Goal: Task Accomplishment & Management: Manage account settings

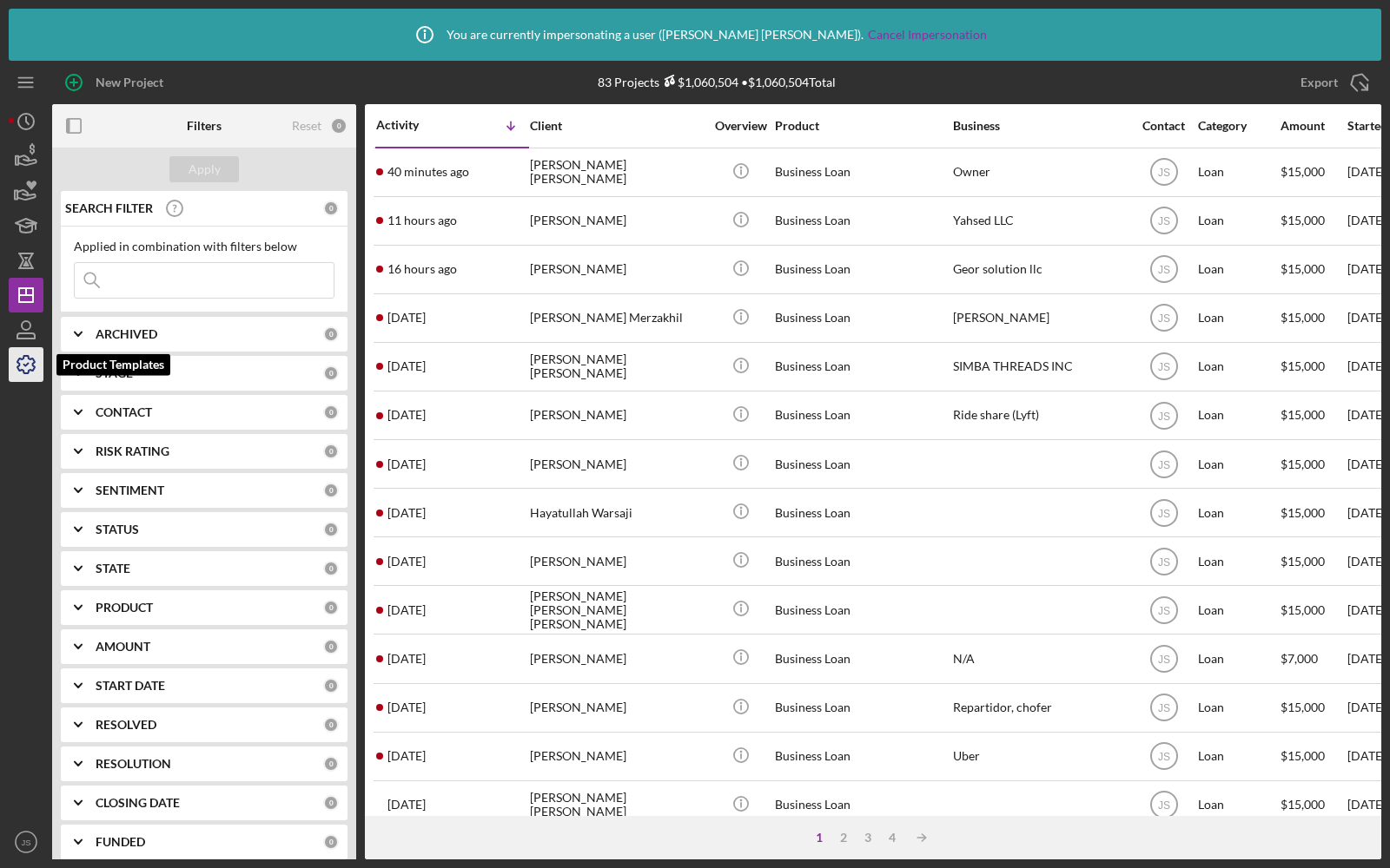
click at [29, 366] on icon "button" at bounding box center [26, 365] width 44 height 44
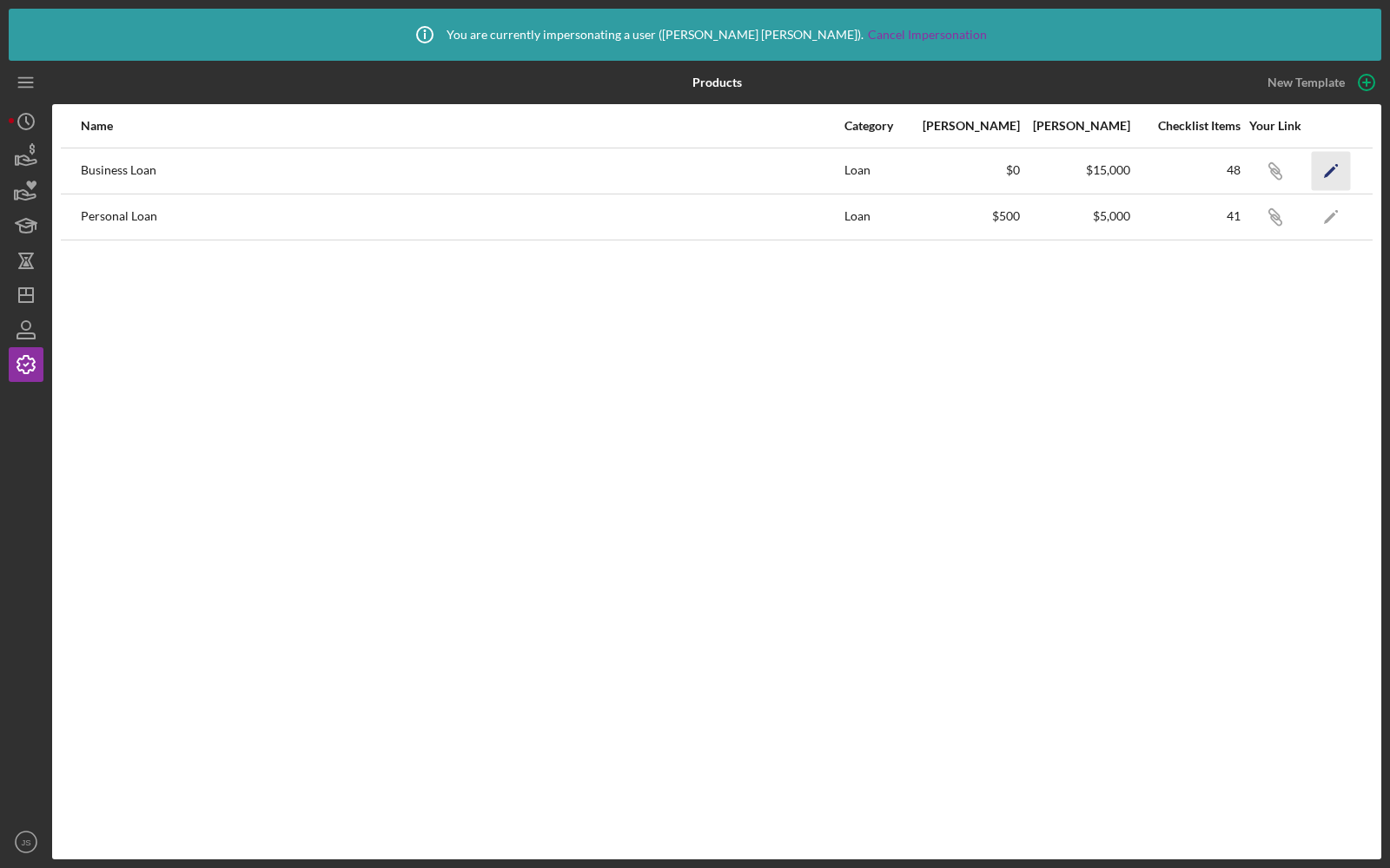
click at [1341, 172] on icon "Icon/Edit" at bounding box center [1330, 171] width 39 height 39
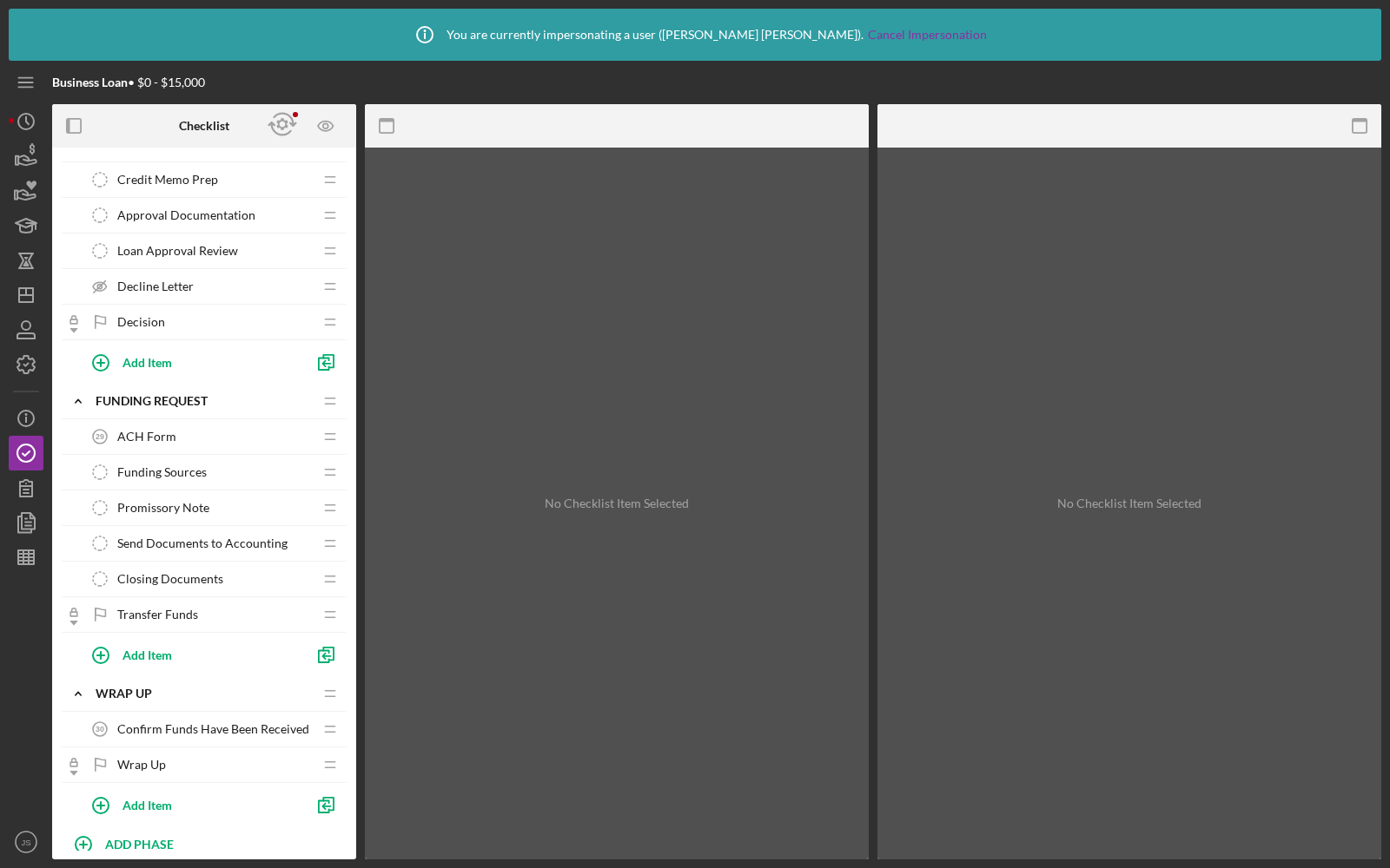
scroll to position [1511, 0]
click at [185, 503] on span "Promissory Note" at bounding box center [163, 510] width 92 height 14
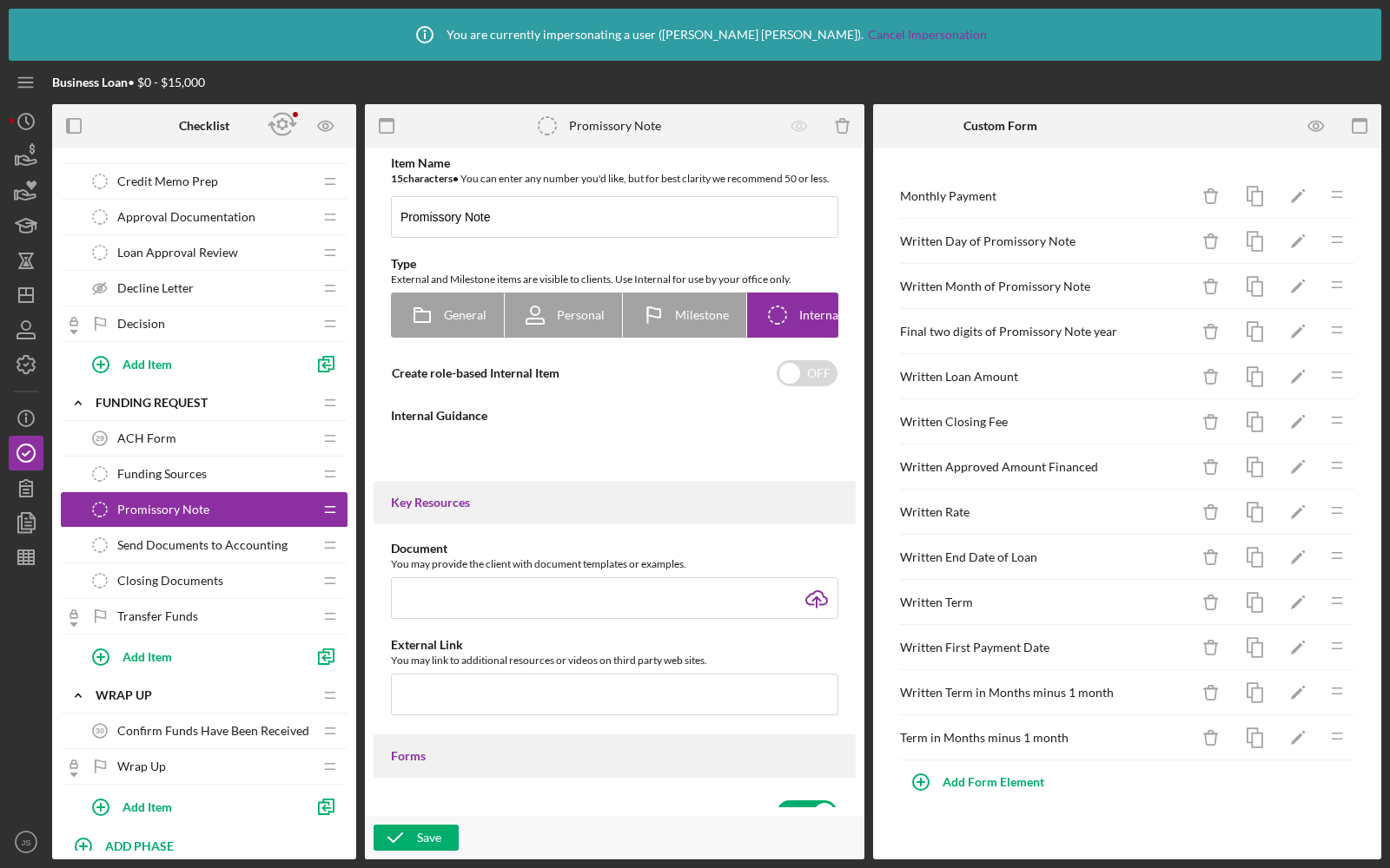
type textarea "<div>Please complete the form. Then go to Document Templates &gt; Promissory No…"
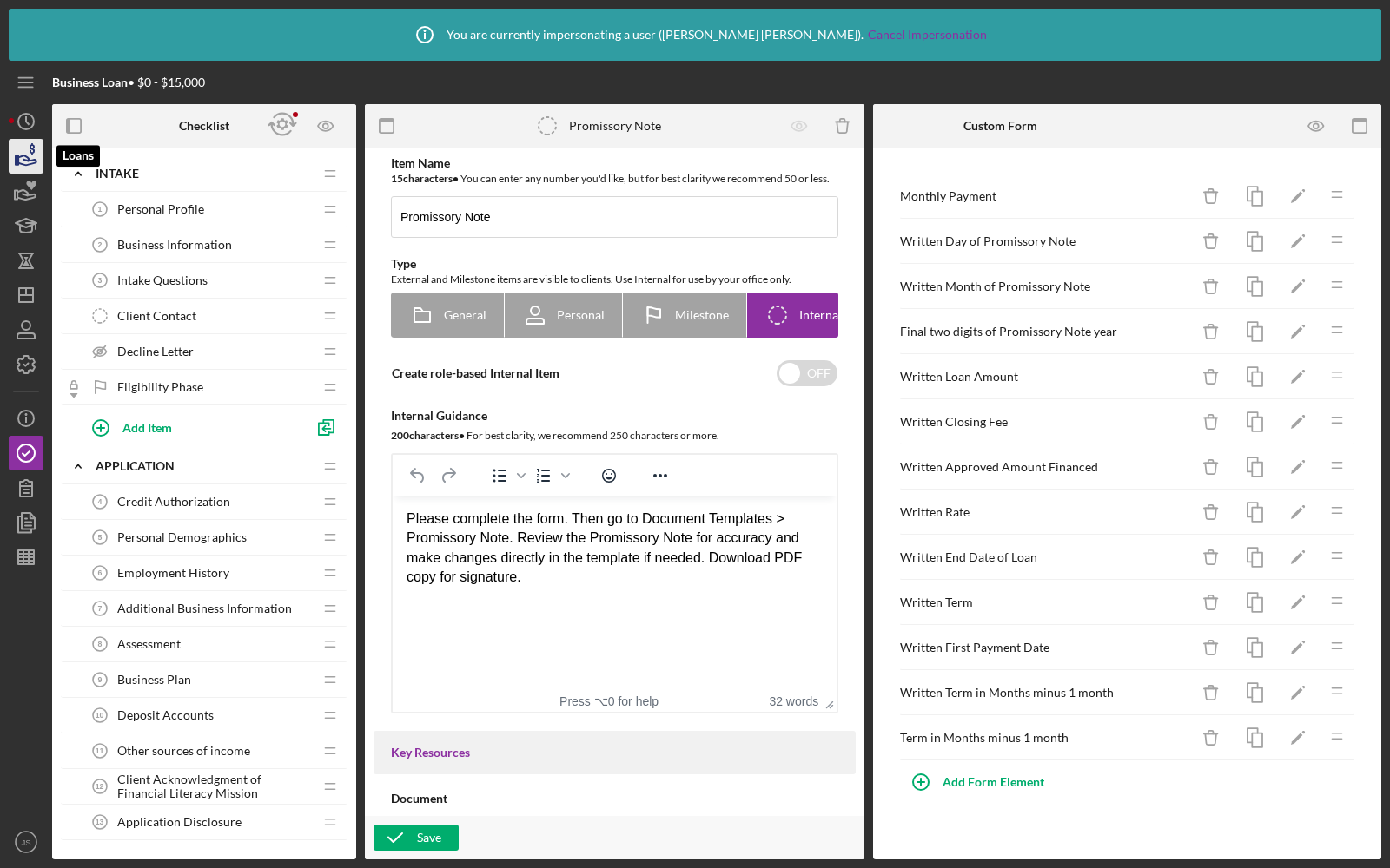
click at [32, 156] on icon "button" at bounding box center [26, 157] width 44 height 44
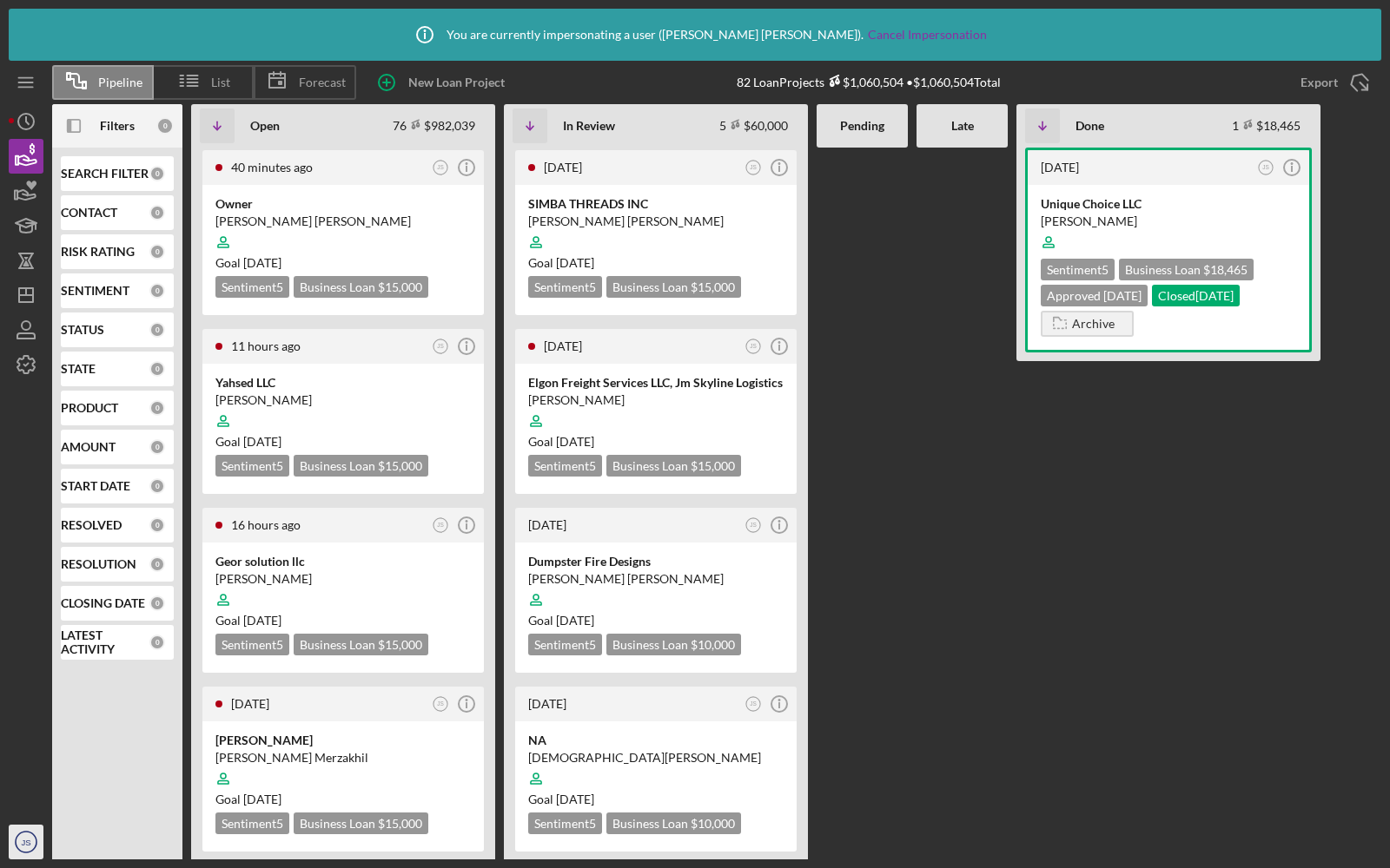
click at [18, 833] on icon "JS" at bounding box center [26, 843] width 35 height 44
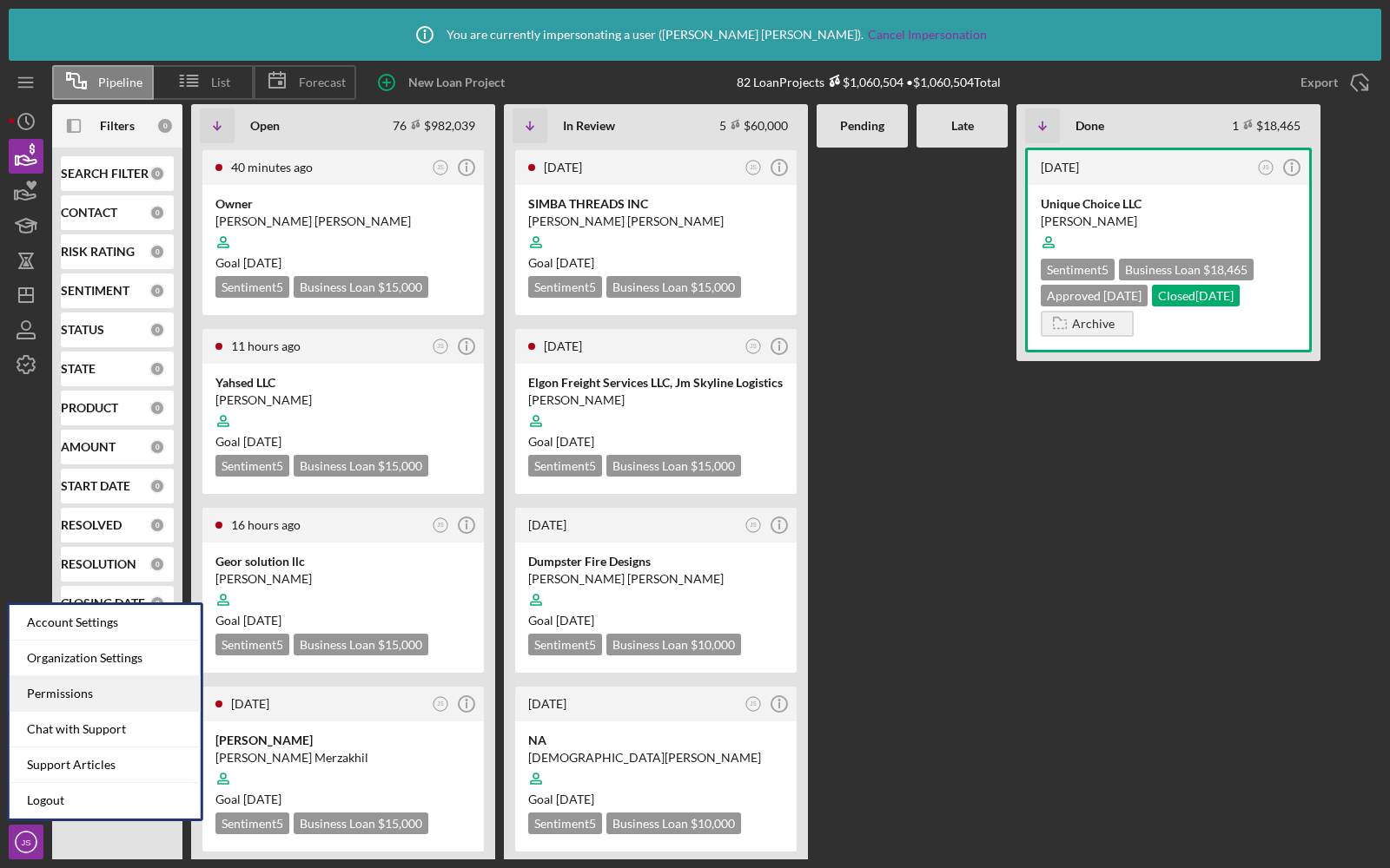
click at [71, 688] on div "Permissions" at bounding box center [105, 694] width 191 height 36
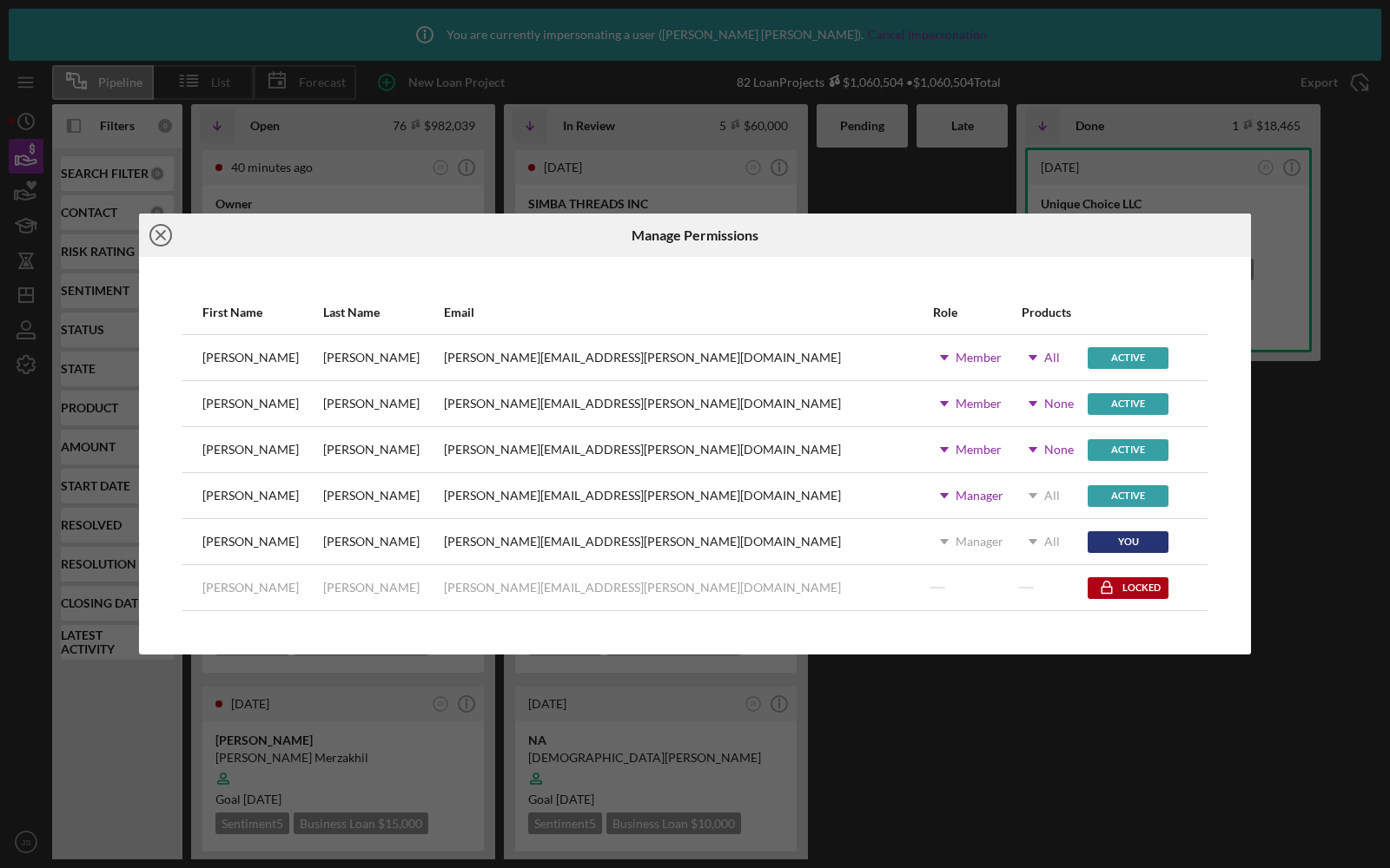
click at [154, 241] on icon "Icon/Close" at bounding box center [161, 235] width 44 height 44
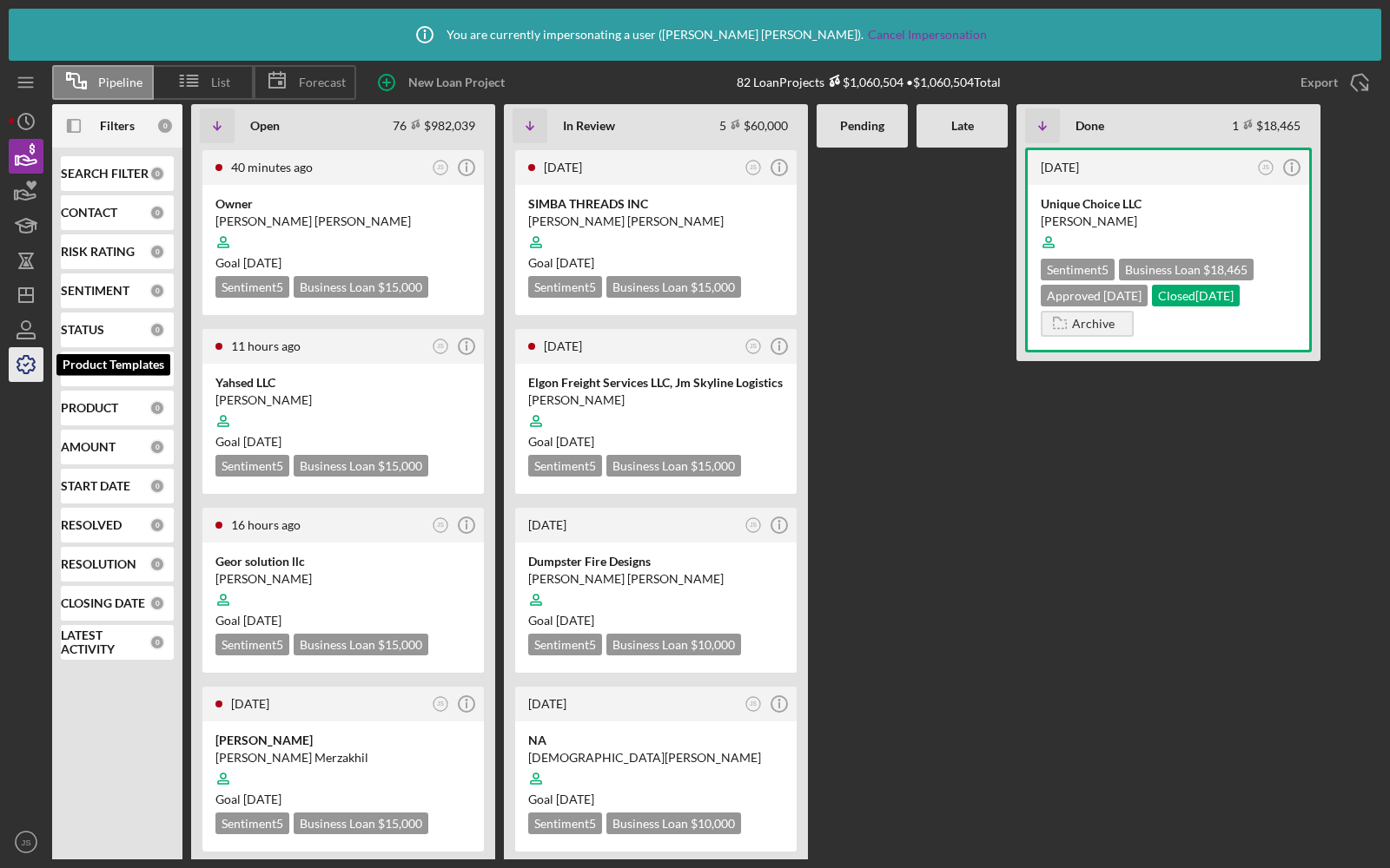
click at [25, 371] on icon "button" at bounding box center [26, 365] width 18 height 18
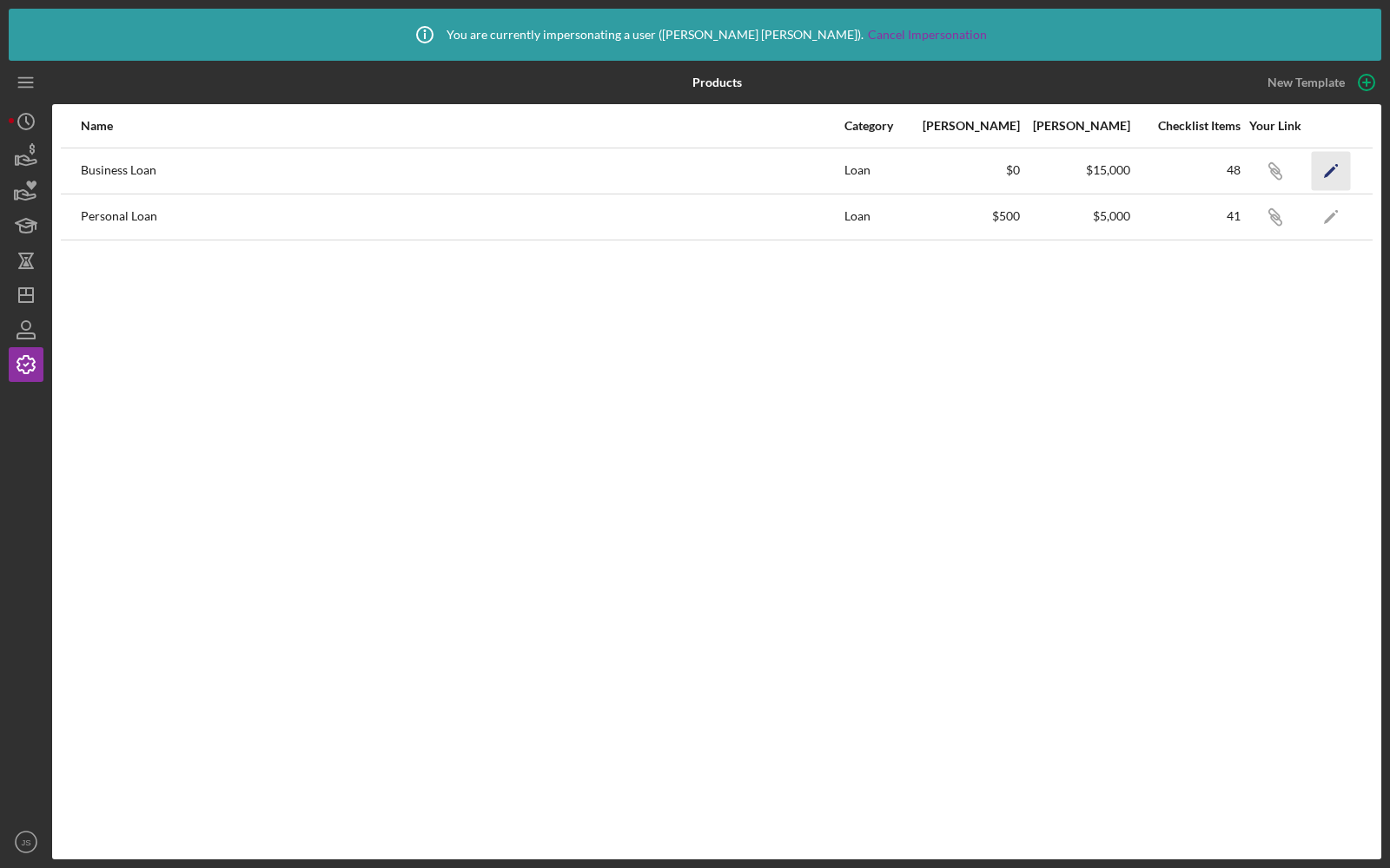
click at [1329, 165] on icon "Icon/Edit" at bounding box center [1330, 171] width 39 height 39
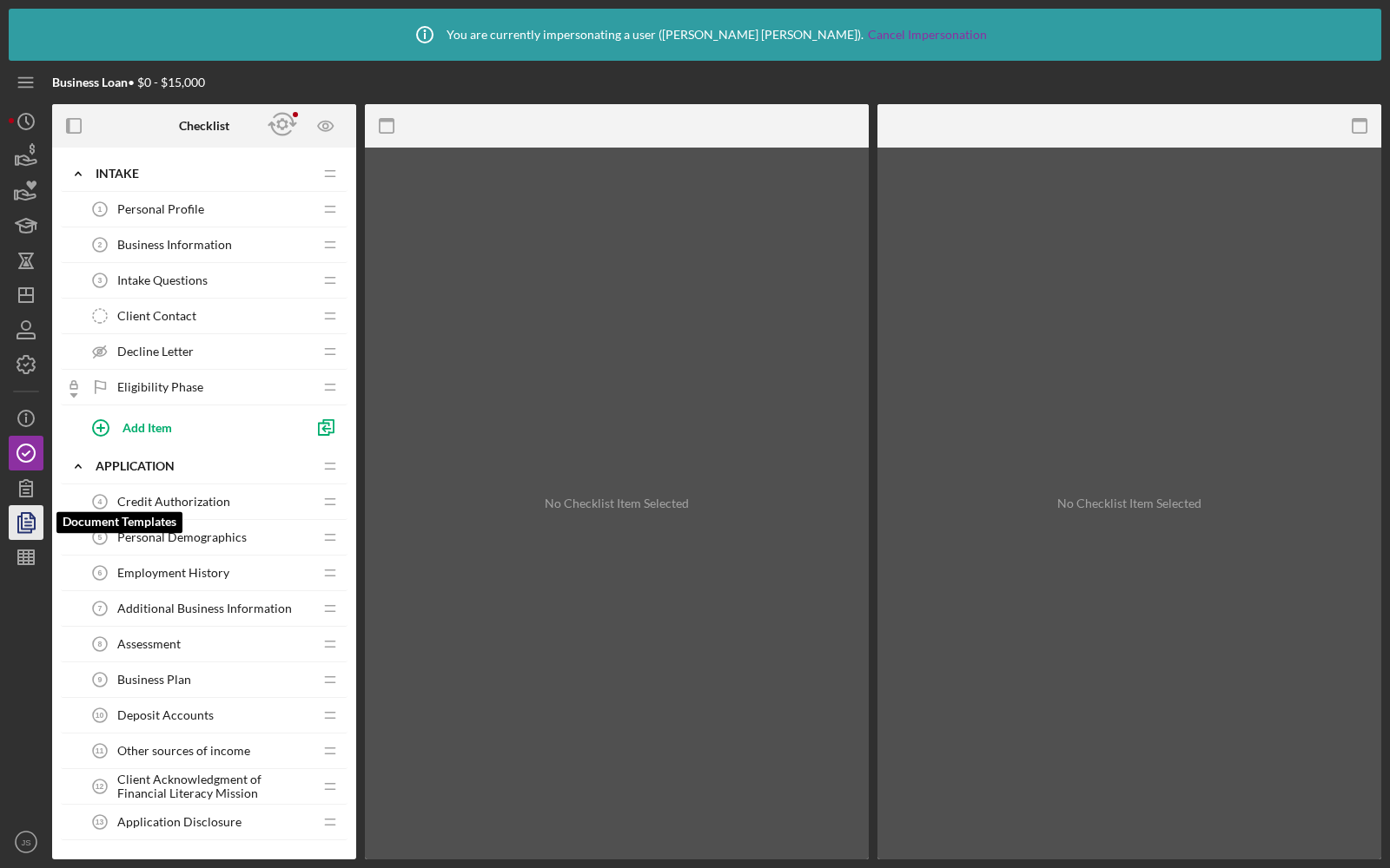
click at [23, 525] on icon "button" at bounding box center [26, 523] width 44 height 44
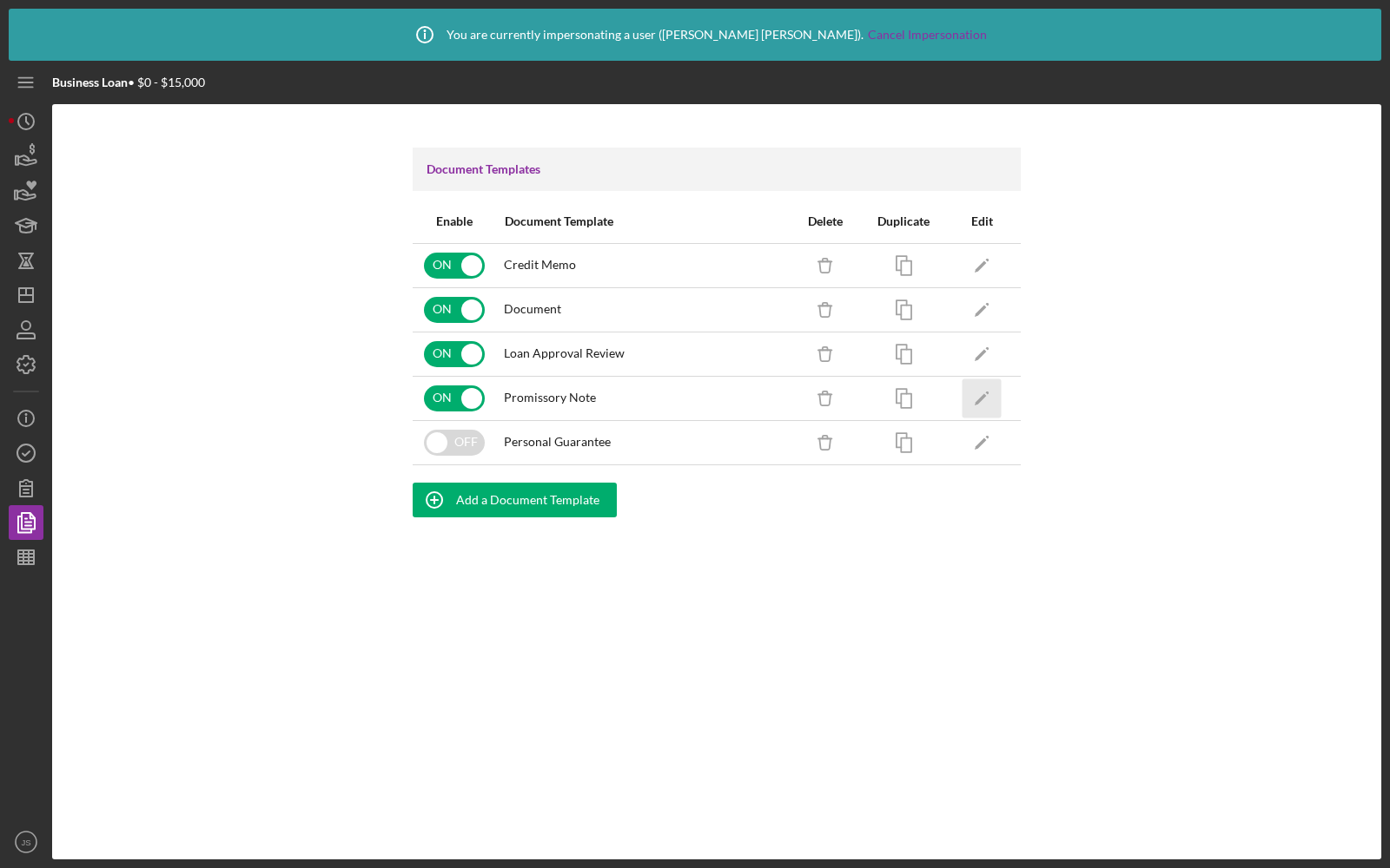
click at [981, 397] on polygon "button" at bounding box center [980, 400] width 12 height 12
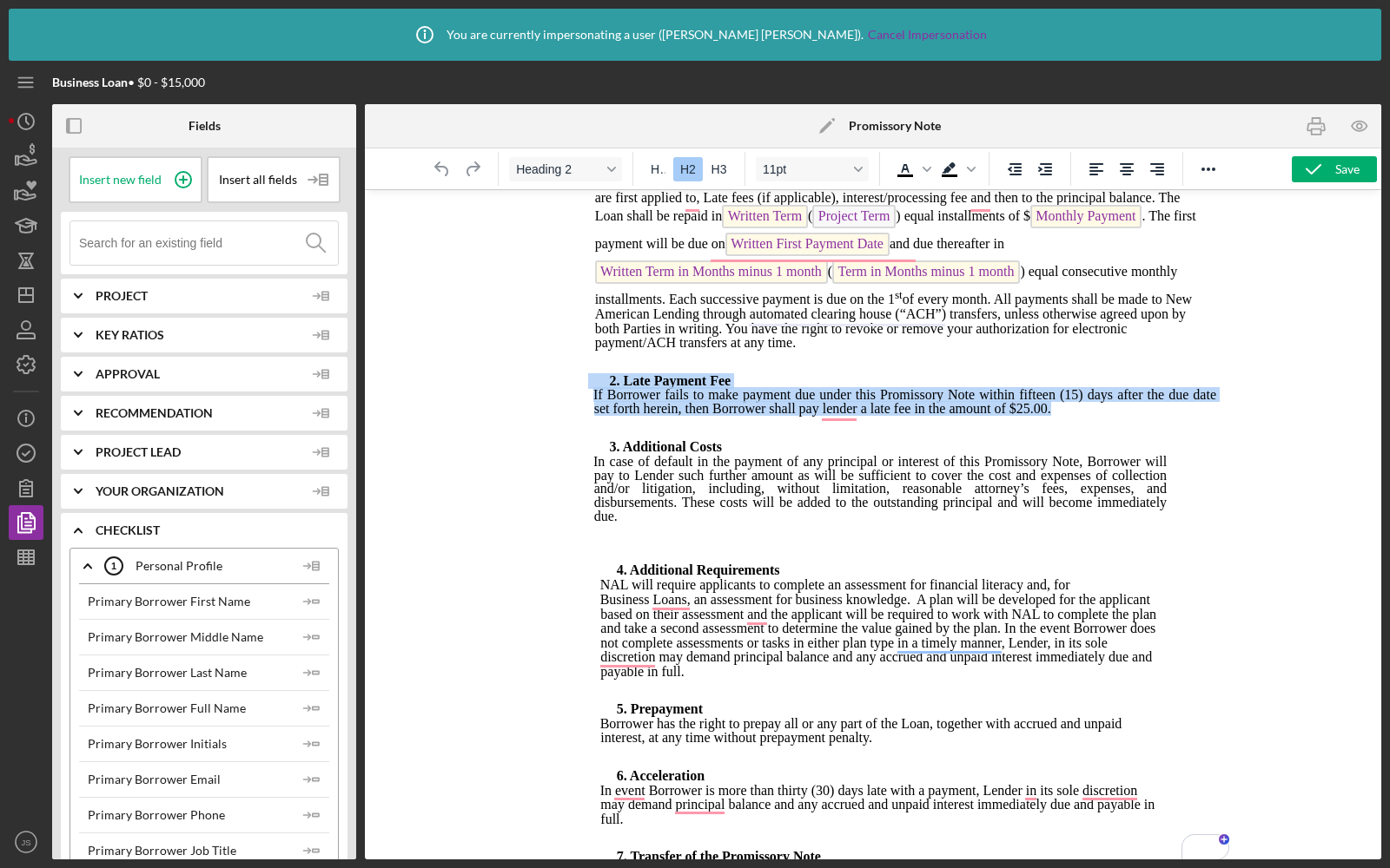
drag, startPoint x: 1074, startPoint y: 414, endPoint x: 588, endPoint y: 387, distance: 486.7
click at [588, 387] on body "New American Lending by Global Refuge PROMISSORY NOTE Loan Type: Business Borro…" at bounding box center [872, 794] width 684 height 2584
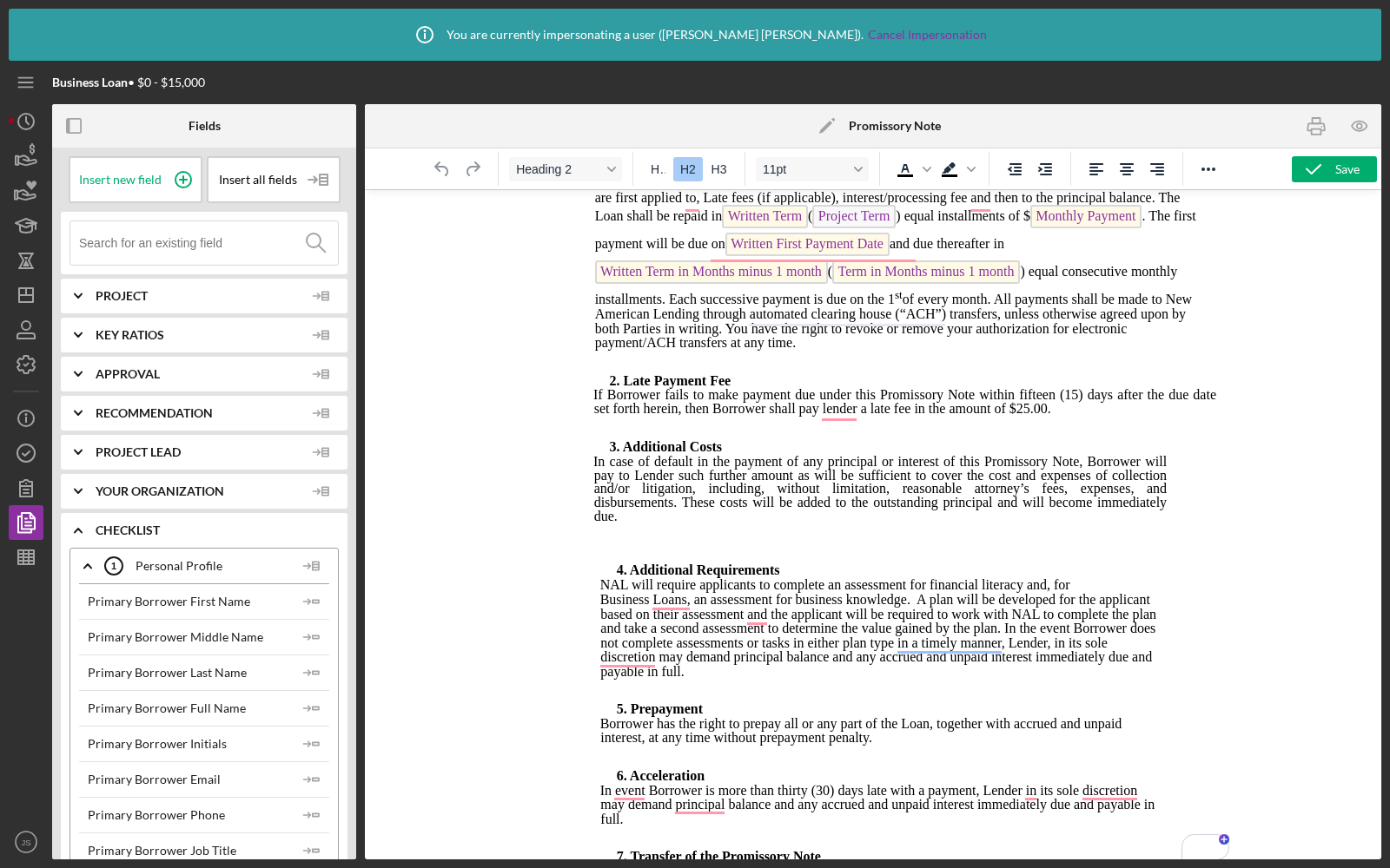
click at [882, 372] on body "New American Lending by Global Refuge PROMISSORY NOTE Loan Type: Business Borro…" at bounding box center [872, 794] width 684 height 2584
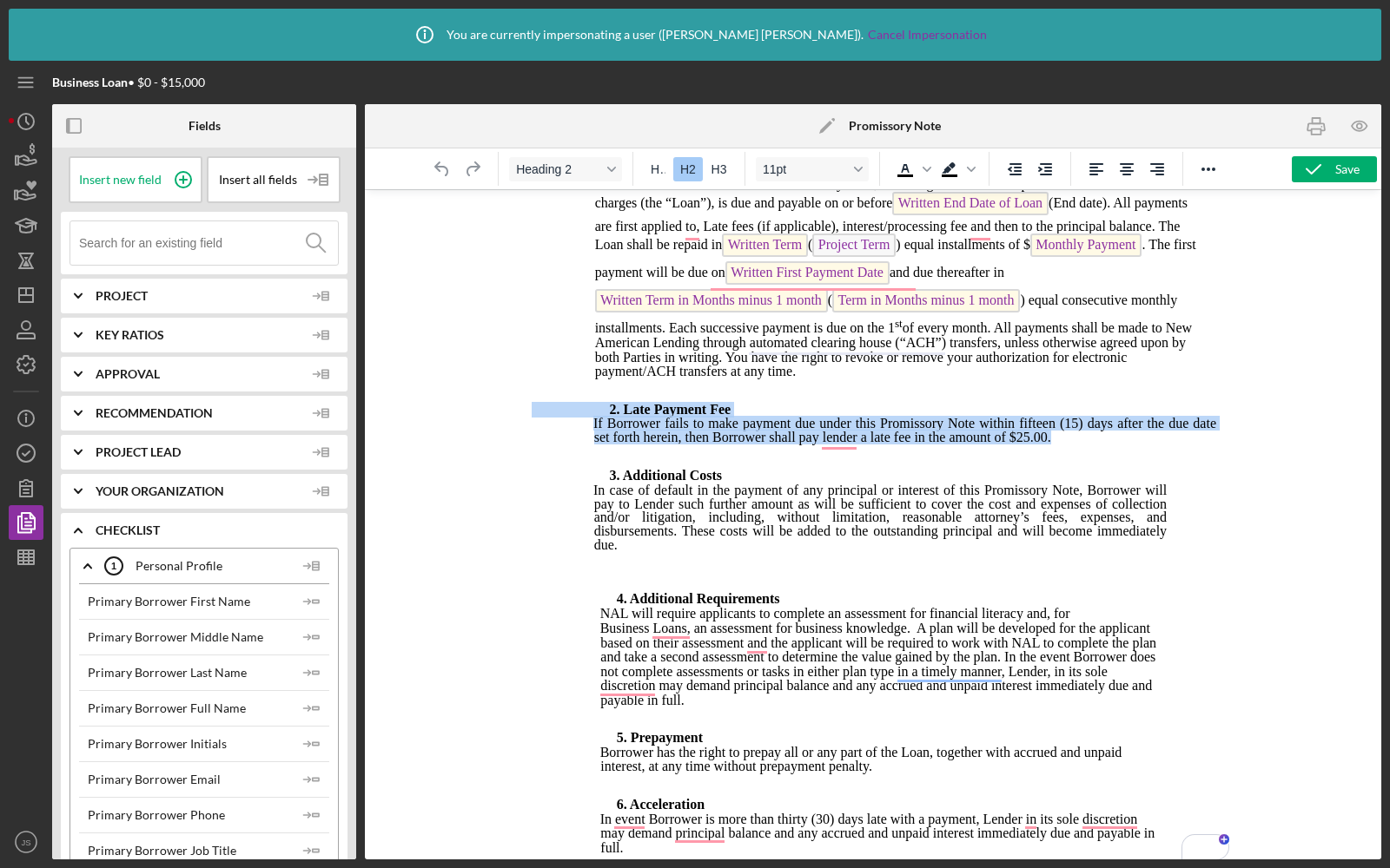
drag, startPoint x: 1119, startPoint y: 447, endPoint x: 601, endPoint y: 400, distance: 520.1
click at [601, 400] on body "New American Lending by Global Refuge PROMISSORY NOTE Loan Type: Business Borro…" at bounding box center [872, 822] width 684 height 2584
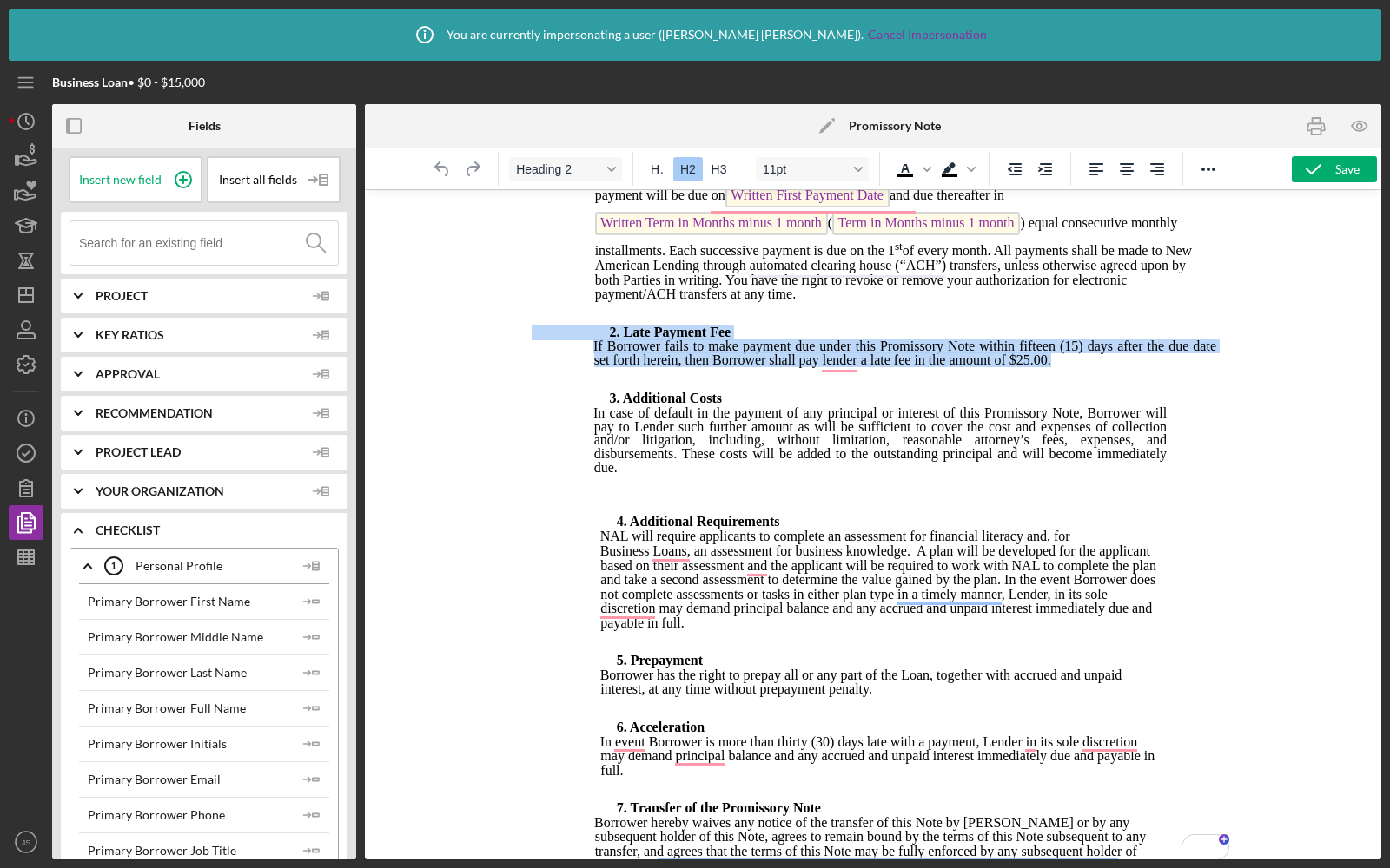
click at [860, 379] on body "New American Lending by Global Refuge PROMISSORY NOTE Loan Type: Business Borro…" at bounding box center [872, 746] width 684 height 2584
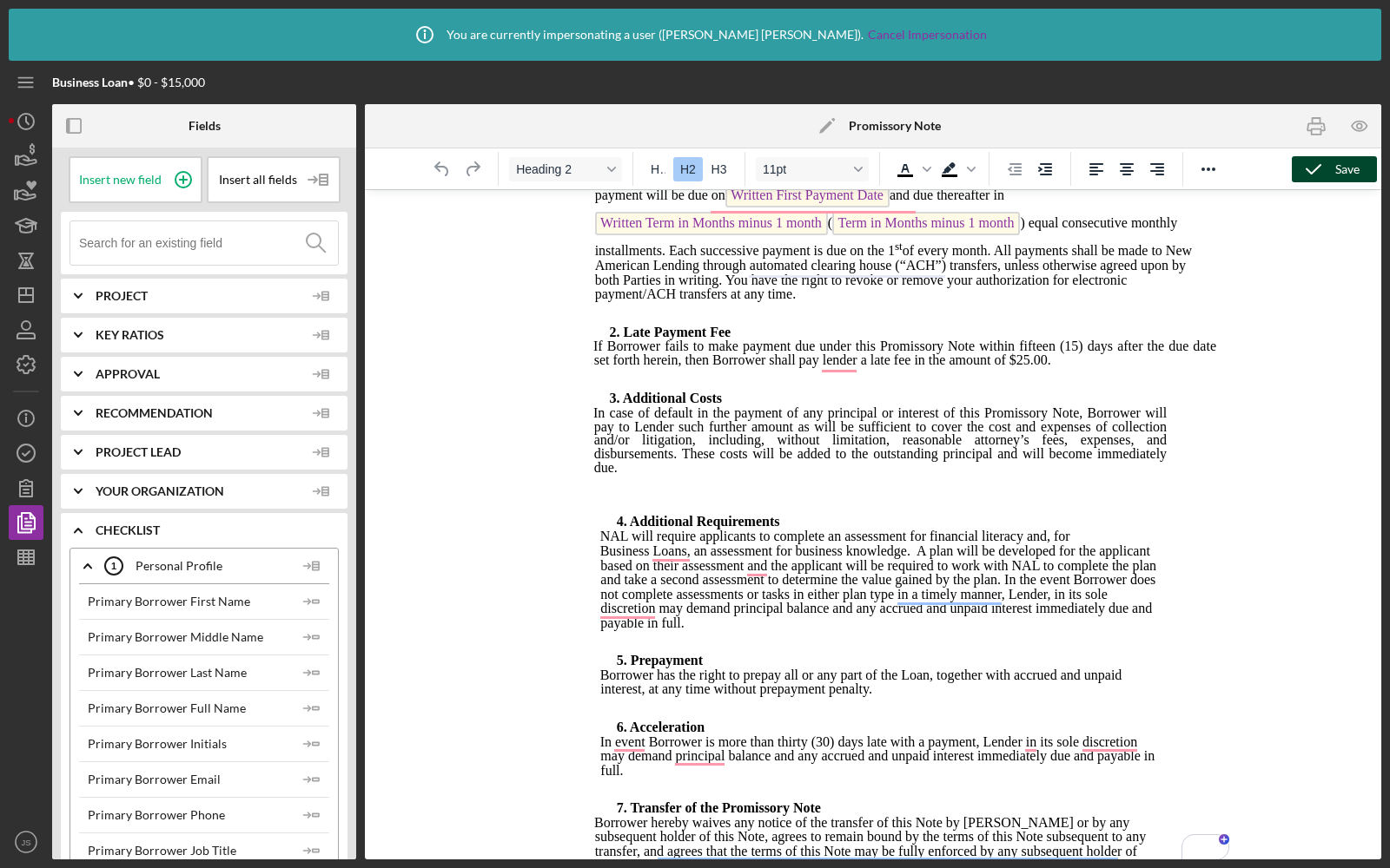
click at [1316, 158] on icon "button" at bounding box center [1314, 170] width 44 height 44
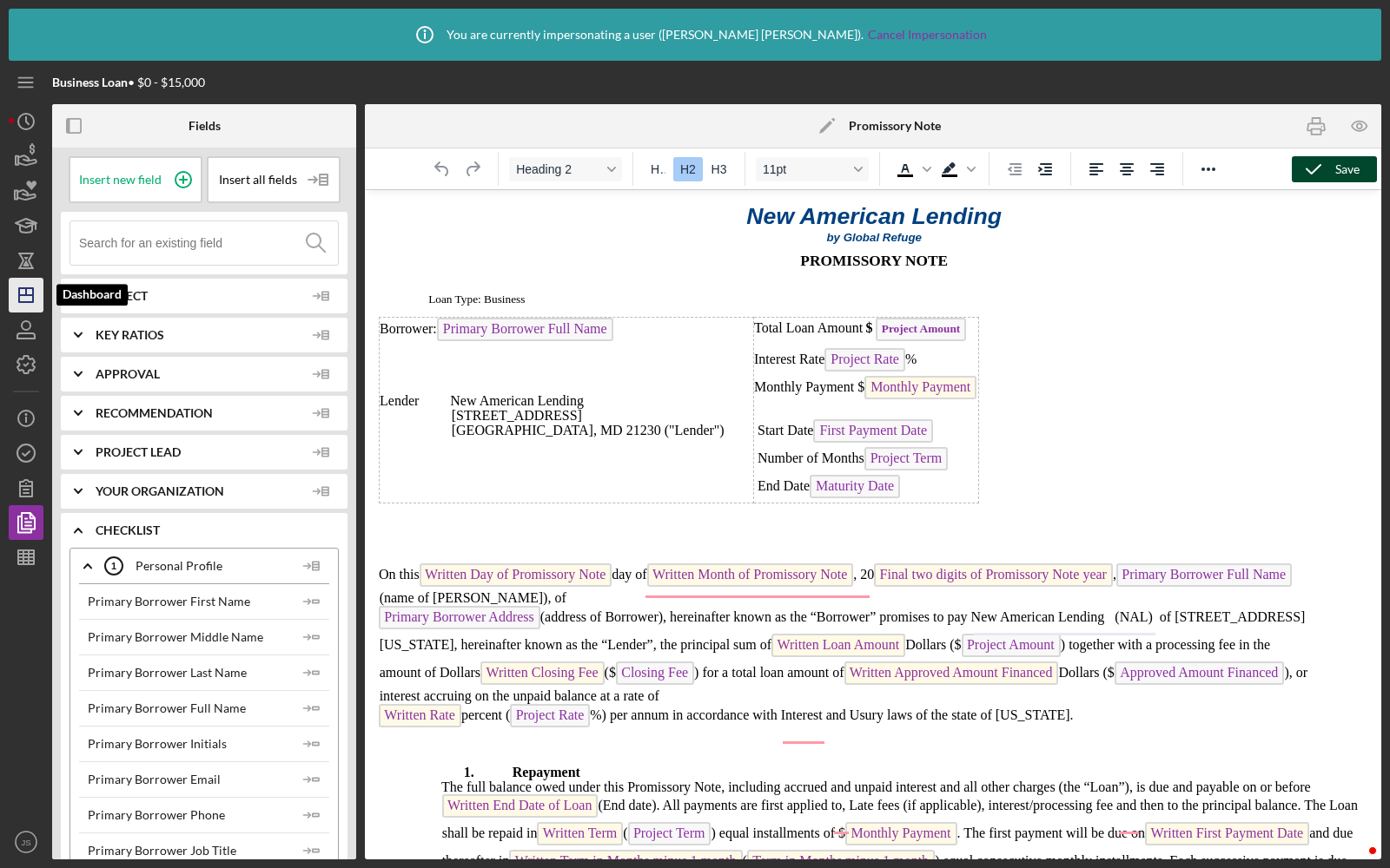
click at [29, 288] on polygon "button" at bounding box center [26, 295] width 14 height 14
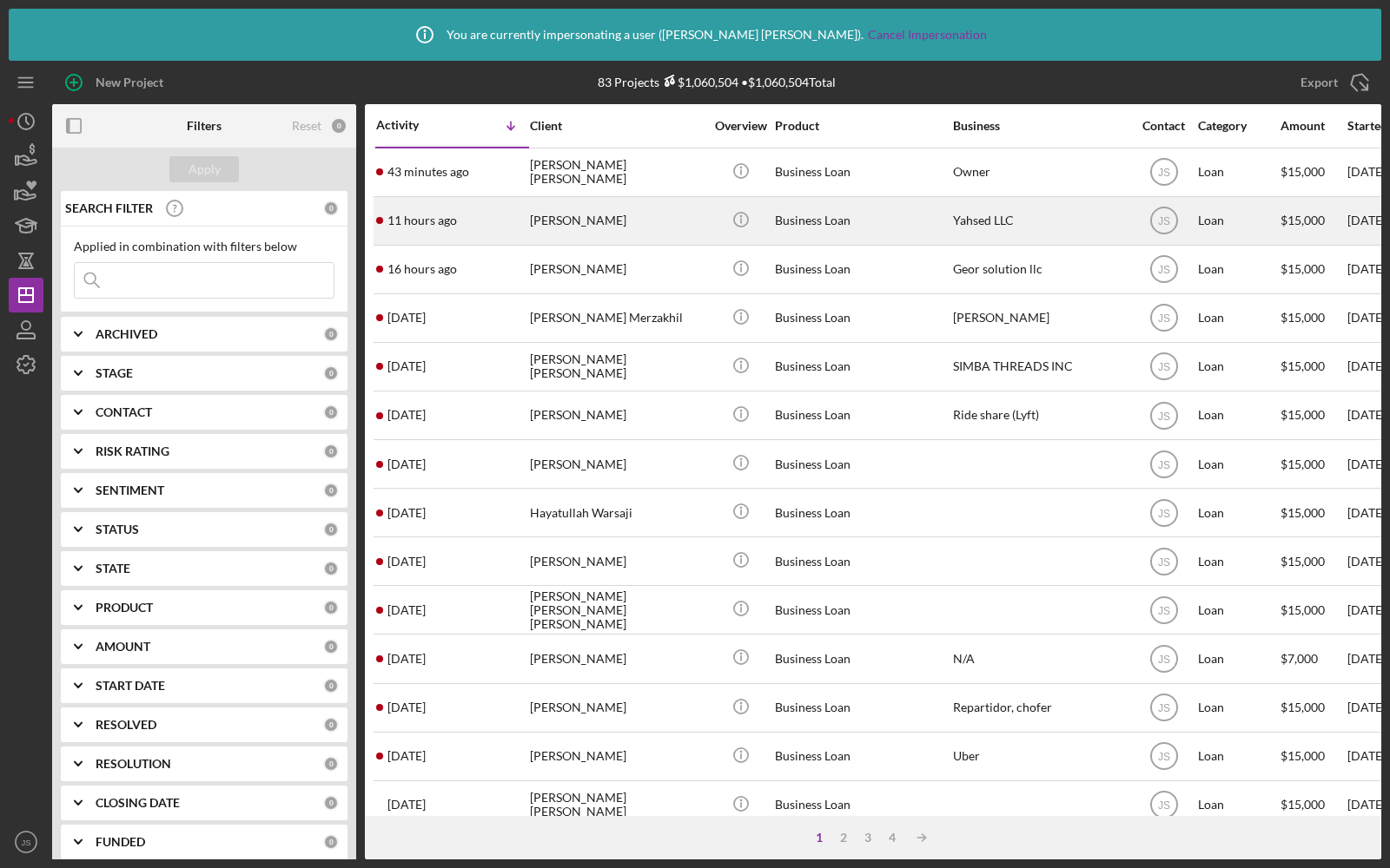
click at [624, 226] on div "Gelila Gebre" at bounding box center [616, 220] width 173 height 46
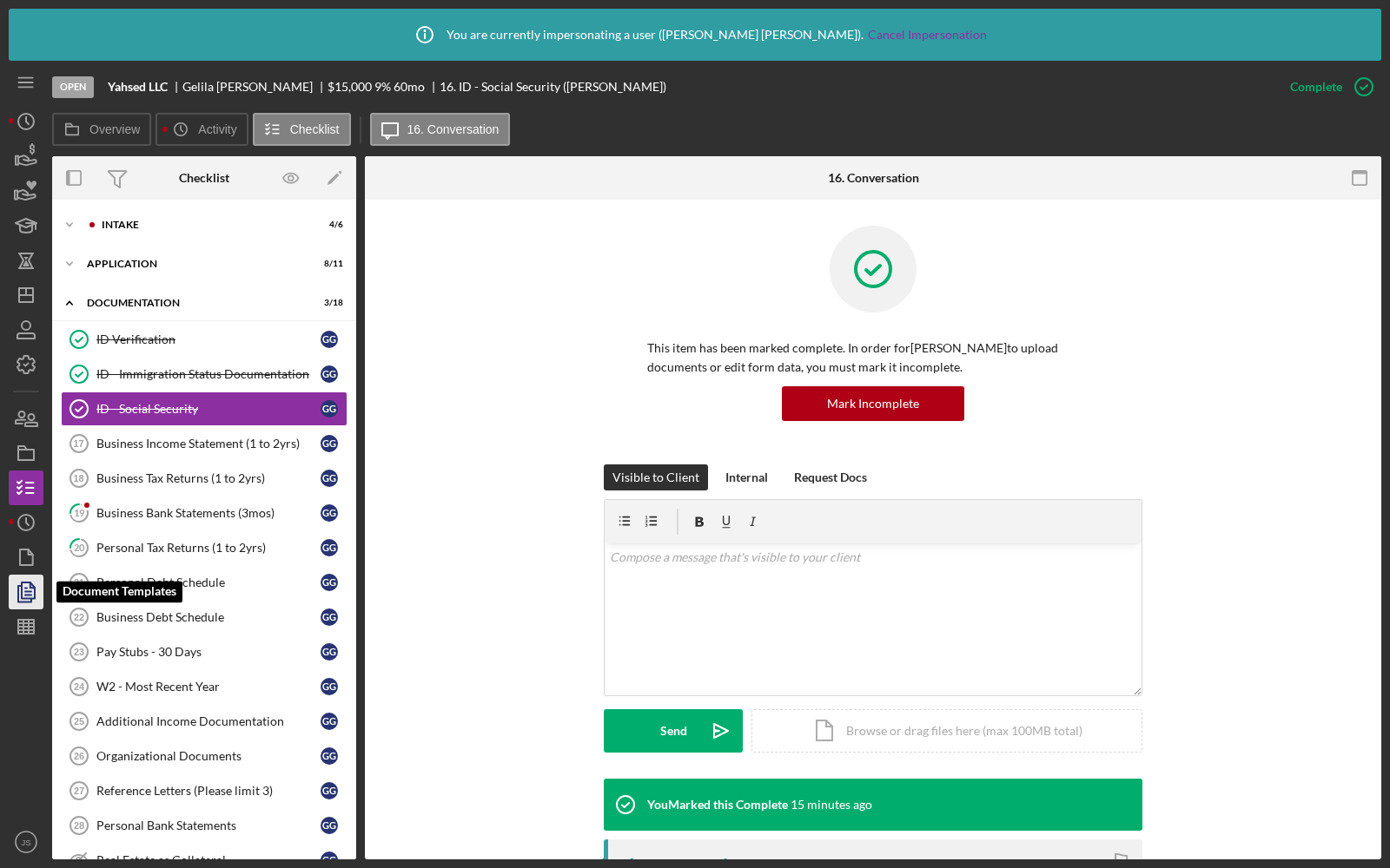
click at [25, 590] on icon "button" at bounding box center [26, 592] width 44 height 44
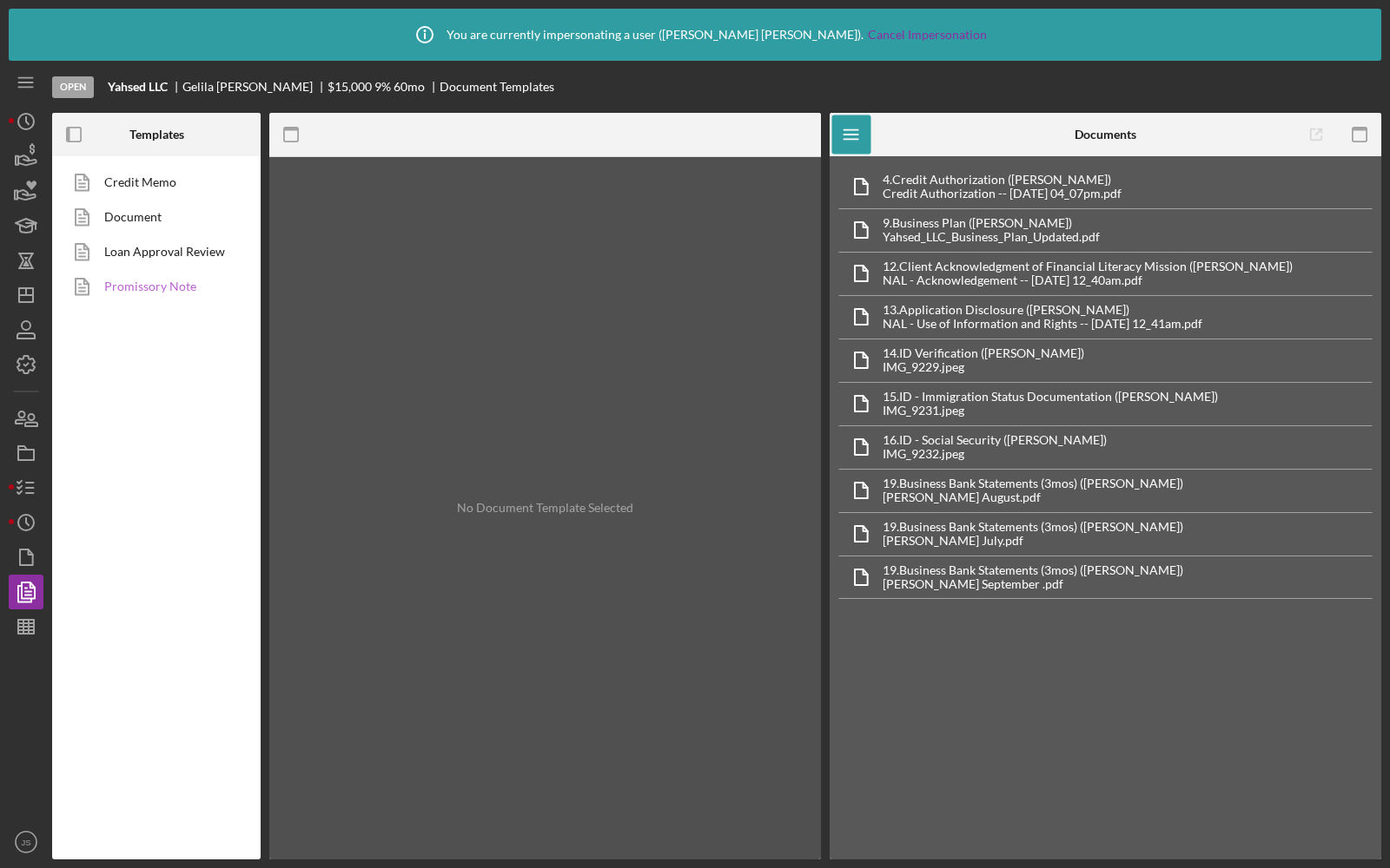
click at [148, 292] on link "Promissory Note" at bounding box center [151, 287] width 182 height 35
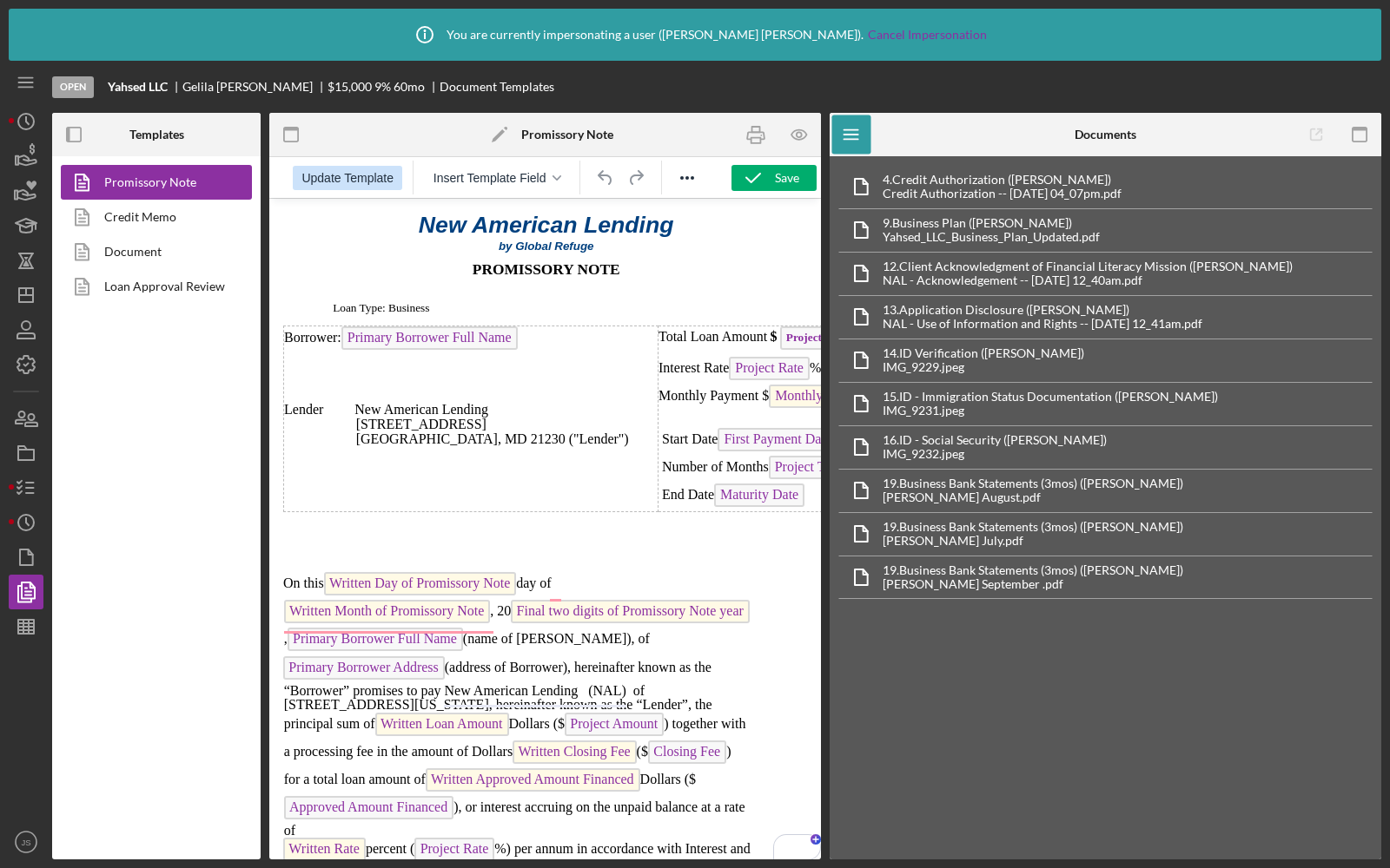
click at [344, 178] on span "Update Template" at bounding box center [347, 178] width 92 height 14
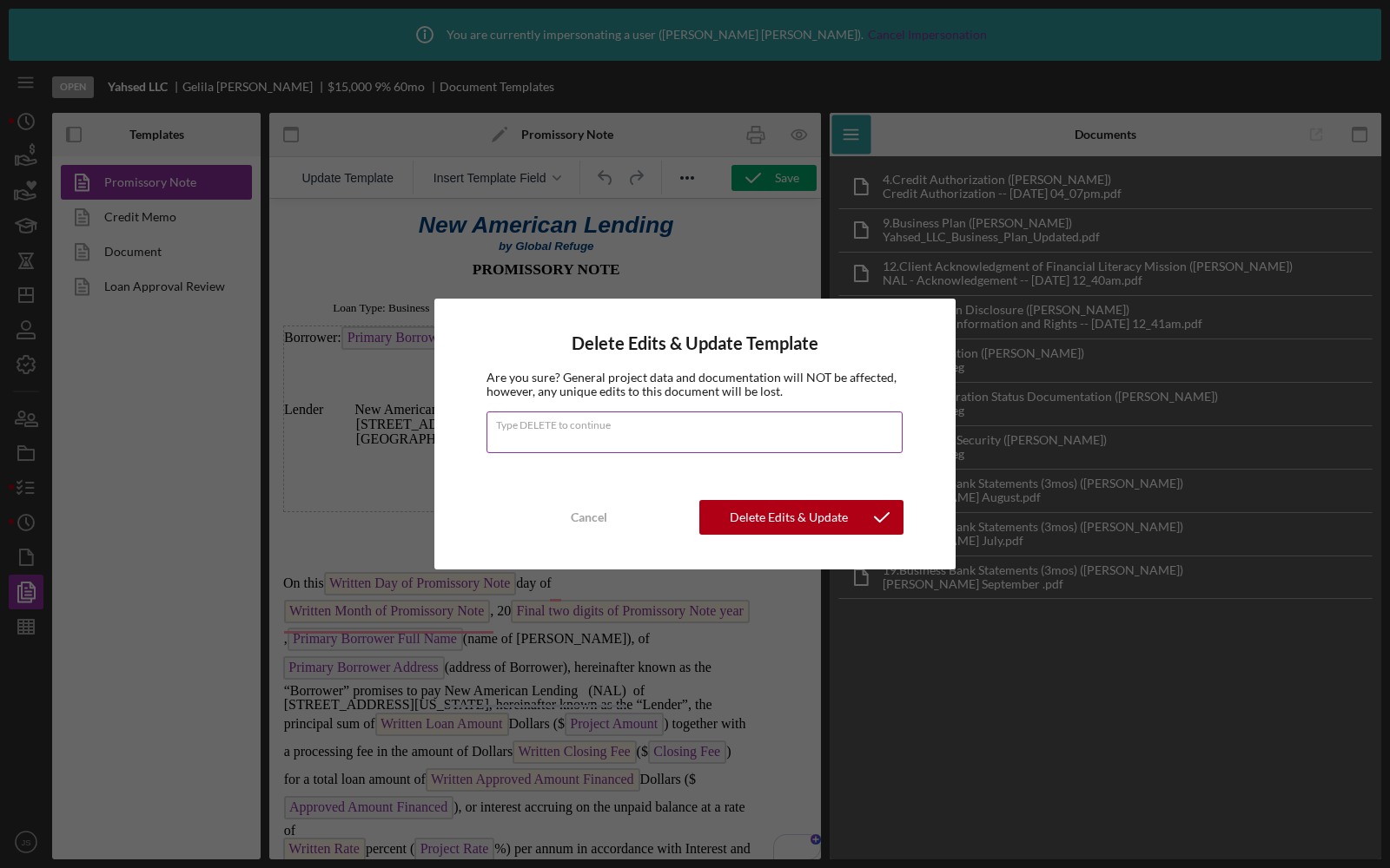
click at [518, 439] on input "Type DELETE to continue" at bounding box center [694, 432] width 416 height 42
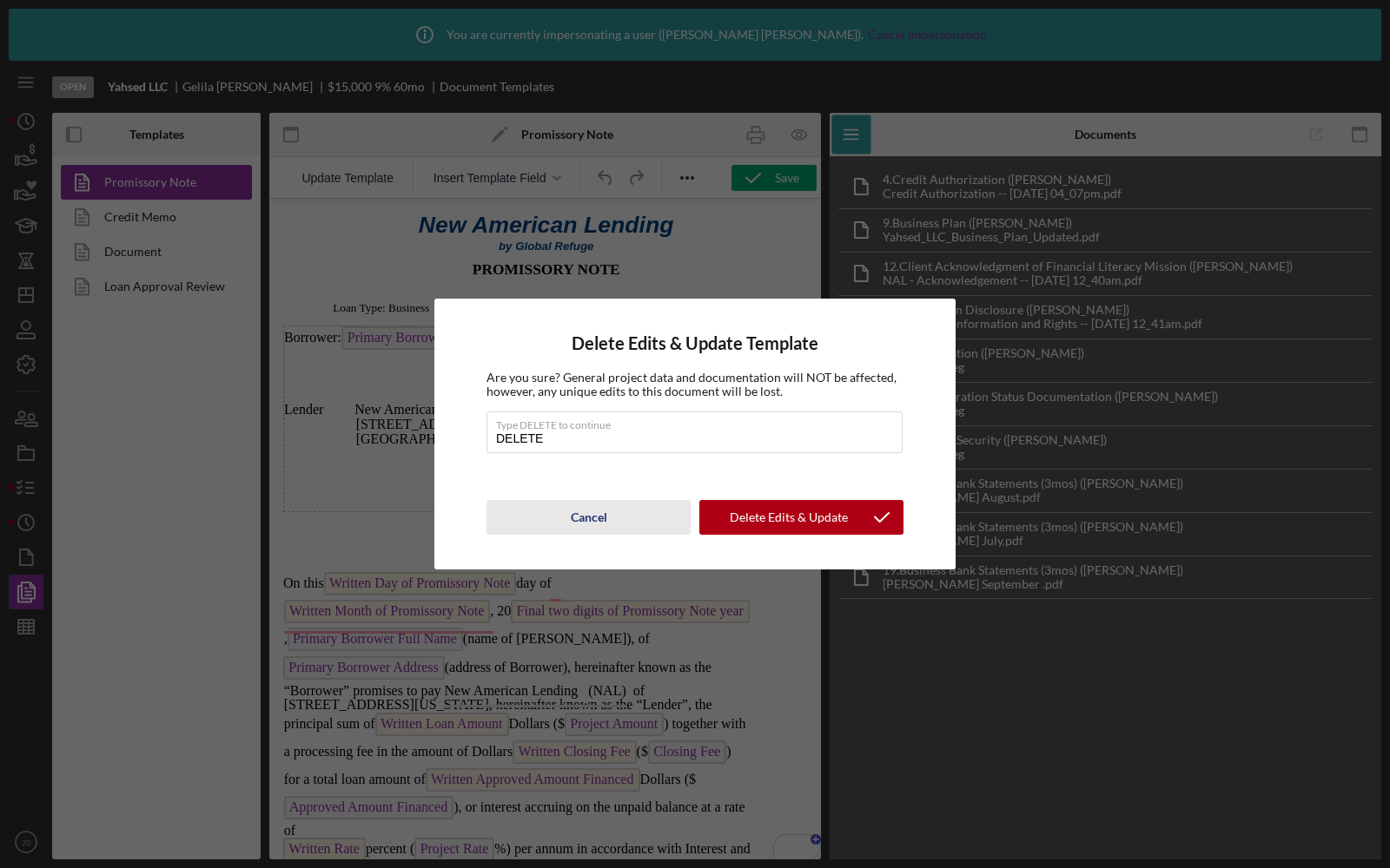
type input "DELETE"
click at [584, 519] on div "Cancel" at bounding box center [589, 518] width 37 height 35
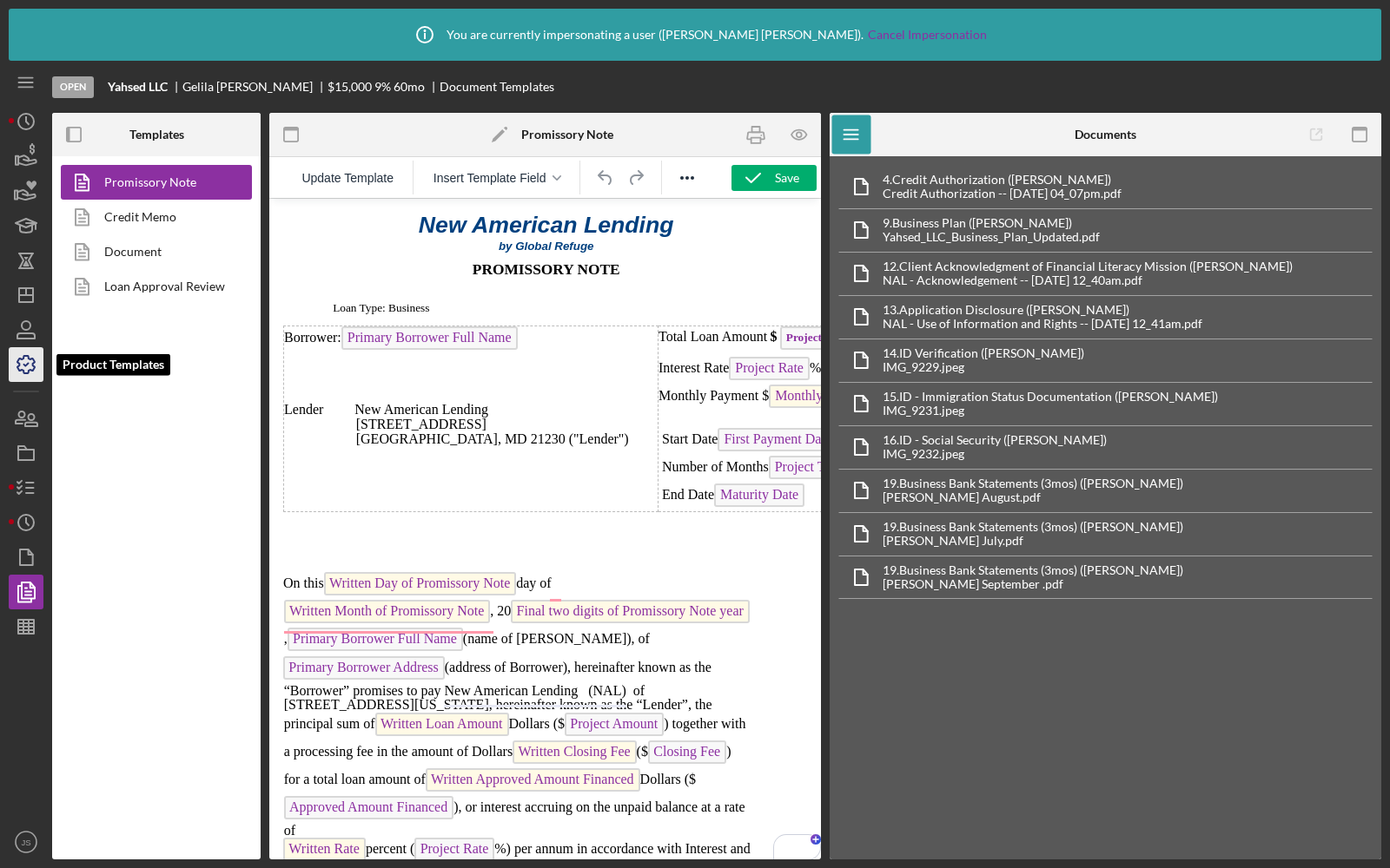
click at [26, 366] on icon "button" at bounding box center [26, 365] width 44 height 44
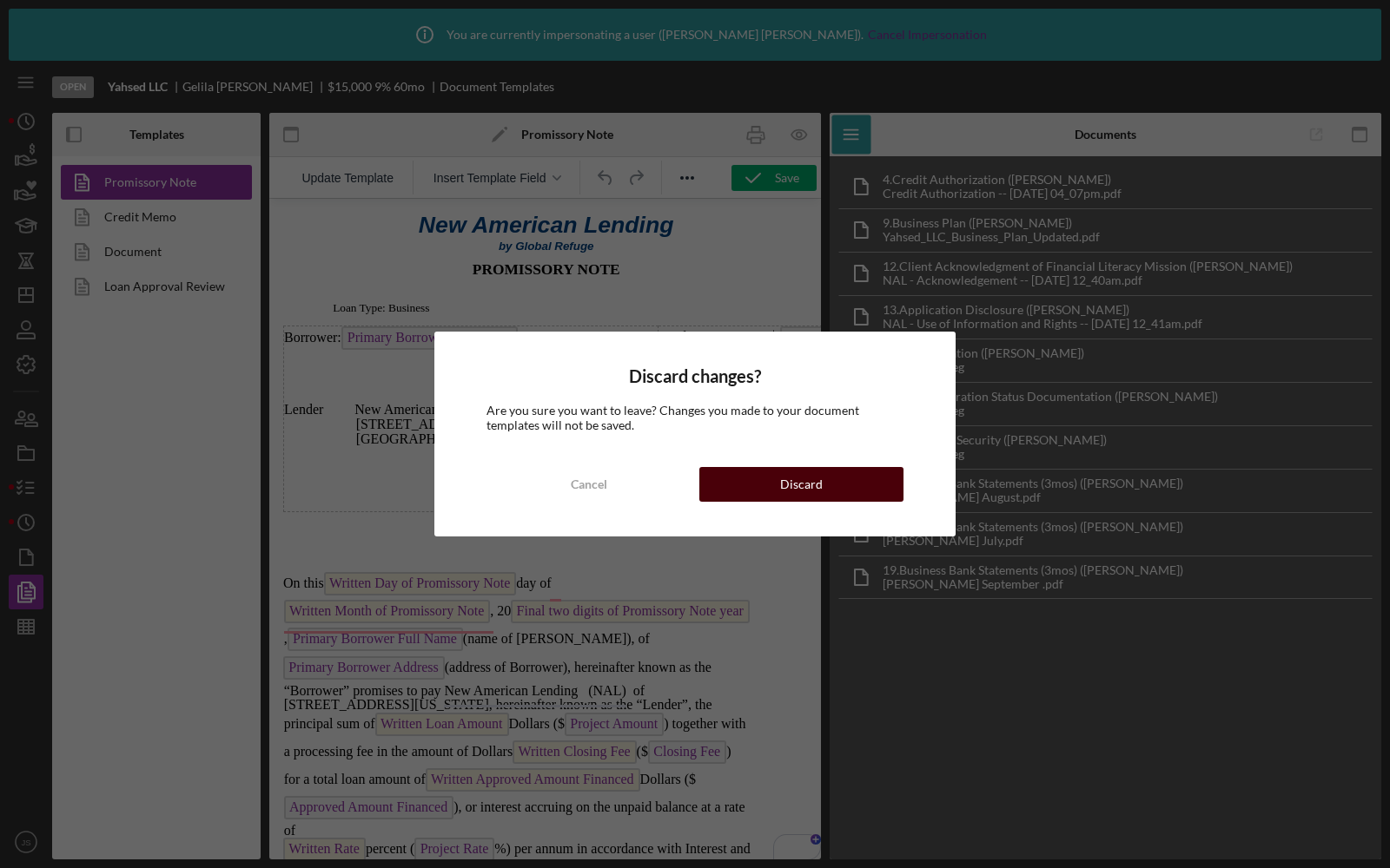
click at [757, 486] on button "Discard" at bounding box center [801, 485] width 204 height 35
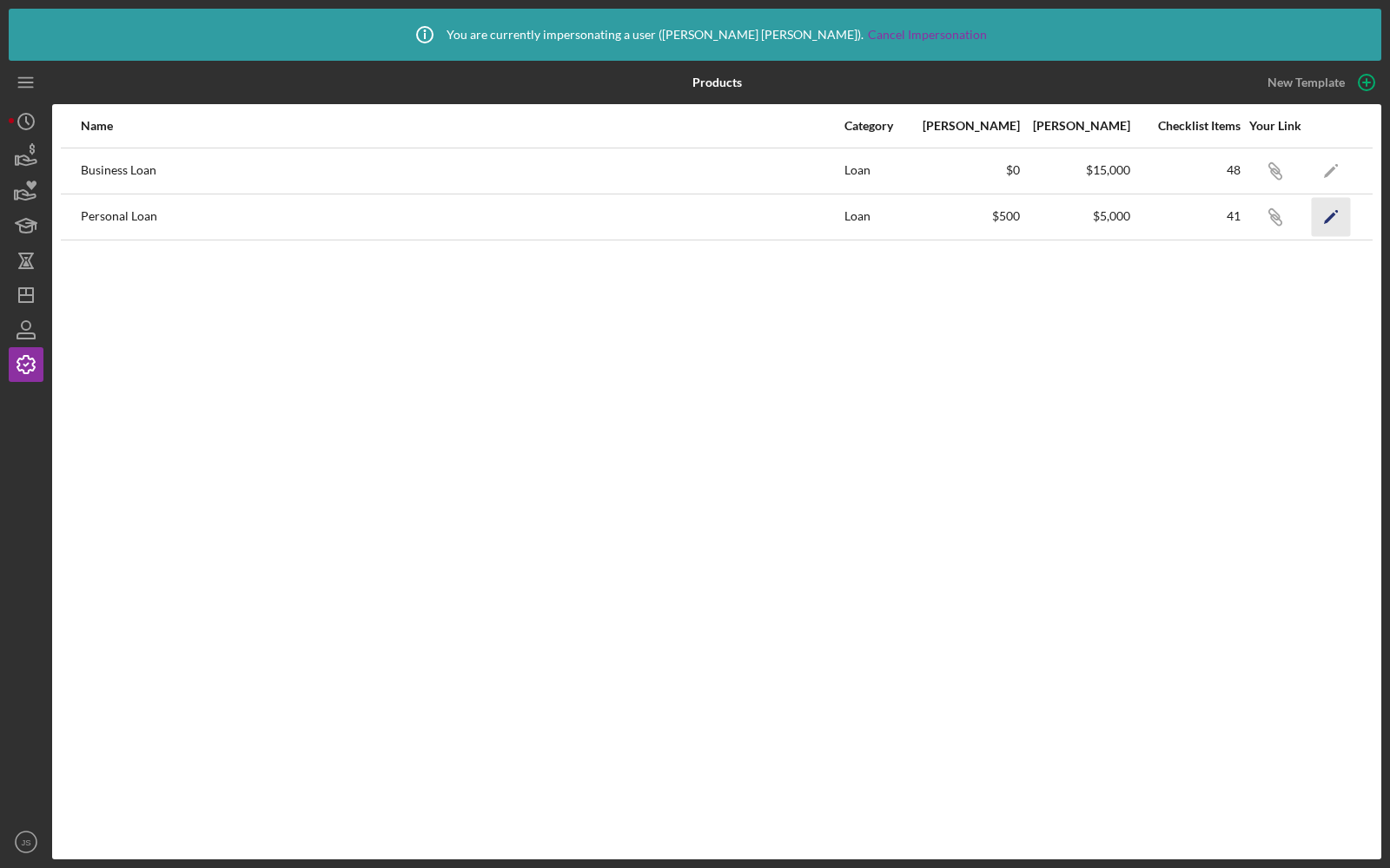
click at [1317, 206] on icon "Icon/Edit" at bounding box center [1330, 216] width 39 height 39
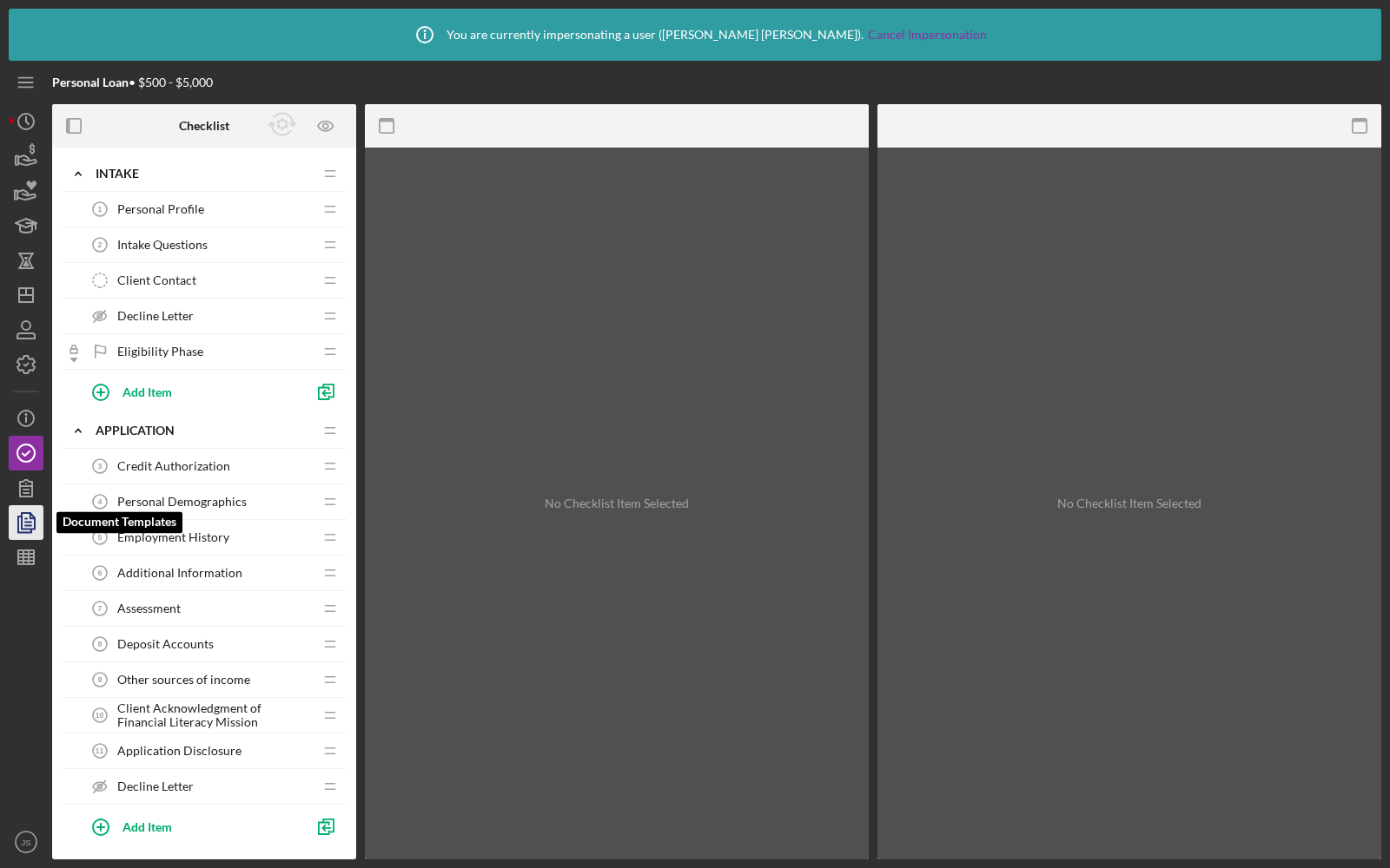
click at [14, 528] on icon "button" at bounding box center [26, 523] width 44 height 44
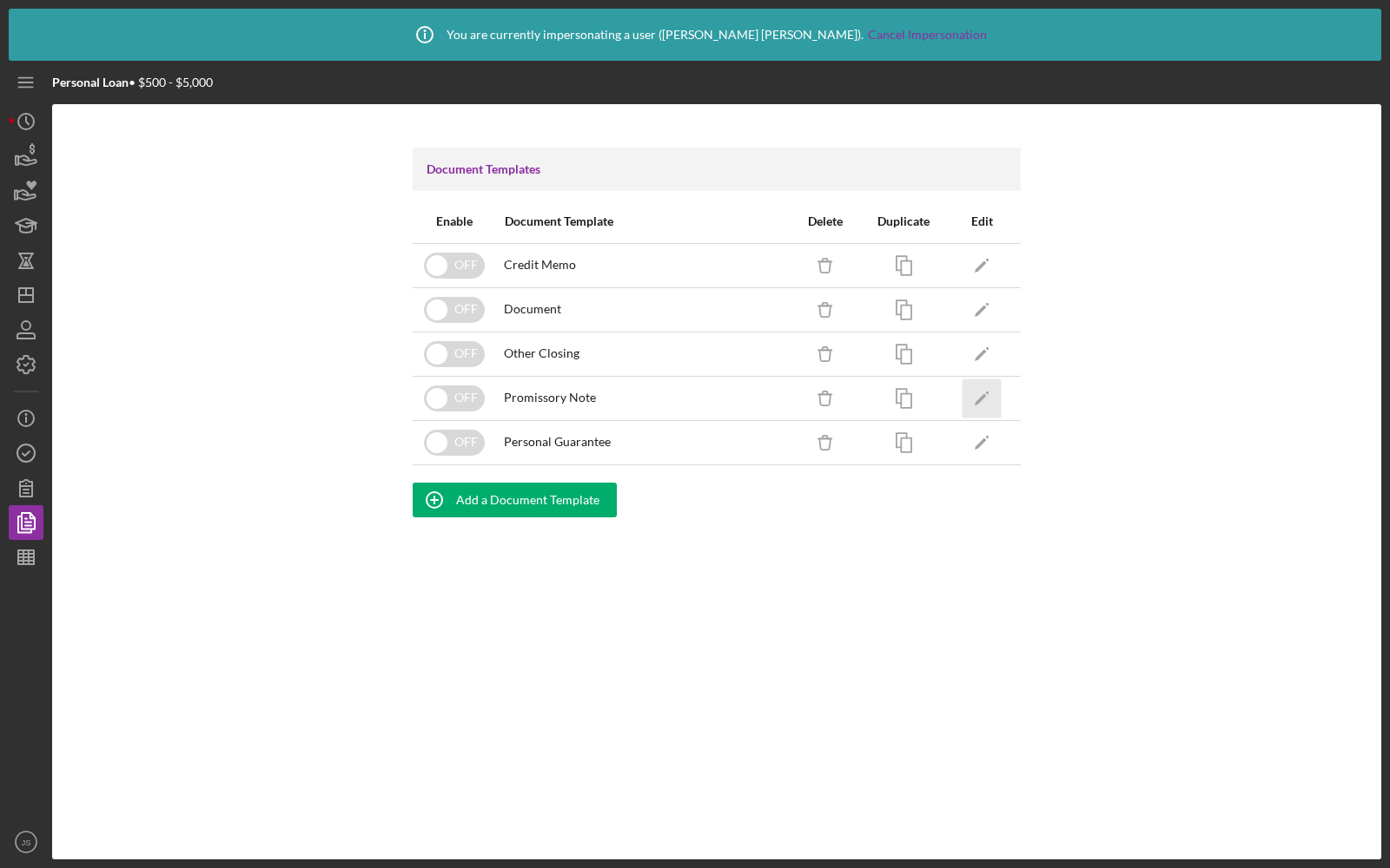
click at [976, 396] on icon "Icon/Edit" at bounding box center [982, 398] width 39 height 39
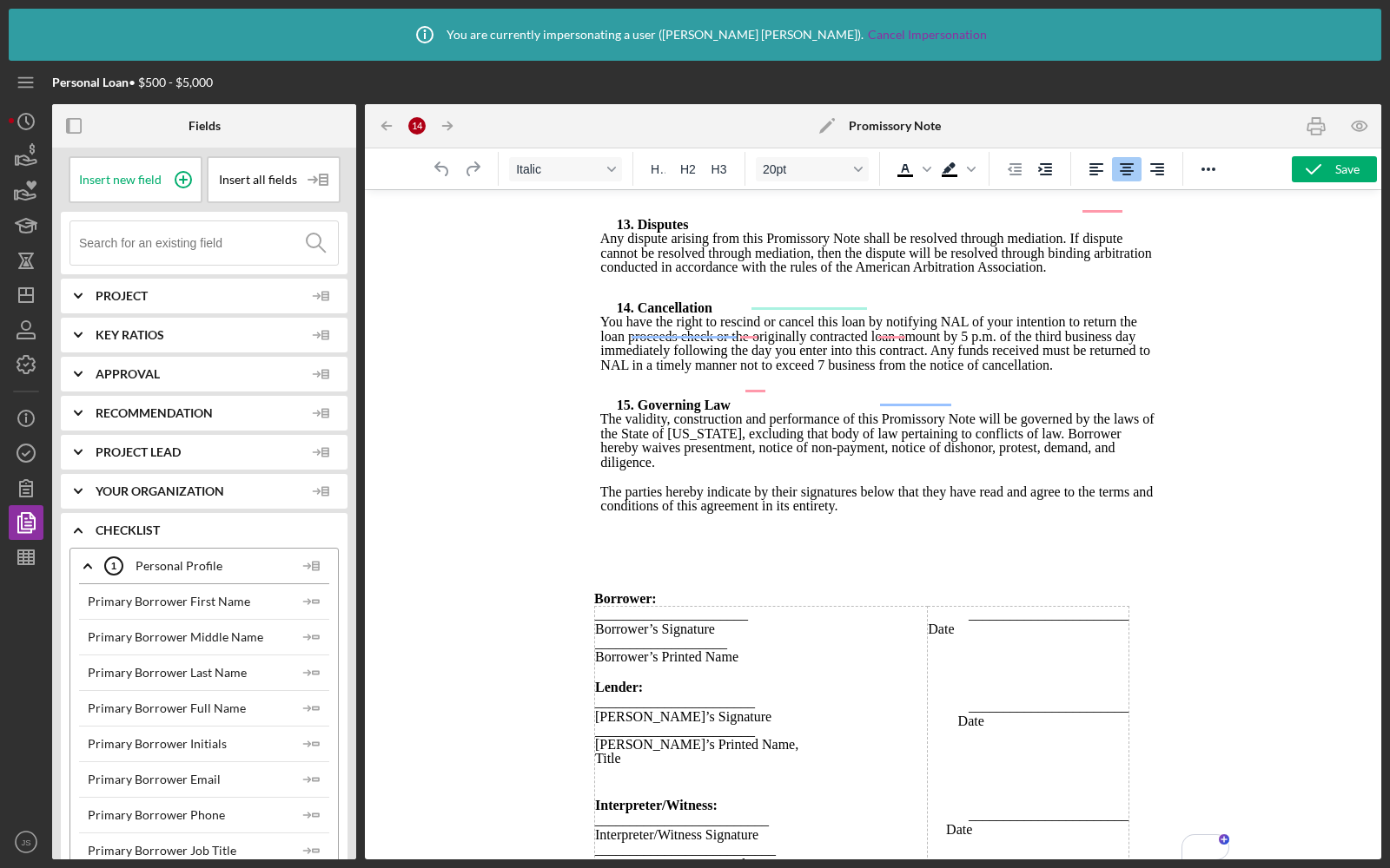
scroll to position [445, 0]
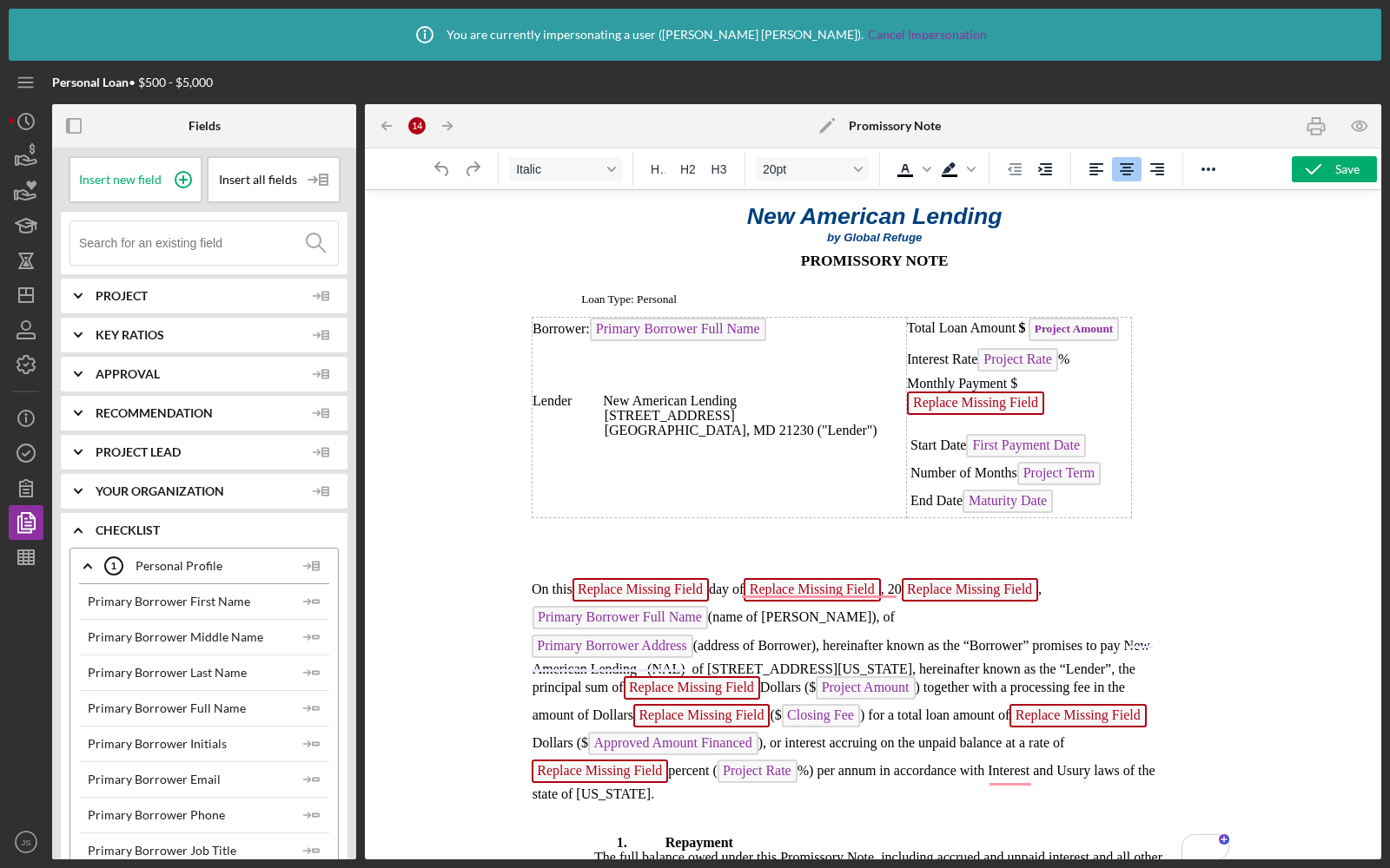
click at [204, 237] on input at bounding box center [208, 243] width 259 height 44
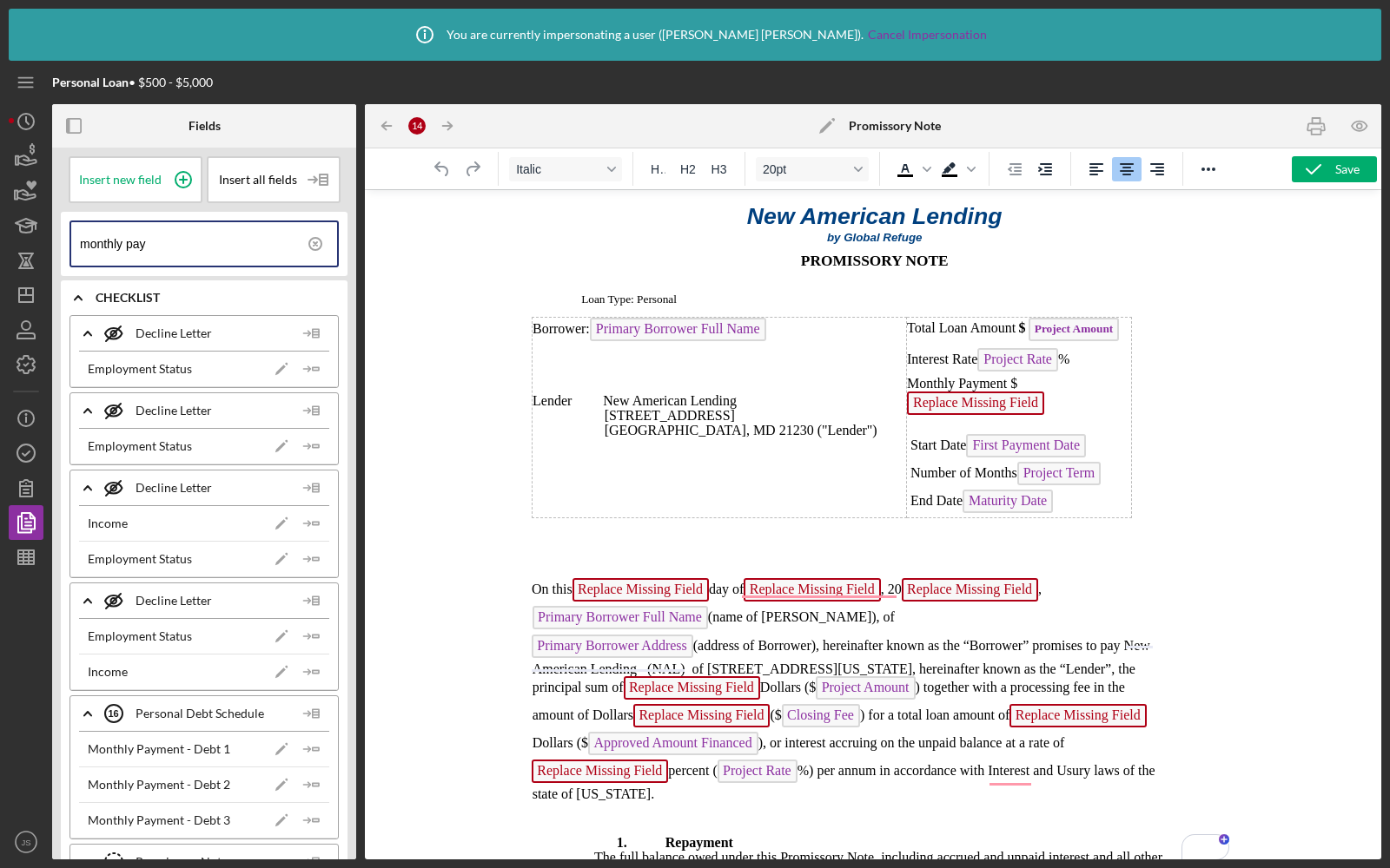
type input "monthly pay"
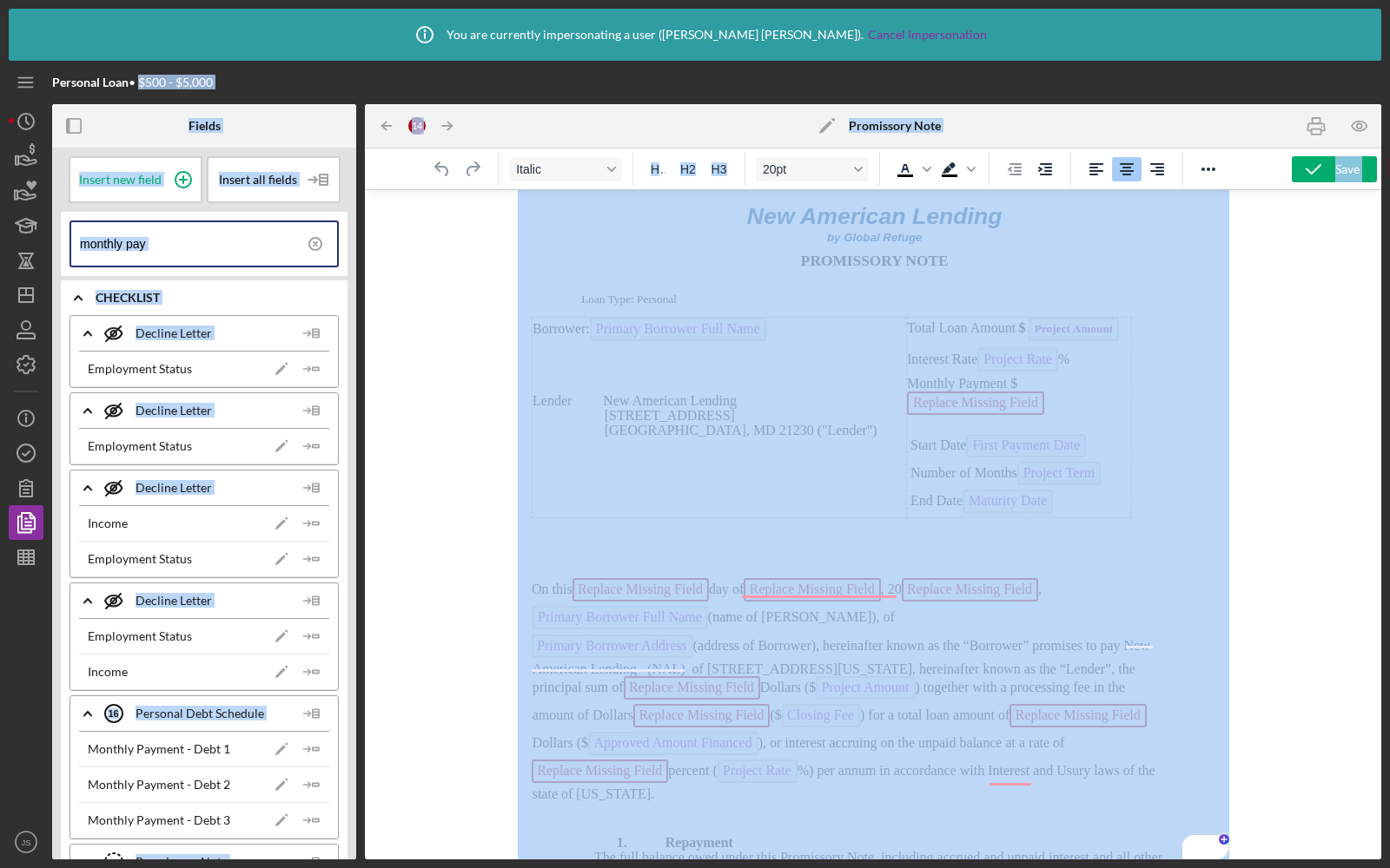
drag, startPoint x: 137, startPoint y: 82, endPoint x: 49, endPoint y: 81, distance: 88.0
click at [49, 81] on div "Personal Loan • $500 - $5,000 Fields Insert new field Insert all fields monthly…" at bounding box center [695, 459] width 1372 height 799
click at [431, 341] on div at bounding box center [873, 524] width 1016 height 670
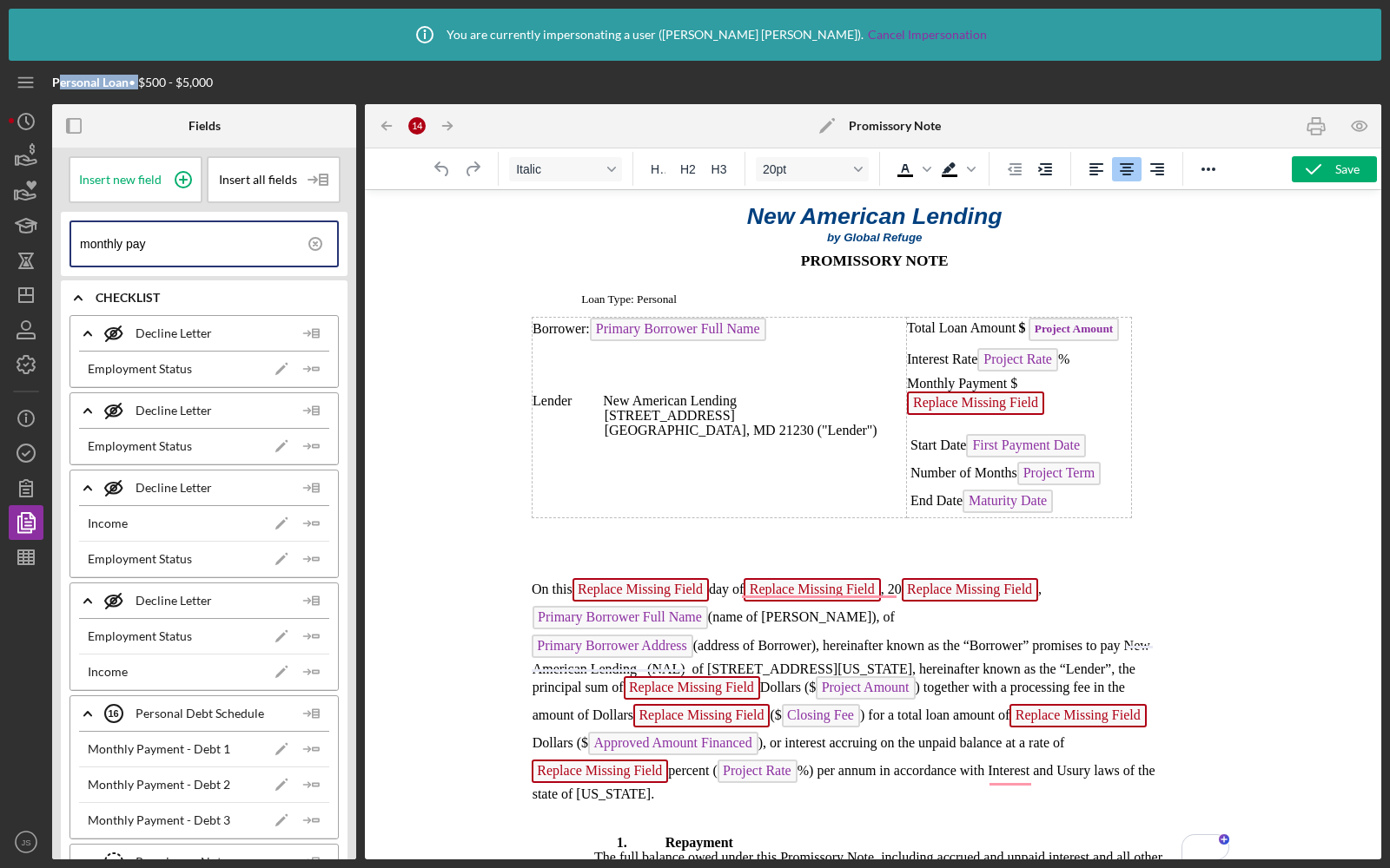
drag, startPoint x: 137, startPoint y: 84, endPoint x: 59, endPoint y: 84, distance: 78.0
click at [59, 84] on div "Personal Loan • $500 - $5,000" at bounding box center [133, 82] width 161 height 14
click at [466, 286] on div at bounding box center [873, 524] width 1016 height 670
click at [13, 351] on icon "button" at bounding box center [26, 365] width 44 height 44
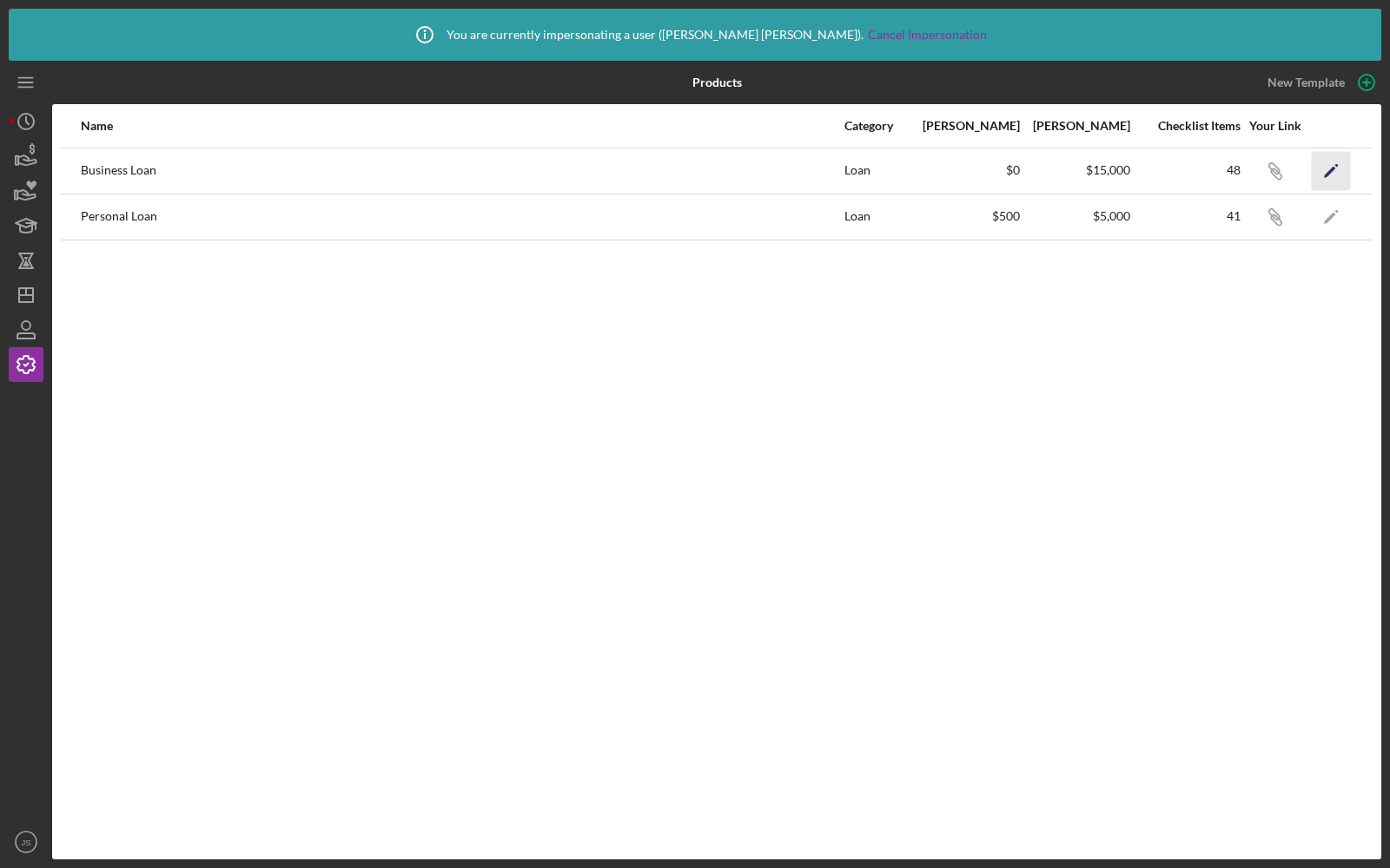
click at [1326, 159] on icon "Icon/Edit" at bounding box center [1330, 171] width 39 height 39
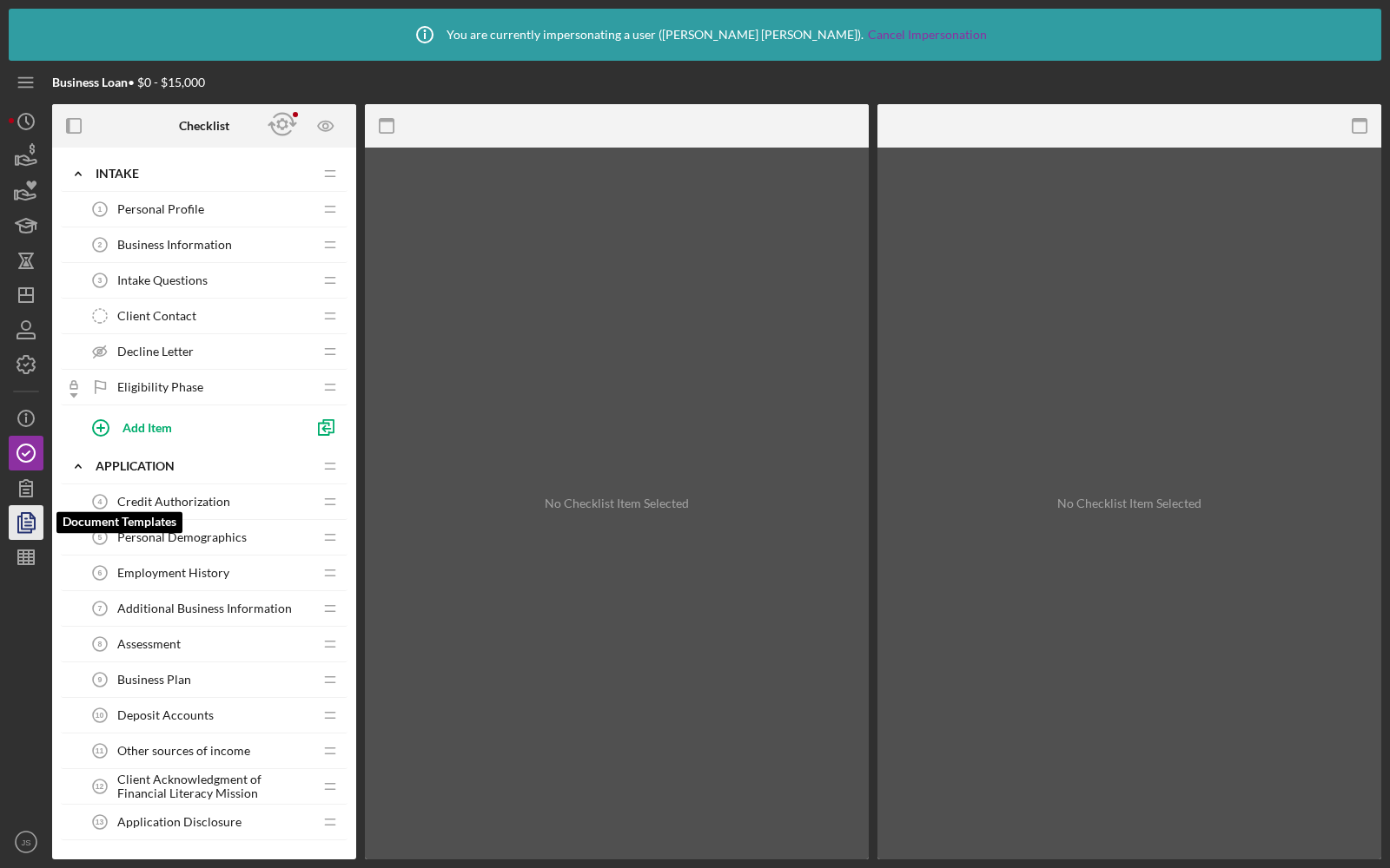
click at [35, 518] on polygon "button" at bounding box center [28, 521] width 13 height 16
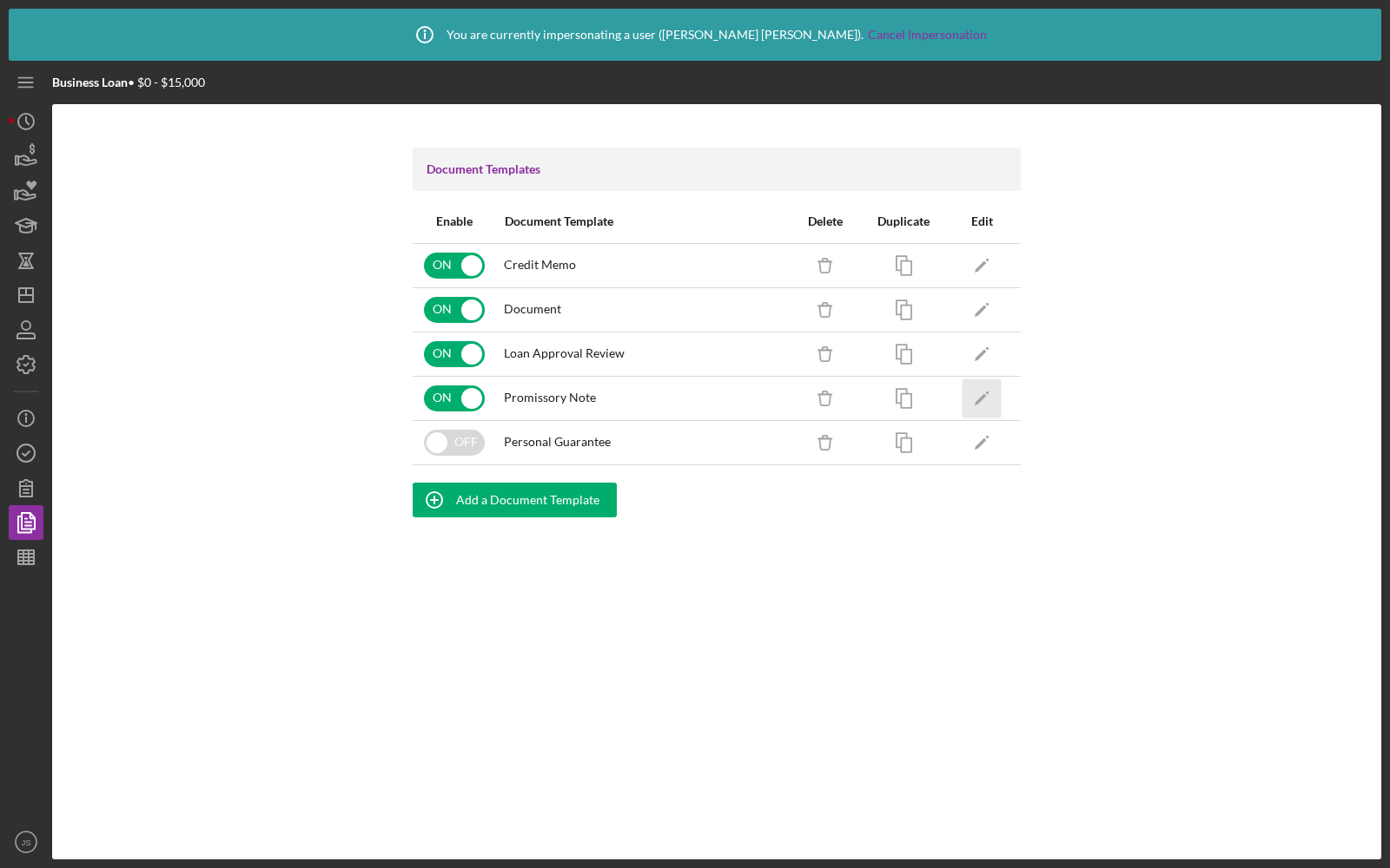
click at [982, 391] on icon "Icon/Edit" at bounding box center [982, 398] width 39 height 39
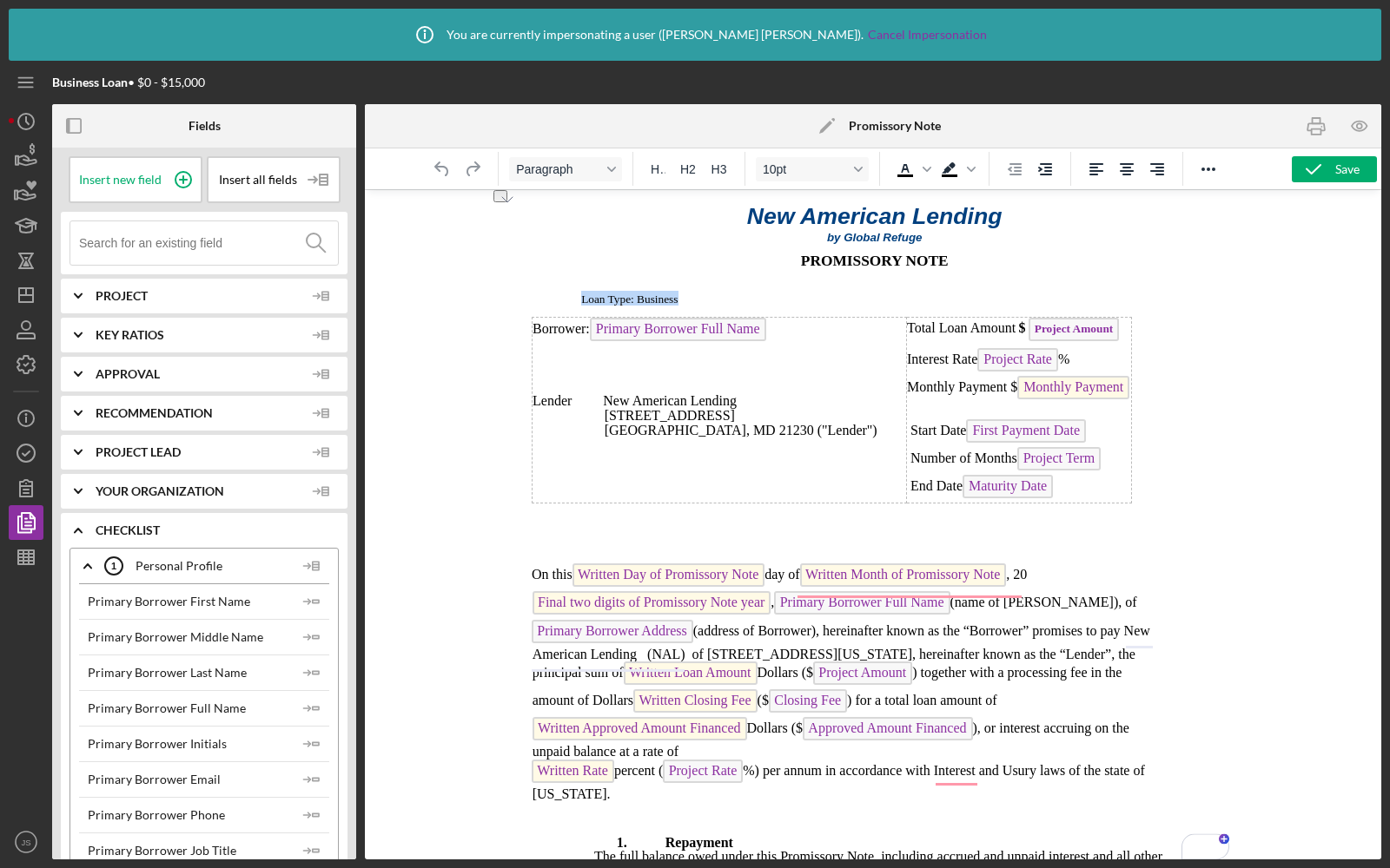
drag, startPoint x: 684, startPoint y: 295, endPoint x: 575, endPoint y: 295, distance: 109.0
click at [21, 367] on icon "button" at bounding box center [26, 365] width 44 height 44
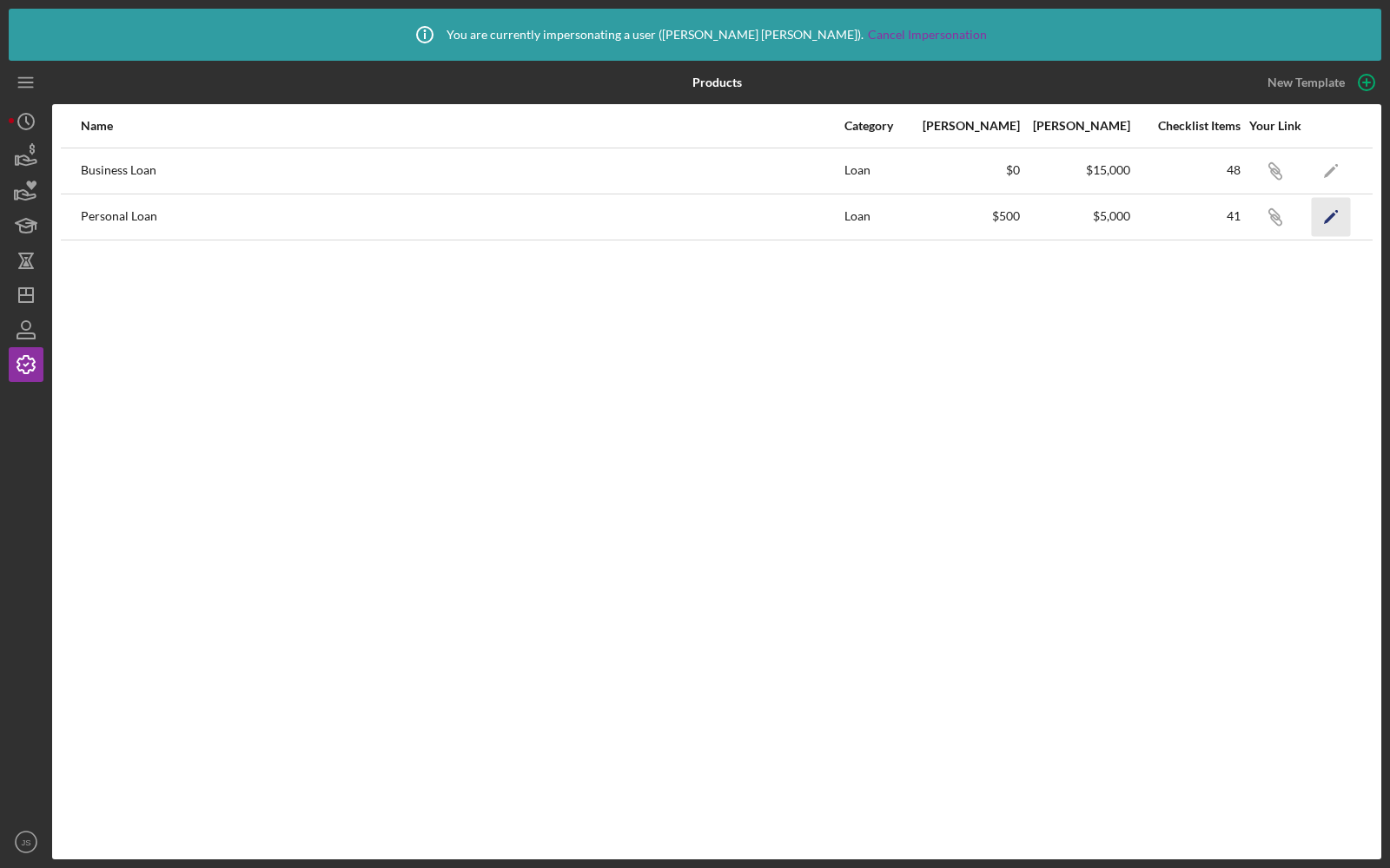
click at [1321, 217] on icon "Icon/Edit" at bounding box center [1330, 216] width 39 height 39
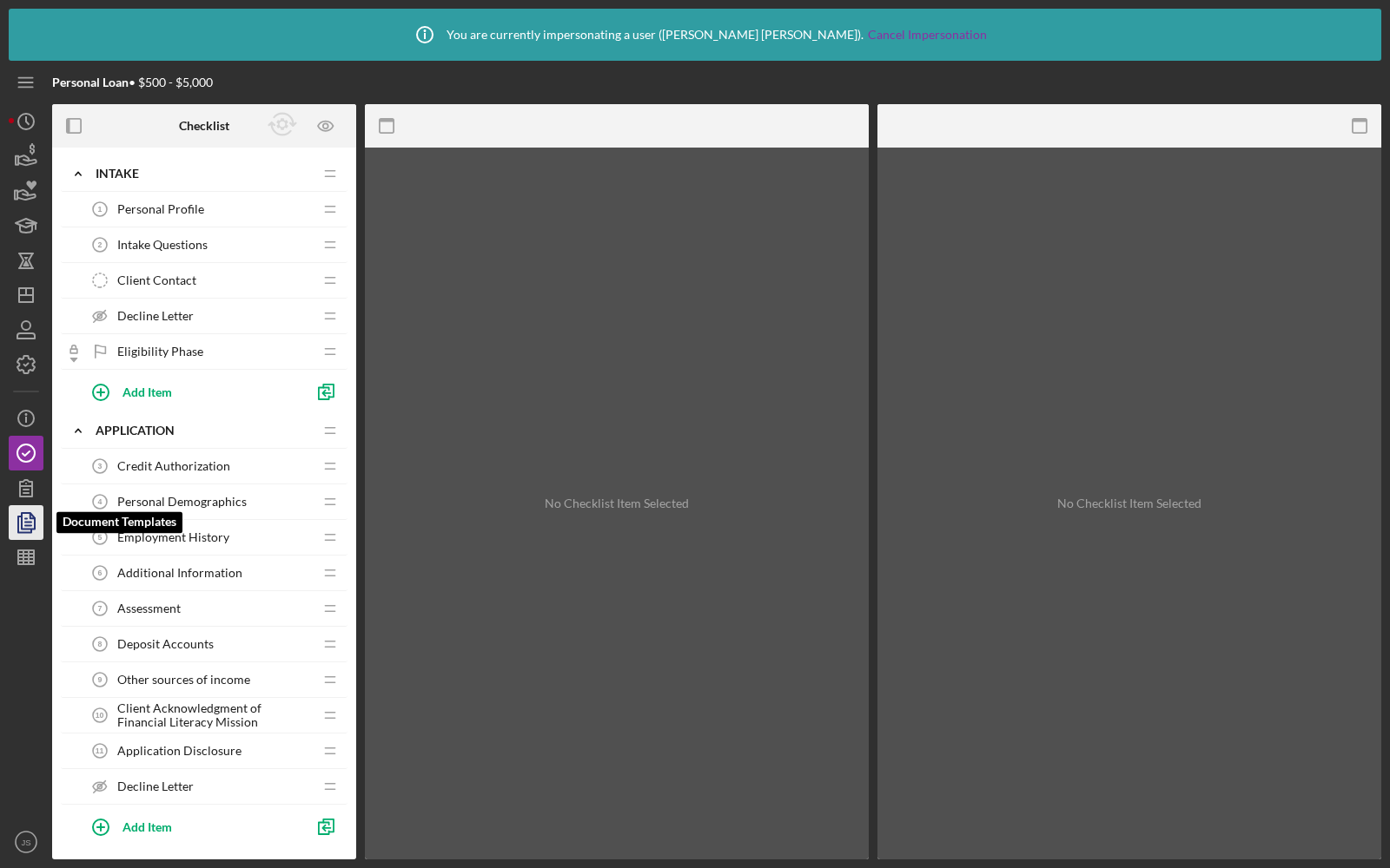
click at [31, 529] on polyline "button" at bounding box center [25, 524] width 13 height 16
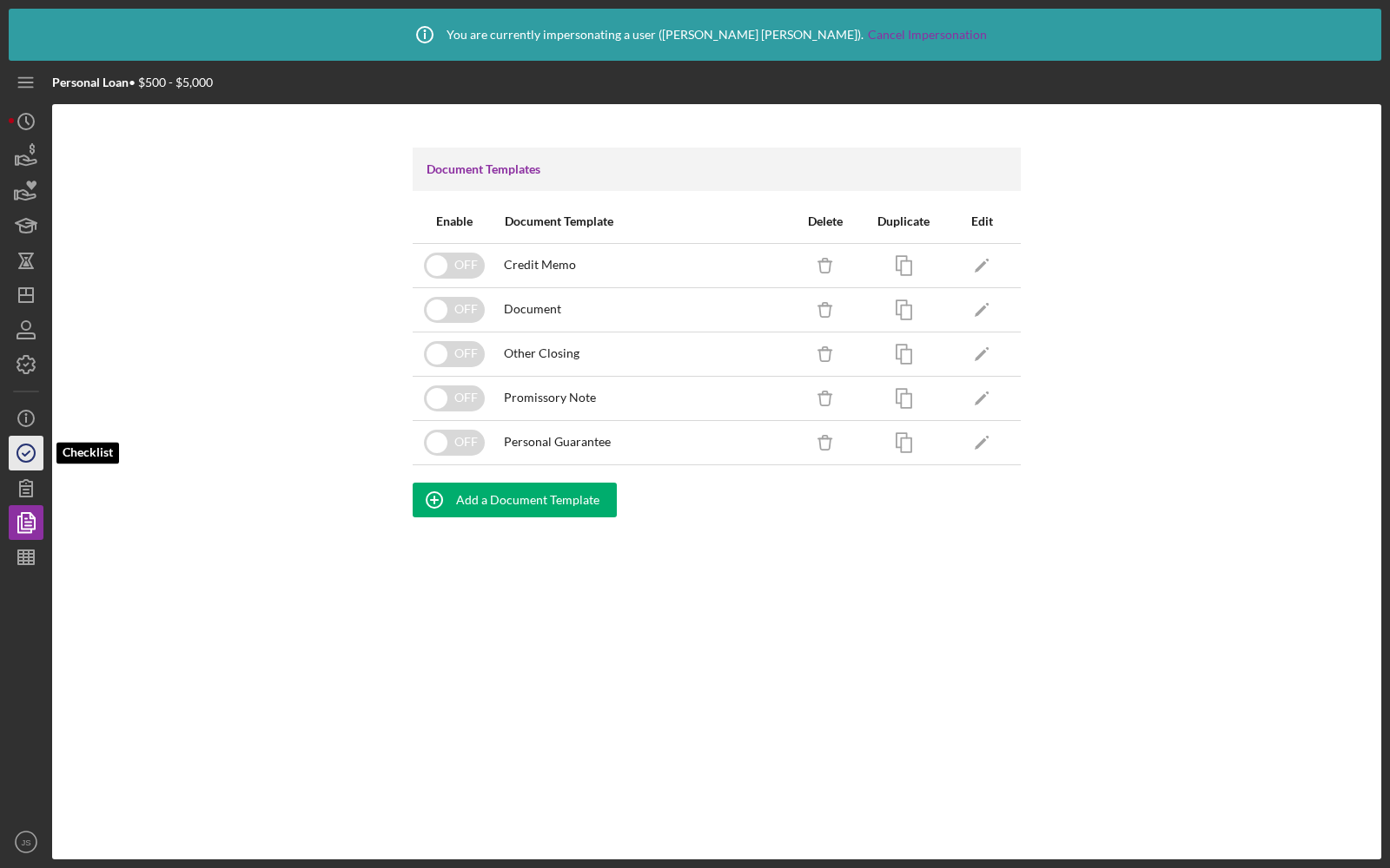
click at [16, 448] on icon "button" at bounding box center [26, 453] width 44 height 44
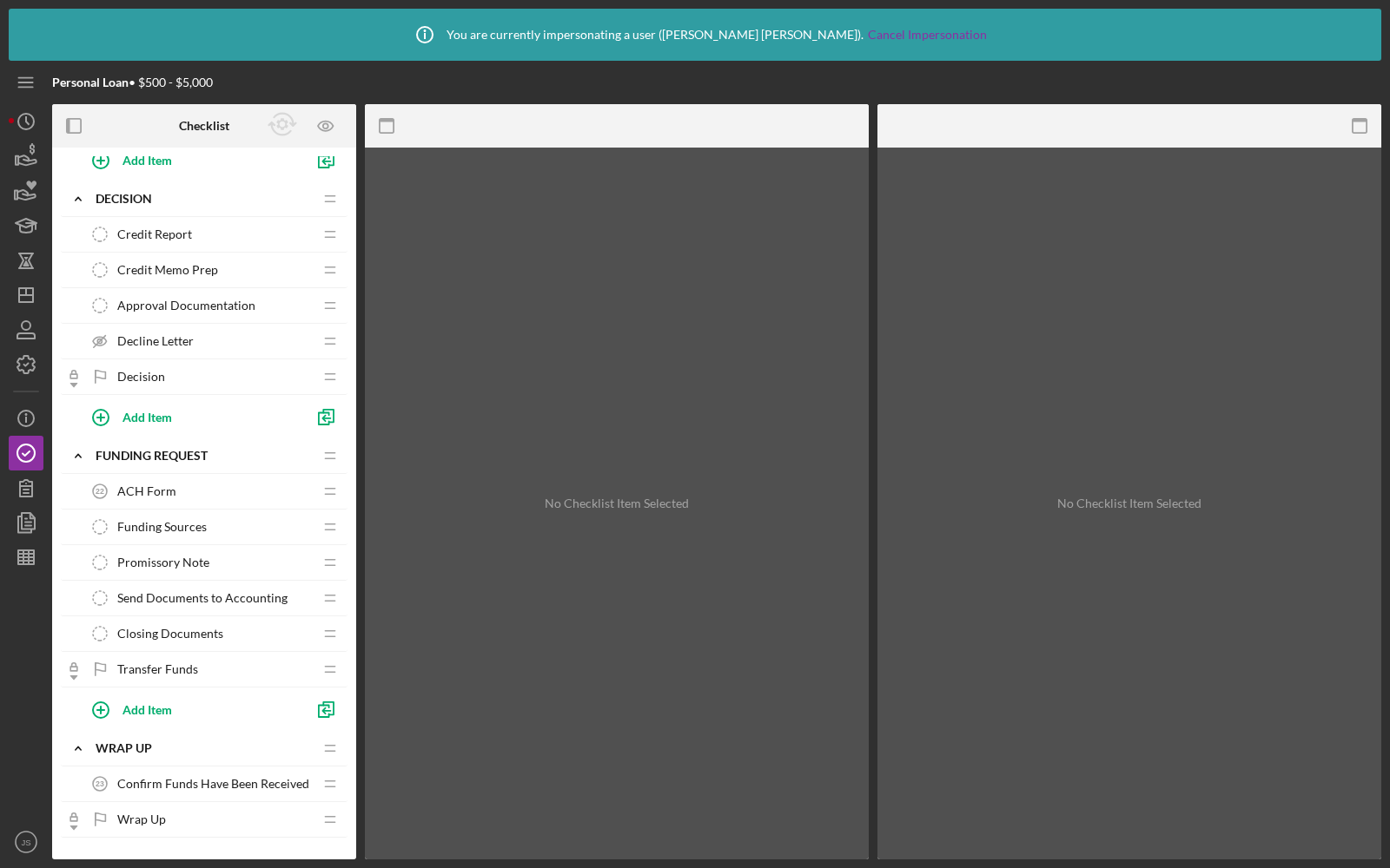
click at [165, 556] on span "Promissory Note" at bounding box center [163, 563] width 92 height 14
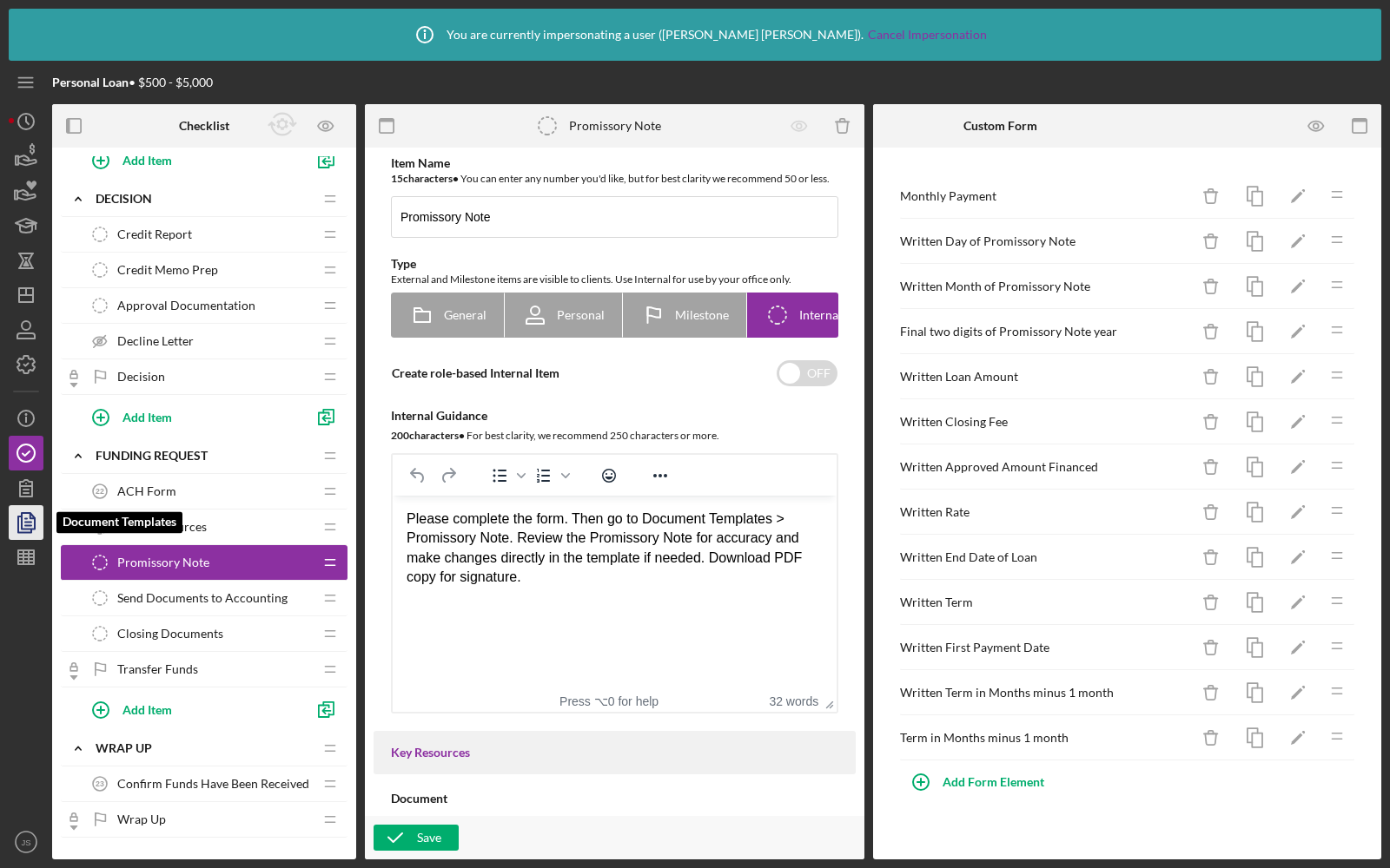
click at [22, 513] on polygon "button" at bounding box center [28, 521] width 13 height 16
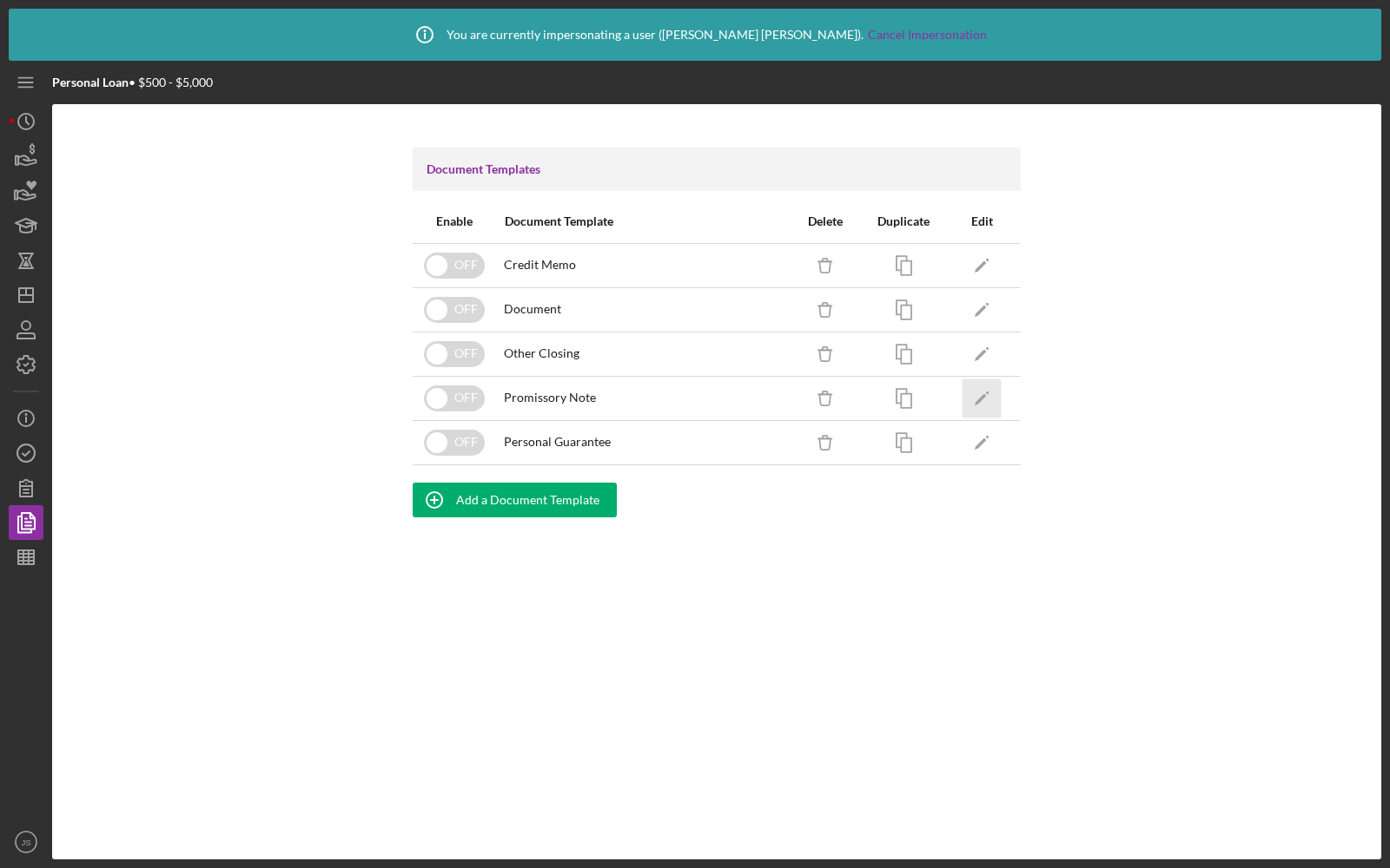
click at [973, 404] on icon "Icon/Edit" at bounding box center [982, 398] width 39 height 39
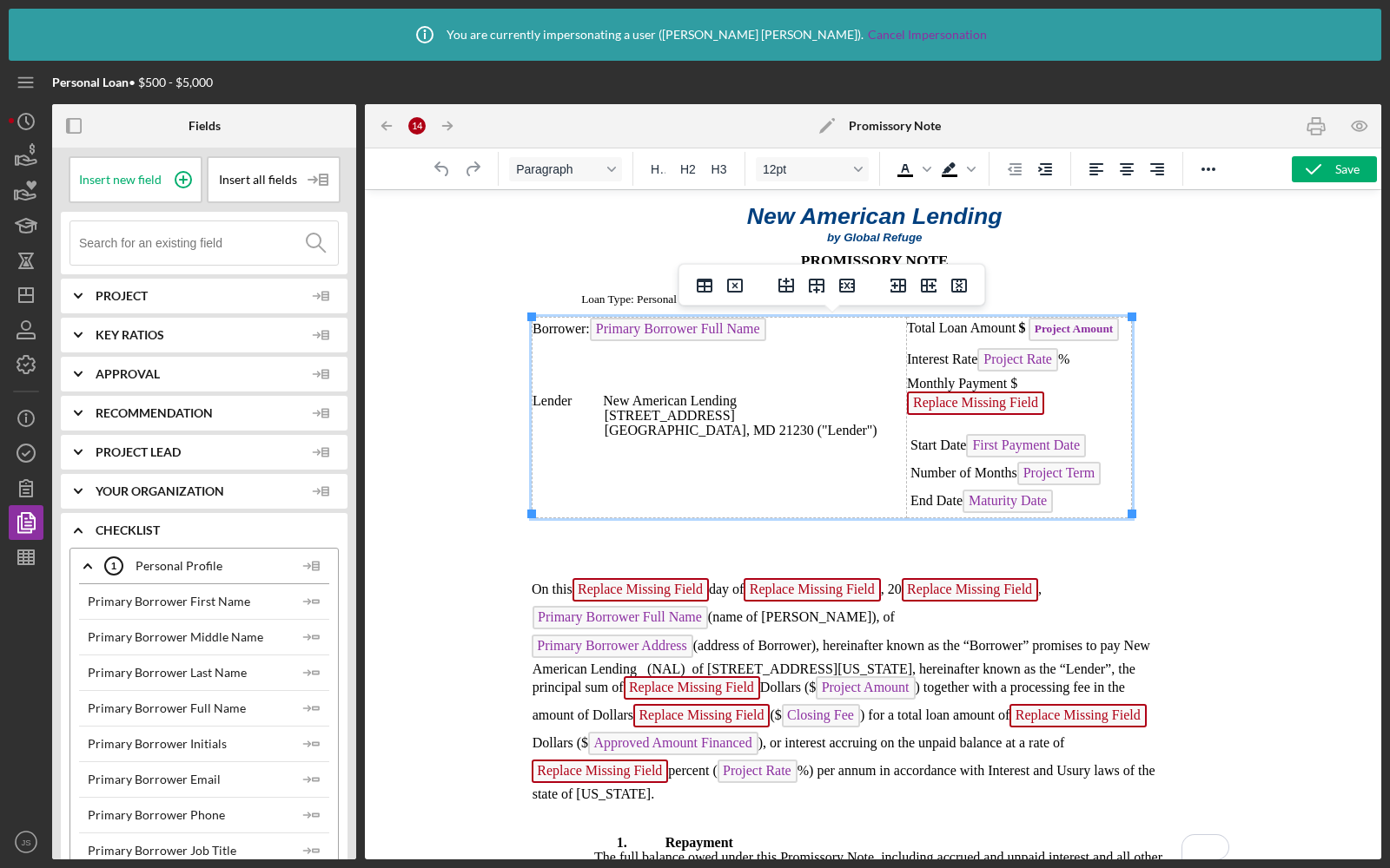
click at [1055, 404] on p "Monthly Payment $ Replace Missing Field ﻿" at bounding box center [1018, 397] width 224 height 43
click at [1057, 400] on p "Monthly Payment $ Replace Missing Field ﻿" at bounding box center [1018, 397] width 224 height 43
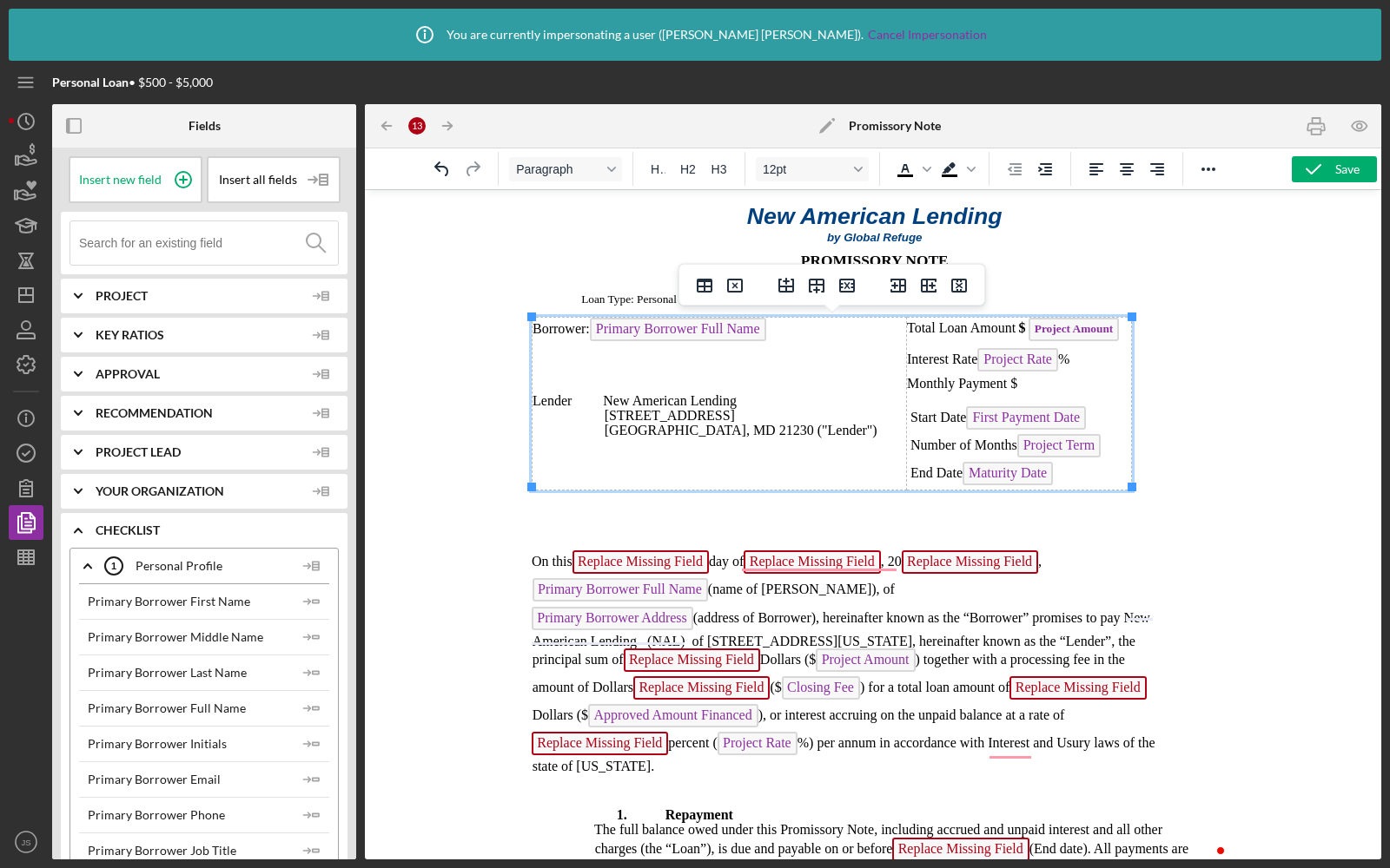
click at [176, 247] on input at bounding box center [208, 243] width 259 height 44
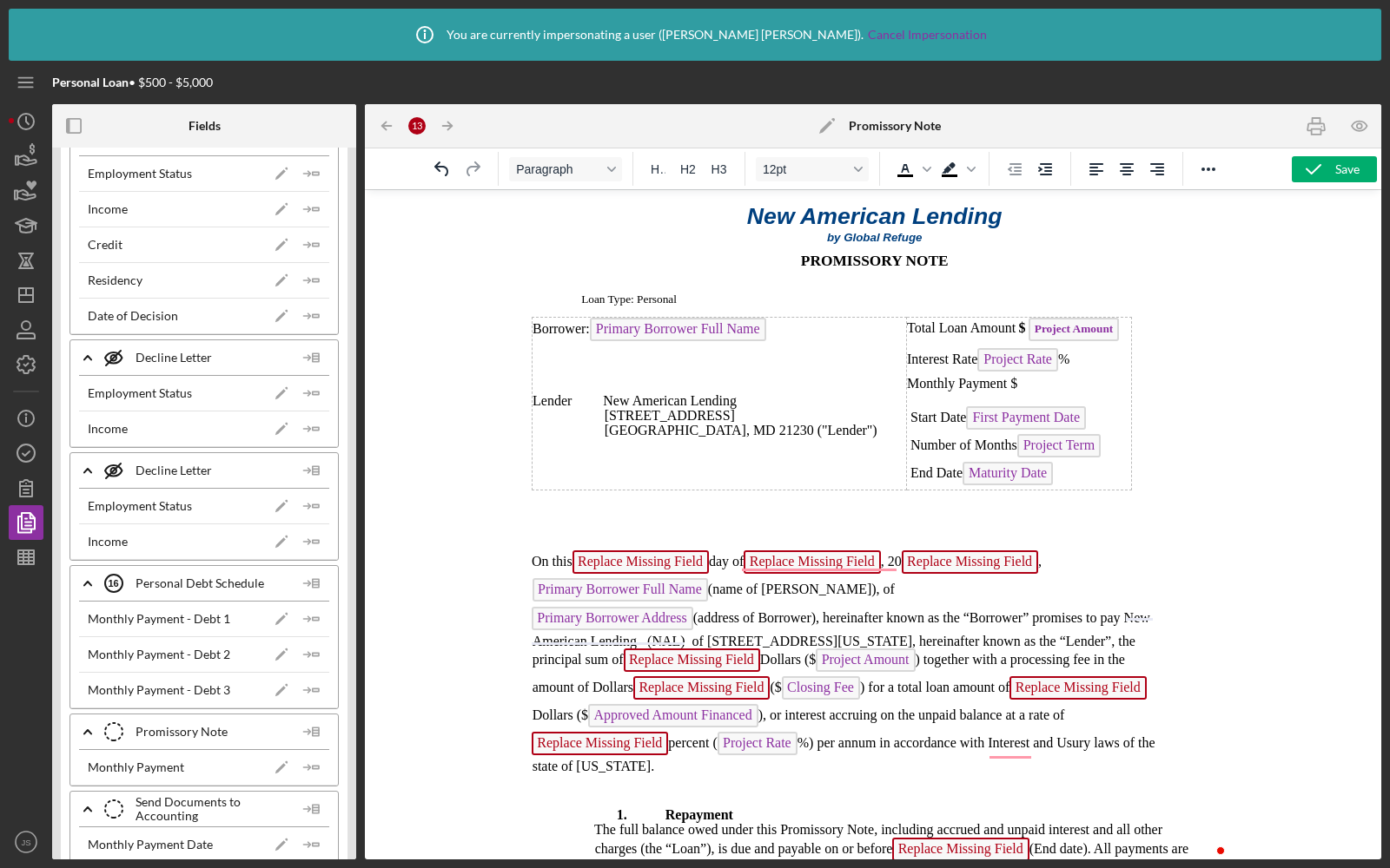
scroll to position [420, 0]
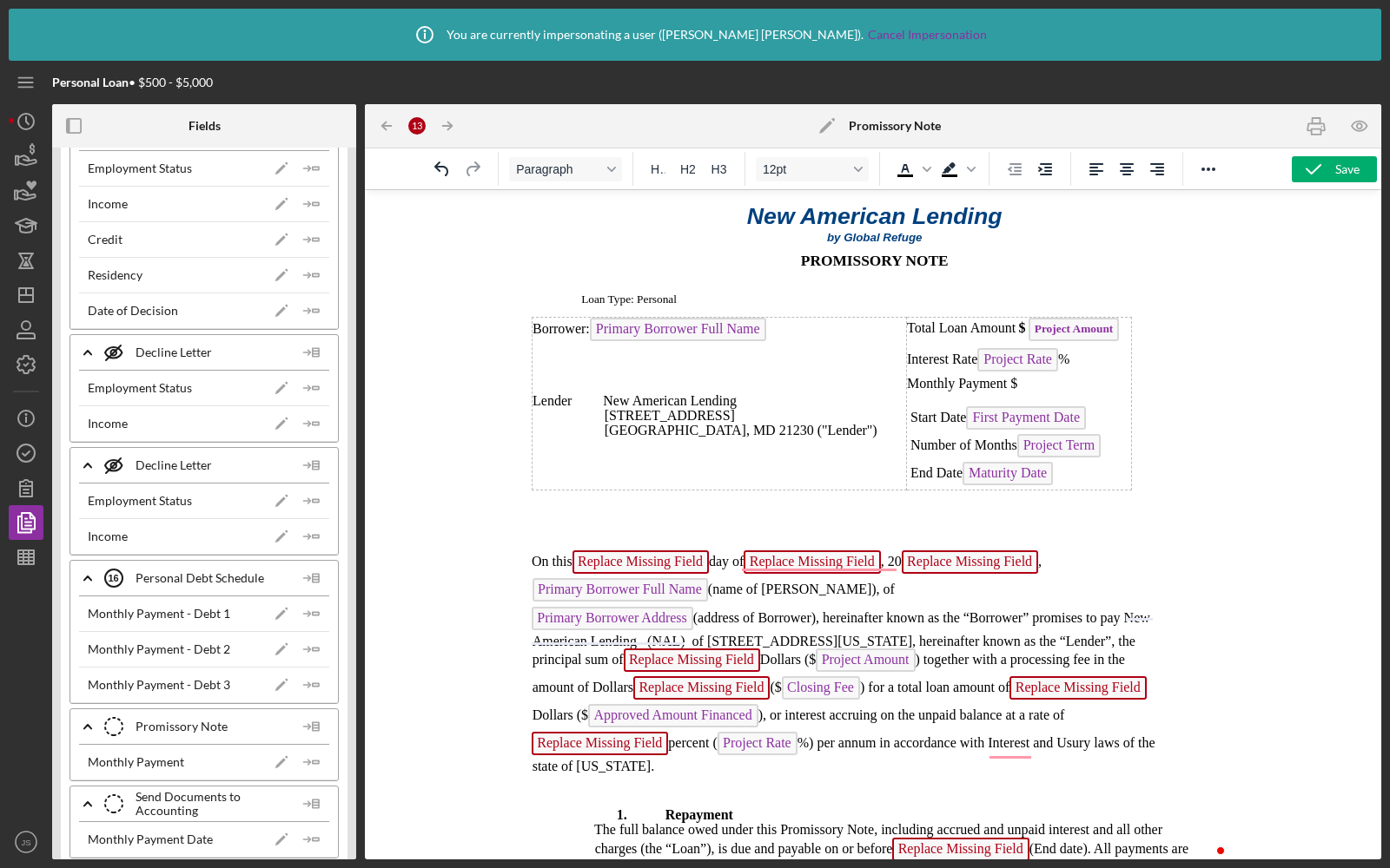
click at [1052, 382] on p "Monthly Payment $" at bounding box center [1018, 383] width 224 height 15
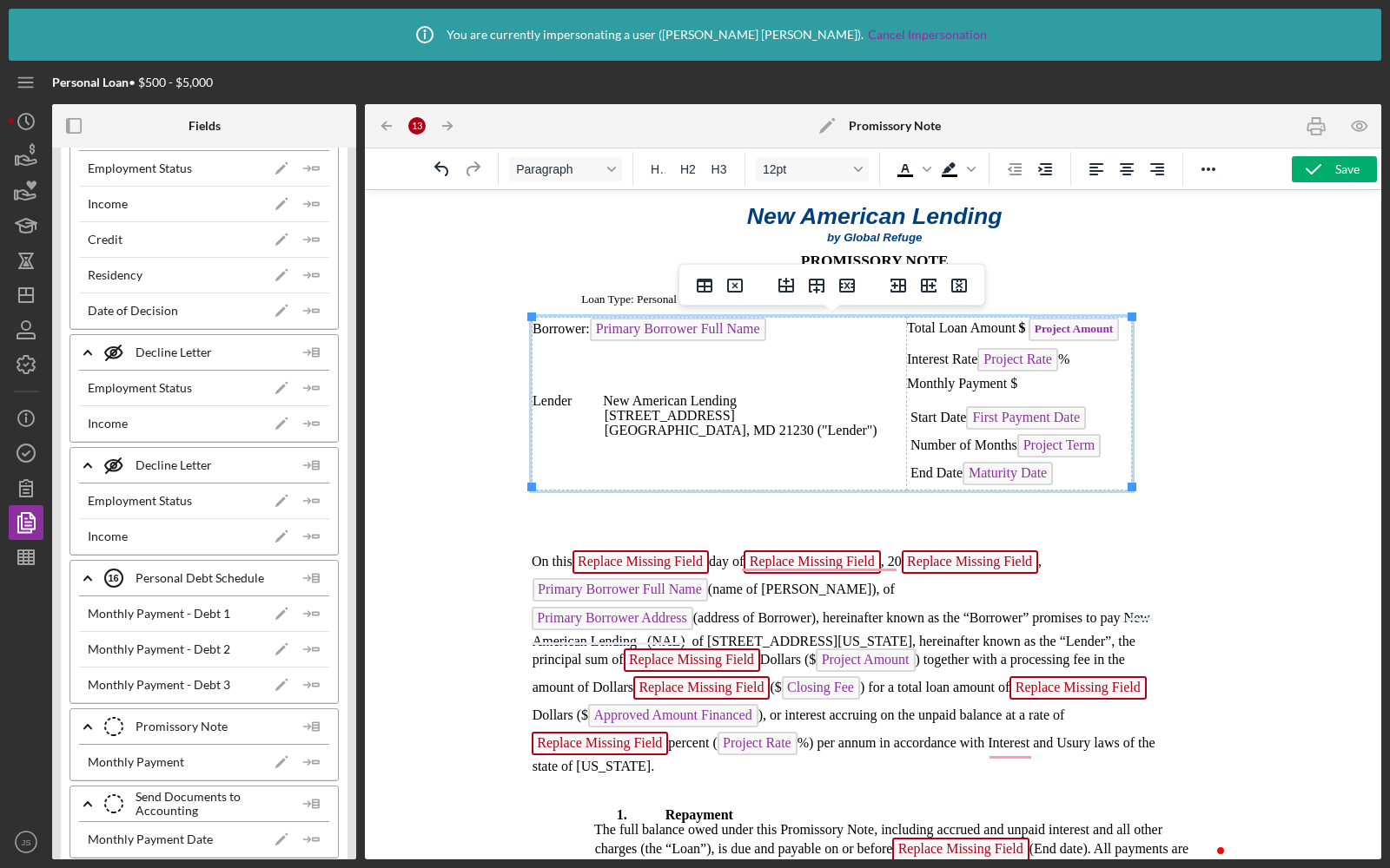
click at [1015, 382] on p "Monthly Payment $" at bounding box center [1018, 383] width 224 height 15
click at [304, 762] on line "button" at bounding box center [305, 762] width 6 height 0
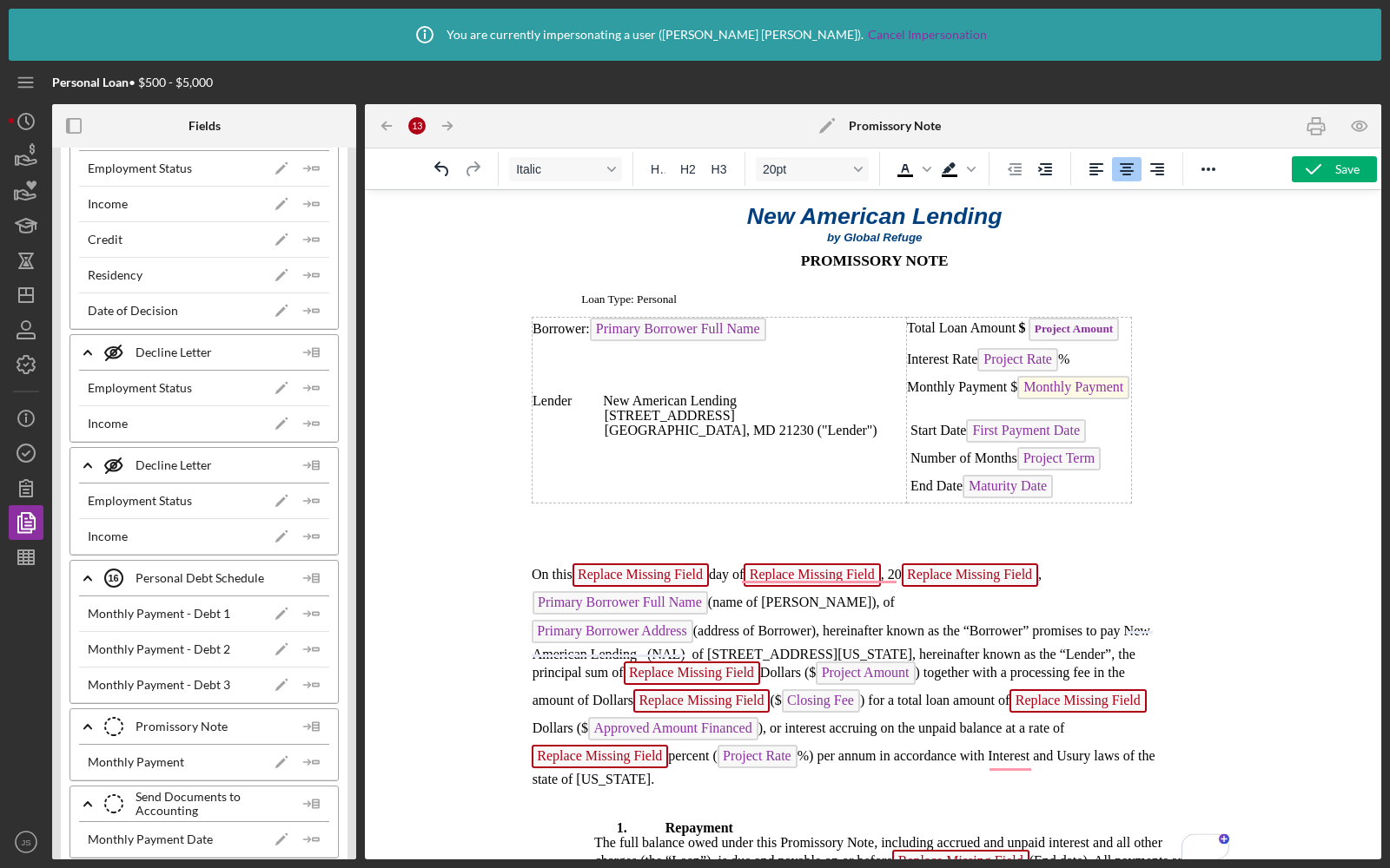
scroll to position [0, 0]
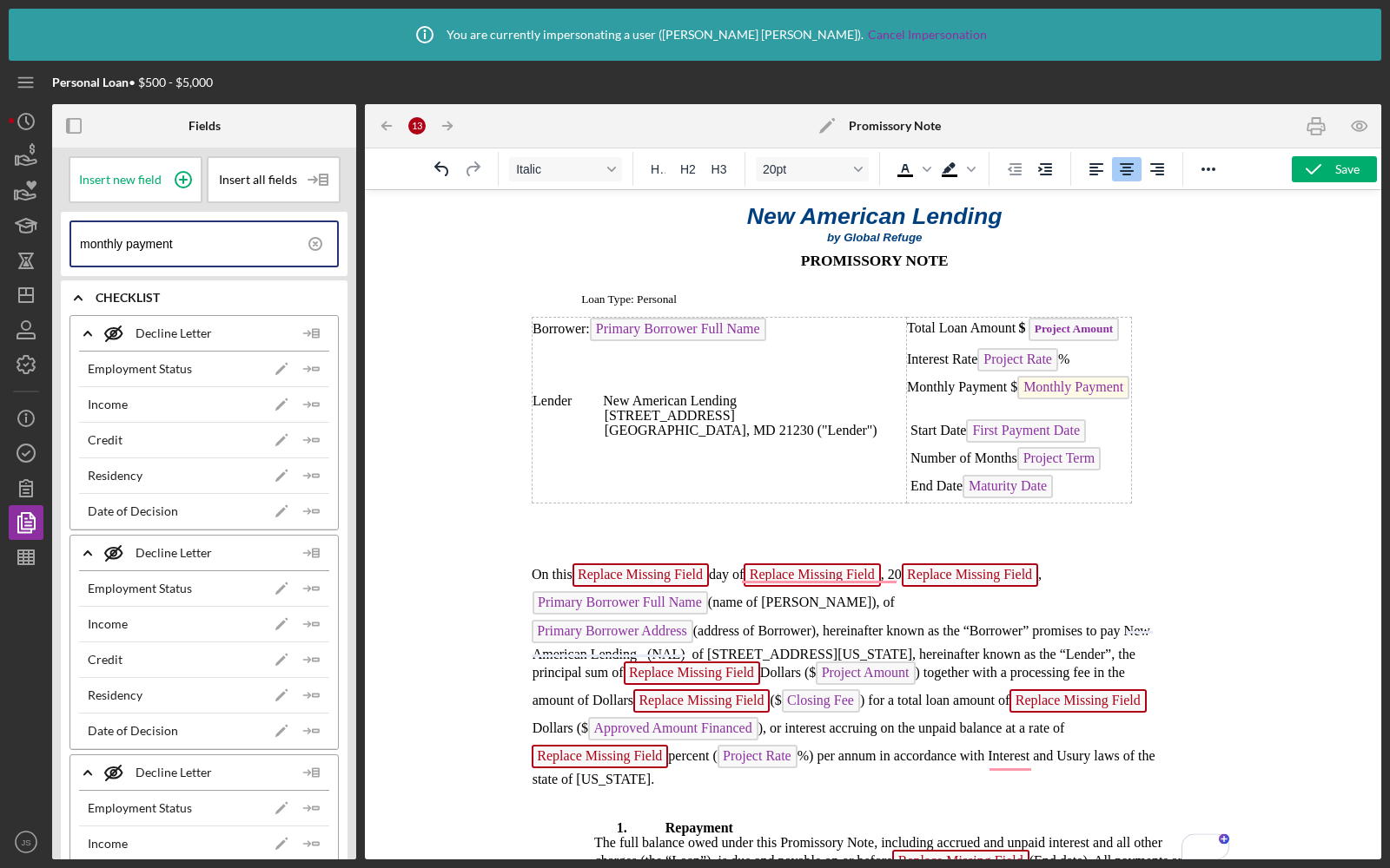
click at [186, 250] on input "monthly payment" at bounding box center [208, 244] width 257 height 44
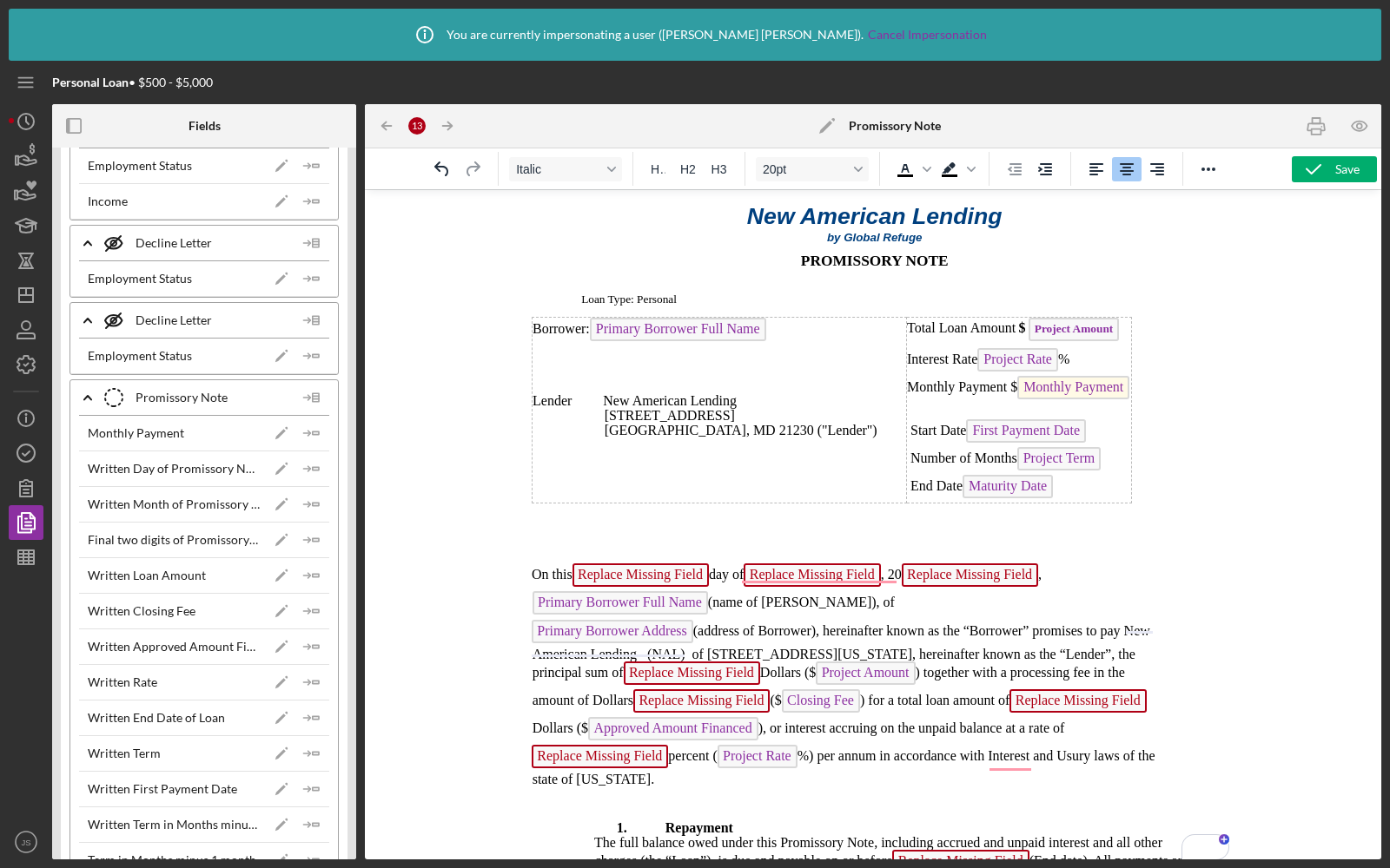
scroll to position [773, 0]
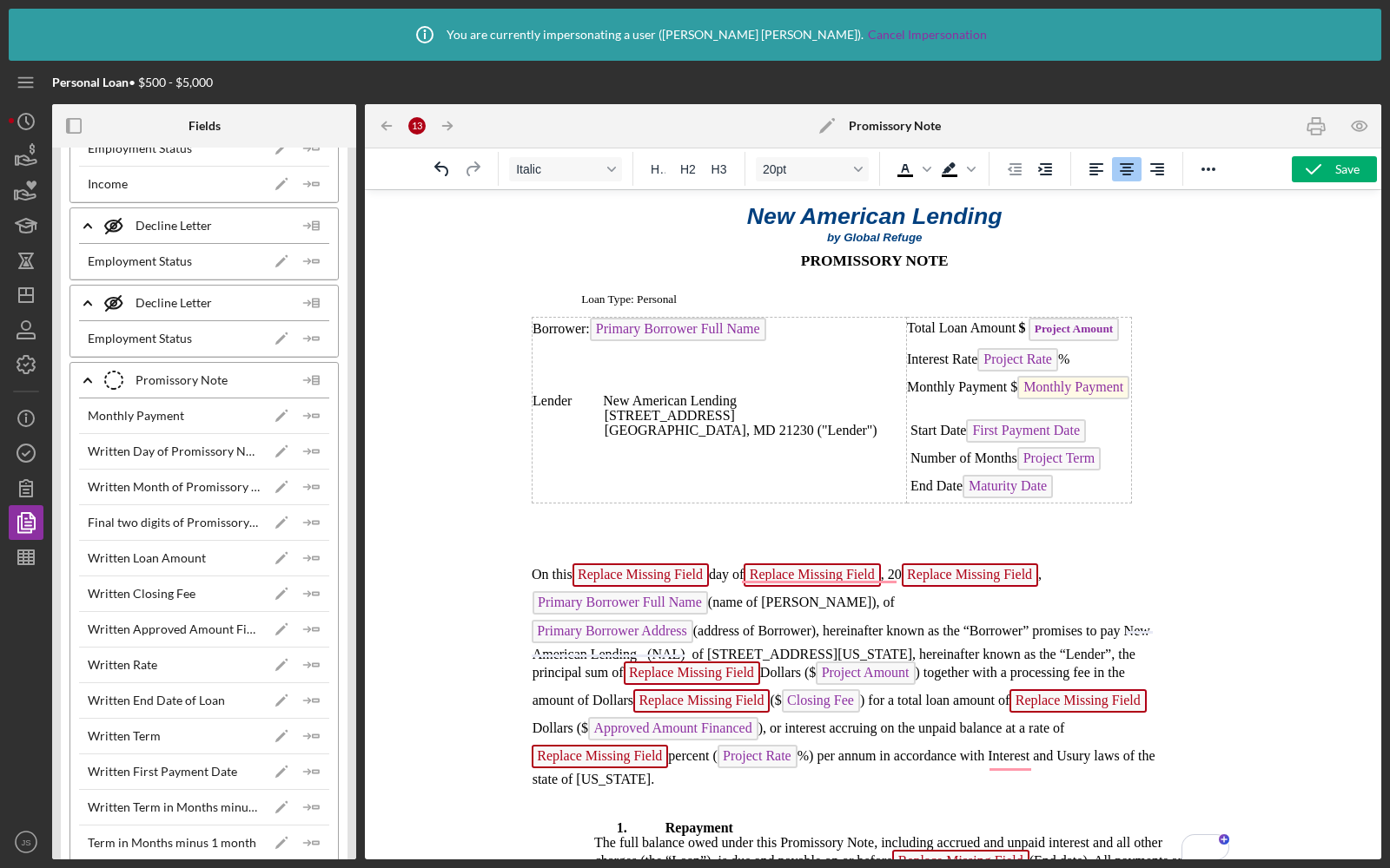
type input "promissory note"
click at [714, 572] on p "On this Replace Missing Field day of Replace Missing Field , 20 Replace Missing…" at bounding box center [844, 592] width 626 height 56
click at [713, 566] on p "On this Replace Missing Field day of Replace Missing Field , 20 Replace Missing…" at bounding box center [844, 592] width 626 height 56
click at [673, 566] on span "Replace Missing Field" at bounding box center [640, 575] width 137 height 24
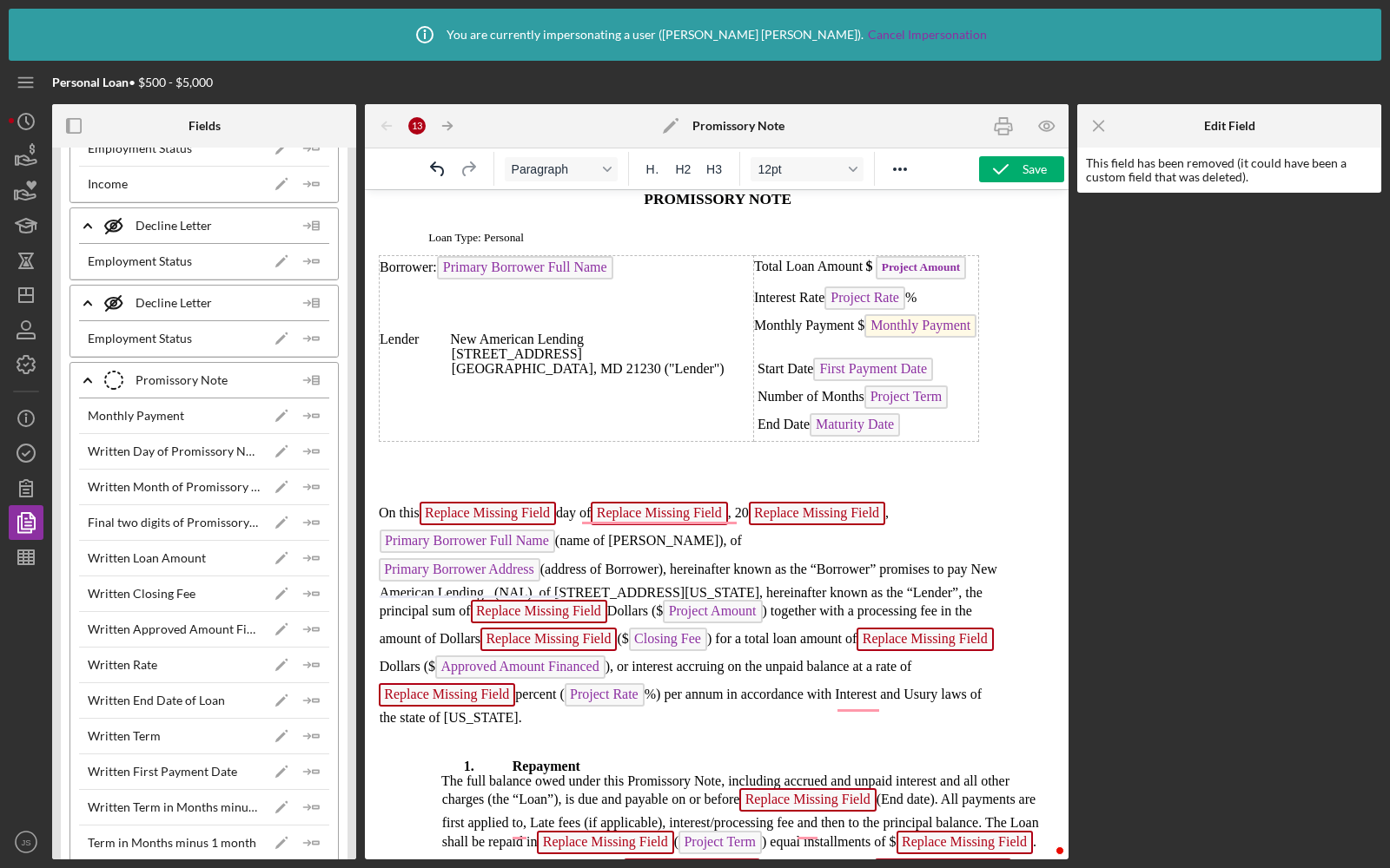
scroll to position [61, 0]
click at [631, 502] on span "Replace Missing Field" at bounding box center [659, 514] width 137 height 24
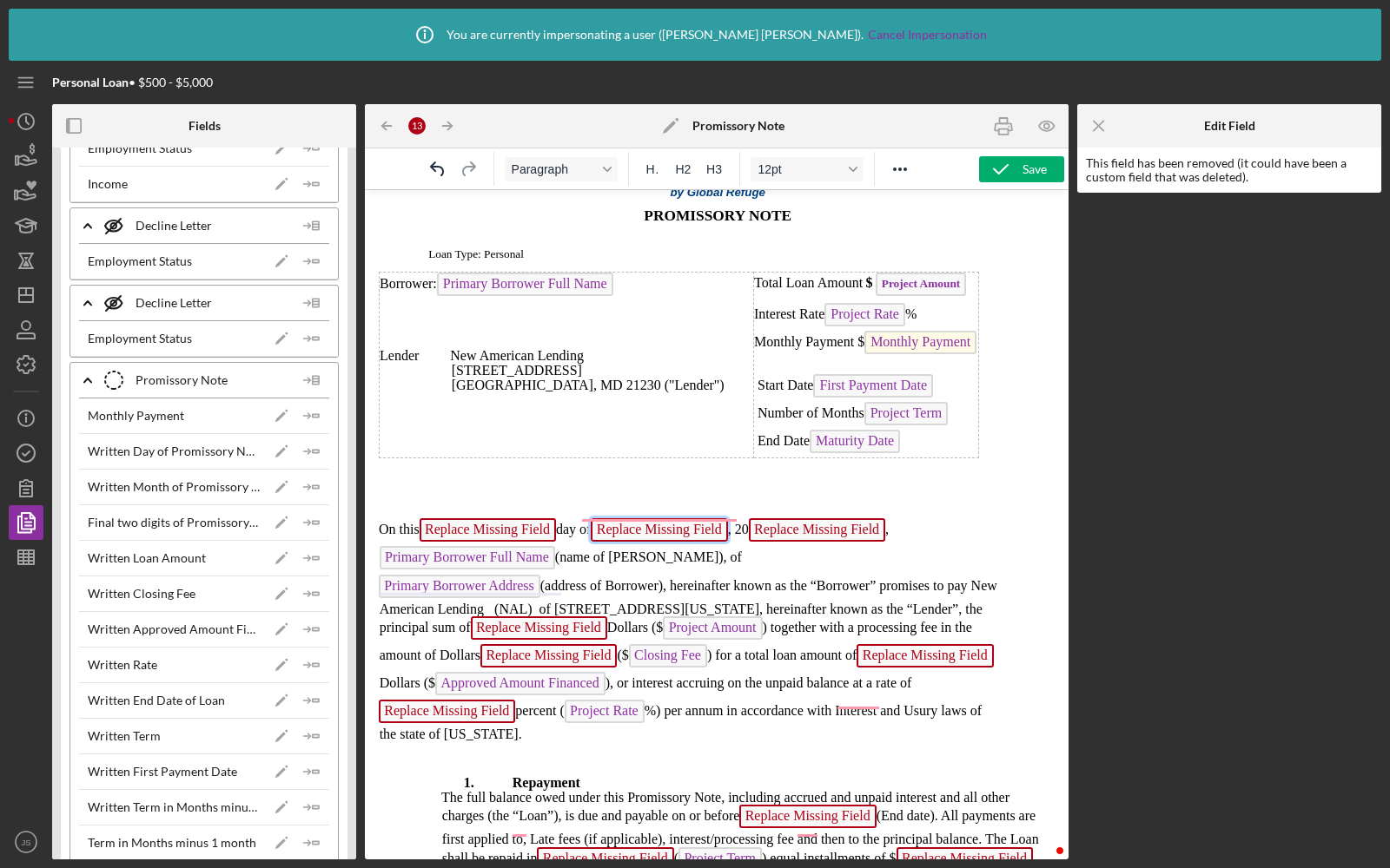
scroll to position [46, 0]
click at [547, 521] on span "Replace Missing Field" at bounding box center [488, 529] width 137 height 24
click at [565, 523] on p "On this Replace Missing Field day of Replace Missing Field , 20 Replace Missing…" at bounding box center [689, 546] width 619 height 56
click at [560, 523] on p "On this Replace Missing Field day of Replace Missing Field , 20 Replace Missing…" at bounding box center [689, 546] width 619 height 56
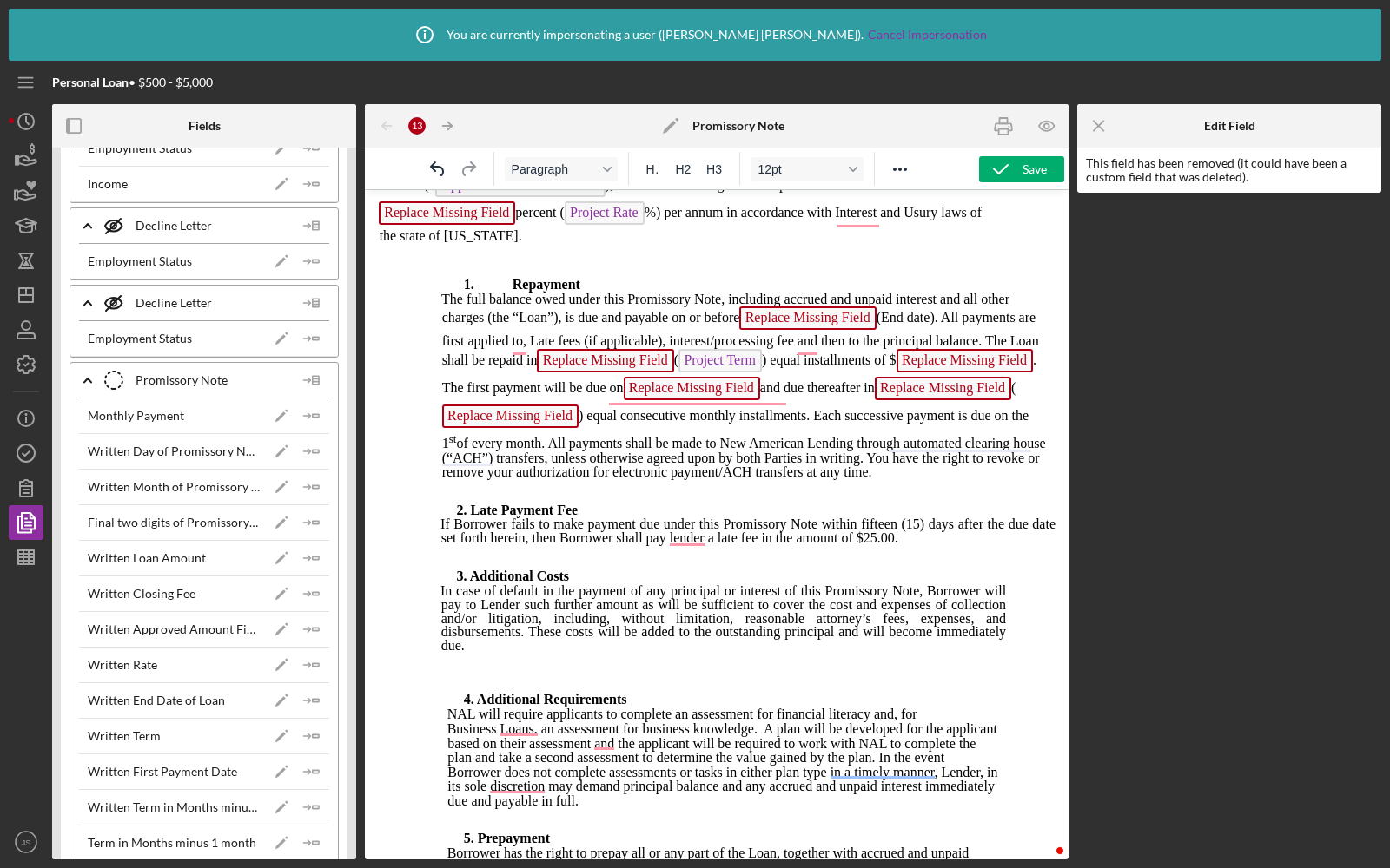
scroll to position [682, 0]
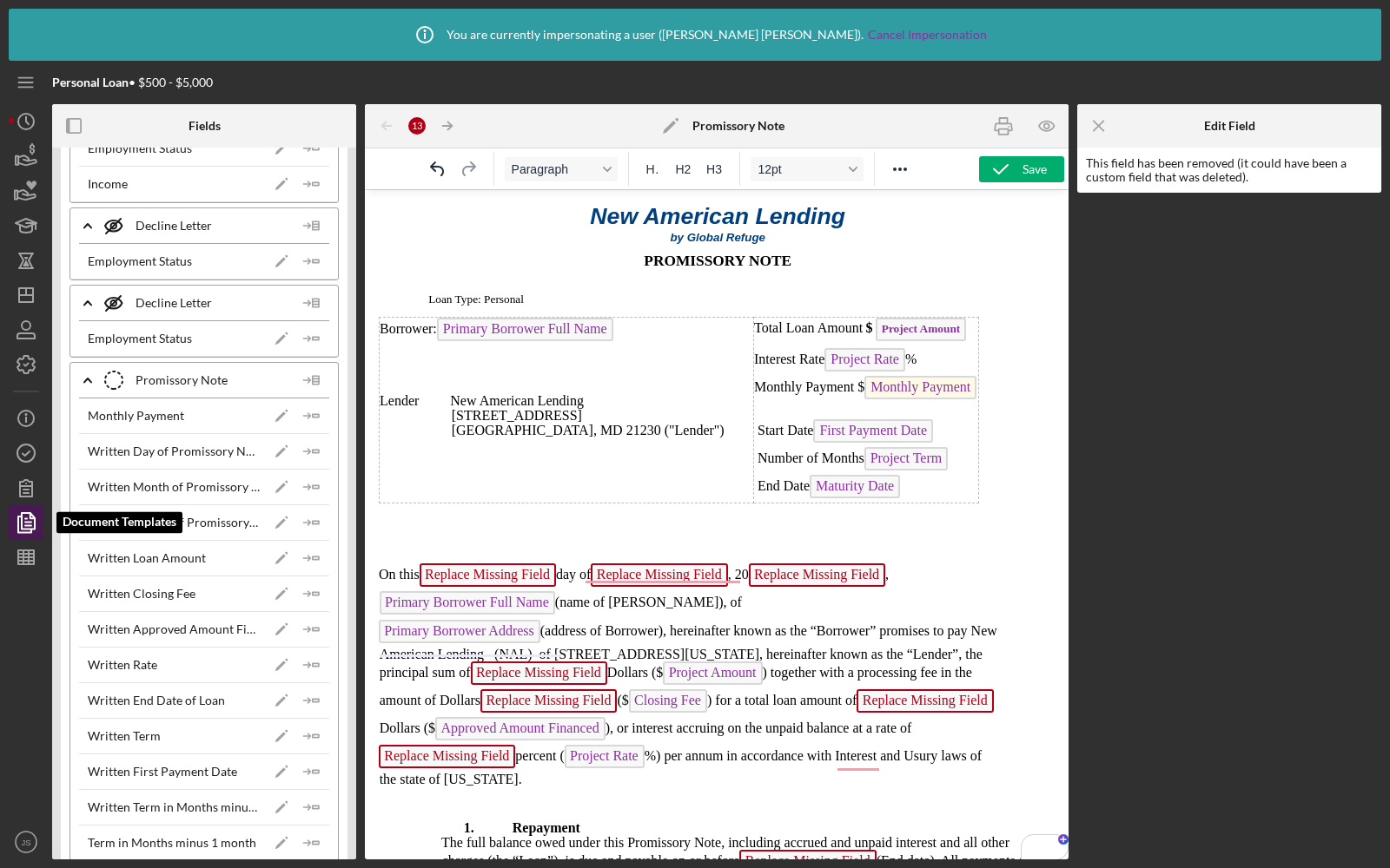
click at [32, 522] on icon "button" at bounding box center [26, 523] width 44 height 44
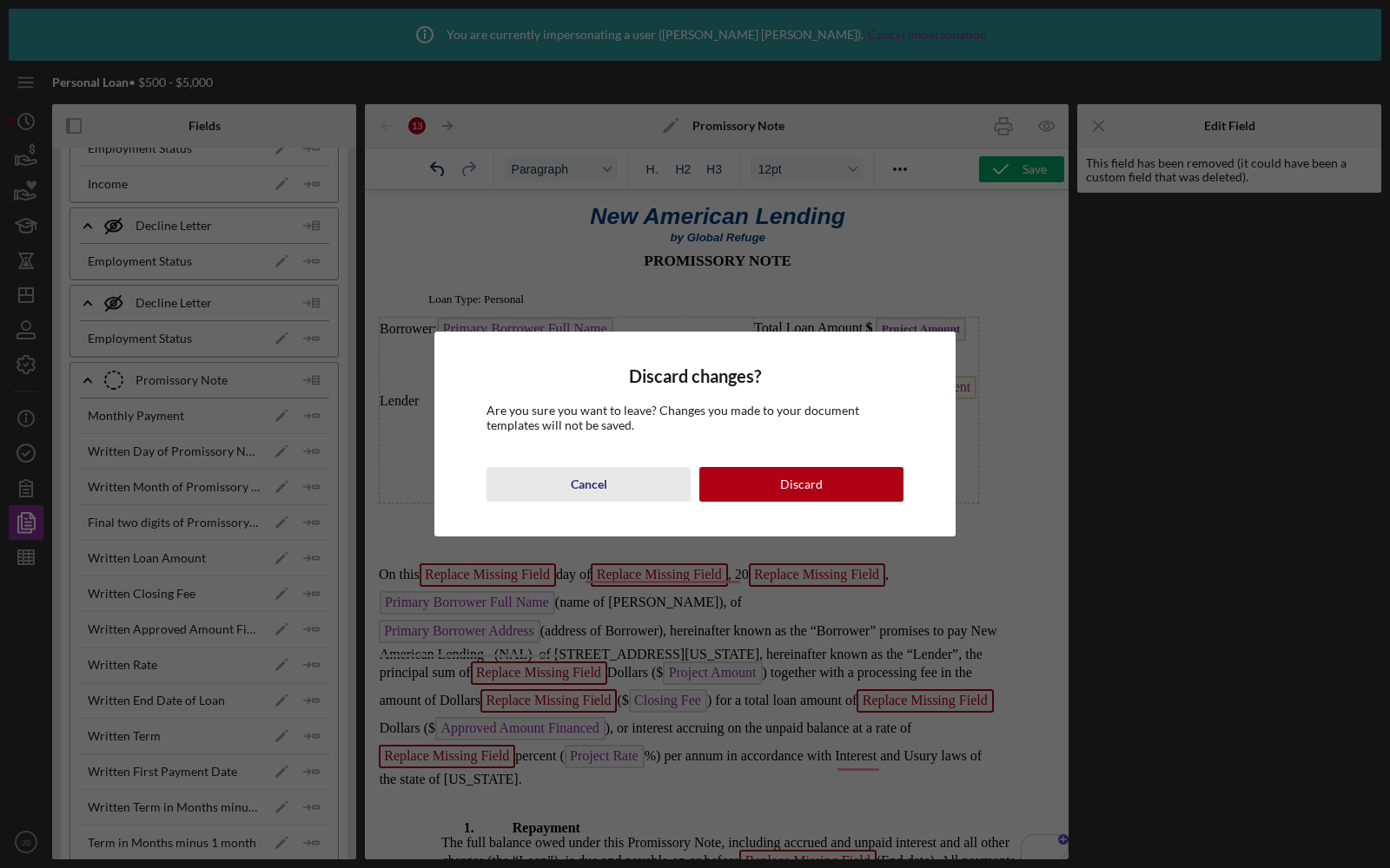
click at [567, 495] on button "Cancel" at bounding box center [588, 485] width 204 height 35
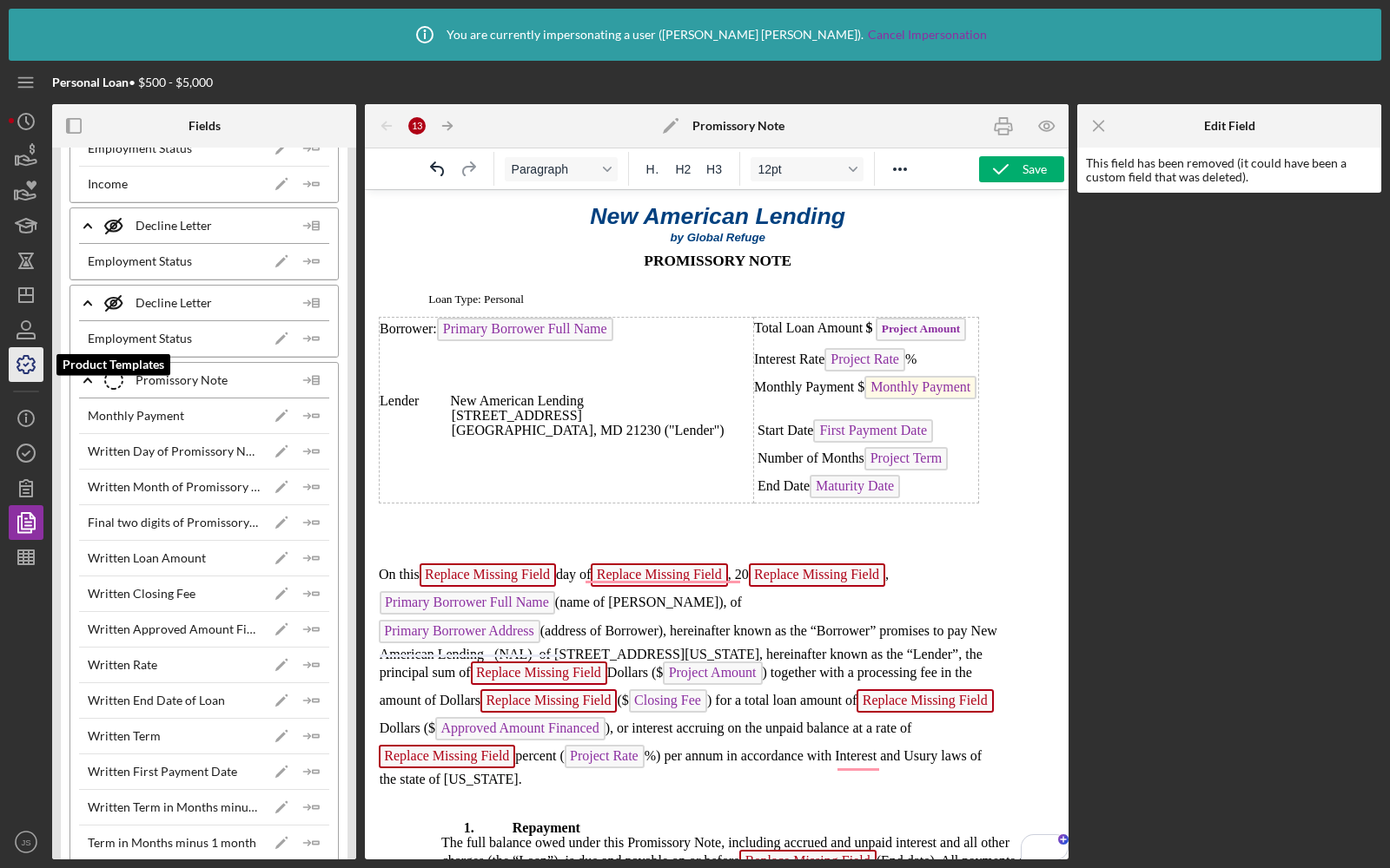
click at [35, 359] on icon "button" at bounding box center [26, 365] width 44 height 44
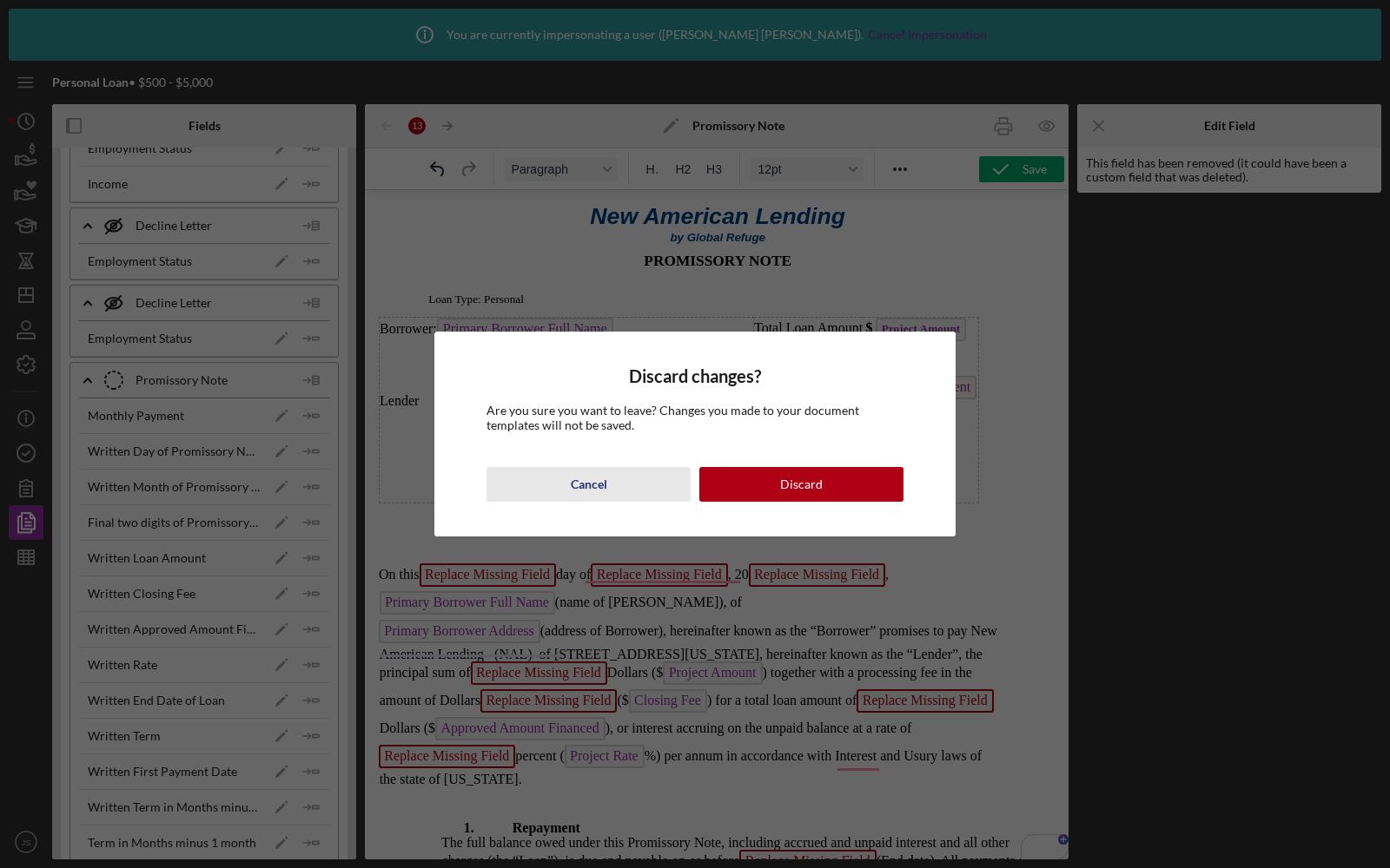
click at [617, 484] on button "Cancel" at bounding box center [588, 485] width 204 height 35
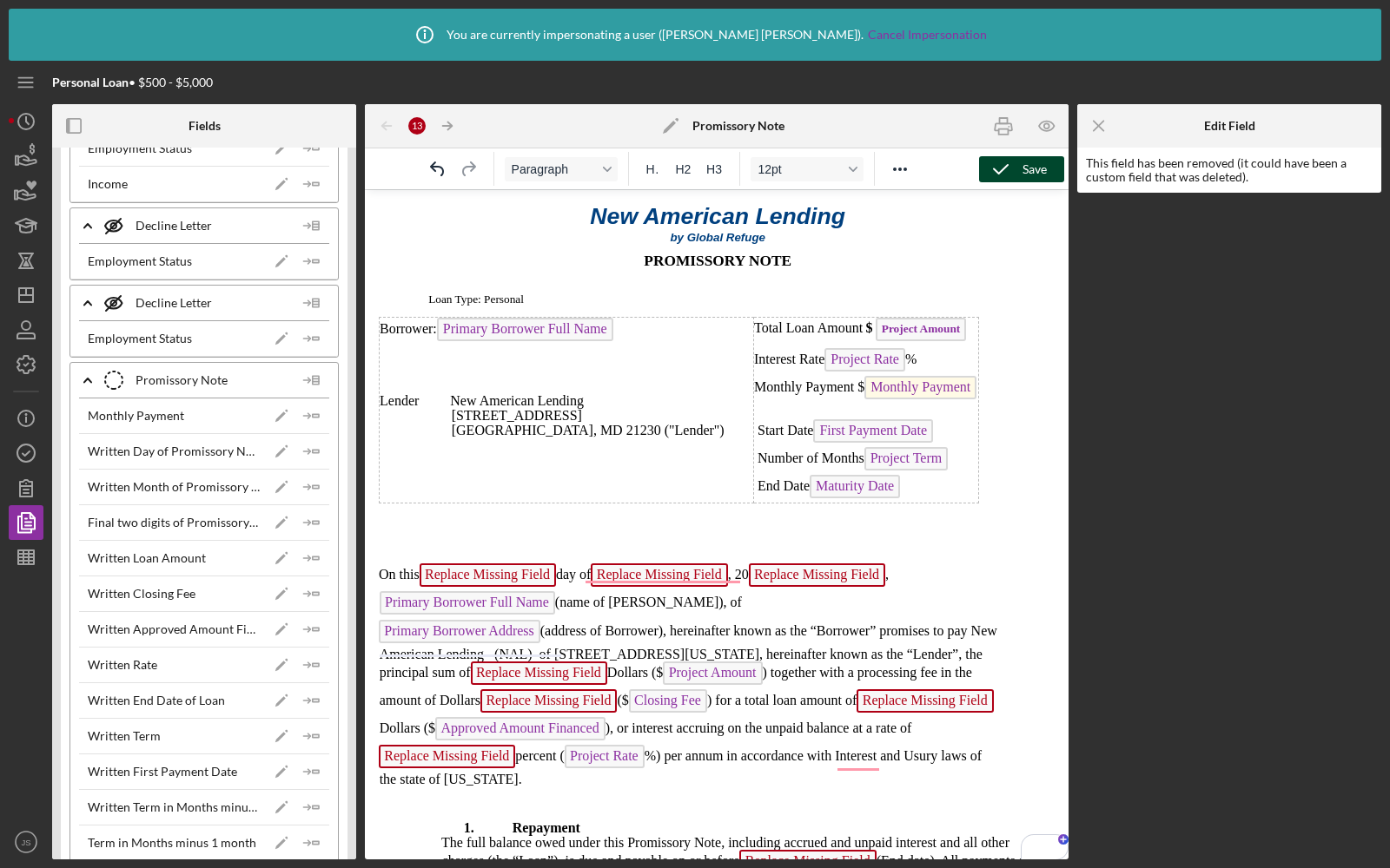
click at [1016, 178] on icon "button" at bounding box center [1000, 170] width 44 height 44
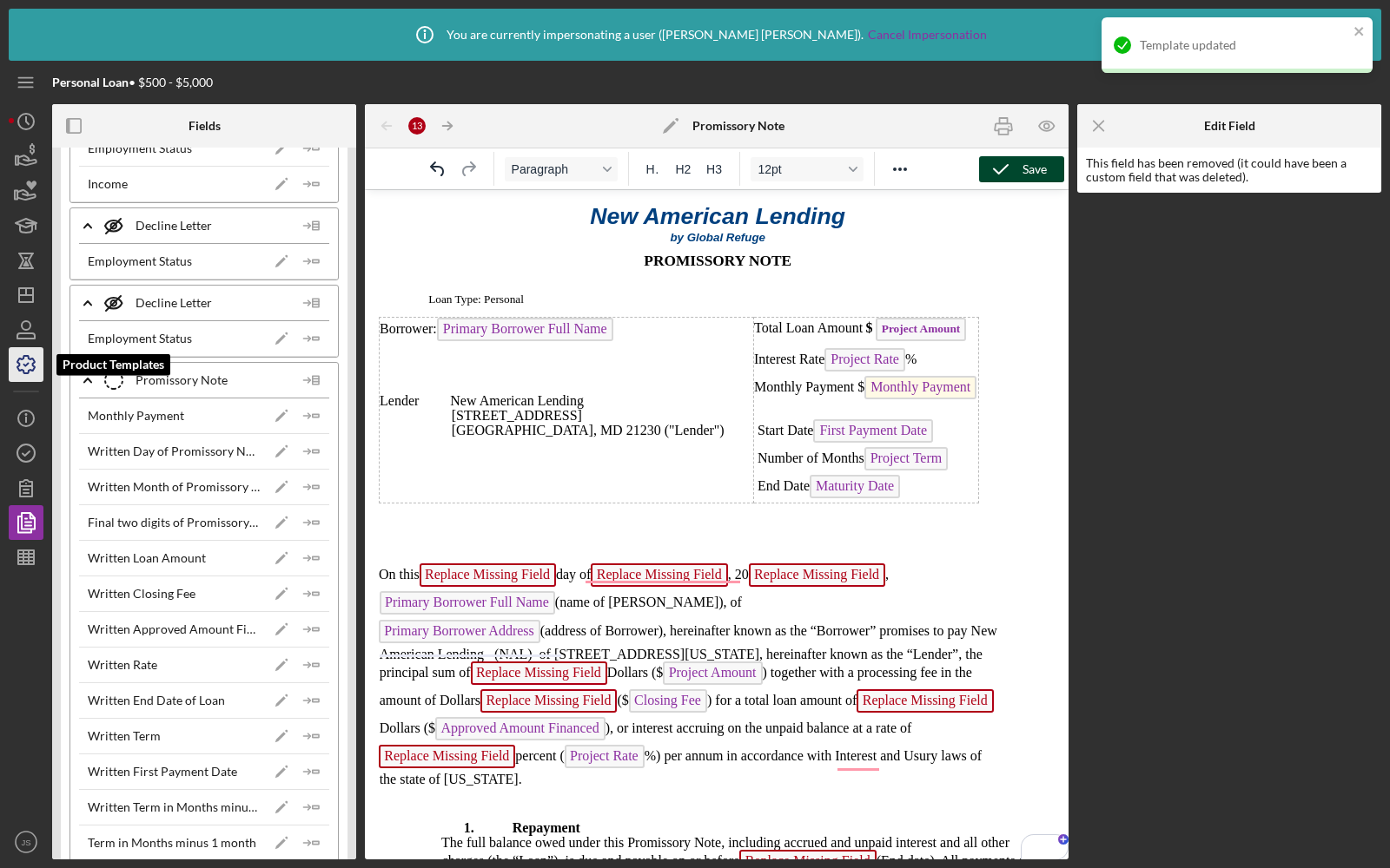
click at [27, 369] on icon "button" at bounding box center [26, 365] width 44 height 44
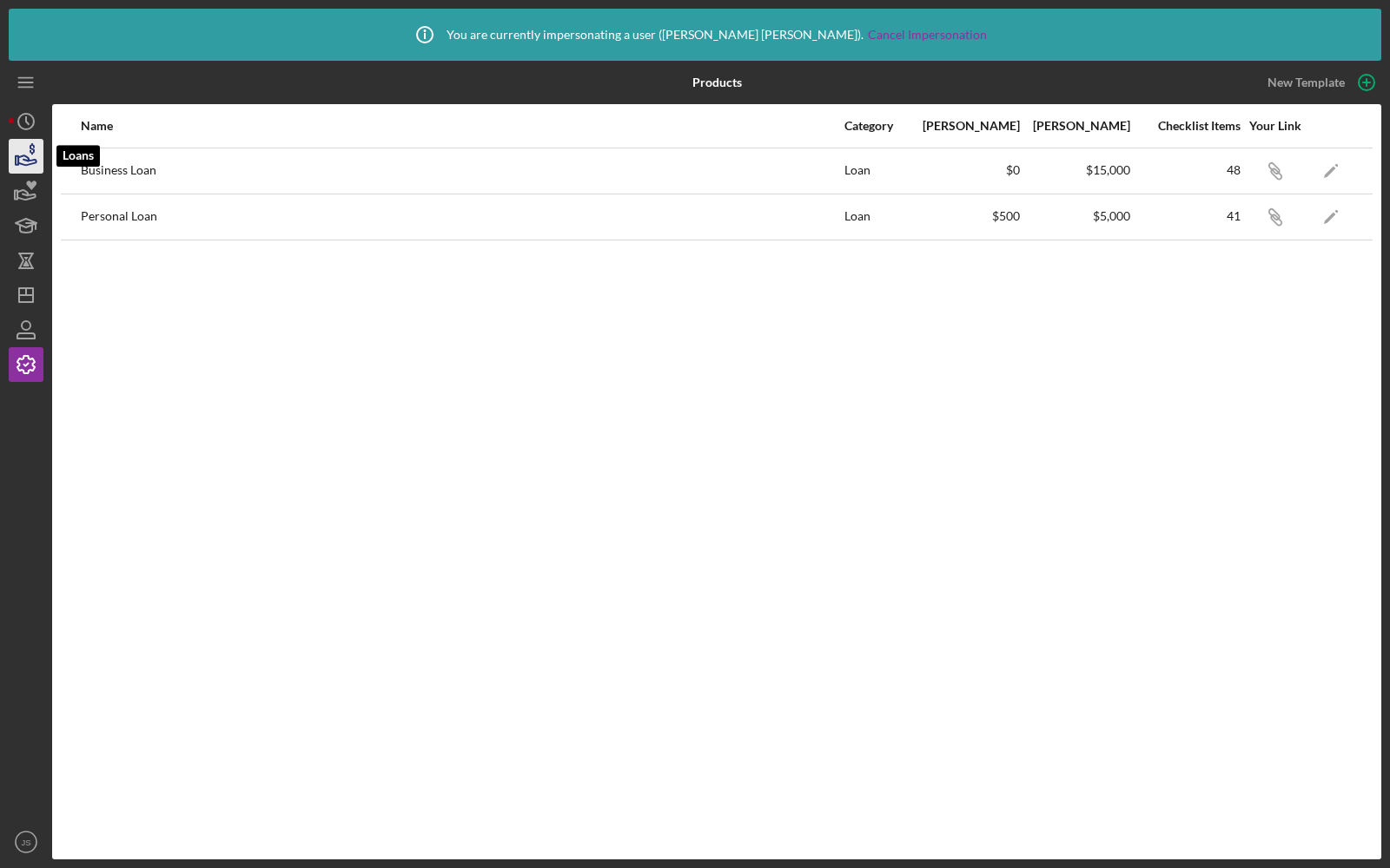
click at [27, 164] on icon "button" at bounding box center [27, 160] width 18 height 10
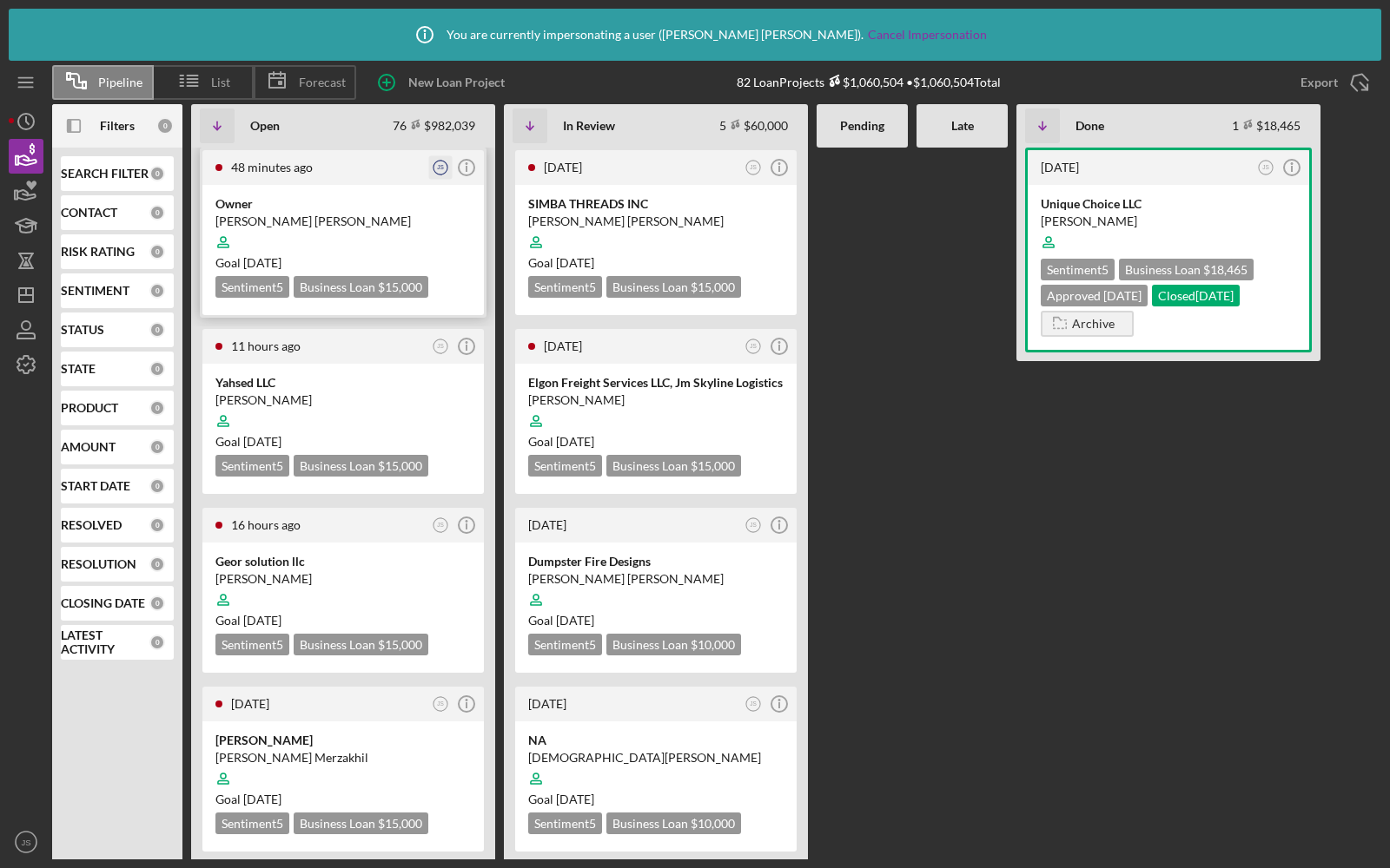
click at [442, 167] on text "JS" at bounding box center [440, 167] width 7 height 6
click at [463, 140] on div "Open 76 $982,039 Non-Adjusted 76 • $982,039" at bounding box center [362, 125] width 248 height 57
click at [30, 829] on icon "JS" at bounding box center [26, 843] width 35 height 44
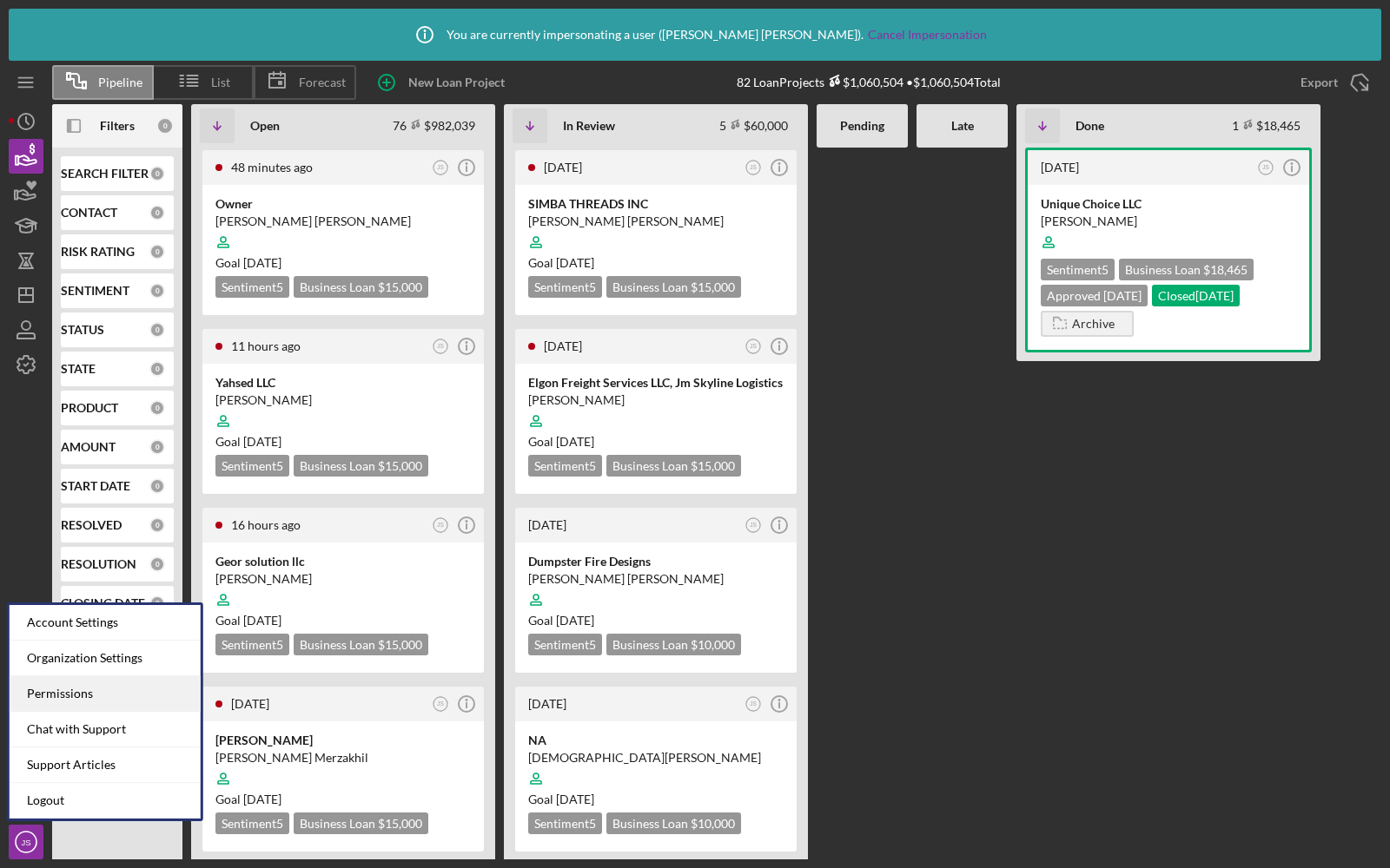
click at [57, 693] on div "Permissions" at bounding box center [105, 694] width 191 height 36
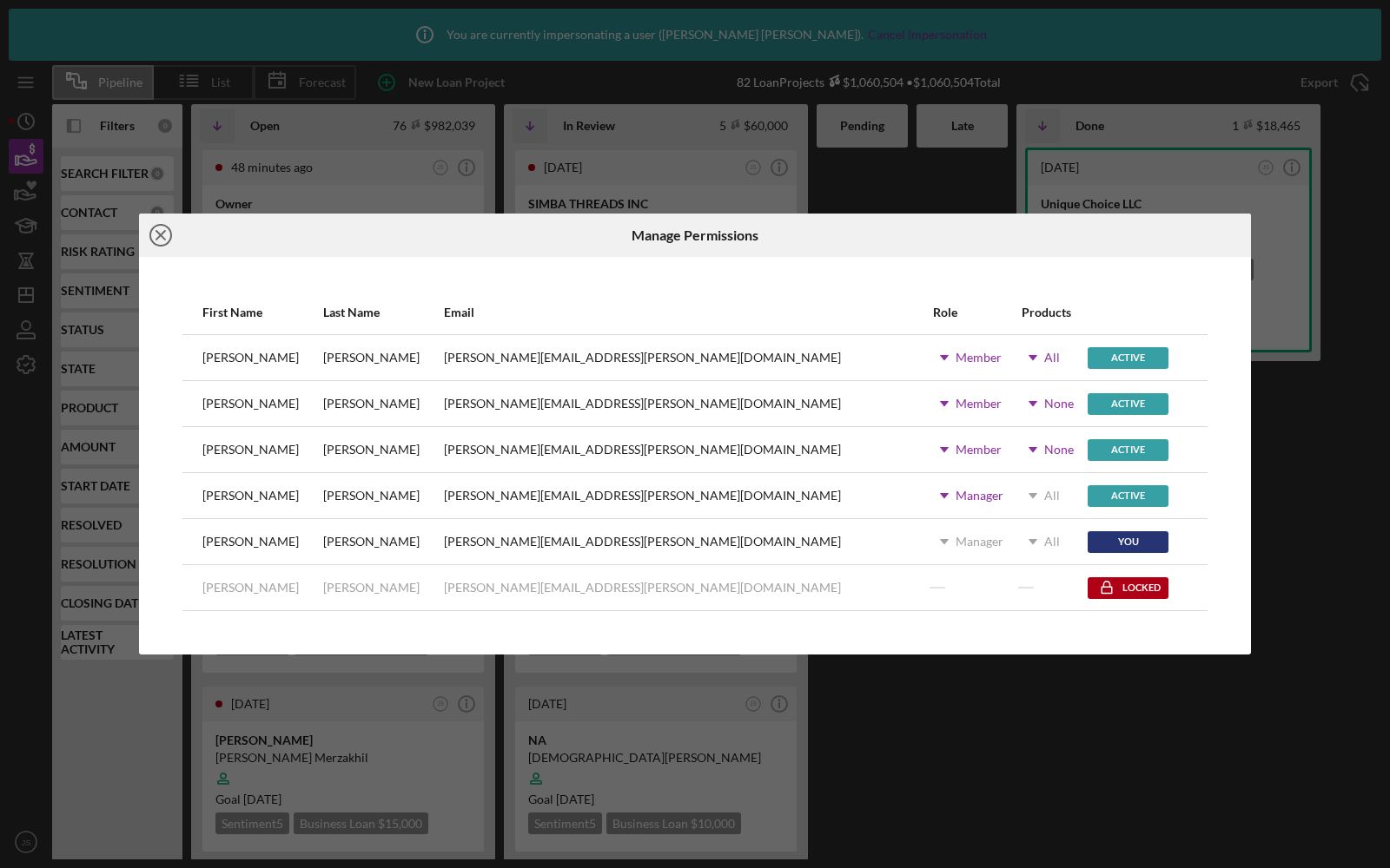
click at [165, 236] on icon "Icon/Close" at bounding box center [161, 235] width 44 height 44
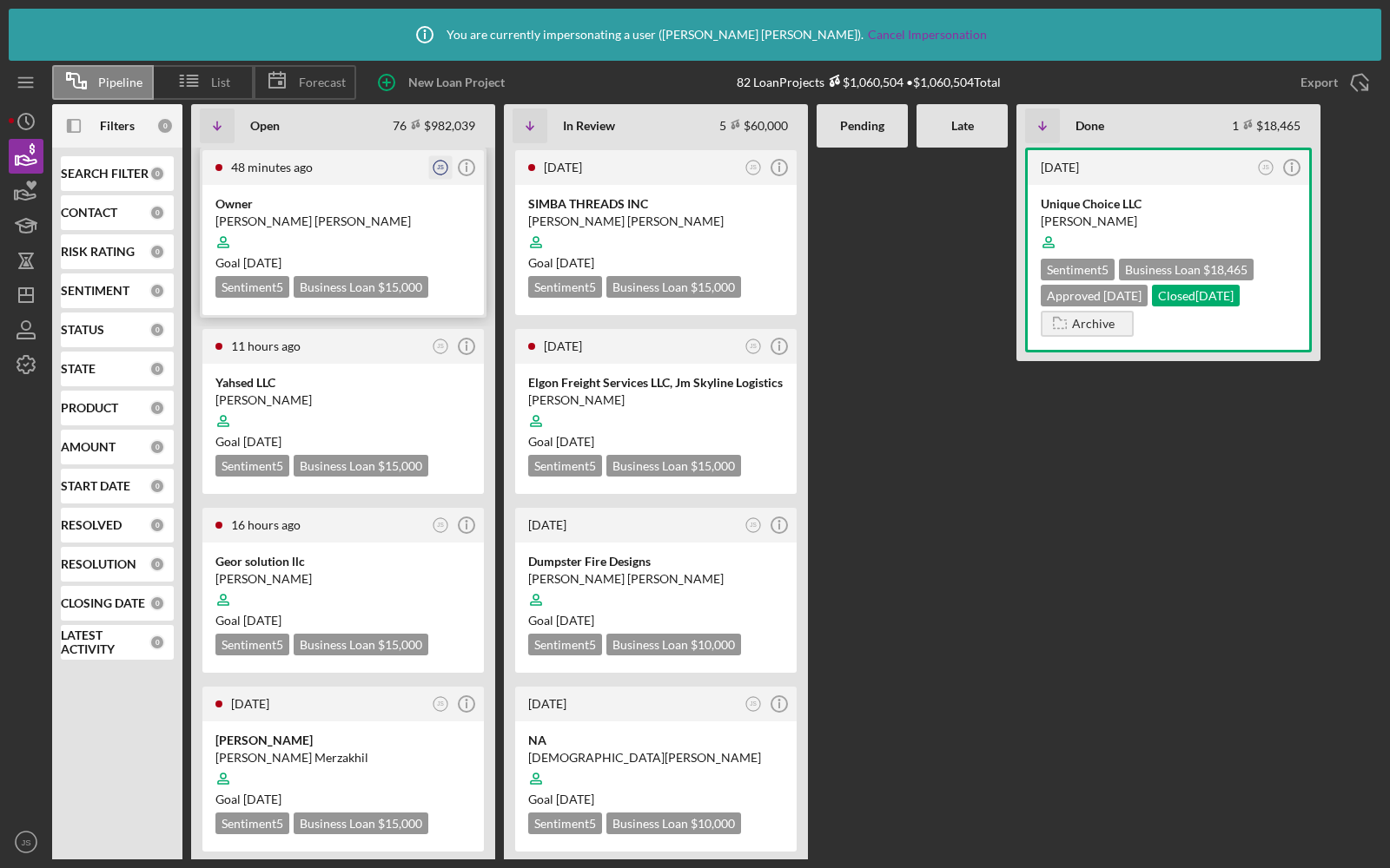
click at [439, 168] on text "JS" at bounding box center [440, 167] width 7 height 6
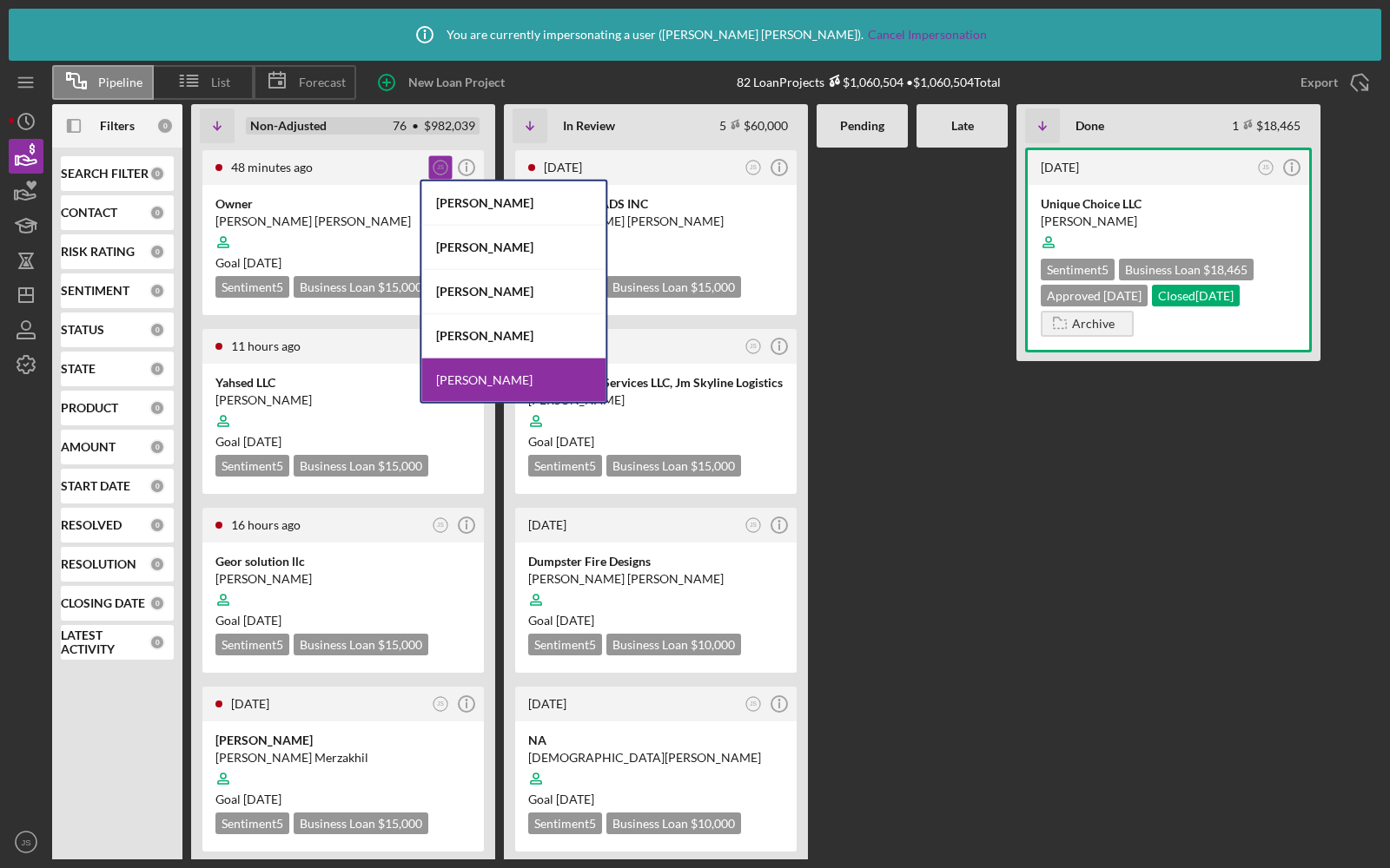
click at [377, 147] on div "Open 76 $982,039 Non-Adjusted 76 • $982,039" at bounding box center [362, 125] width 248 height 57
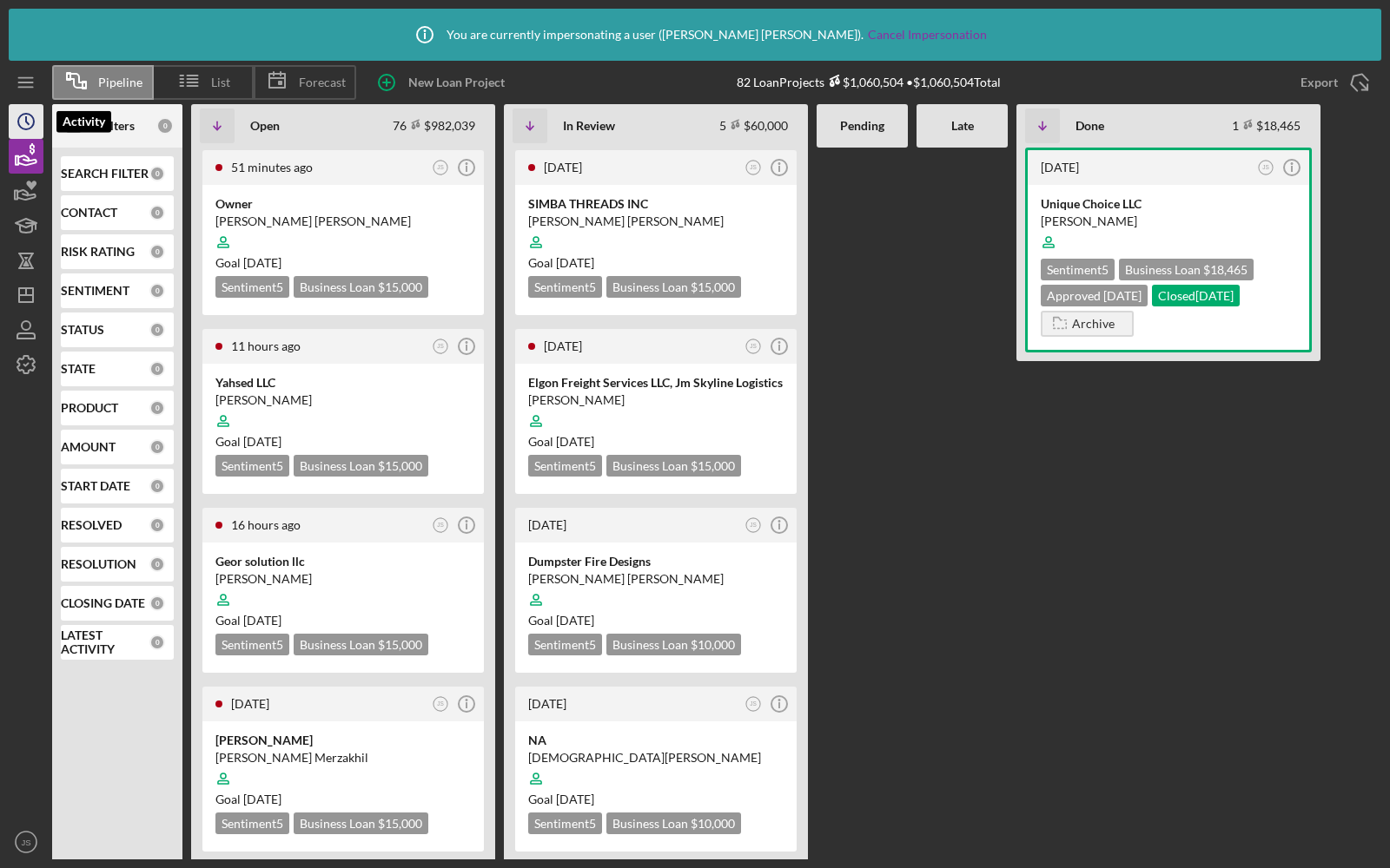
click at [32, 116] on circle "button" at bounding box center [26, 122] width 16 height 16
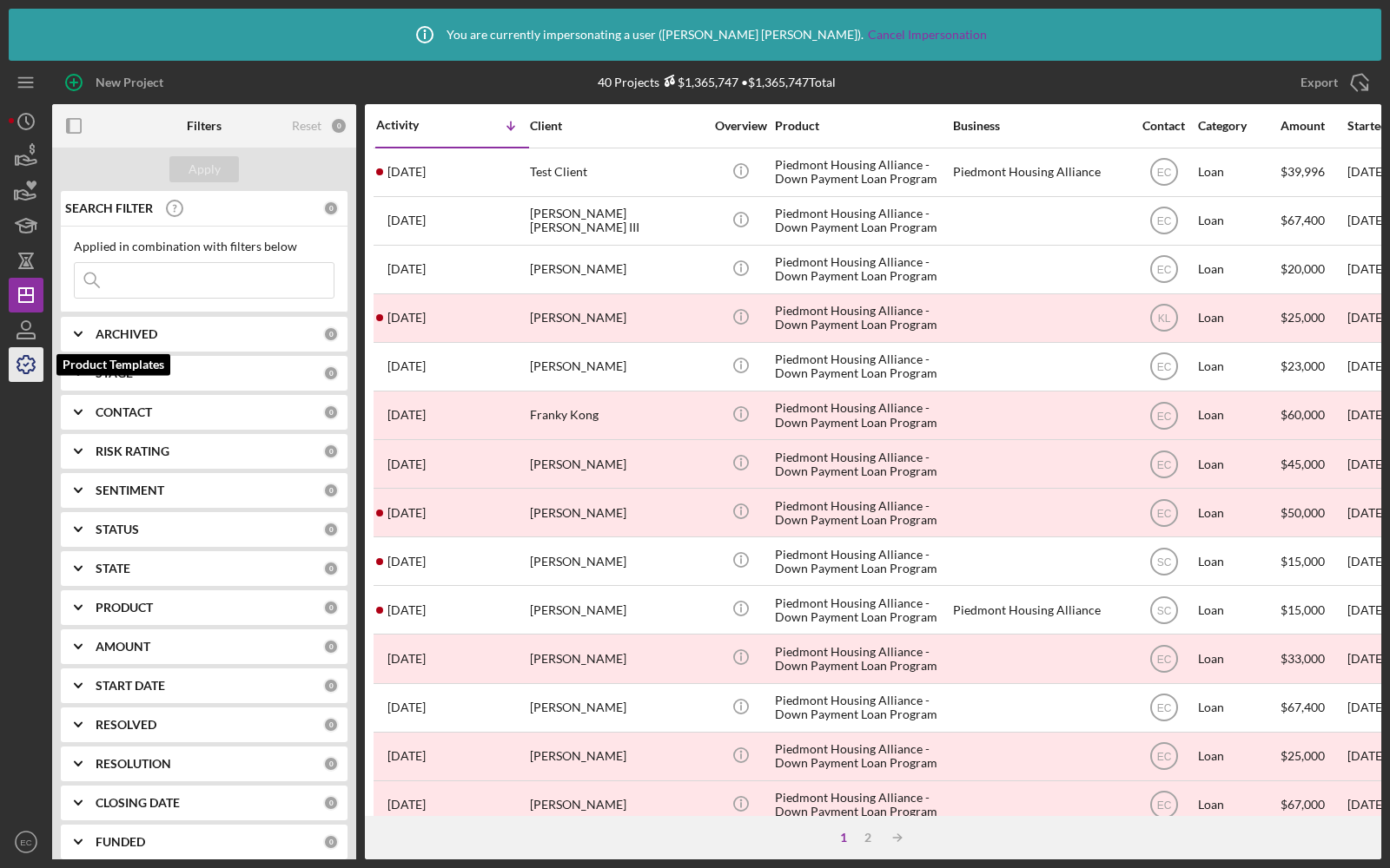
click at [21, 365] on icon "button" at bounding box center [26, 365] width 44 height 44
click at [15, 358] on icon "button" at bounding box center [26, 365] width 44 height 44
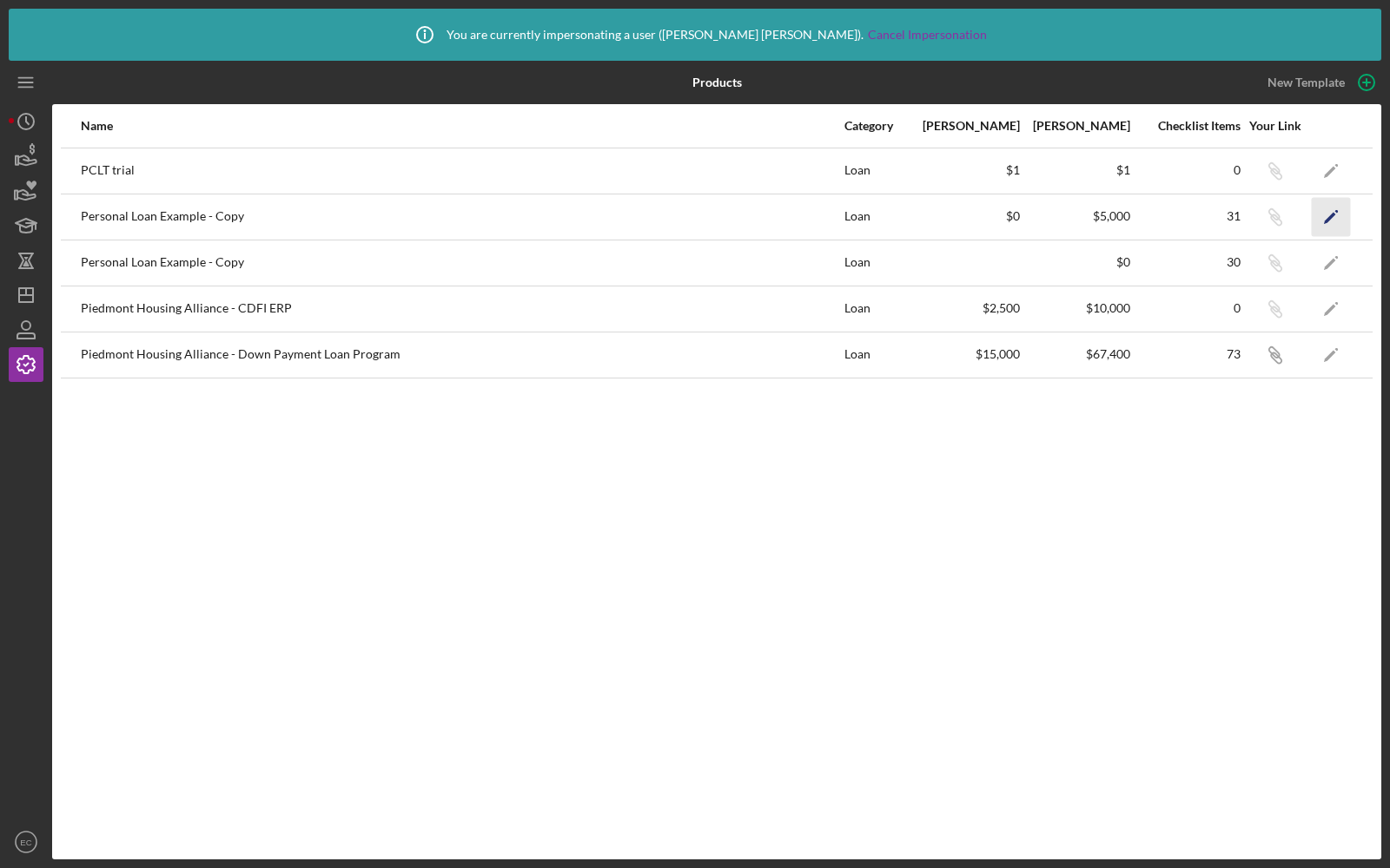
click at [1330, 217] on polygon "button" at bounding box center [1330, 218] width 12 height 12
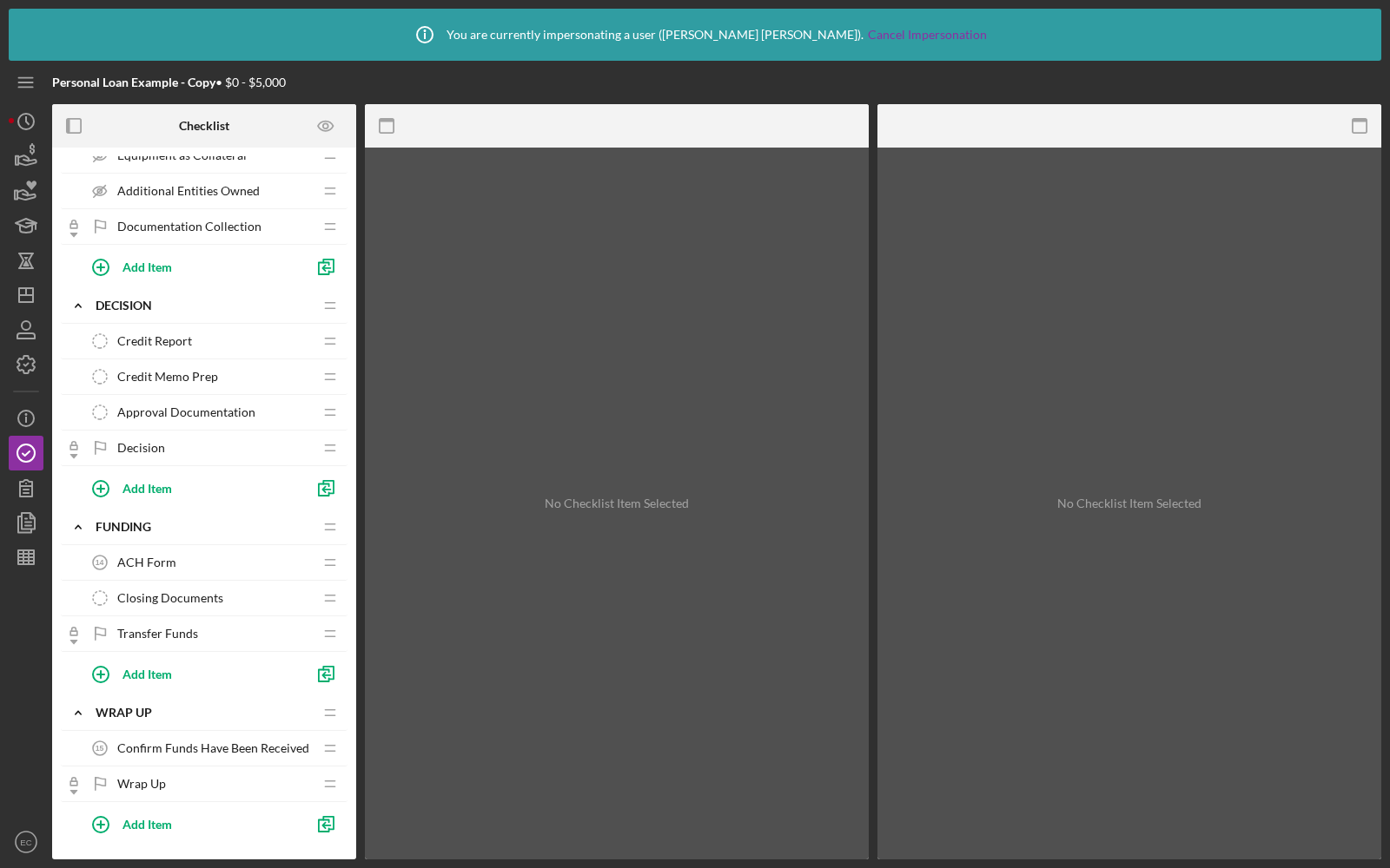
scroll to position [868, 0]
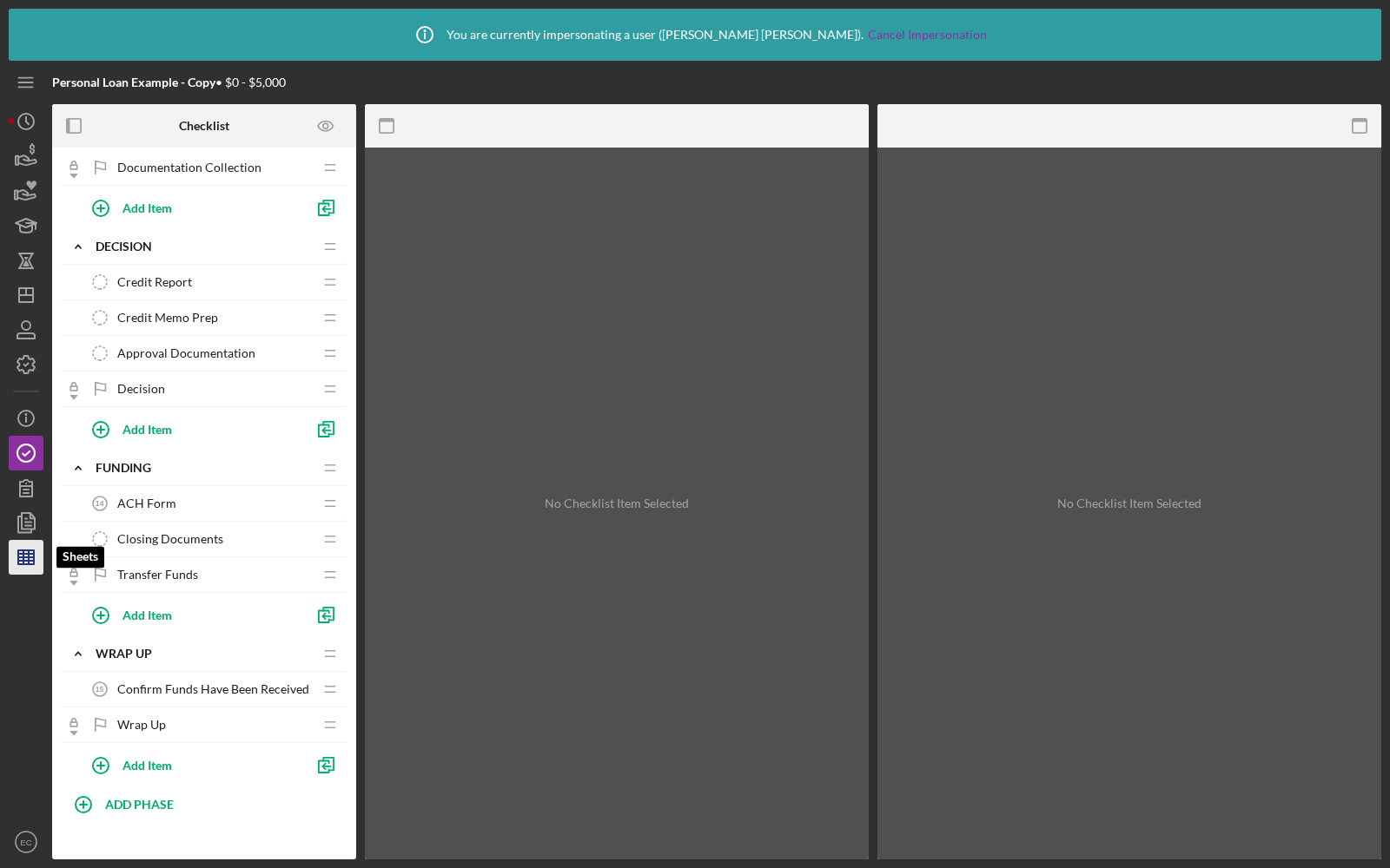
click at [35, 556] on icon "button" at bounding box center [26, 557] width 44 height 44
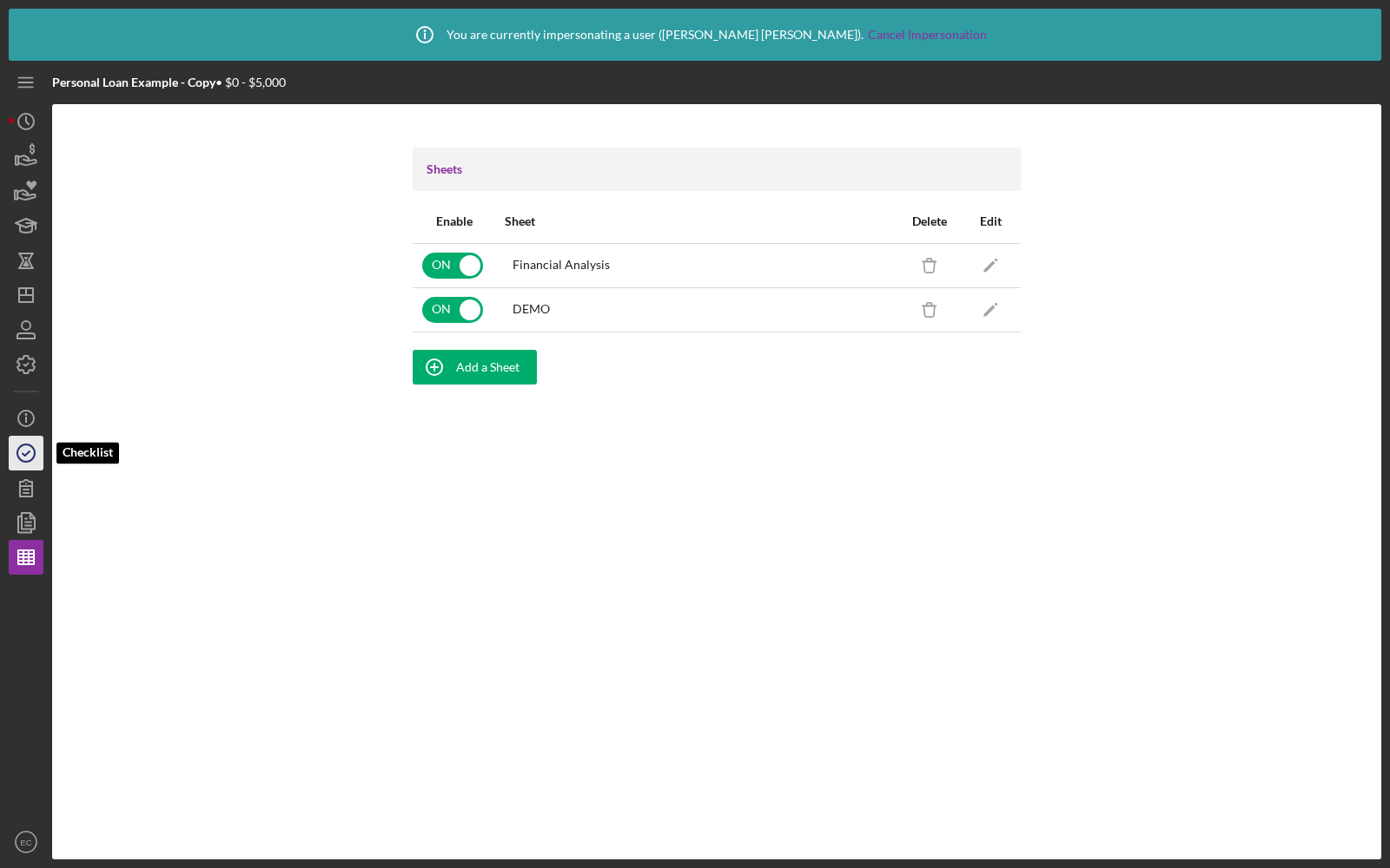
click at [25, 451] on icon "button" at bounding box center [26, 453] width 44 height 44
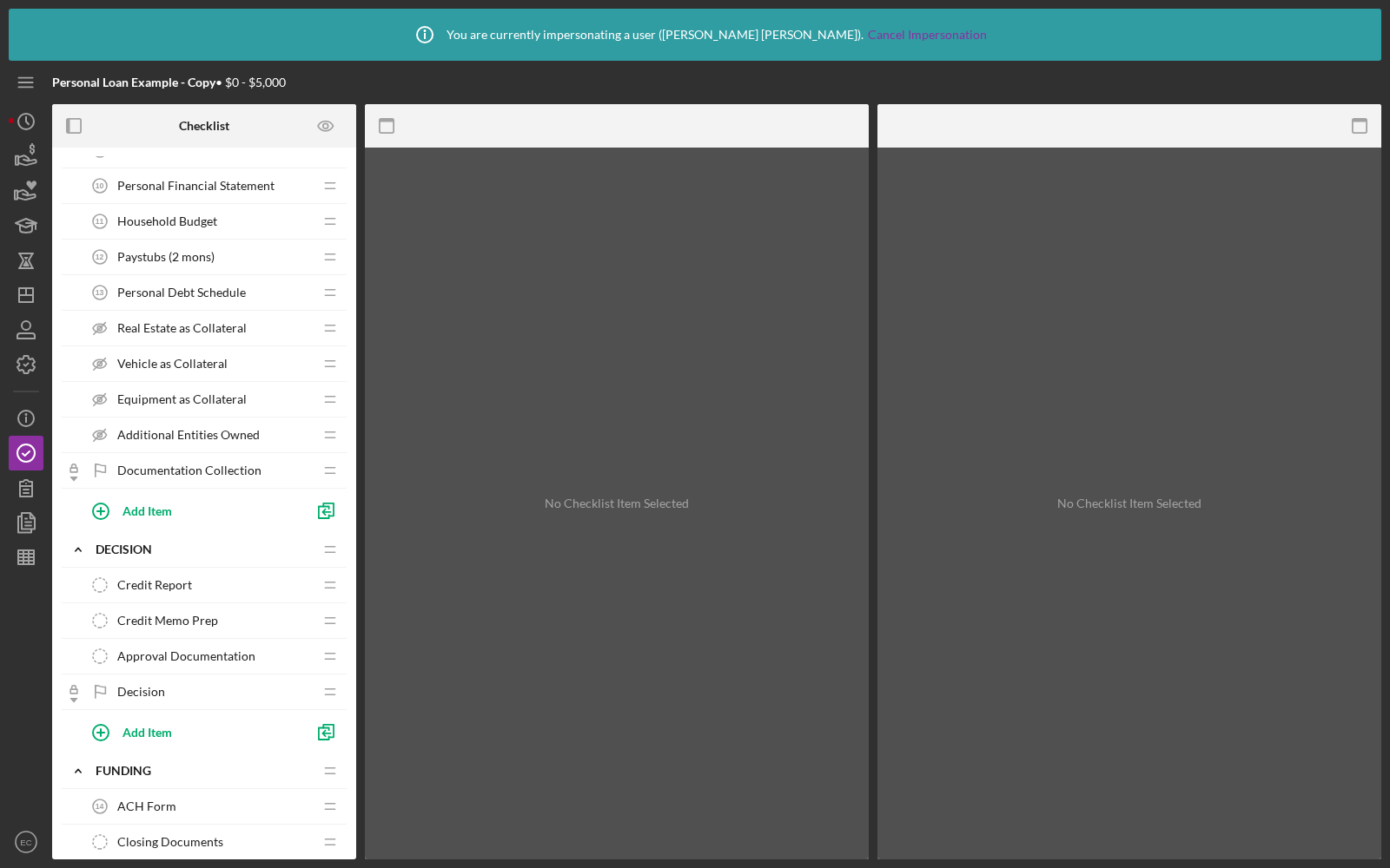
scroll to position [584, 0]
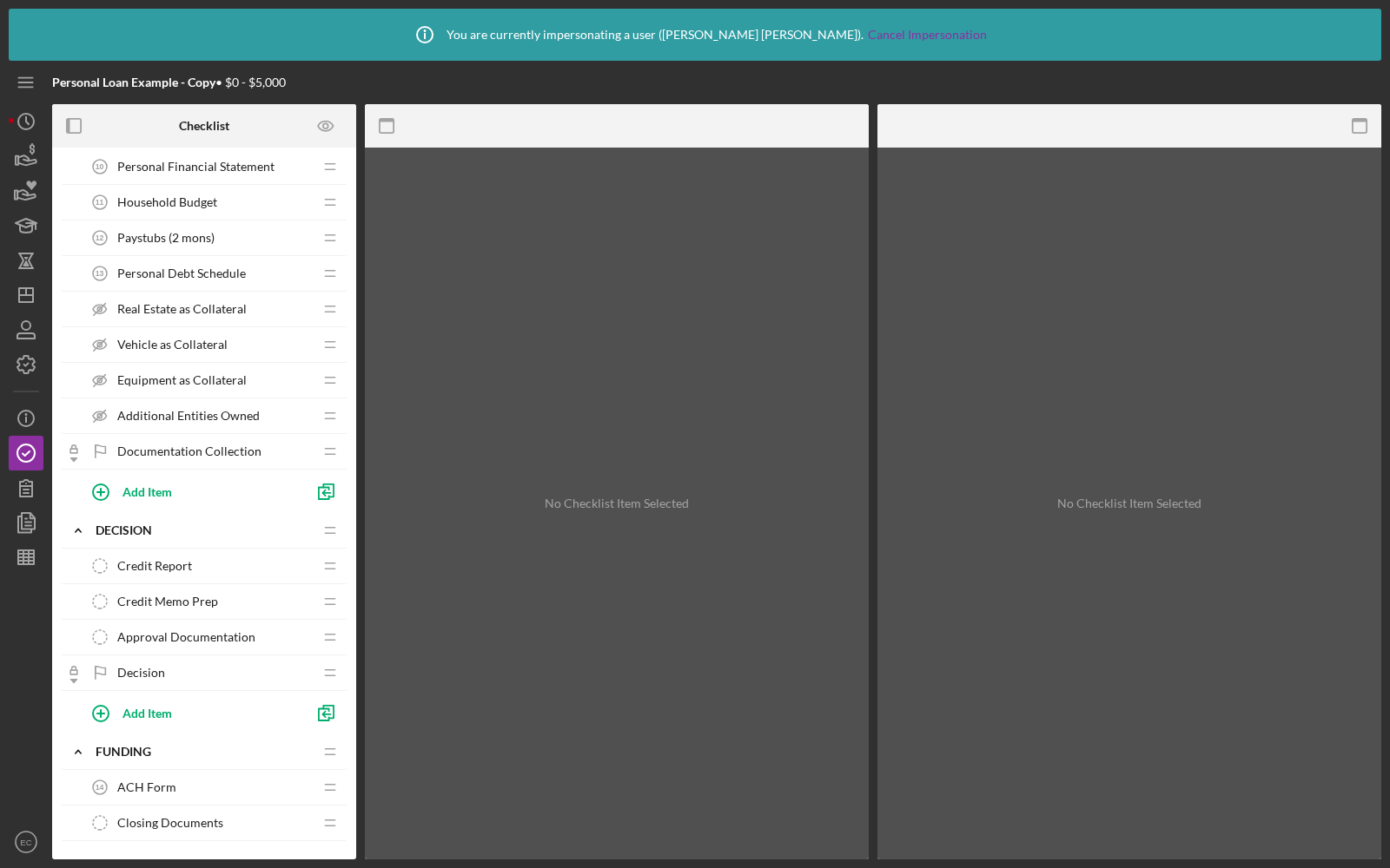
click at [191, 409] on span "Additional Entities Owned" at bounding box center [188, 416] width 143 height 14
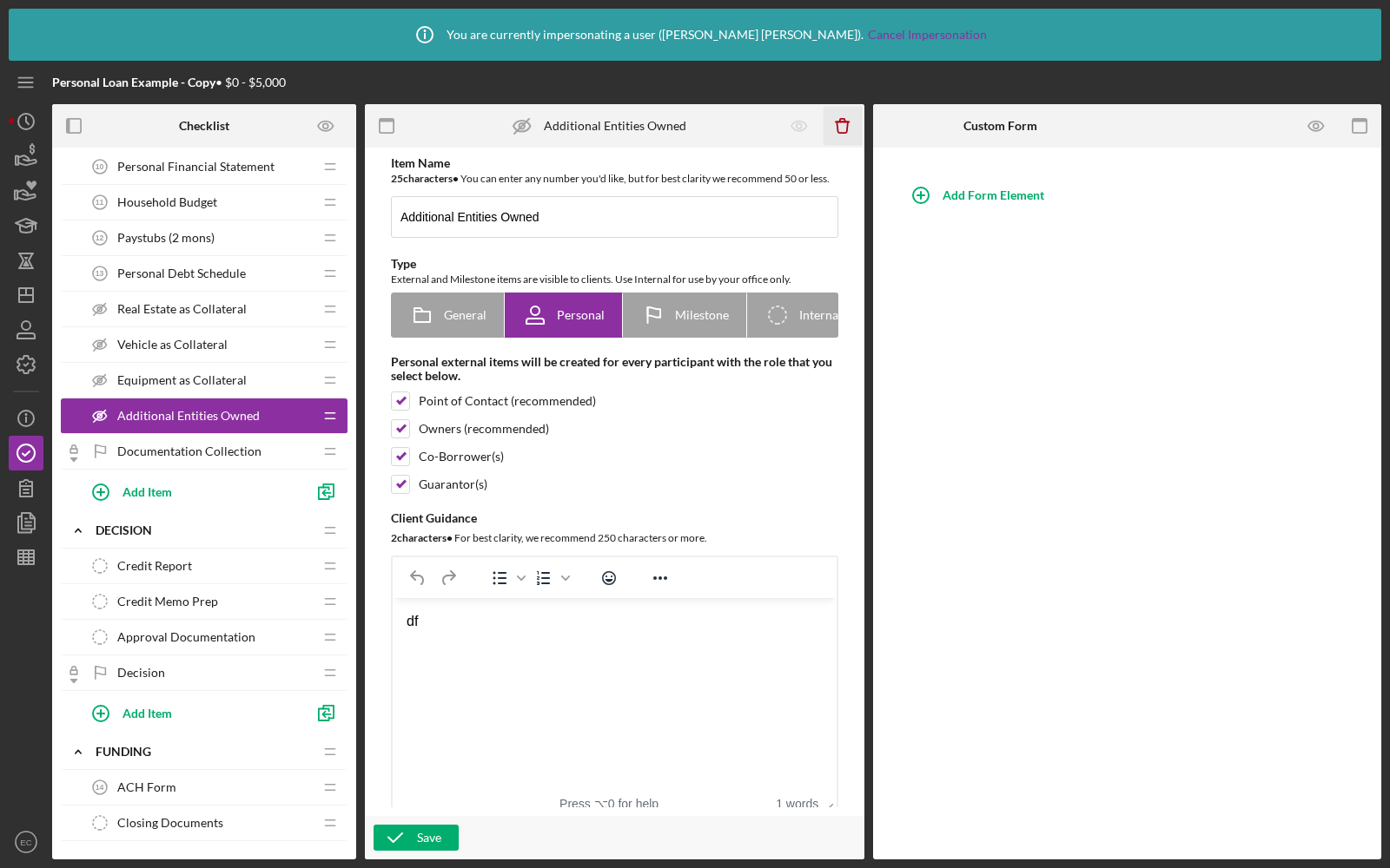
click at [839, 123] on icon "Icon/Delete" at bounding box center [843, 126] width 39 height 39
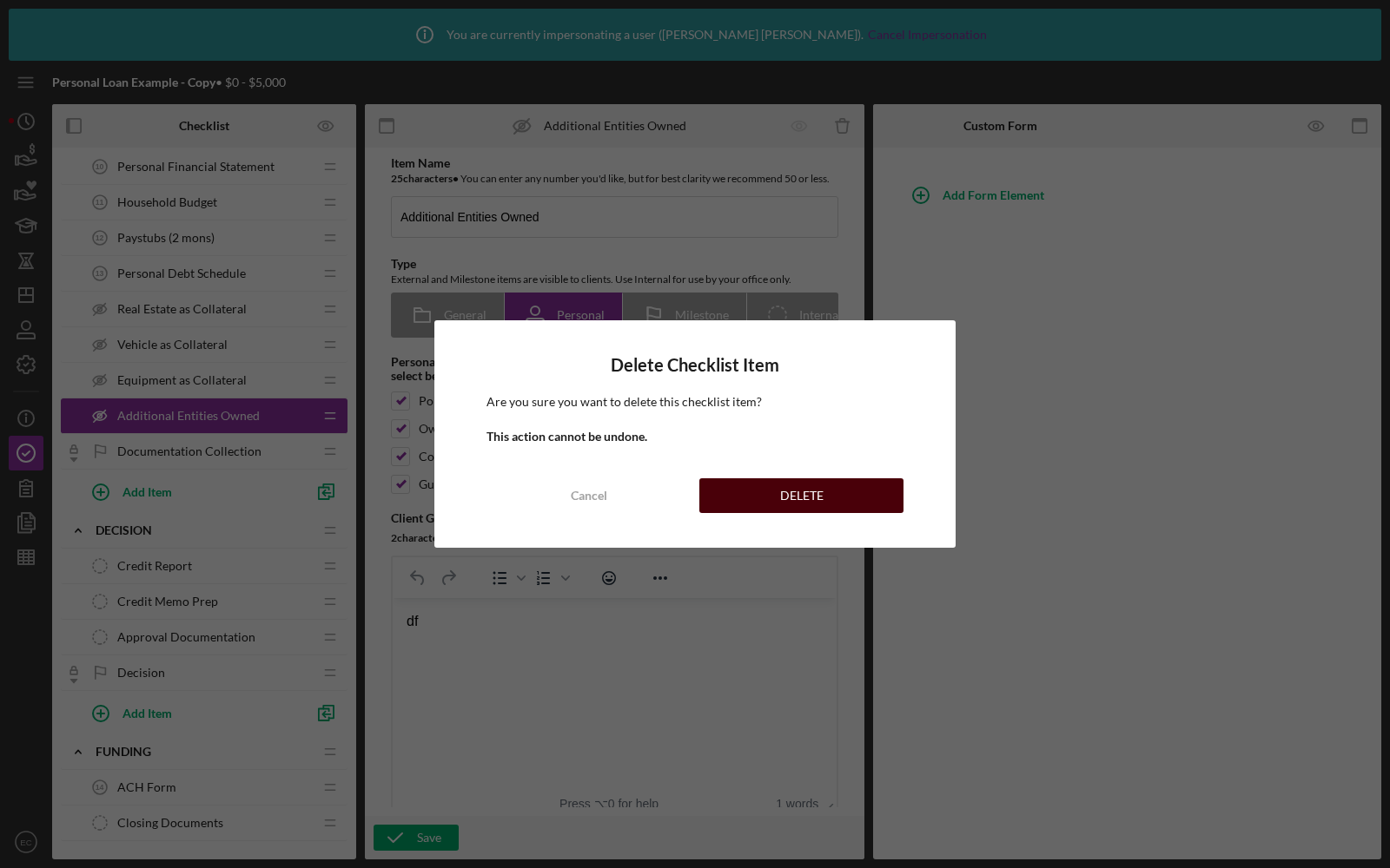
click at [740, 489] on button "DELETE" at bounding box center [801, 496] width 204 height 35
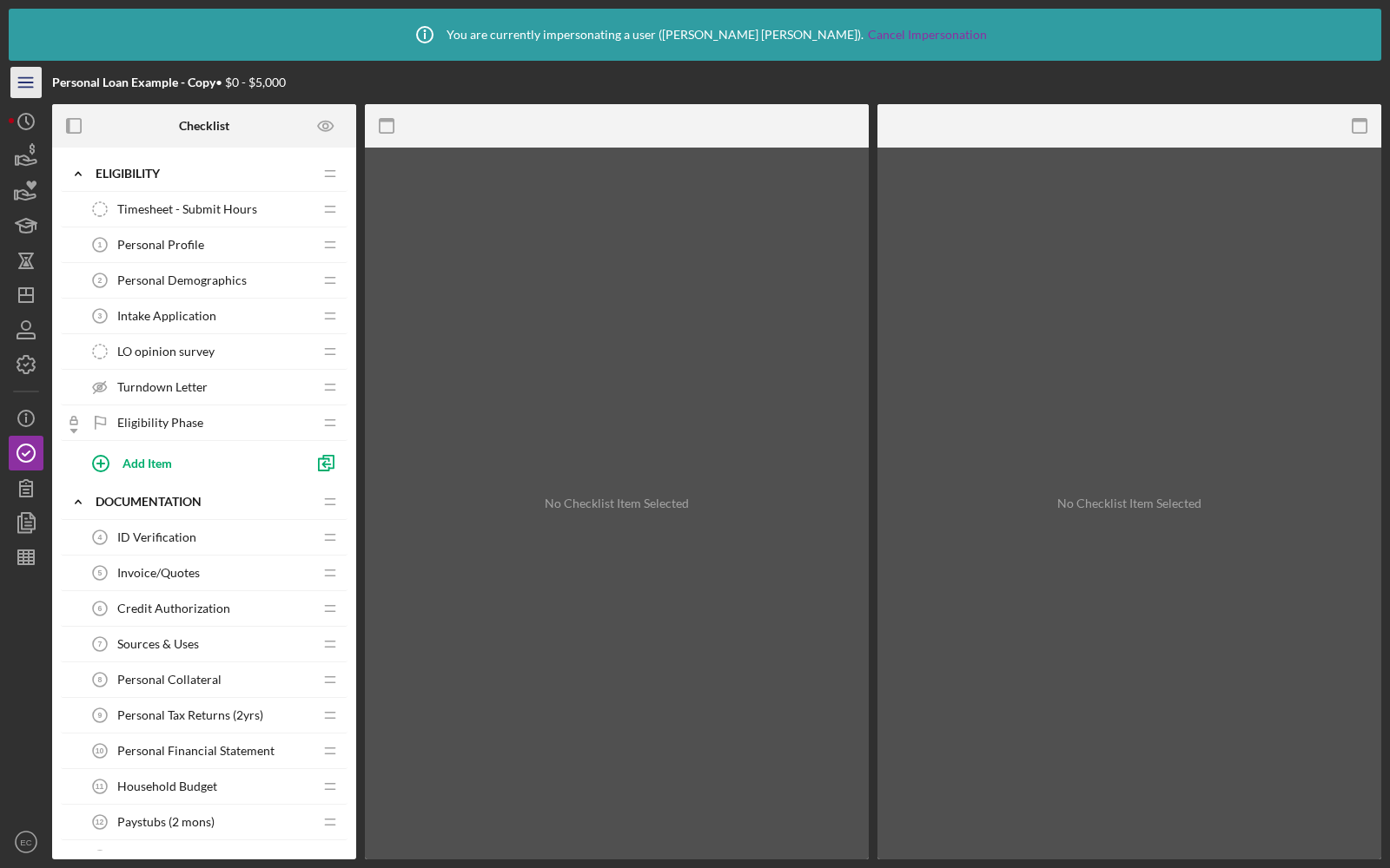
click at [31, 90] on icon "Icon/Menu" at bounding box center [26, 82] width 39 height 39
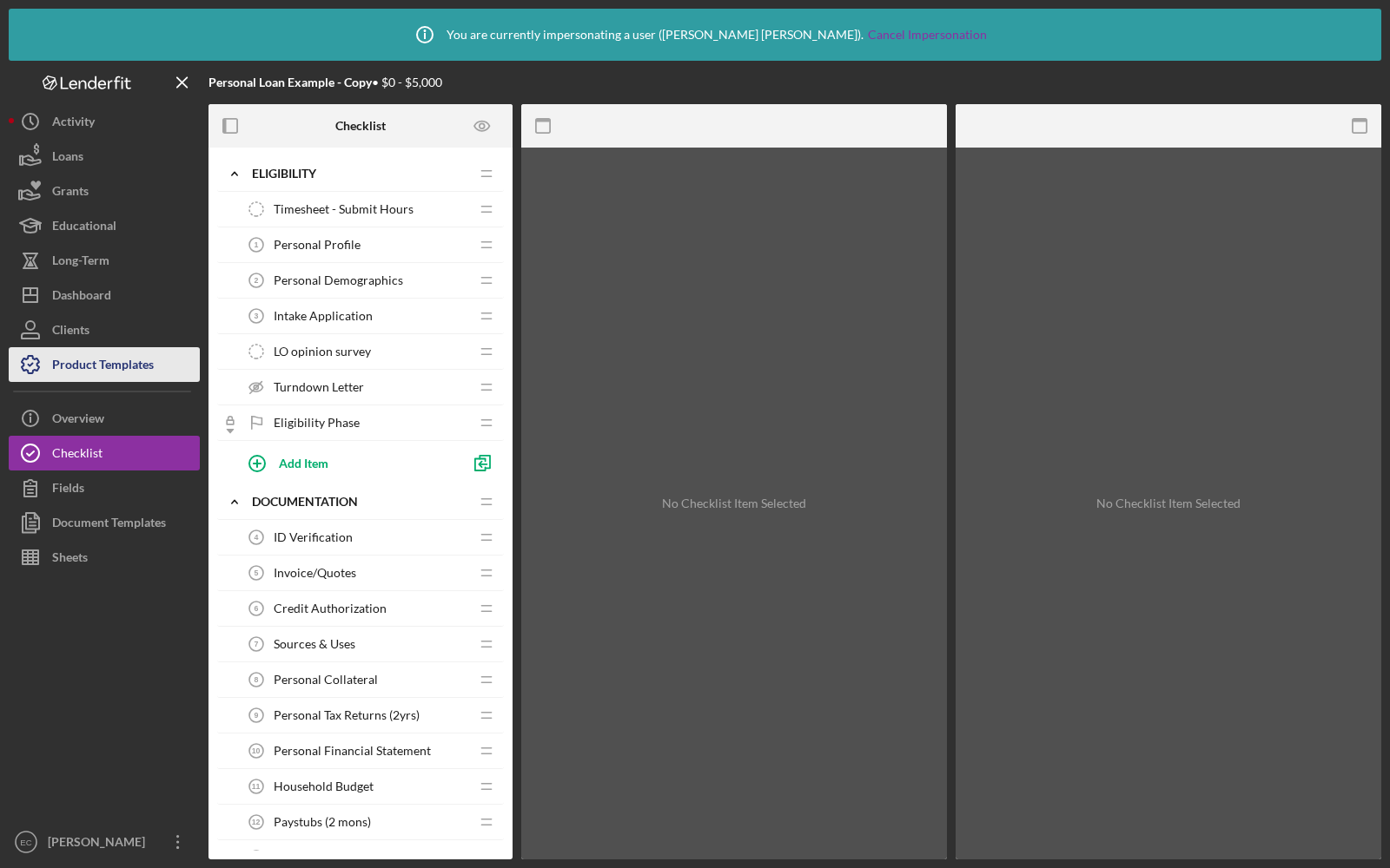
click at [86, 375] on div "Product Templates" at bounding box center [103, 367] width 102 height 39
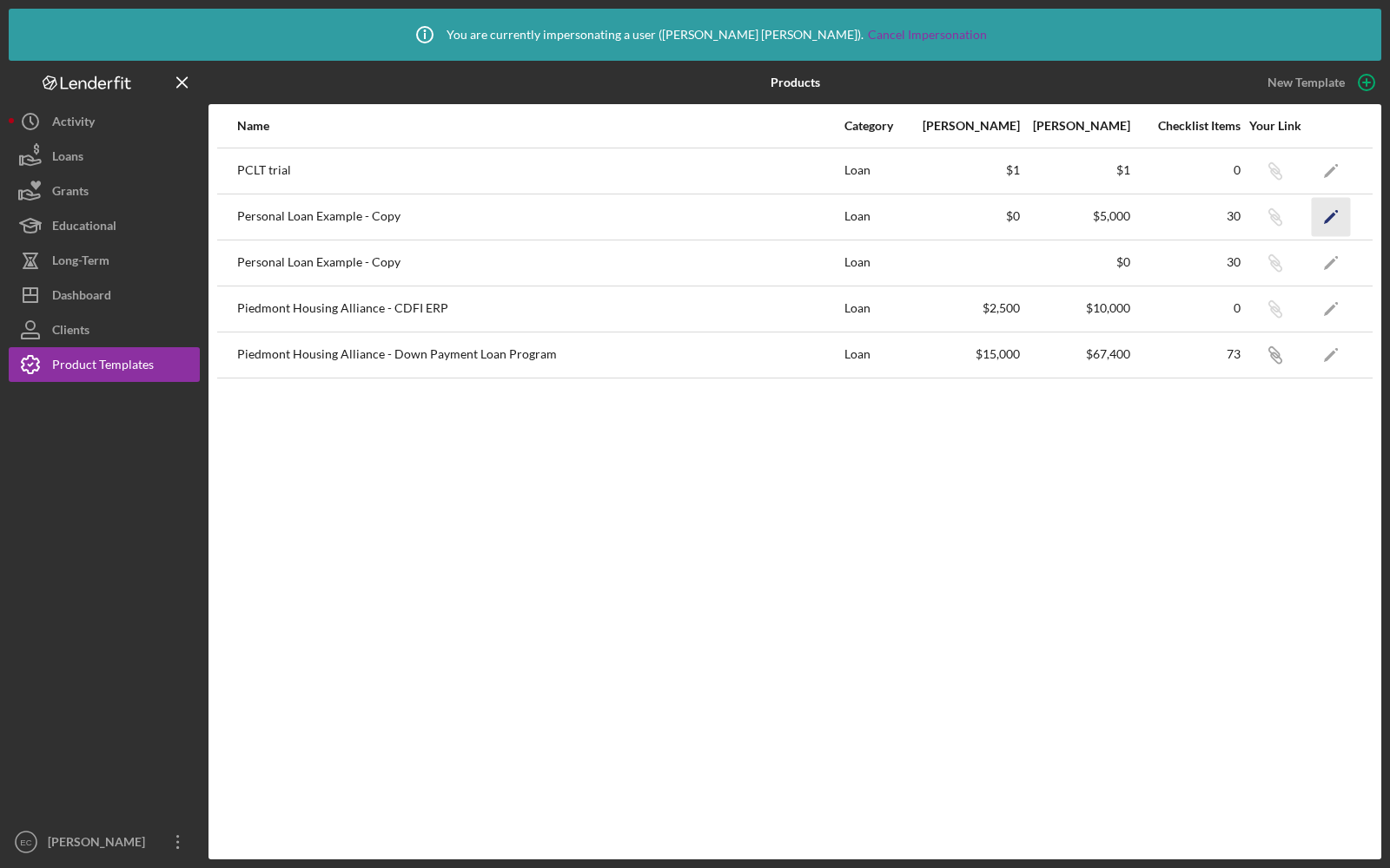
click at [1315, 220] on icon "Icon/Edit" at bounding box center [1330, 216] width 39 height 39
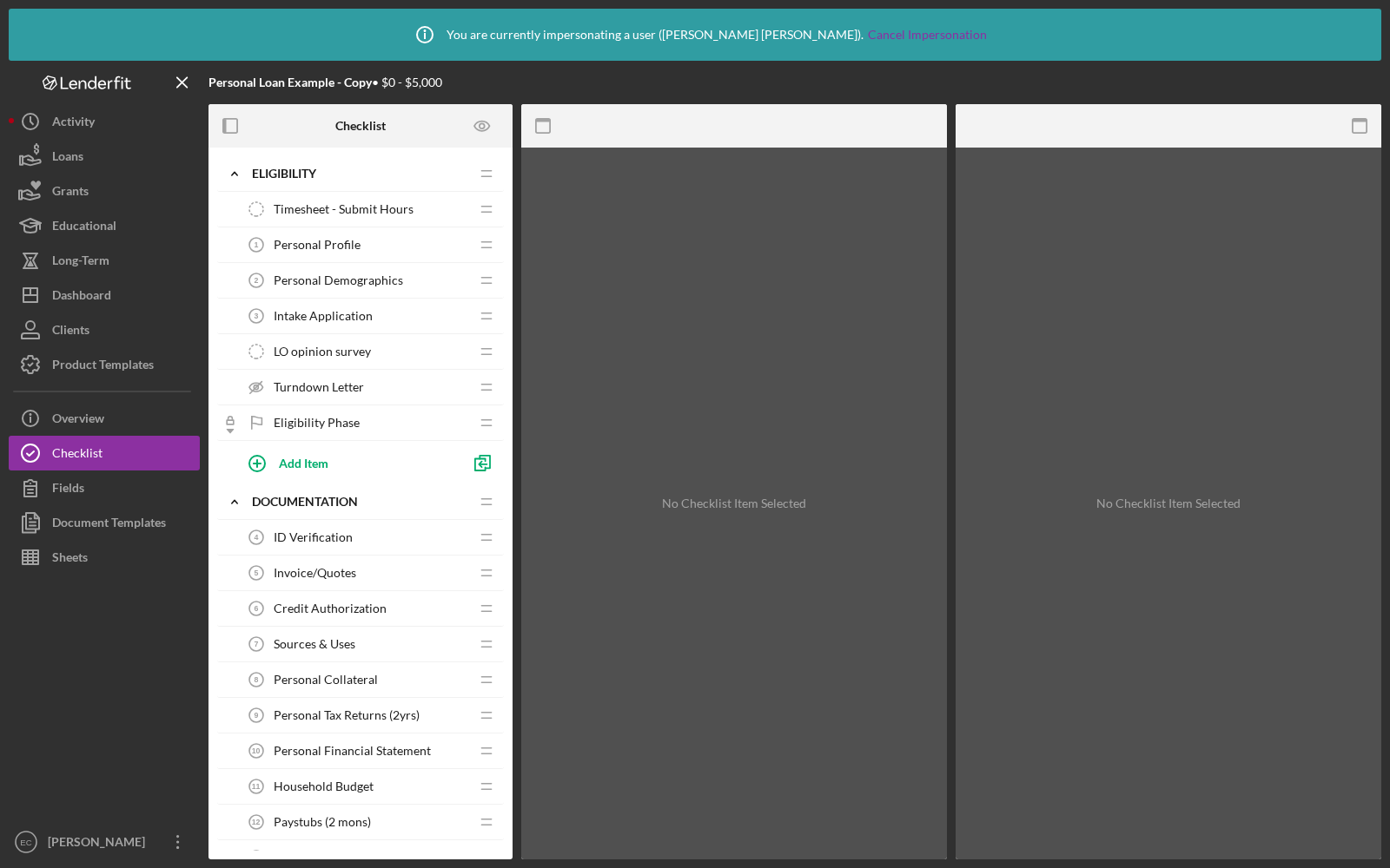
click at [289, 214] on span "Timesheet - Submit Hours" at bounding box center [344, 209] width 140 height 14
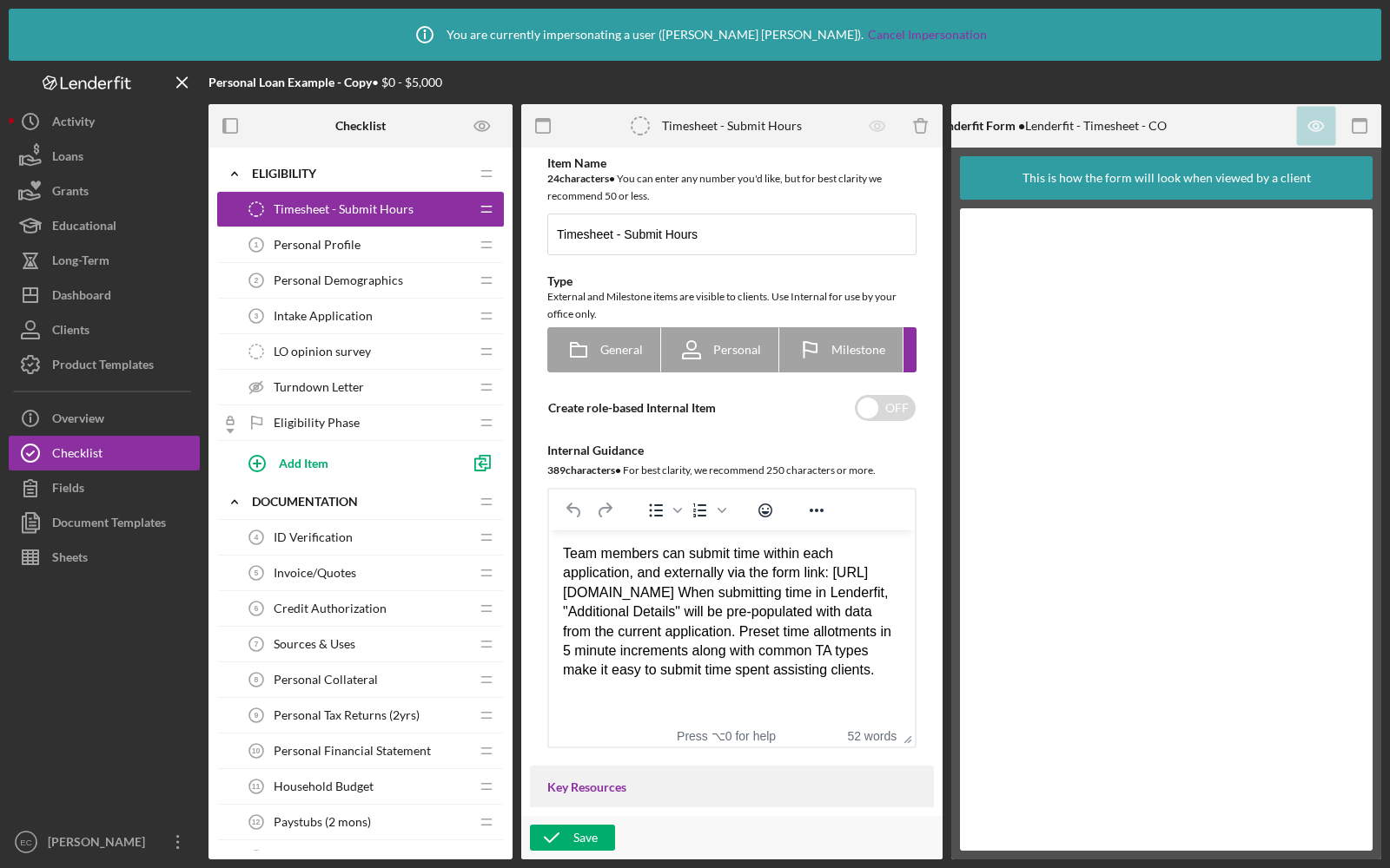
click at [345, 240] on span "Personal Profile" at bounding box center [317, 245] width 87 height 14
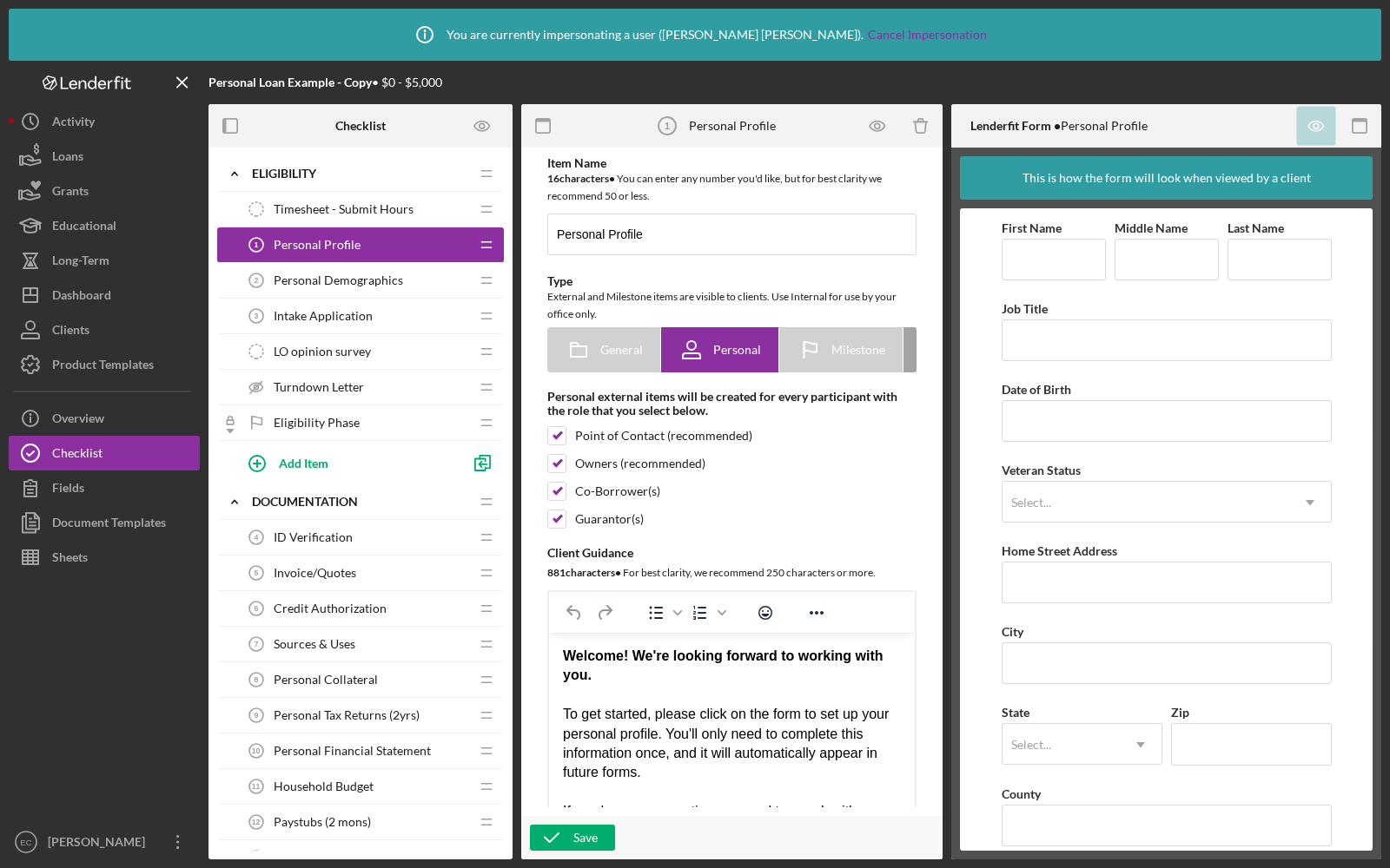
click at [316, 535] on span "ID Verification" at bounding box center [313, 537] width 79 height 14
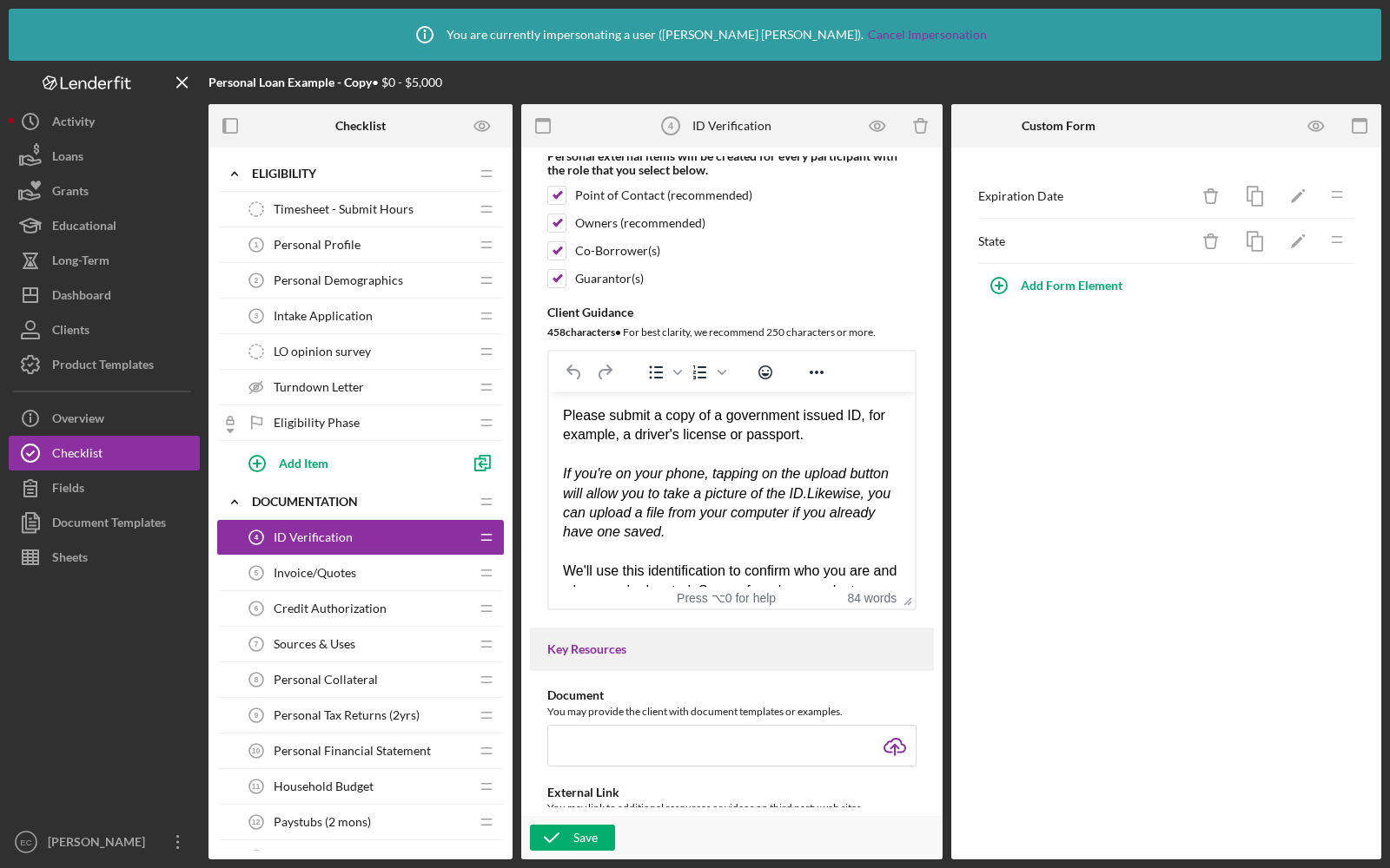
scroll to position [350, 0]
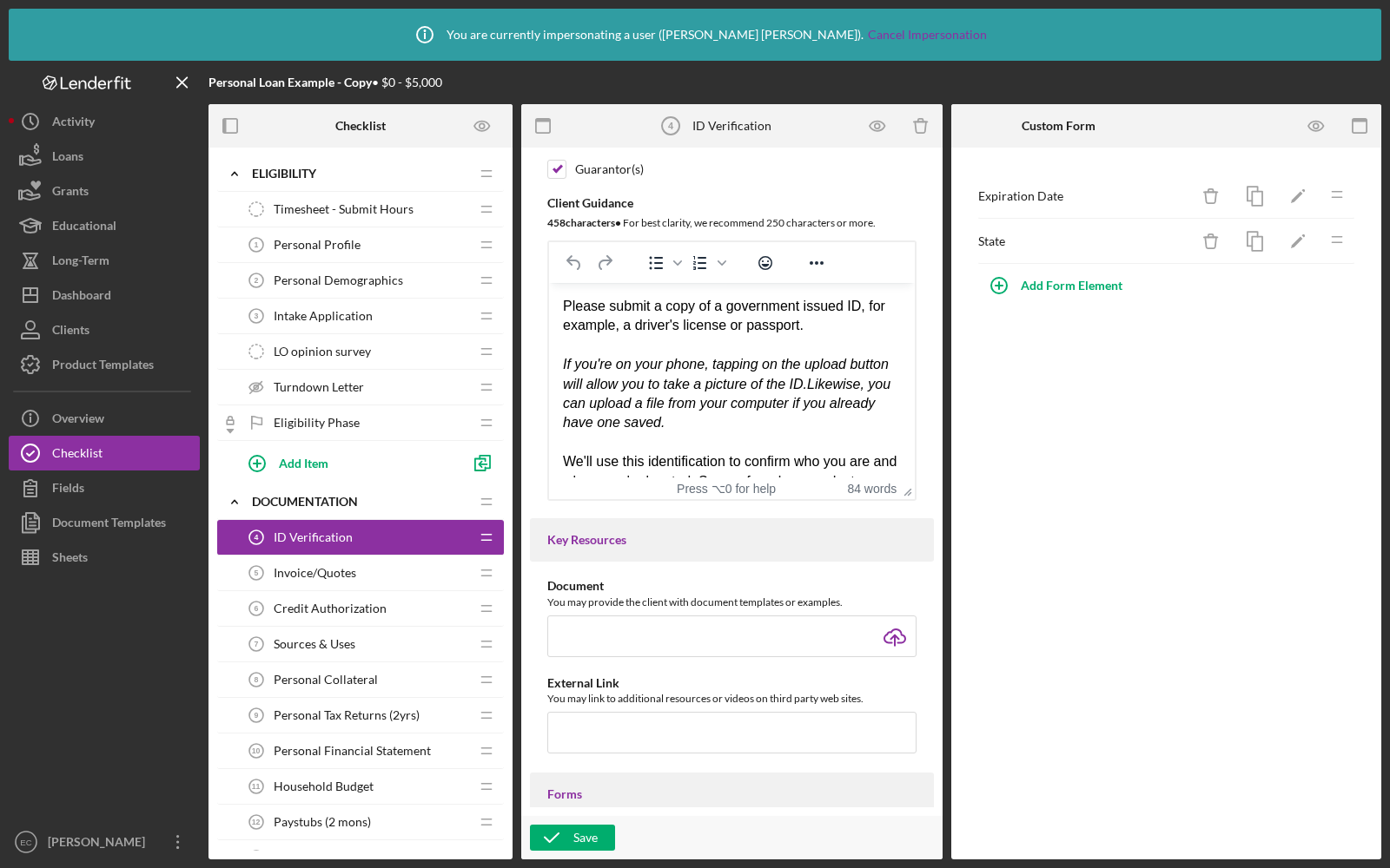
click at [265, 415] on icon "Eligibility Phase" at bounding box center [256, 423] width 35 height 35
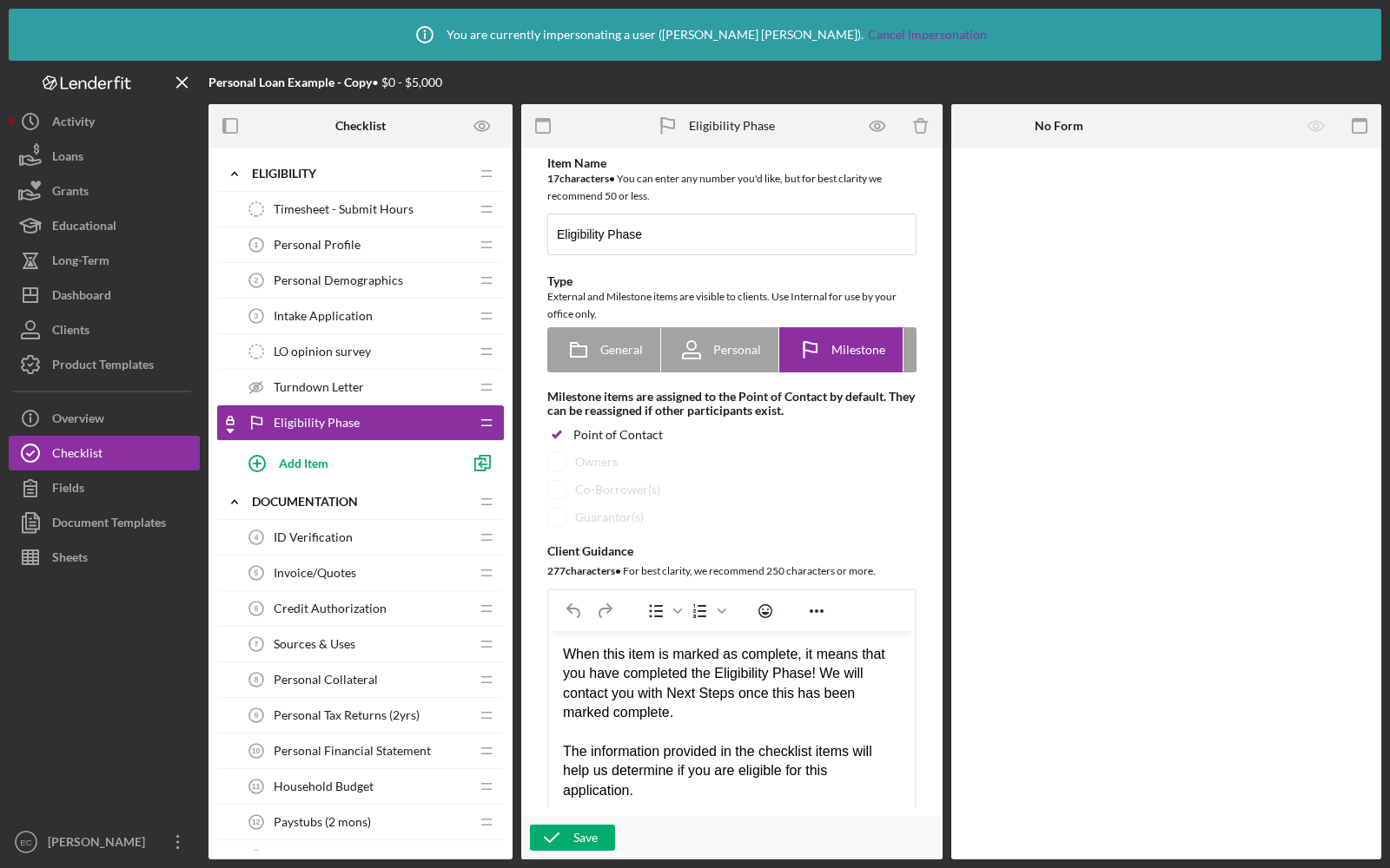
click at [312, 252] on div "Personal Profile 1 Personal Profile" at bounding box center [354, 245] width 230 height 35
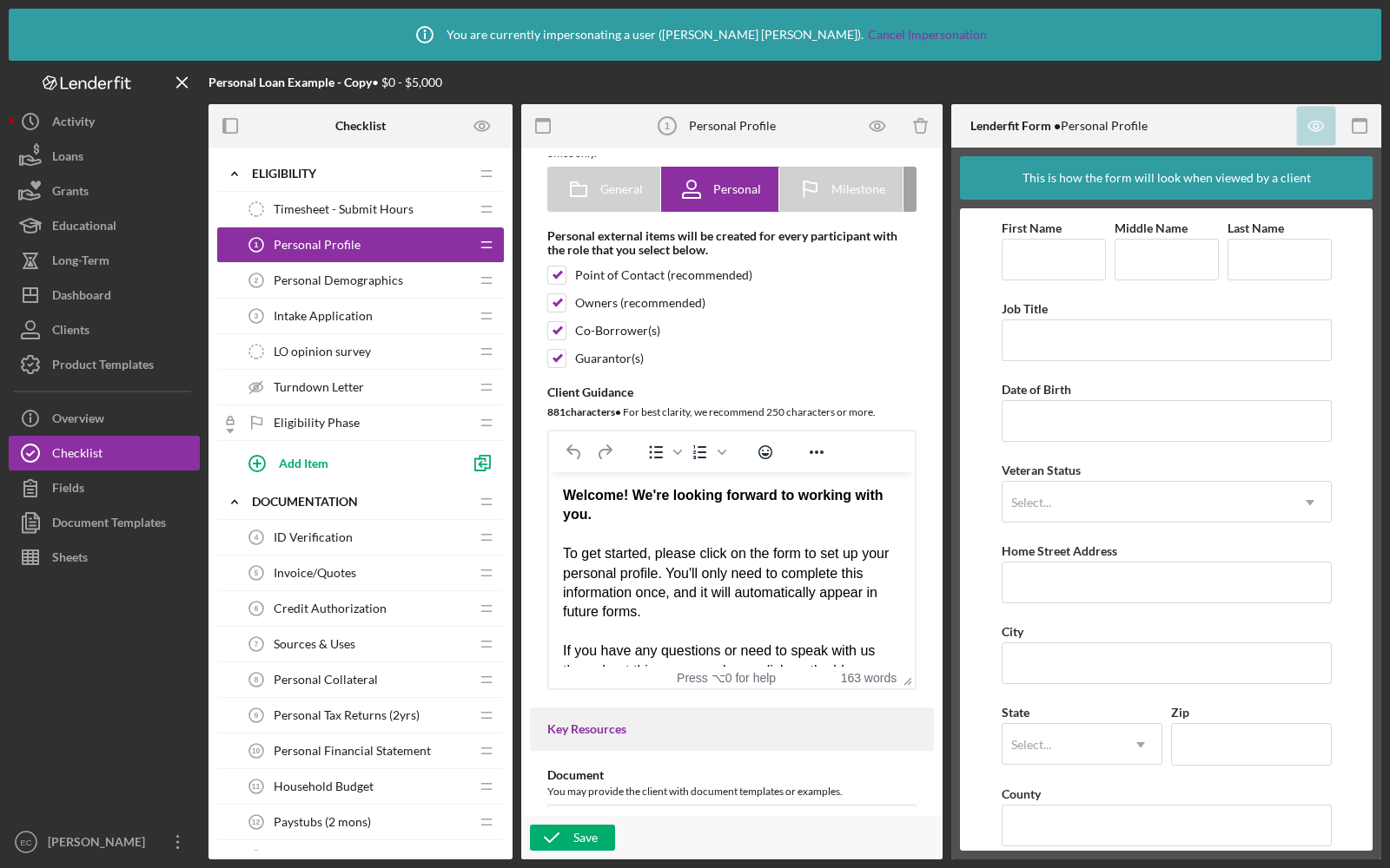
scroll to position [174, 0]
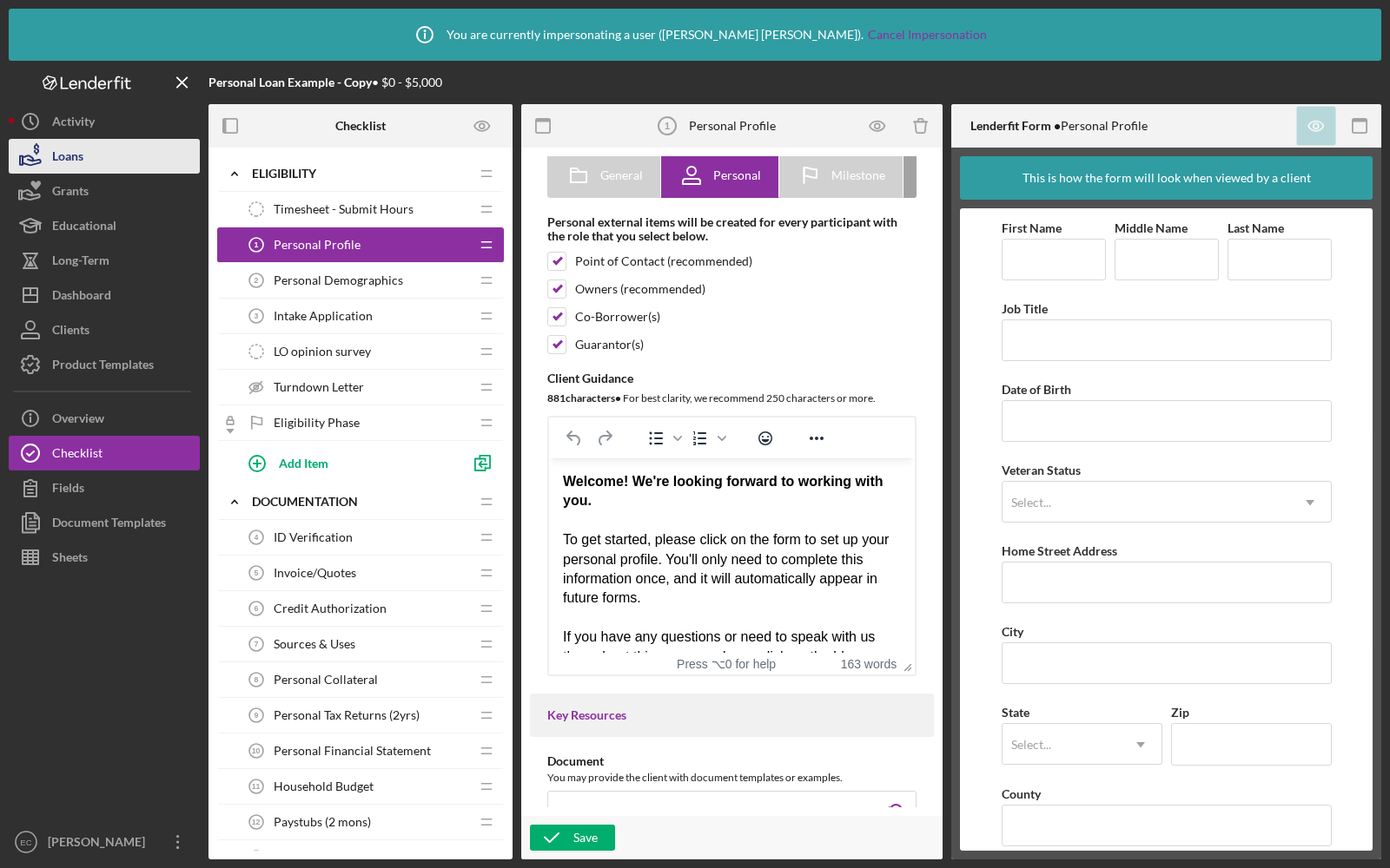
click at [103, 160] on button "Loans" at bounding box center [104, 157] width 191 height 35
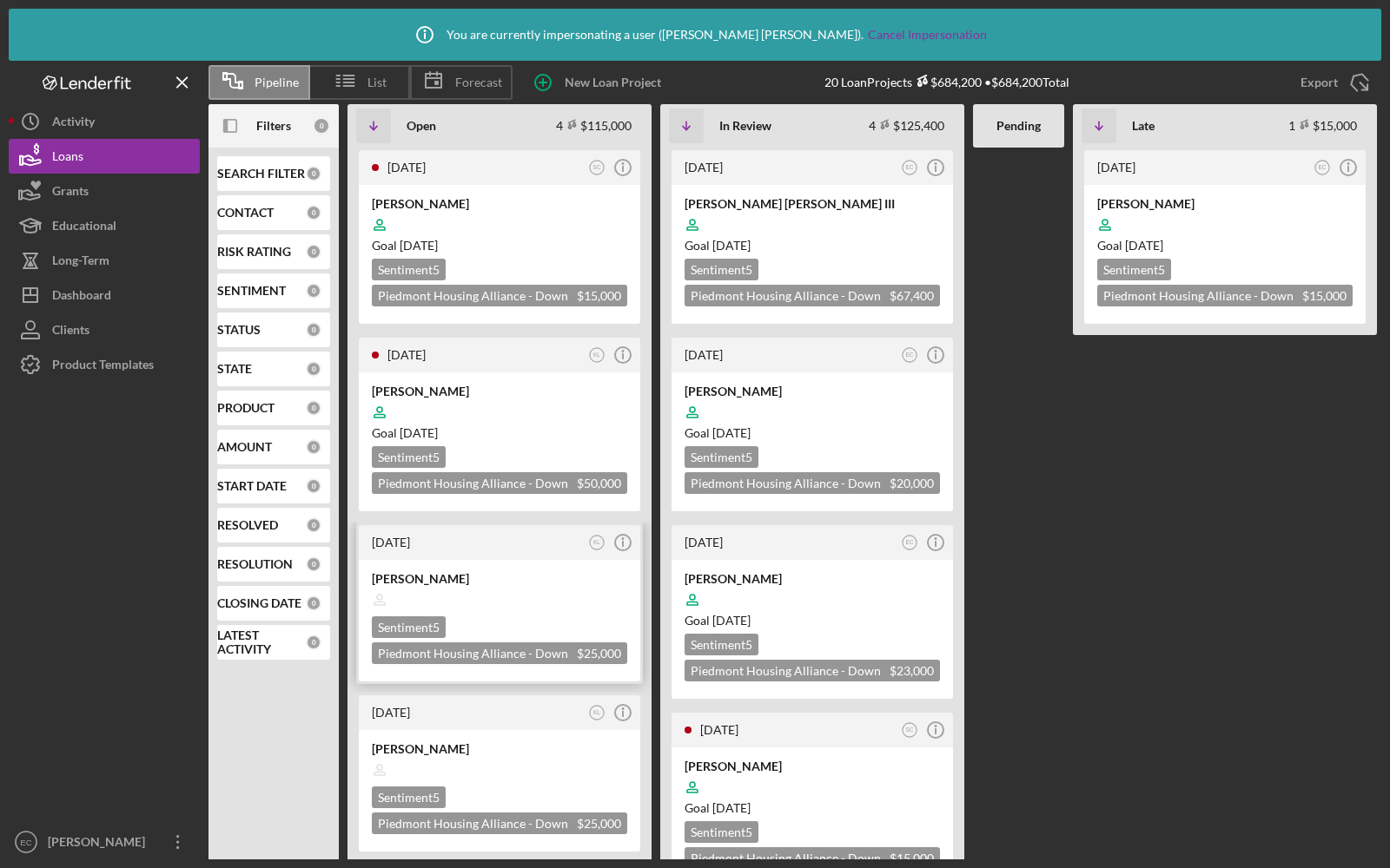
click at [490, 589] on div at bounding box center [500, 600] width 256 height 33
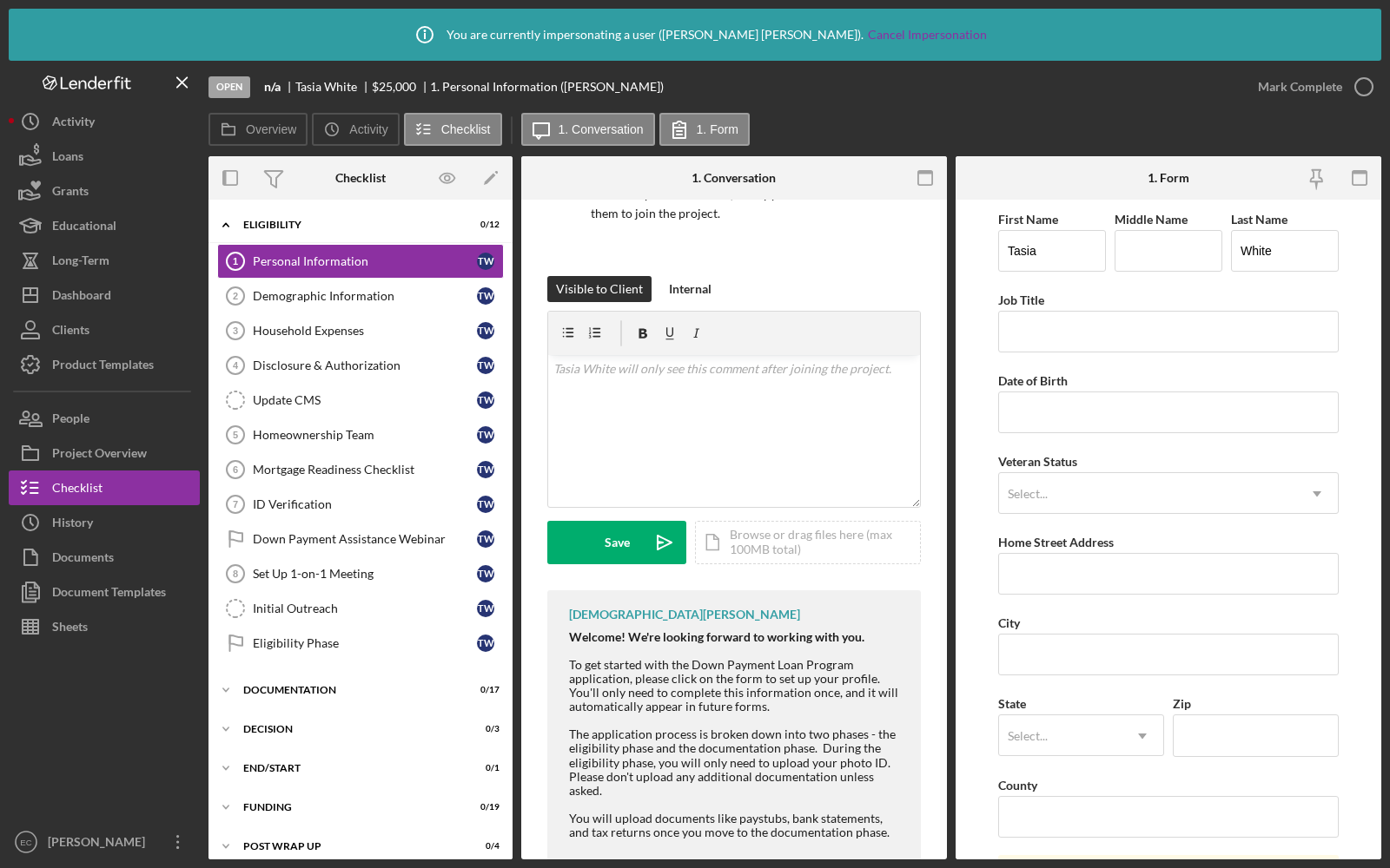
scroll to position [228, 0]
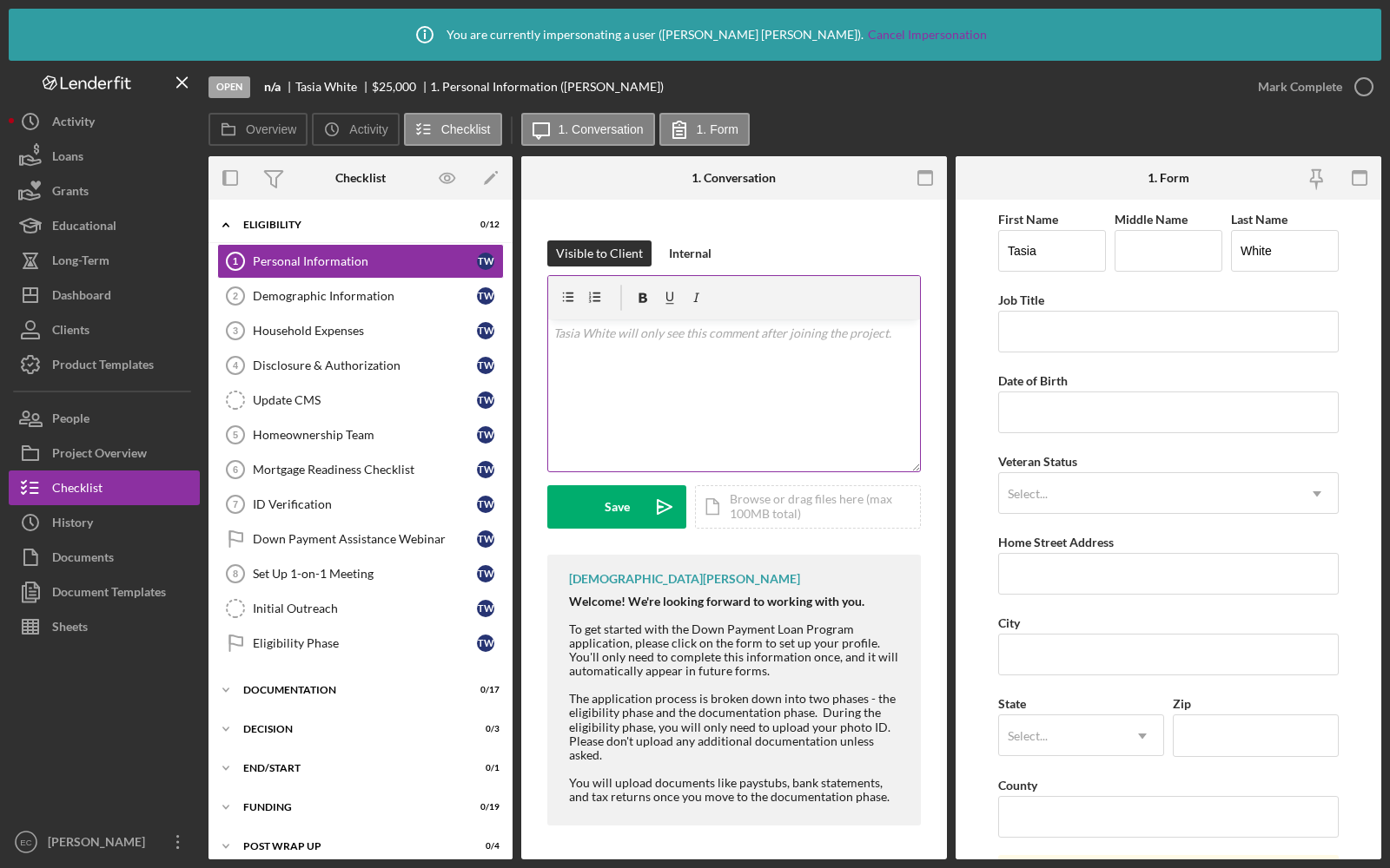
click at [638, 412] on div "v Color teal Color pink Remove color Add row above Add row below Add column bef…" at bounding box center [734, 396] width 372 height 152
click at [680, 246] on div "Internal" at bounding box center [690, 257] width 43 height 26
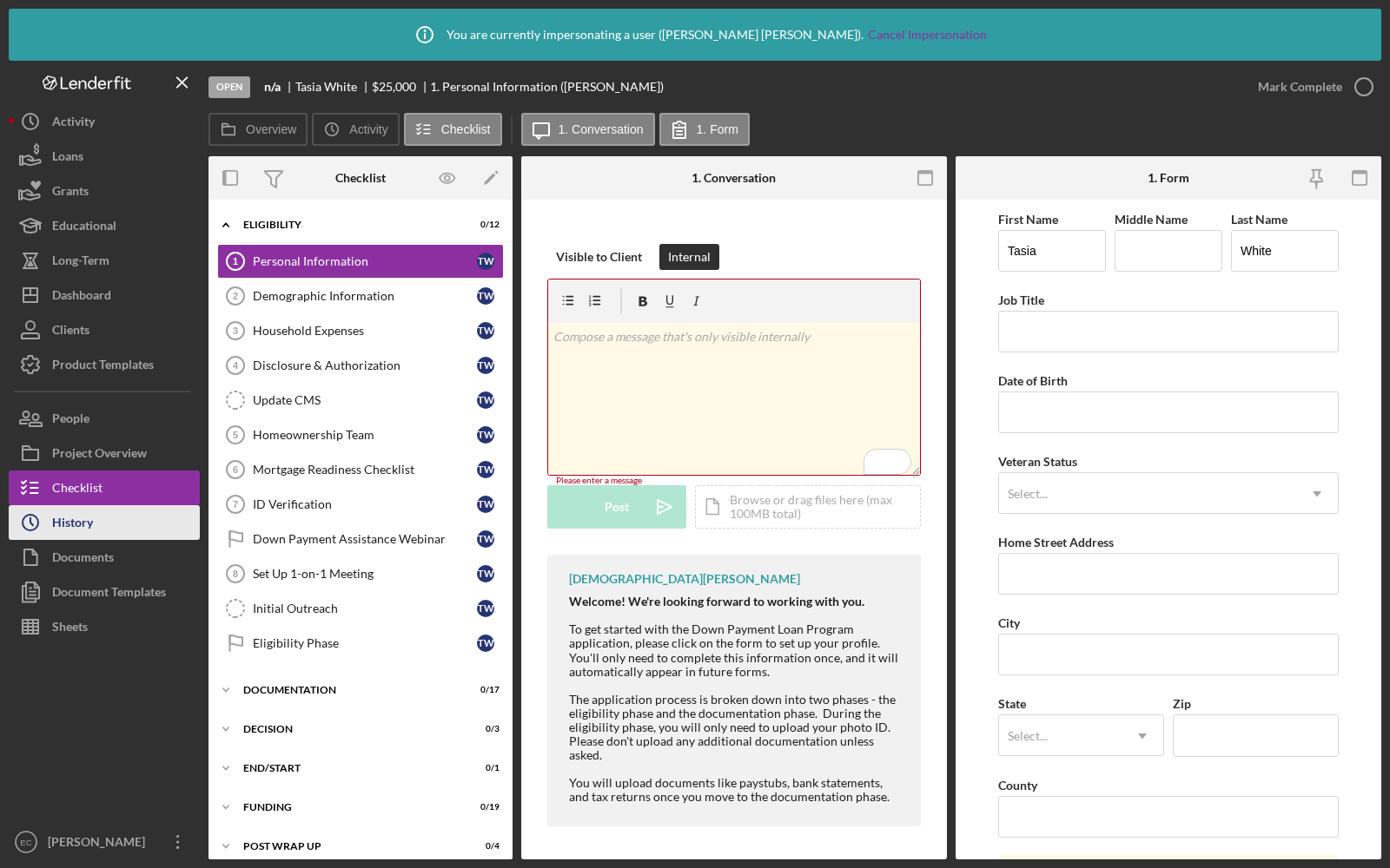
click at [81, 525] on div "History" at bounding box center [73, 525] width 41 height 39
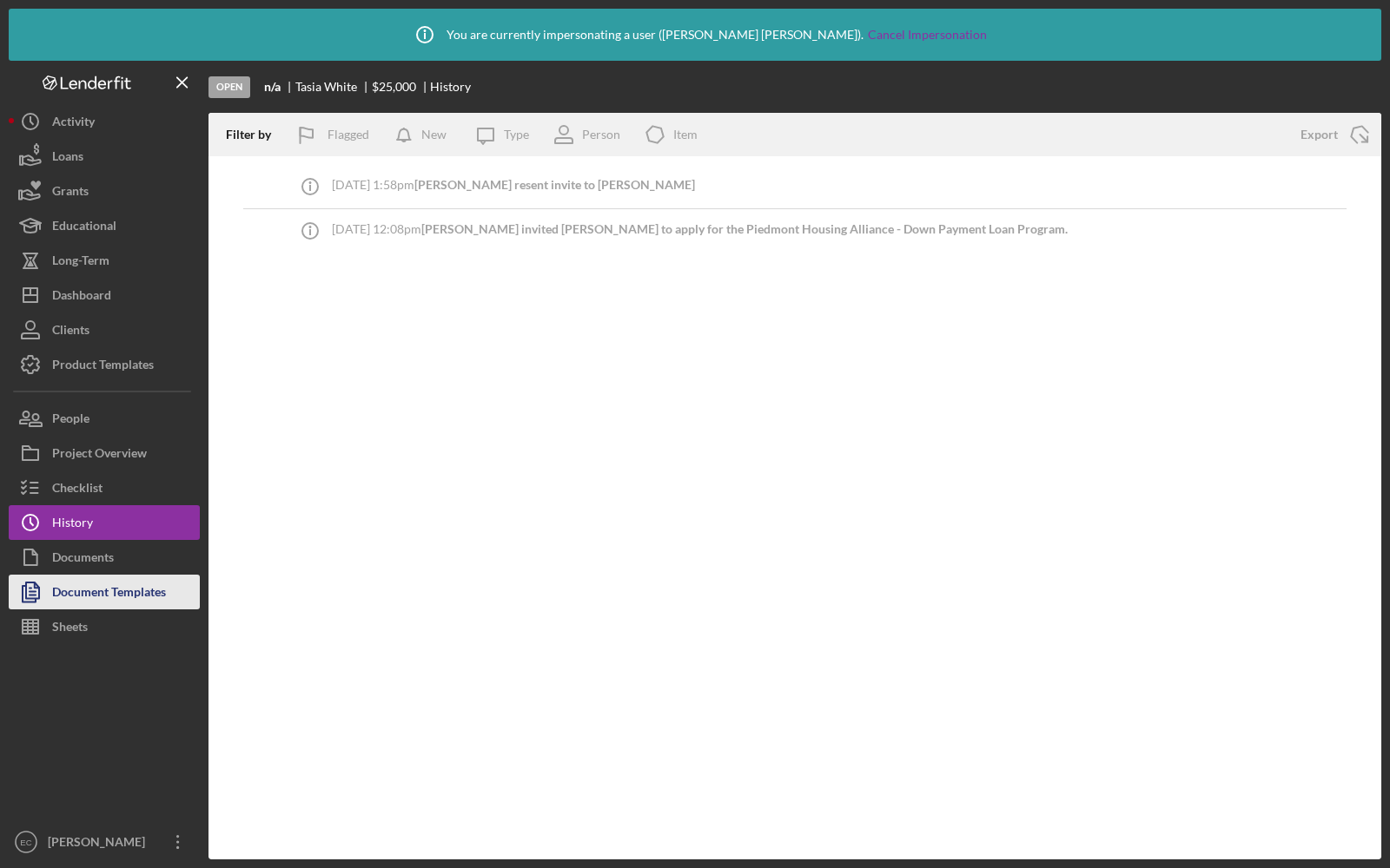
click at [49, 597] on icon "button" at bounding box center [31, 592] width 44 height 44
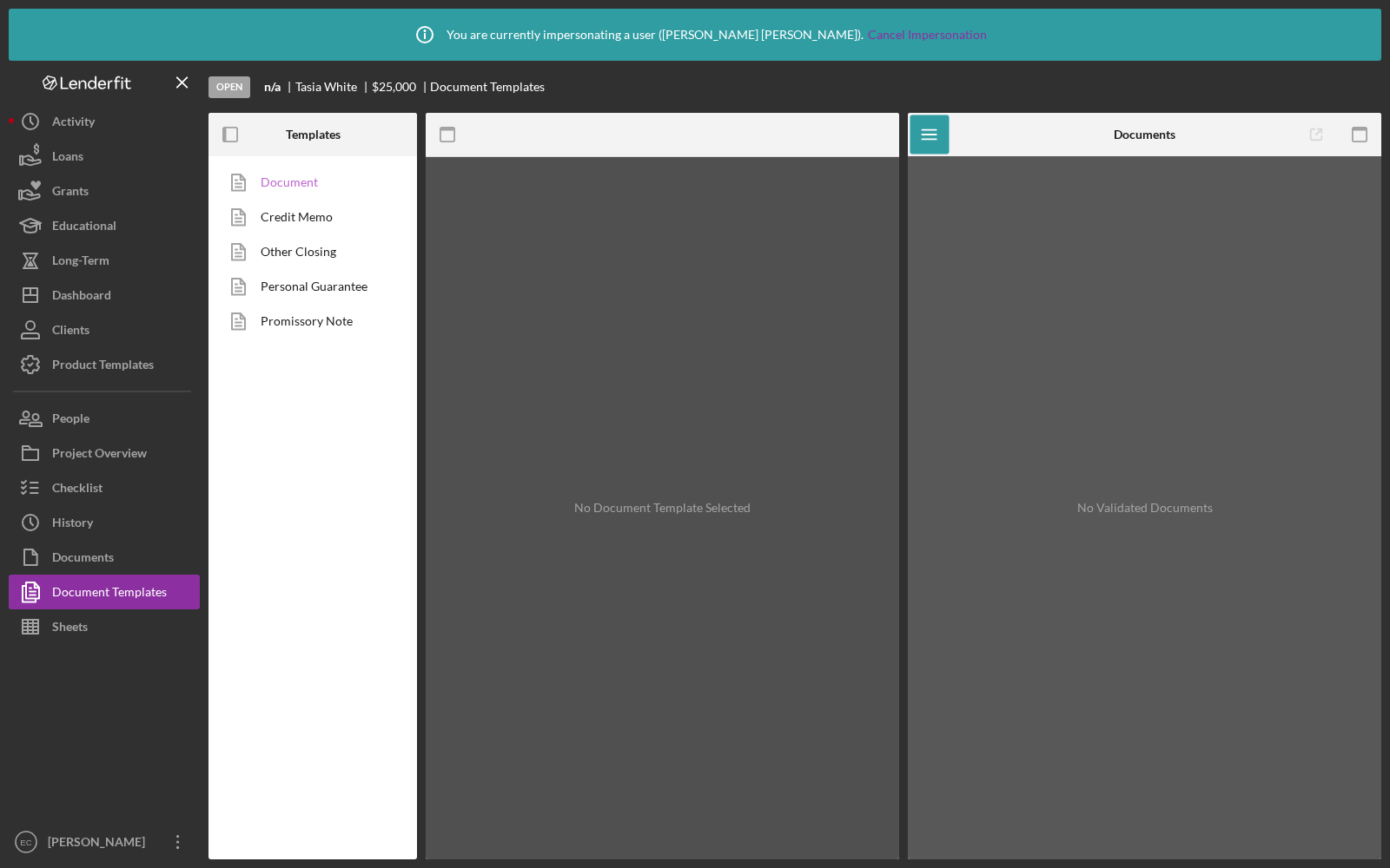
click at [301, 189] on link "Document" at bounding box center [308, 183] width 182 height 35
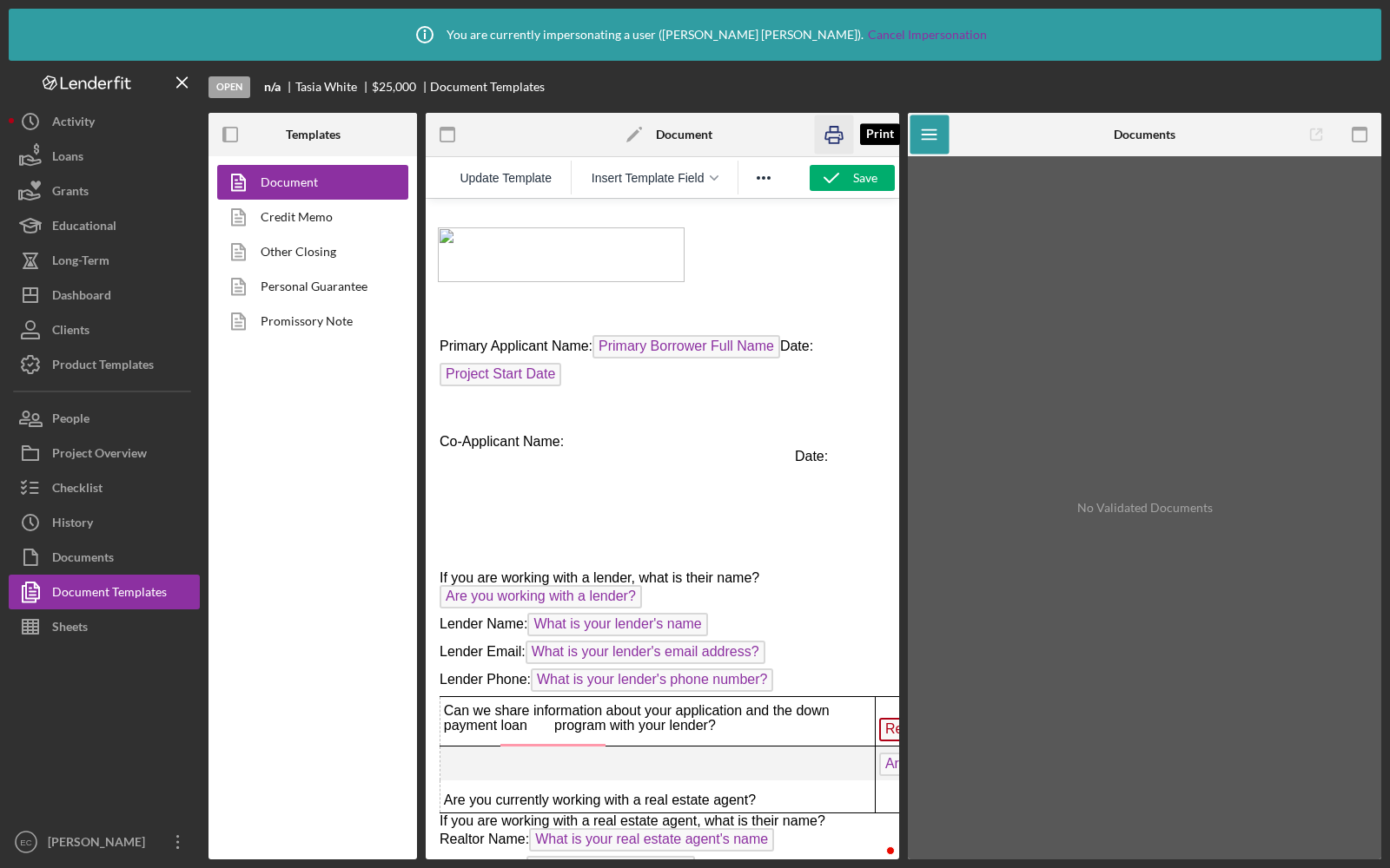
click at [840, 140] on icon "button" at bounding box center [834, 135] width 39 height 39
click at [292, 293] on link "Personal Guarantee" at bounding box center [308, 287] width 182 height 35
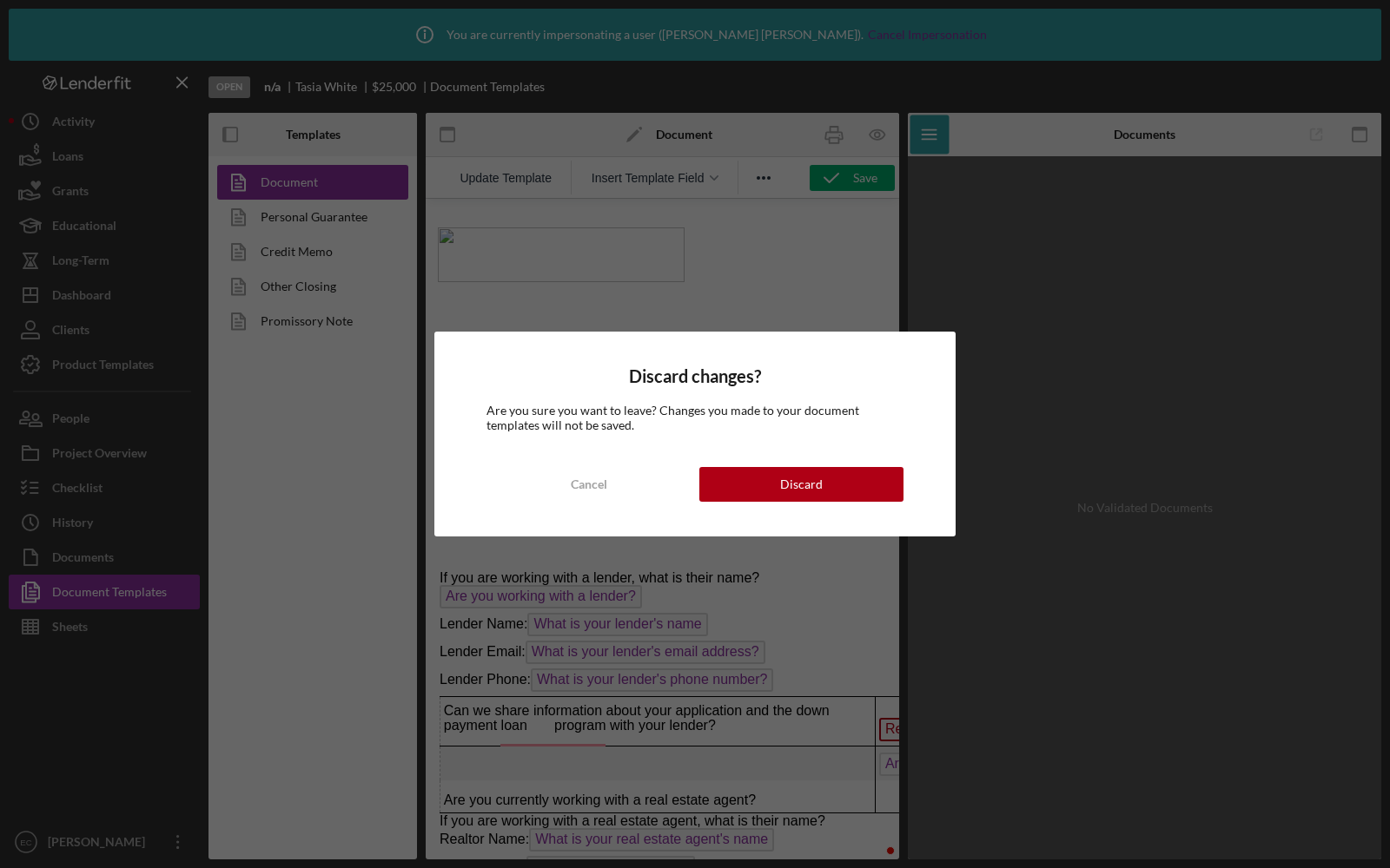
click at [580, 466] on div "Discard changes? Are you sure you want to leave? Changes you made to your docum…" at bounding box center [694, 433] width 521 height 204
click at [574, 481] on div "Cancel" at bounding box center [589, 485] width 37 height 35
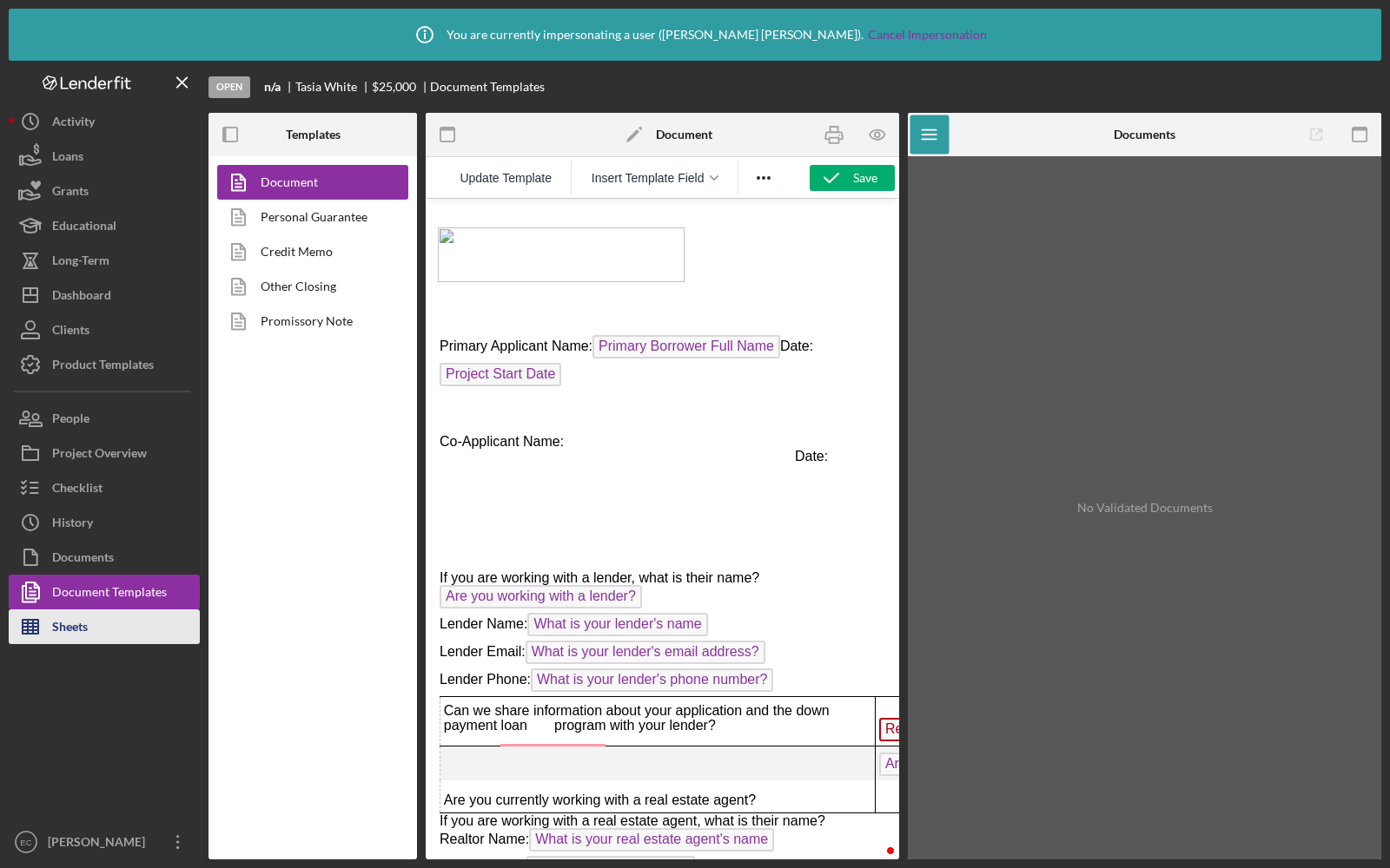
click at [127, 625] on button "Sheets" at bounding box center [104, 627] width 191 height 35
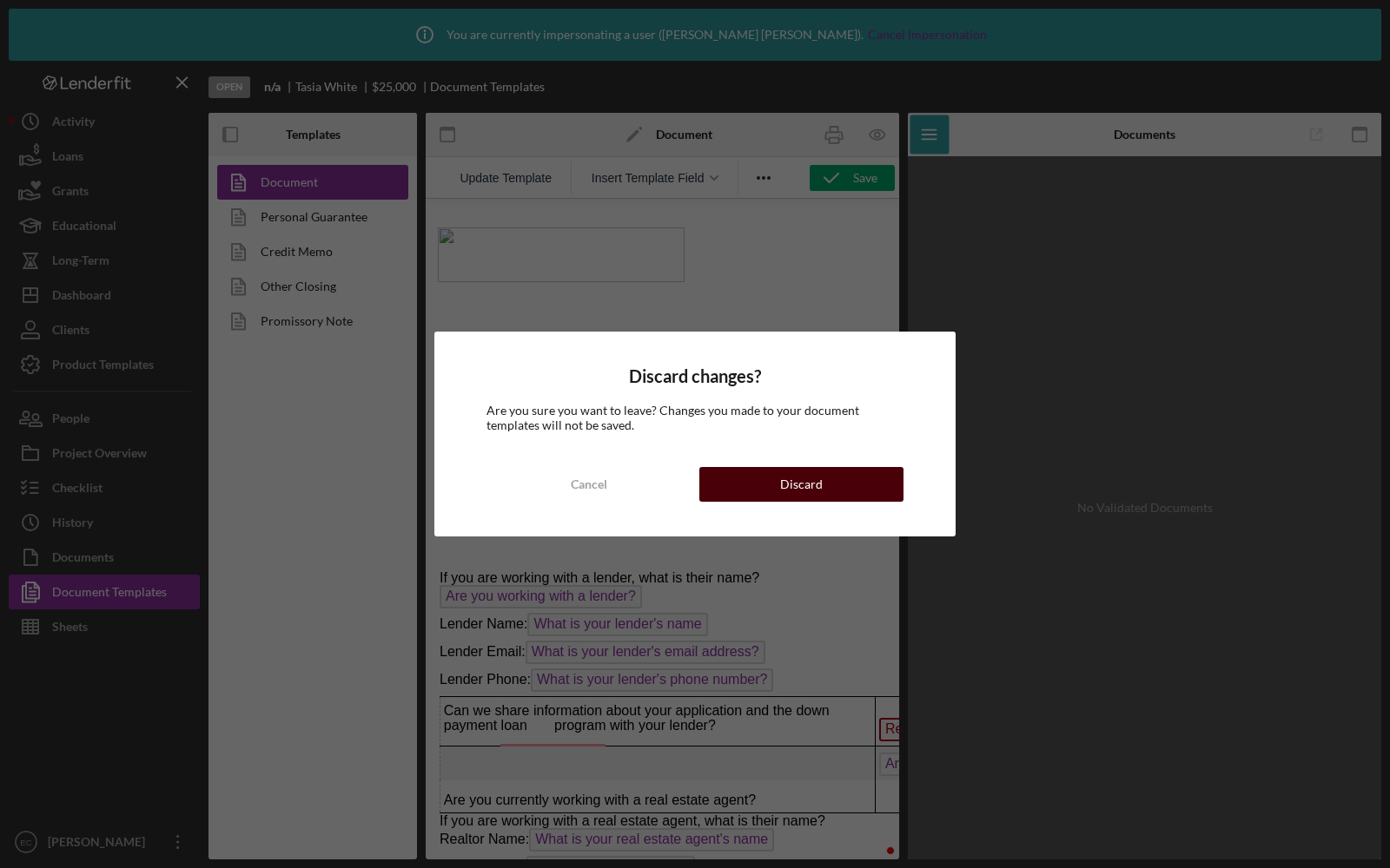
click at [818, 480] on div "Discard" at bounding box center [801, 485] width 43 height 35
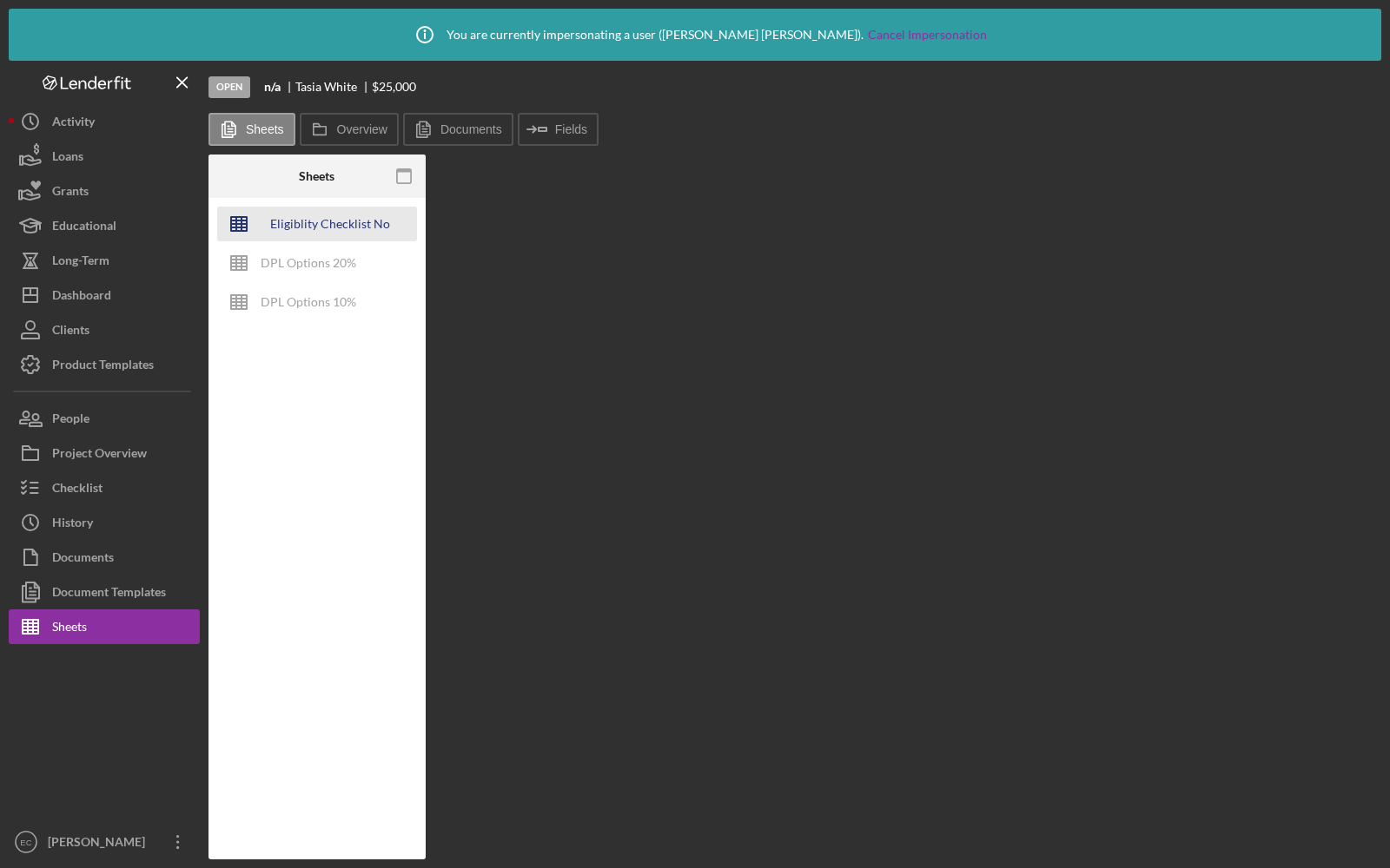
click at [339, 223] on div "Eligiblity Checklist No Dropdowns (1)" at bounding box center [330, 224] width 139 height 35
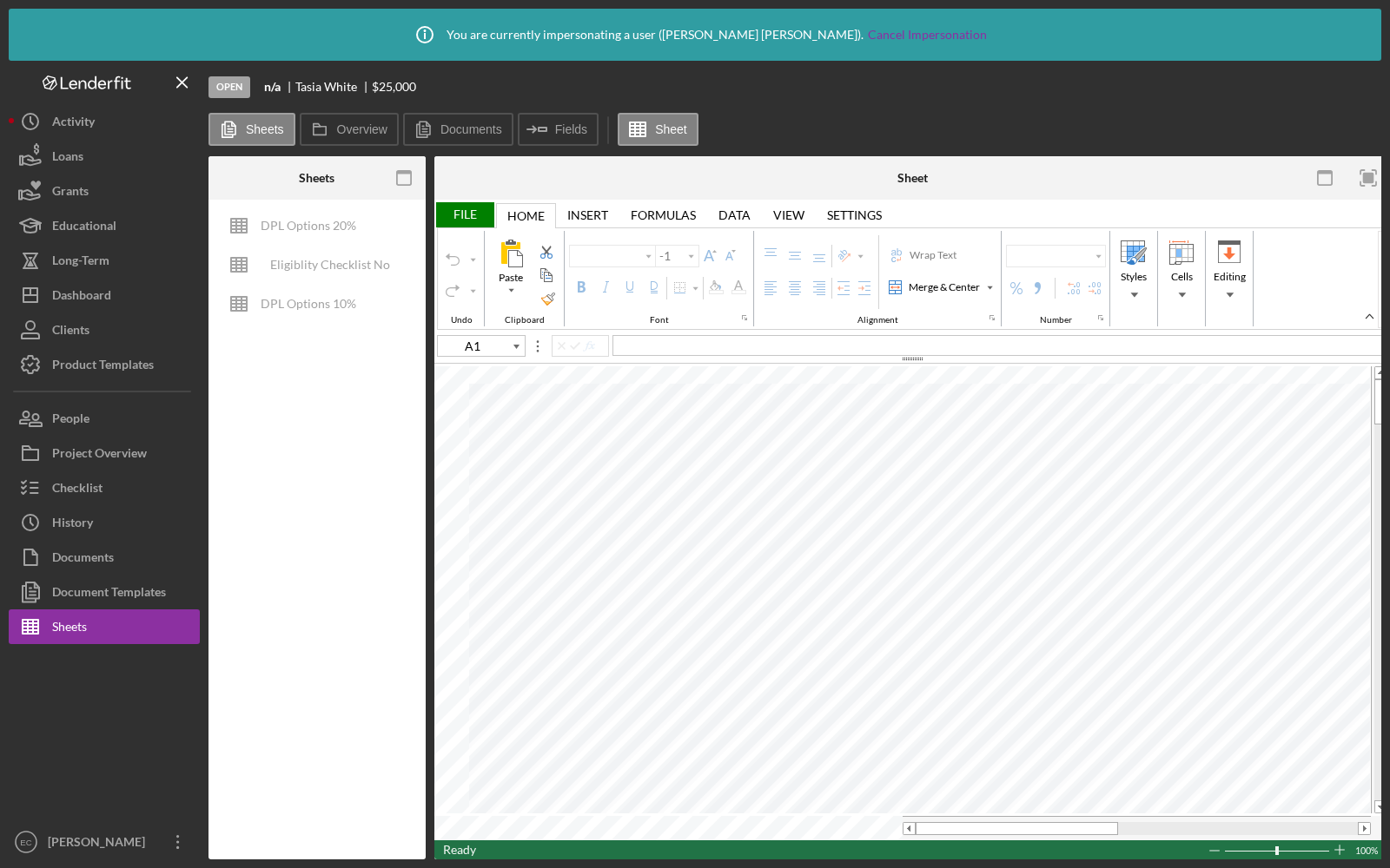
type input "Calibri"
type input "11"
type input "G35"
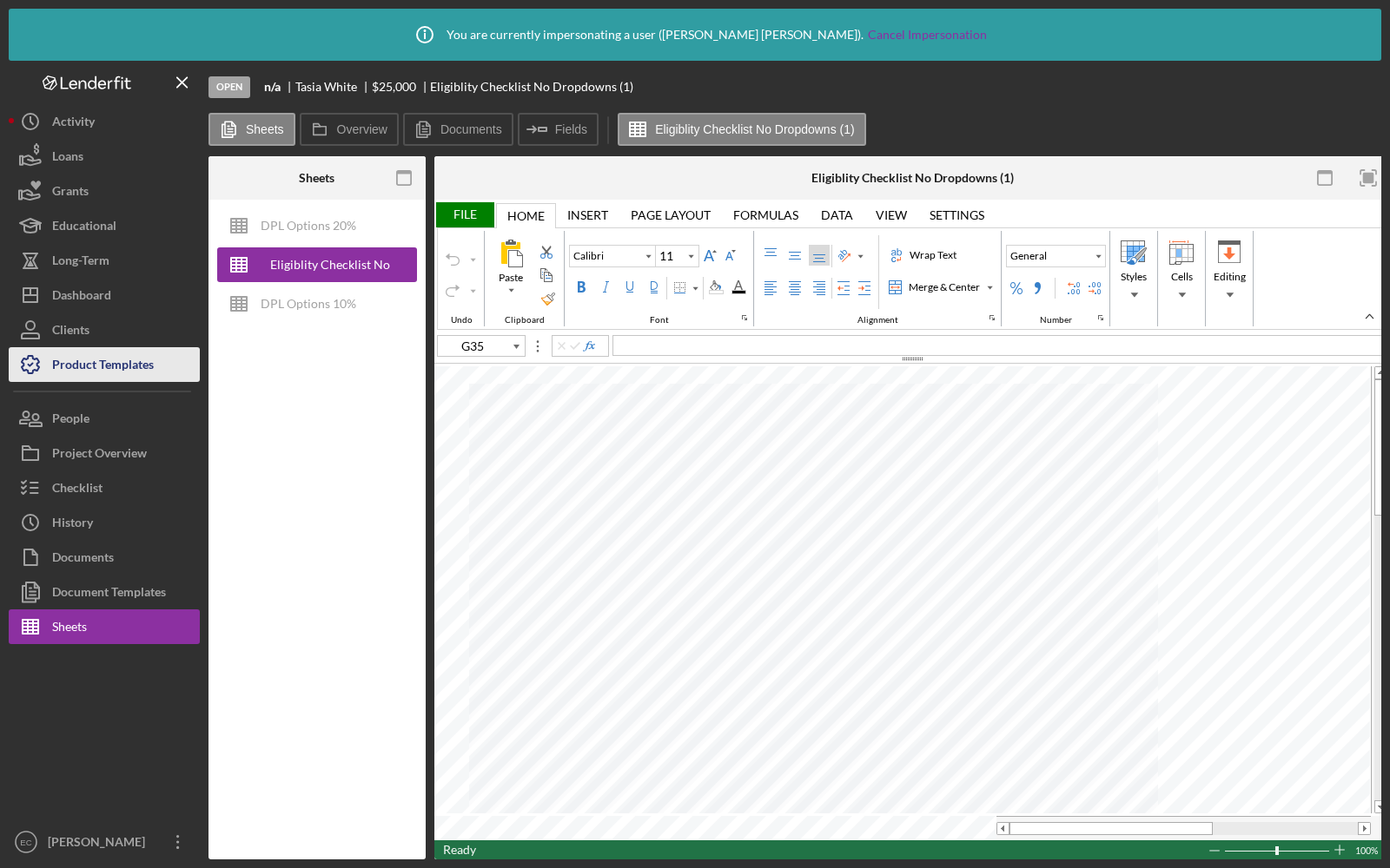
click at [116, 360] on div "Product Templates" at bounding box center [103, 367] width 102 height 39
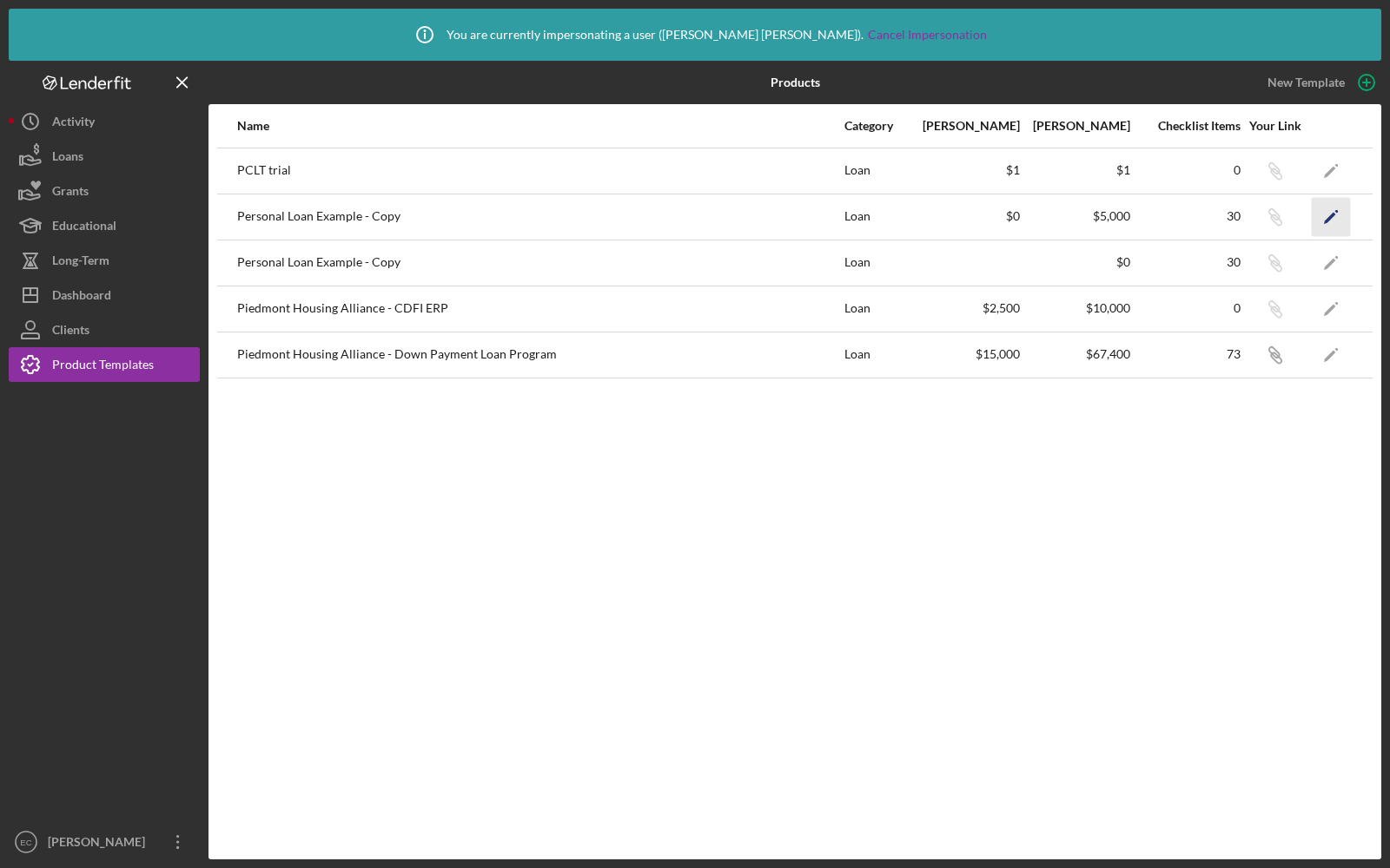
click at [1331, 216] on icon "Icon/Edit" at bounding box center [1330, 216] width 39 height 39
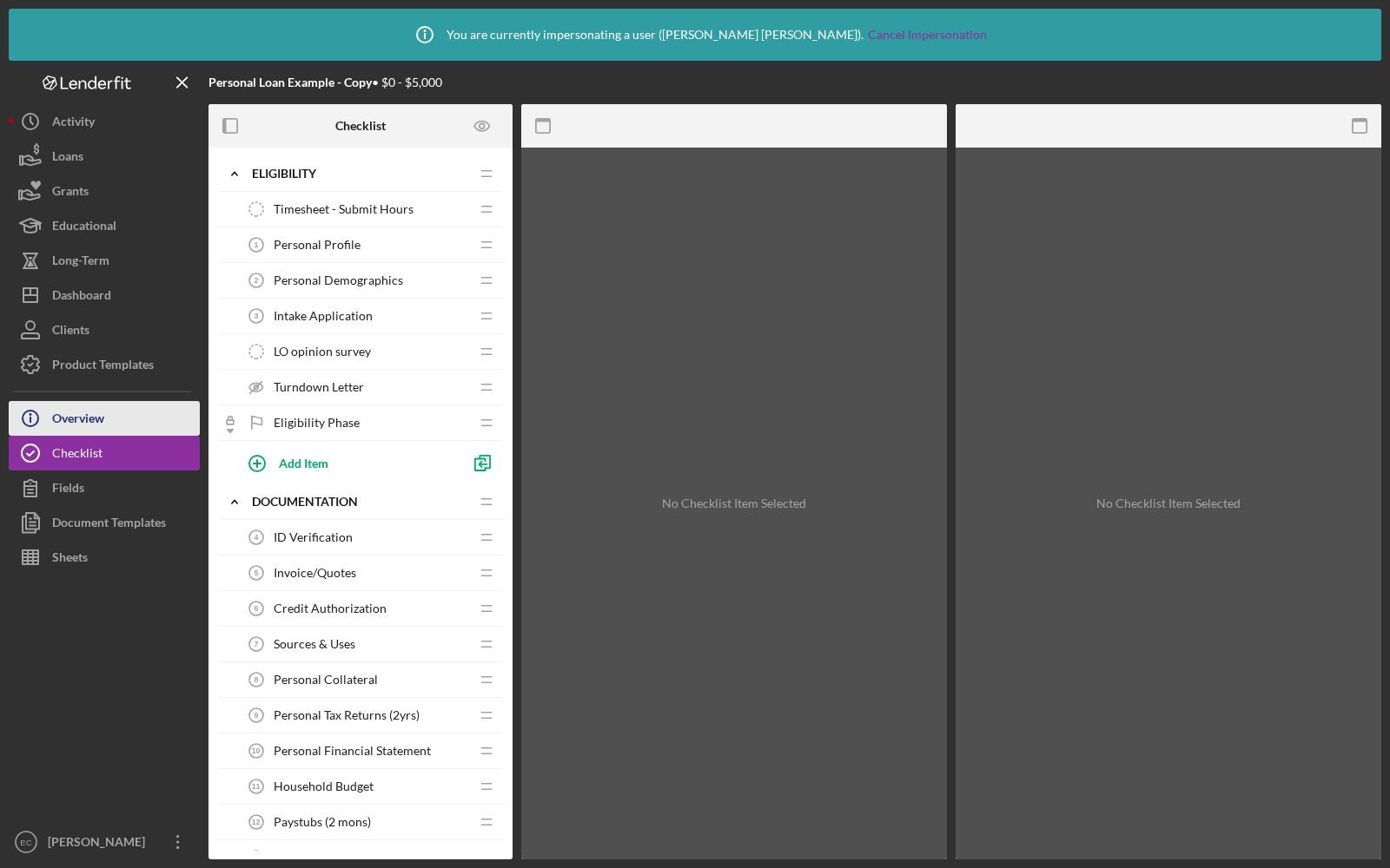
click at [76, 413] on div "Overview" at bounding box center [79, 420] width 53 height 39
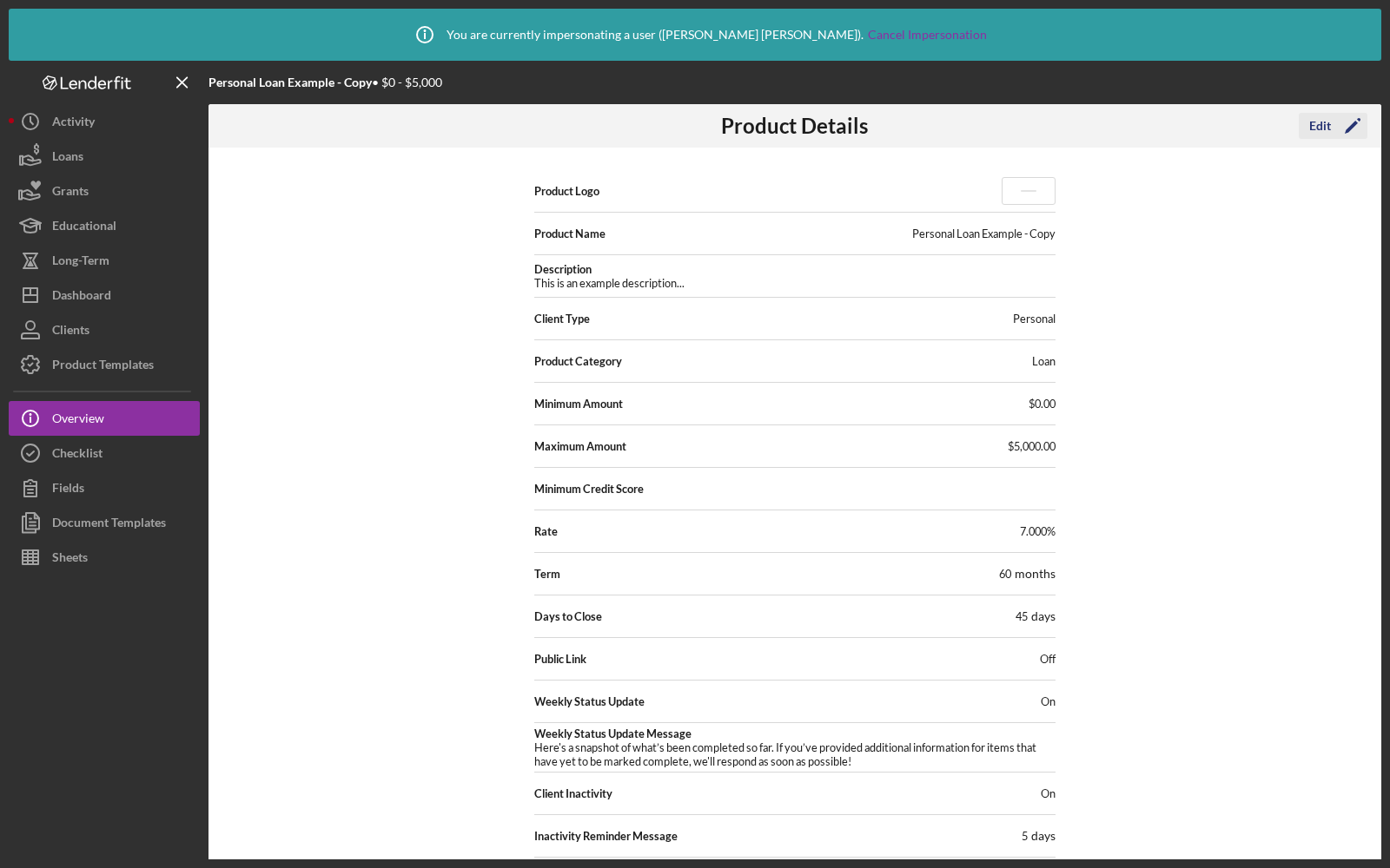
click at [1344, 132] on icon "Icon/Edit" at bounding box center [1352, 126] width 44 height 44
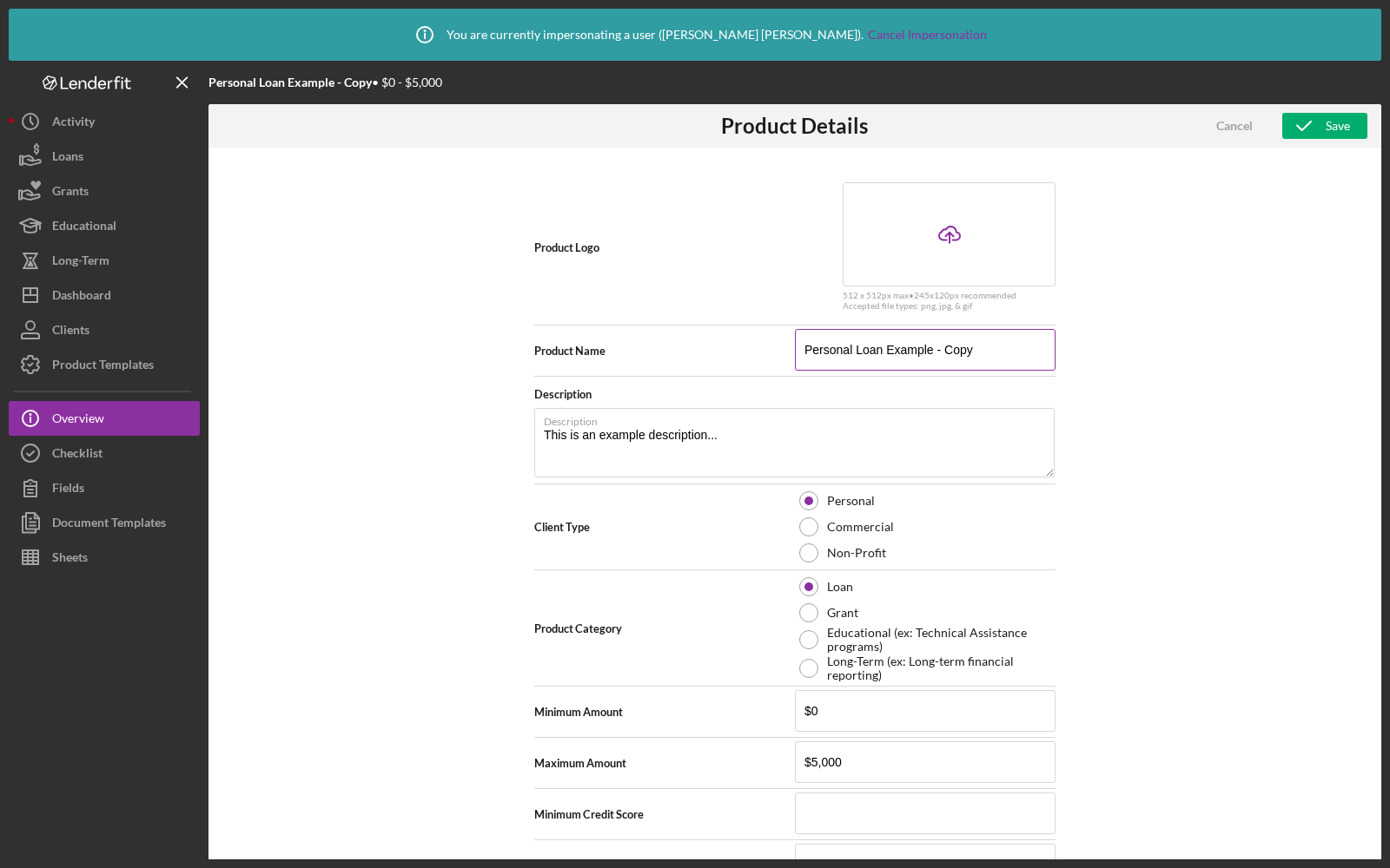
click at [850, 348] on input "Personal Loan Example - Copy" at bounding box center [925, 350] width 261 height 42
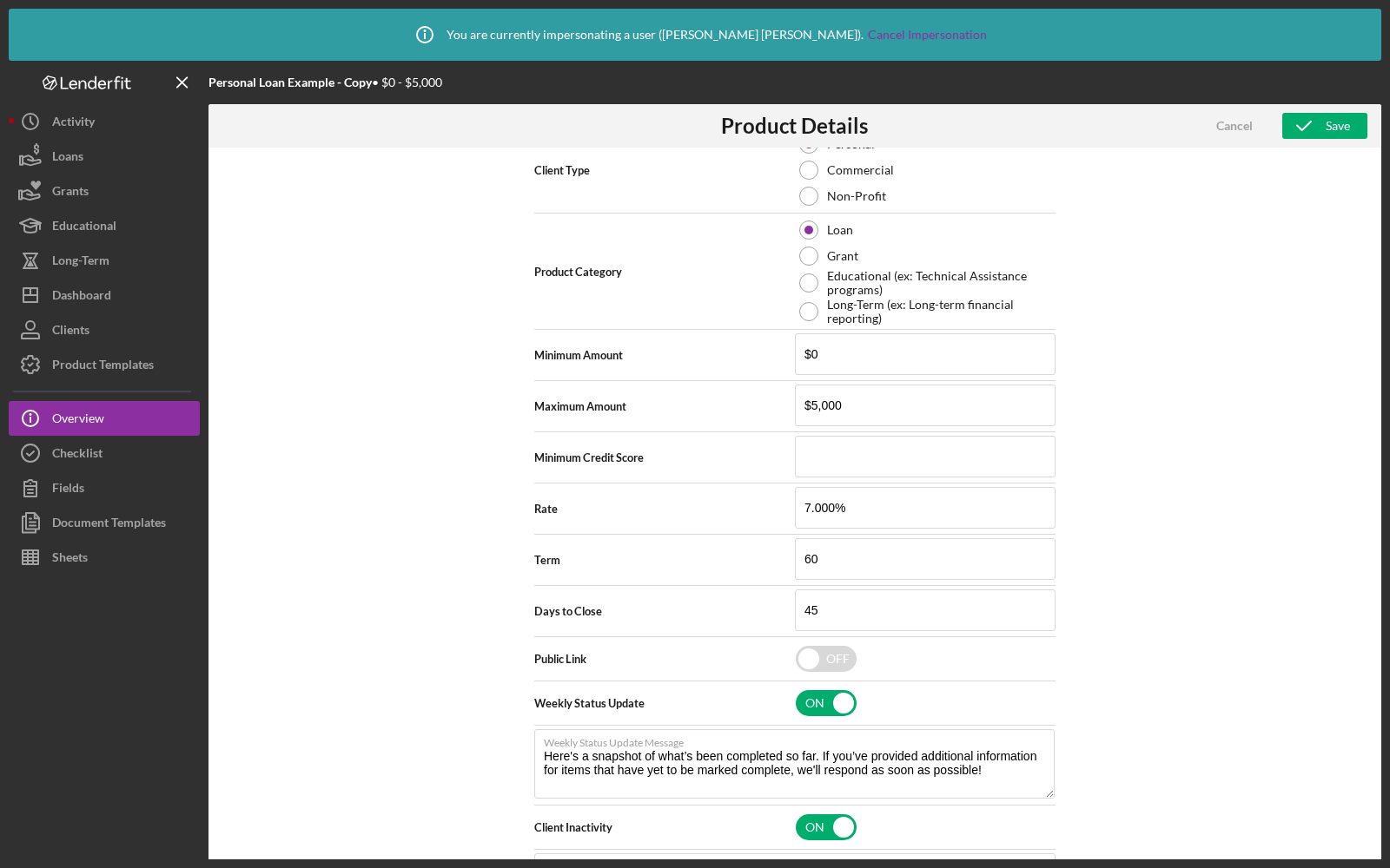
scroll to position [425, 0]
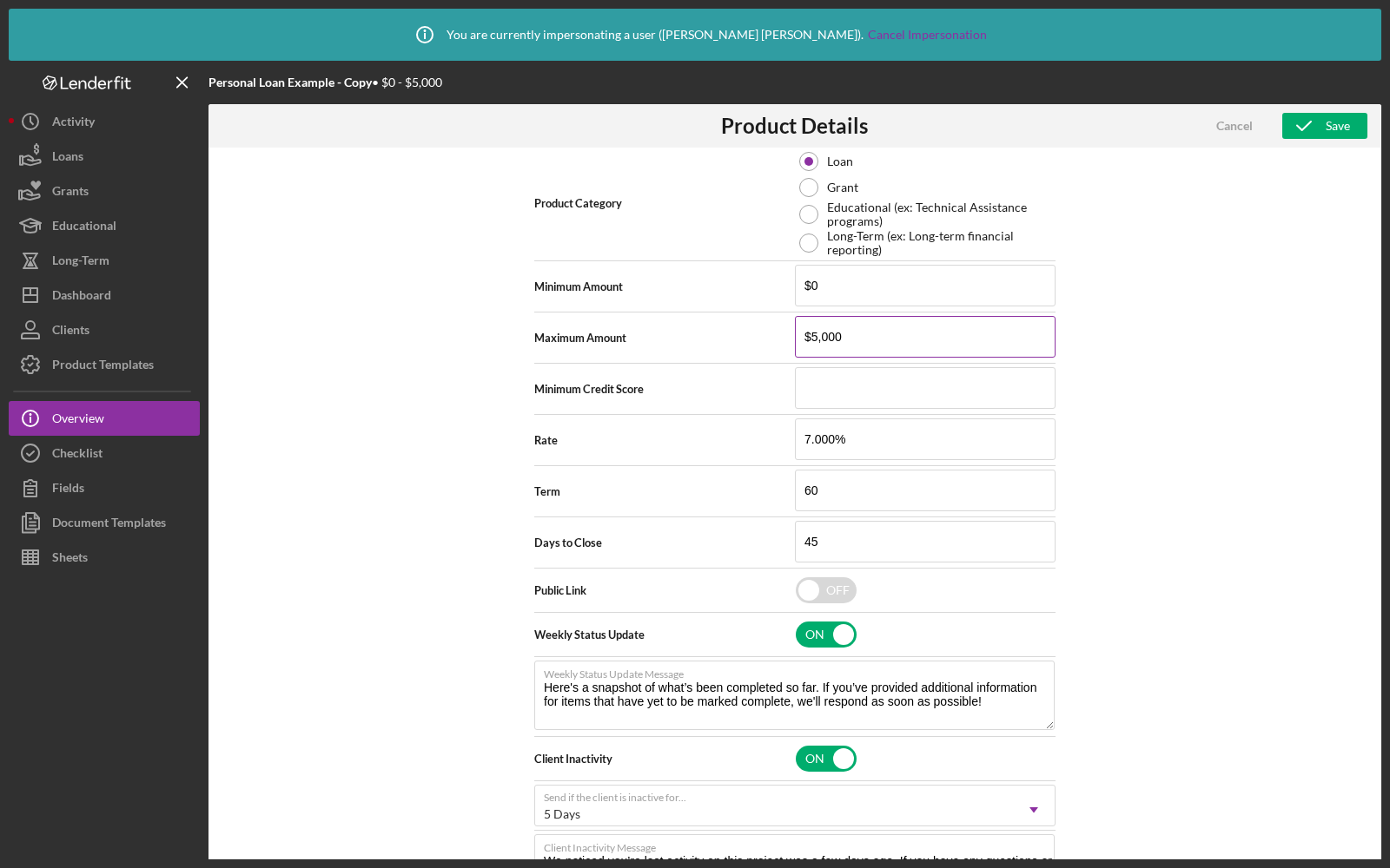
type input "Debt Reduction"
click at [822, 336] on input "$5,000" at bounding box center [925, 337] width 261 height 42
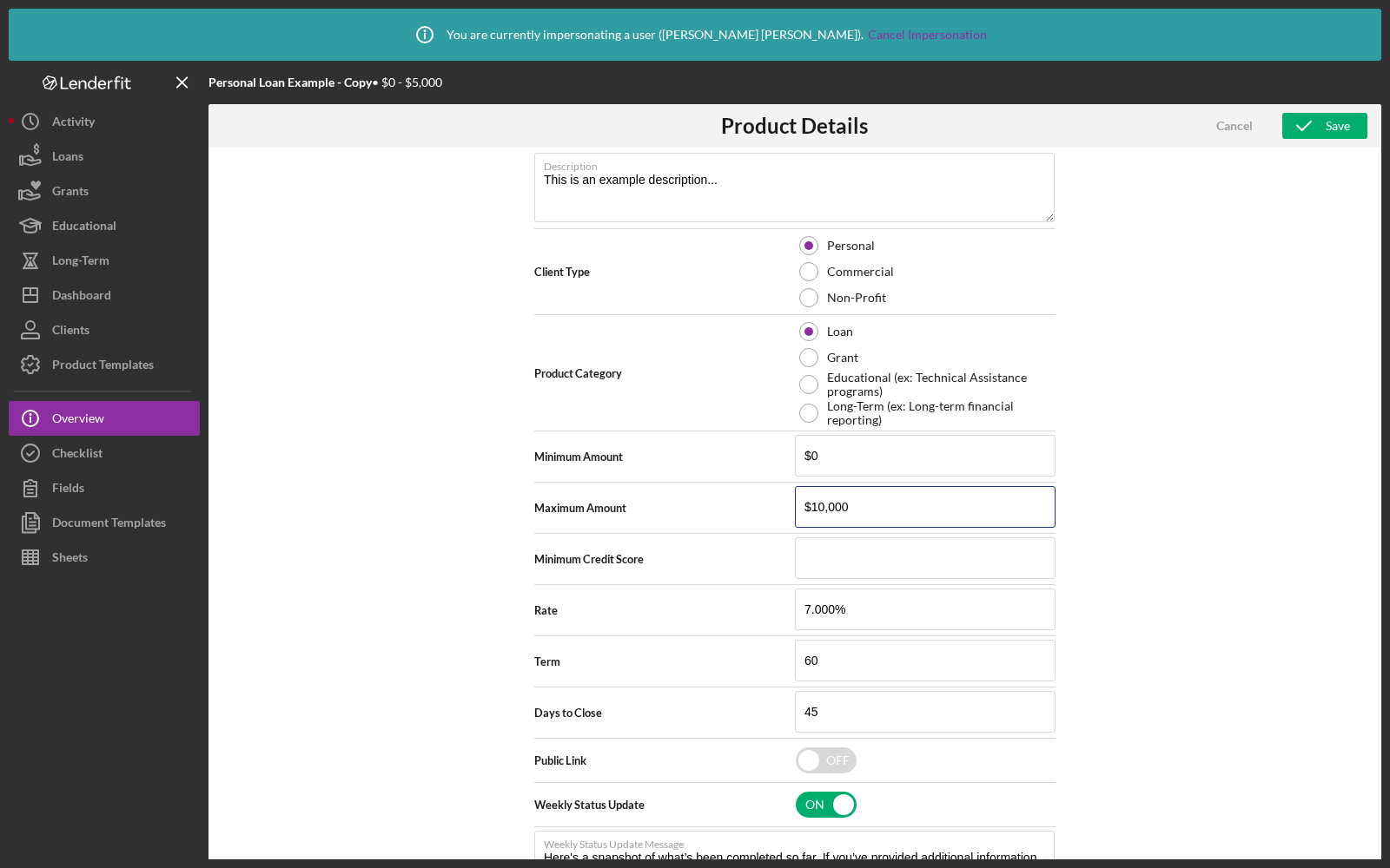
scroll to position [161, 0]
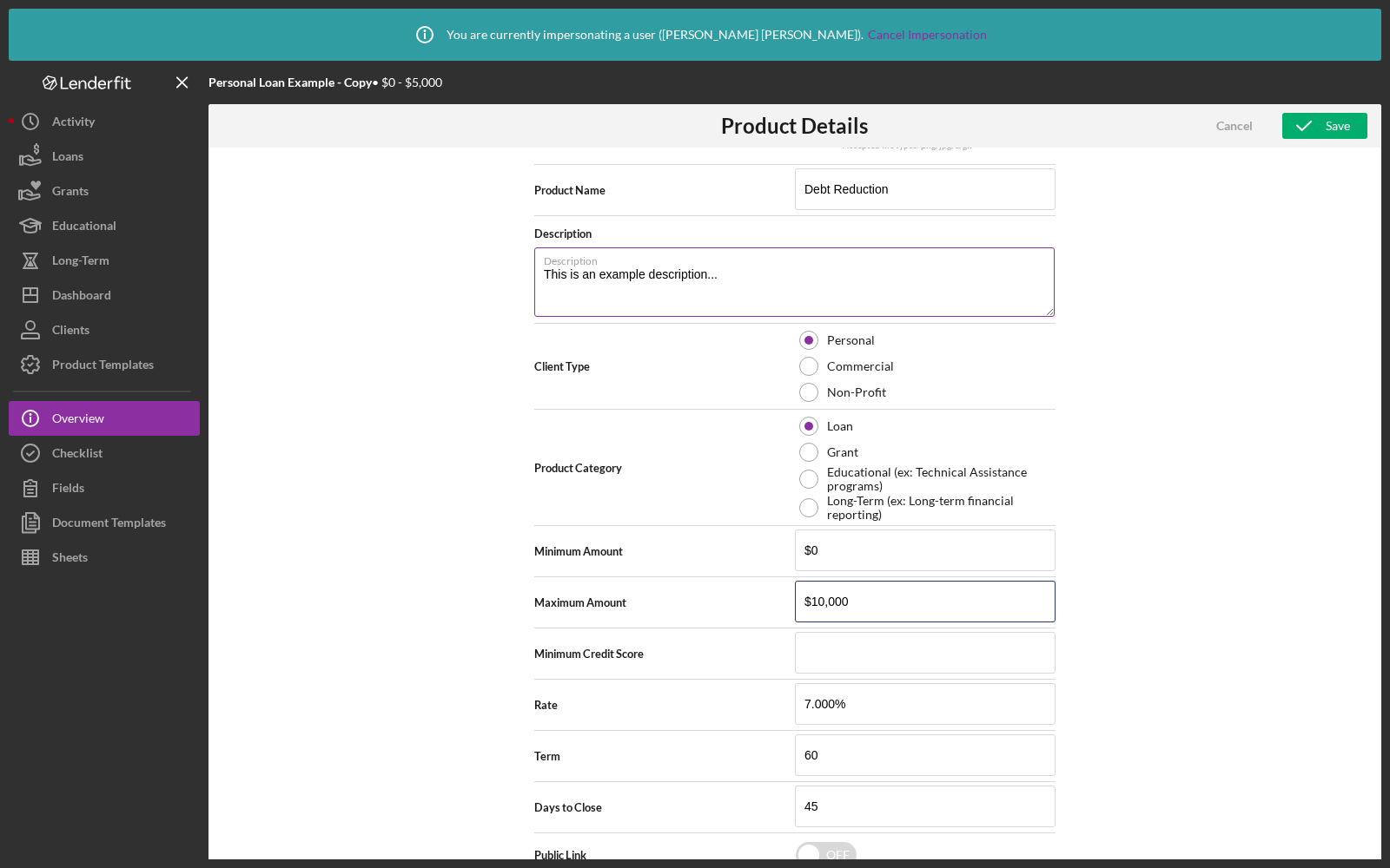
type input "$10,000"
click at [635, 272] on textarea "This is an example description..." at bounding box center [794, 282] width 520 height 69
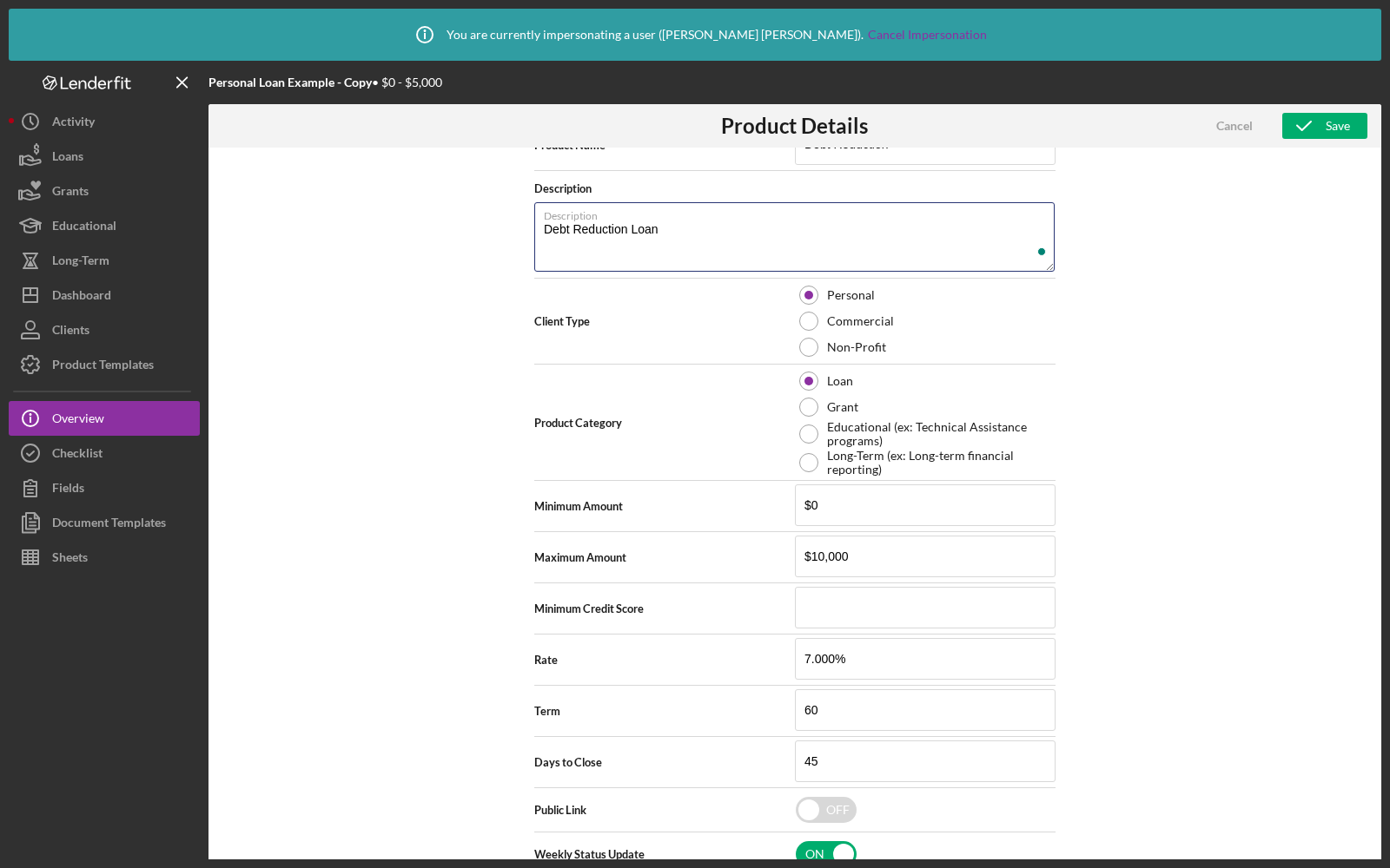
scroll to position [408, 0]
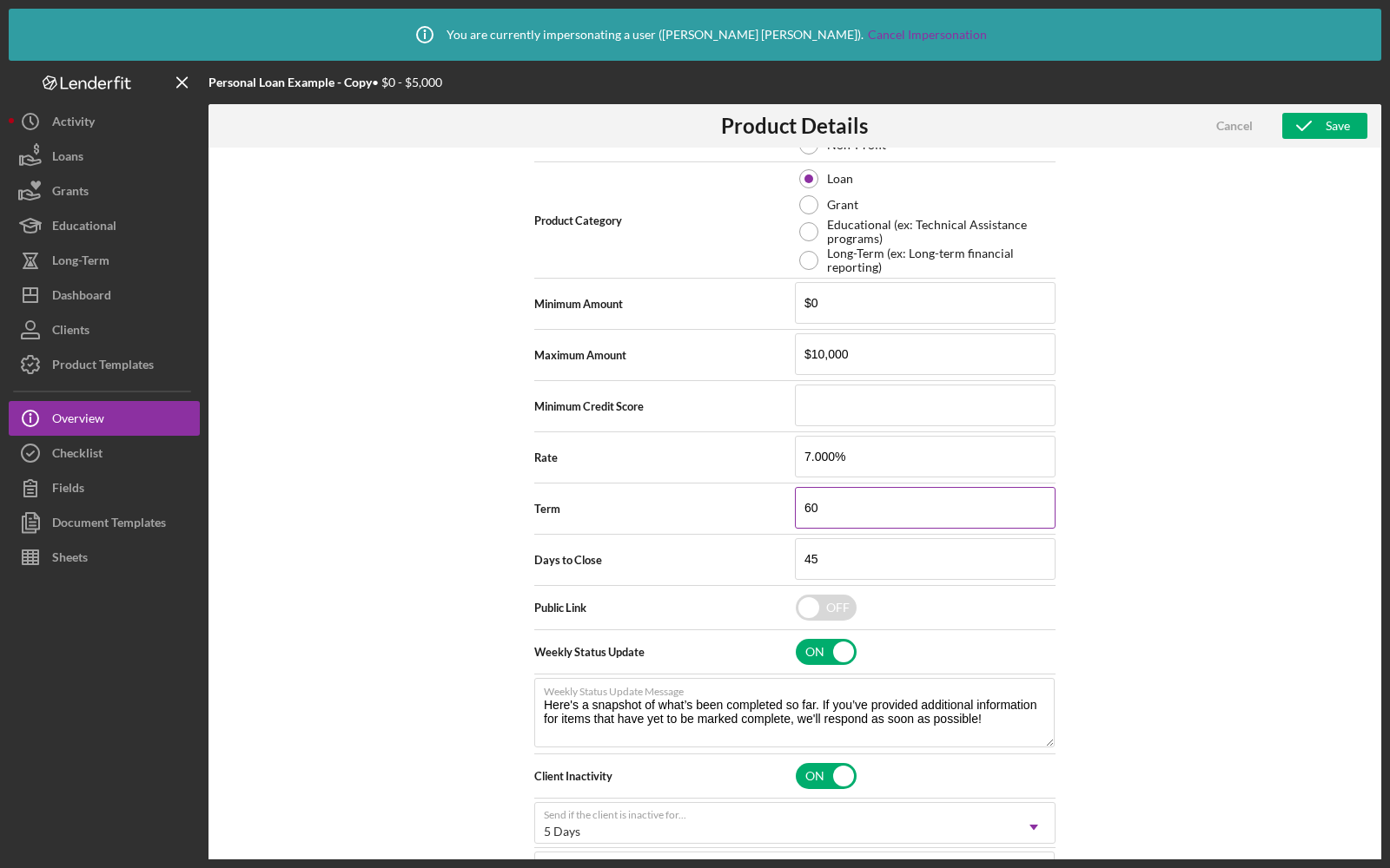
type textarea "Debt Reduction Loan"
click at [836, 507] on input "60" at bounding box center [925, 508] width 261 height 42
type input "48"
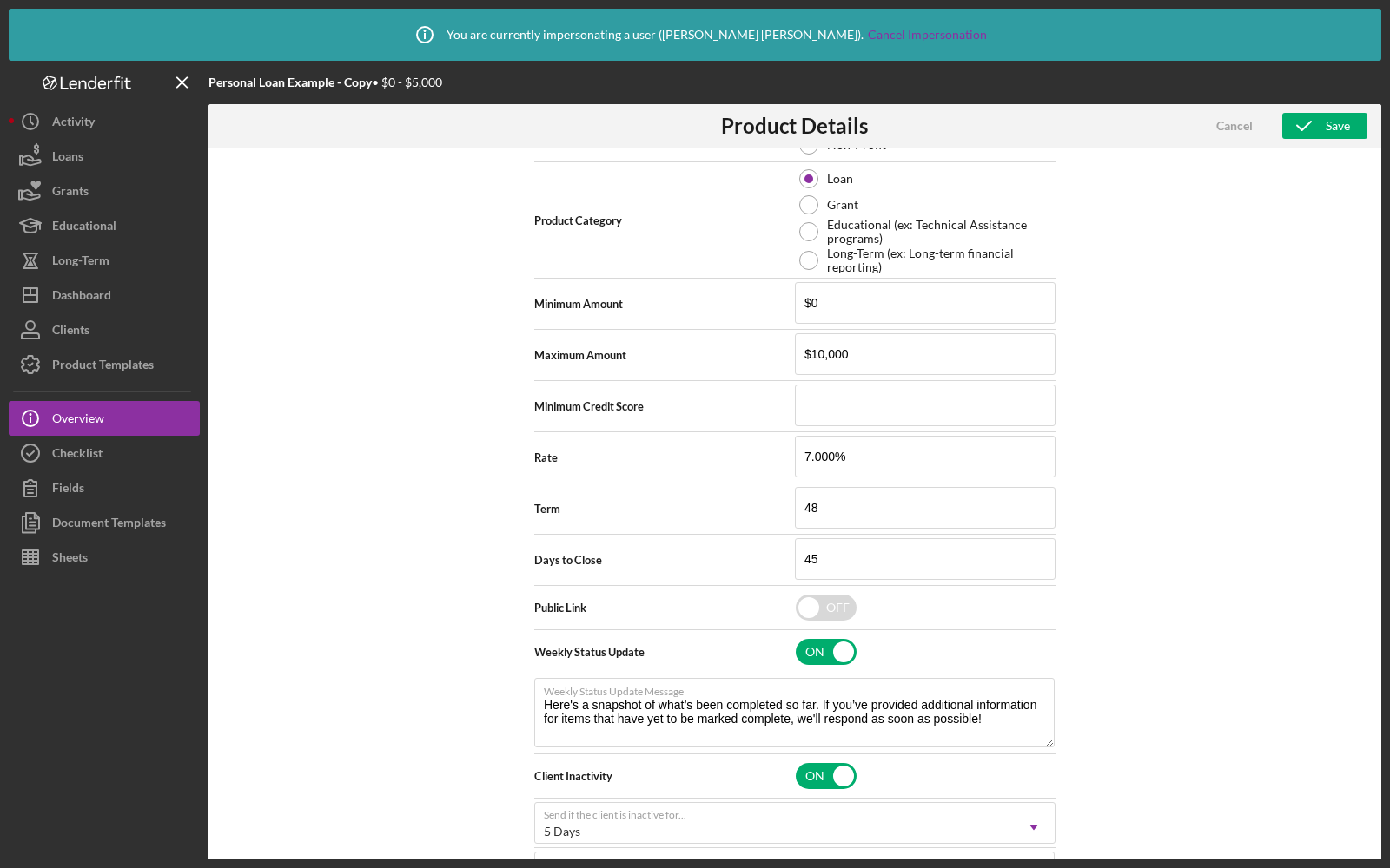
click at [1233, 324] on div "Product Logo Icon/Upload 512 x 512px max • 245 x 120 px recommended Accepted fi…" at bounding box center [795, 534] width 1173 height 773
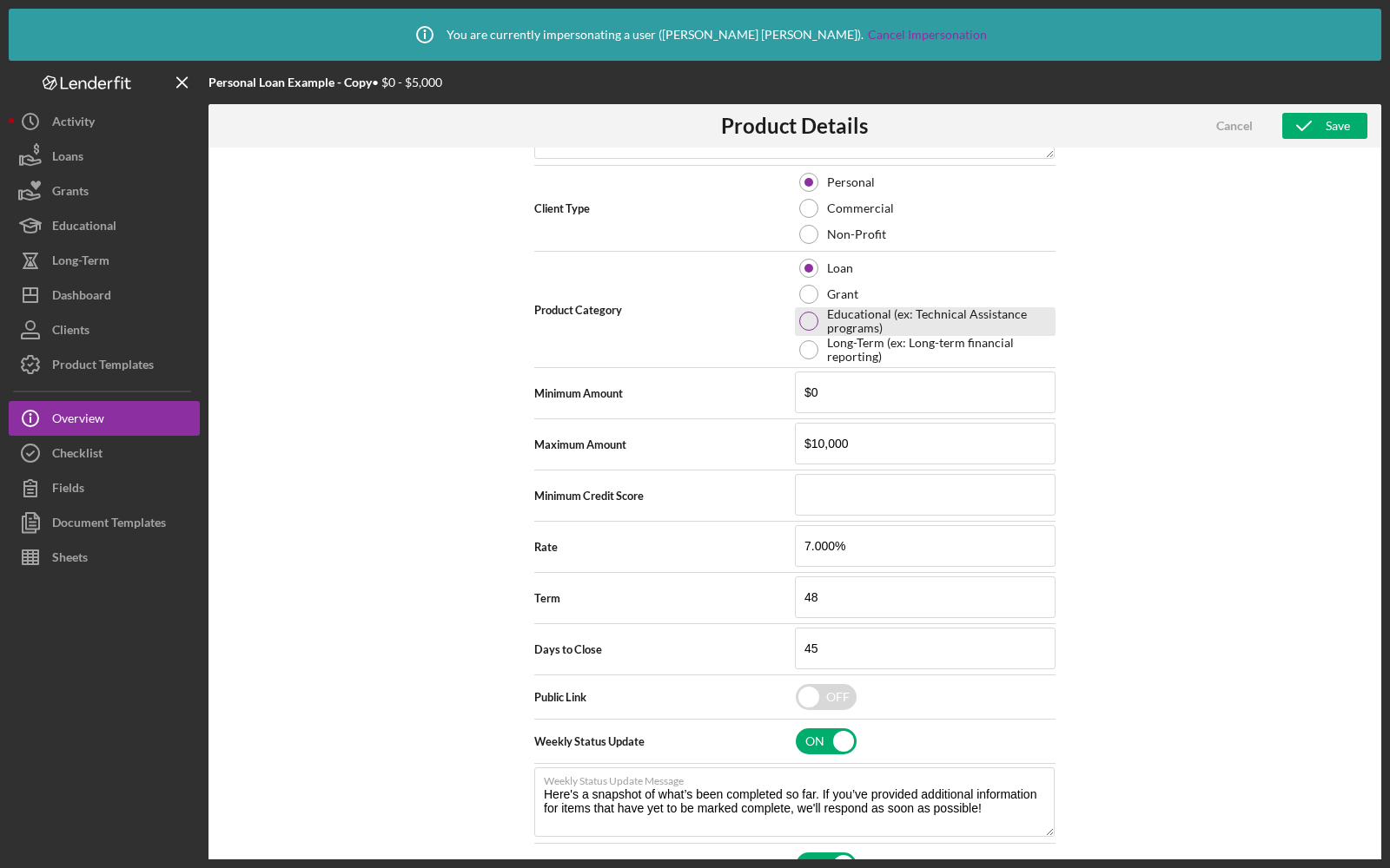
scroll to position [345, 0]
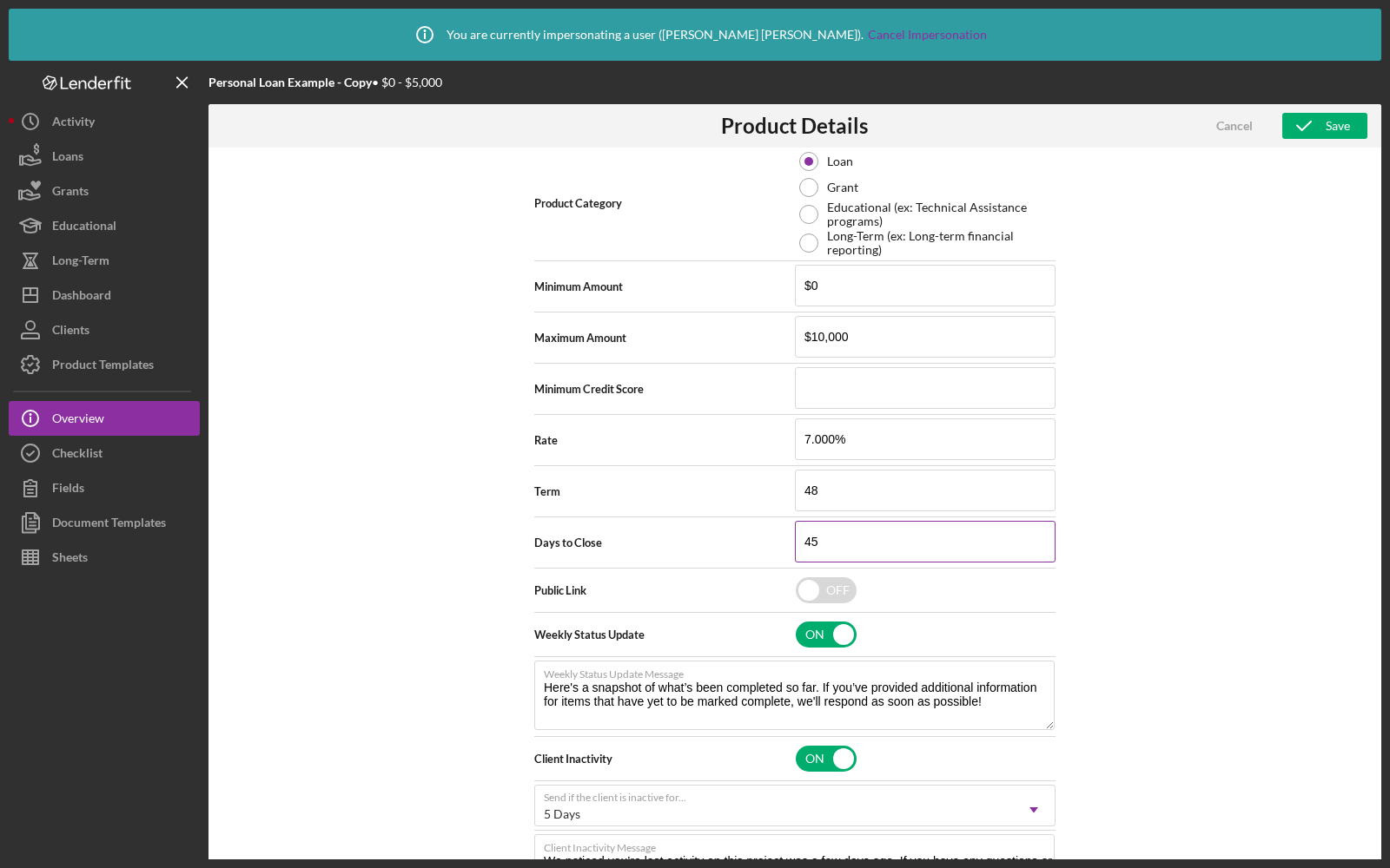
click at [843, 539] on input "45" at bounding box center [925, 542] width 261 height 42
type input "30"
click at [1128, 406] on div "Product Logo Icon/Upload 512 x 512px max • 245 x 120 px recommended Accepted fi…" at bounding box center [795, 534] width 1173 height 773
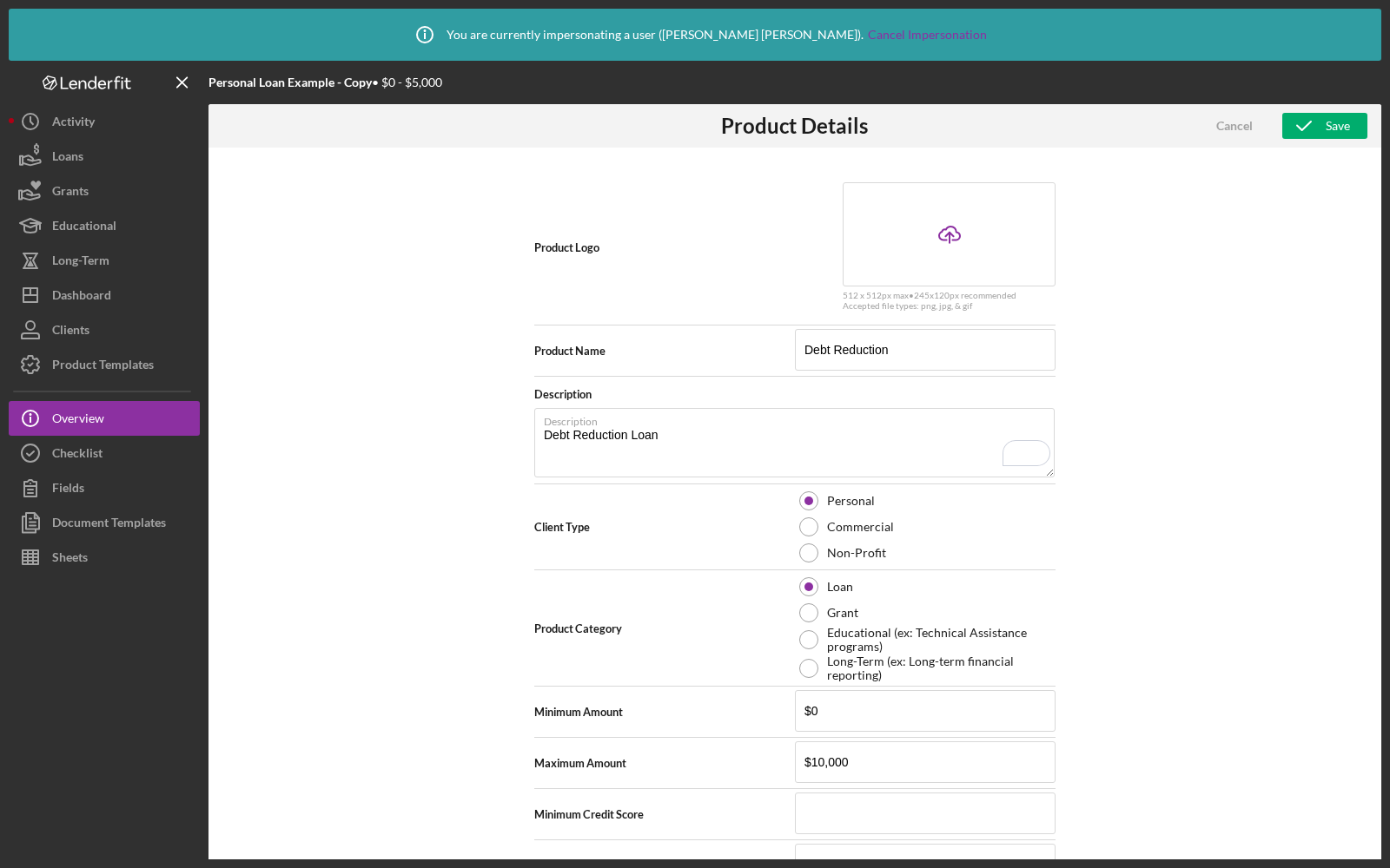
scroll to position [0, 0]
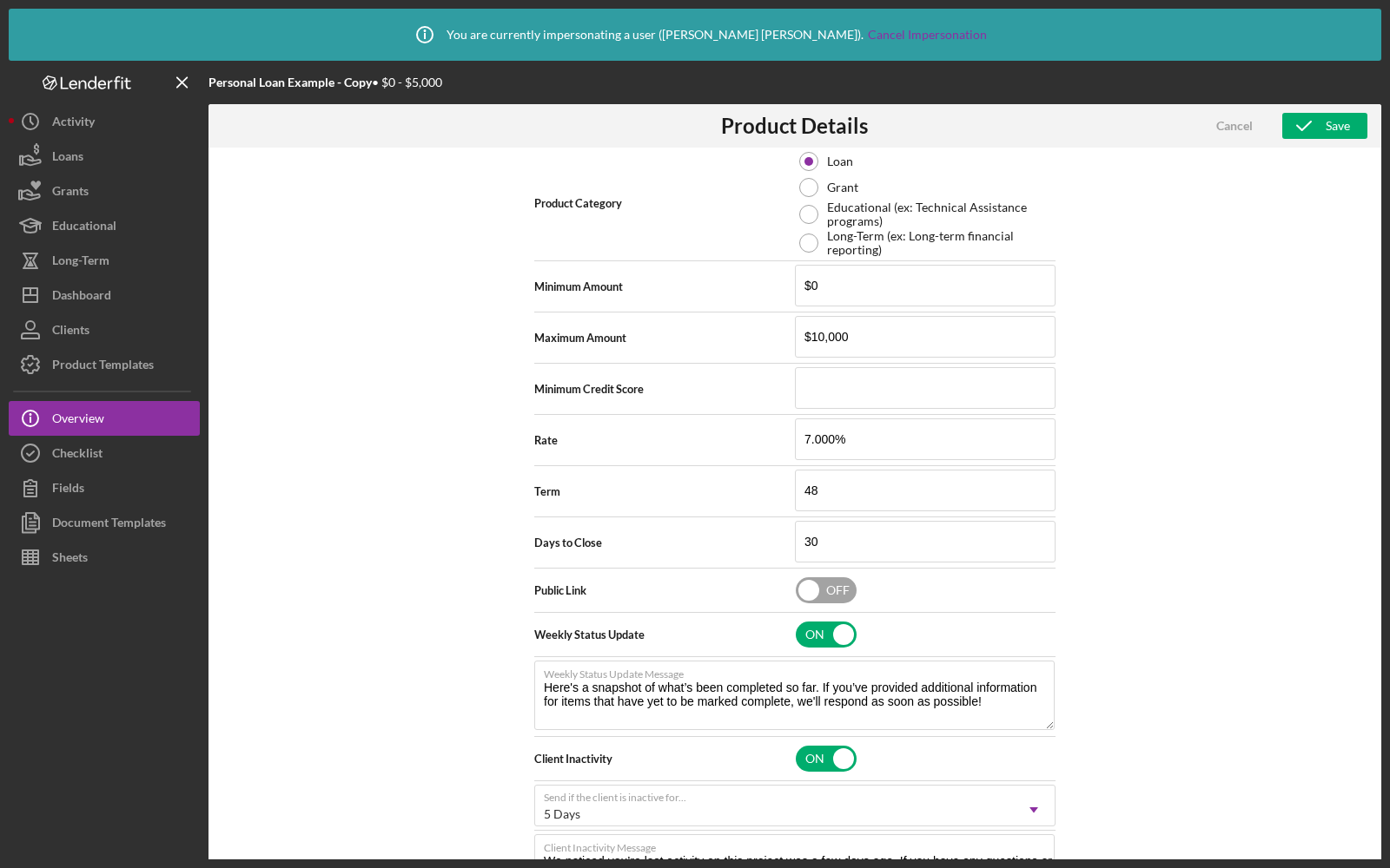
click at [835, 589] on input "checkbox" at bounding box center [825, 591] width 60 height 26
checkbox input "true"
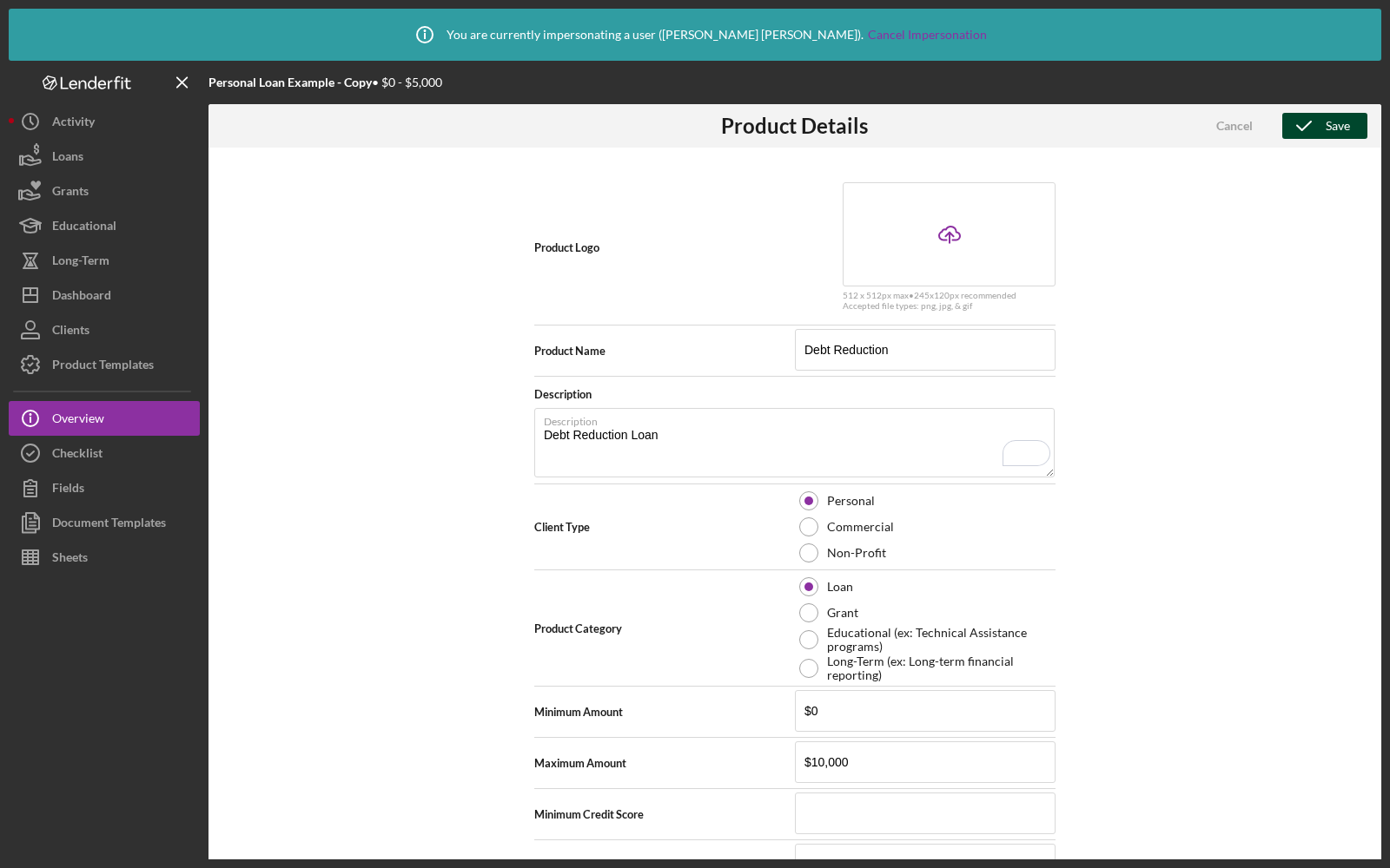
click at [1343, 131] on div "Save" at bounding box center [1337, 126] width 25 height 26
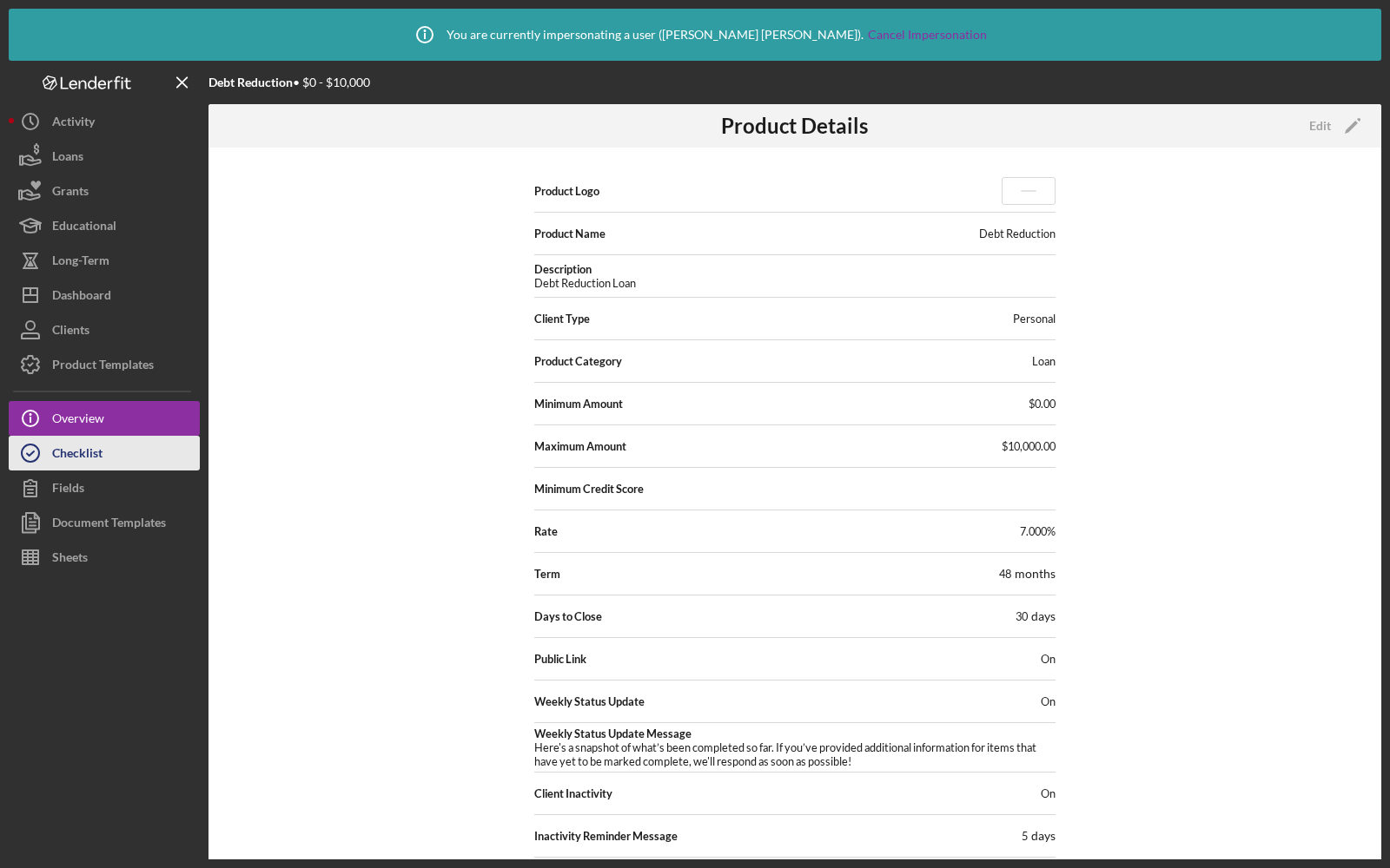
click at [84, 452] on div "Checklist" at bounding box center [78, 455] width 51 height 39
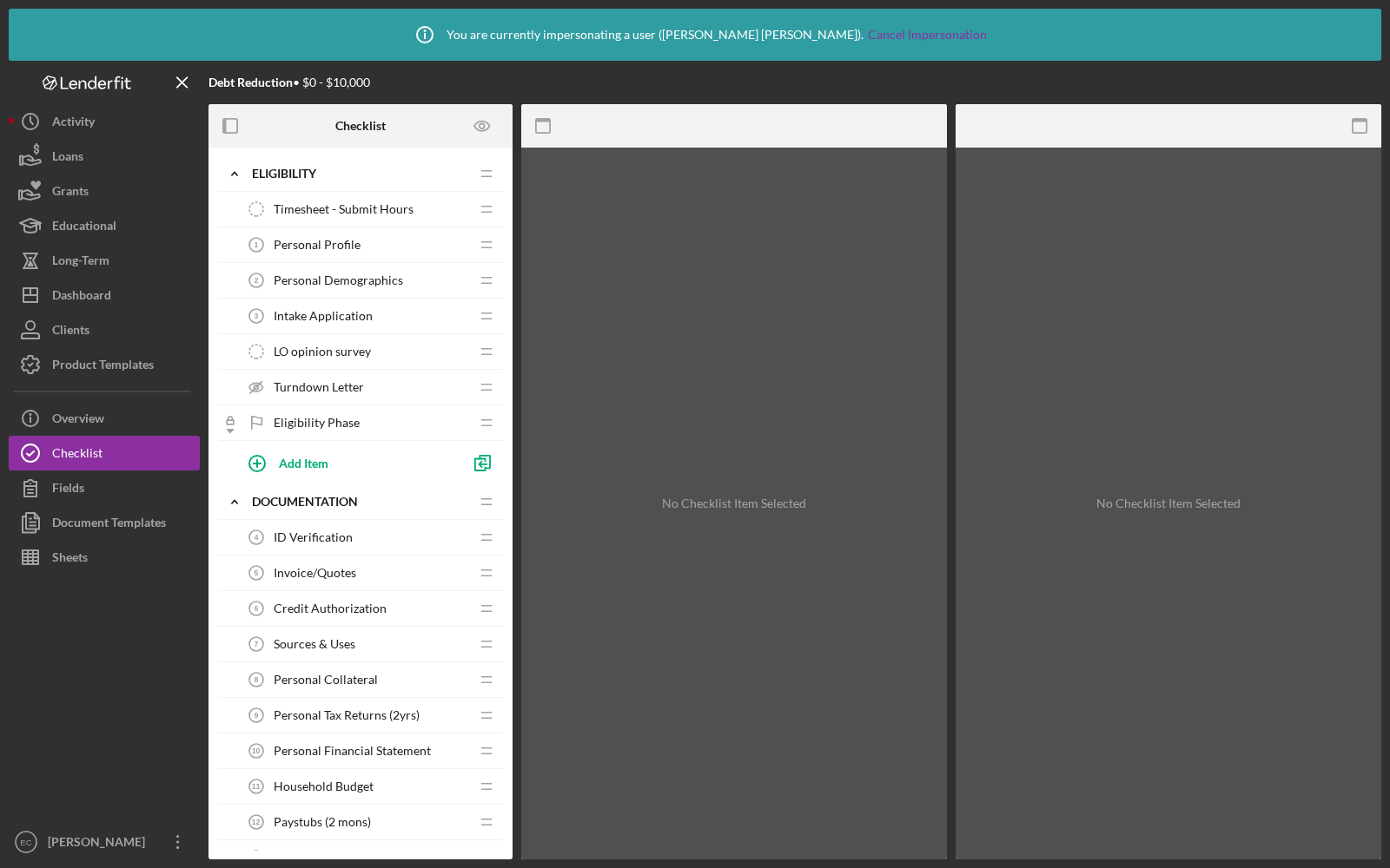
click at [452, 196] on div "Timesheet - Submit Hours Timesheet - Submit Hours" at bounding box center [354, 209] width 230 height 35
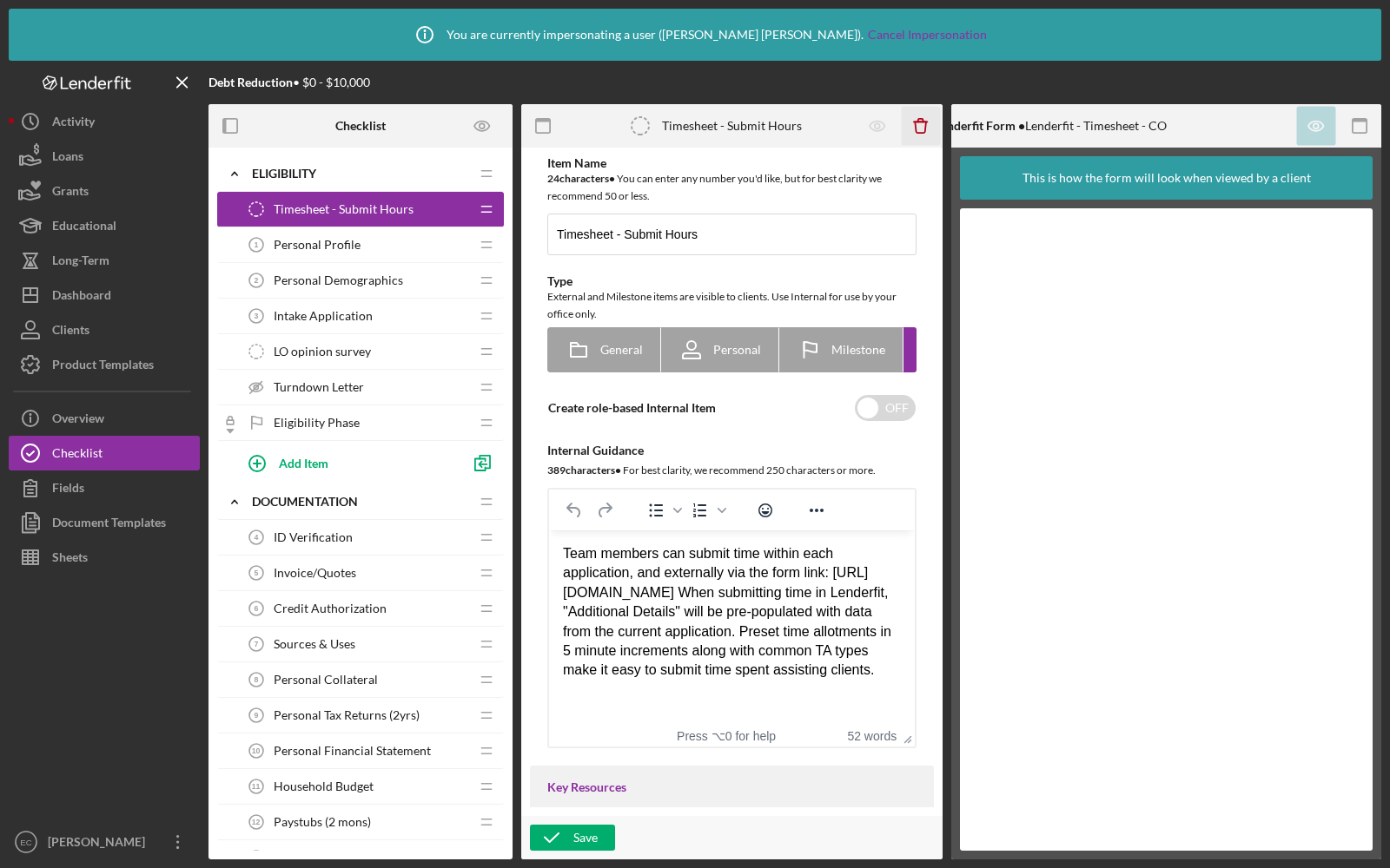
click at [920, 121] on icon "Icon/Delete" at bounding box center [921, 126] width 39 height 39
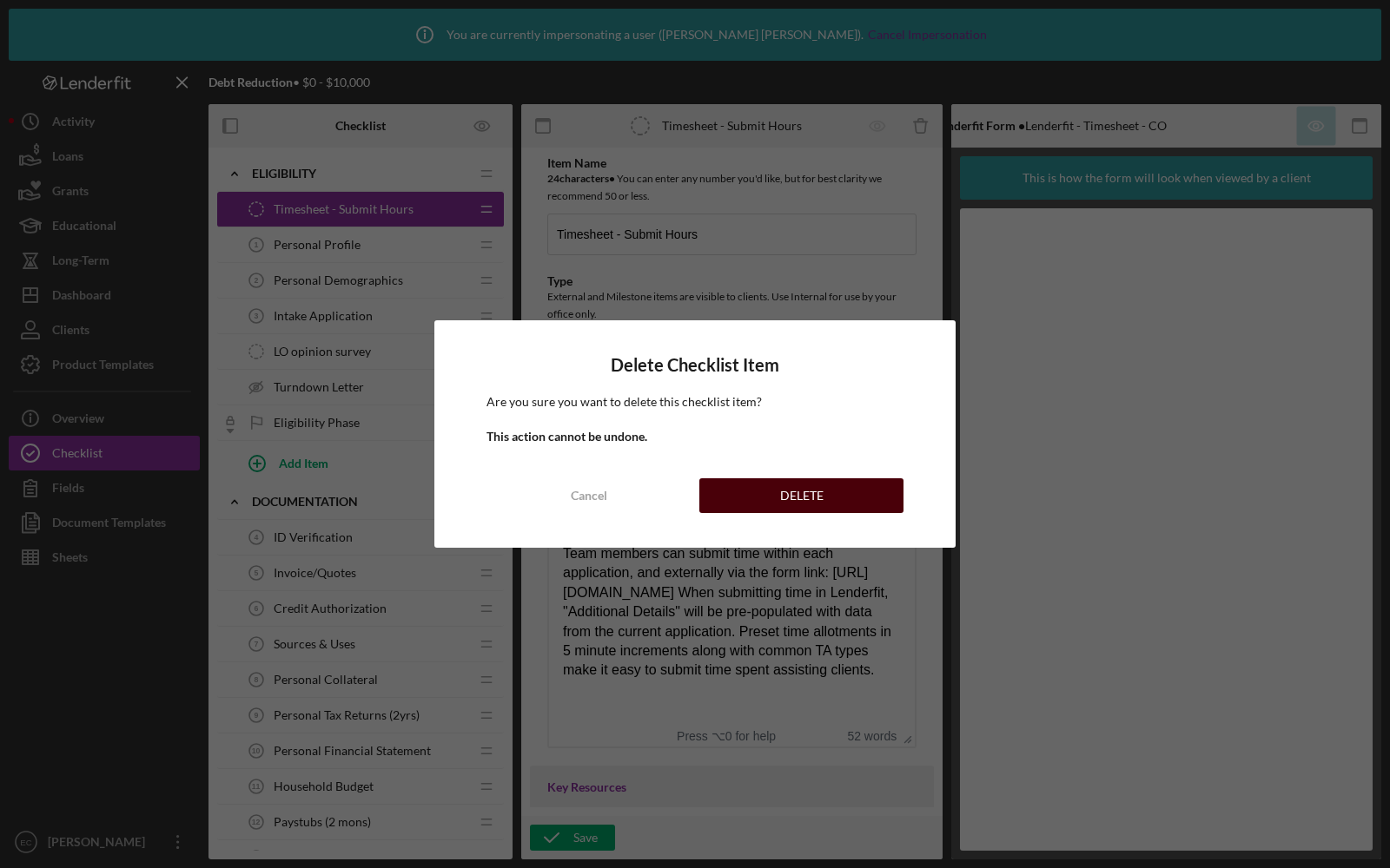
click at [770, 496] on button "DELETE" at bounding box center [801, 496] width 204 height 35
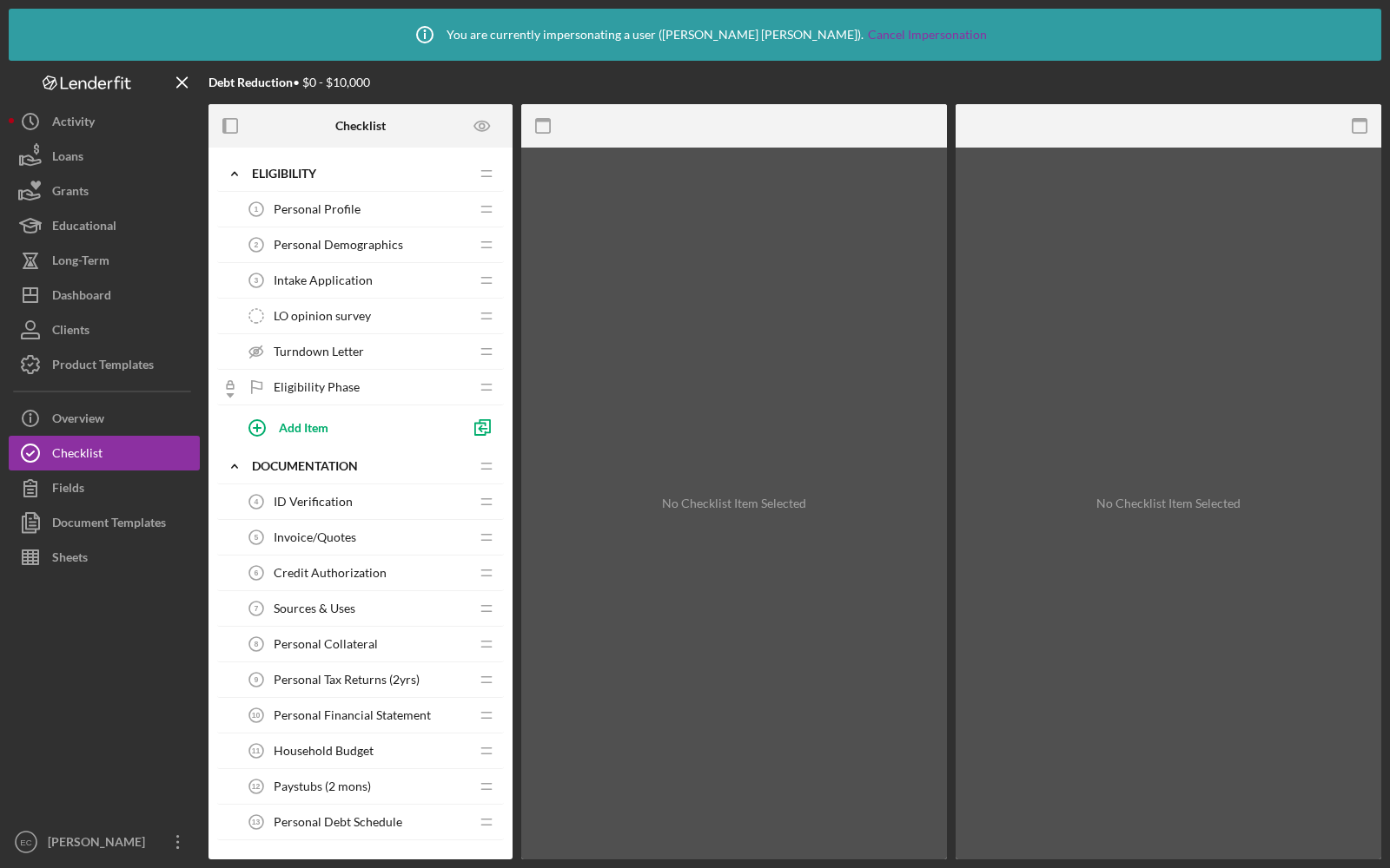
click at [333, 200] on div "Personal Profile 1 Personal Profile" at bounding box center [354, 209] width 230 height 35
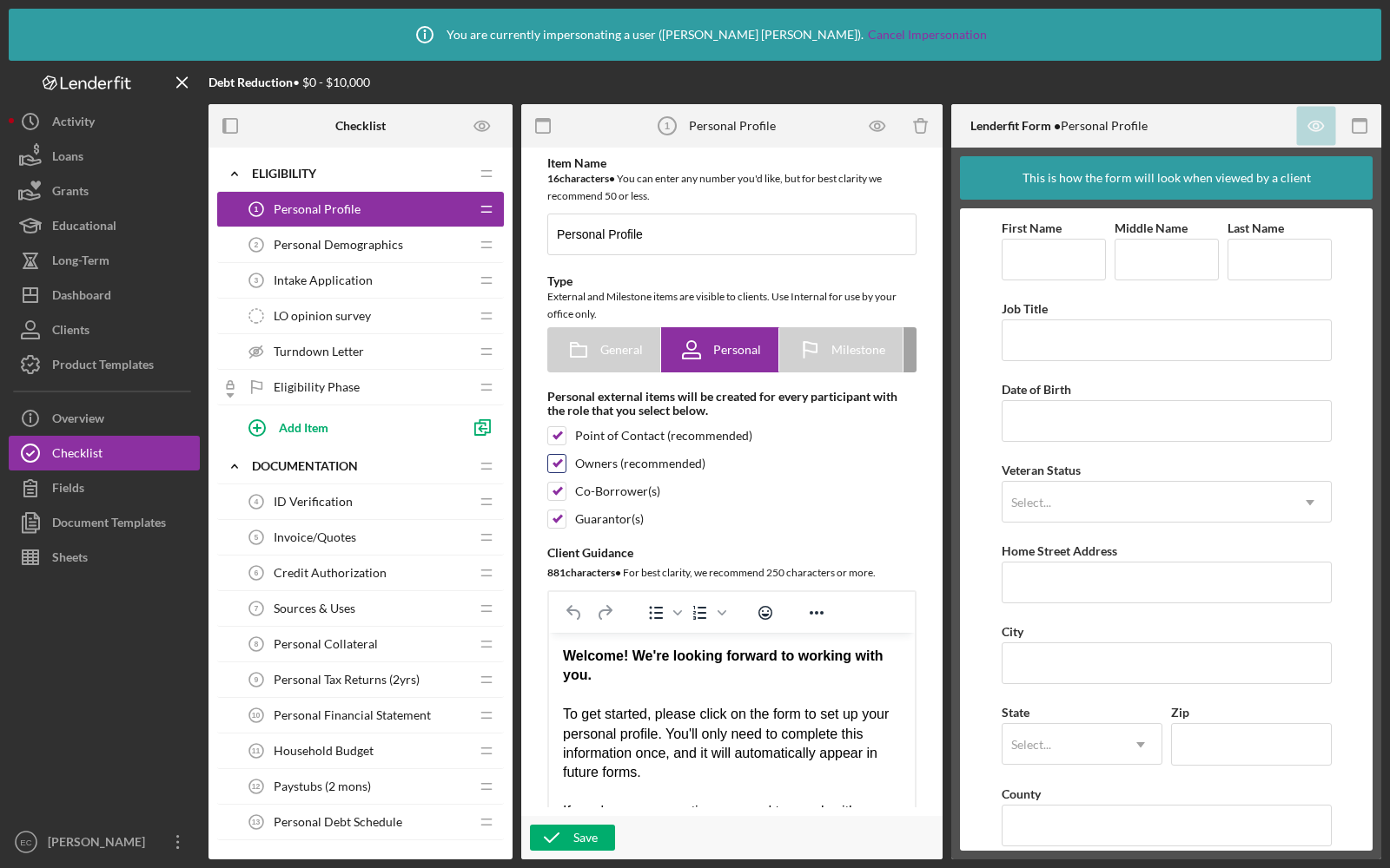
click at [554, 466] on input "checkbox" at bounding box center [557, 464] width 18 height 18
checkbox input "false"
click at [560, 829] on icon "button" at bounding box center [551, 838] width 44 height 44
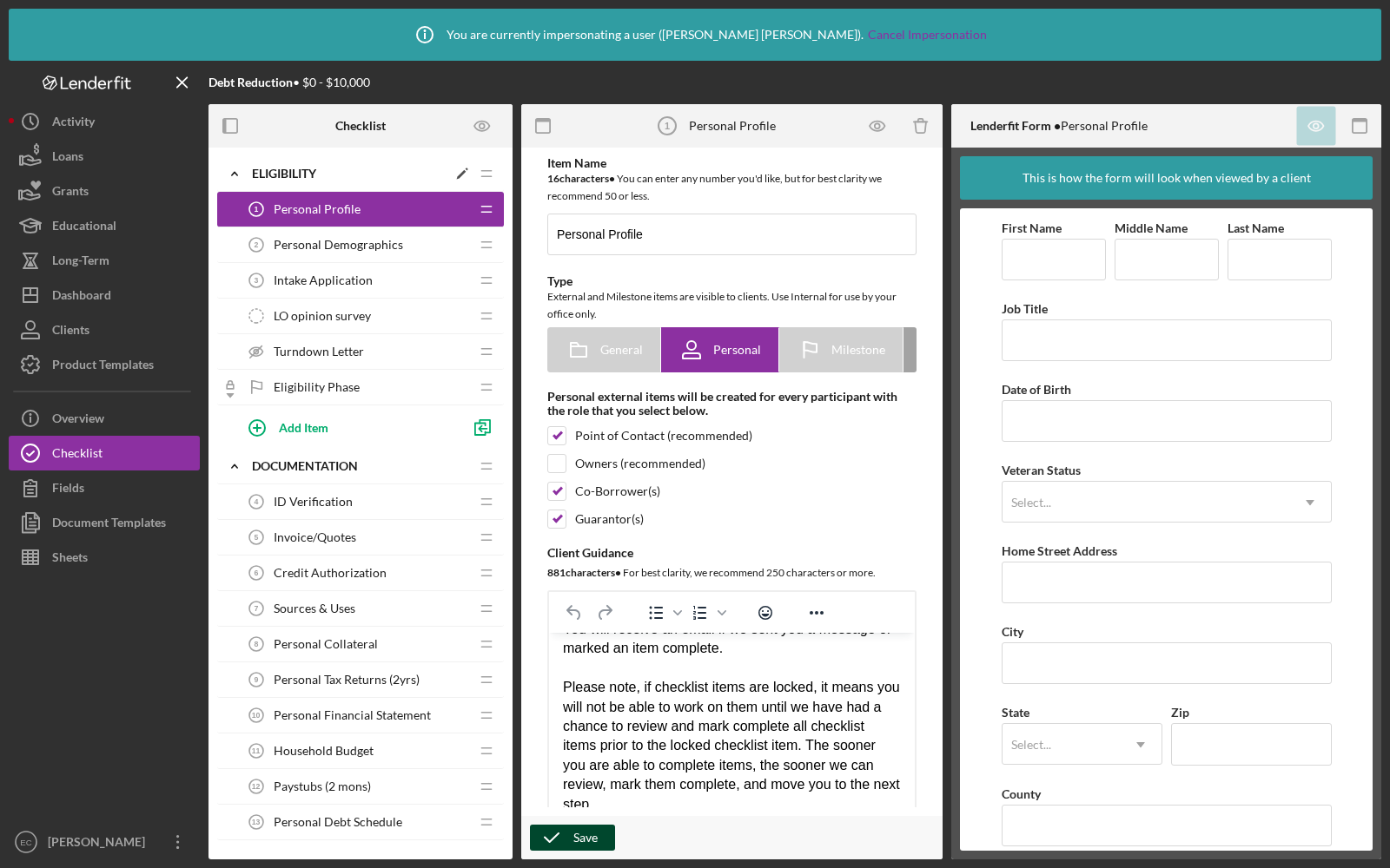
click at [460, 172] on icon "Icon/Edit" at bounding box center [462, 174] width 32 height 32
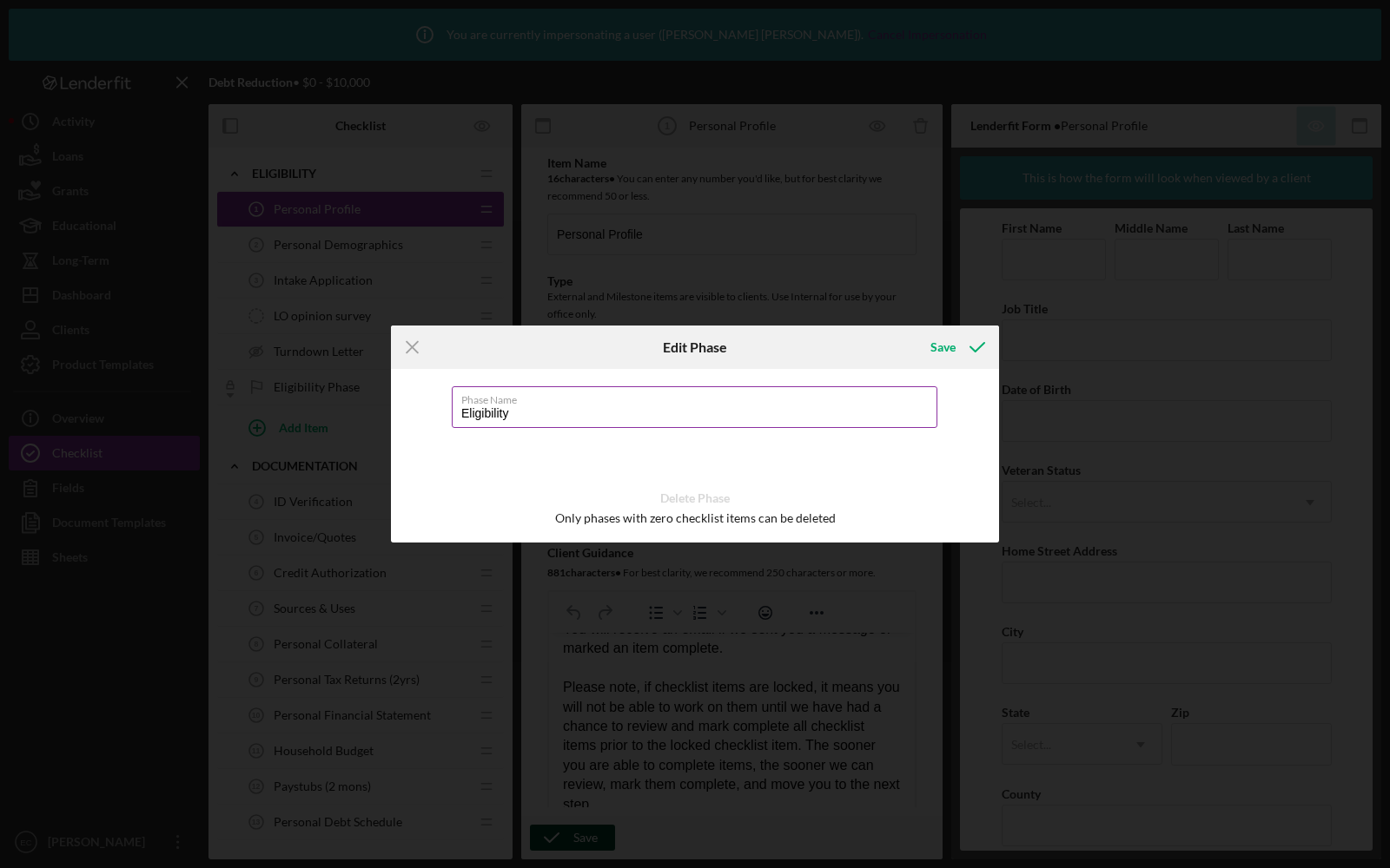
click at [488, 407] on input "Eligibility" at bounding box center [694, 408] width 486 height 42
type input "Intake"
click at [937, 339] on div "Save" at bounding box center [943, 347] width 25 height 35
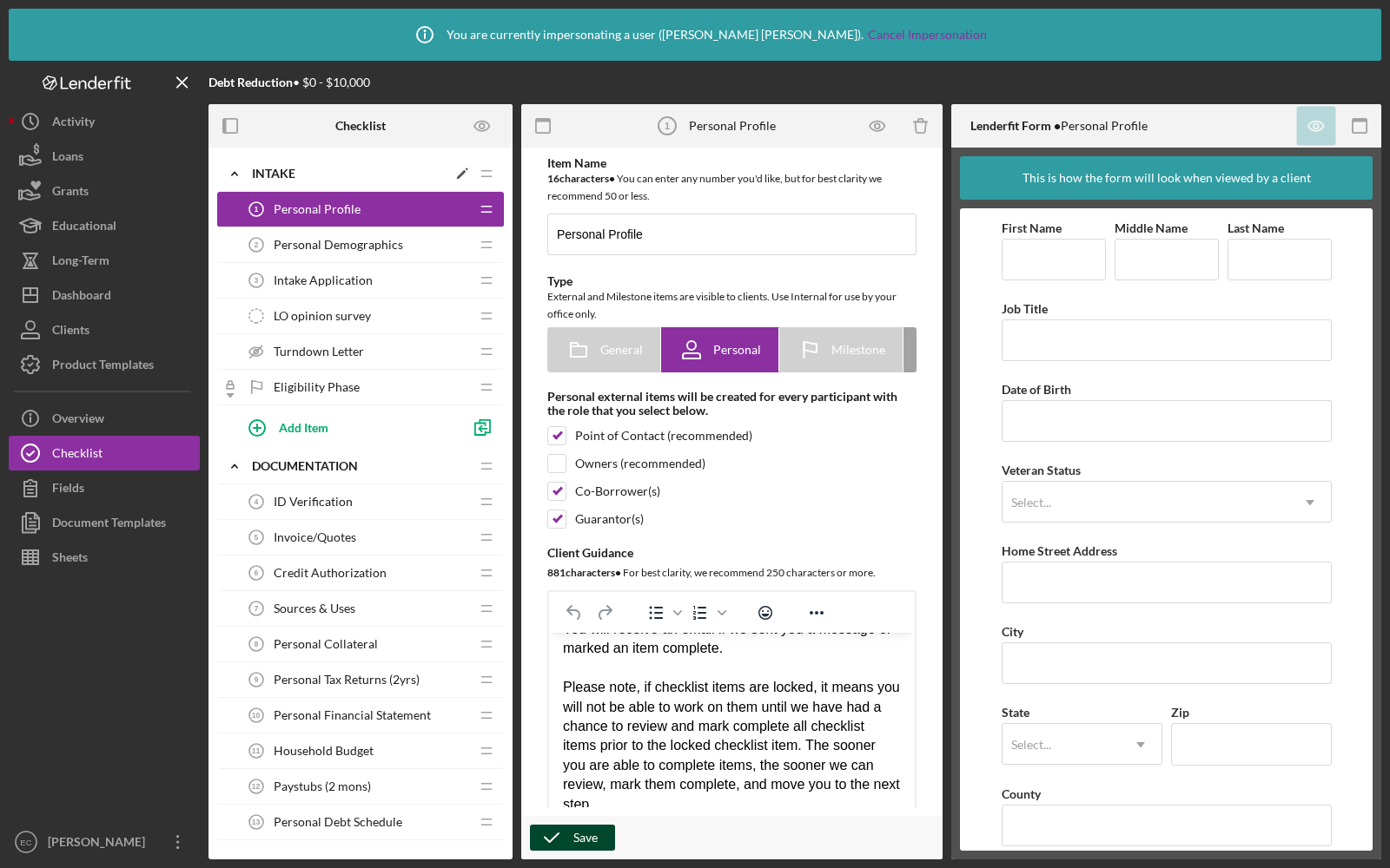
click at [457, 172] on icon "Icon/Edit" at bounding box center [462, 174] width 32 height 32
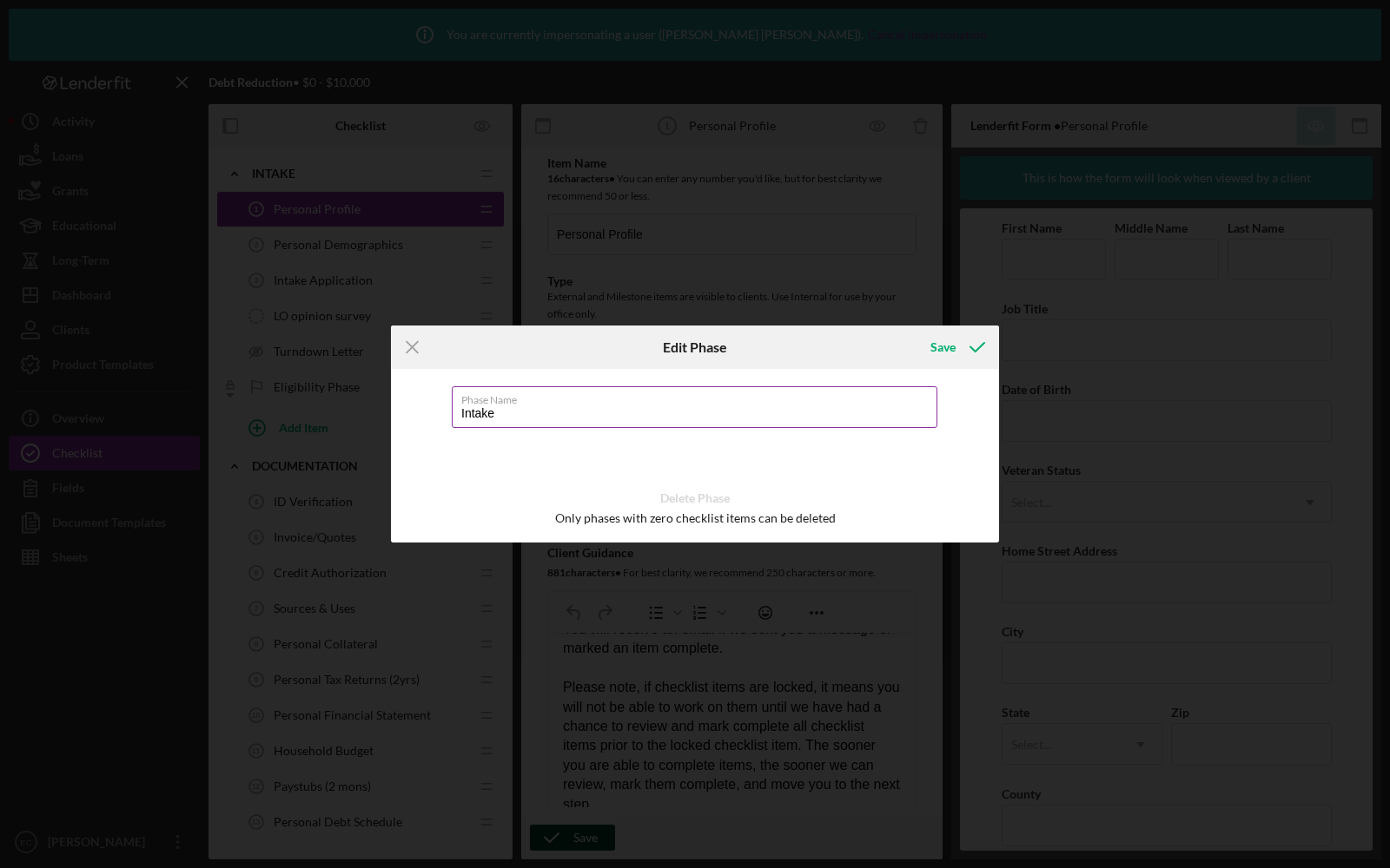
click at [499, 417] on input "Intake" at bounding box center [694, 408] width 486 height 42
type input "Application"
click at [940, 346] on div "Save" at bounding box center [943, 347] width 25 height 35
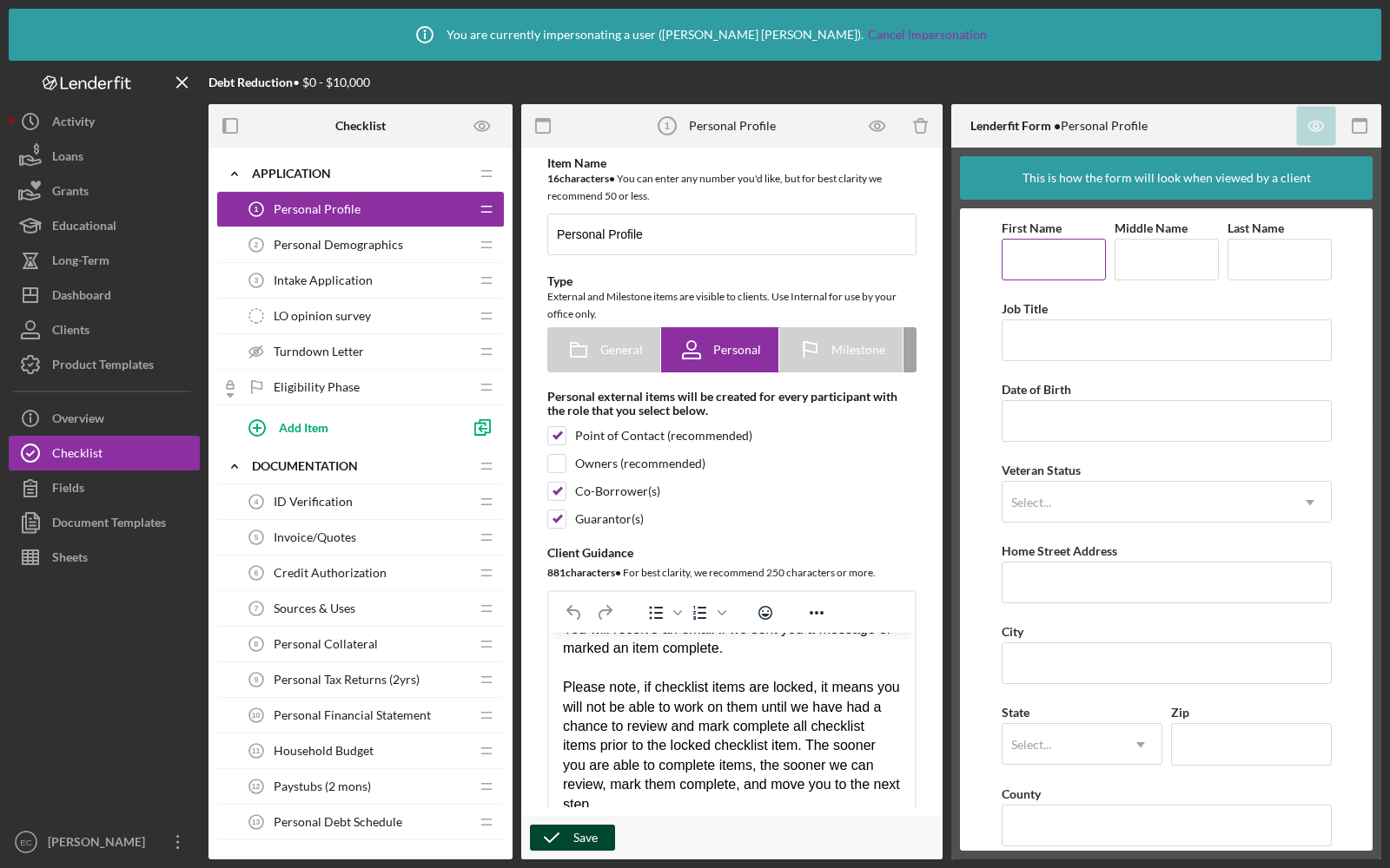
scroll to position [16, 0]
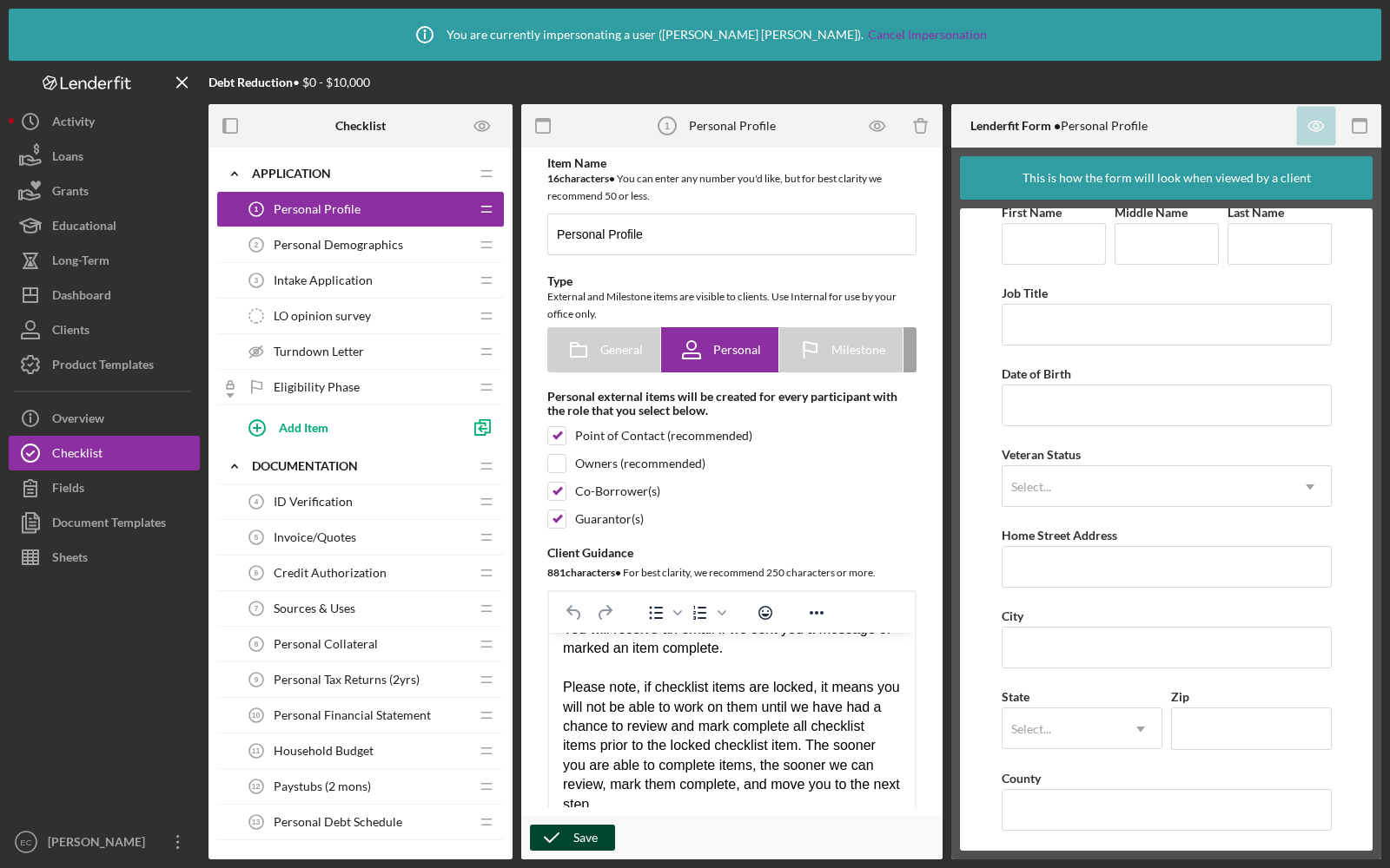
click at [349, 251] on div "Personal Demographics 2 Personal Demographics" at bounding box center [354, 245] width 230 height 35
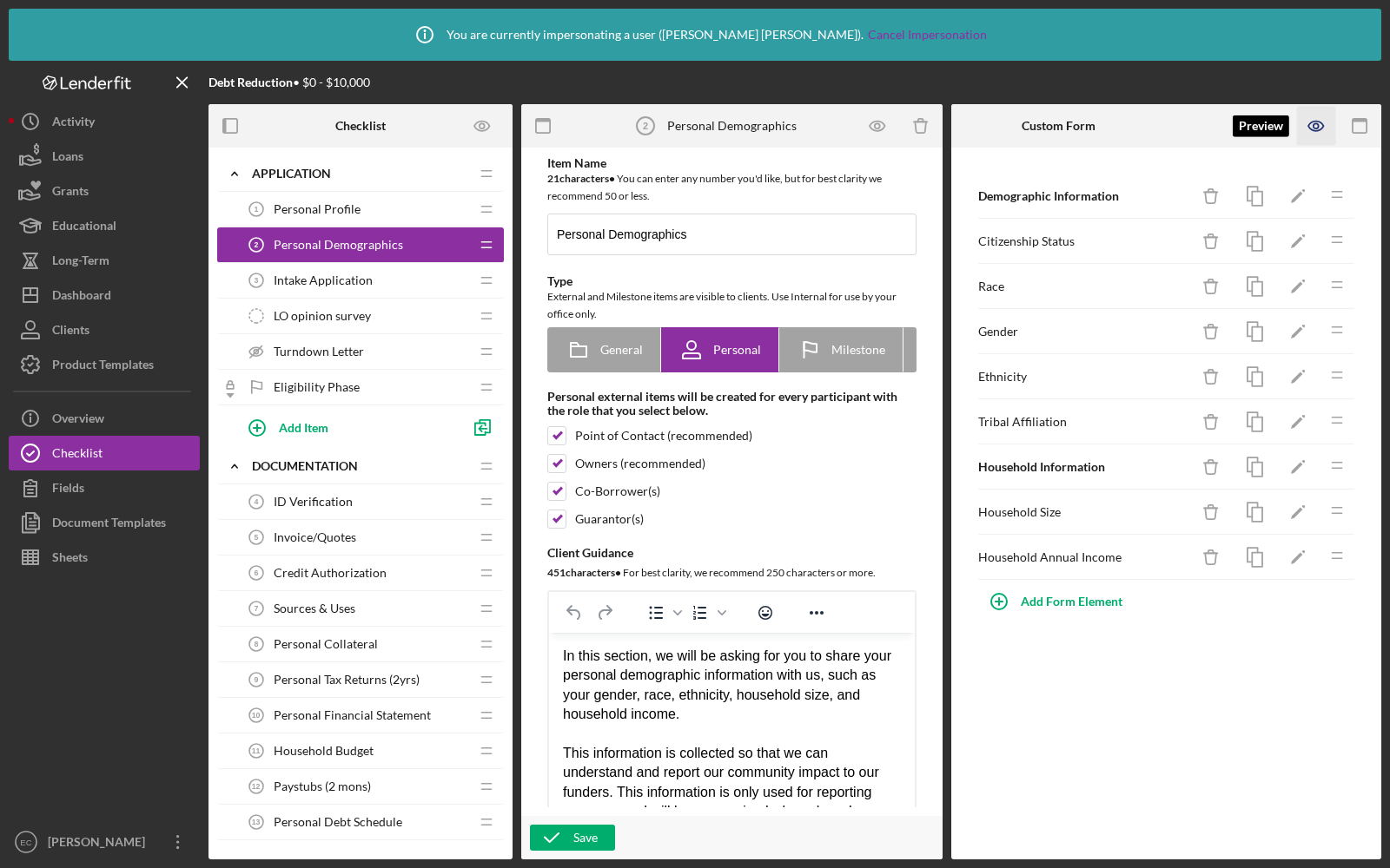
click at [1321, 123] on icon "button" at bounding box center [1315, 126] width 15 height 10
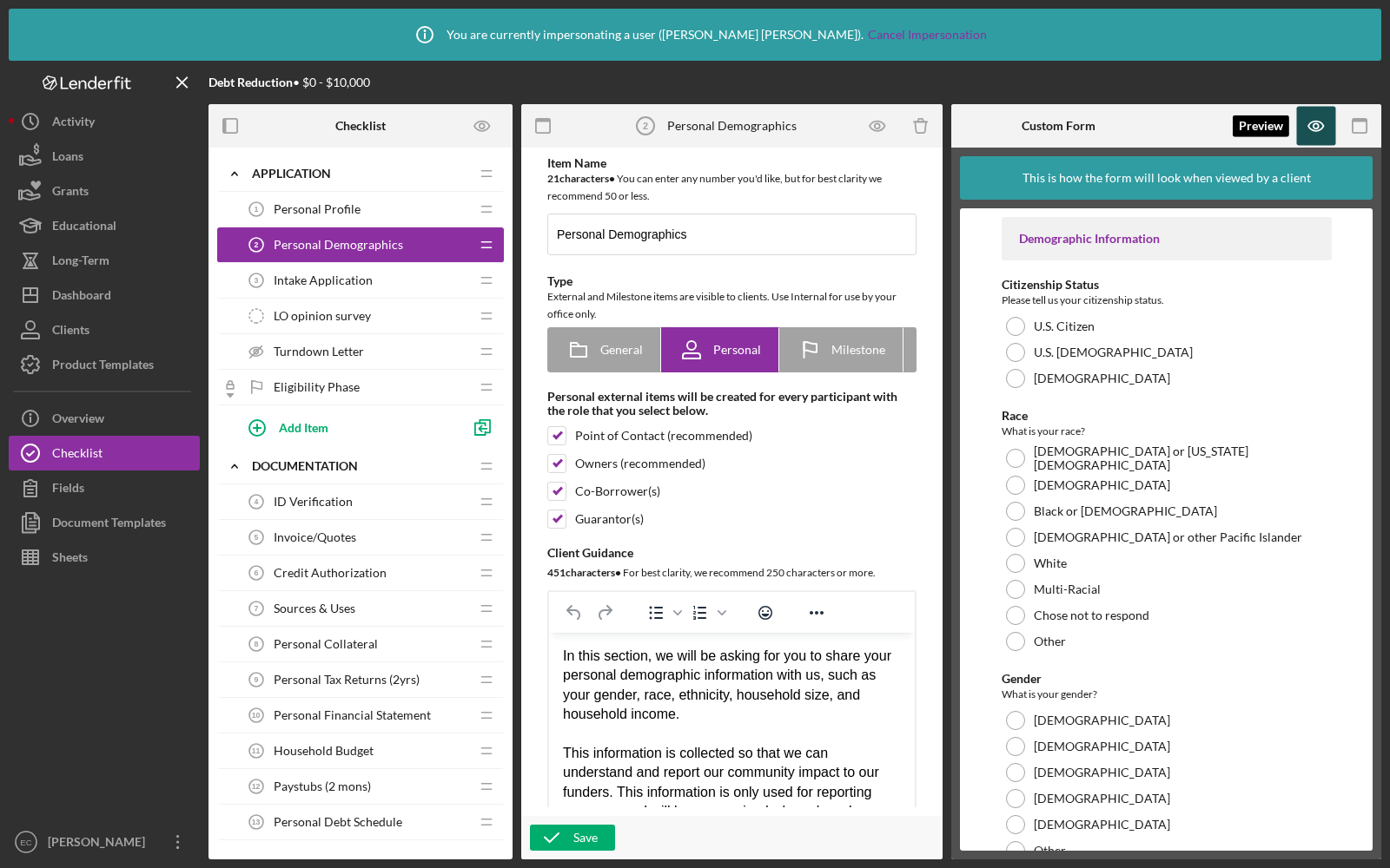
click at [1311, 132] on icon "button" at bounding box center [1316, 126] width 39 height 39
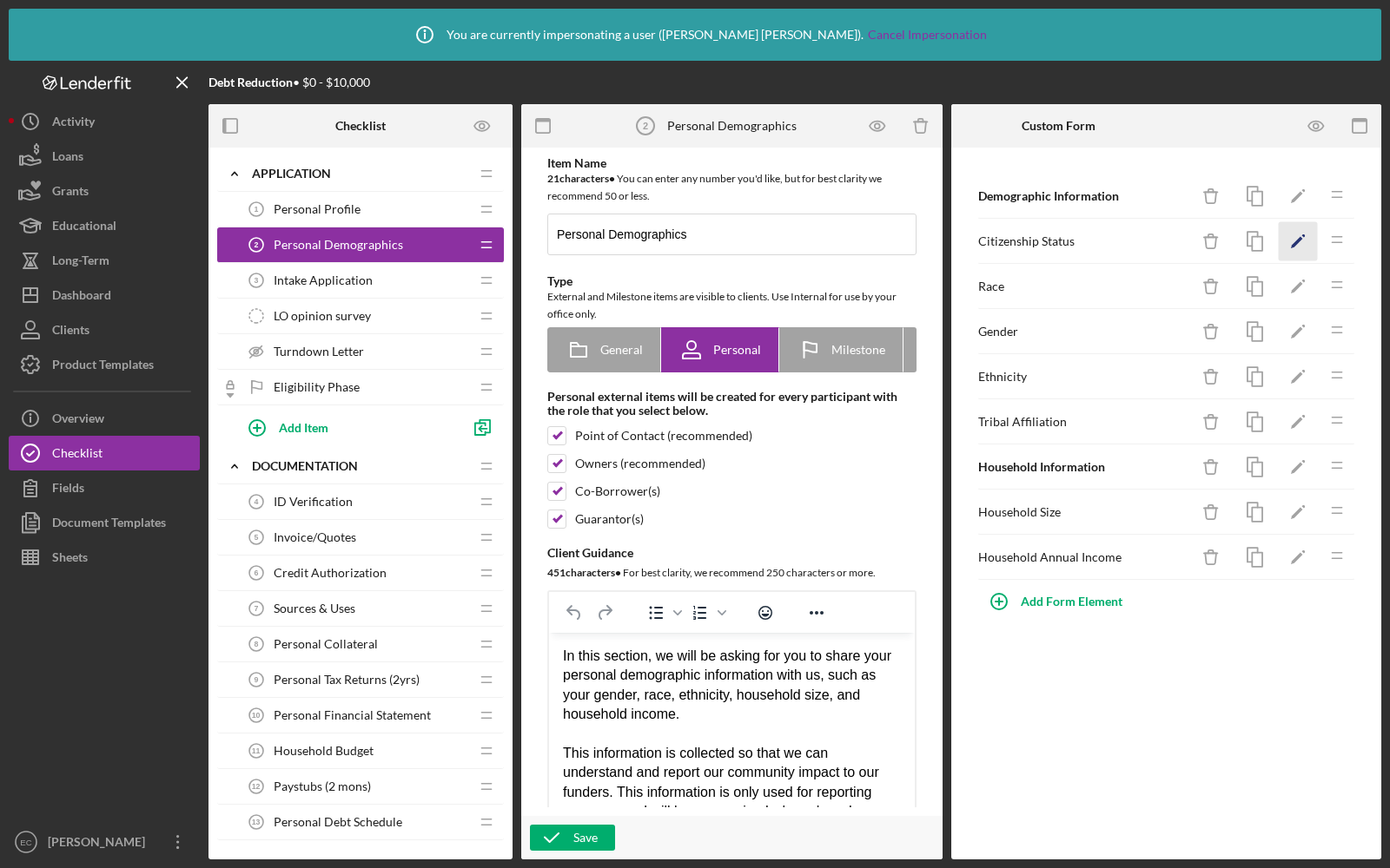
click at [1290, 234] on icon "Icon/Edit" at bounding box center [1298, 242] width 39 height 39
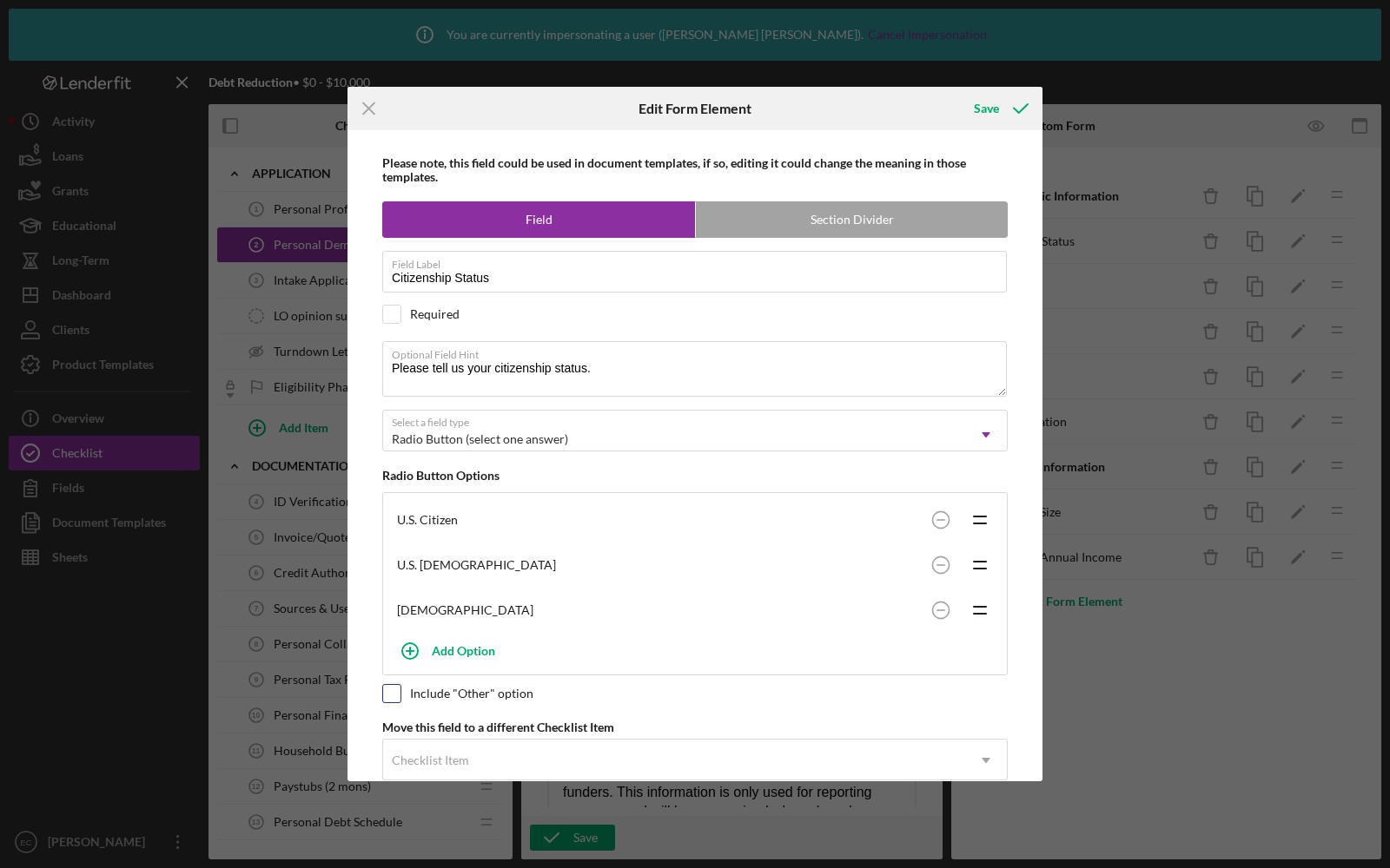
click at [396, 688] on input "checkbox" at bounding box center [392, 694] width 18 height 18
checkbox input "true"
click at [984, 110] on div "Save" at bounding box center [986, 108] width 25 height 35
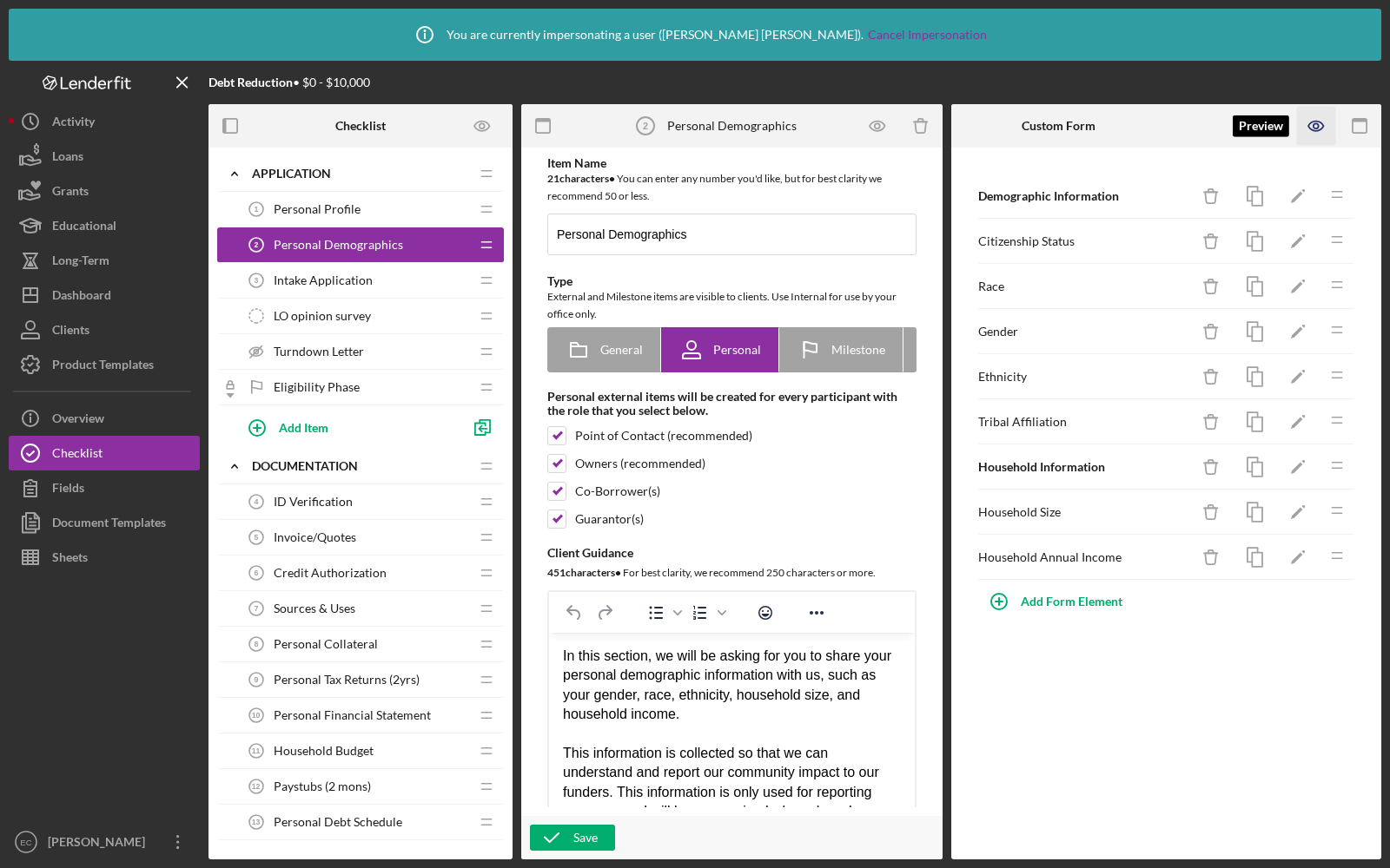
click at [1307, 118] on icon "button" at bounding box center [1316, 126] width 39 height 39
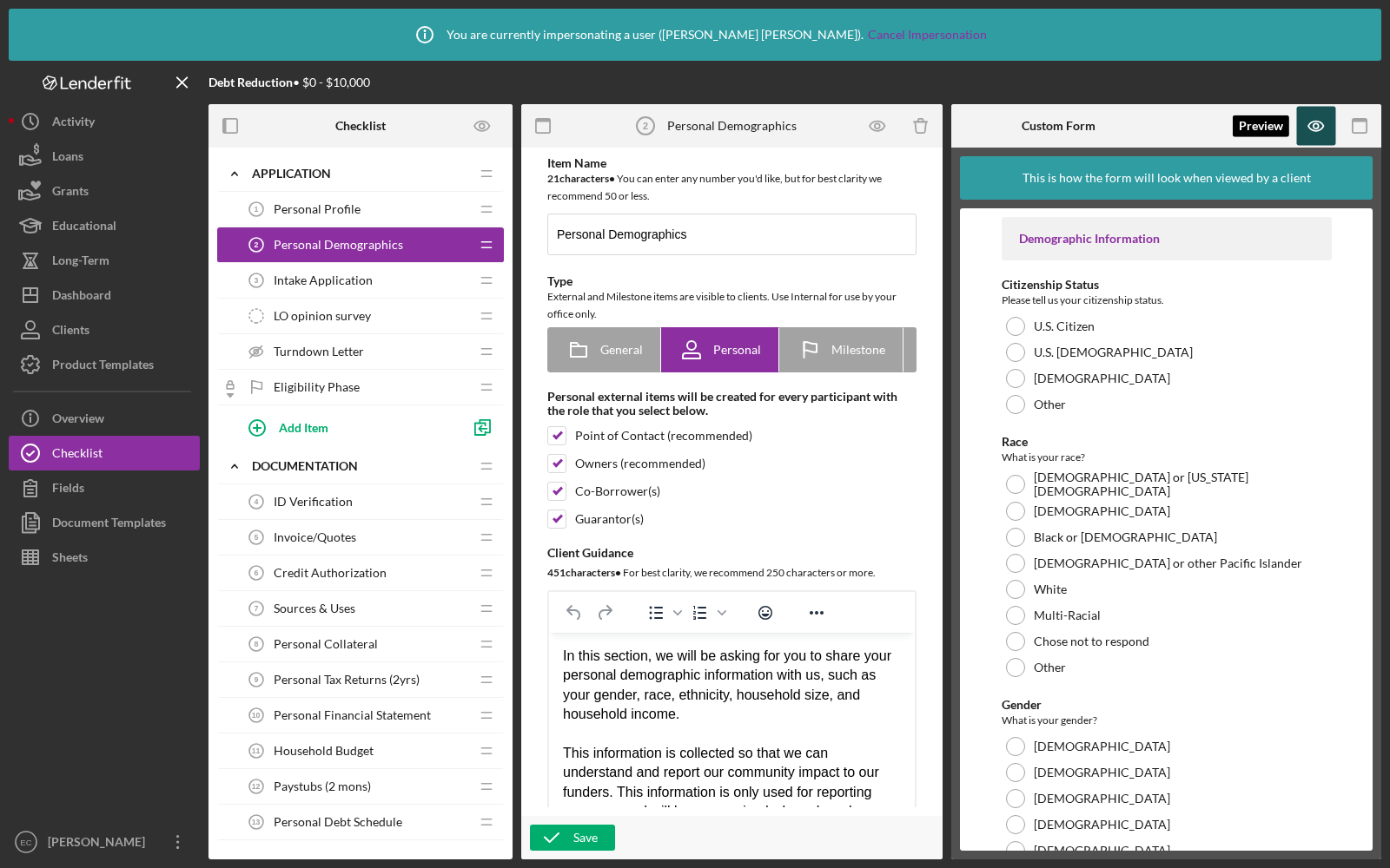
click at [1314, 142] on icon "button" at bounding box center [1316, 126] width 39 height 39
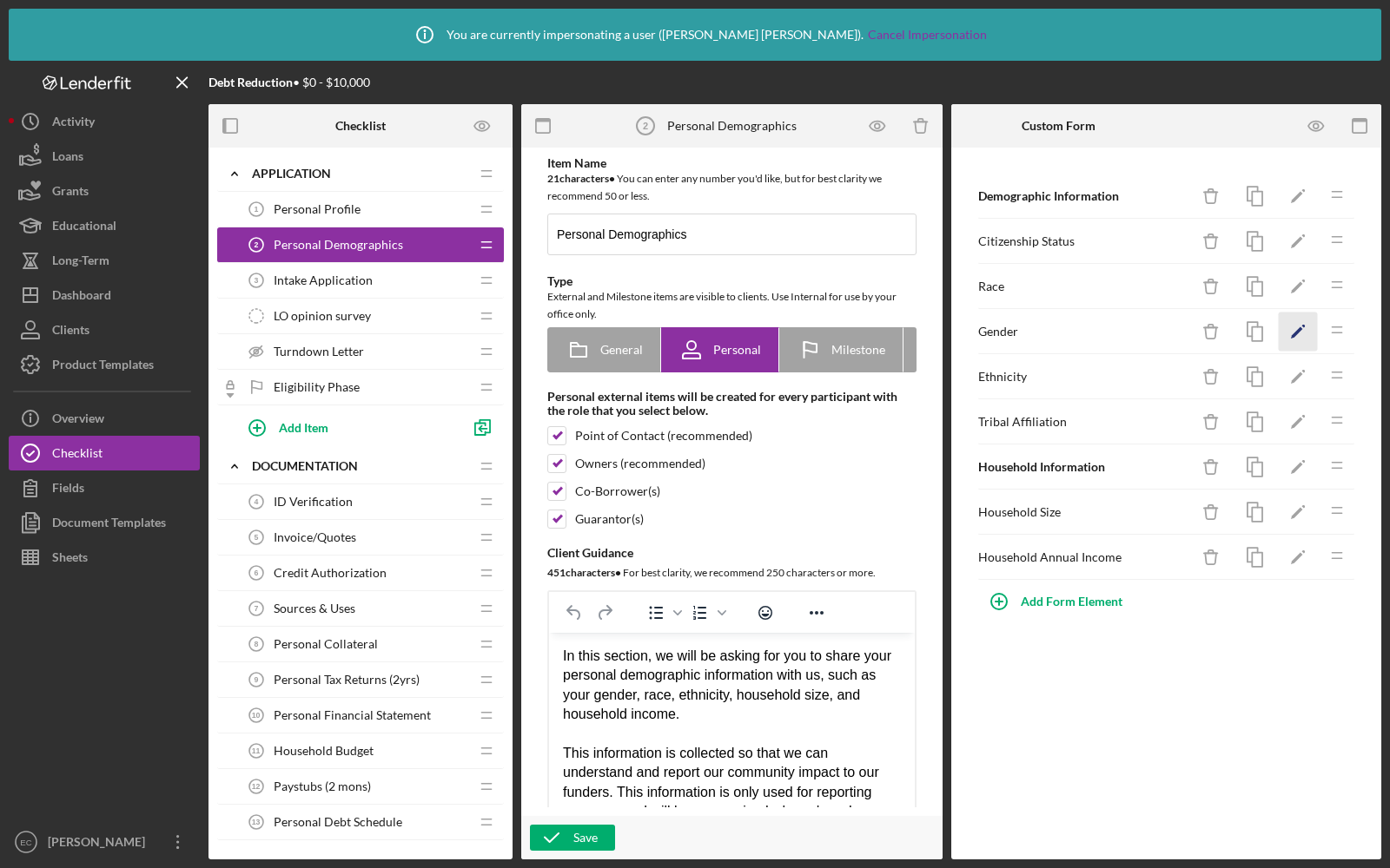
click at [1310, 331] on icon "Icon/Edit" at bounding box center [1298, 332] width 39 height 39
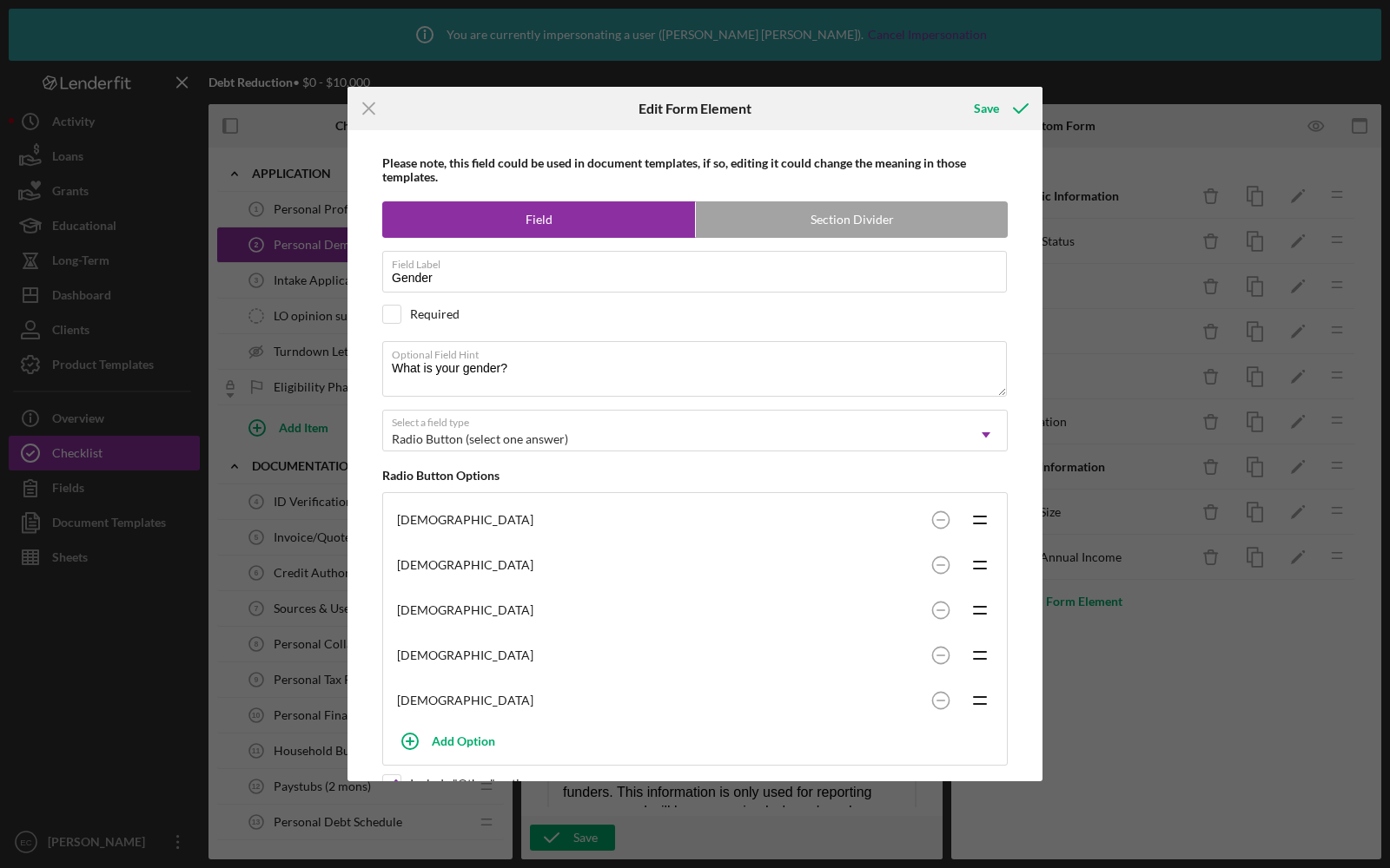
scroll to position [102, 0]
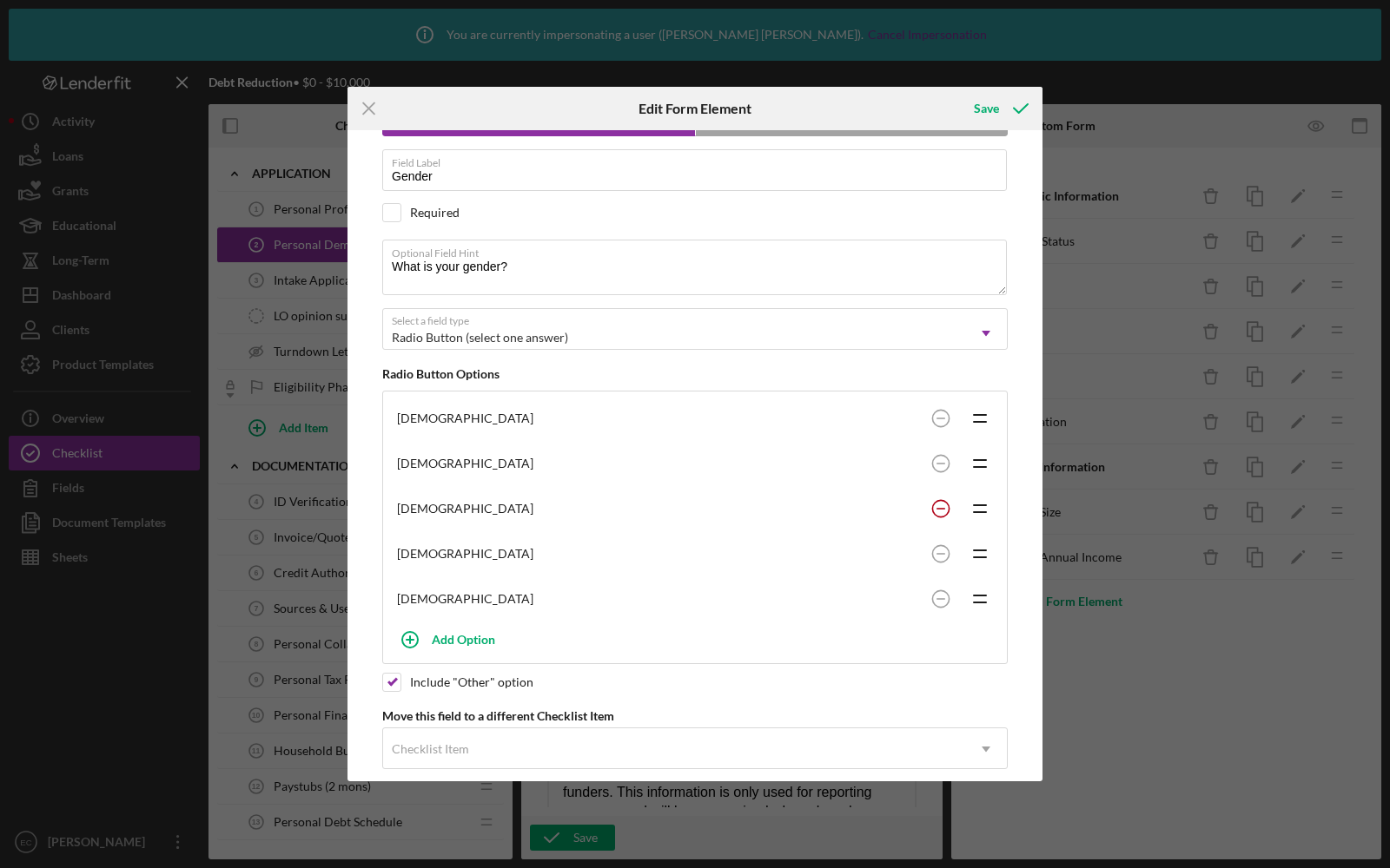
click at [938, 503] on circle at bounding box center [940, 508] width 17 height 17
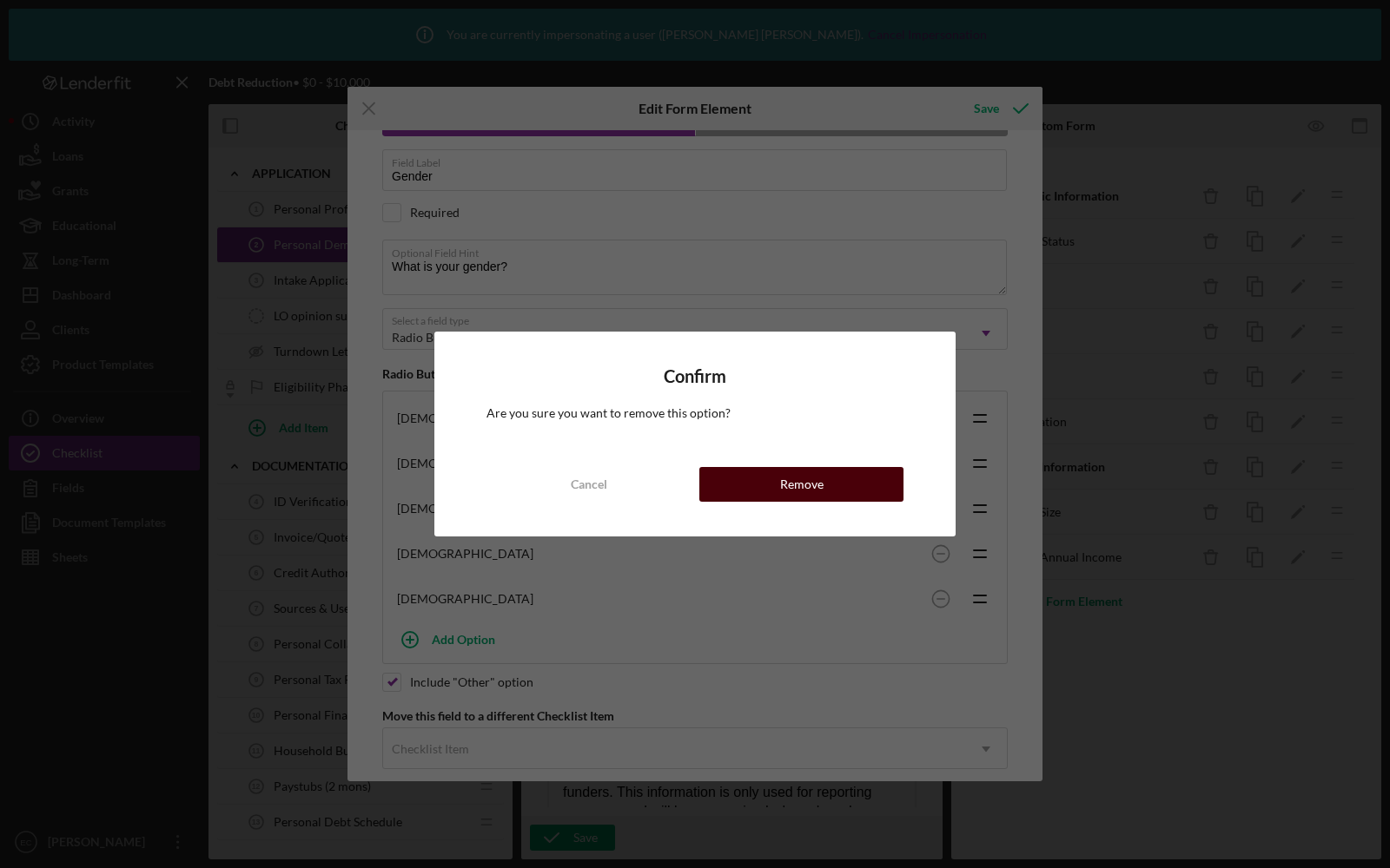
click at [825, 481] on button "Remove" at bounding box center [801, 485] width 204 height 35
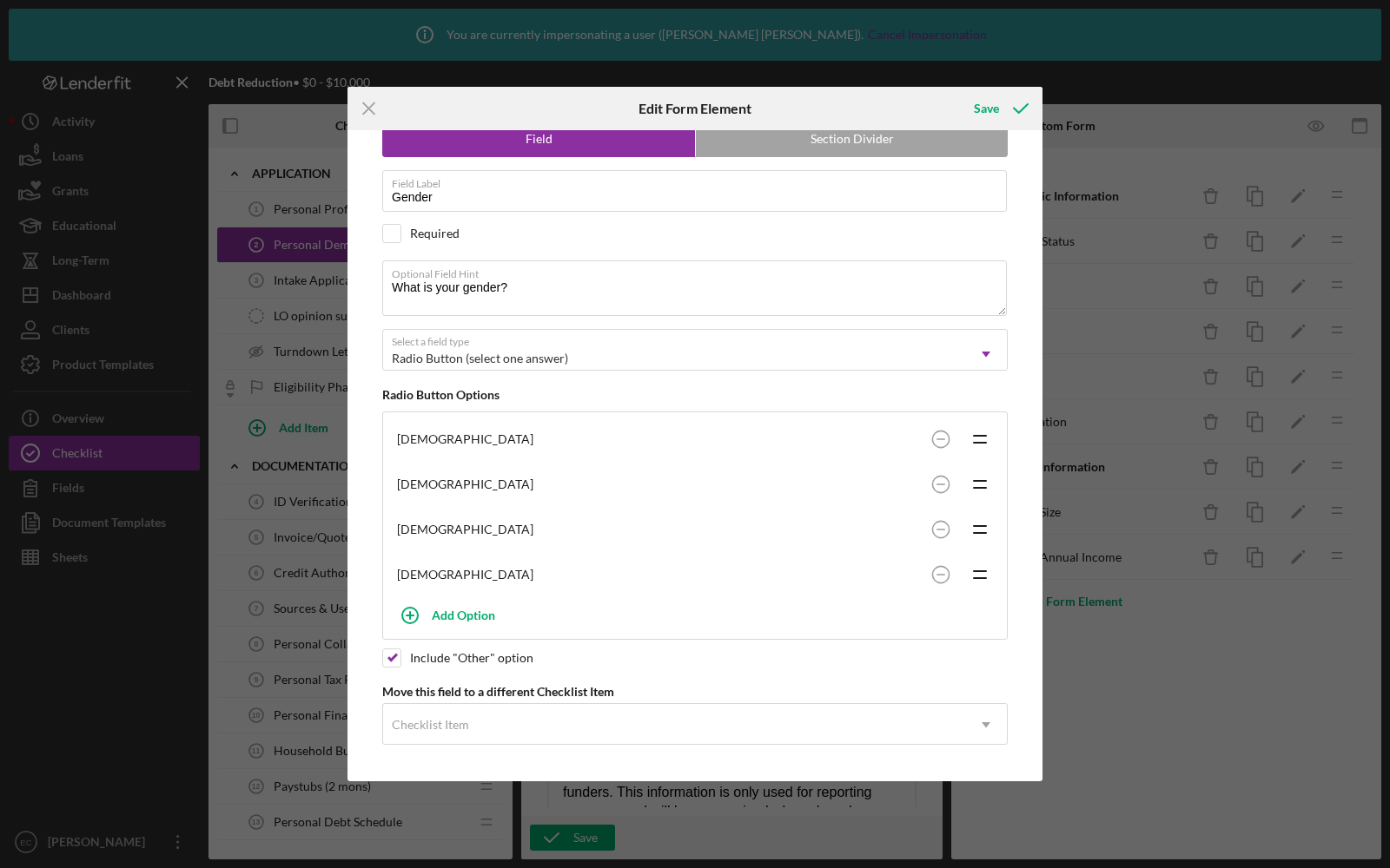
scroll to position [72, 0]
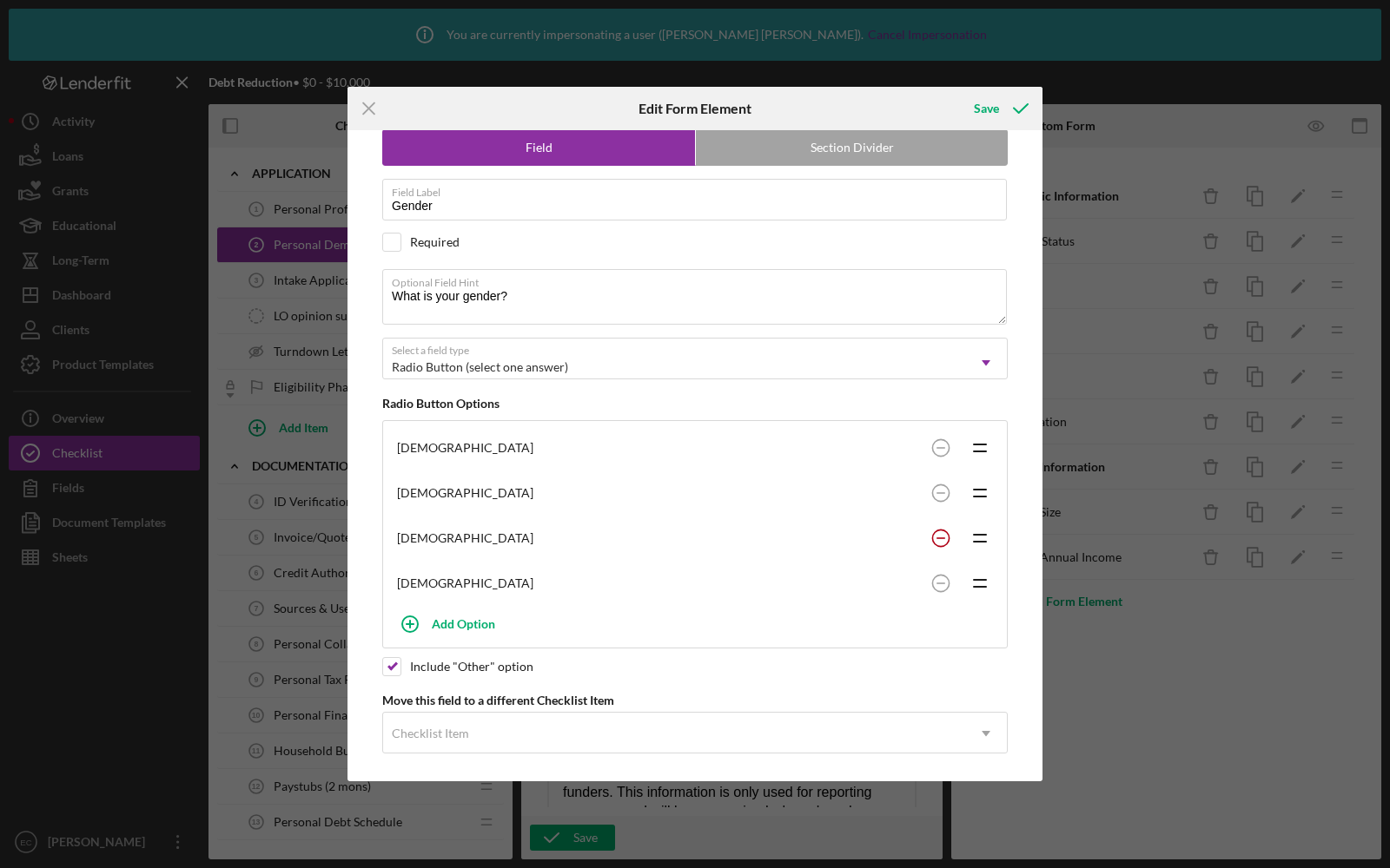
click at [935, 529] on circle at bounding box center [940, 537] width 17 height 17
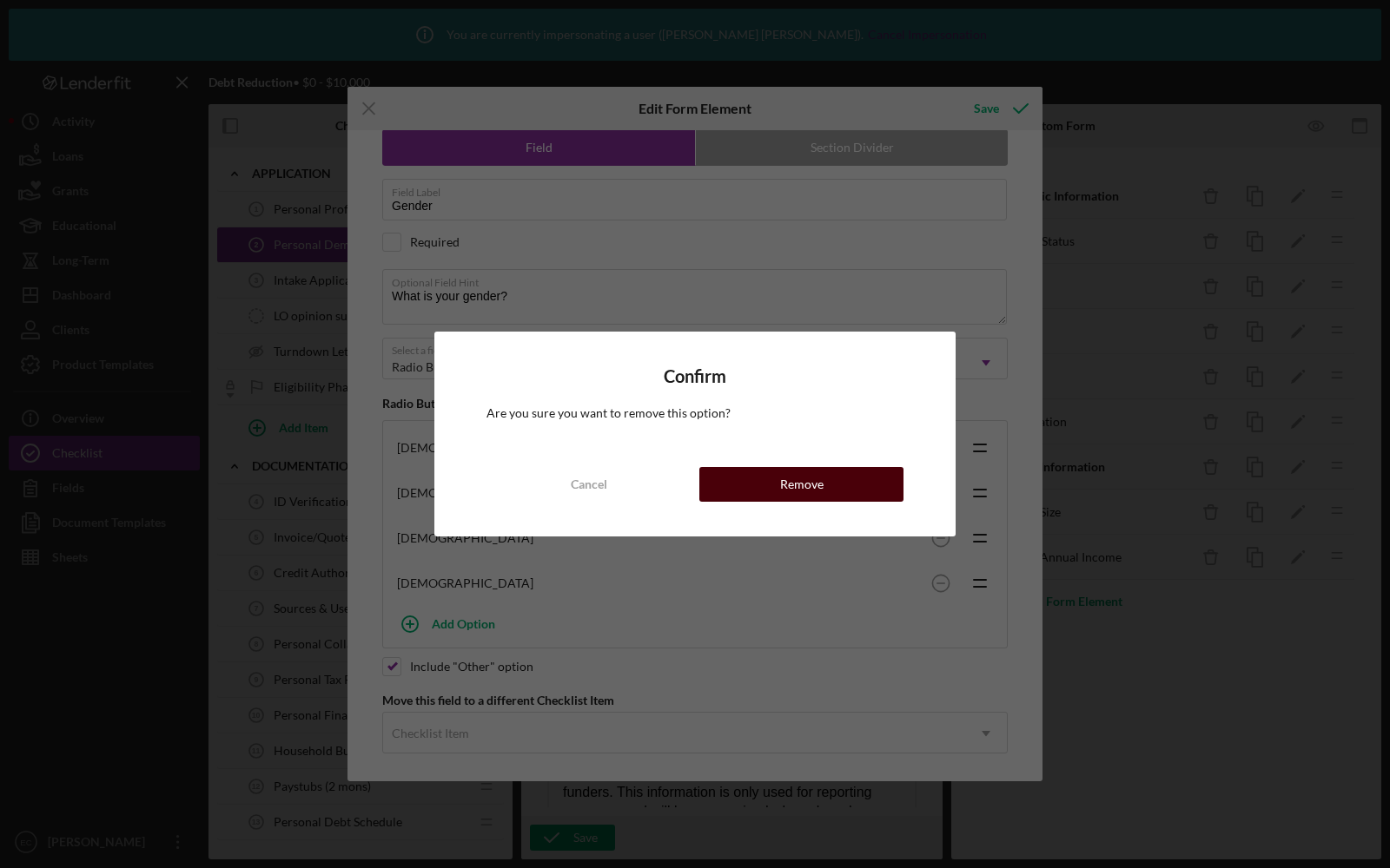
click at [772, 494] on button "Remove" at bounding box center [801, 485] width 204 height 35
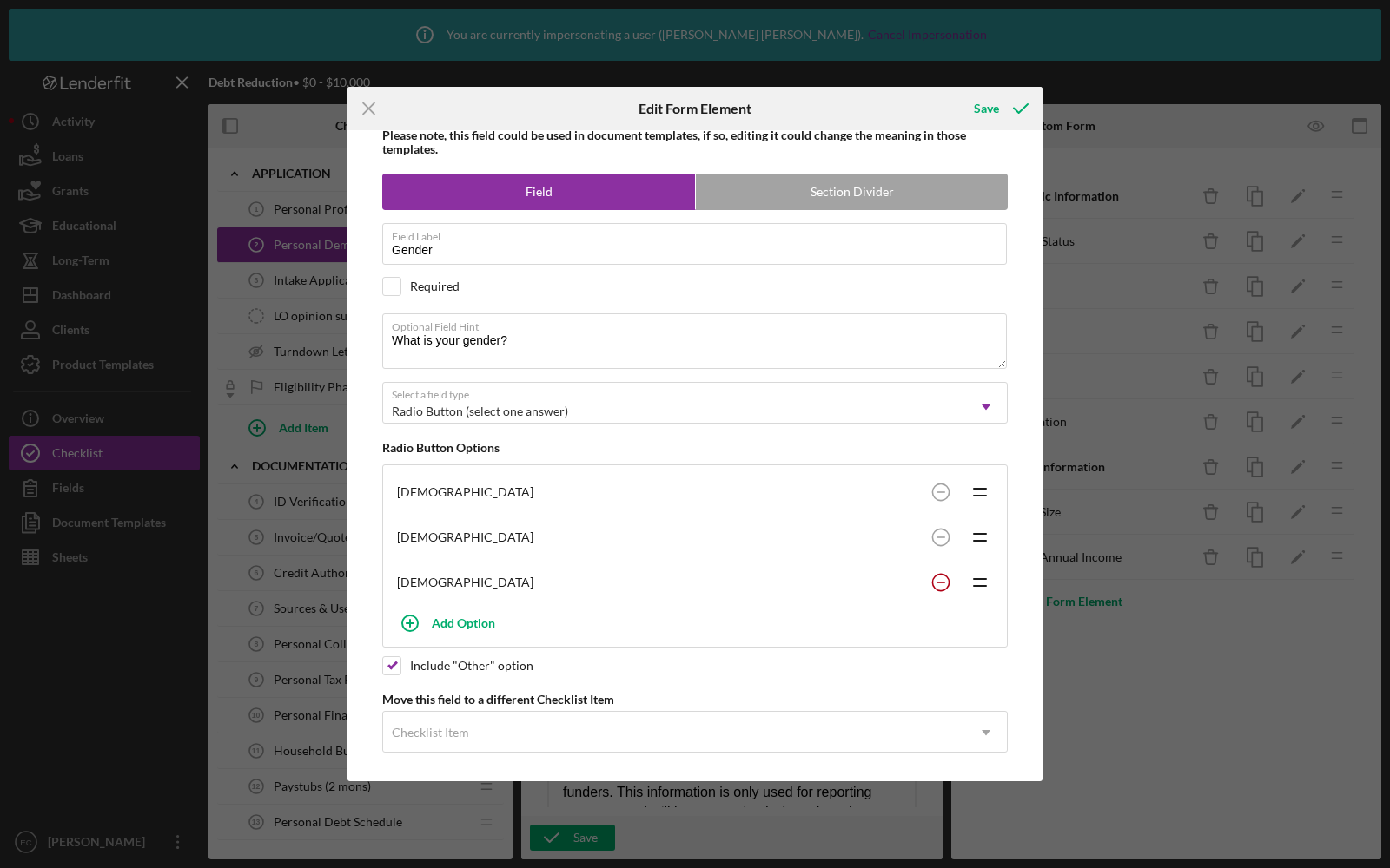
click at [937, 578] on circle at bounding box center [940, 582] width 17 height 17
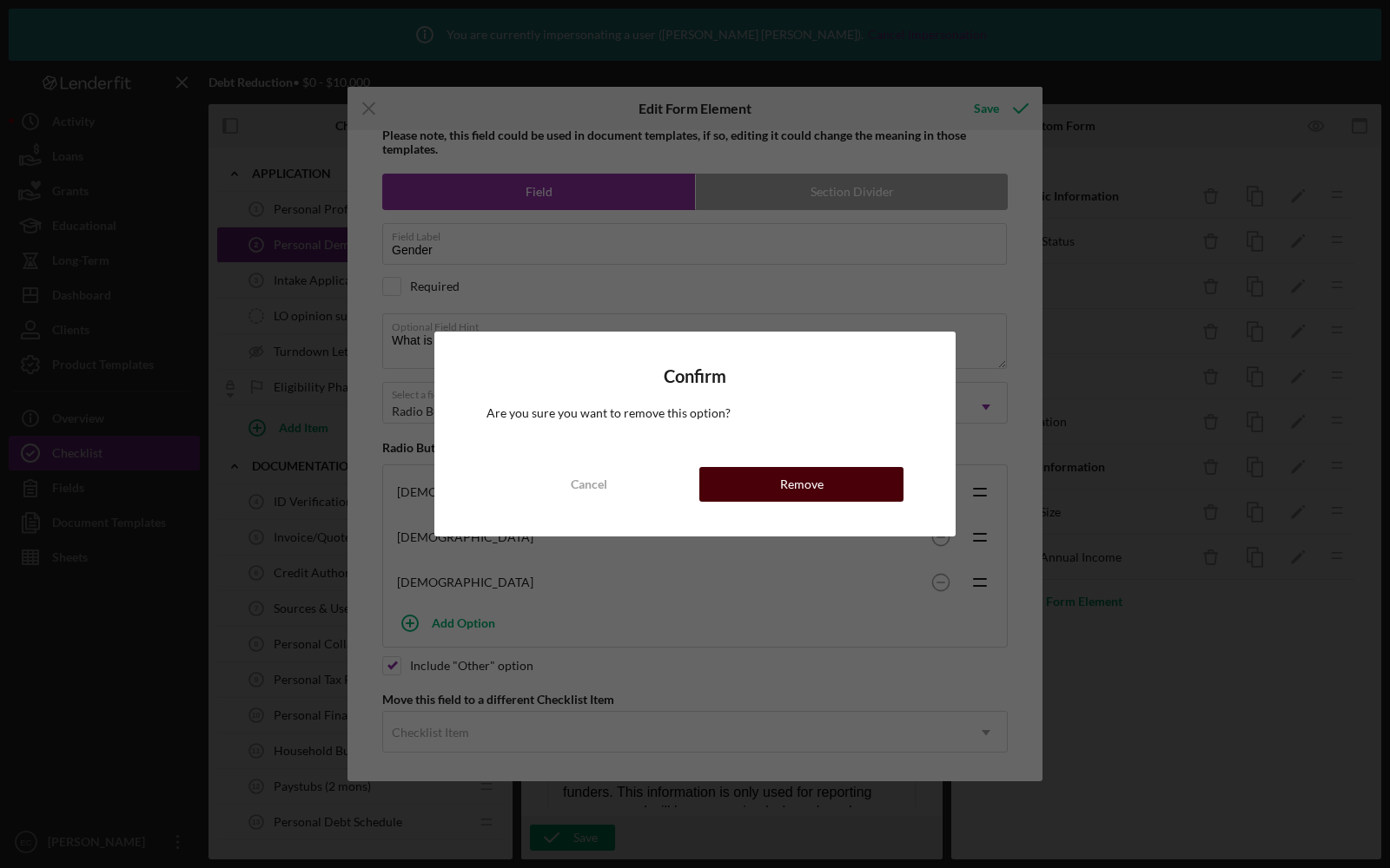
click at [775, 493] on button "Remove" at bounding box center [801, 485] width 204 height 35
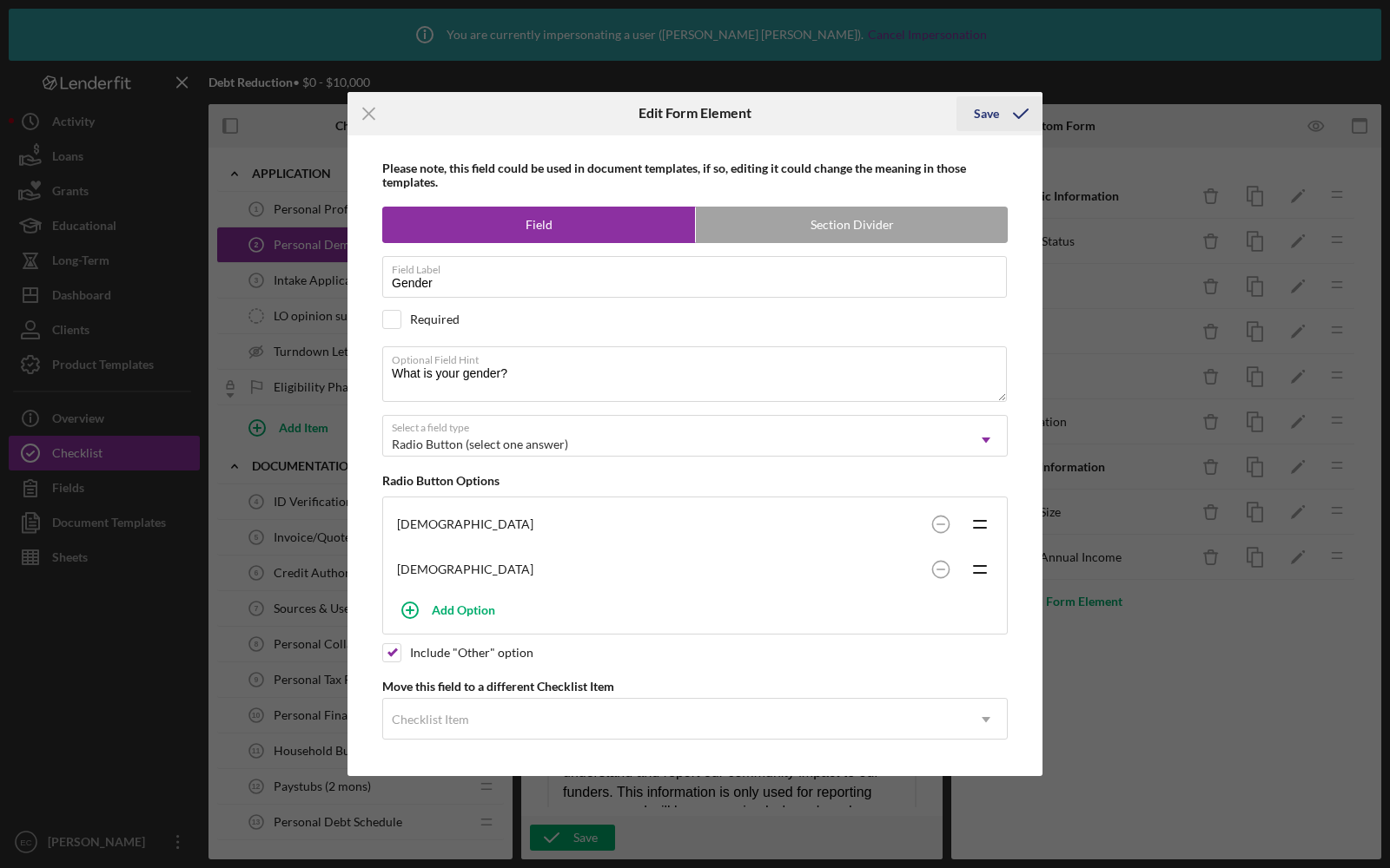
click at [995, 112] on div "Save" at bounding box center [986, 114] width 25 height 35
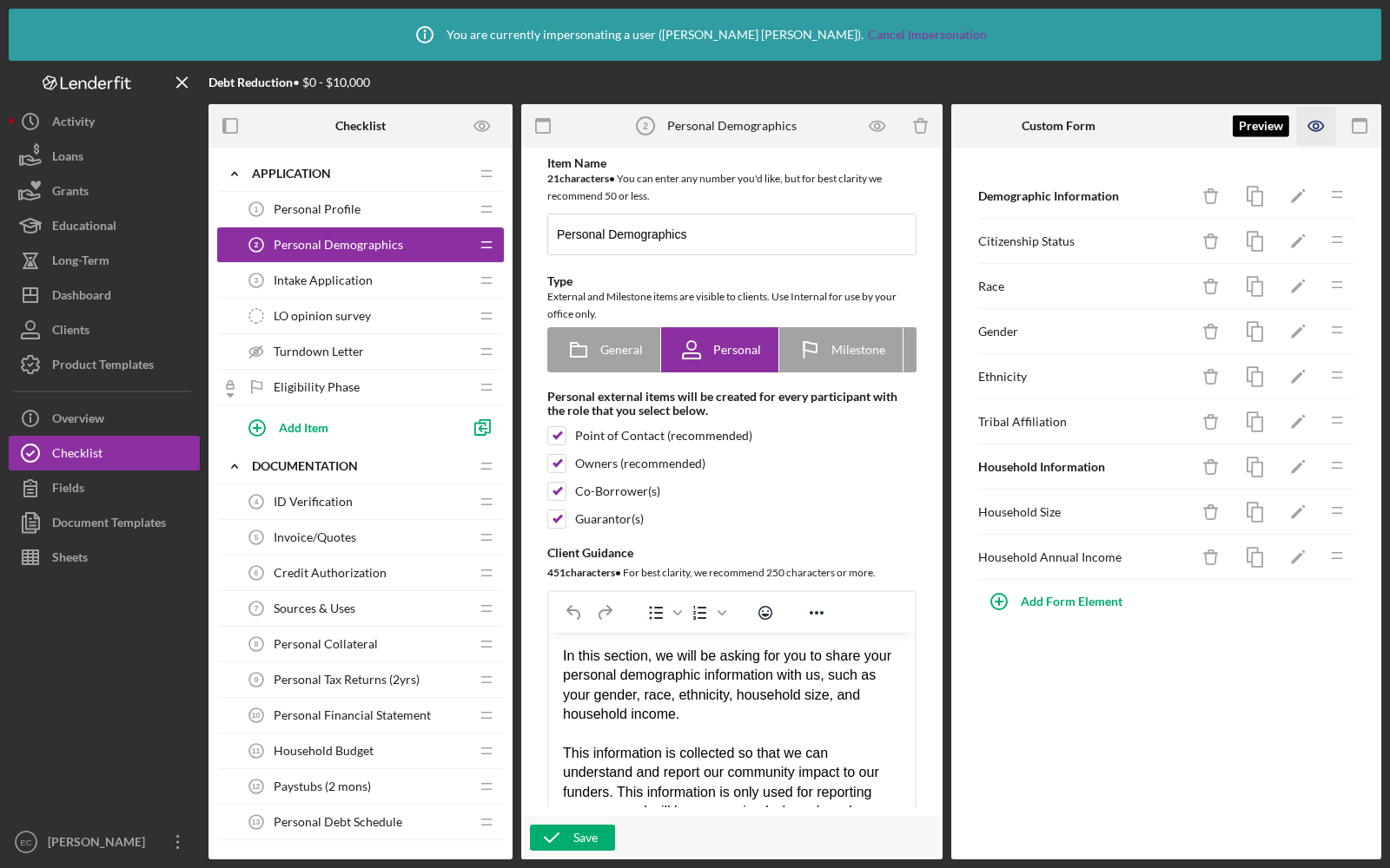
click at [1325, 137] on icon "button" at bounding box center [1316, 126] width 39 height 39
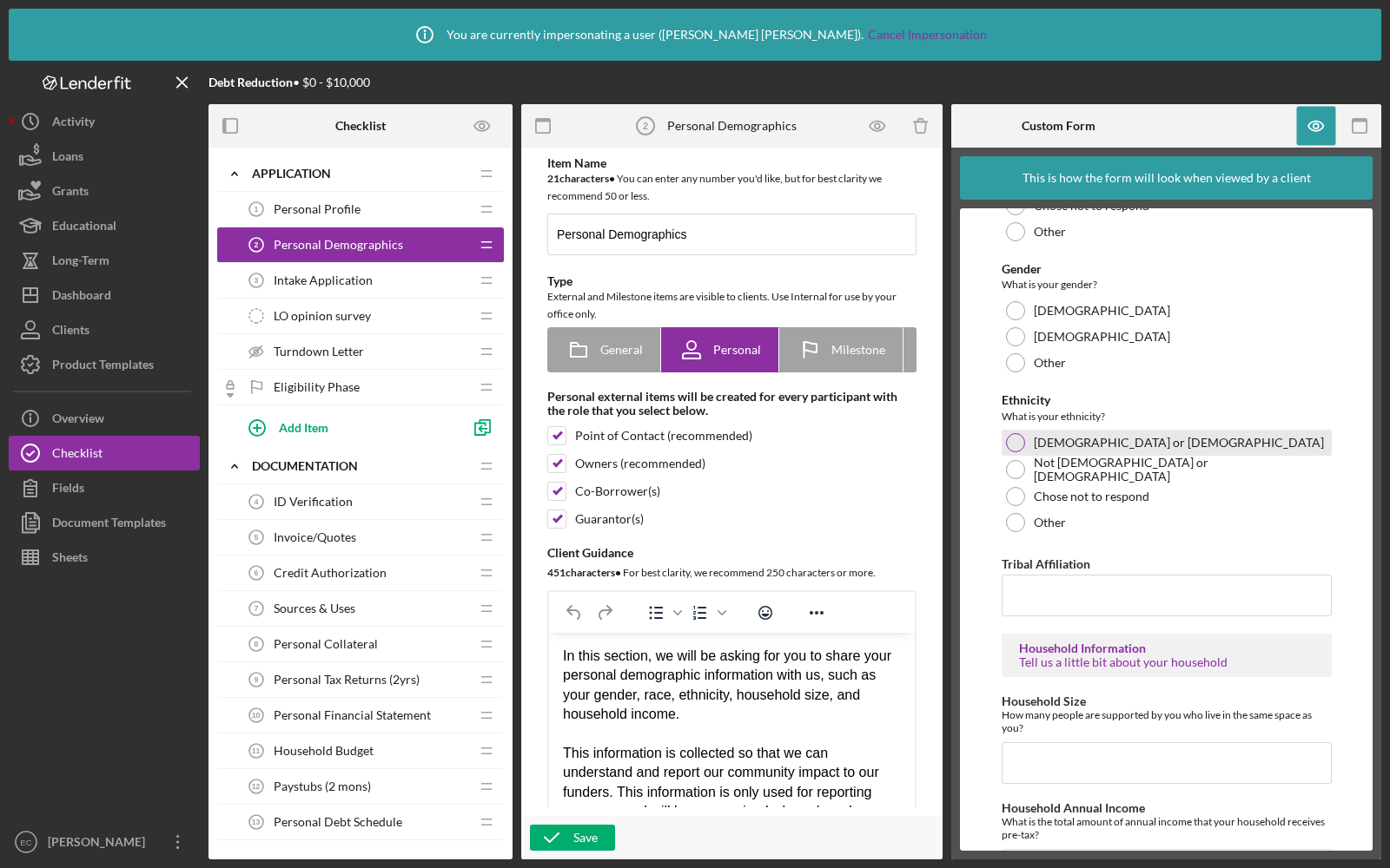
scroll to position [496, 0]
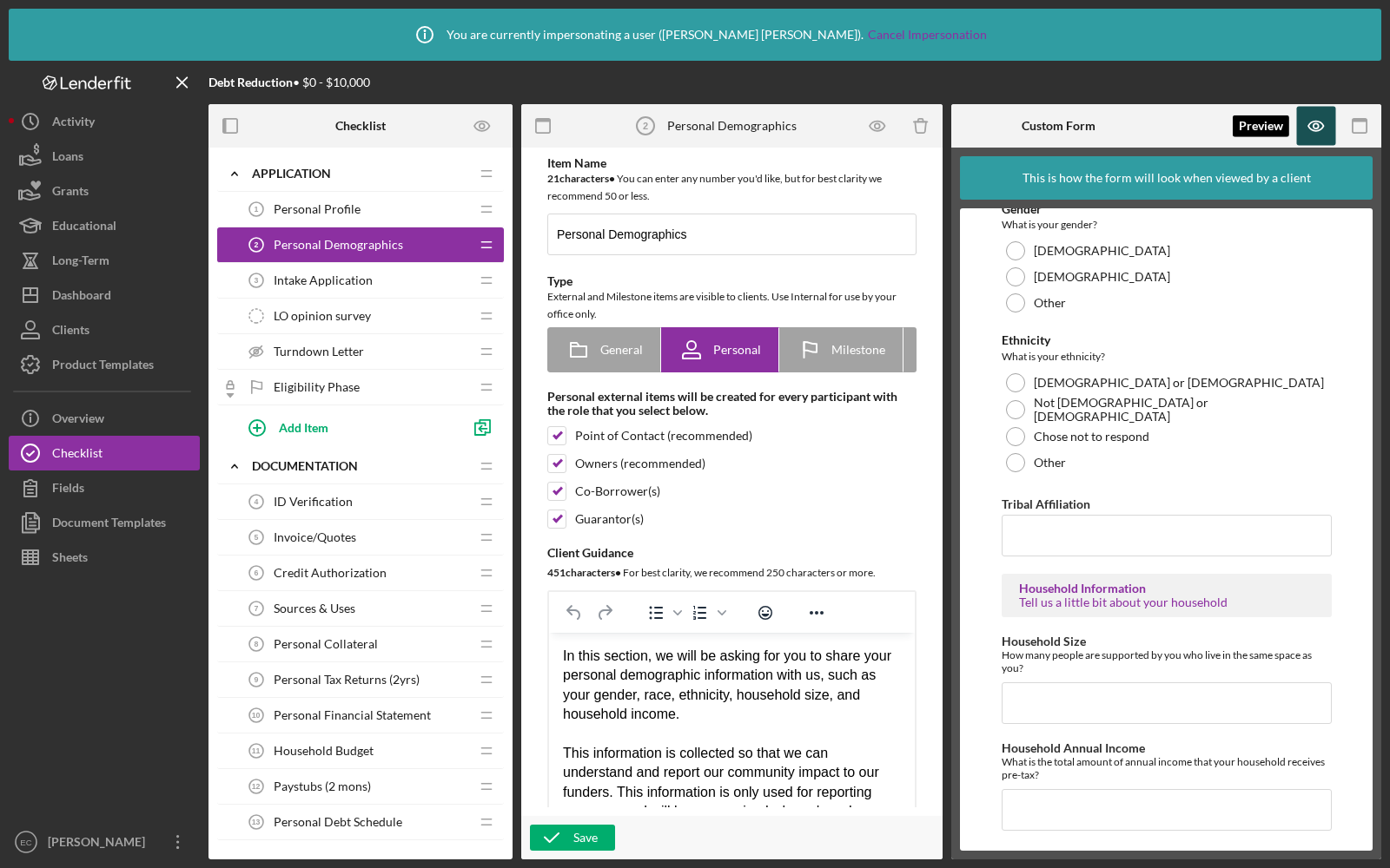
click at [1316, 143] on icon "button" at bounding box center [1316, 126] width 39 height 39
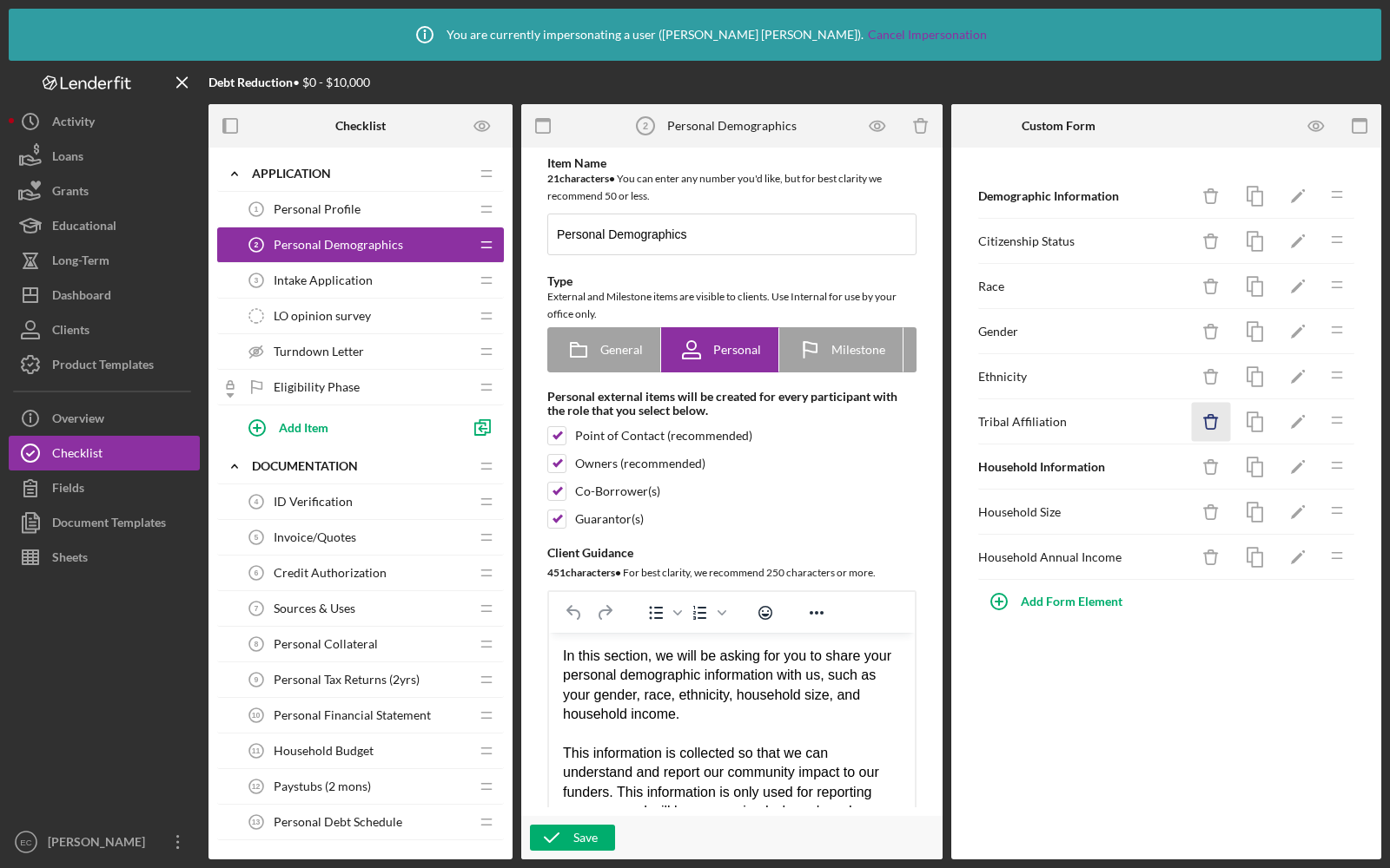
click at [1214, 417] on icon "Icon/Delete" at bounding box center [1211, 422] width 39 height 39
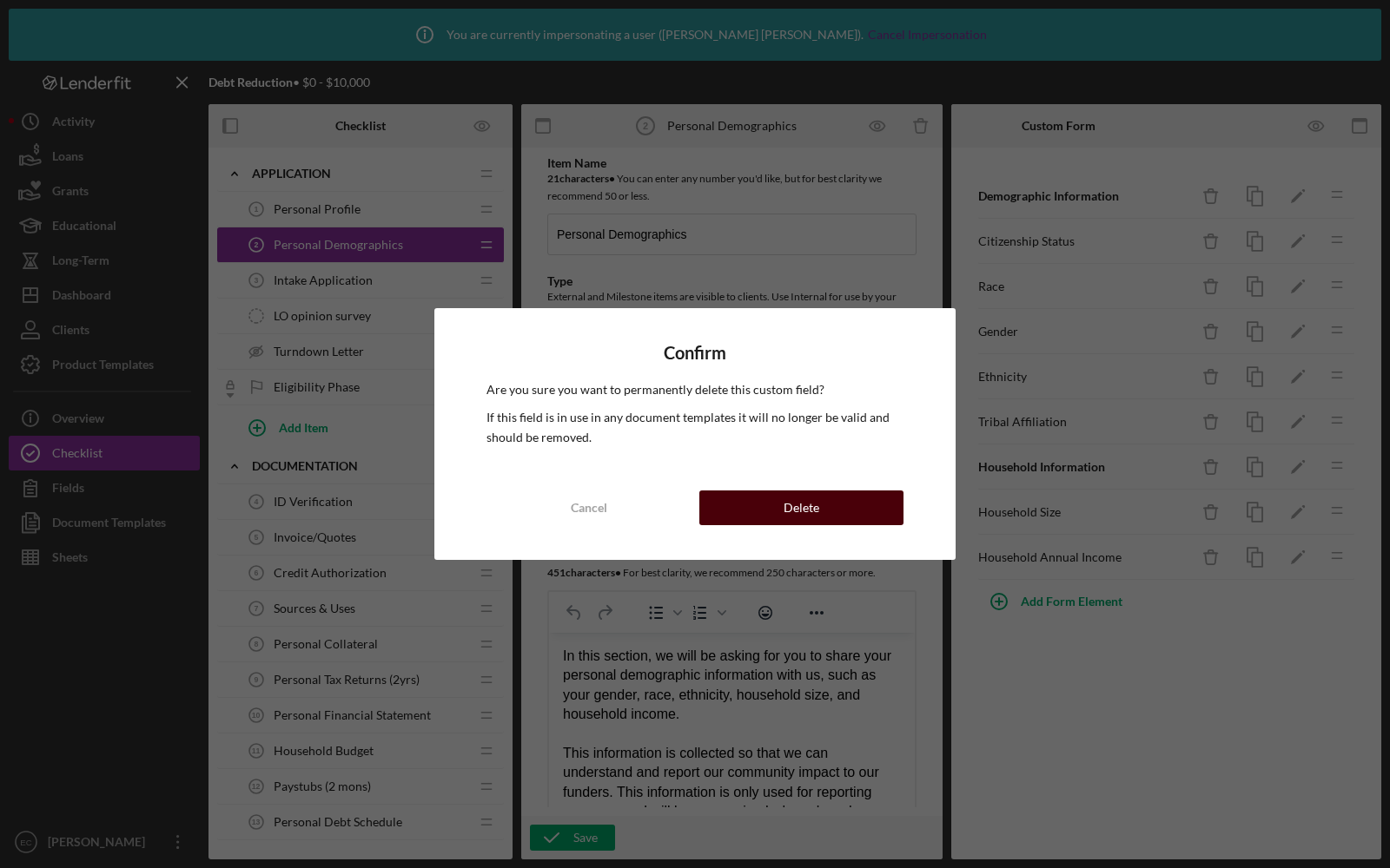
click at [786, 505] on div "Delete" at bounding box center [801, 508] width 36 height 35
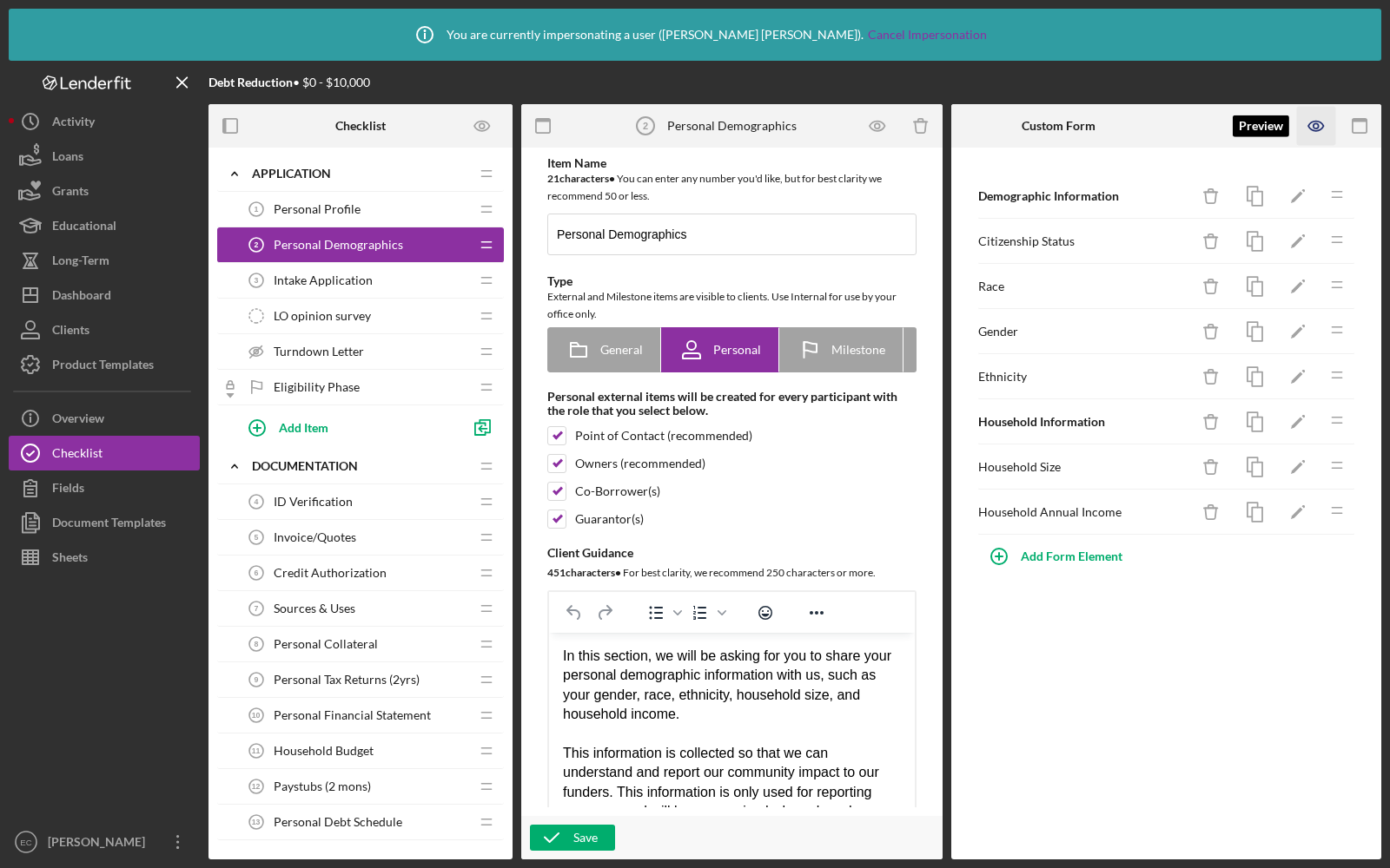
click at [1315, 136] on icon "button" at bounding box center [1316, 126] width 39 height 39
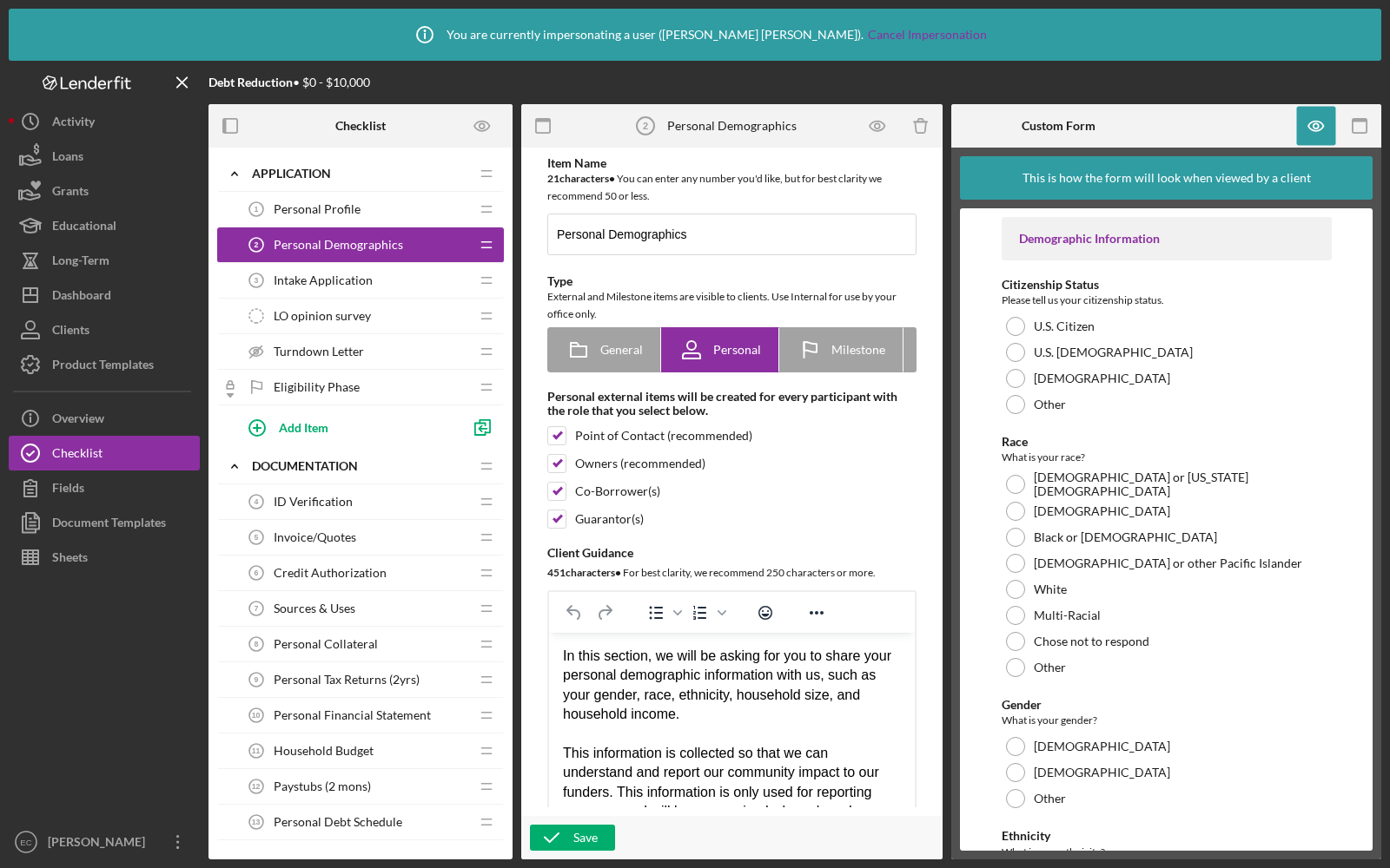
scroll to position [415, 0]
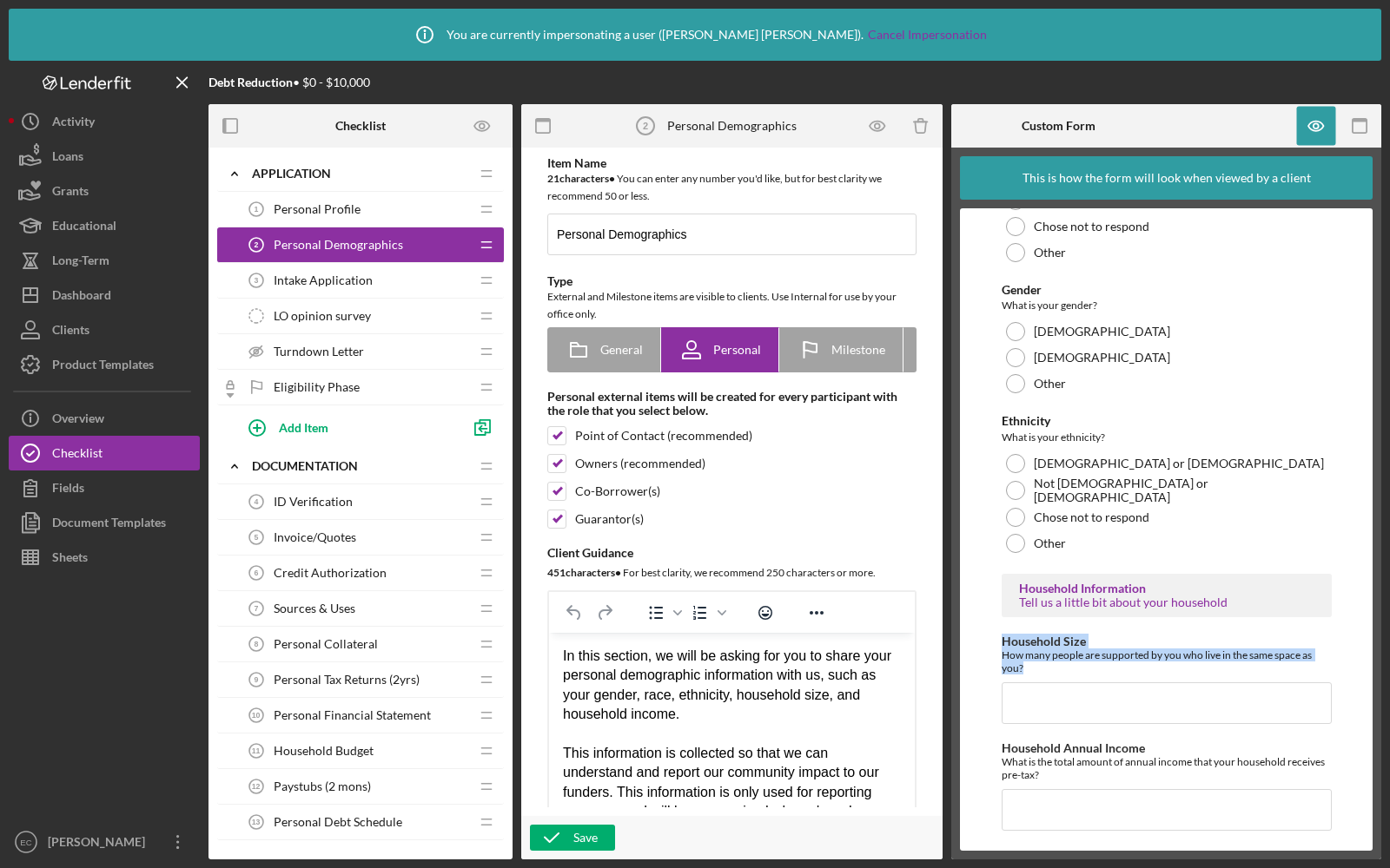
drag, startPoint x: 1037, startPoint y: 663, endPoint x: 992, endPoint y: 640, distance: 50.5
click at [992, 640] on form "Demographic Information Citizenship Status Please tell us your citizenship stat…" at bounding box center [1166, 529] width 412 height 642
click at [1084, 668] on div "How many people are supported by you who live in the same space as you?" at bounding box center [1166, 662] width 330 height 26
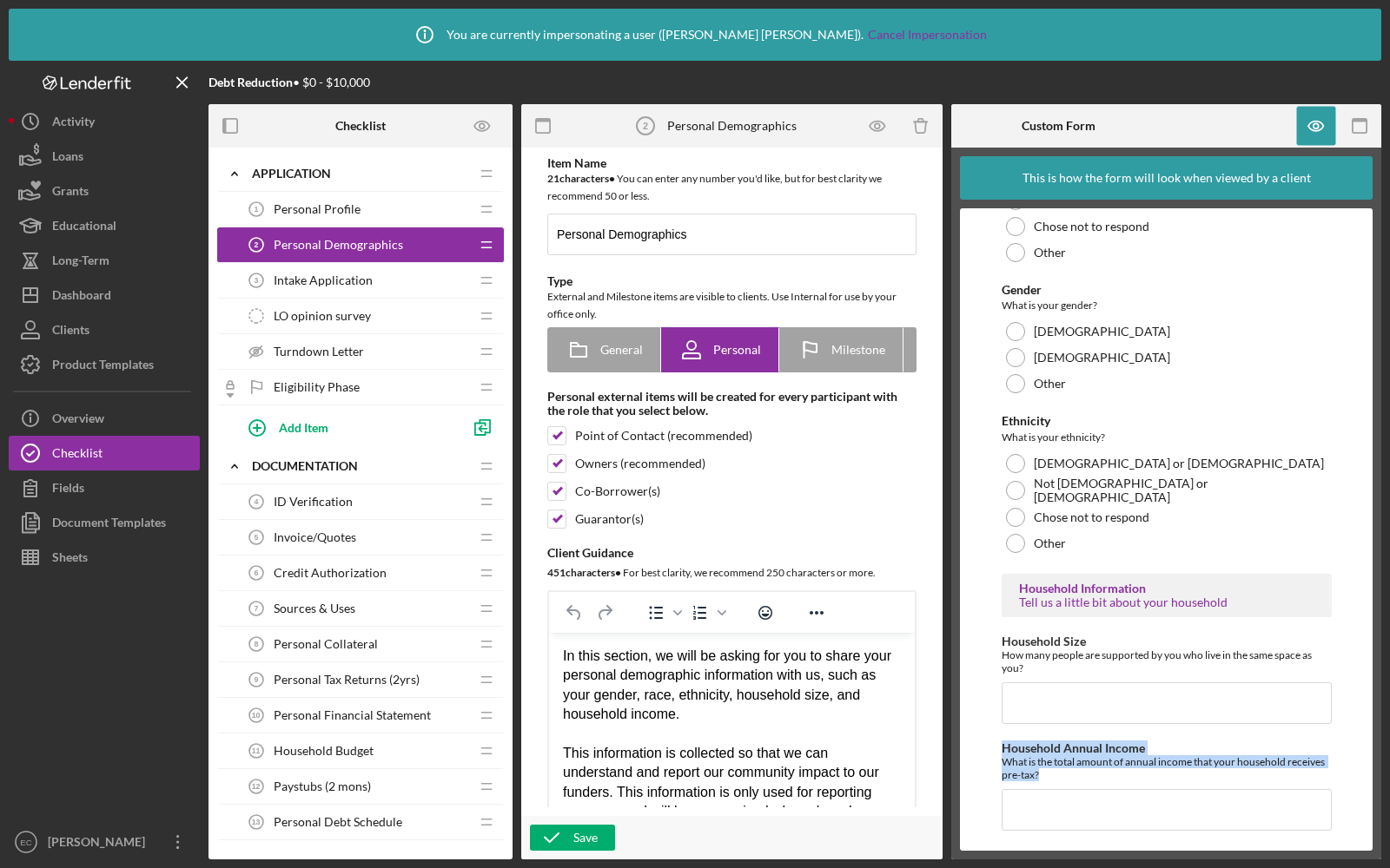
drag, startPoint x: 1045, startPoint y: 768, endPoint x: 987, endPoint y: 743, distance: 63.2
click at [987, 743] on form "Demographic Information Citizenship Status Please tell us your citizenship stat…" at bounding box center [1166, 529] width 412 height 642
click at [1104, 774] on div "What is the total amount of annual income that your household receives pre-tax?" at bounding box center [1166, 768] width 330 height 26
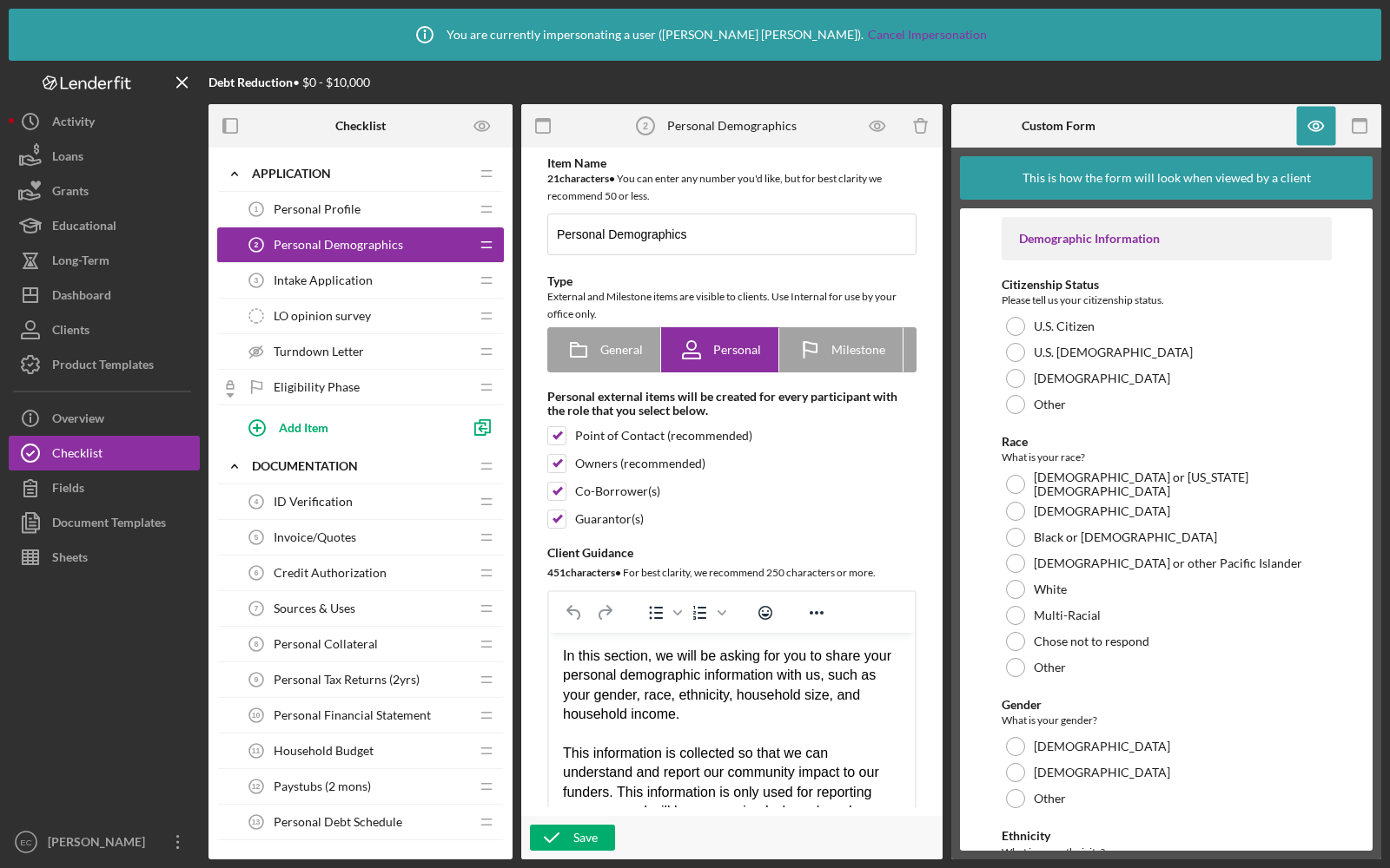
click at [354, 283] on span "Intake Application" at bounding box center [323, 281] width 99 height 14
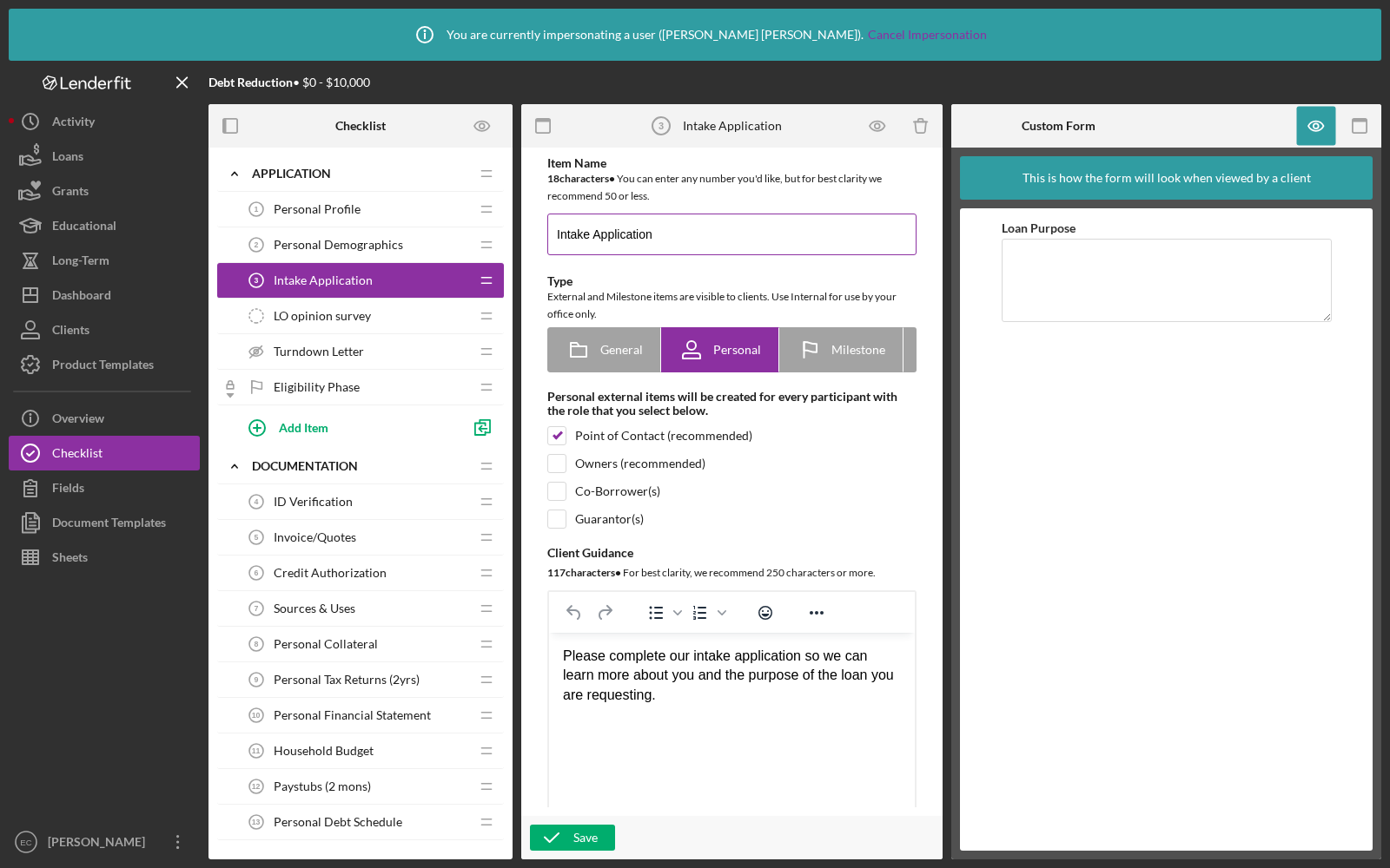
drag, startPoint x: 594, startPoint y: 234, endPoint x: 547, endPoint y: 234, distance: 47.0
click at [547, 234] on input "Intake Application" at bounding box center [732, 234] width 369 height 42
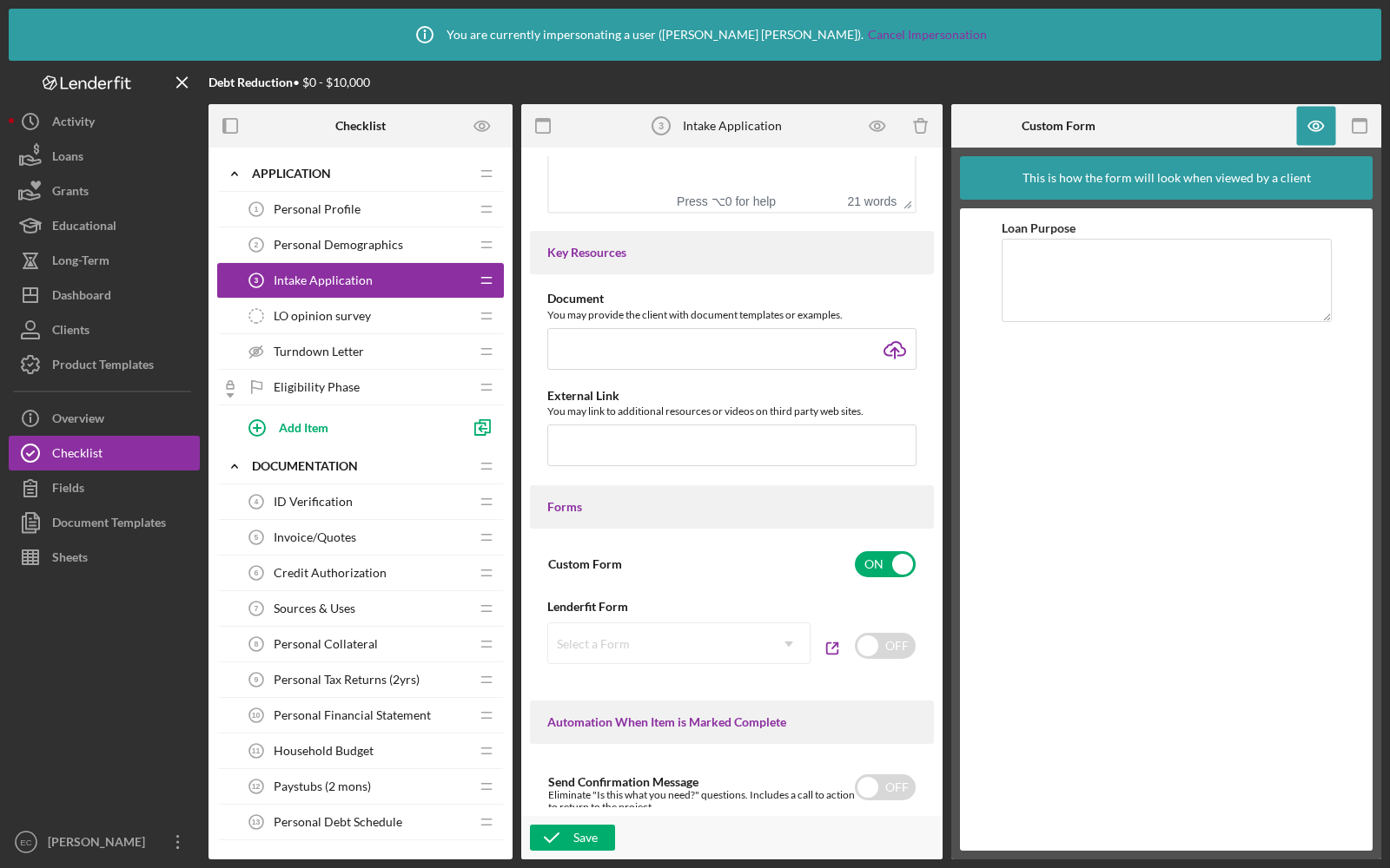
scroll to position [1117, 0]
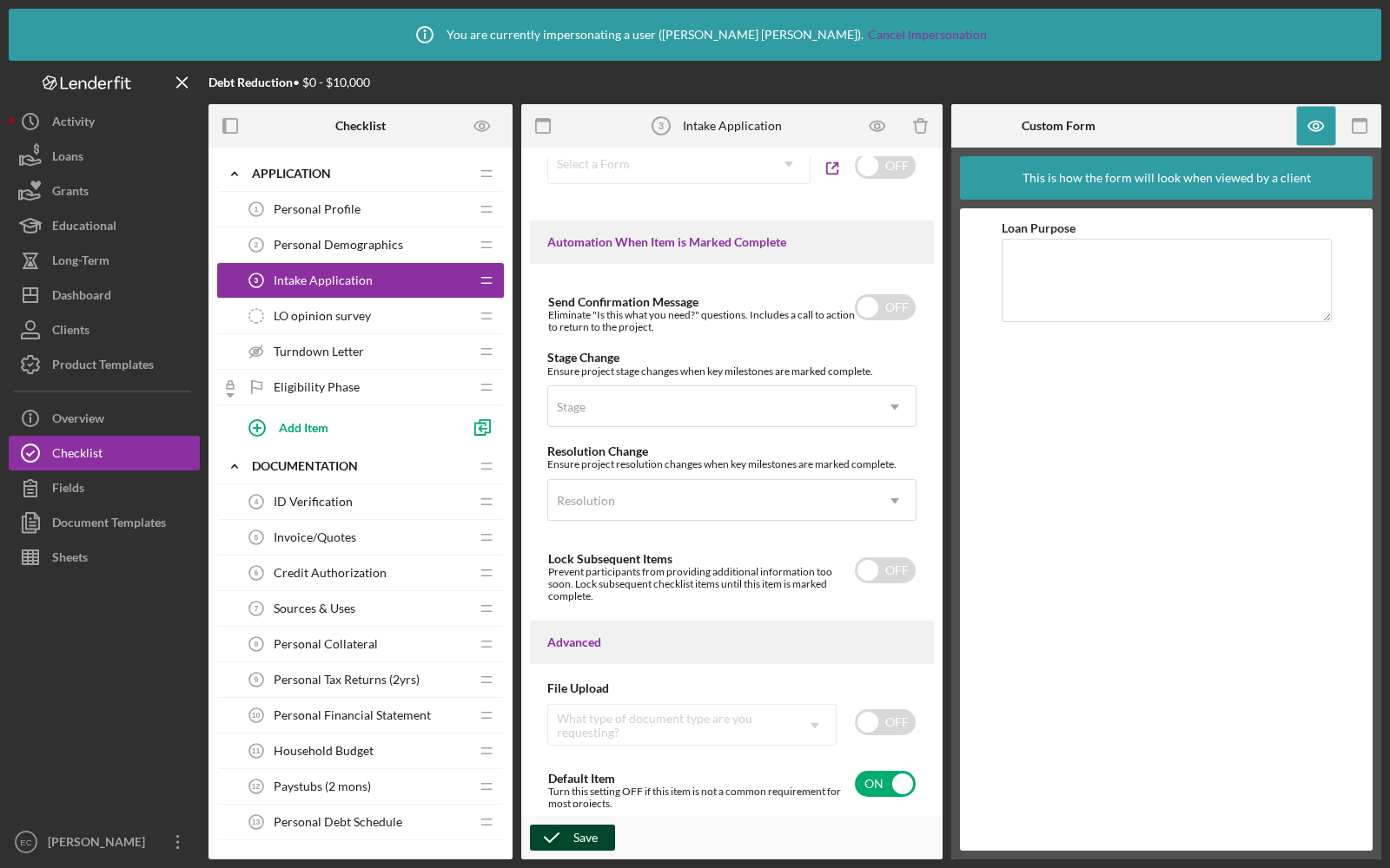
type input "Application"
click at [555, 830] on icon "button" at bounding box center [551, 838] width 44 height 44
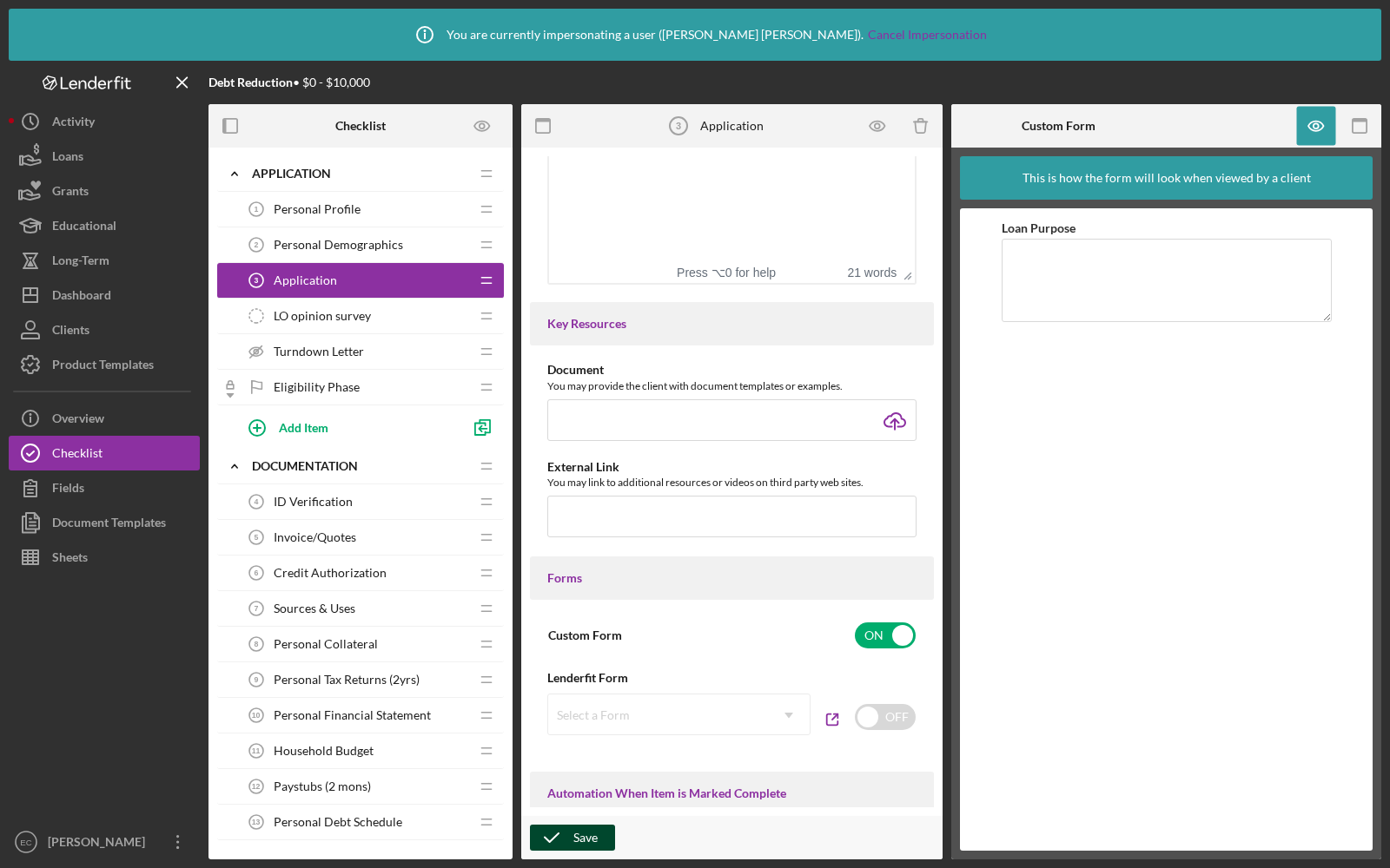
scroll to position [0, 0]
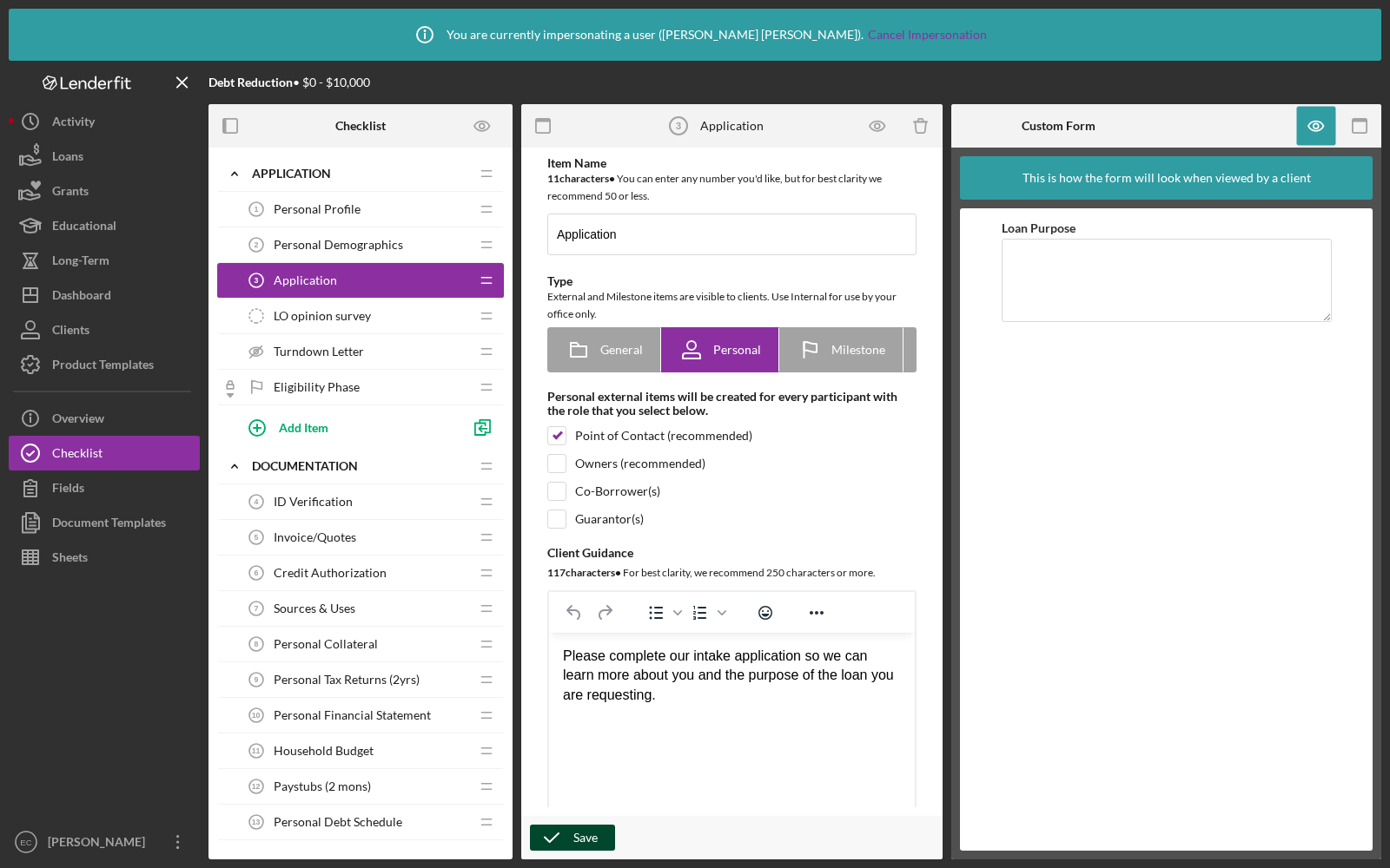
click at [568, 831] on icon "button" at bounding box center [551, 838] width 44 height 44
click at [317, 751] on span "Household Budget" at bounding box center [324, 751] width 100 height 14
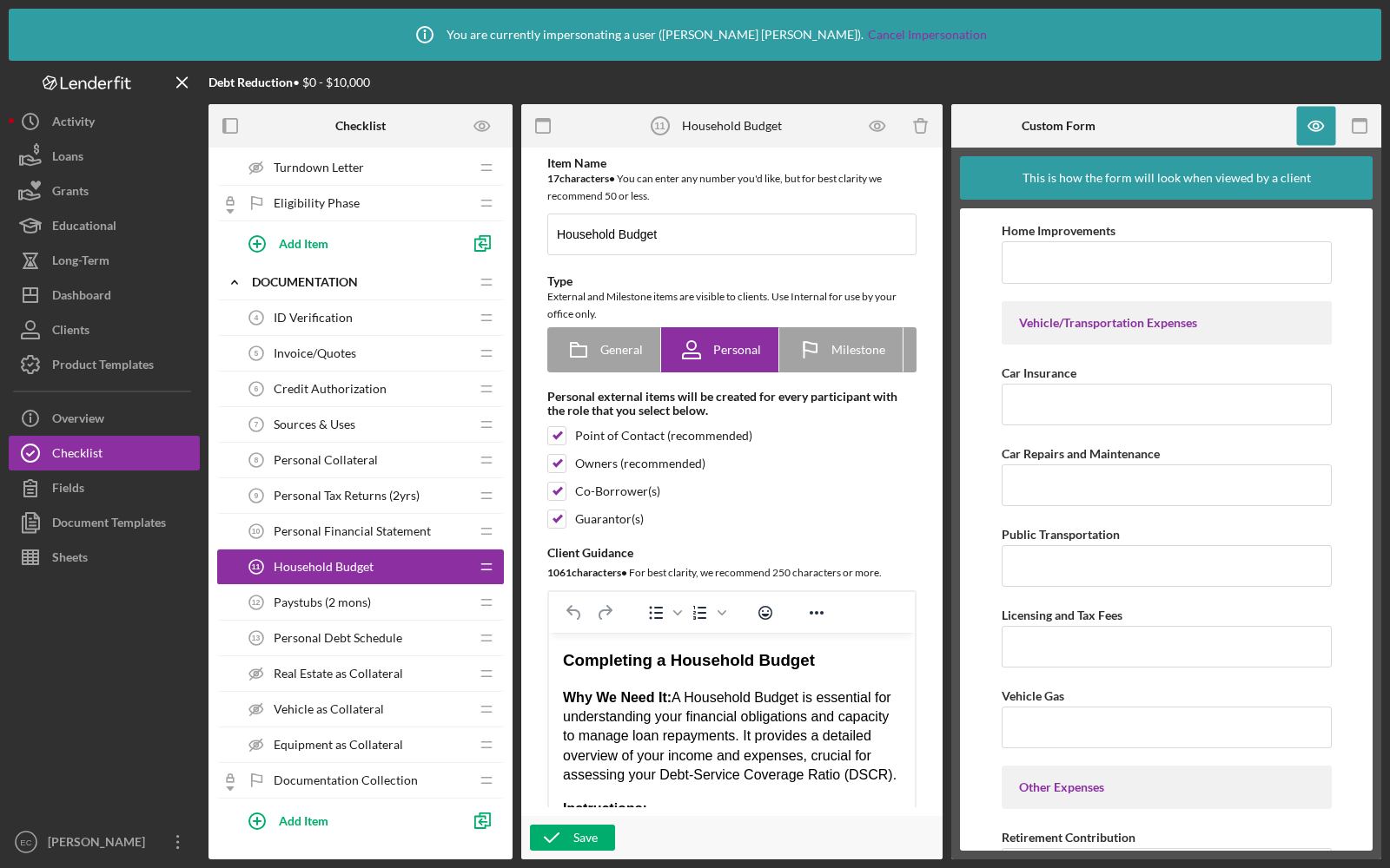
scroll to position [197, 0]
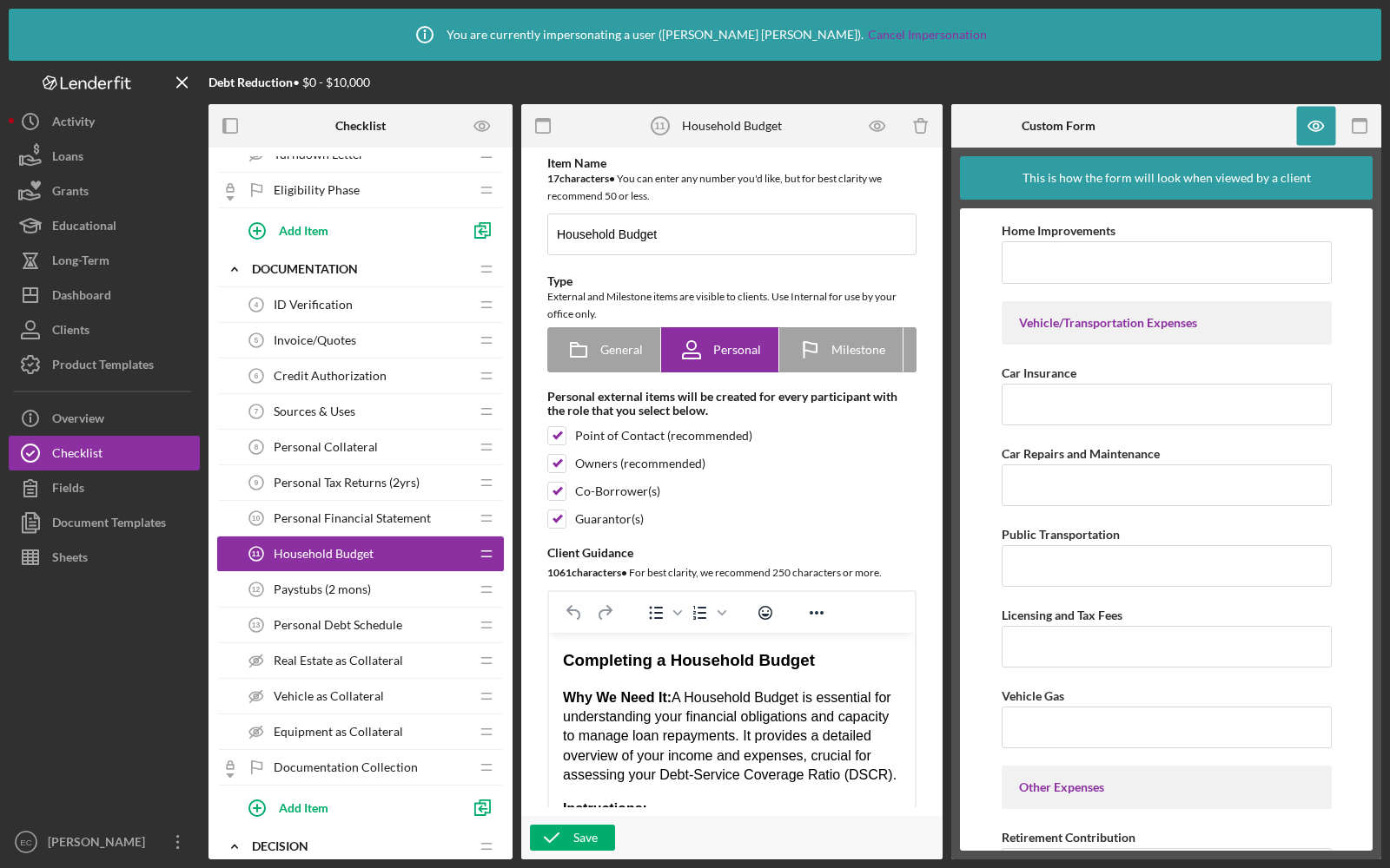
click at [362, 608] on div "Personal Debt Schedule 13 Personal Debt Schedule" at bounding box center [354, 626] width 230 height 35
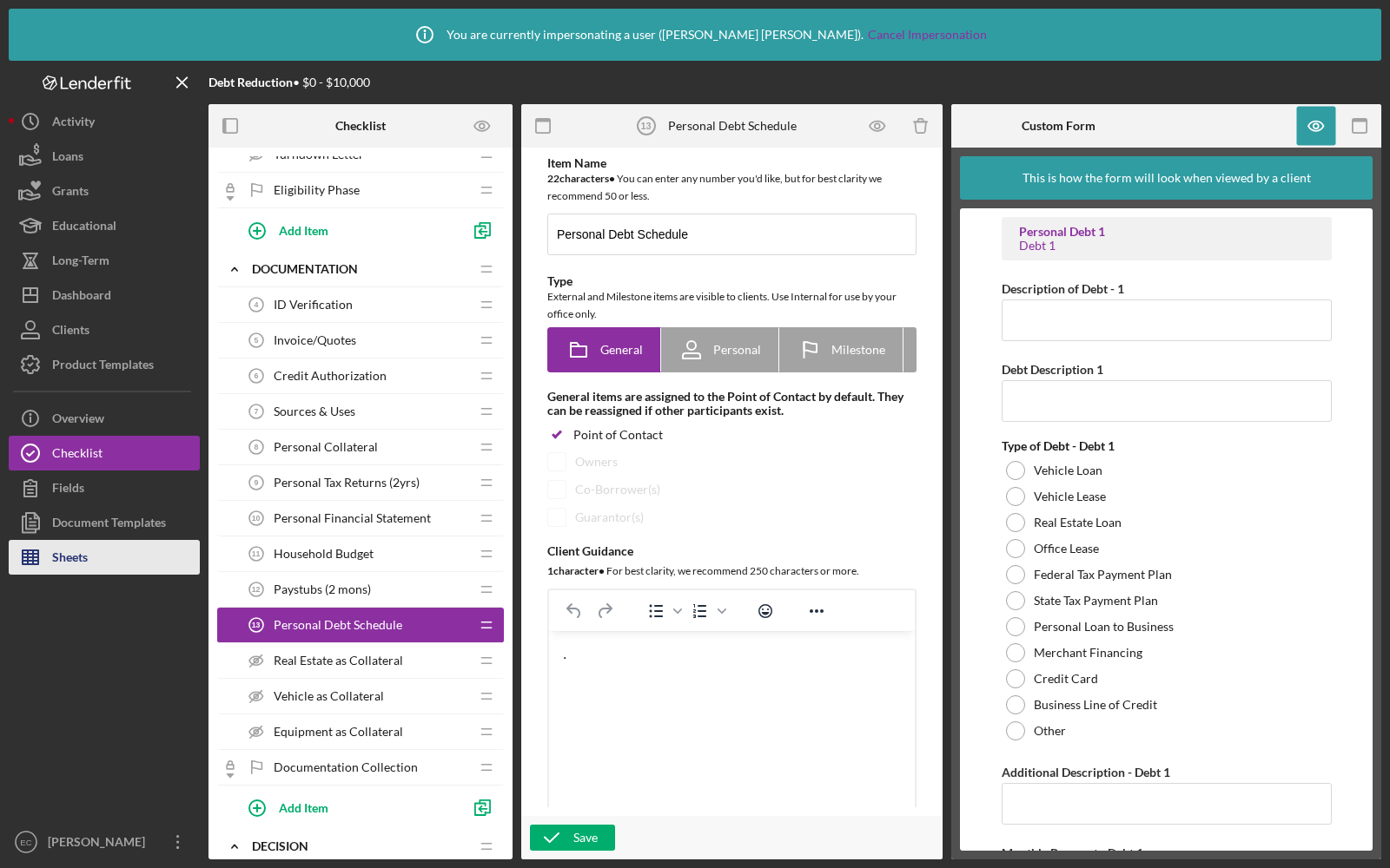
click at [53, 571] on div "Sheets" at bounding box center [70, 559] width 36 height 39
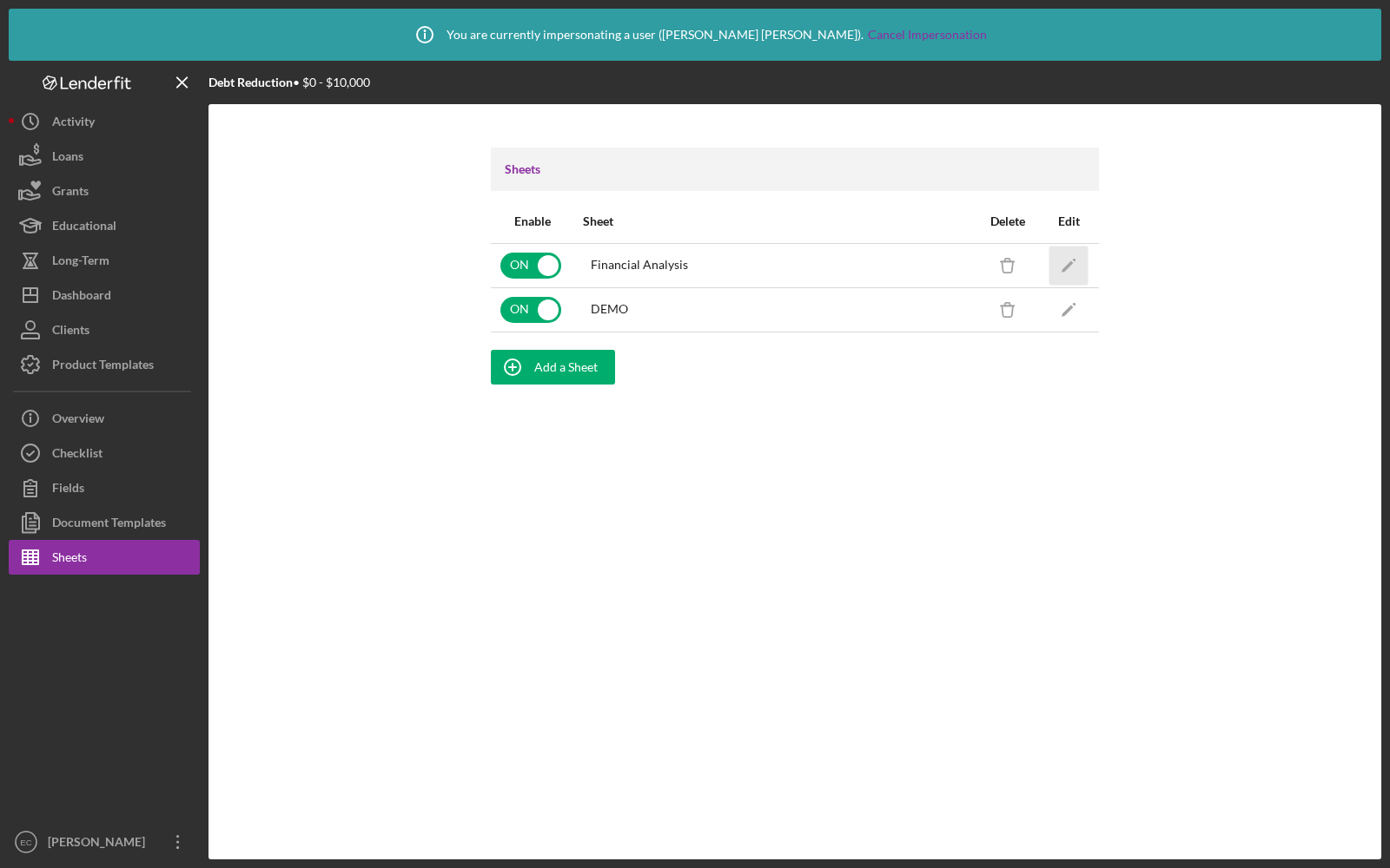
click at [1072, 270] on icon "Icon/Edit" at bounding box center [1069, 265] width 39 height 39
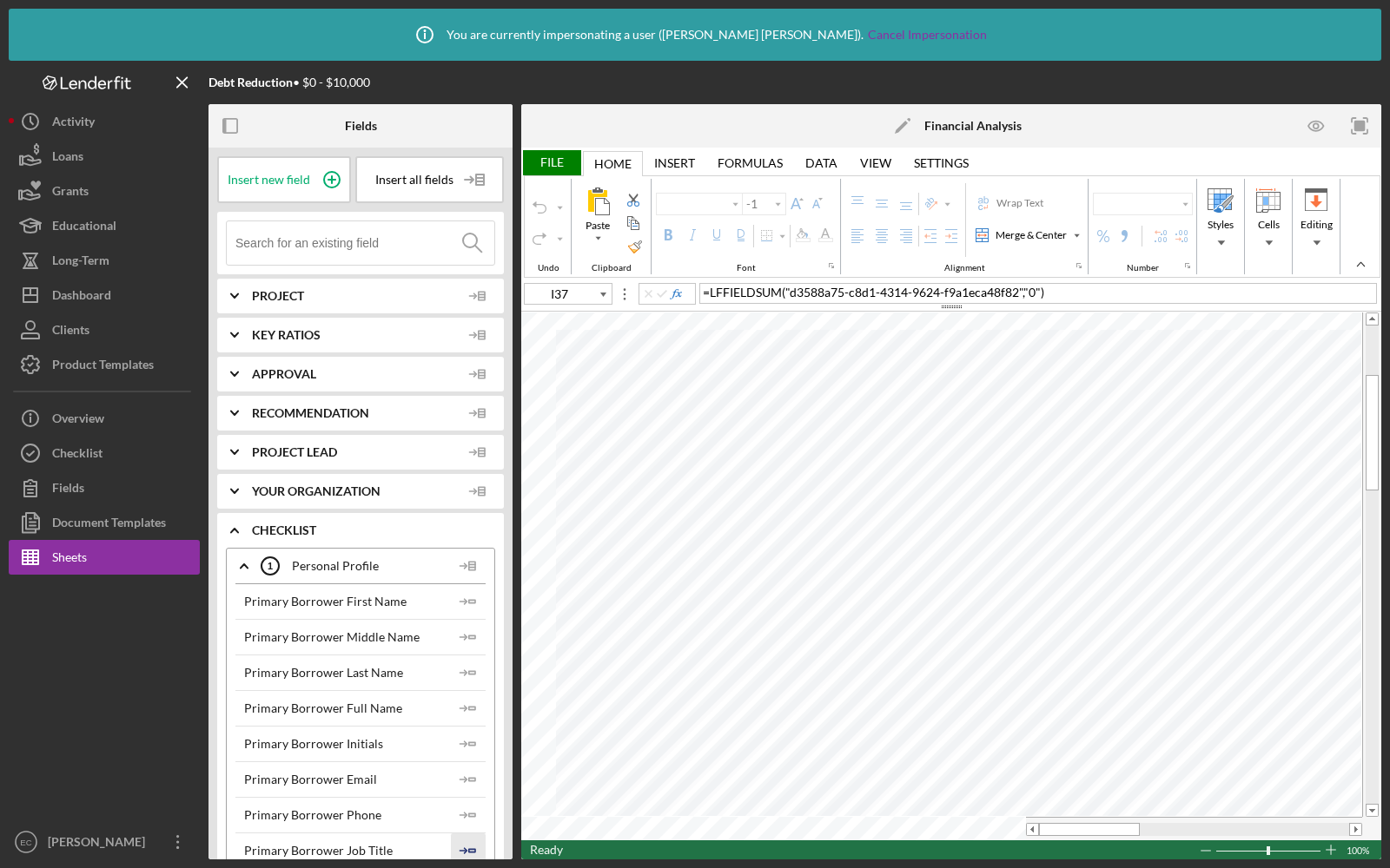
type input "Calibri"
type input "11"
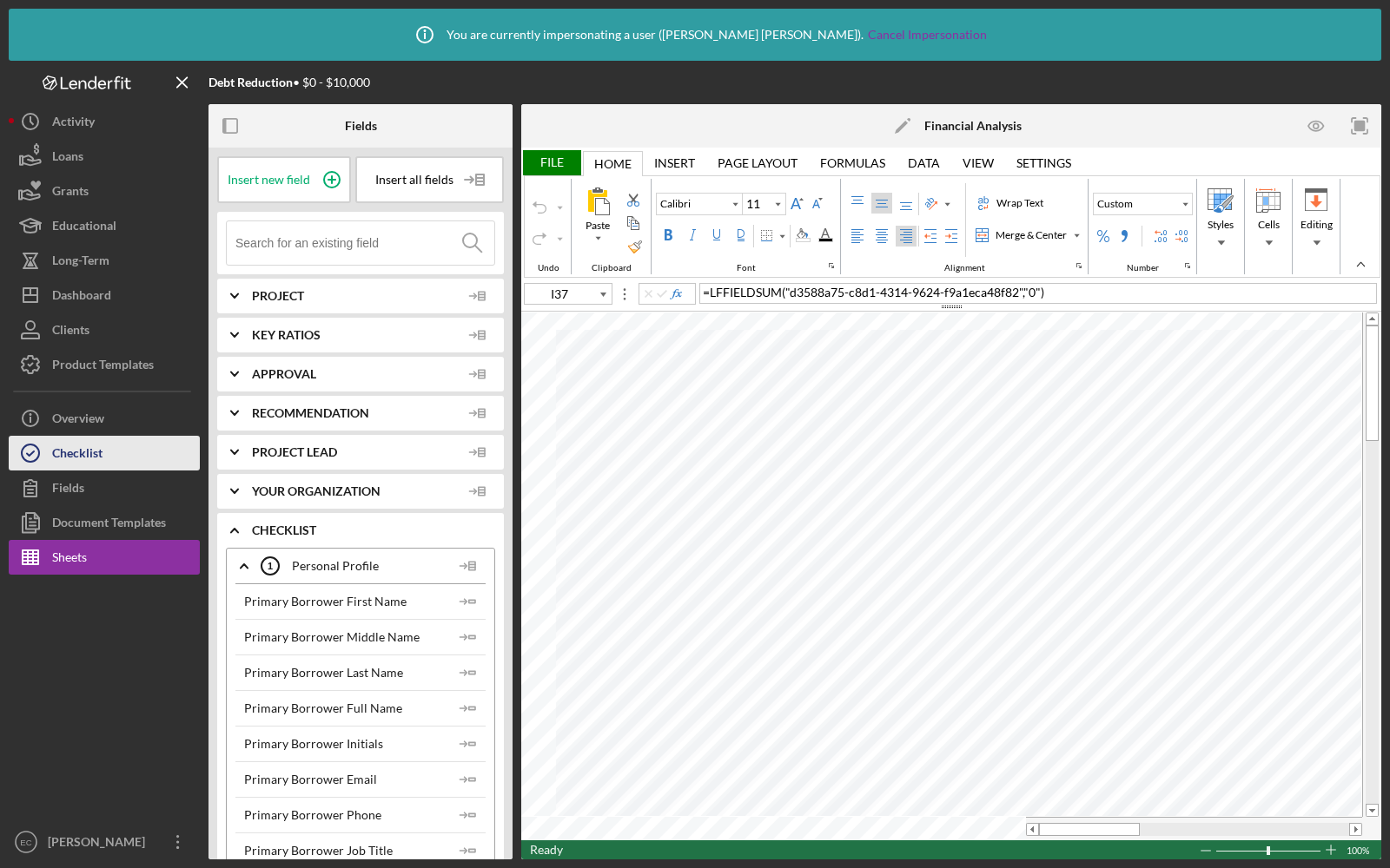
click at [107, 456] on button "Checklist" at bounding box center [104, 453] width 191 height 35
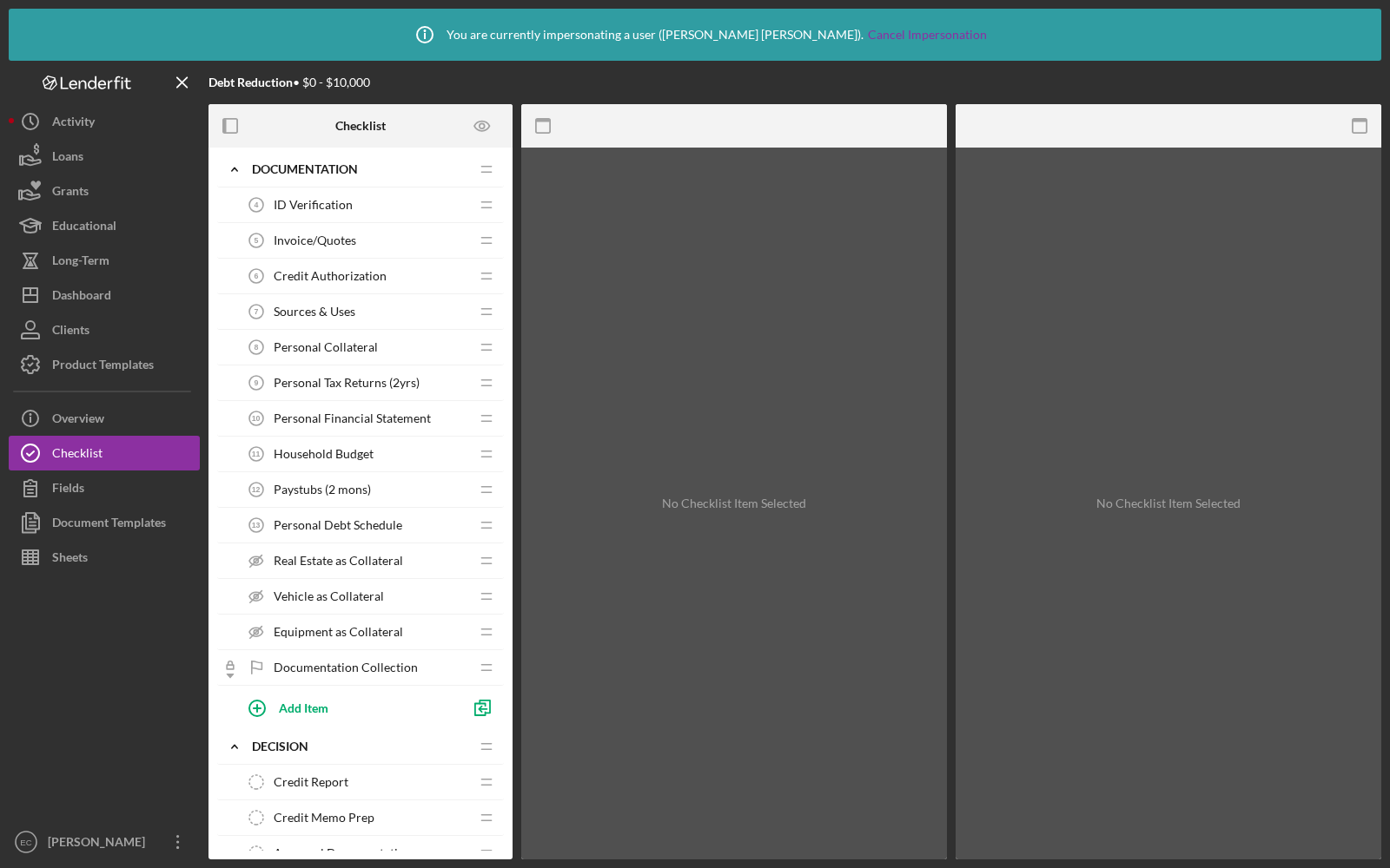
scroll to position [245, 0]
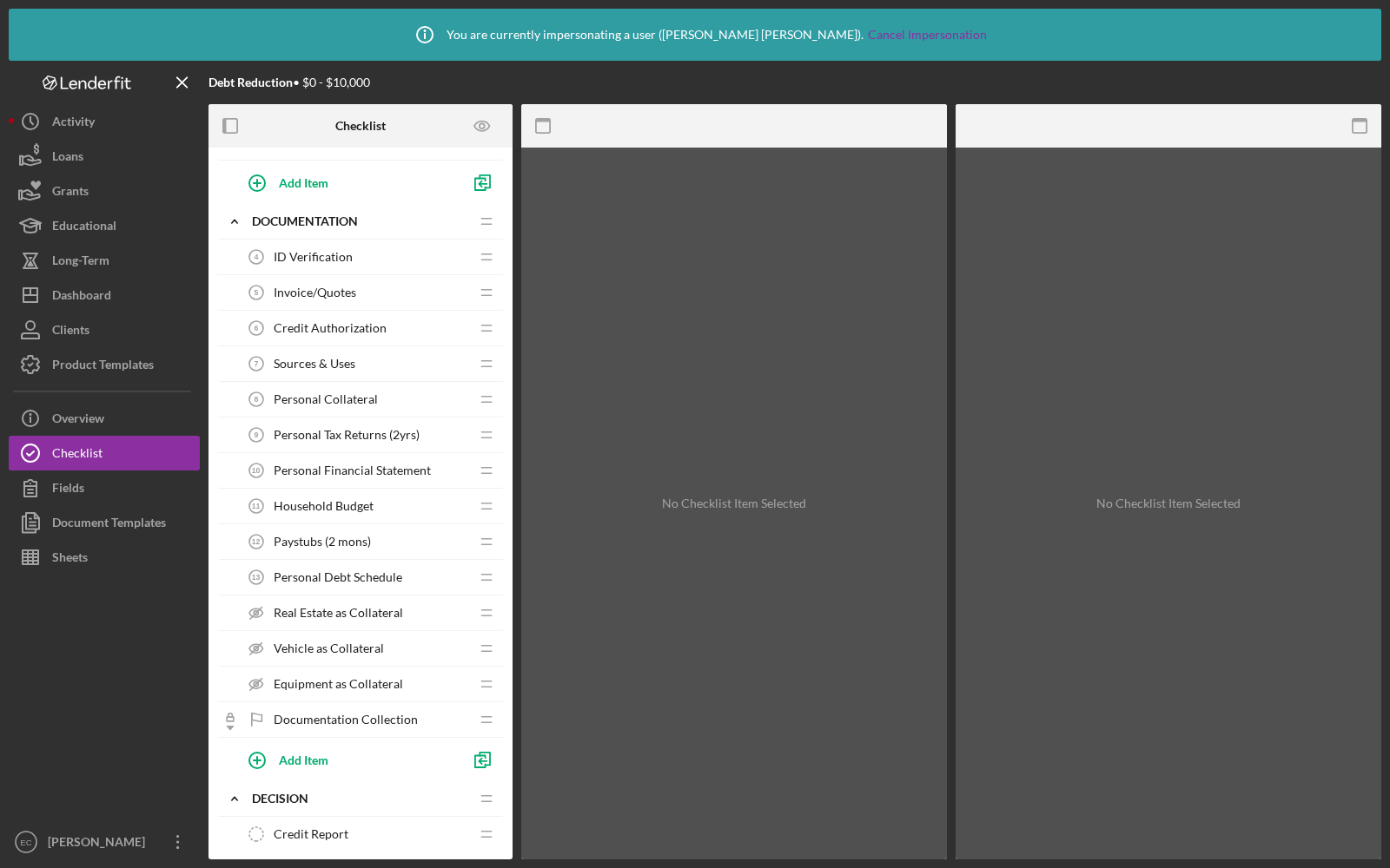
click at [305, 491] on div "Household Budget 11 Household Budget" at bounding box center [354, 507] width 230 height 35
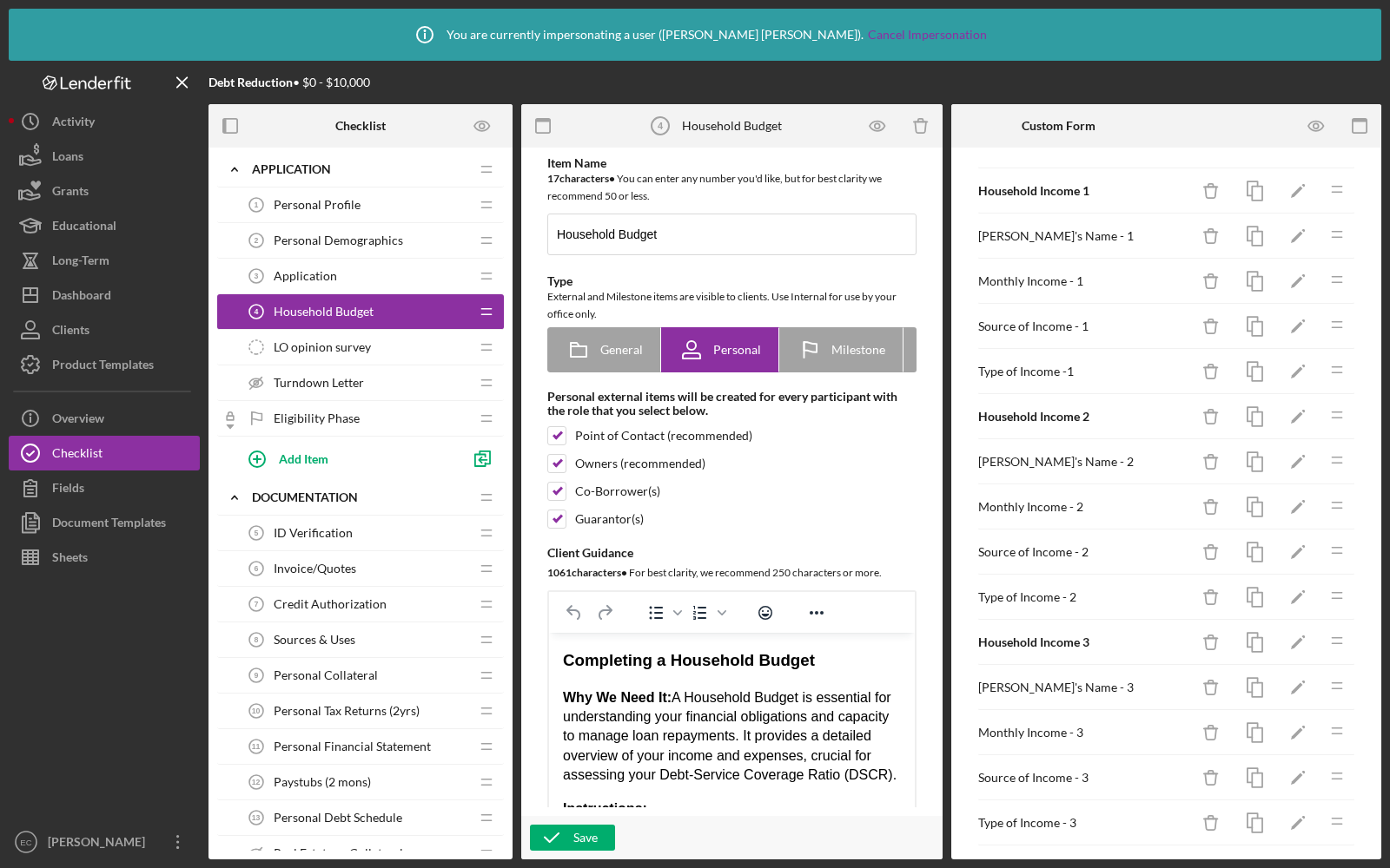
scroll to position [84, 0]
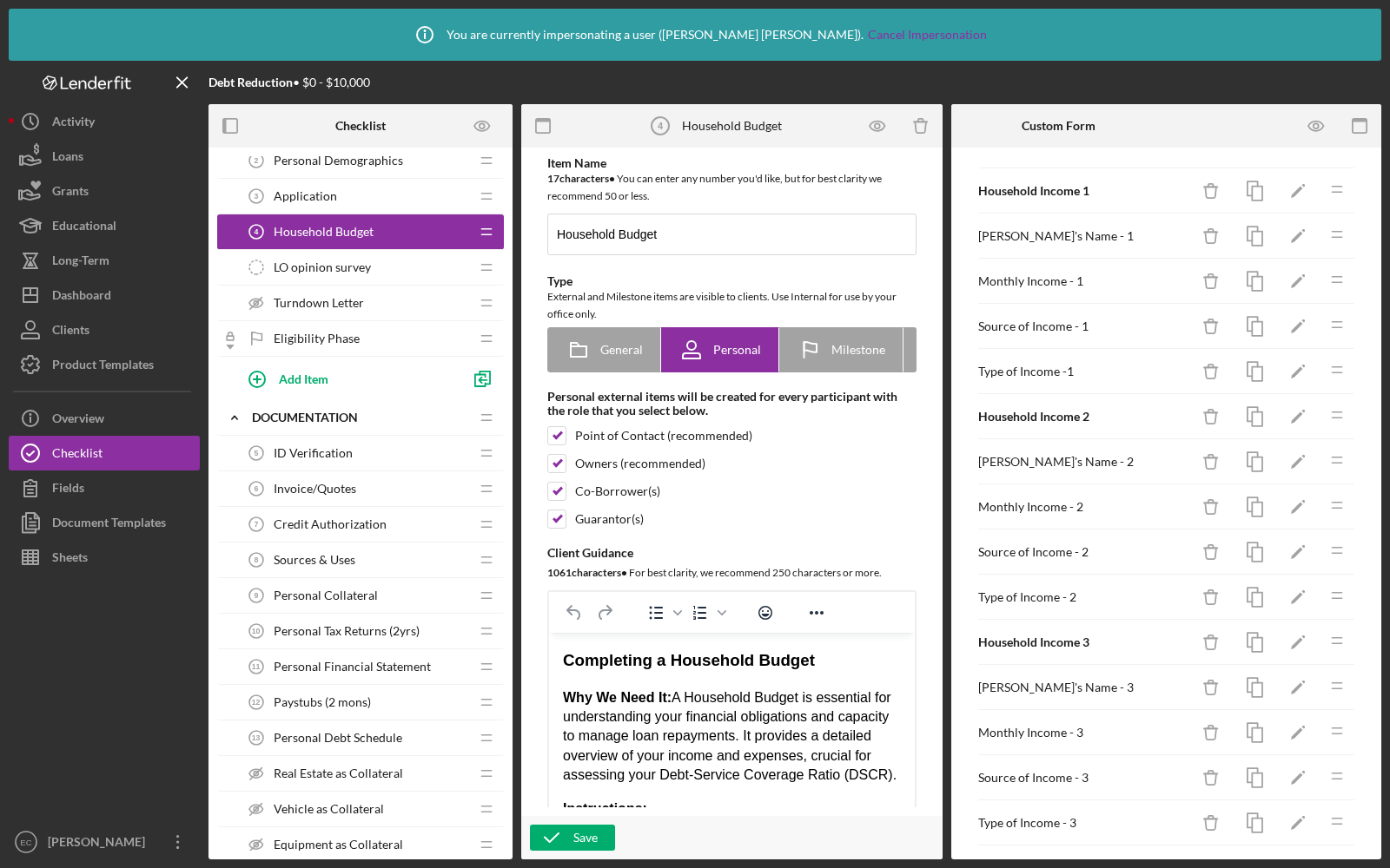
click at [308, 732] on span "Personal Debt Schedule" at bounding box center [338, 738] width 129 height 14
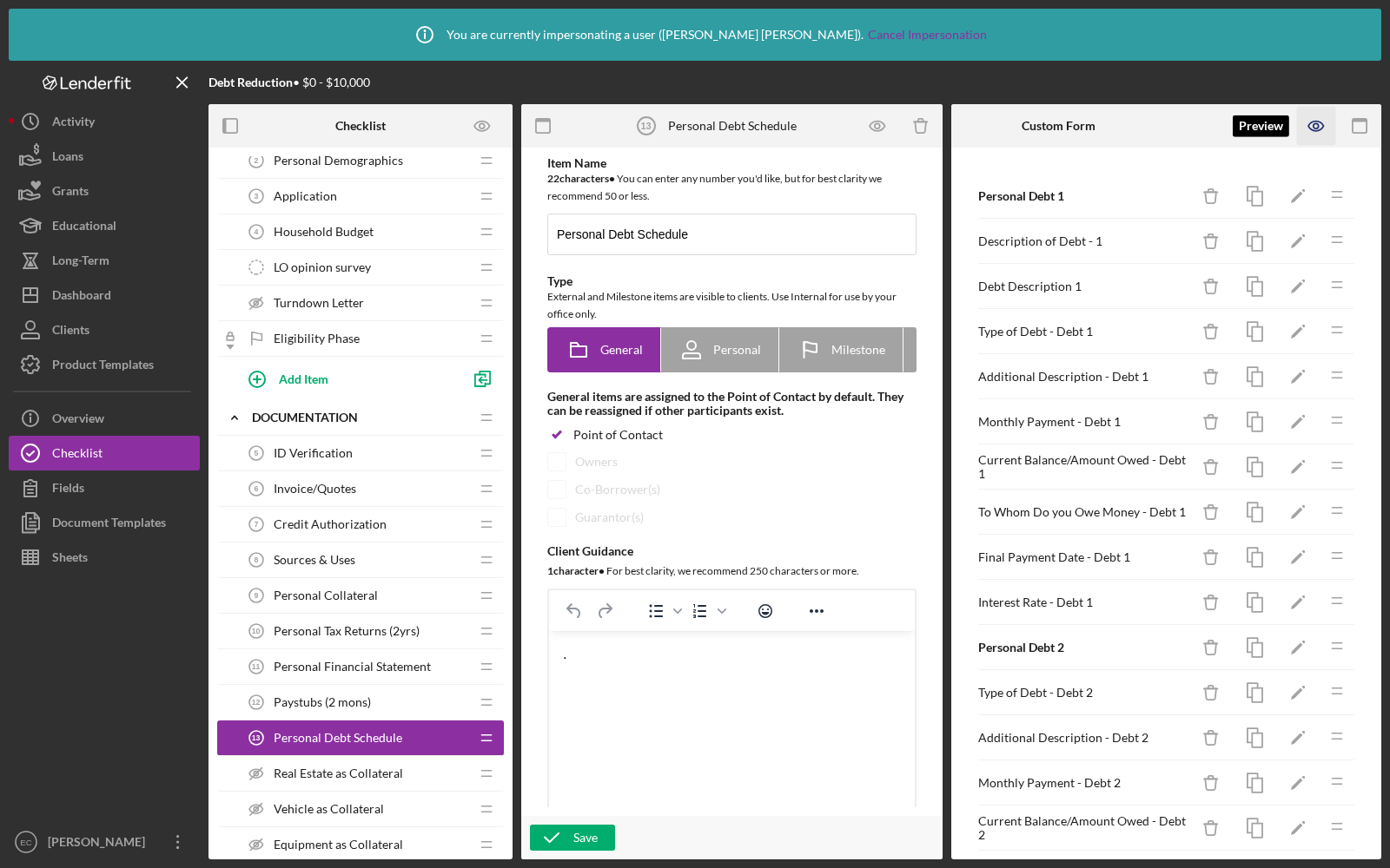
click at [1304, 128] on icon "button" at bounding box center [1316, 126] width 39 height 39
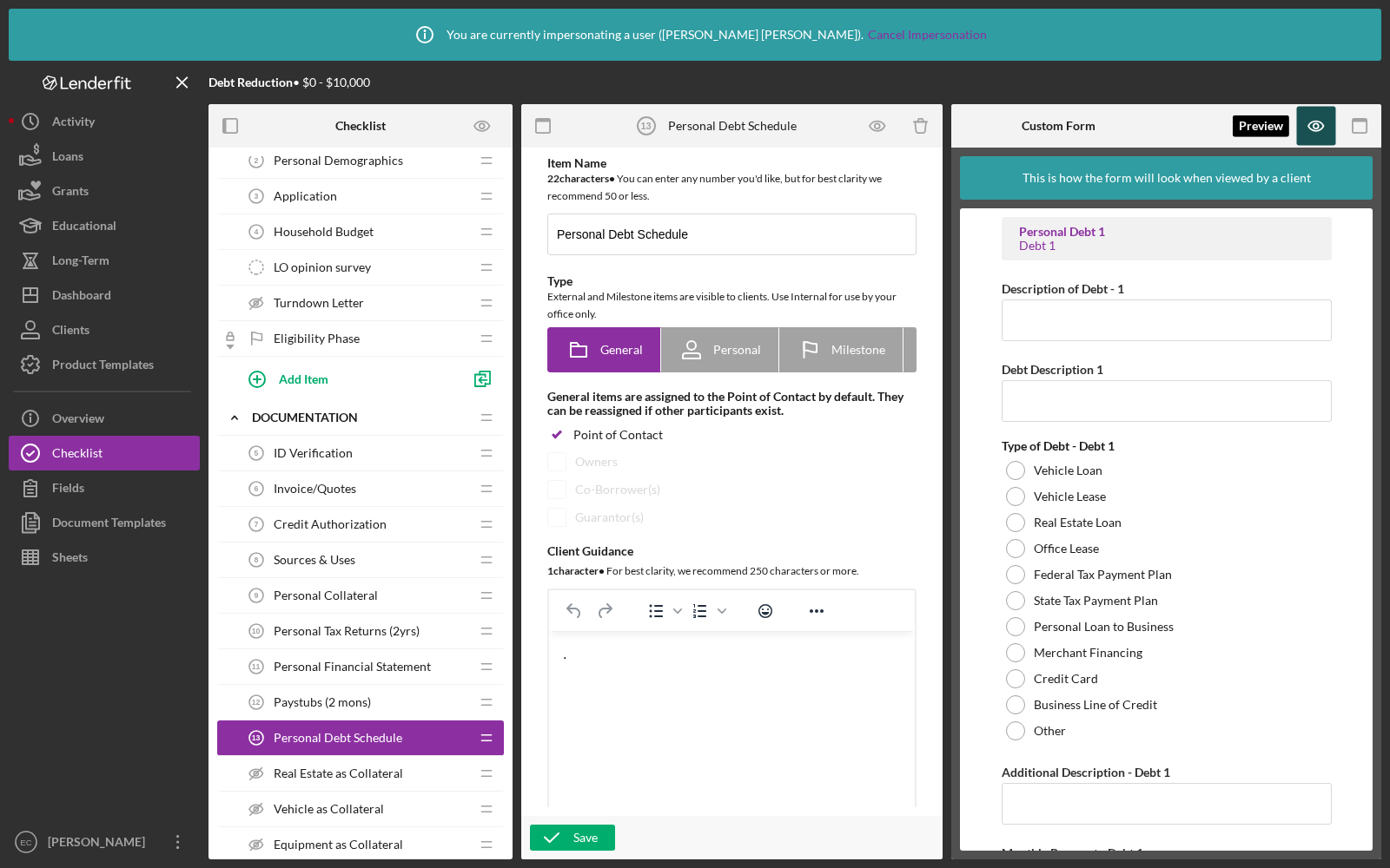
click at [1316, 127] on icon "button" at bounding box center [1316, 126] width 39 height 39
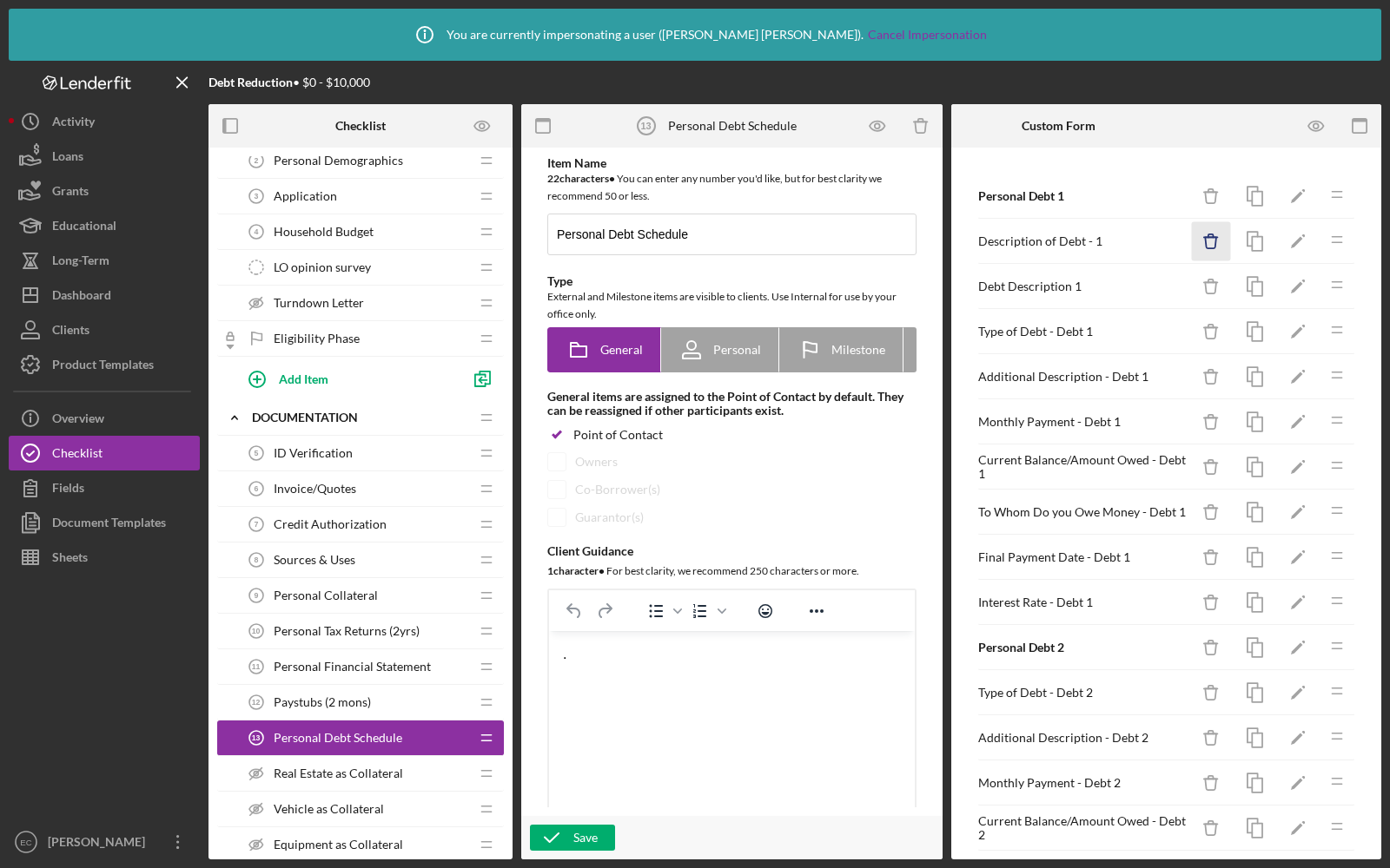
click at [1211, 238] on icon "Icon/Delete" at bounding box center [1211, 242] width 39 height 39
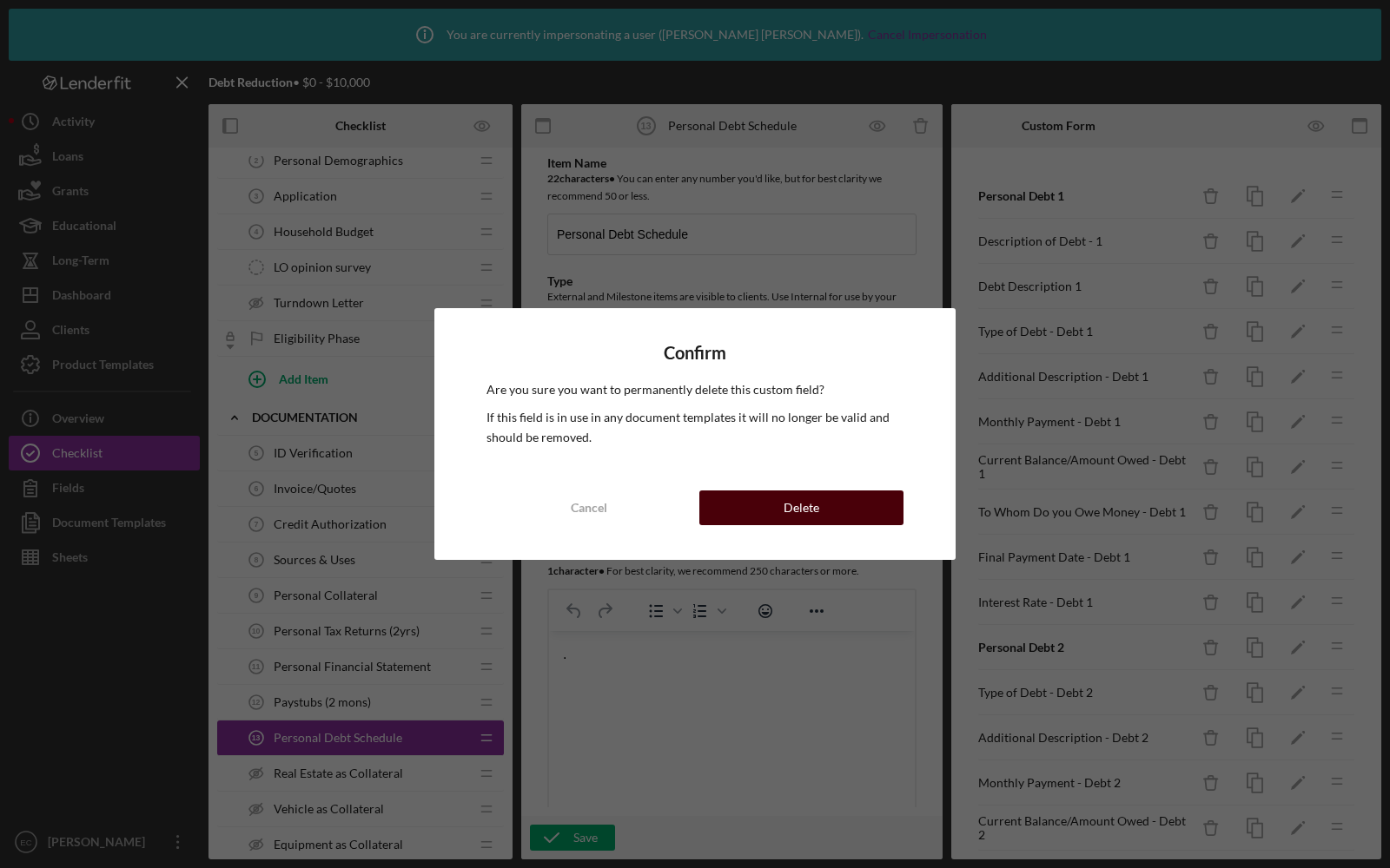
click at [844, 494] on button "Delete" at bounding box center [801, 508] width 204 height 35
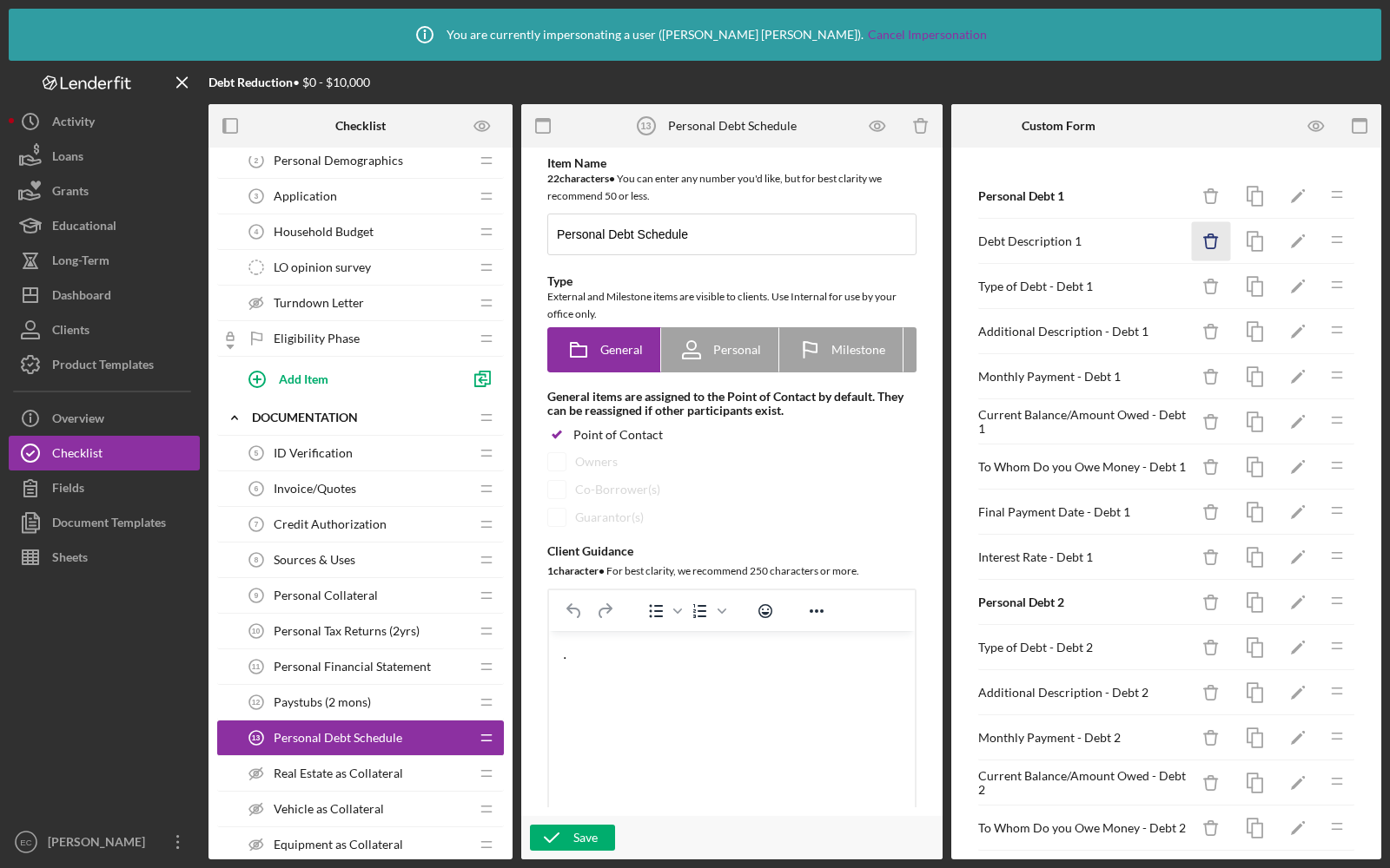
click at [1219, 240] on icon "Icon/Delete" at bounding box center [1211, 242] width 39 height 39
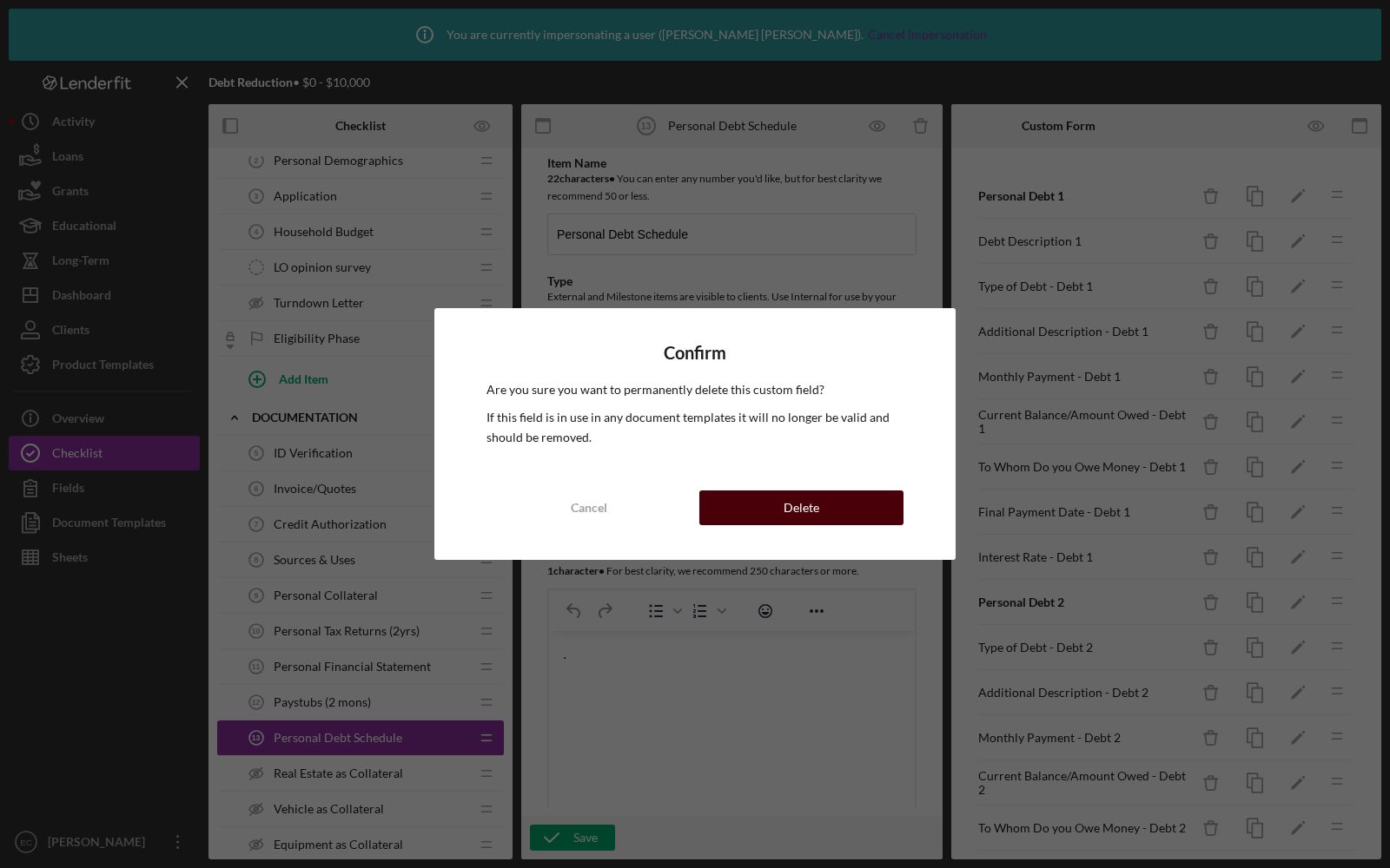
click at [825, 514] on button "Delete" at bounding box center [801, 508] width 204 height 35
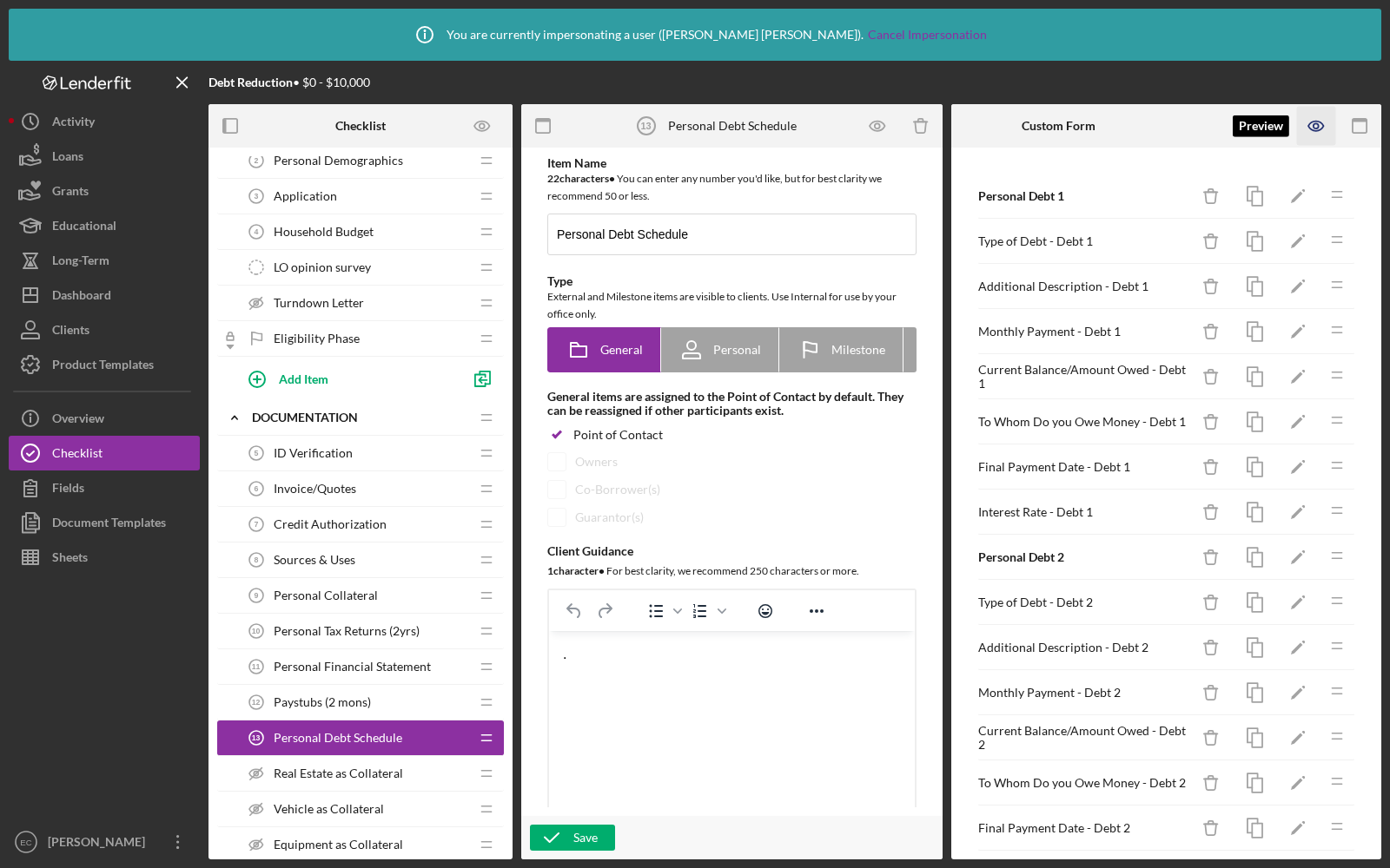
click at [1313, 130] on icon "button" at bounding box center [1315, 126] width 15 height 10
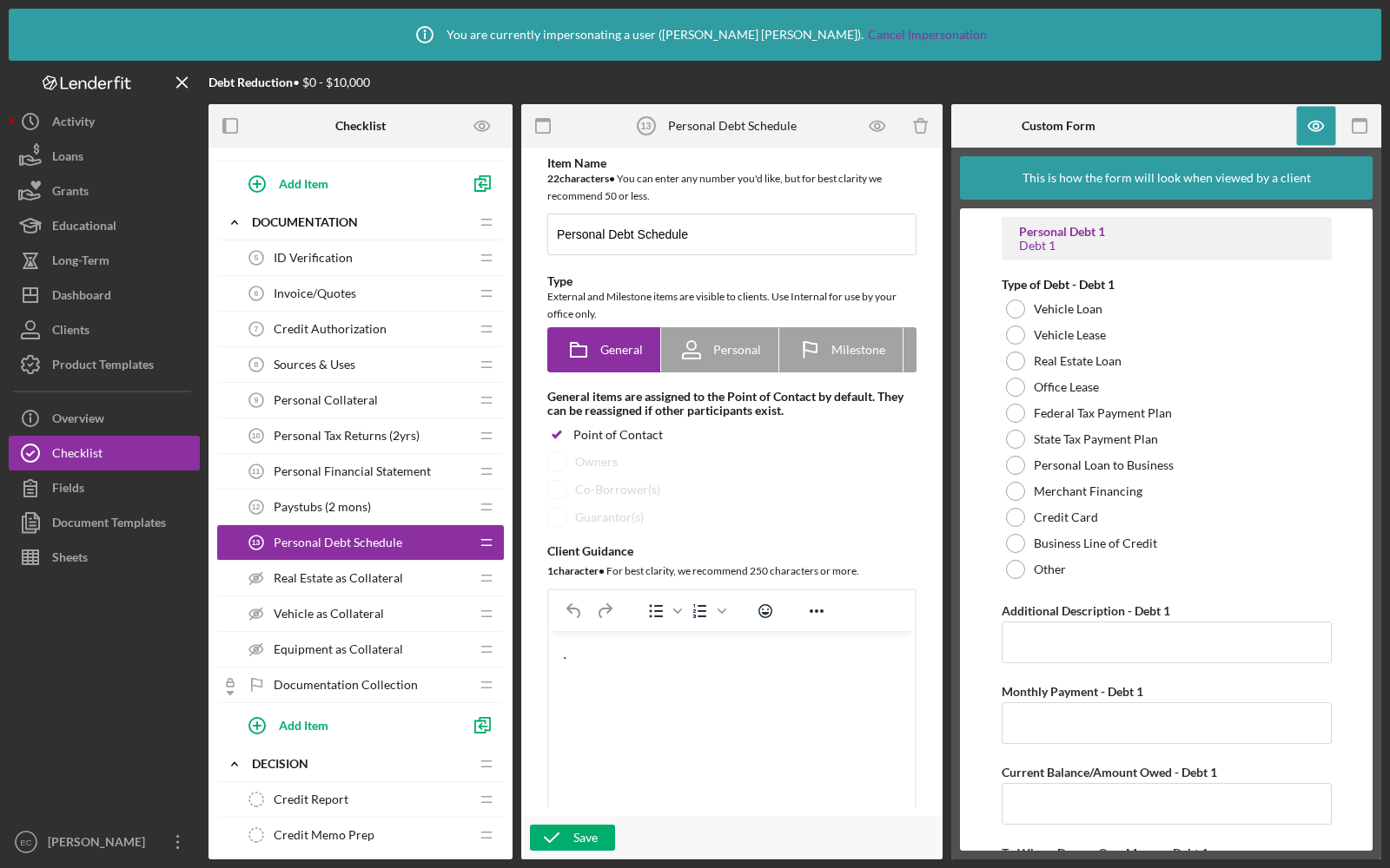
scroll to position [311, 0]
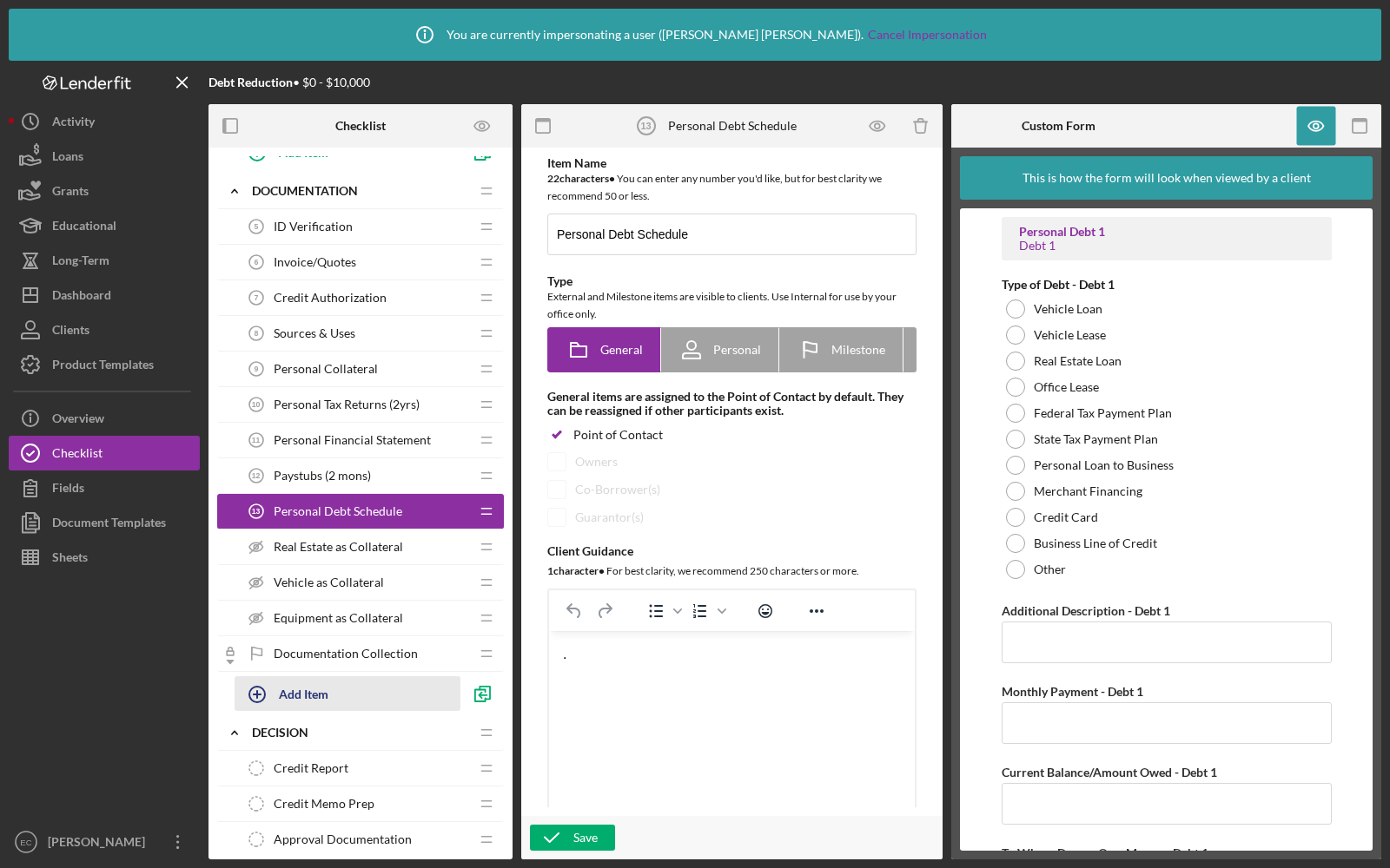
click at [259, 691] on circle "button" at bounding box center [257, 695] width 16 height 16
type input "P"
type input "Debt Verification"
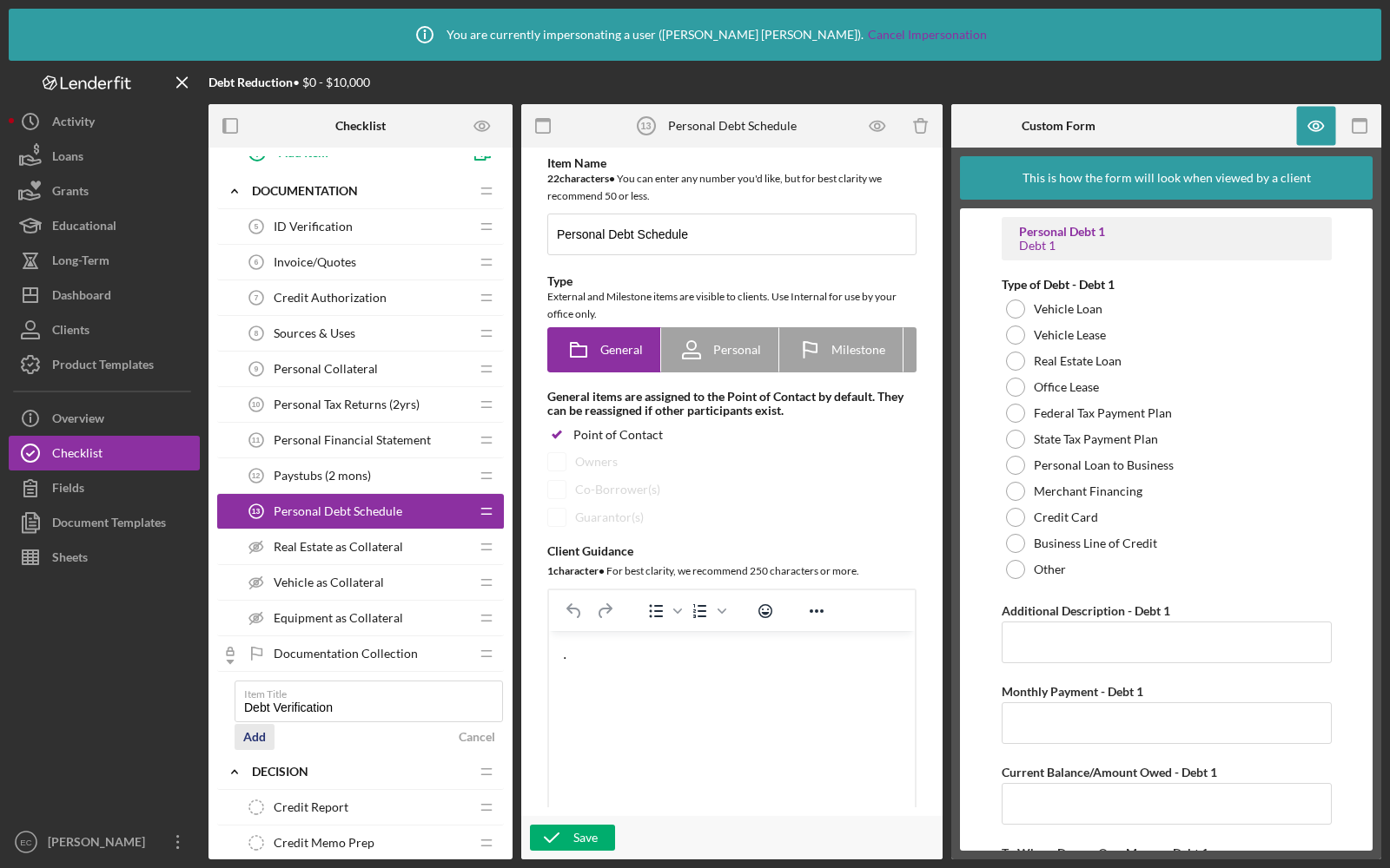
click at [248, 724] on div "Add" at bounding box center [255, 738] width 23 height 26
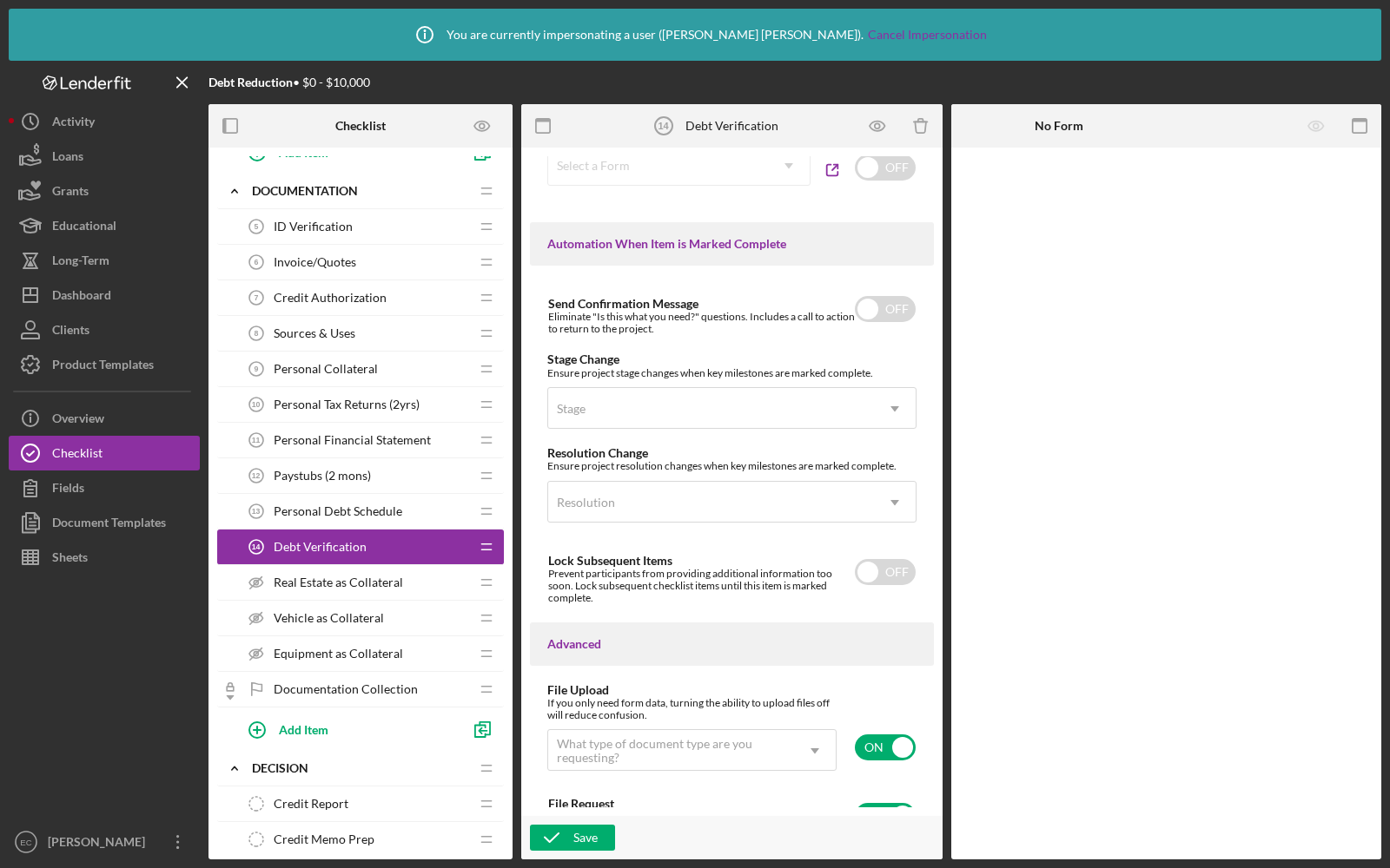
scroll to position [1222, 0]
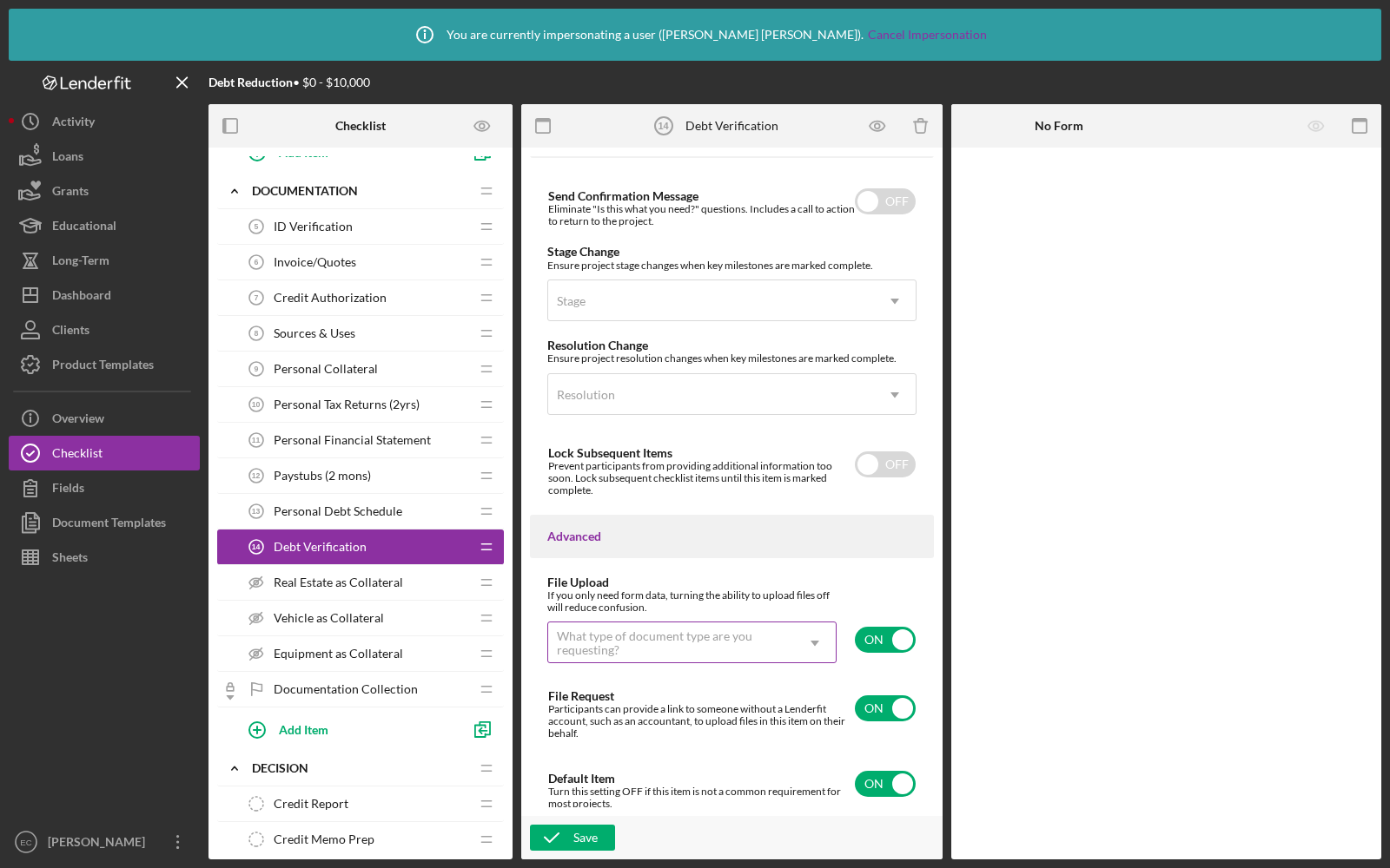
click at [764, 629] on div "What type of document type are you requesting?" at bounding box center [670, 643] width 228 height 28
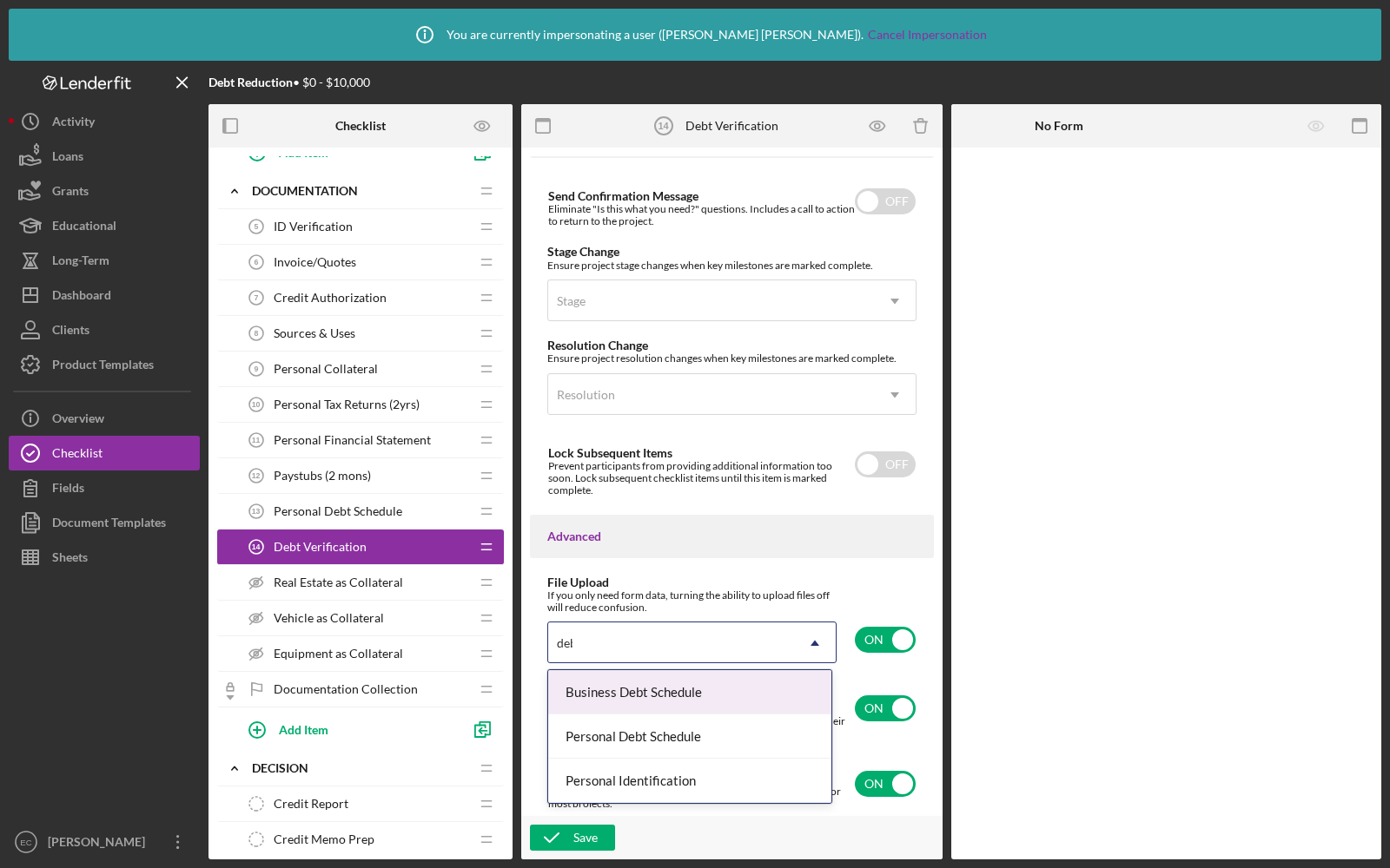
type input "debt"
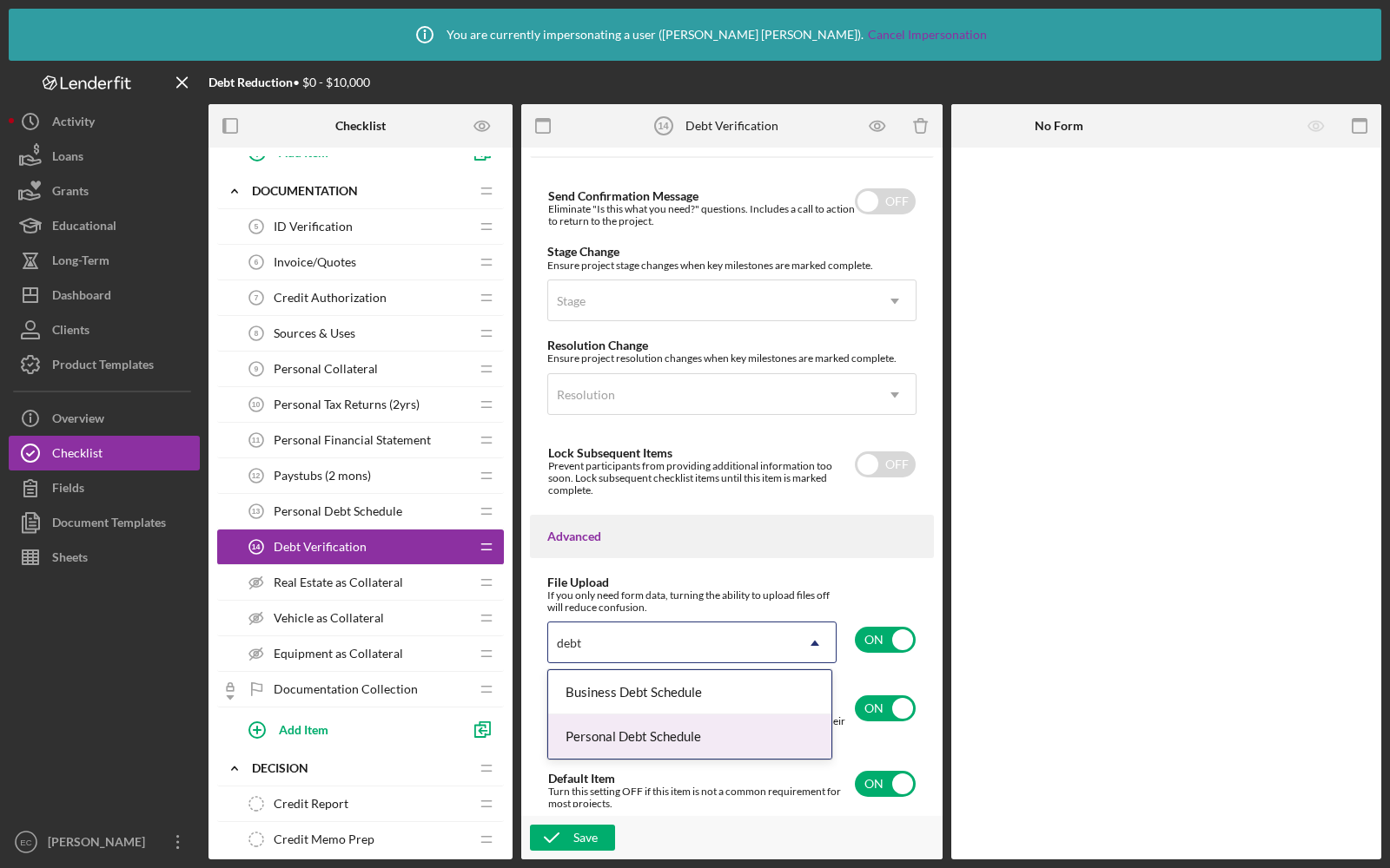
click at [656, 722] on div "Personal Debt Schedule" at bounding box center [690, 737] width 284 height 45
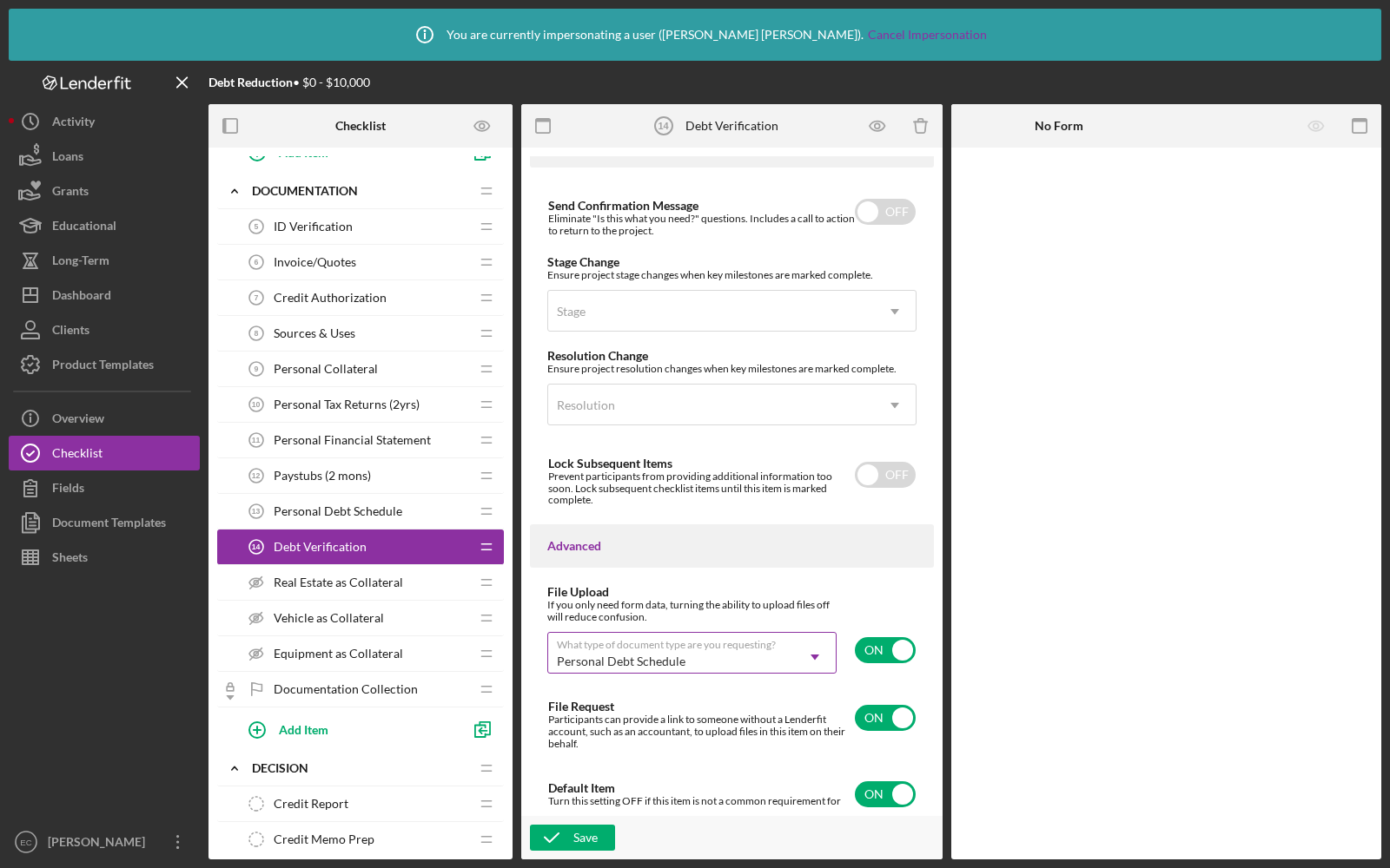
scroll to position [1231, 0]
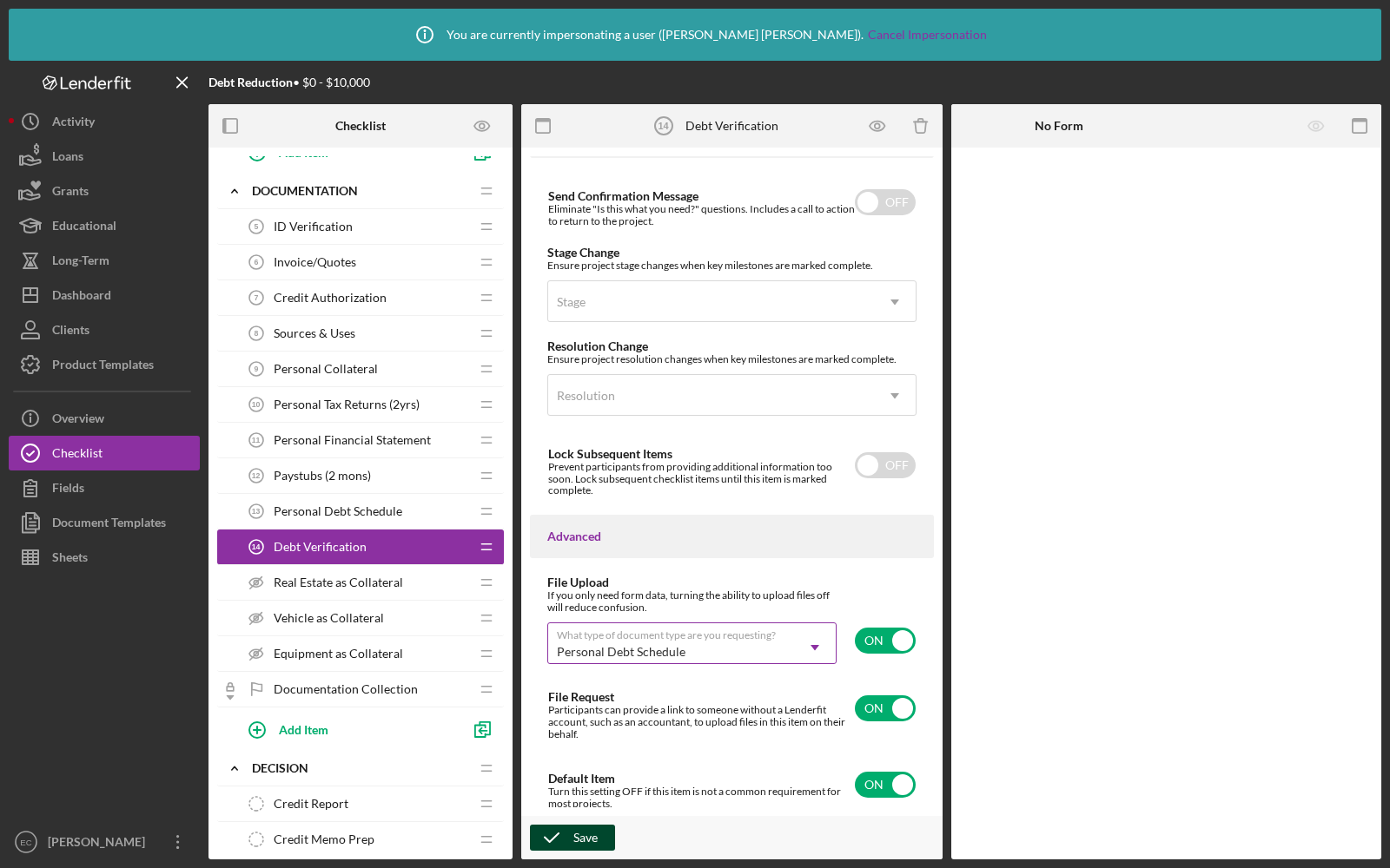
click at [540, 830] on icon "button" at bounding box center [551, 838] width 44 height 44
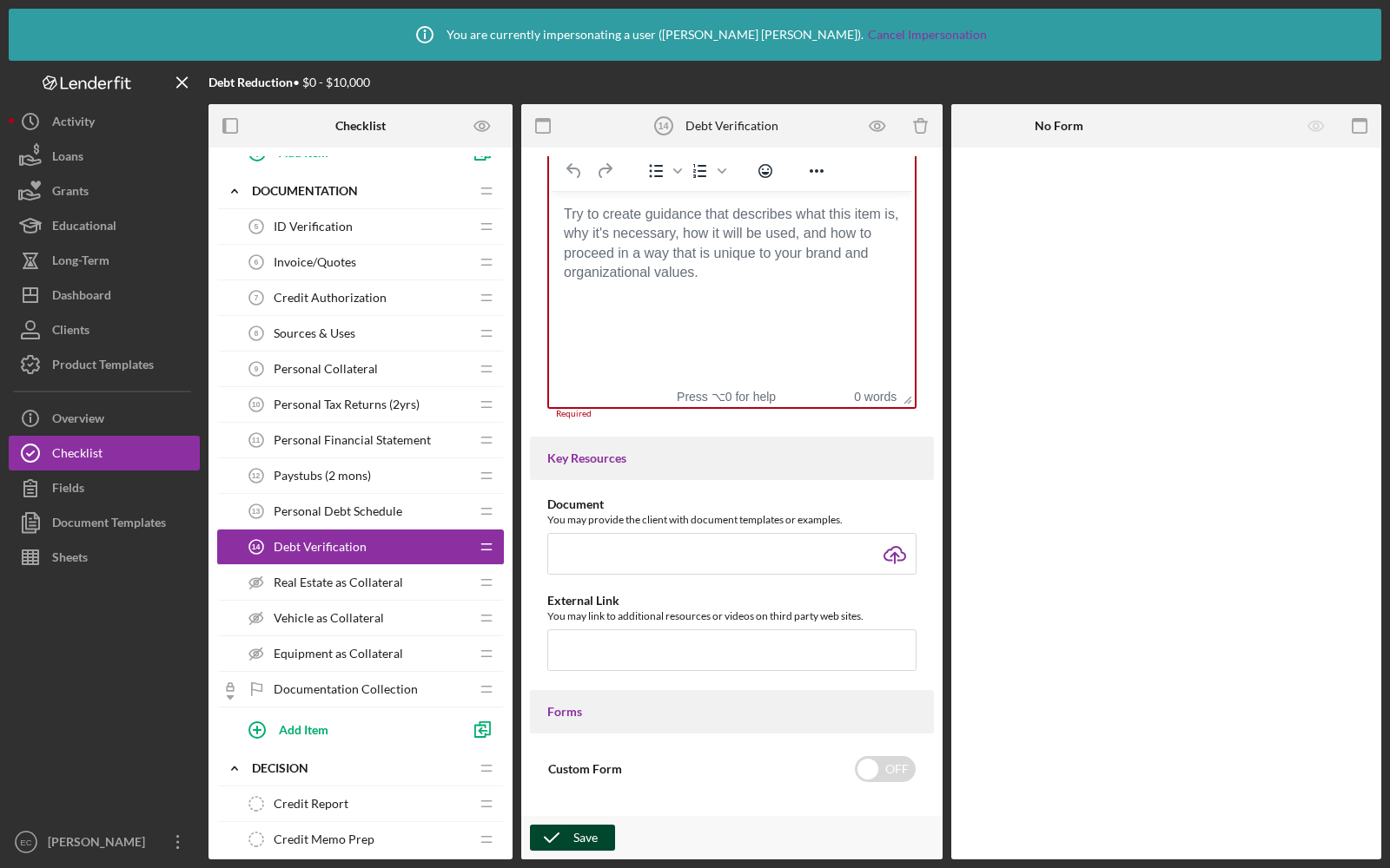
scroll to position [434, 0]
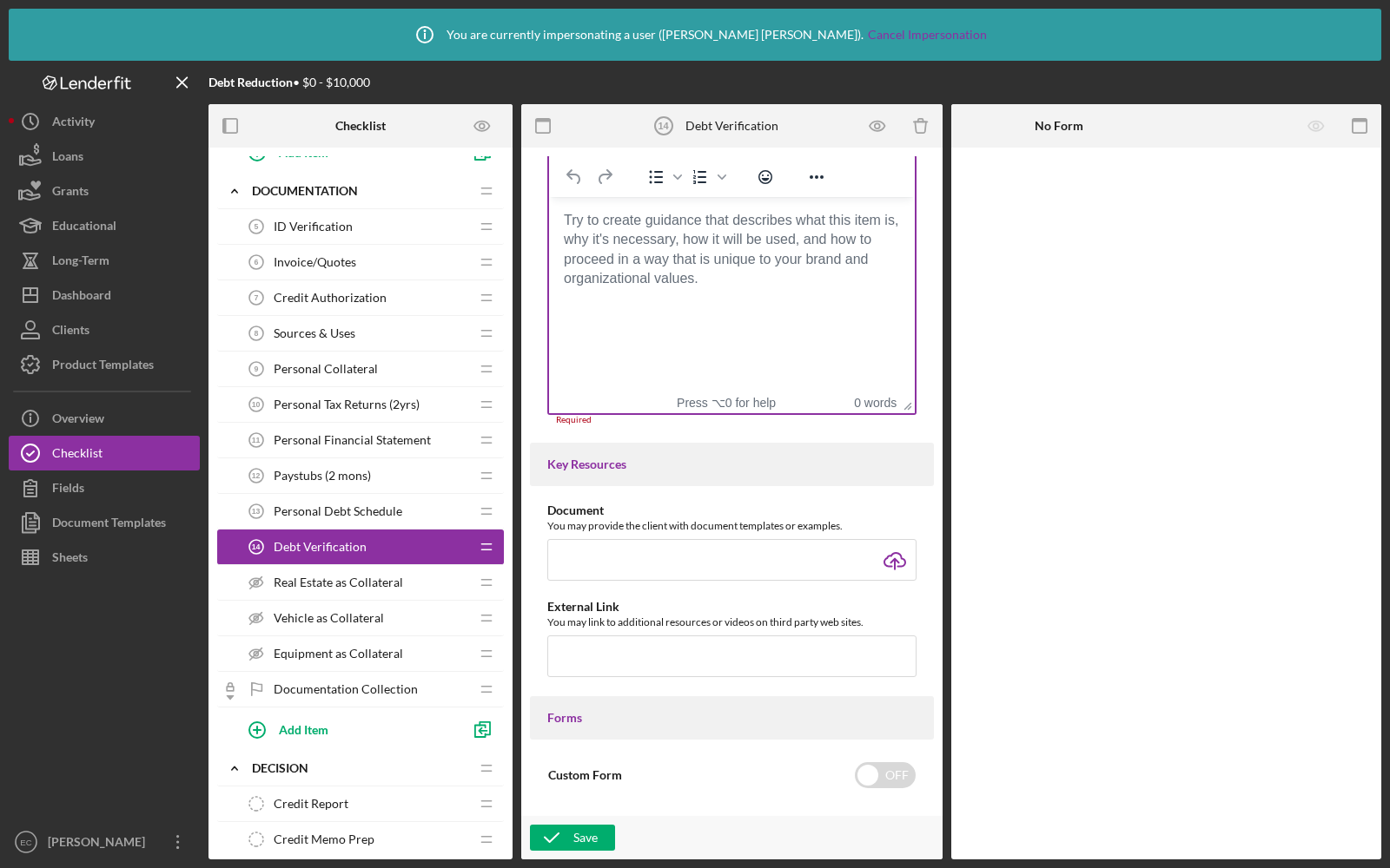
click at [623, 244] on html at bounding box center [732, 220] width 366 height 47
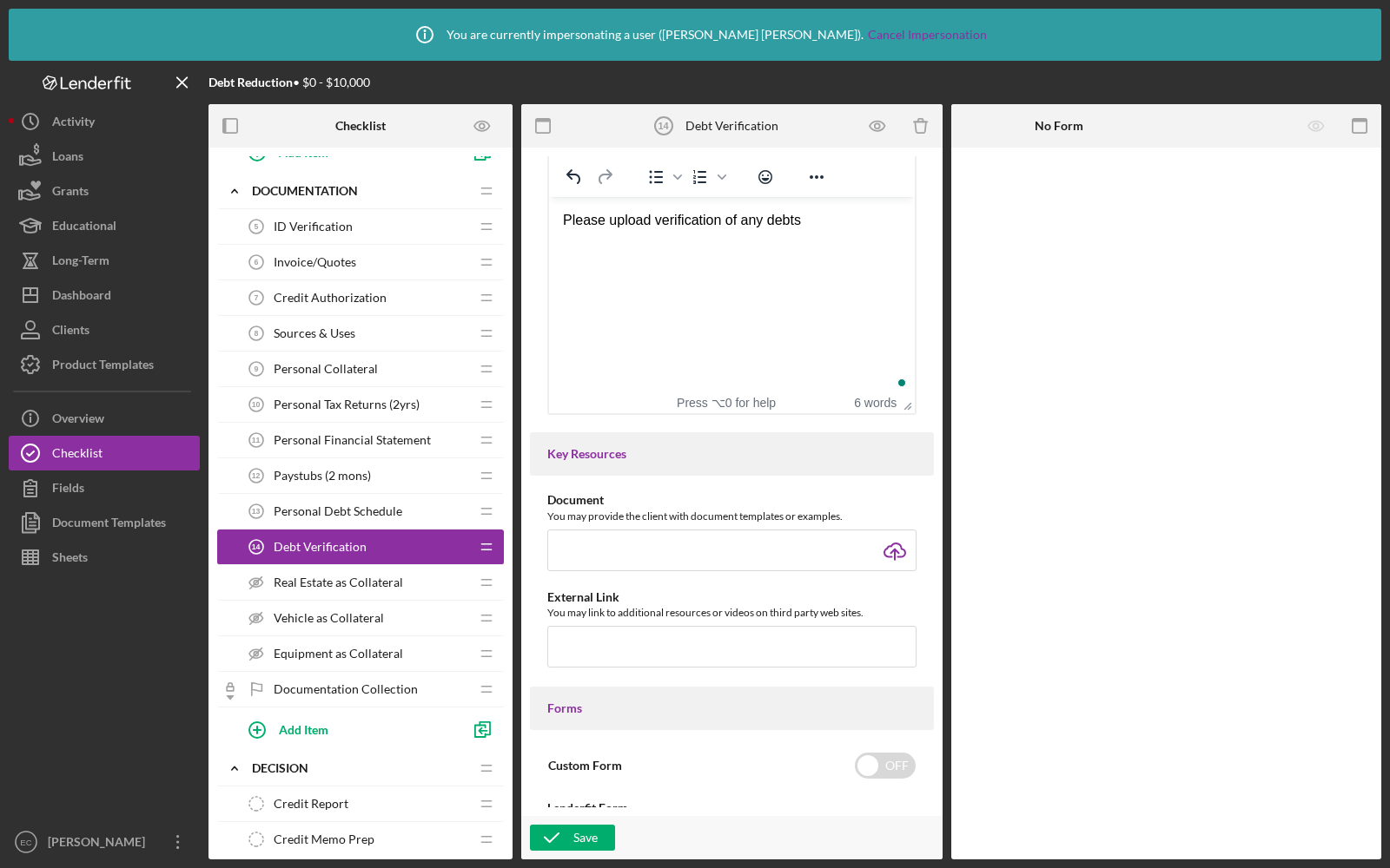
scroll to position [1222, 0]
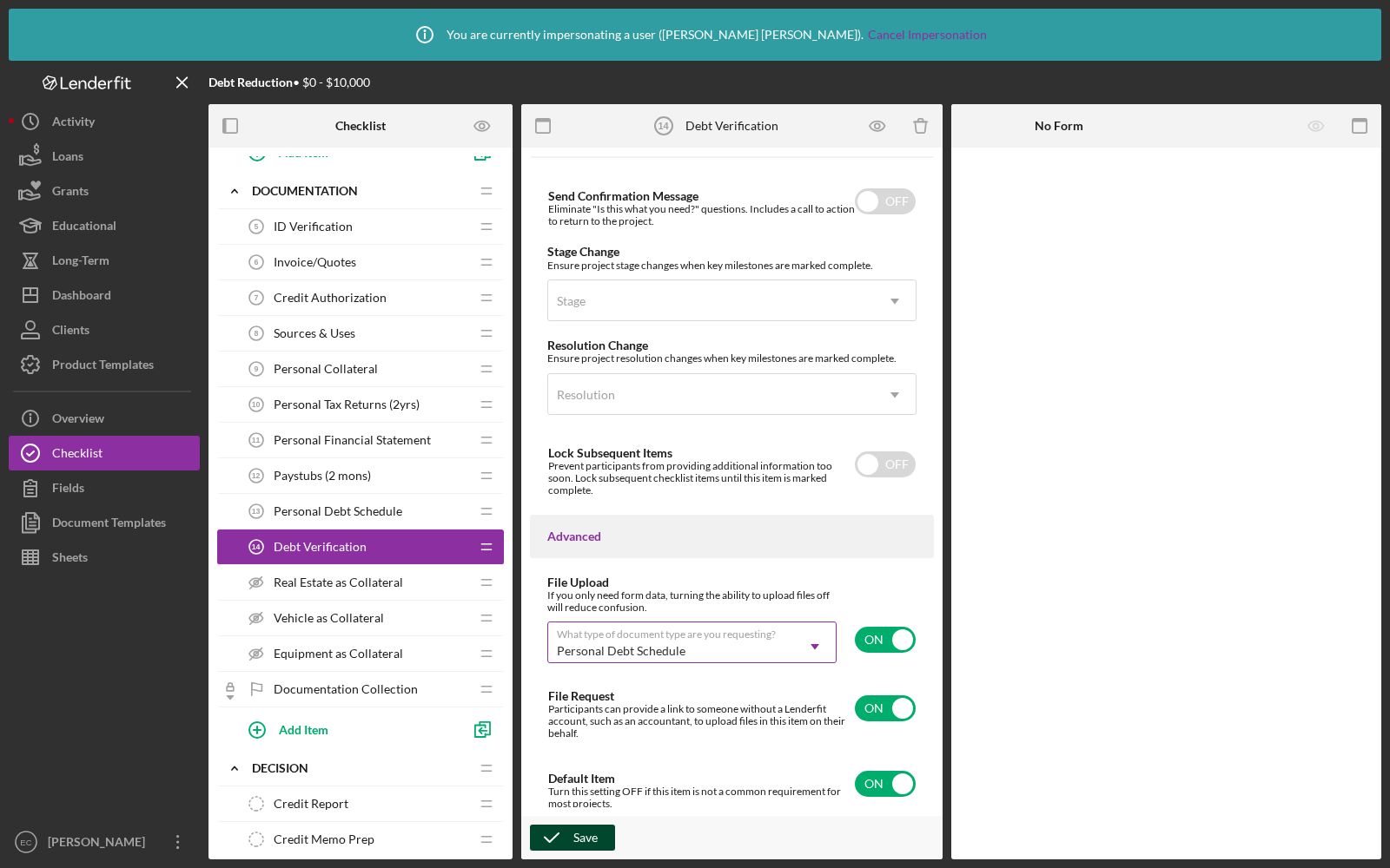
click at [560, 828] on icon "button" at bounding box center [551, 838] width 44 height 44
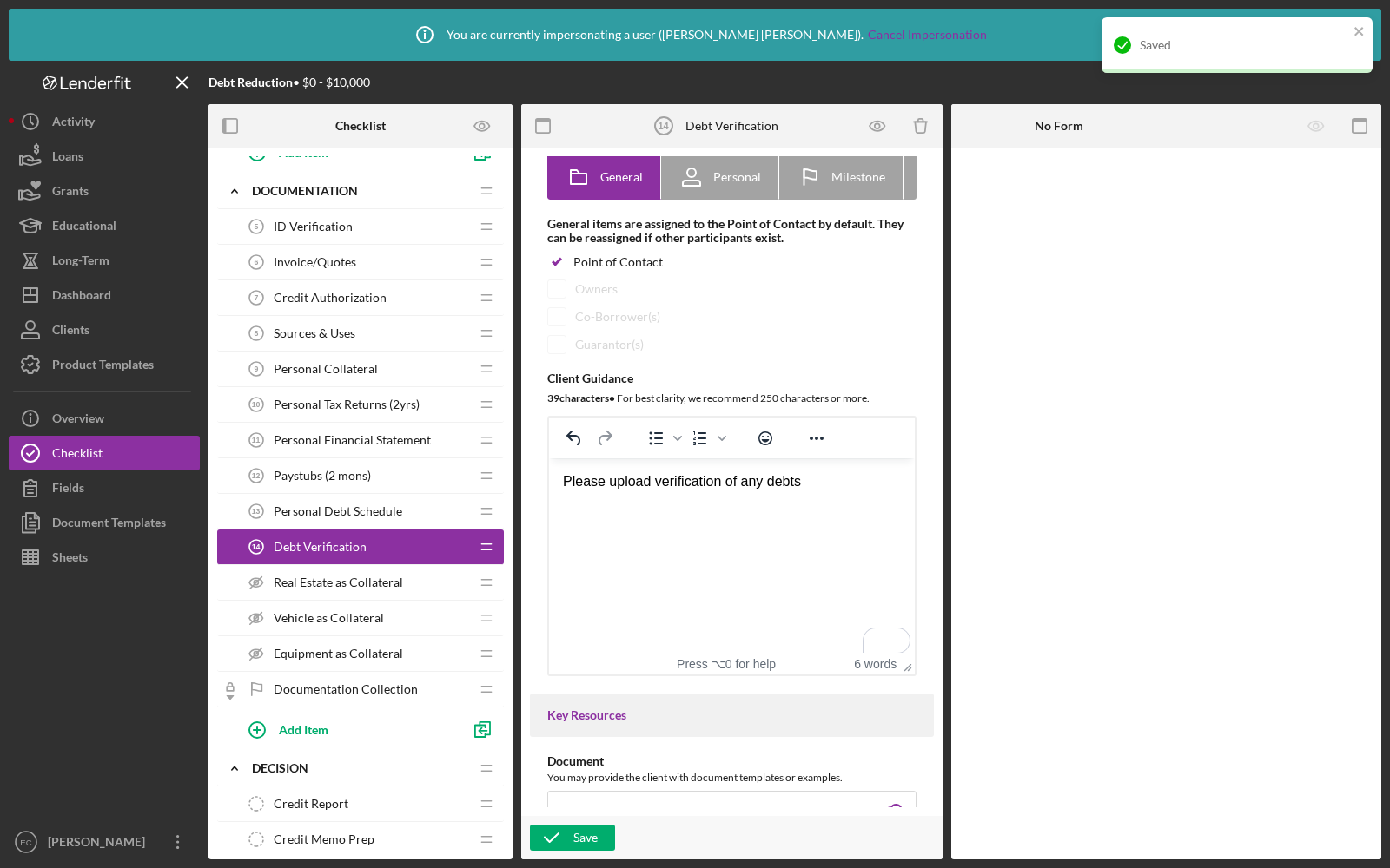
scroll to position [0, 0]
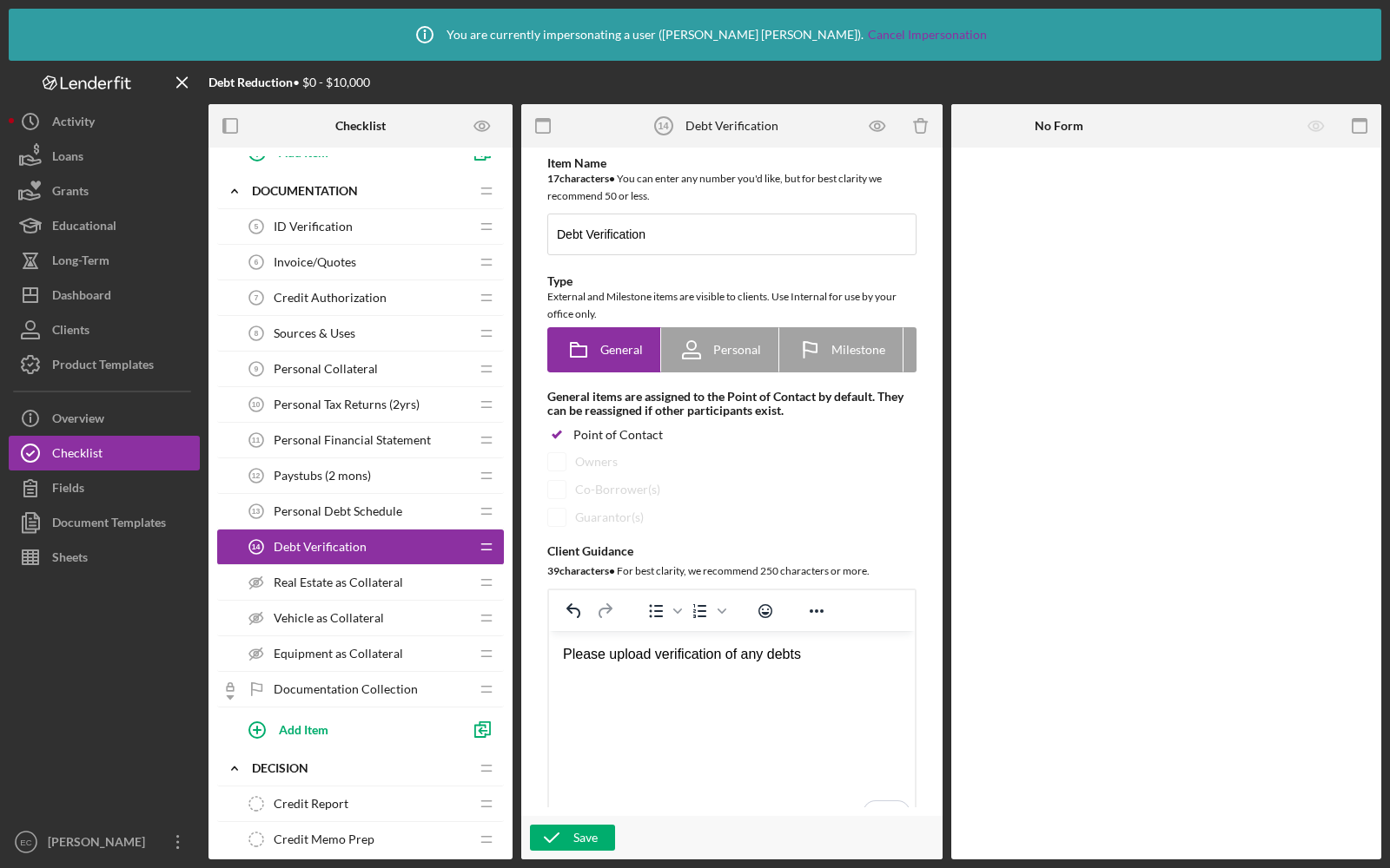
click at [345, 326] on span "Sources & Uses" at bounding box center [314, 333] width 81 height 14
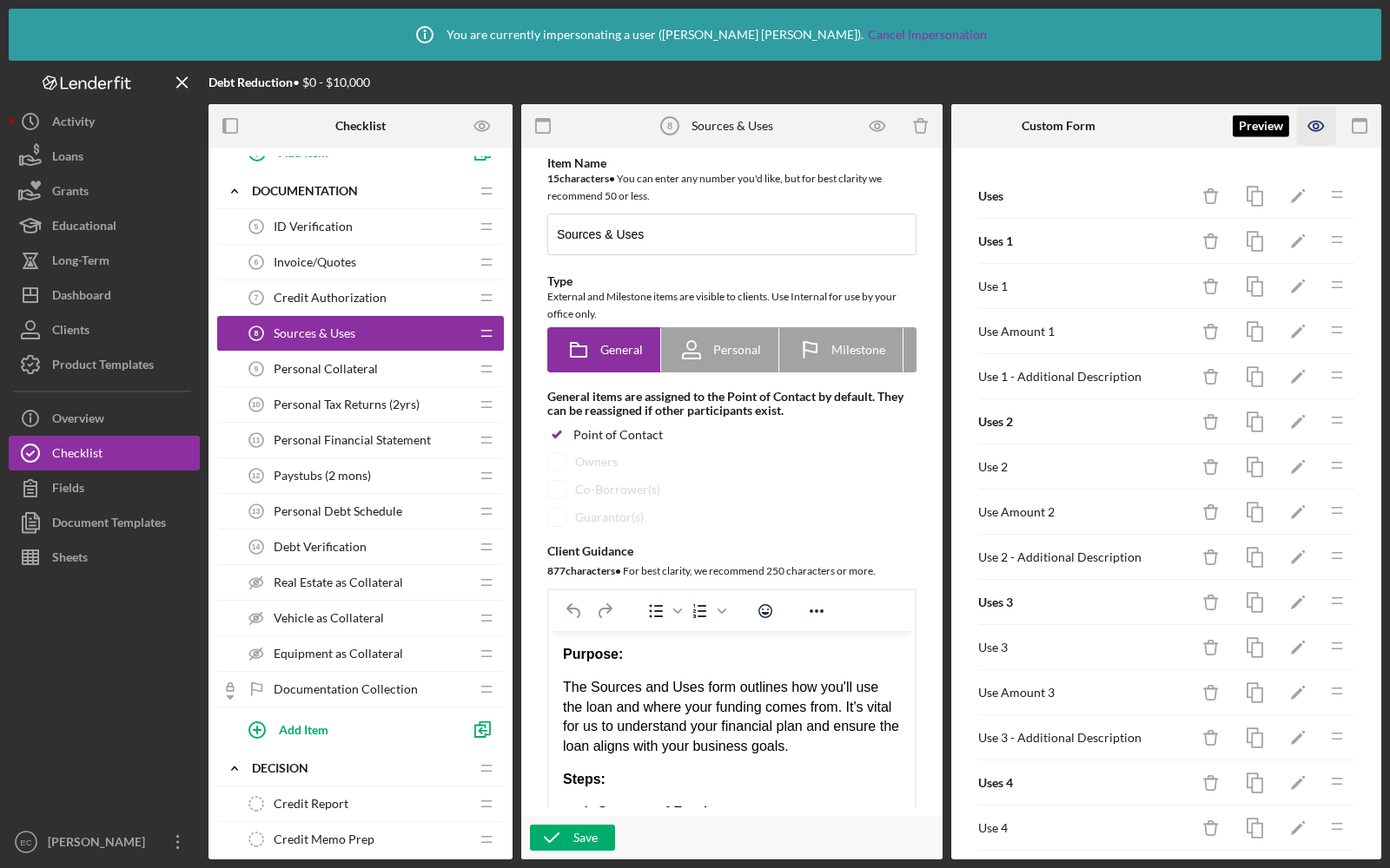
click at [1313, 124] on icon "button" at bounding box center [1316, 126] width 5 height 5
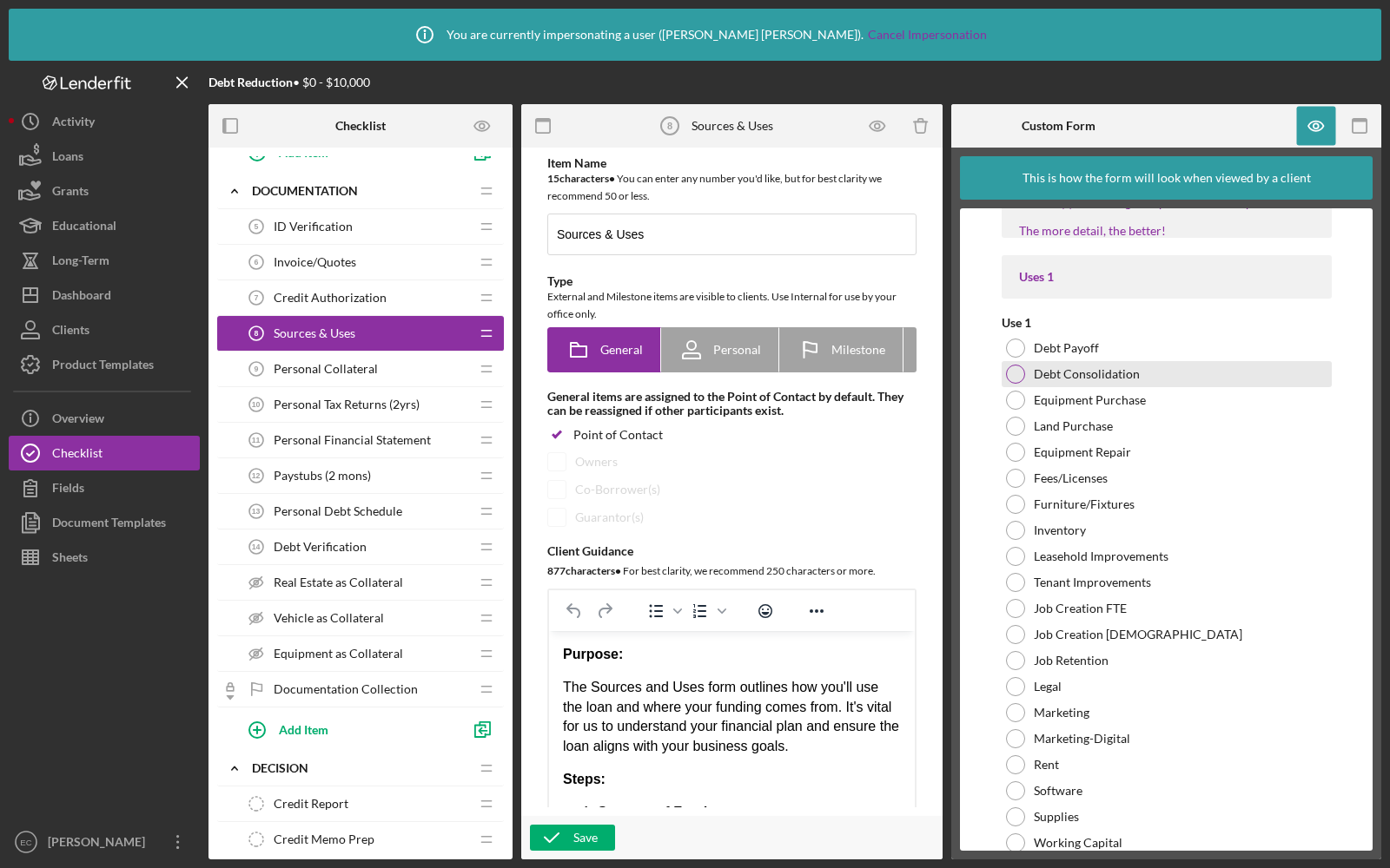
scroll to position [50, 0]
click at [1021, 375] on div at bounding box center [1015, 374] width 19 height 19
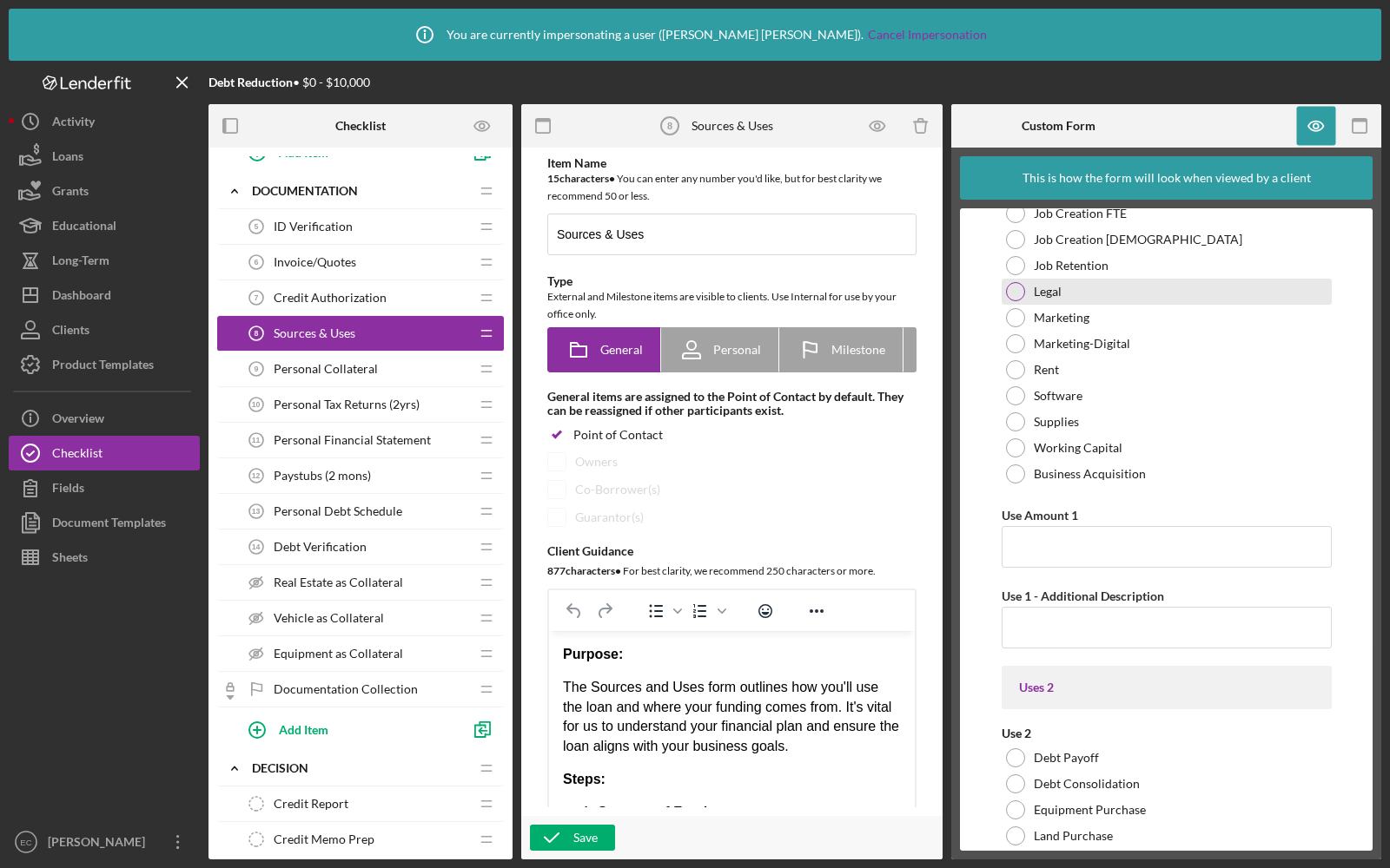
scroll to position [0, 0]
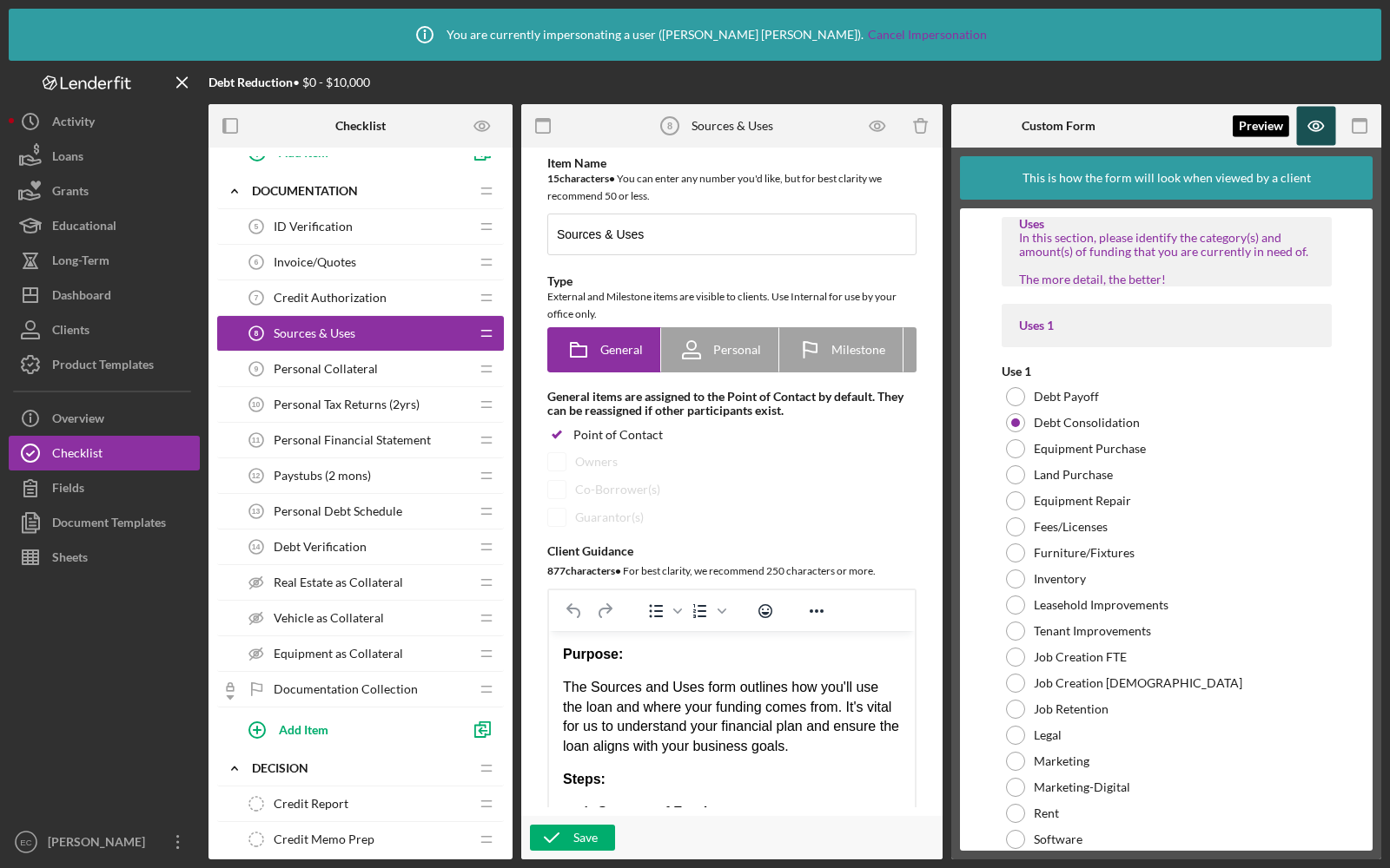
click at [1323, 123] on icon "button" at bounding box center [1316, 126] width 39 height 39
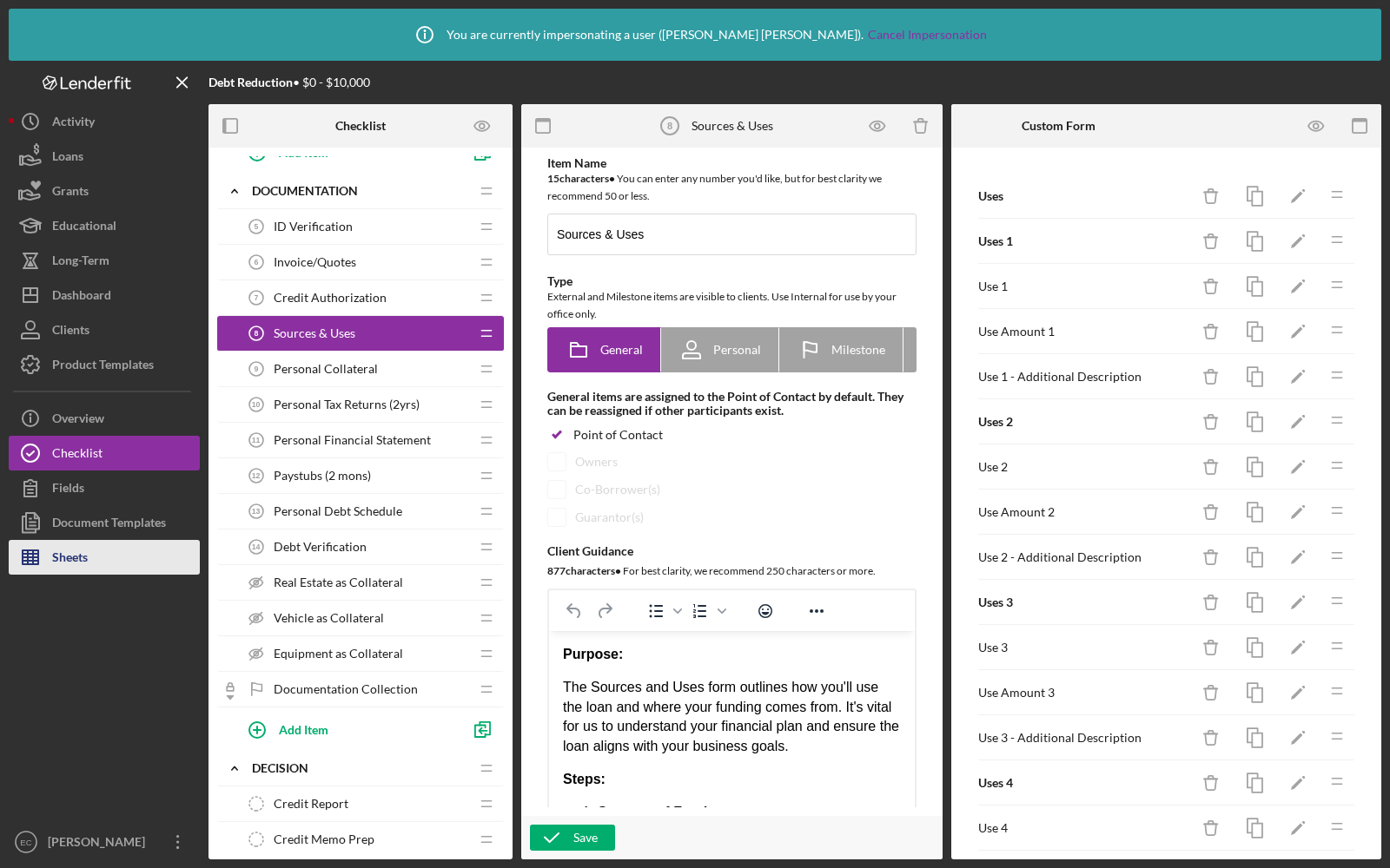
click at [70, 551] on div "Sheets" at bounding box center [70, 559] width 36 height 39
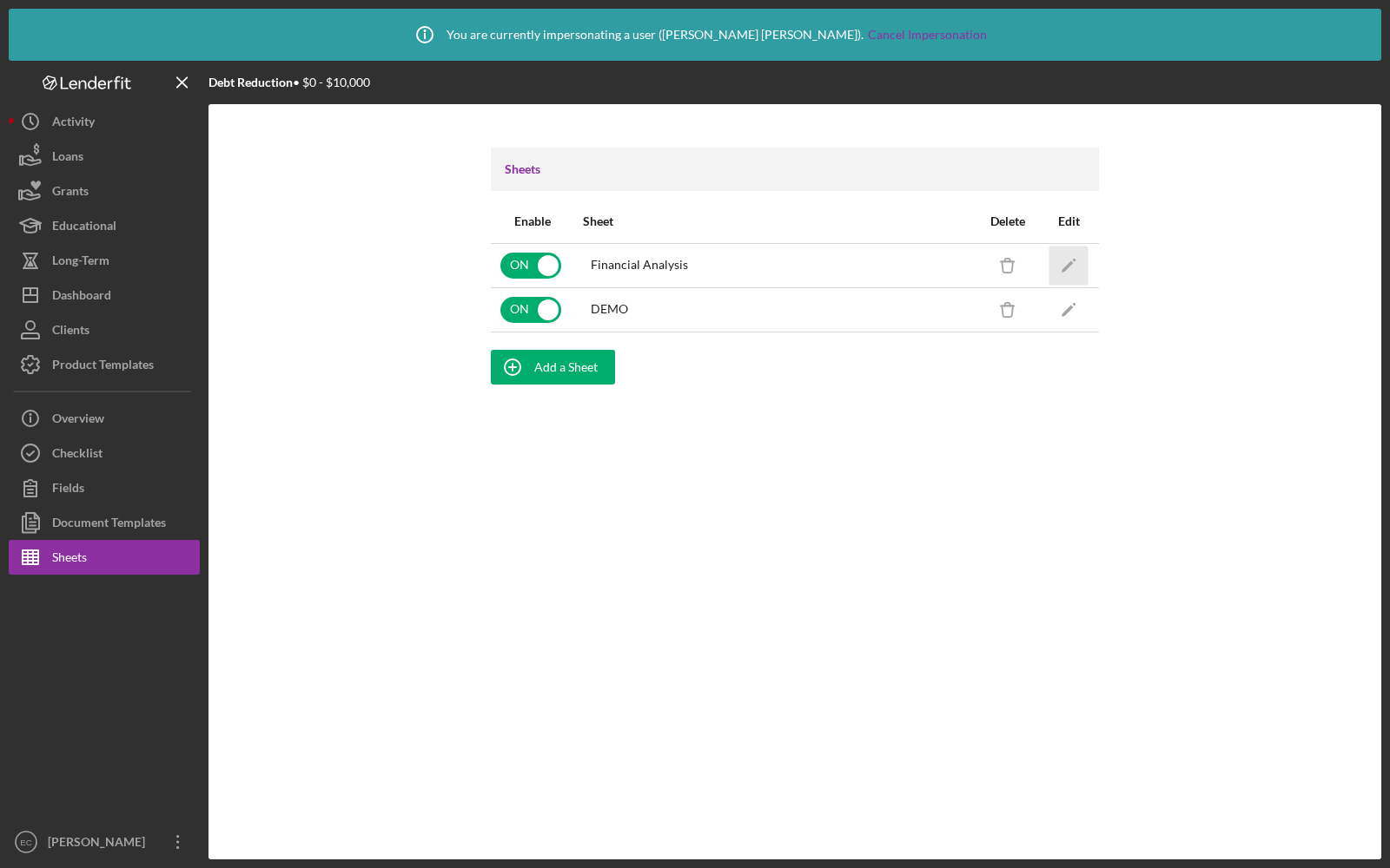
click at [1070, 272] on icon "Icon/Edit" at bounding box center [1069, 265] width 39 height 39
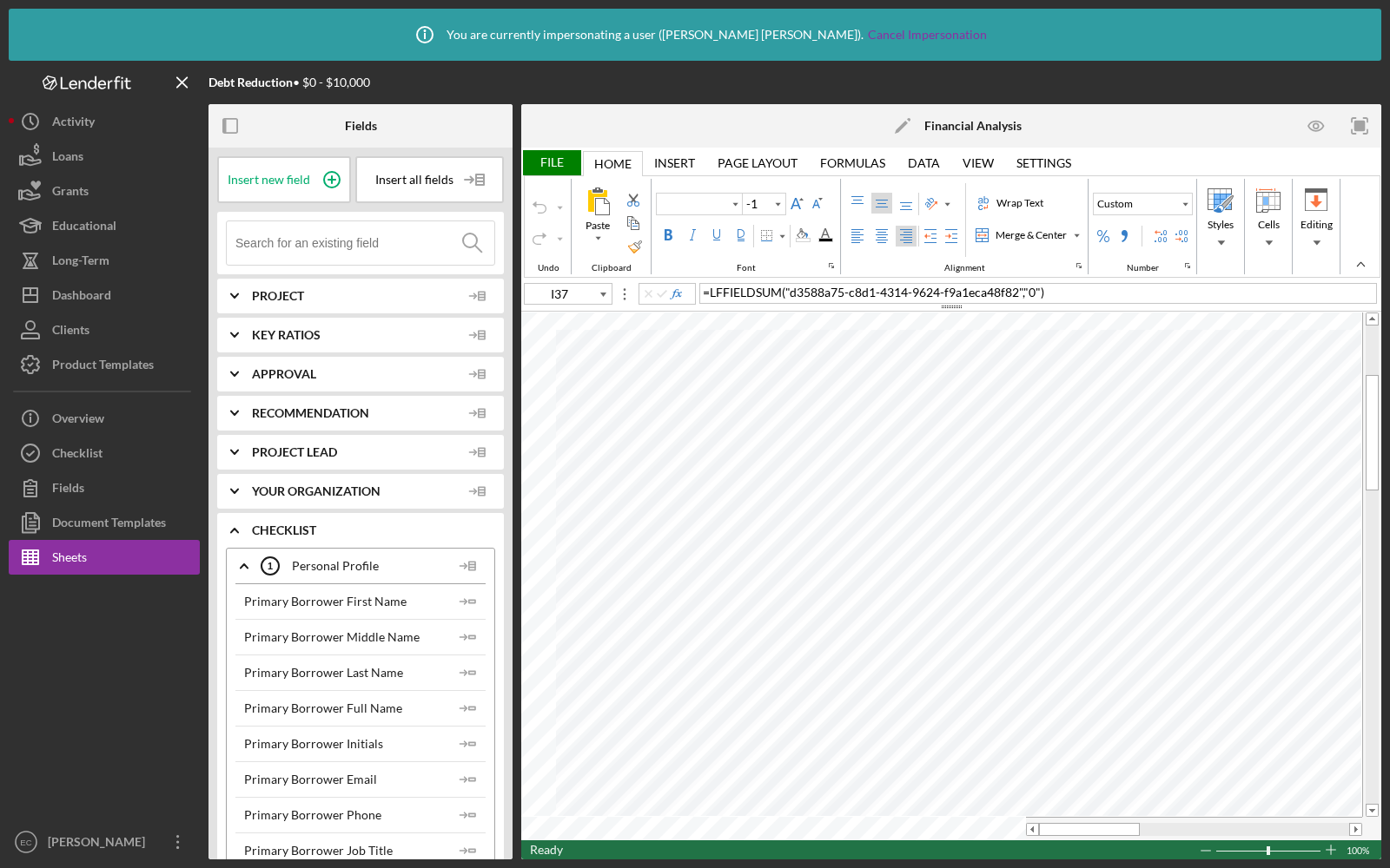
type input "Calibri"
type input "11"
click at [98, 456] on div "Checklist" at bounding box center [78, 455] width 51 height 39
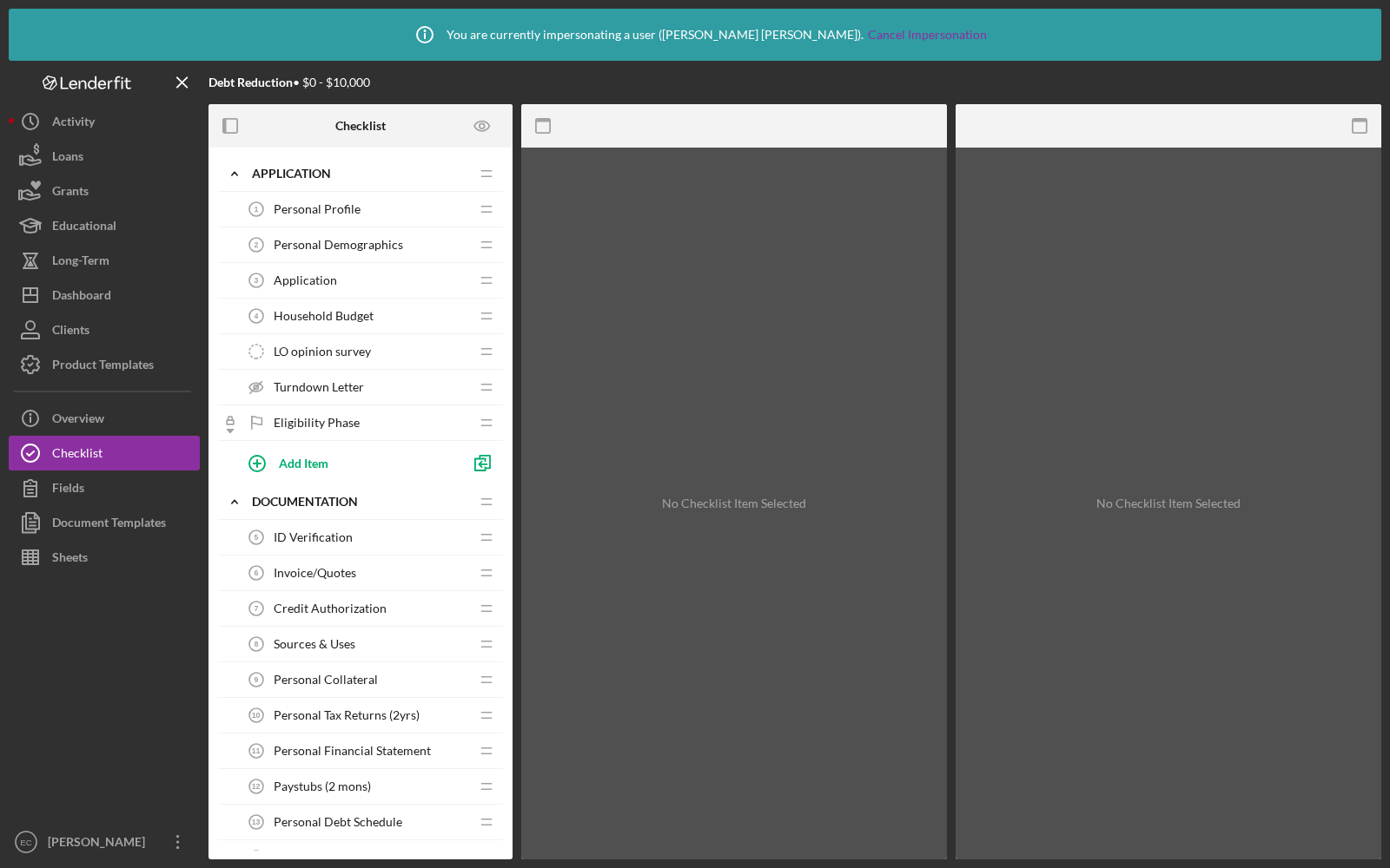
click at [370, 312] on span "Household Budget" at bounding box center [324, 316] width 100 height 14
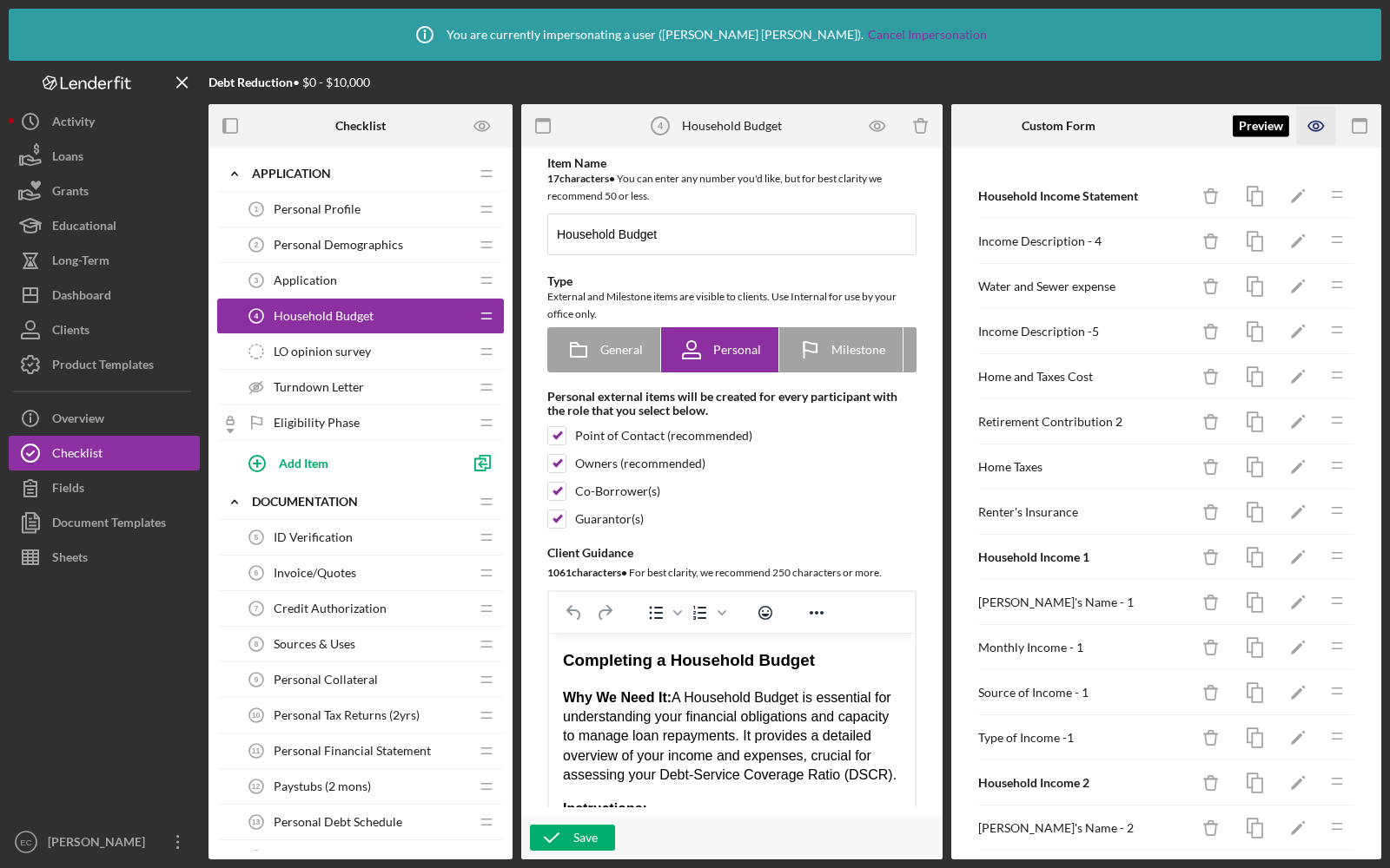
click at [1306, 138] on icon "button" at bounding box center [1316, 126] width 39 height 39
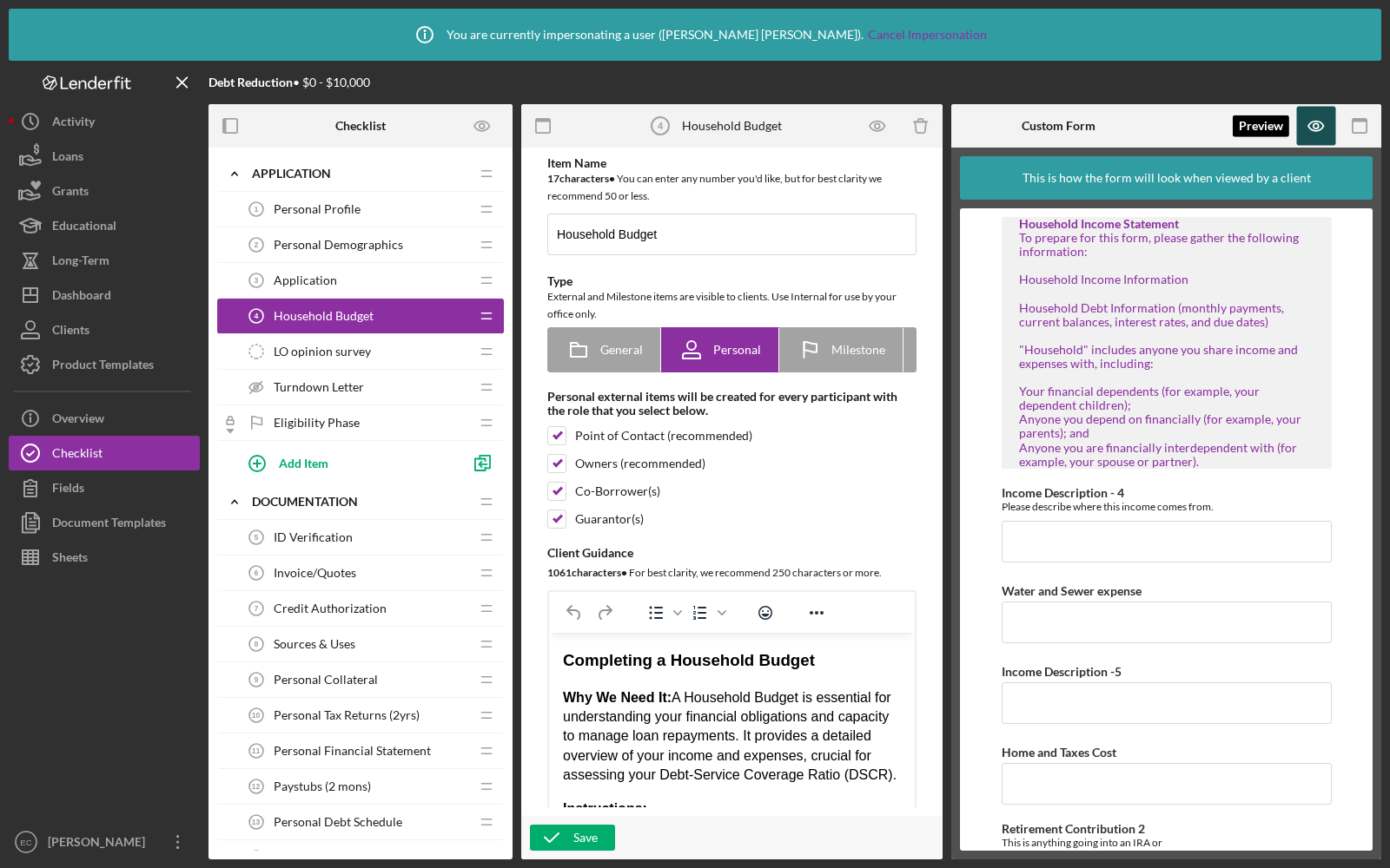
click at [1314, 116] on icon "button" at bounding box center [1316, 126] width 39 height 39
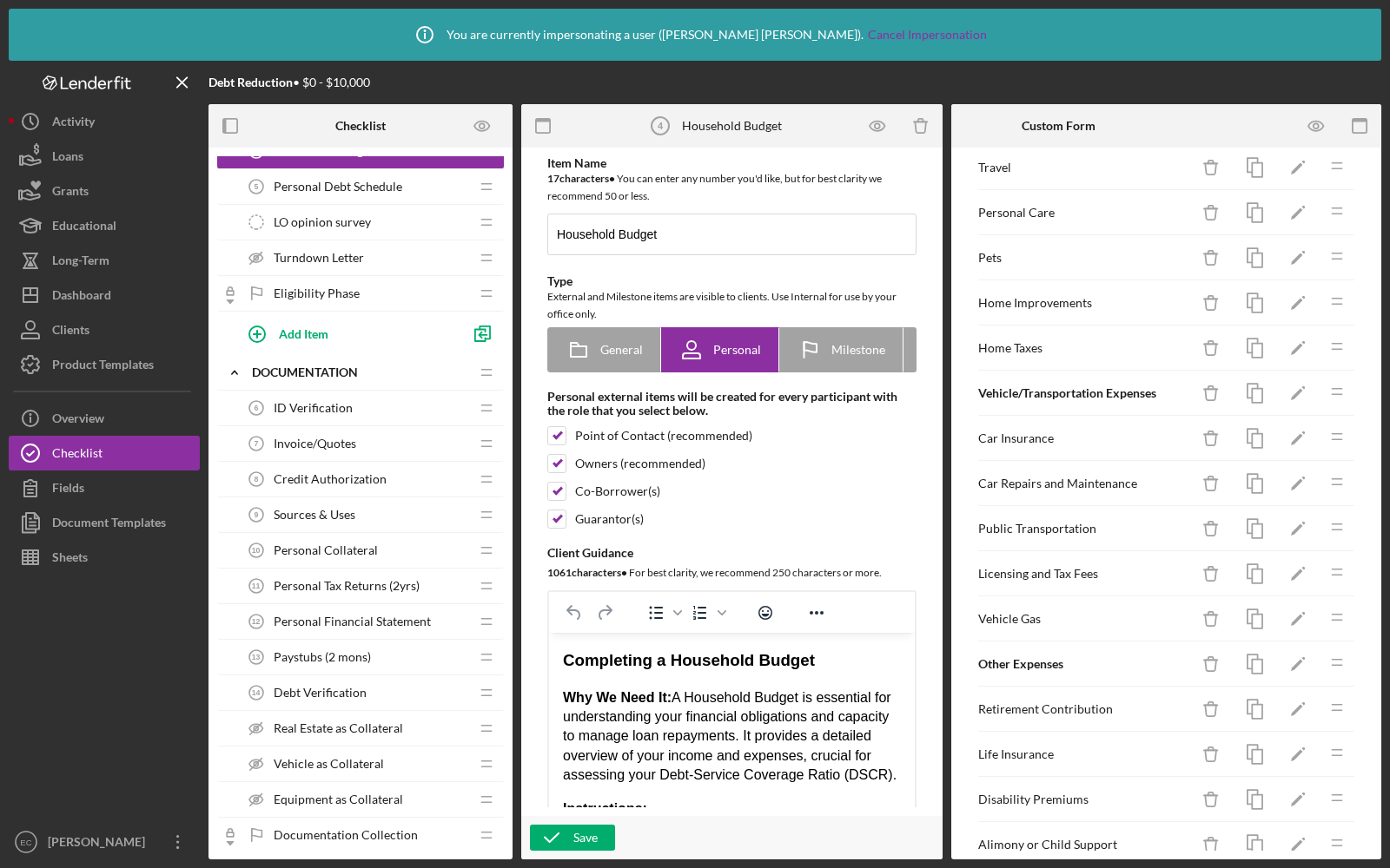
scroll to position [172, 0]
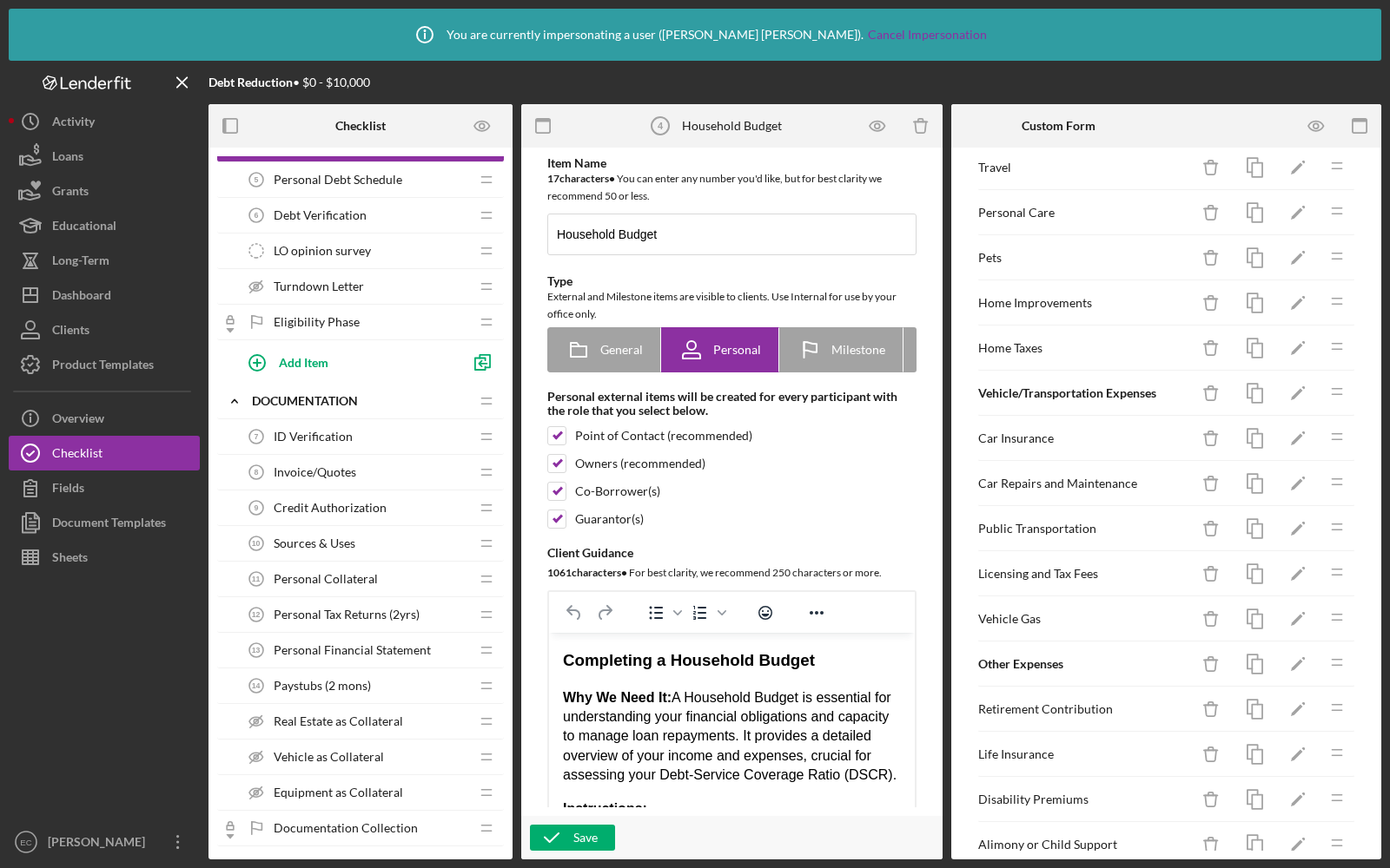
click at [379, 681] on div "Paystubs (2 mons) 14 Paystubs (2 mons)" at bounding box center [354, 686] width 230 height 35
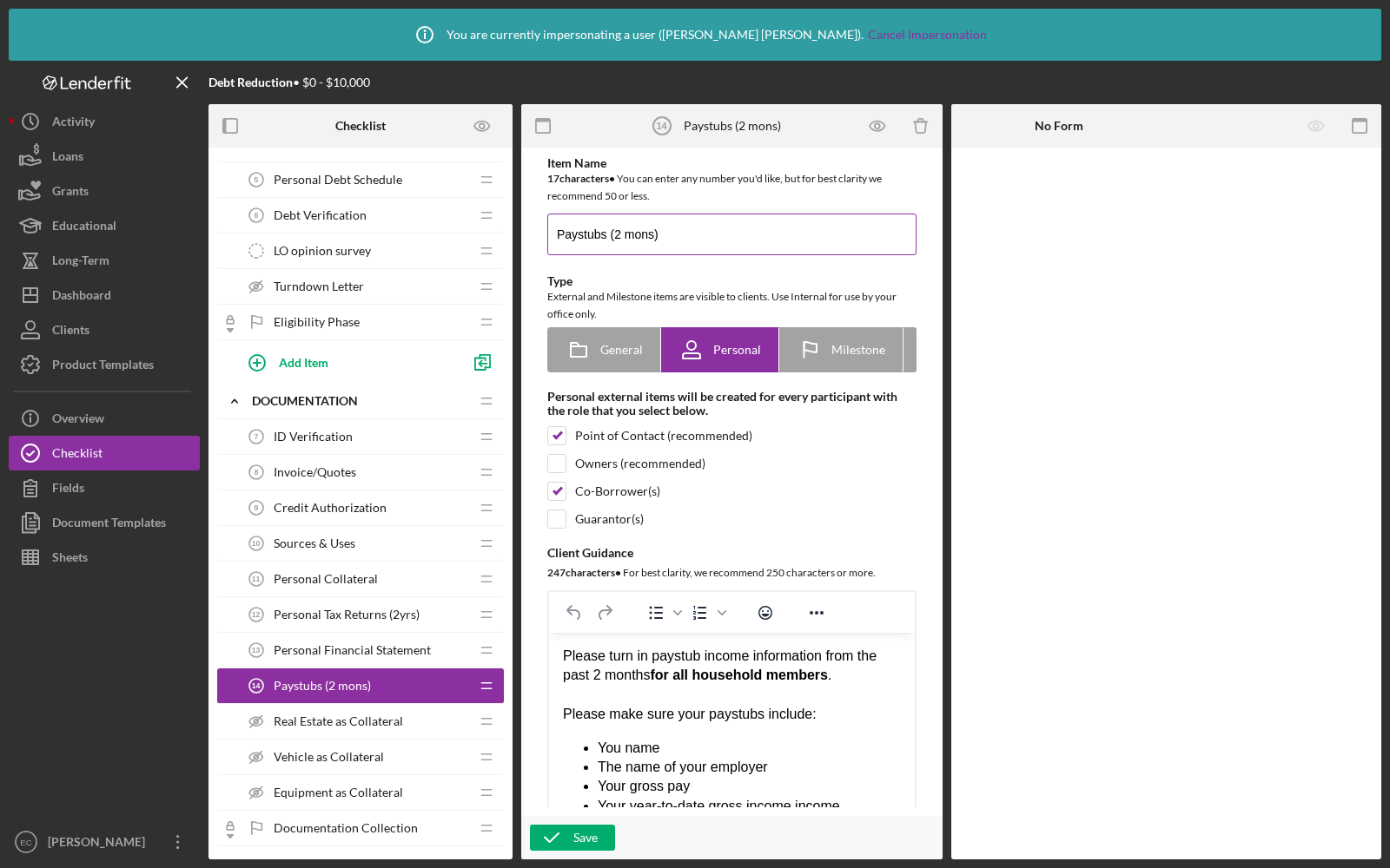
click at [620, 232] on input "Paystubs (2 mons)" at bounding box center [732, 234] width 369 height 42
click at [647, 231] on input "Paystubs (3 mons)" at bounding box center [732, 234] width 369 height 42
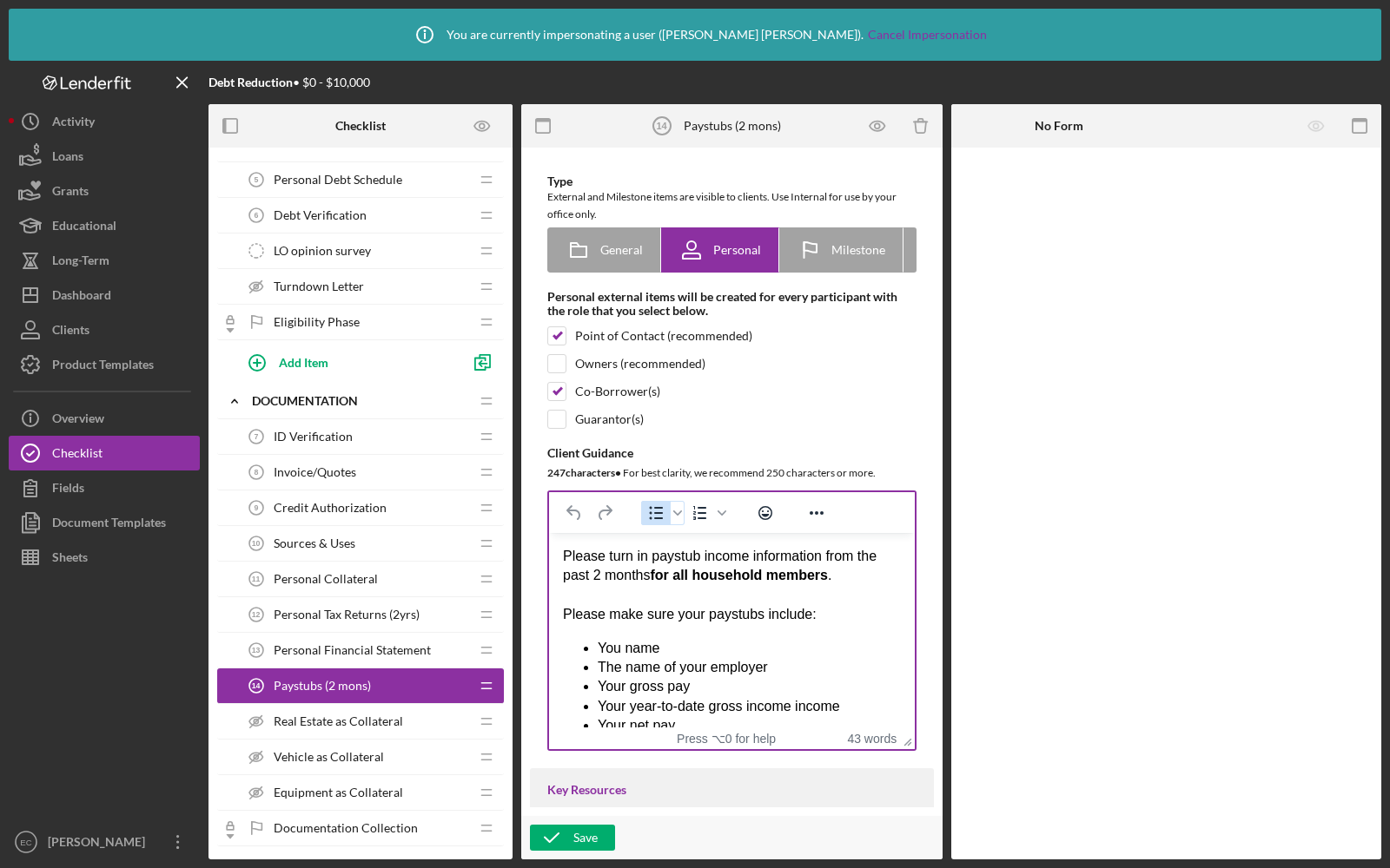
scroll to position [108, 0]
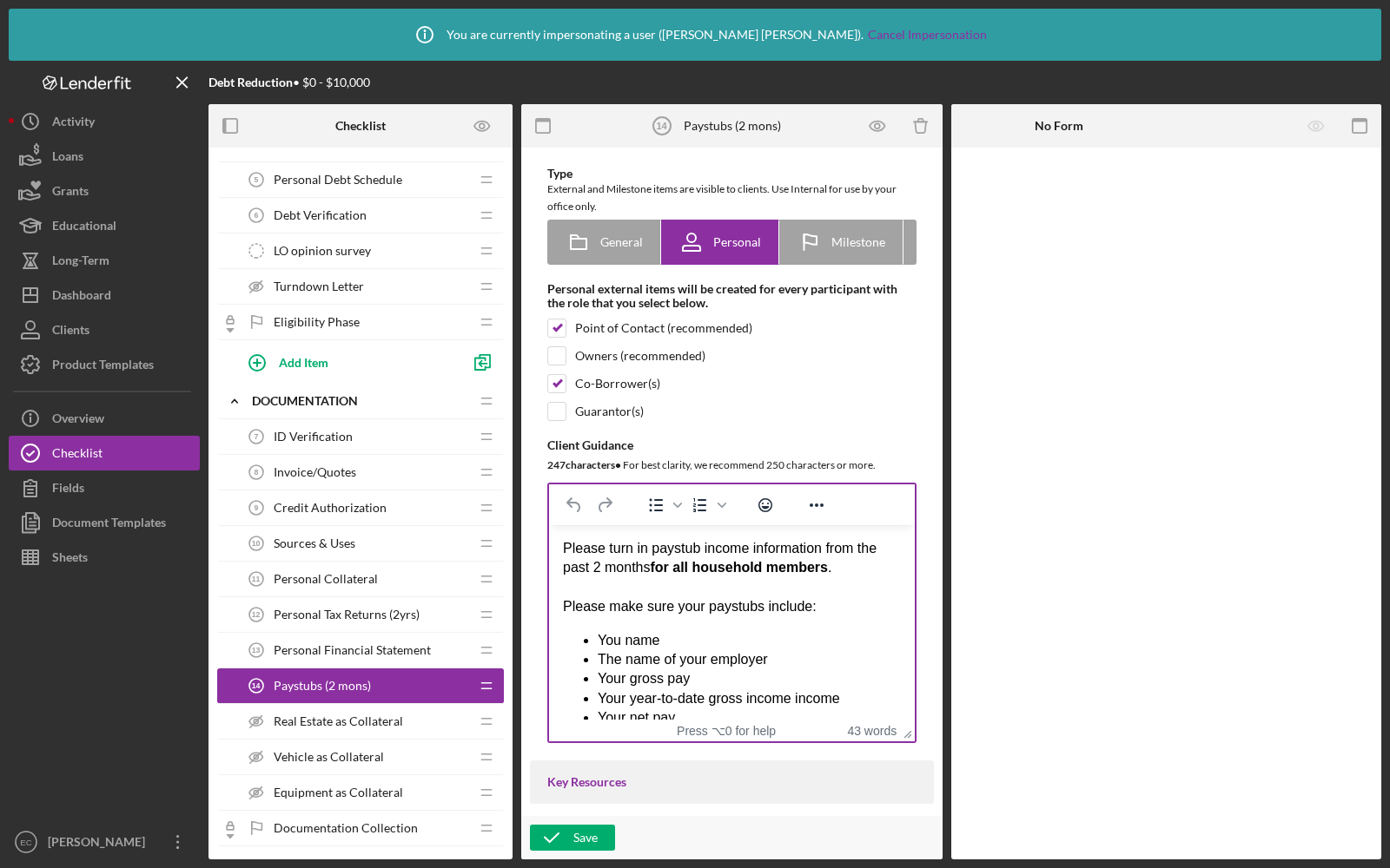
type input "Paystubs (3 months)"
click at [600, 567] on div "Please turn in paystub income information from the past 2 months for all househ…" at bounding box center [732, 643] width 338 height 208
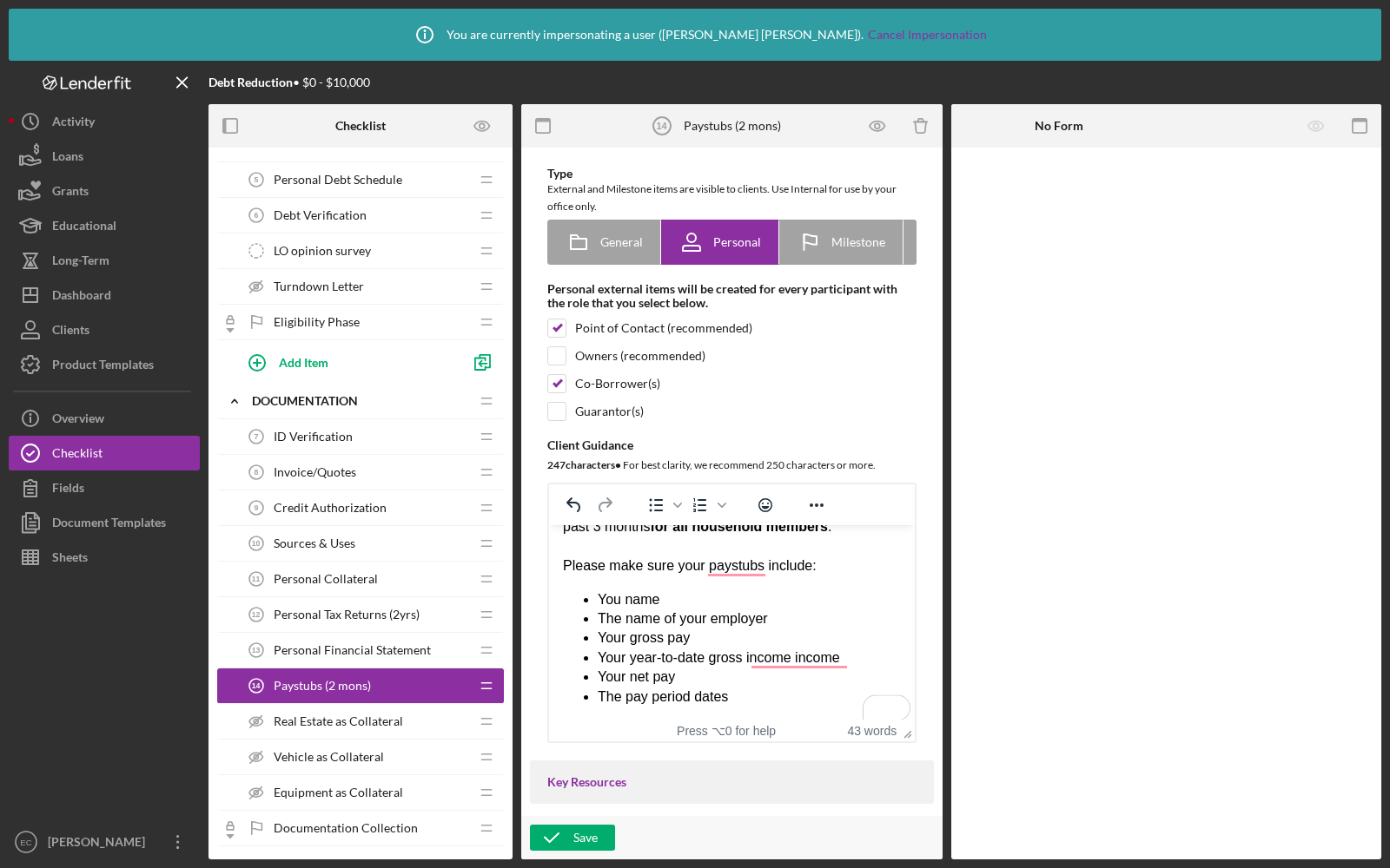
scroll to position [41, 0]
click at [564, 825] on icon "button" at bounding box center [551, 838] width 44 height 44
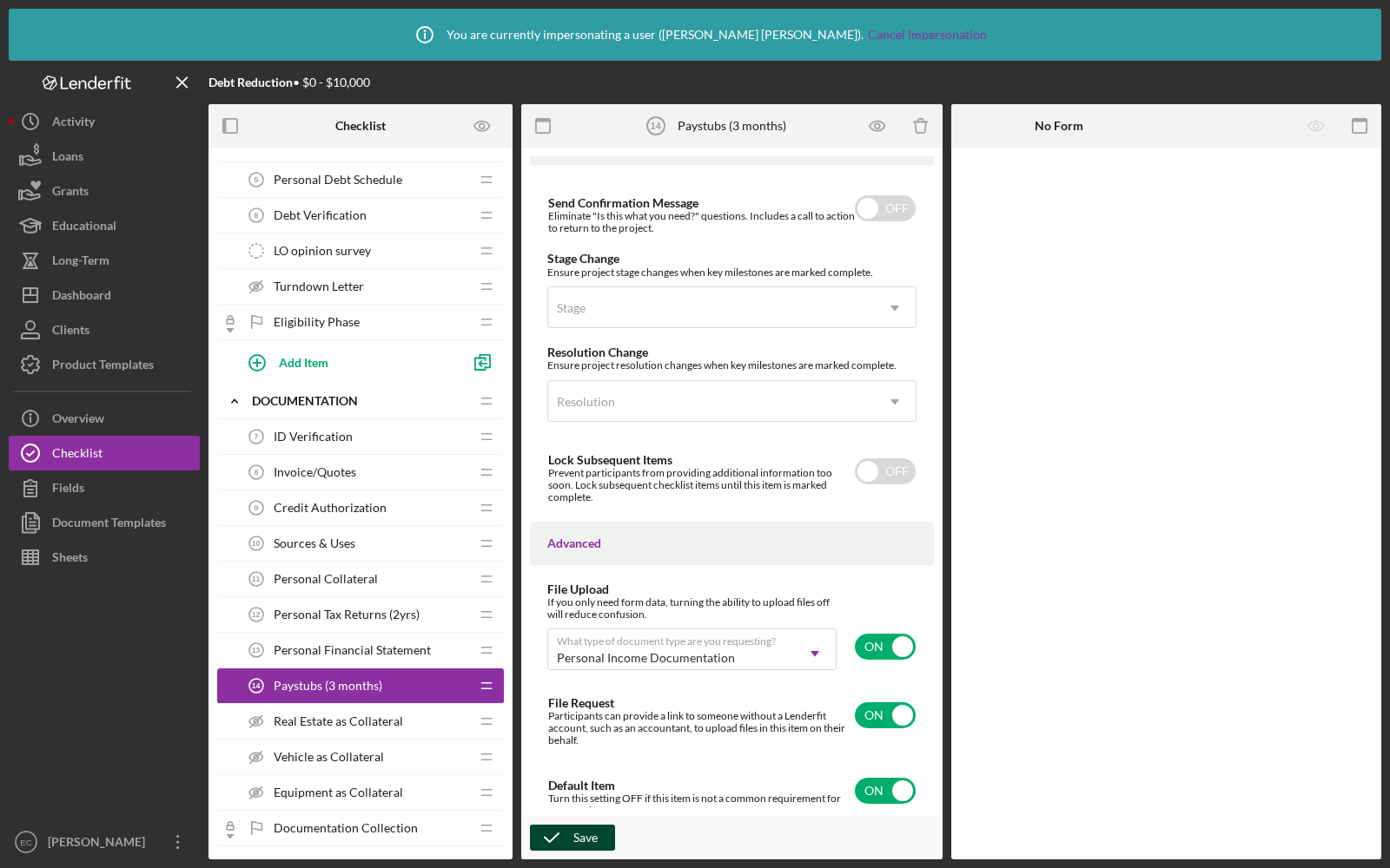
scroll to position [1222, 0]
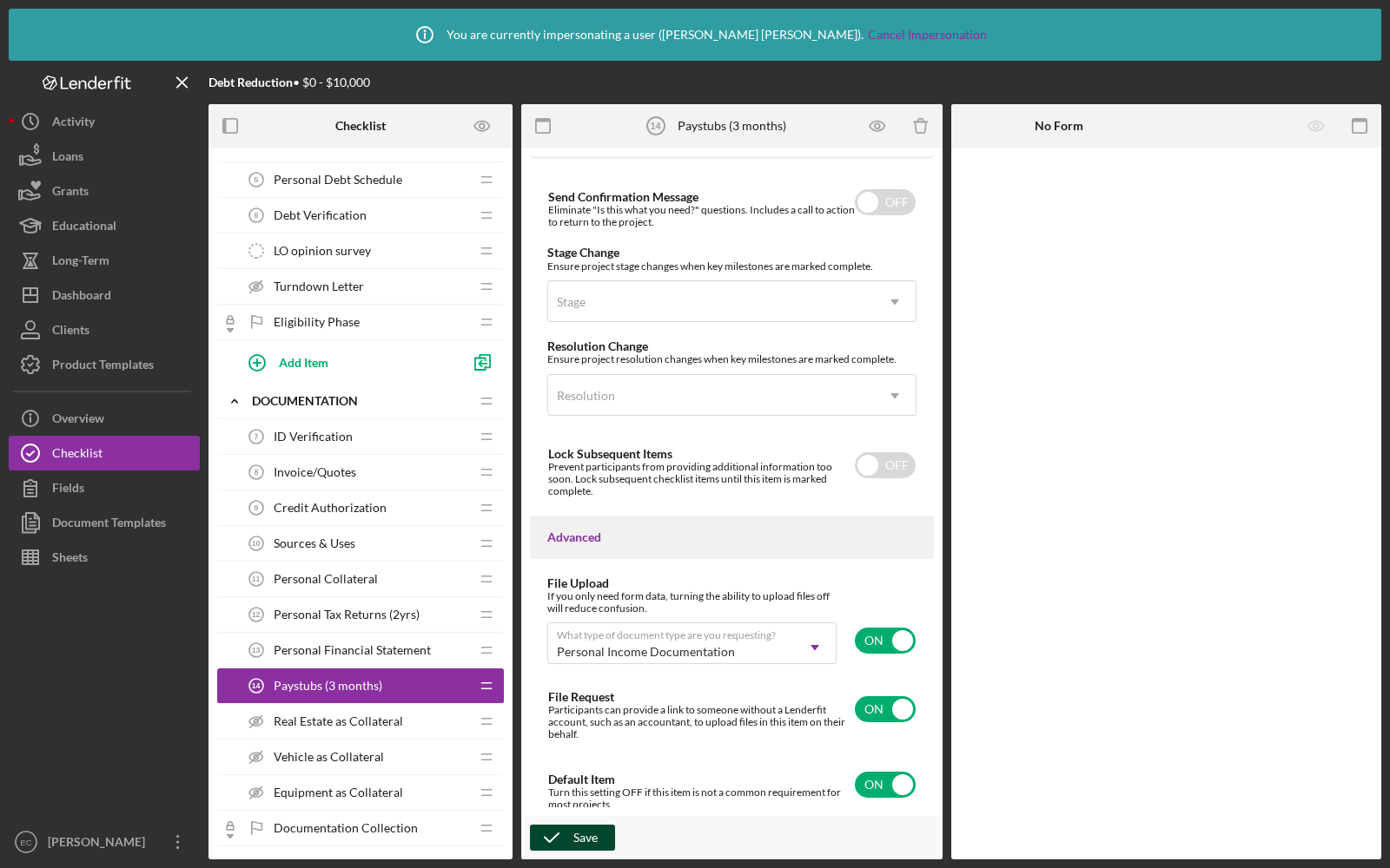
click at [572, 836] on icon "button" at bounding box center [551, 838] width 44 height 44
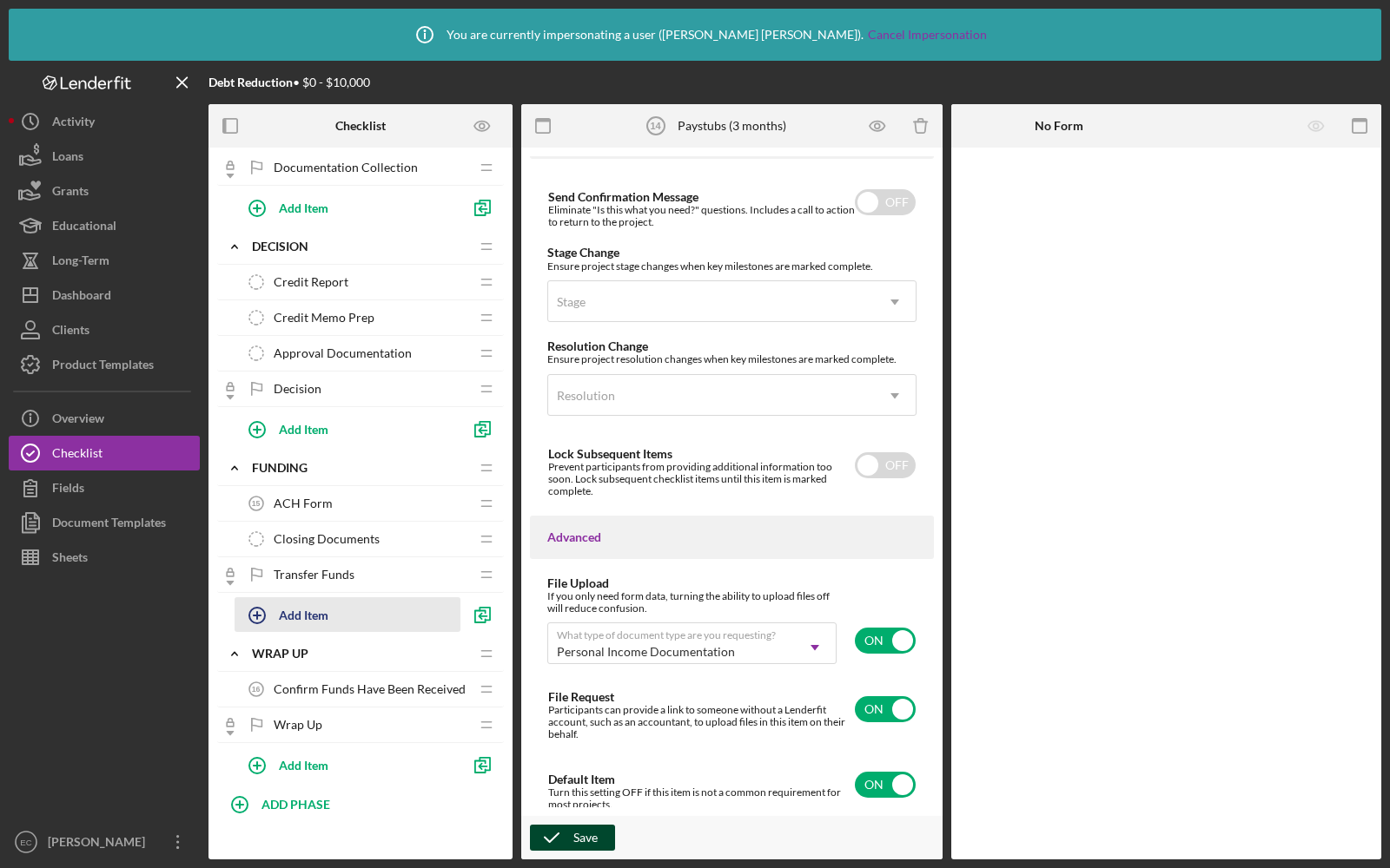
scroll to position [832, 0]
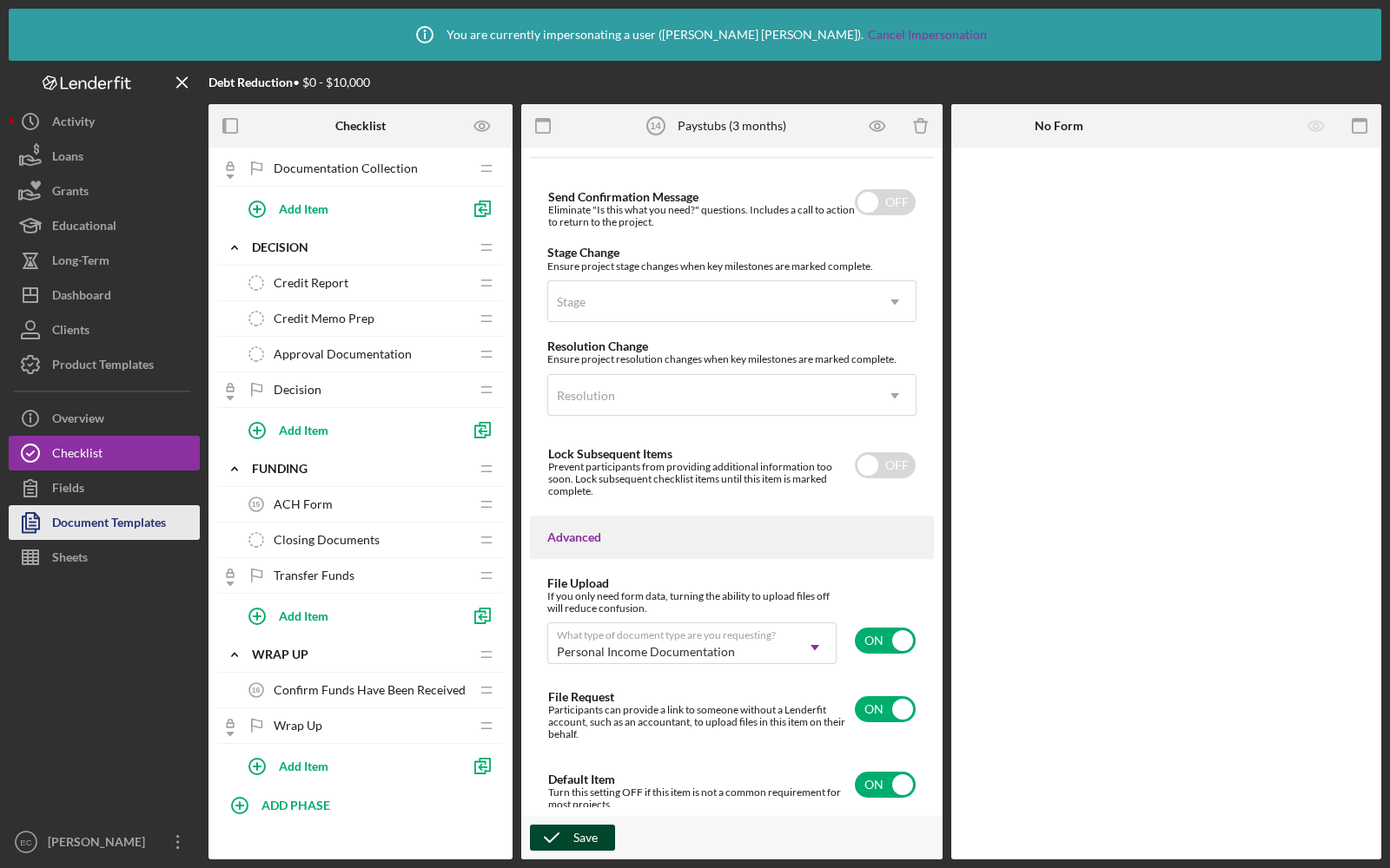
click at [83, 531] on div "Document Templates" at bounding box center [109, 525] width 114 height 39
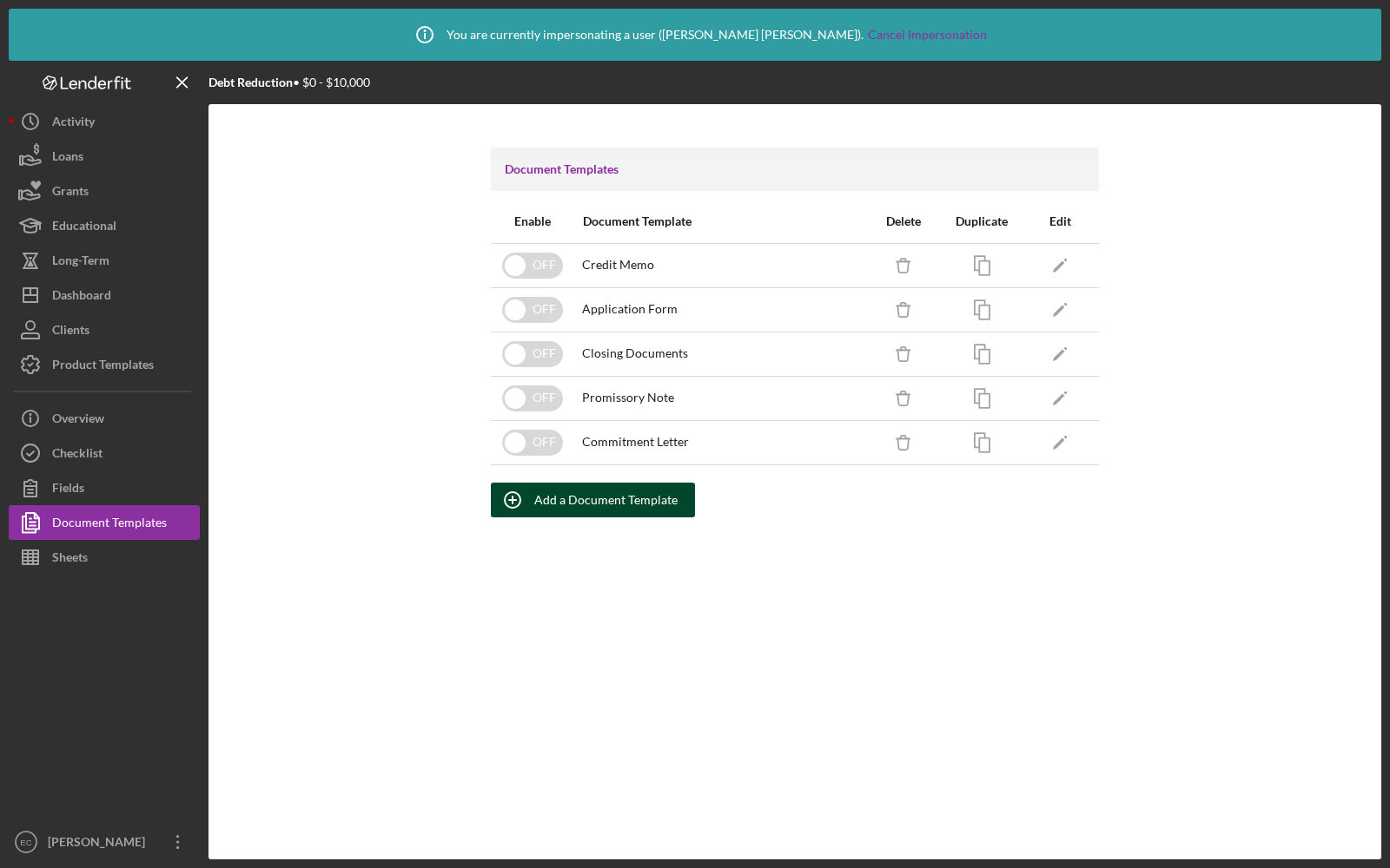
click at [587, 505] on div "Add a Document Template" at bounding box center [606, 500] width 144 height 35
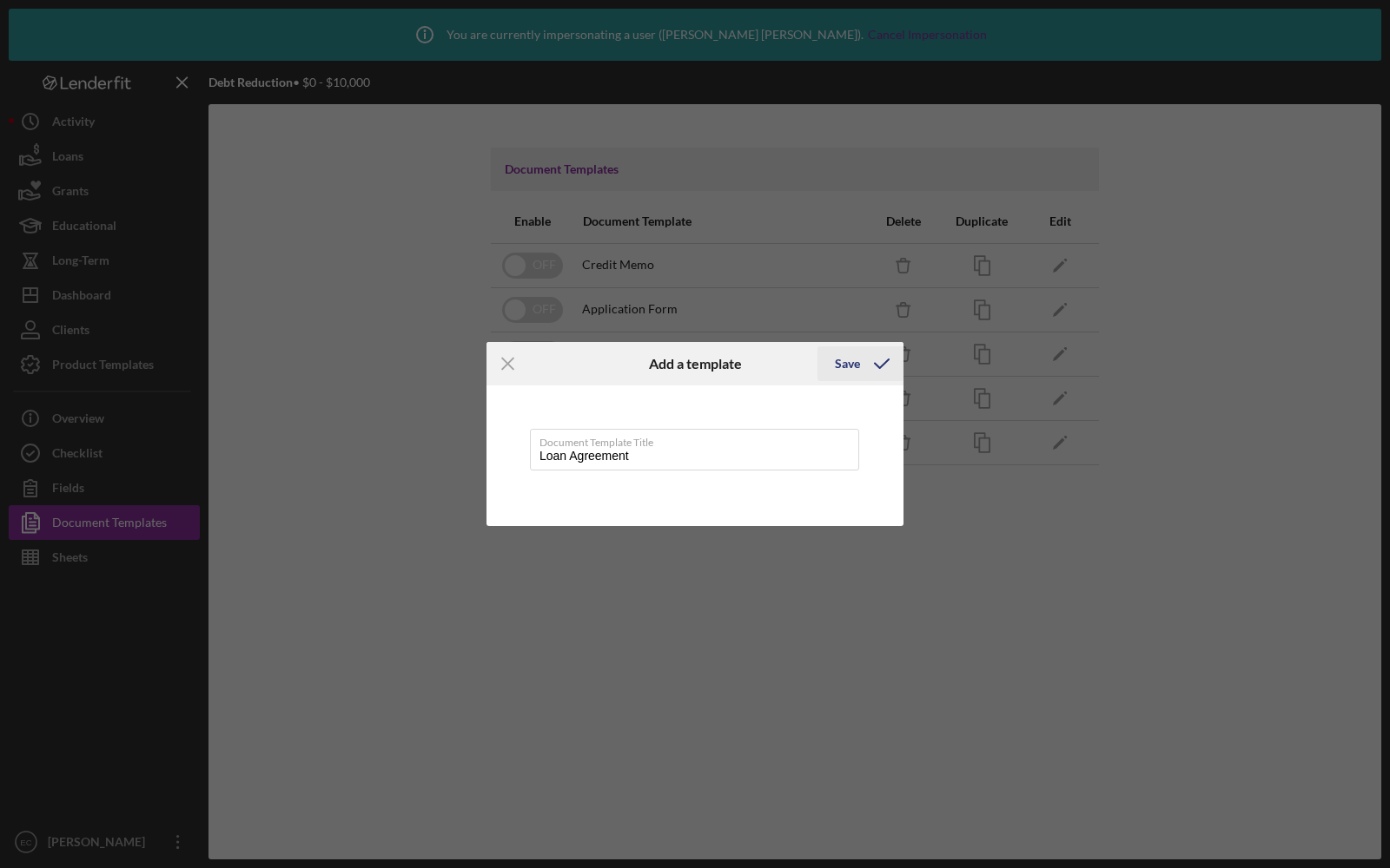
type input "Loan Agreement"
click at [871, 357] on icon "submit" at bounding box center [881, 364] width 44 height 44
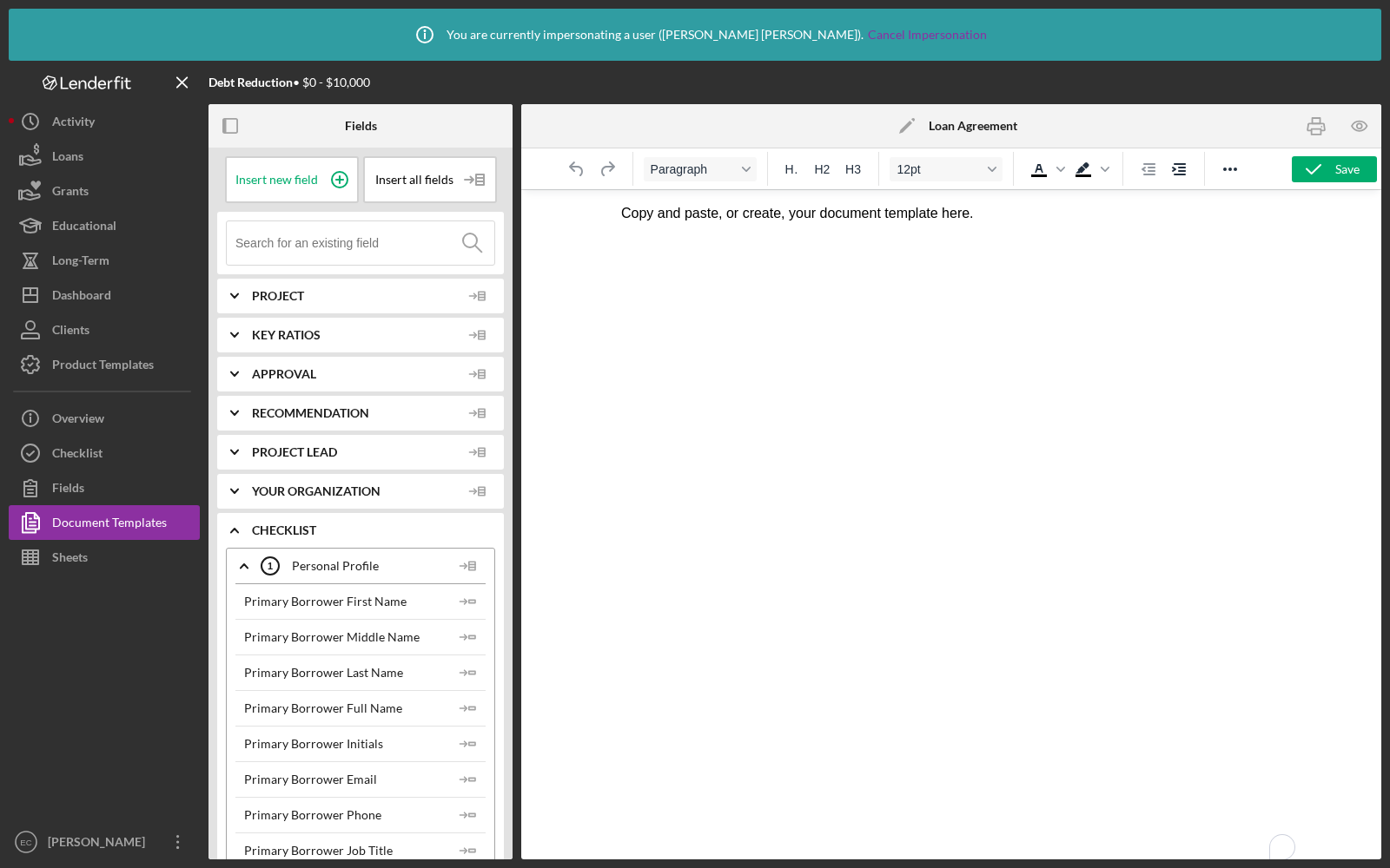
click at [662, 220] on p "Copy and paste, or create, your document template here." at bounding box center [951, 214] width 660 height 19
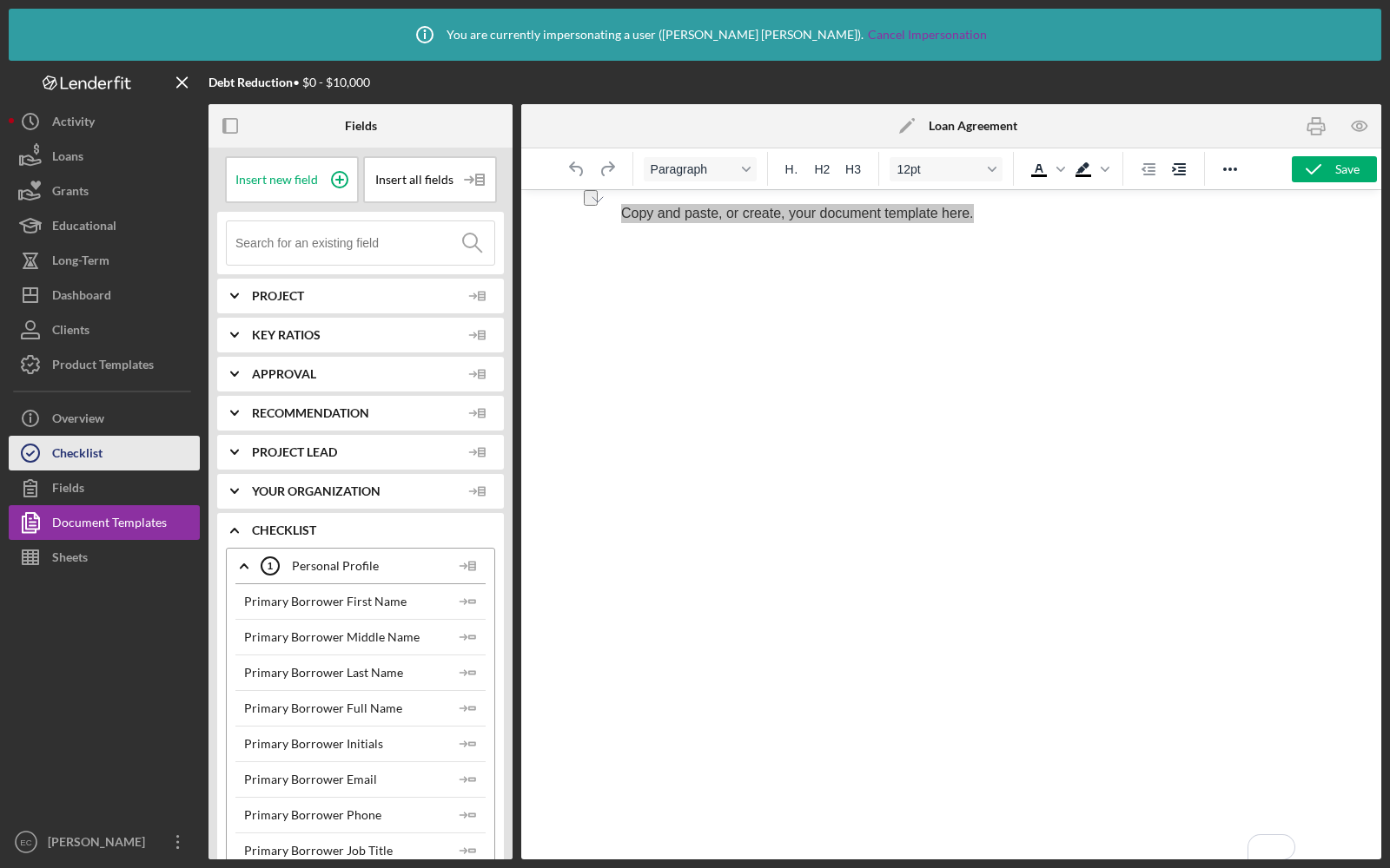
click at [67, 449] on div "Checklist" at bounding box center [78, 455] width 51 height 39
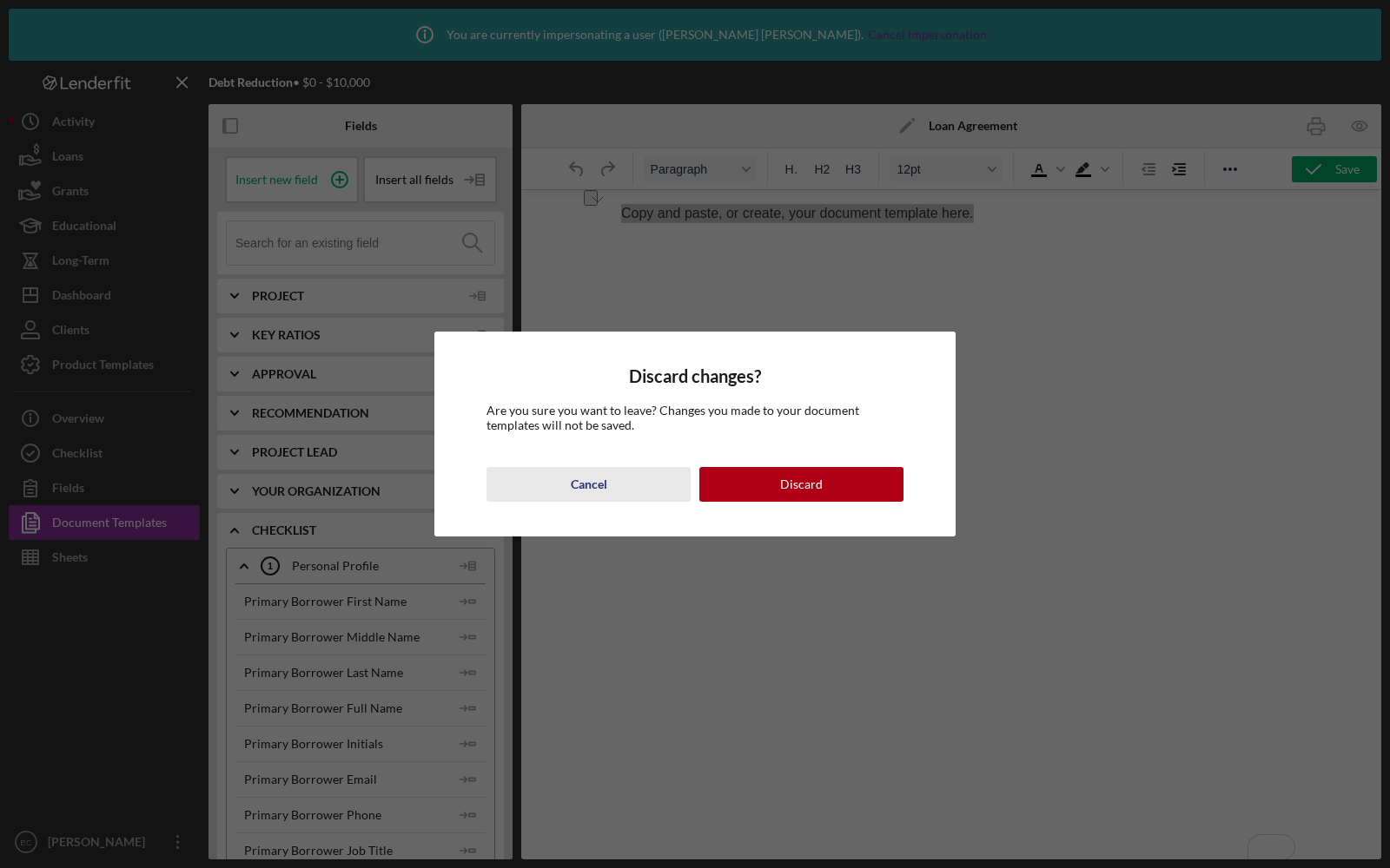
click at [602, 480] on div "Cancel" at bounding box center [589, 485] width 37 height 35
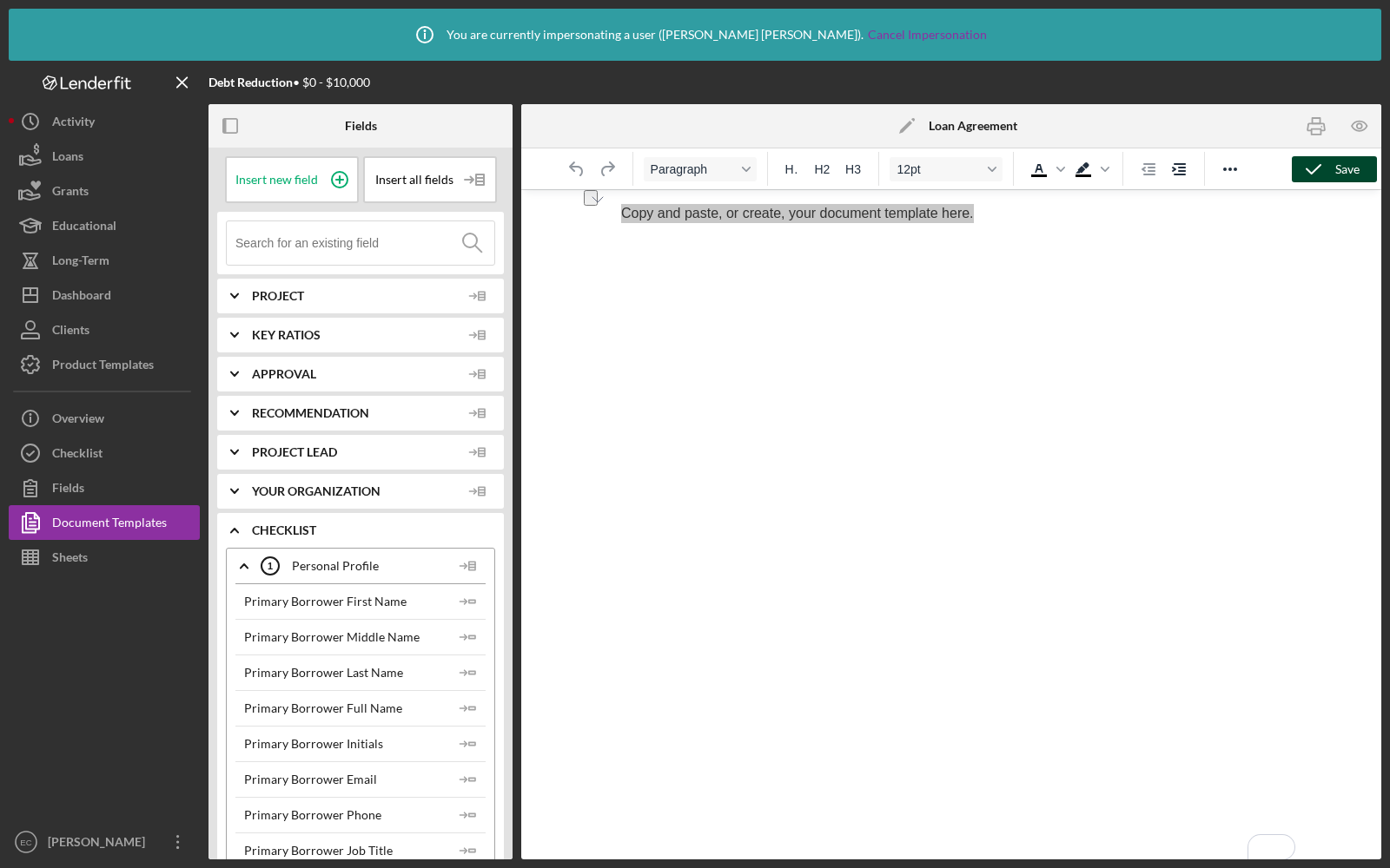
click at [1340, 177] on div "Save" at bounding box center [1347, 170] width 25 height 26
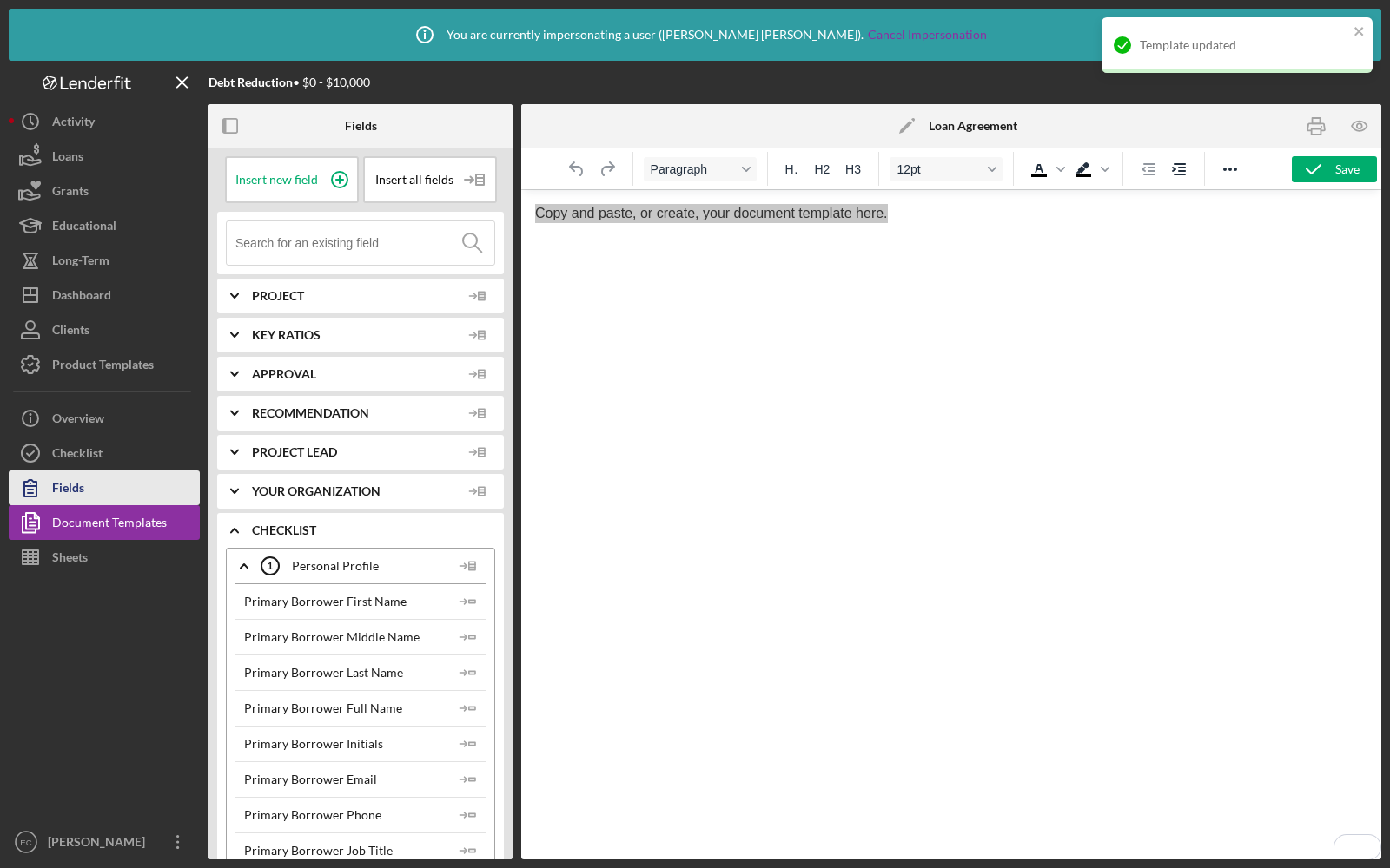
click at [74, 471] on div "Fields" at bounding box center [68, 490] width 32 height 39
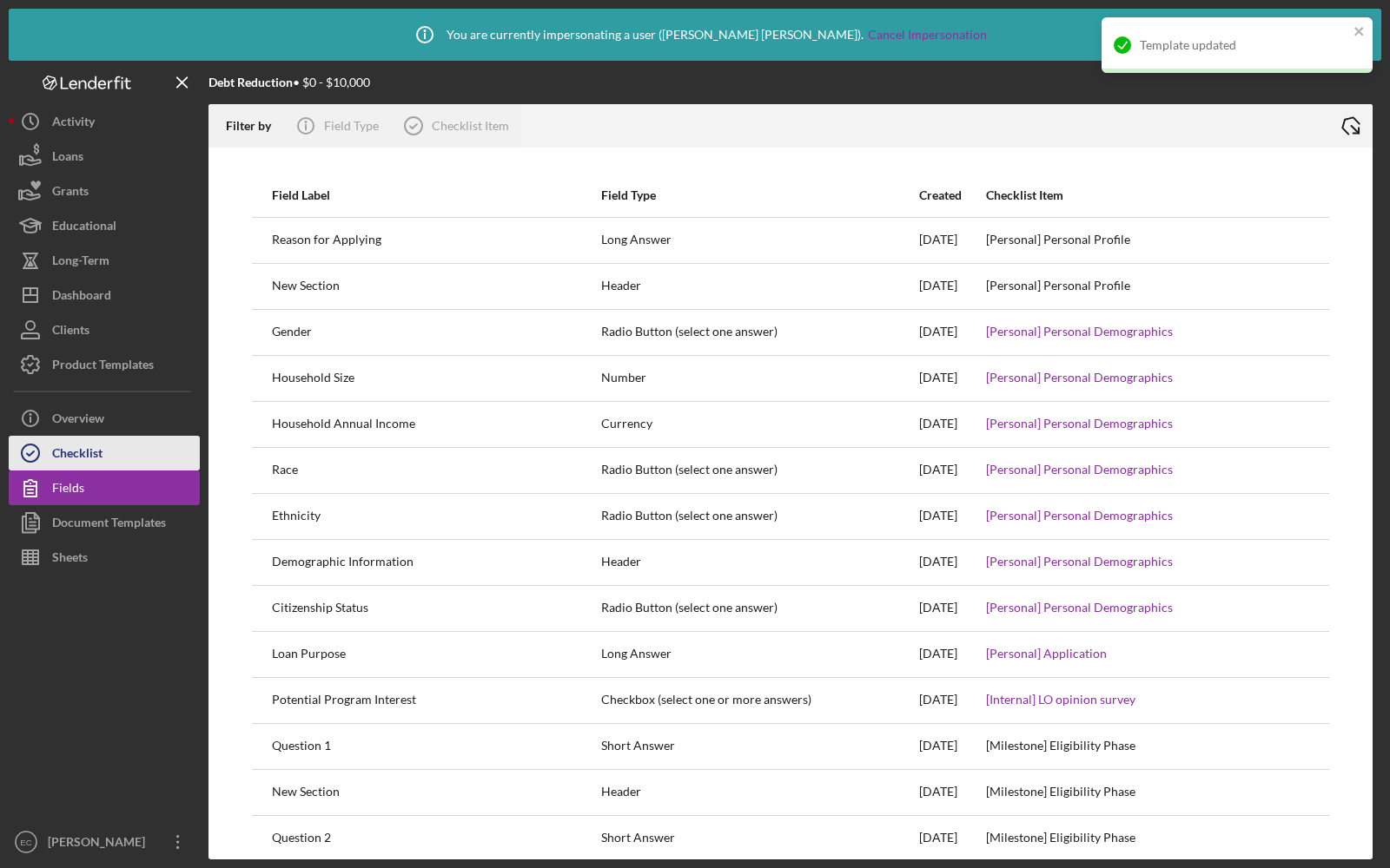
click at [69, 461] on div "Checklist" at bounding box center [78, 455] width 51 height 39
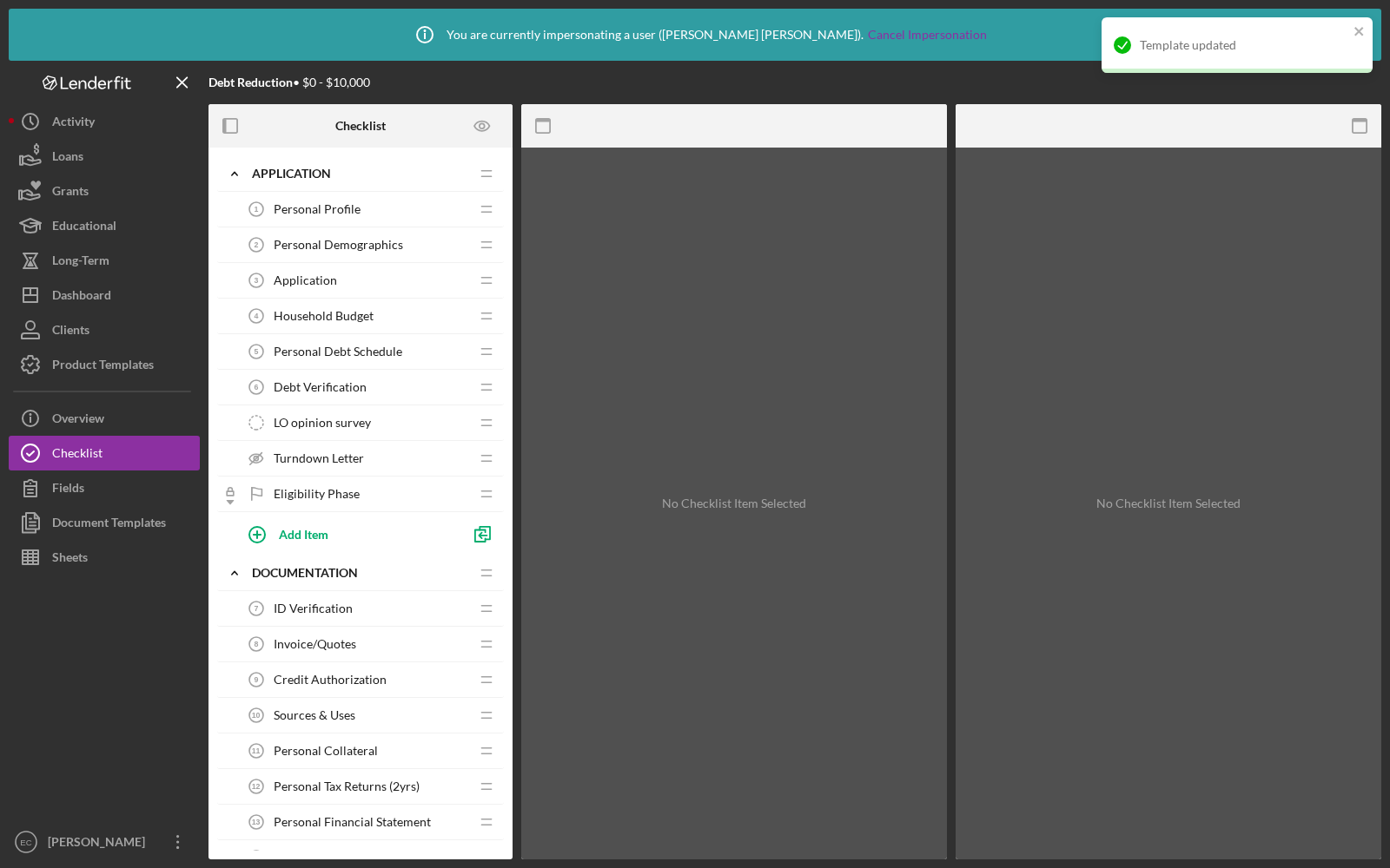
scroll to position [41, 0]
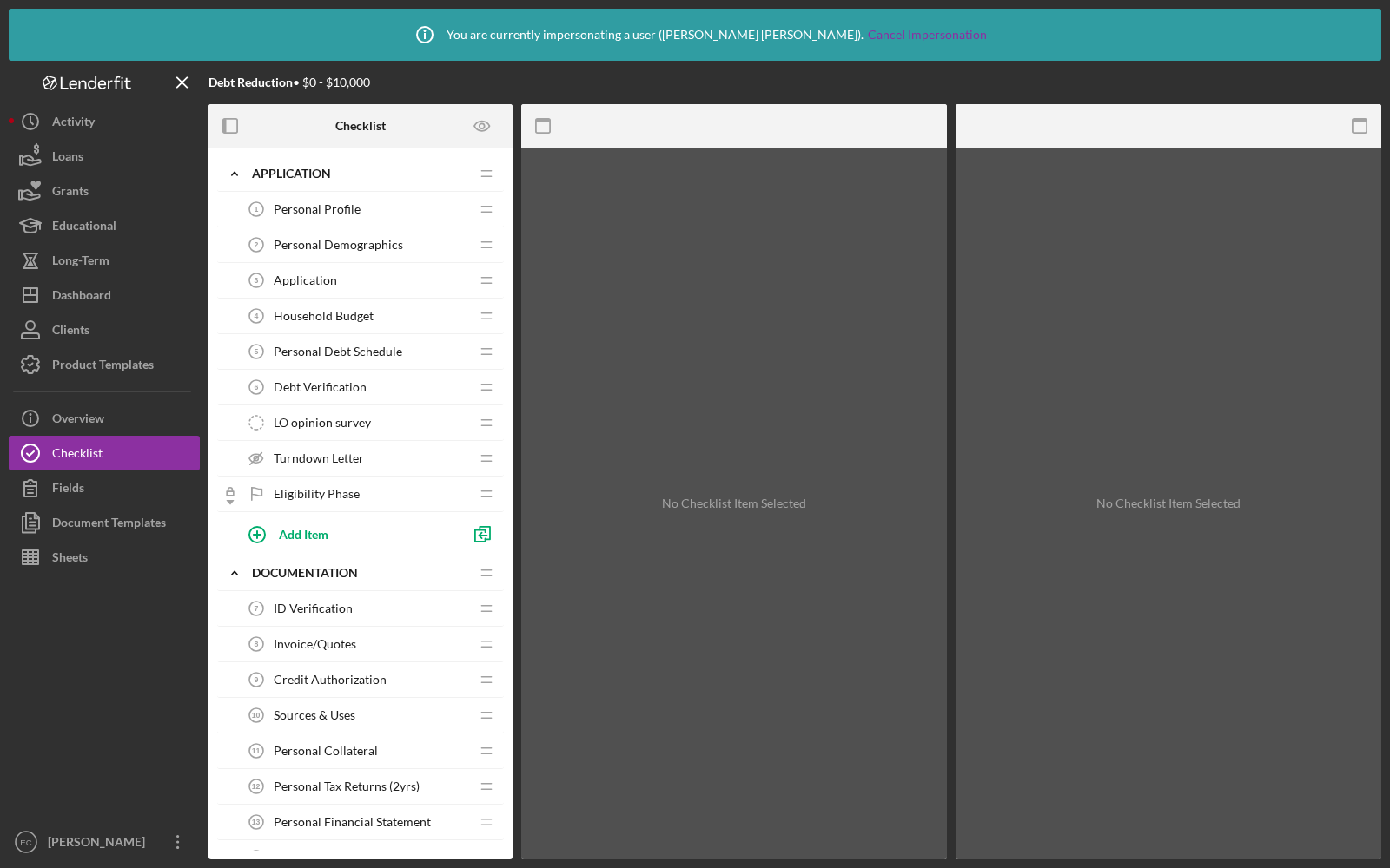
click at [446, 606] on div "ID Verification 7 ID Verification" at bounding box center [354, 609] width 230 height 35
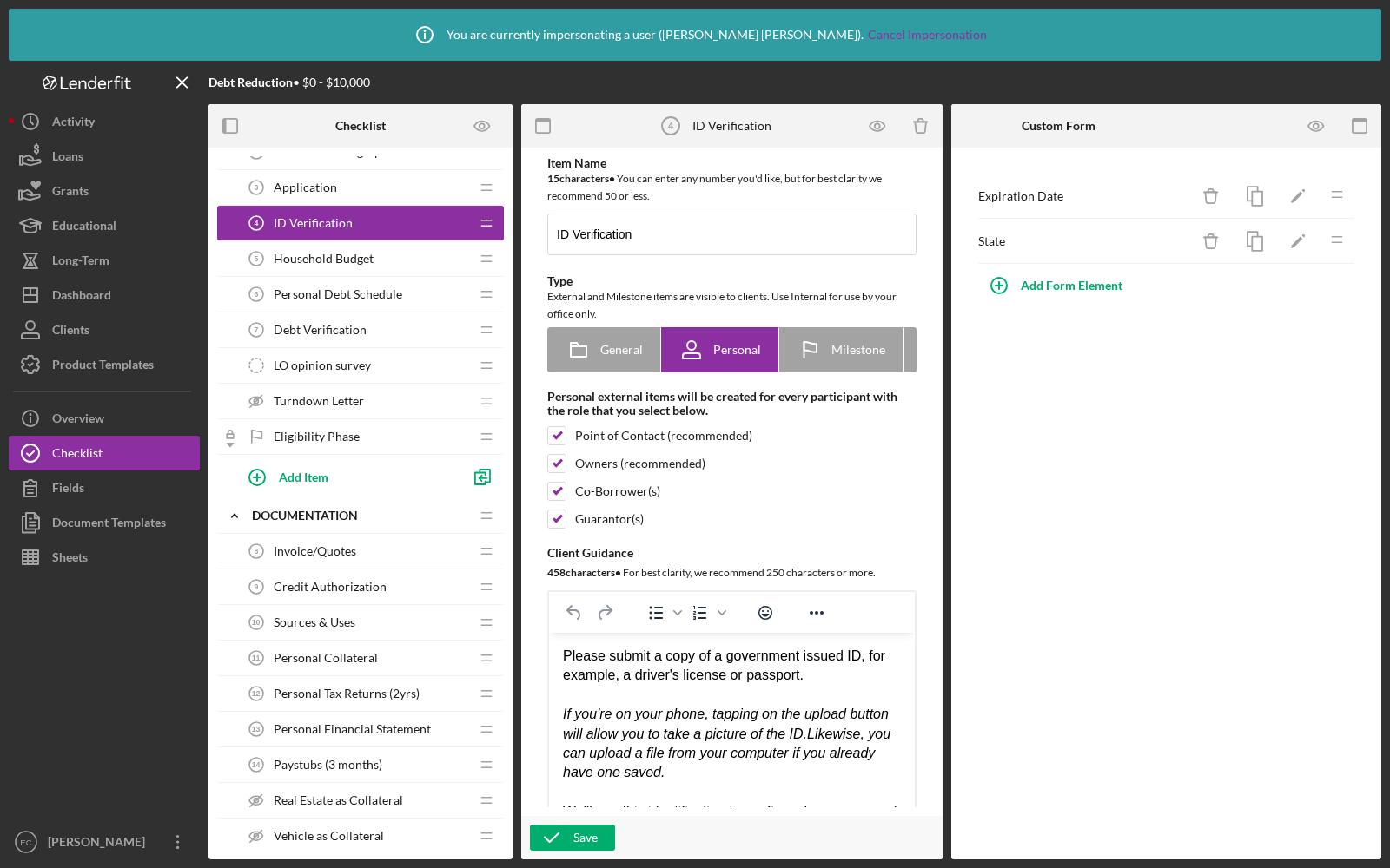
scroll to position [110, 0]
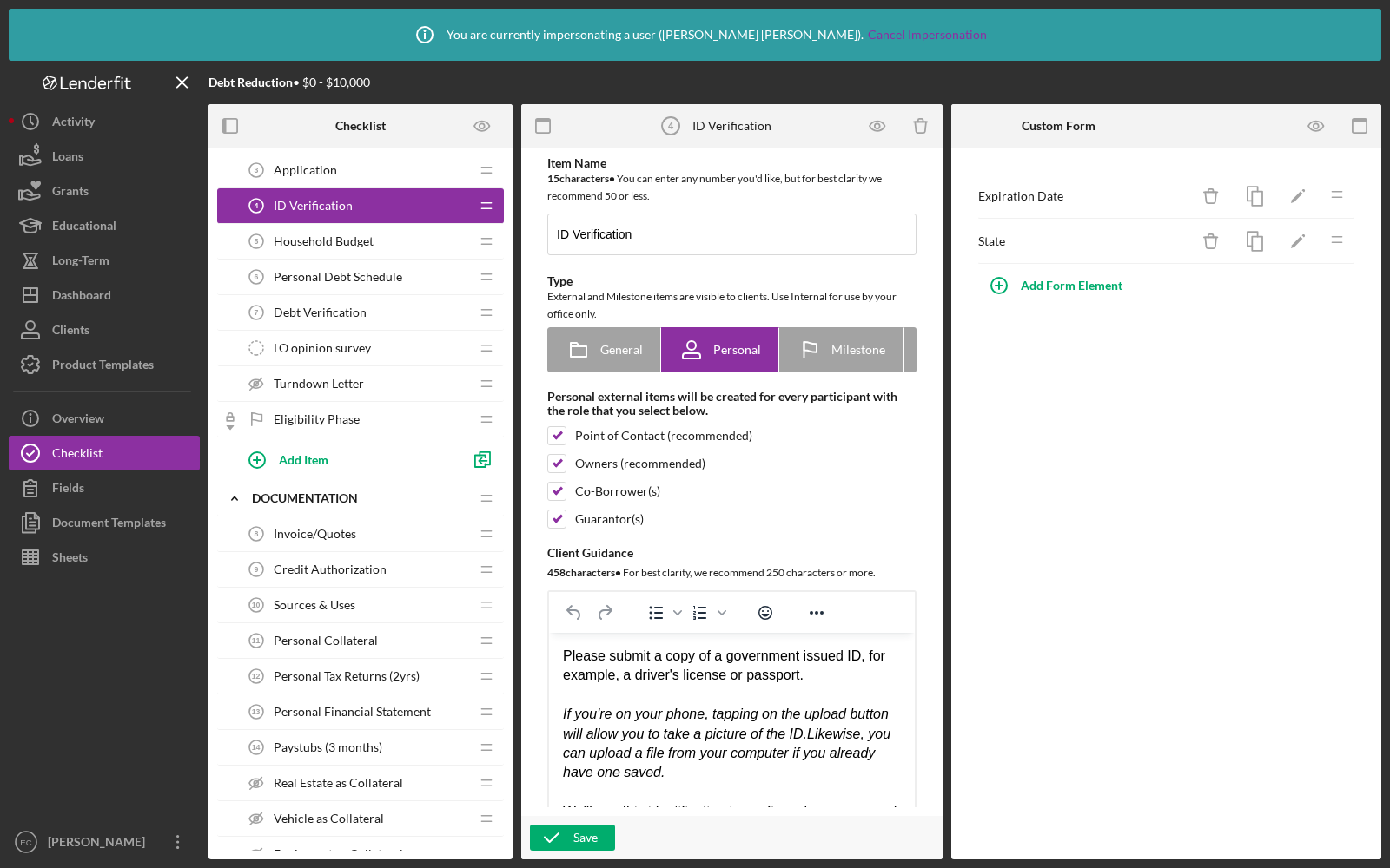
click at [357, 527] on div "Invoice/Quotes 8 Invoice/Quotes" at bounding box center [354, 534] width 230 height 35
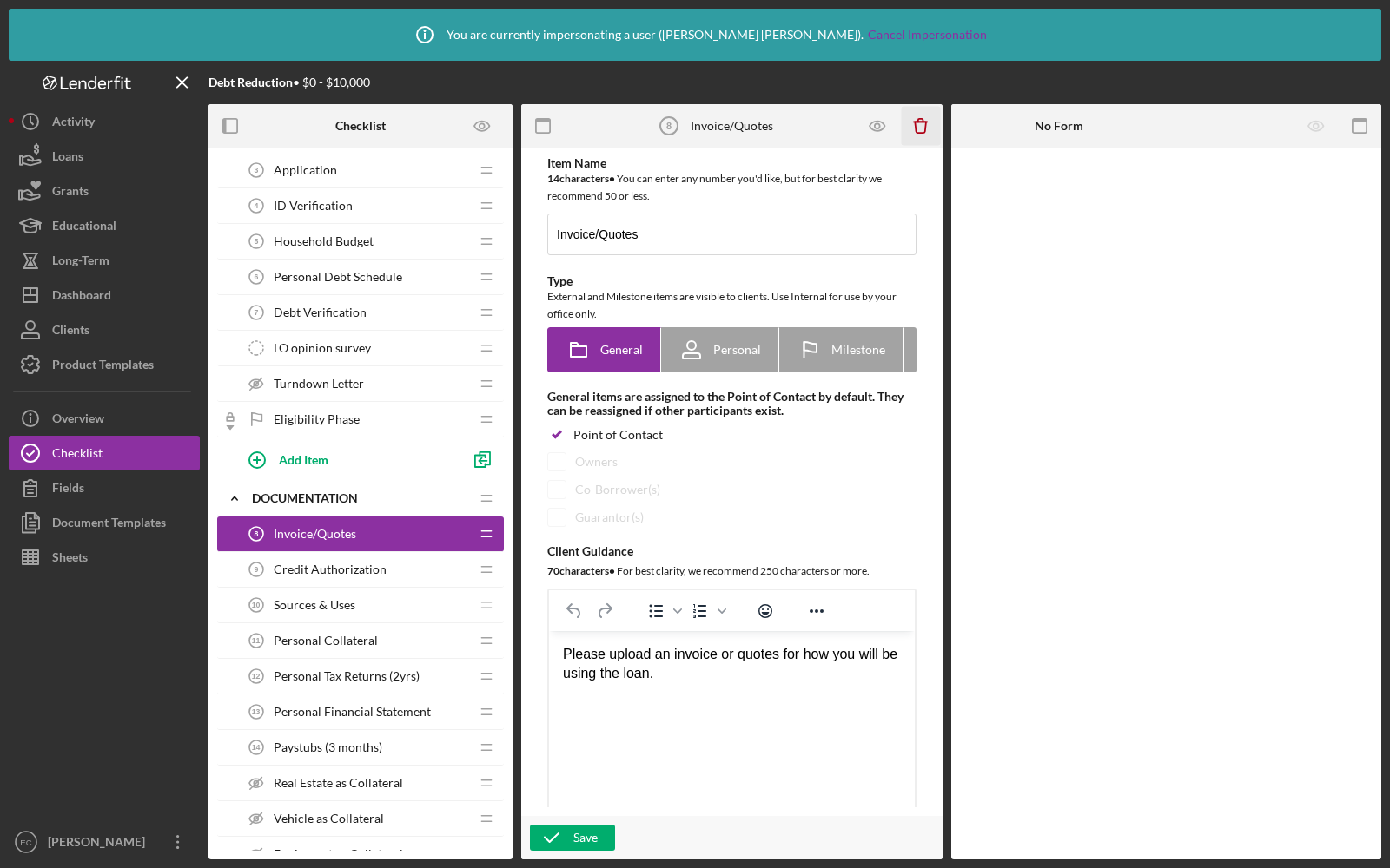
click at [920, 123] on icon "Icon/Delete" at bounding box center [921, 126] width 39 height 39
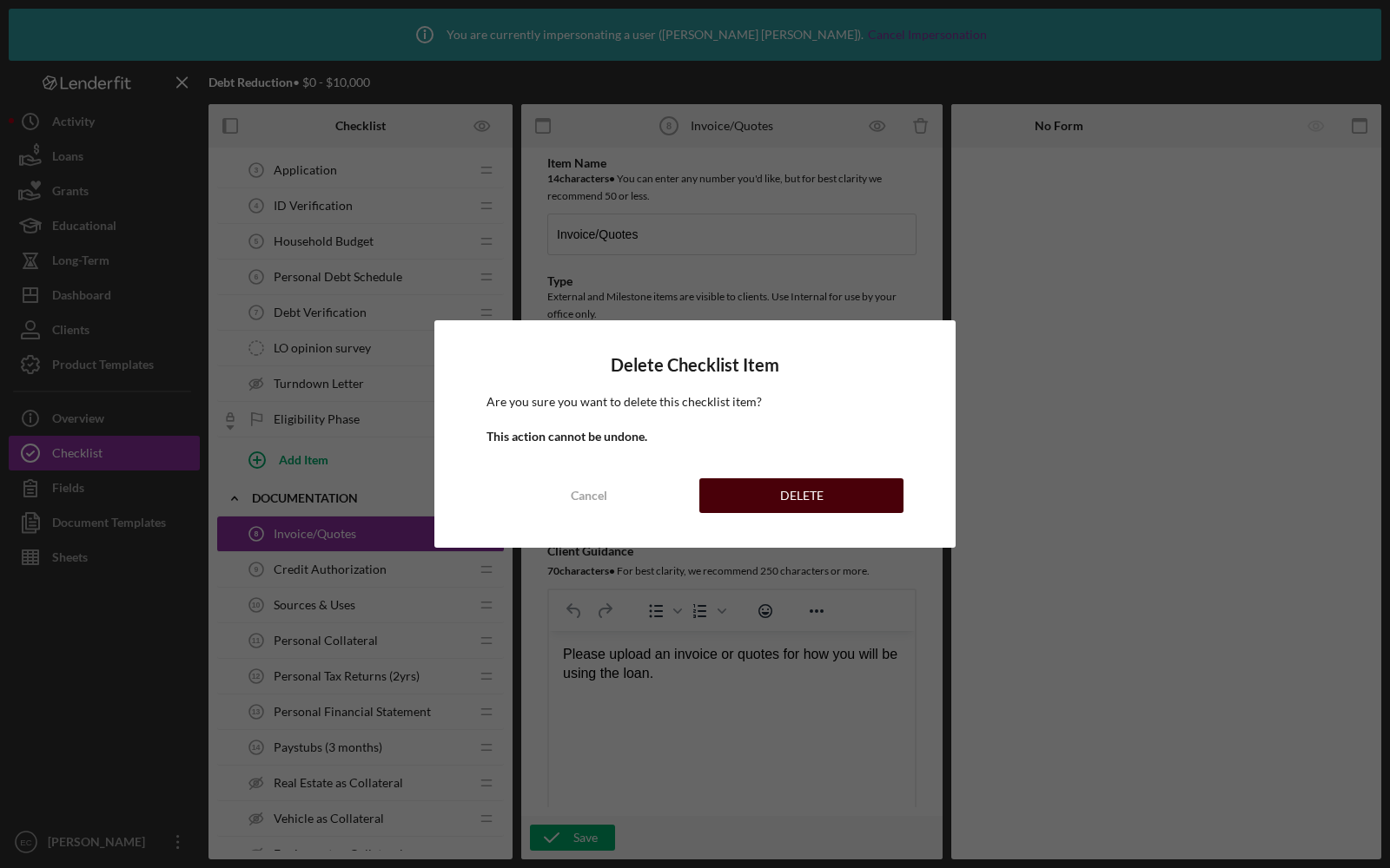
click at [748, 494] on button "DELETE" at bounding box center [801, 496] width 204 height 35
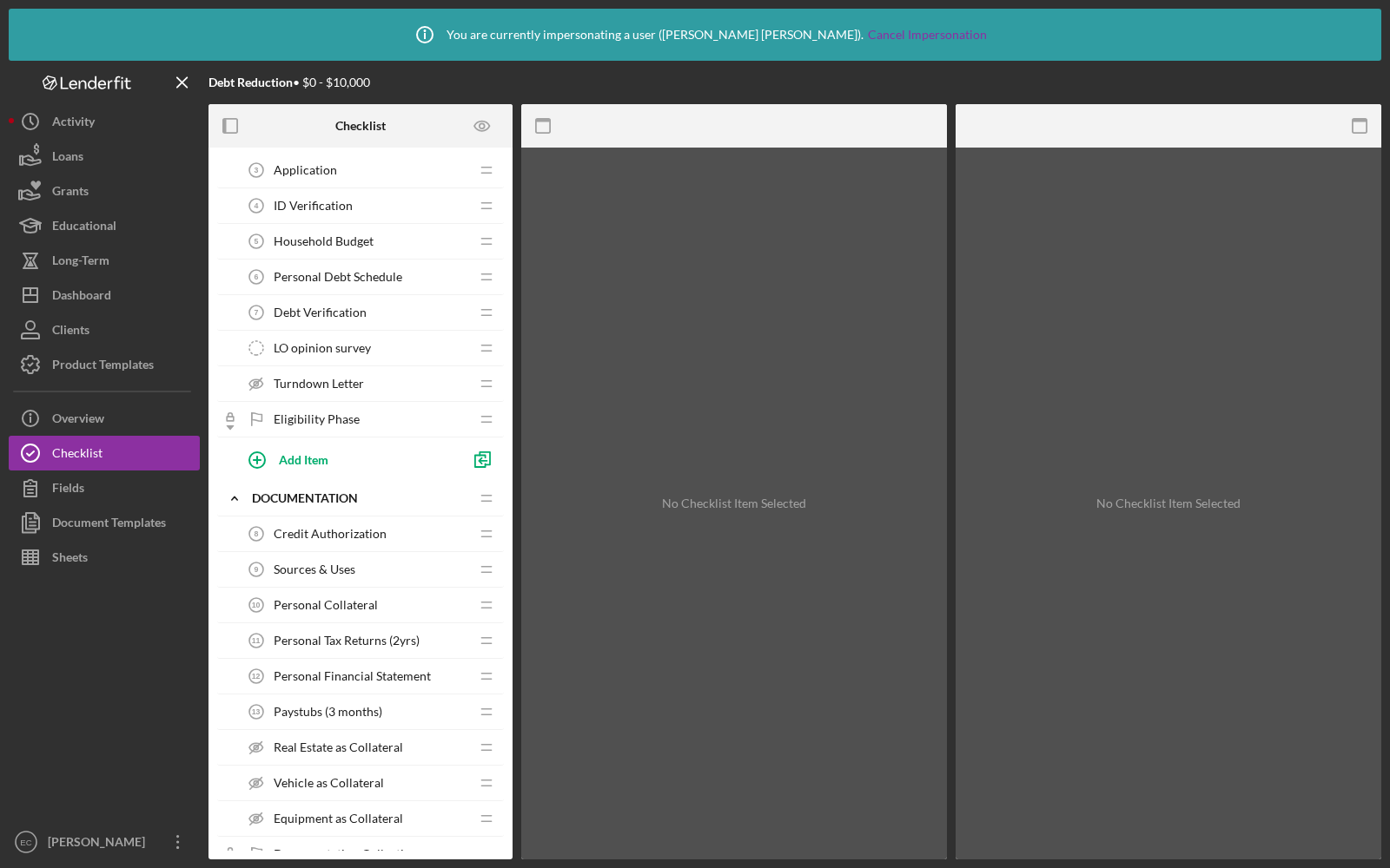
click at [323, 531] on span "Credit Authorization" at bounding box center [330, 534] width 113 height 14
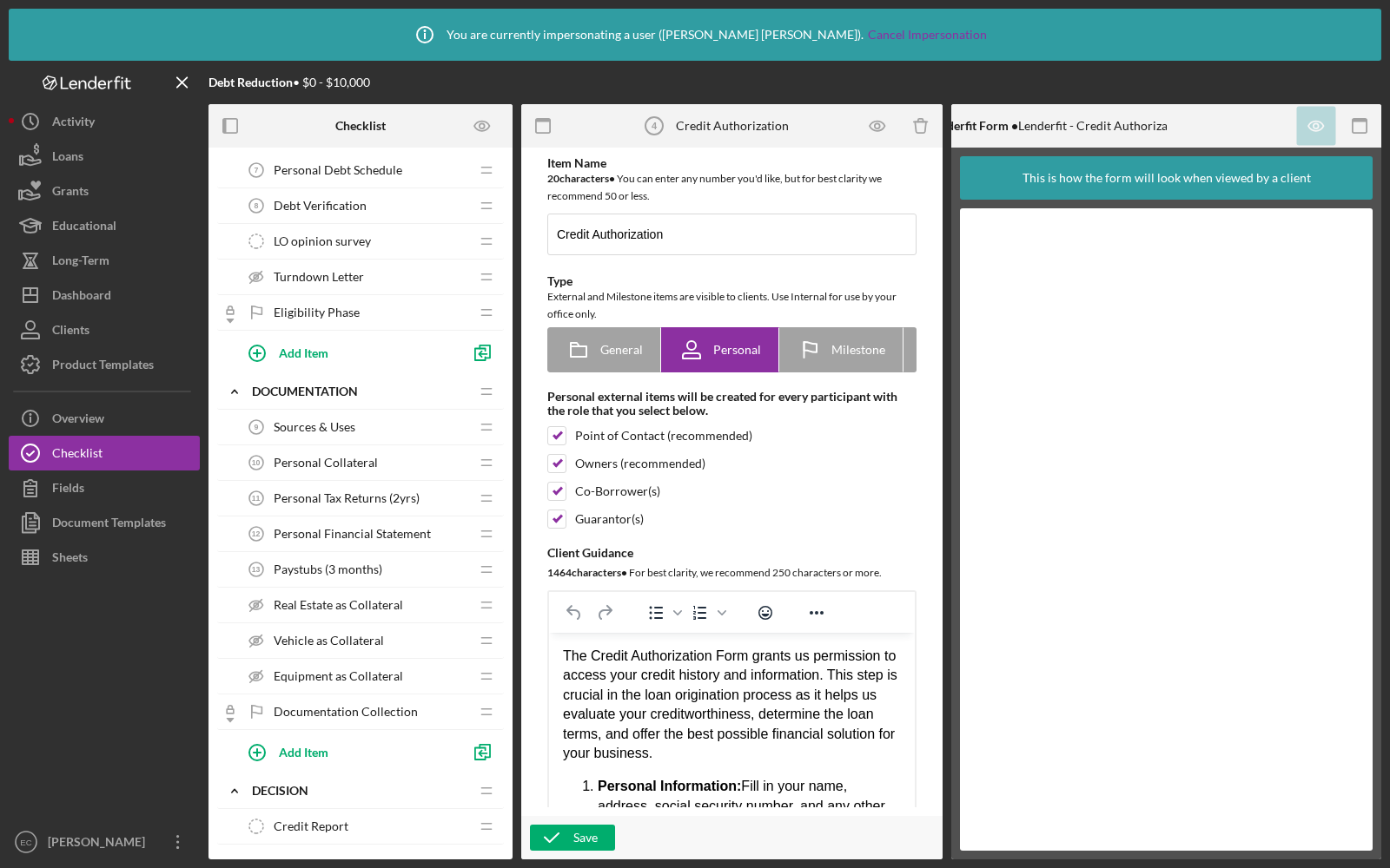
scroll to position [254, 0]
click at [374, 491] on span "Personal Tax Returns (2yrs)" at bounding box center [347, 498] width 146 height 14
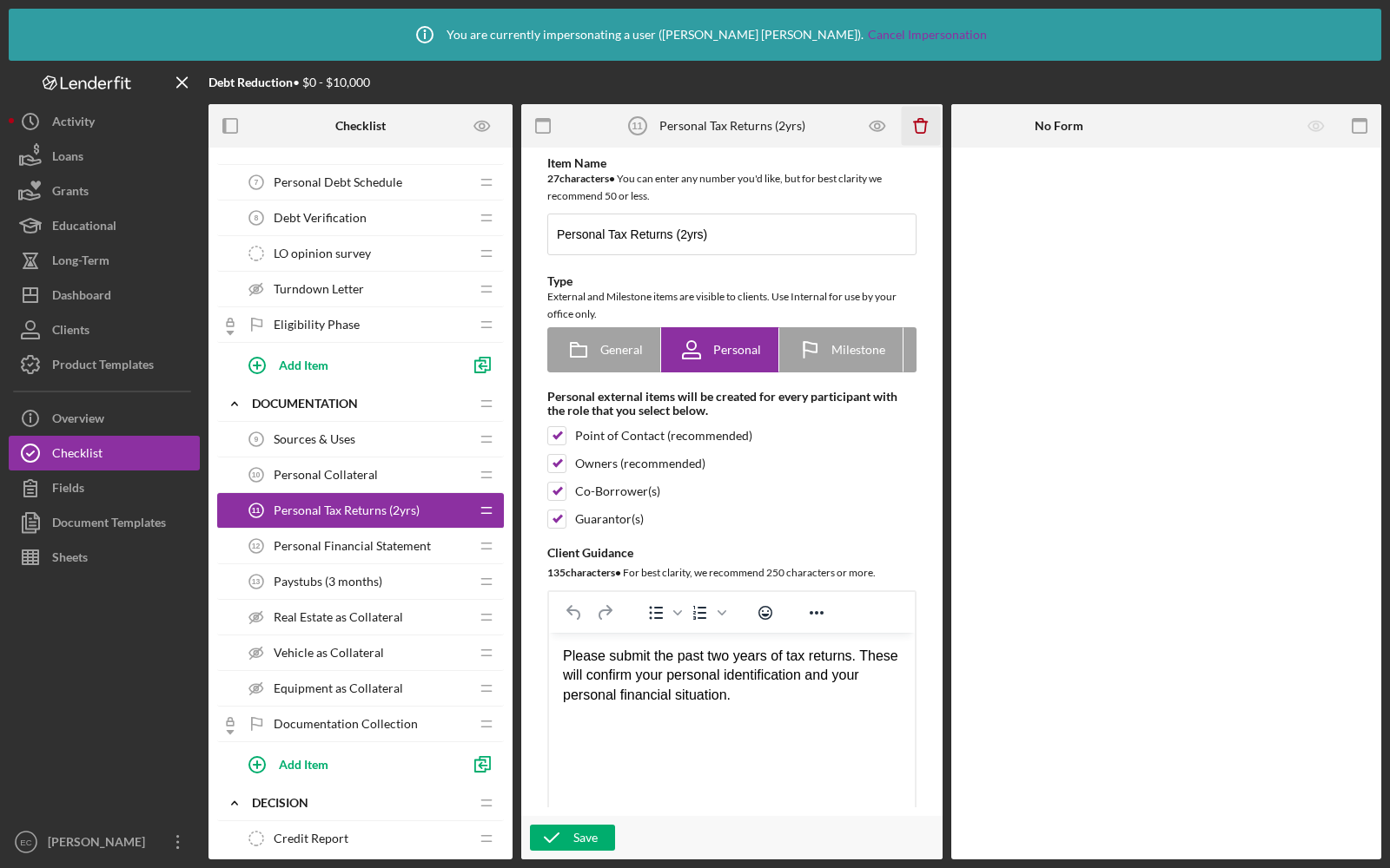
click at [924, 127] on icon "button" at bounding box center [920, 127] width 11 height 11
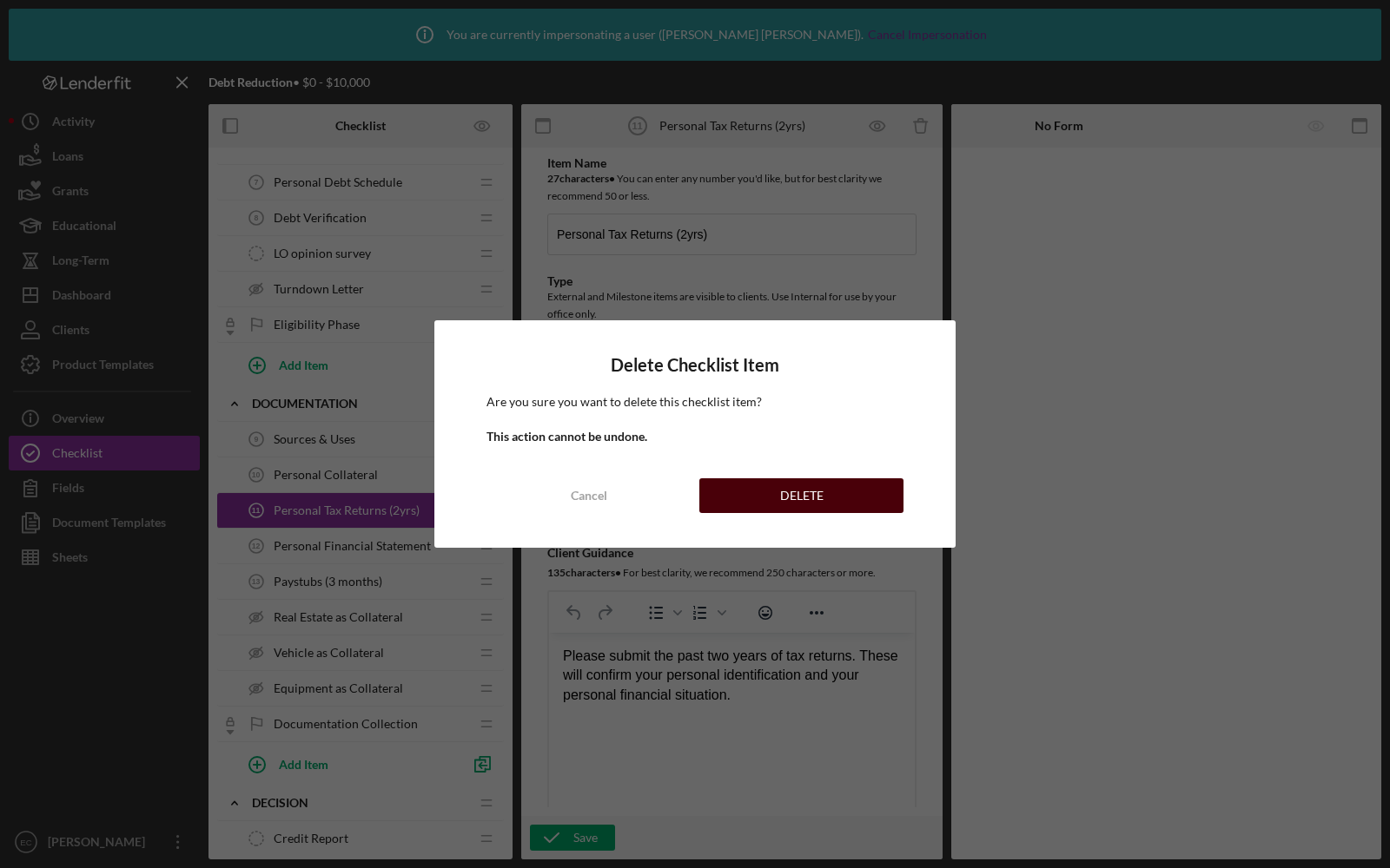
click at [783, 493] on div "DELETE" at bounding box center [802, 496] width 44 height 35
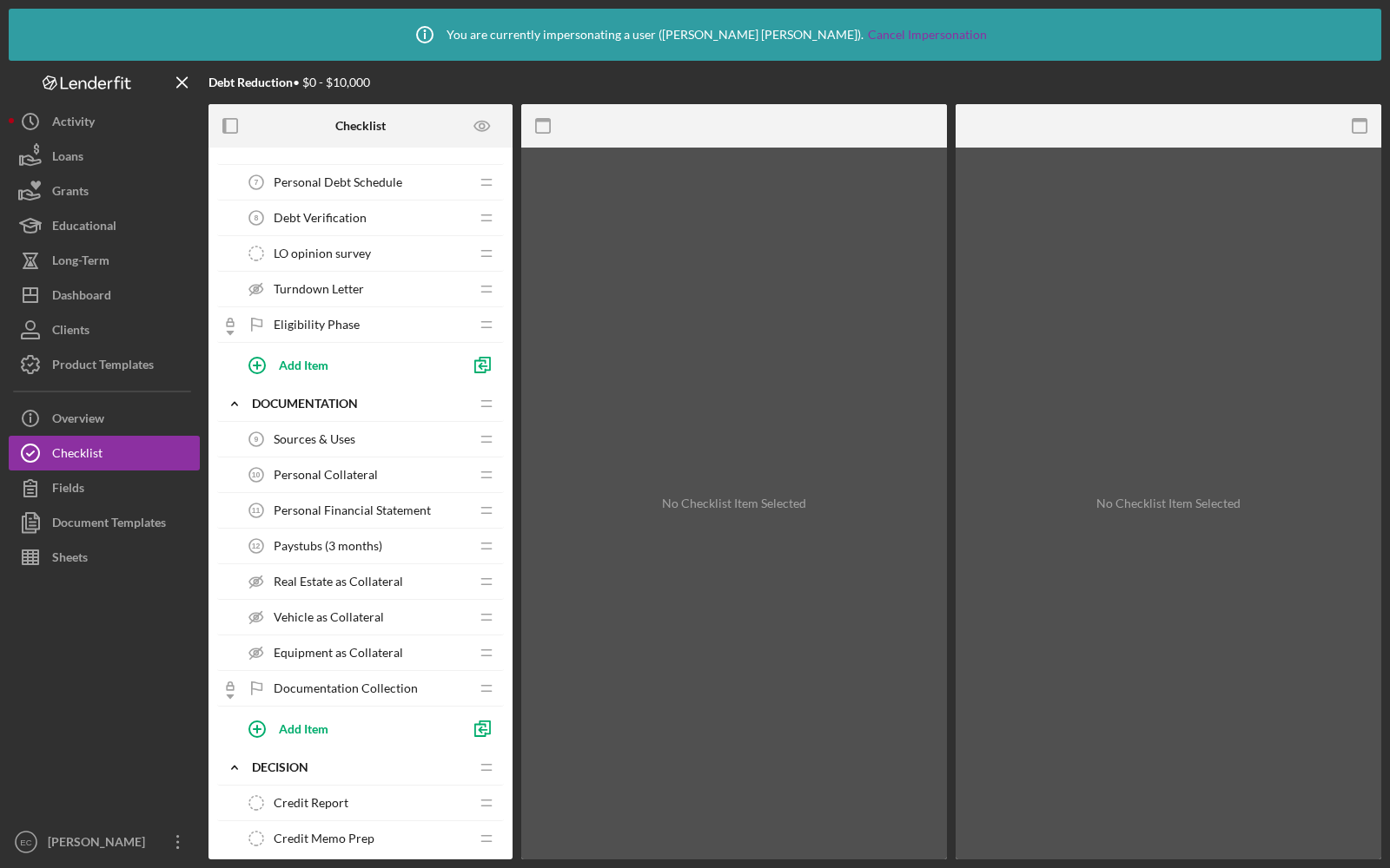
click at [325, 468] on span "Personal Collateral" at bounding box center [326, 475] width 104 height 14
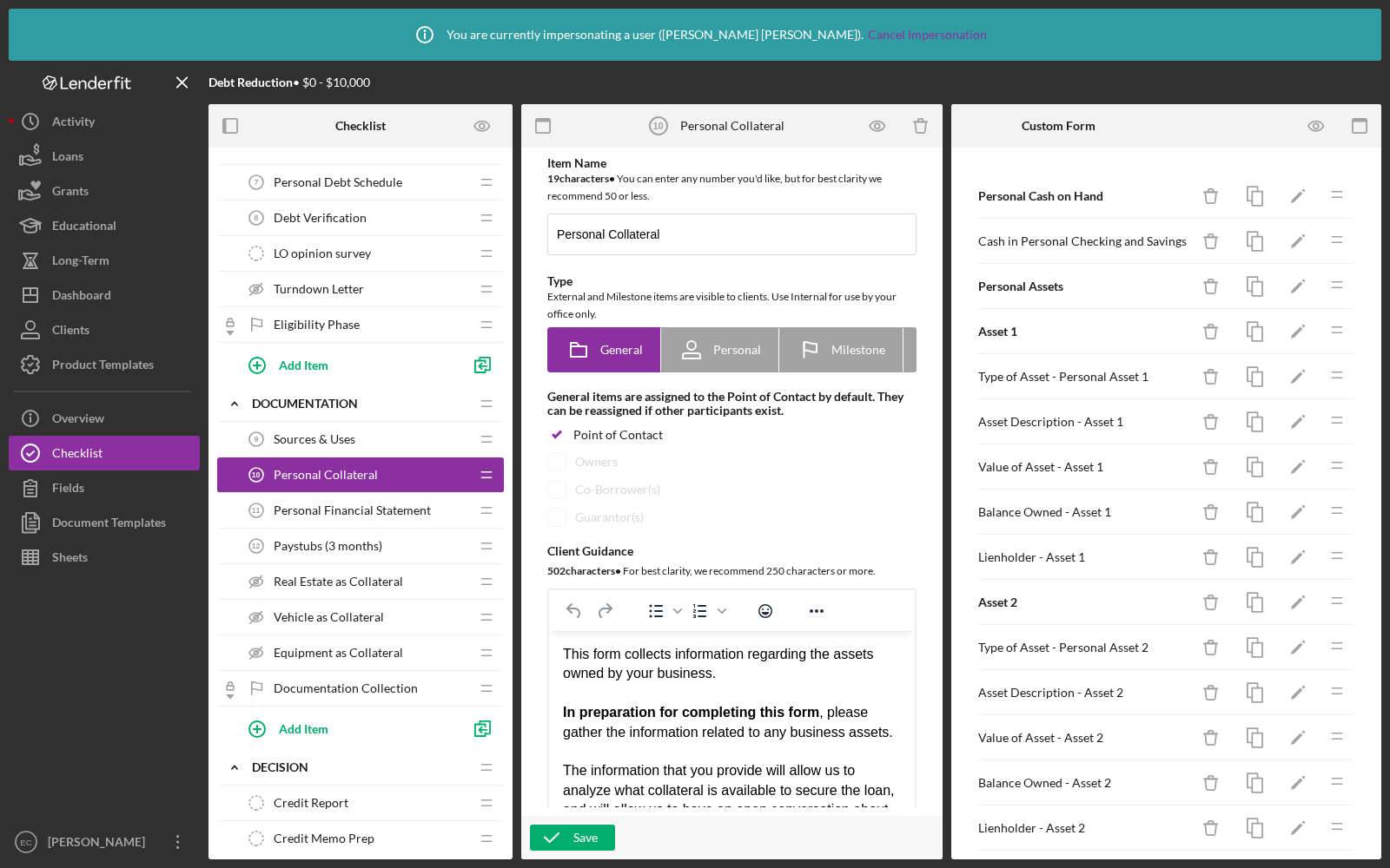
scroll to position [762, 0]
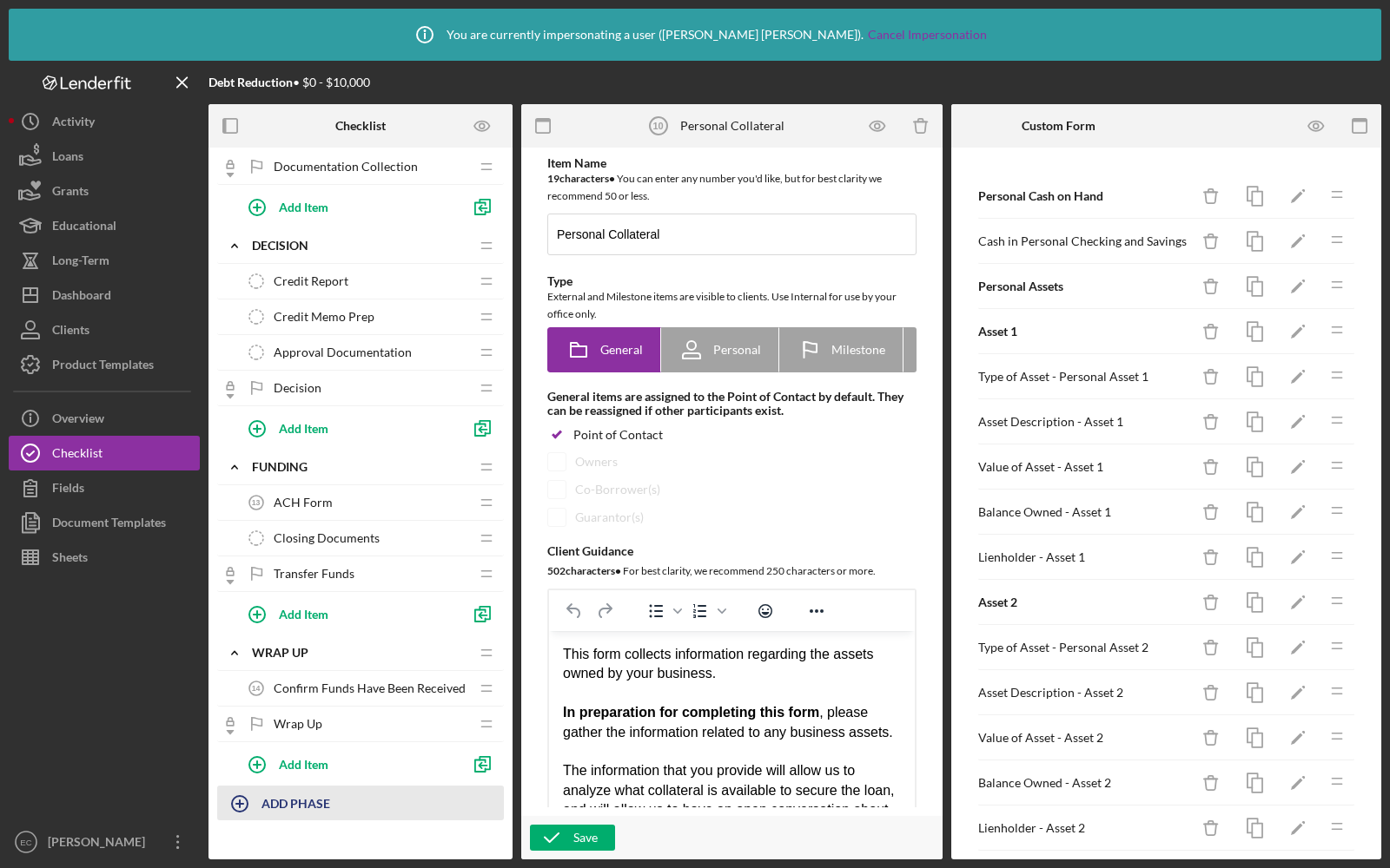
click at [266, 797] on div "ADD PHASE" at bounding box center [296, 803] width 68 height 33
type input "DON'T NEED"
click at [243, 839] on div "Add" at bounding box center [237, 851] width 23 height 26
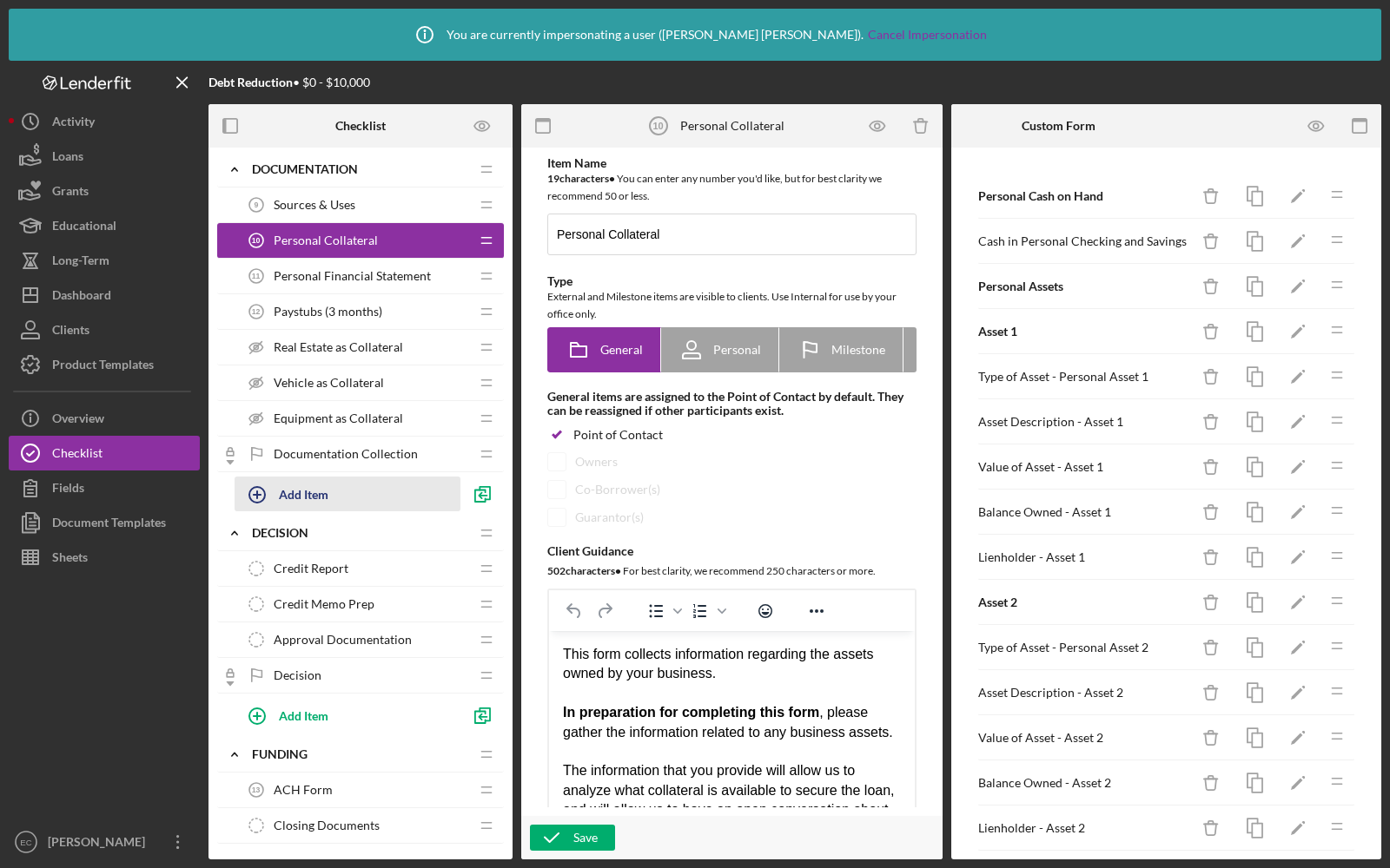
scroll to position [457, 0]
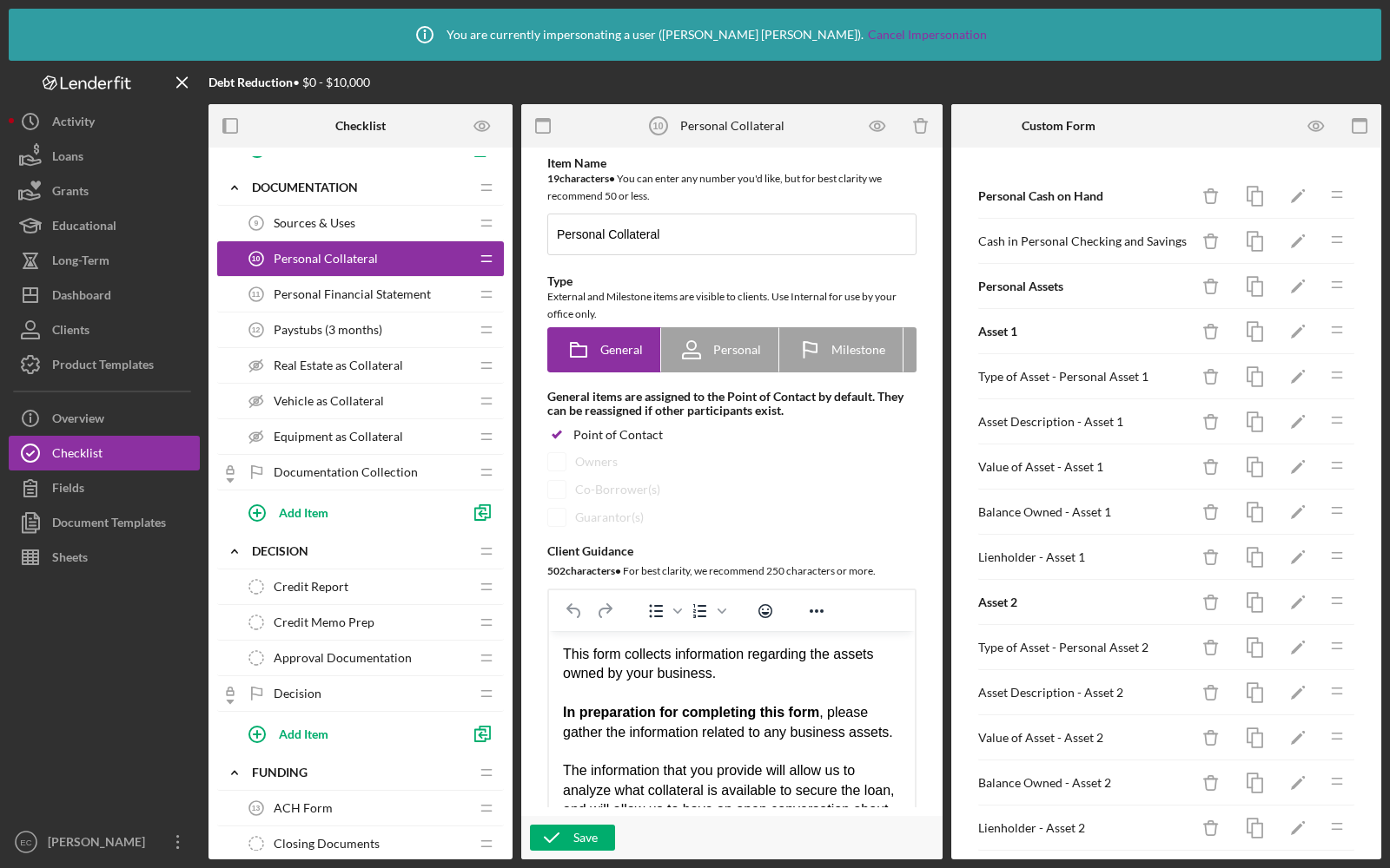
click at [464, 256] on div "Personal Collateral 10 Personal Collateral" at bounding box center [354, 259] width 230 height 35
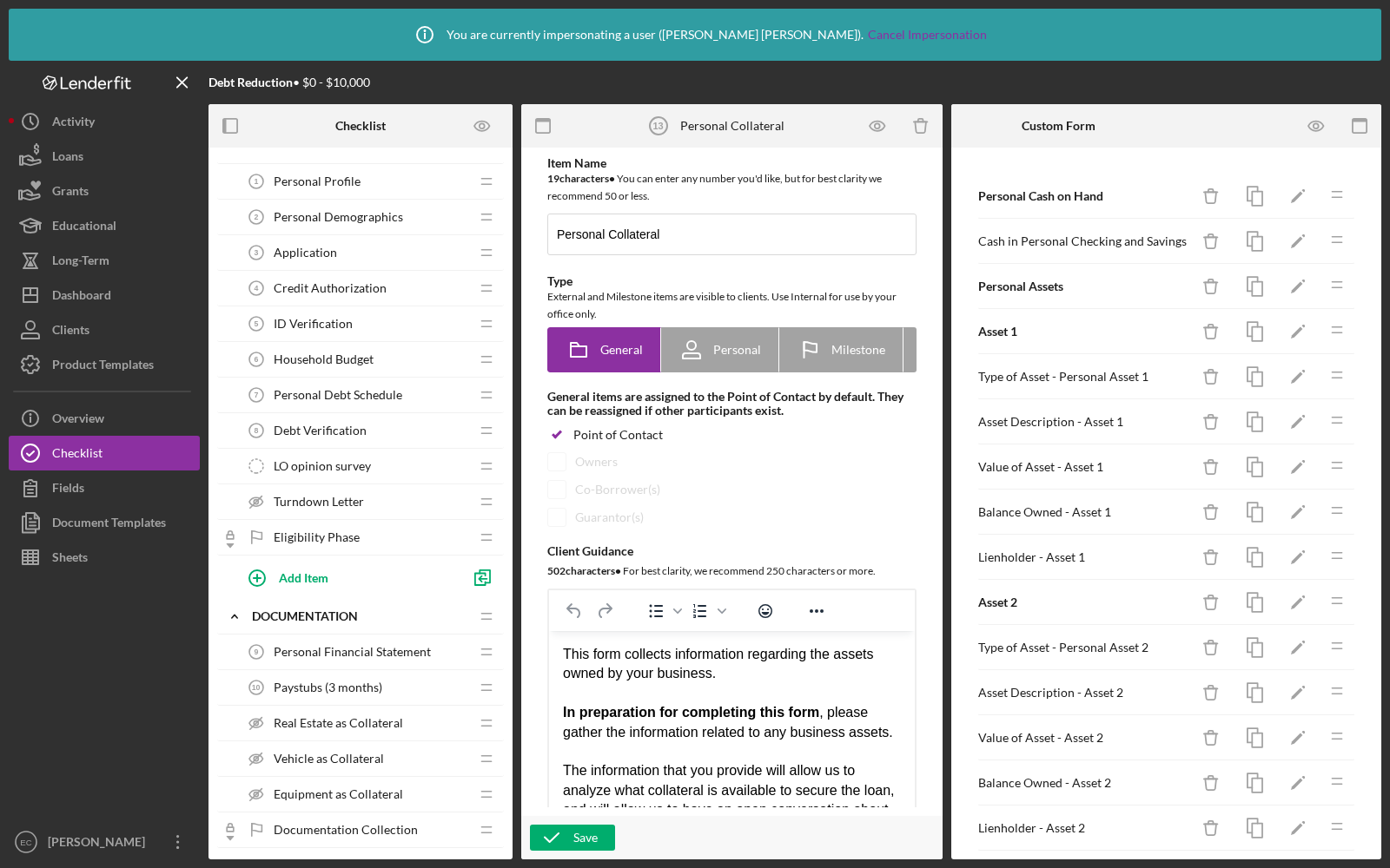
scroll to position [0, 0]
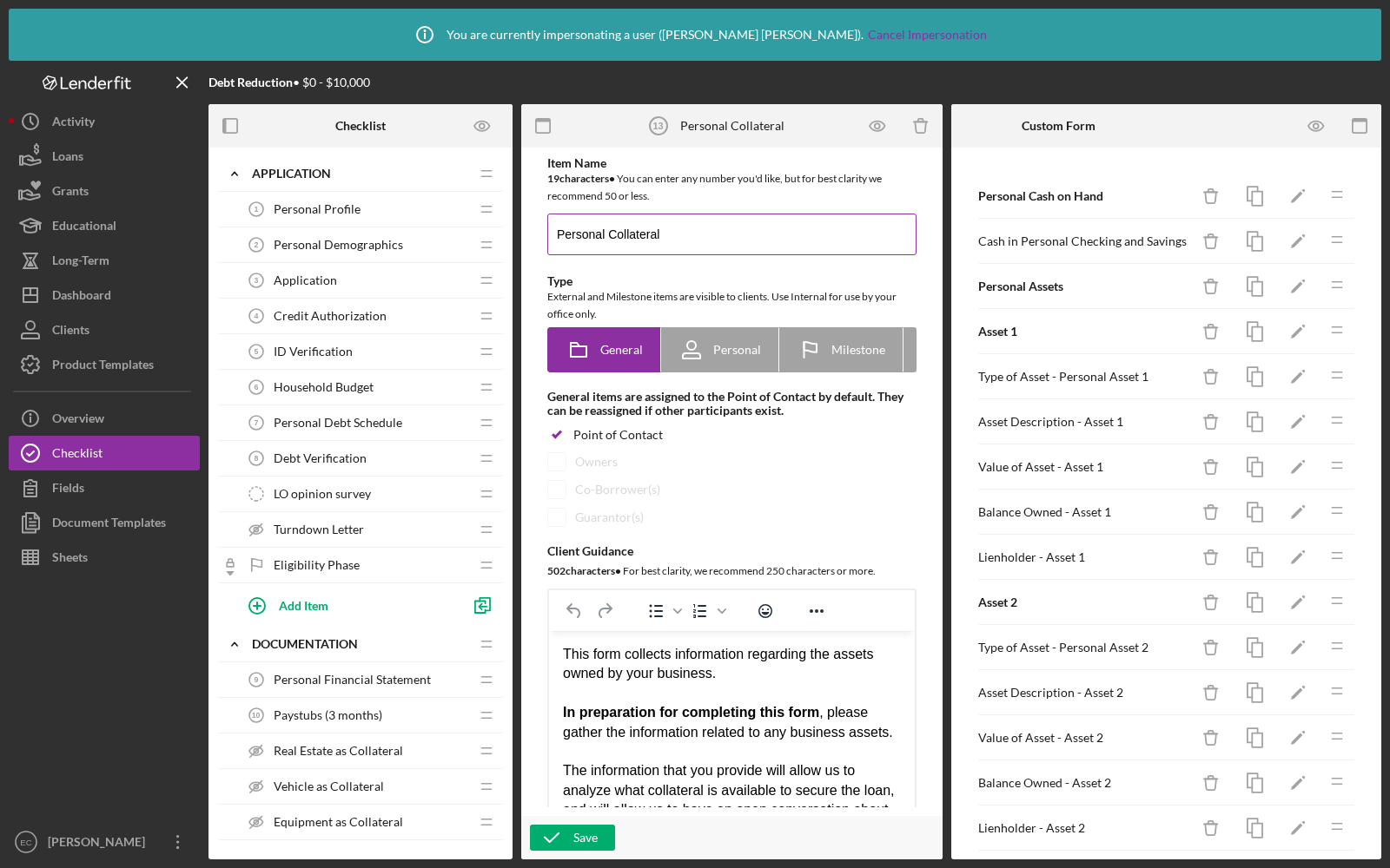
drag, startPoint x: 674, startPoint y: 237, endPoint x: 610, endPoint y: 236, distance: 64.0
click at [610, 236] on input "Personal Collateral" at bounding box center [732, 234] width 369 height 42
type input "Personal Assets"
click at [1309, 128] on icon "button" at bounding box center [1315, 126] width 15 height 10
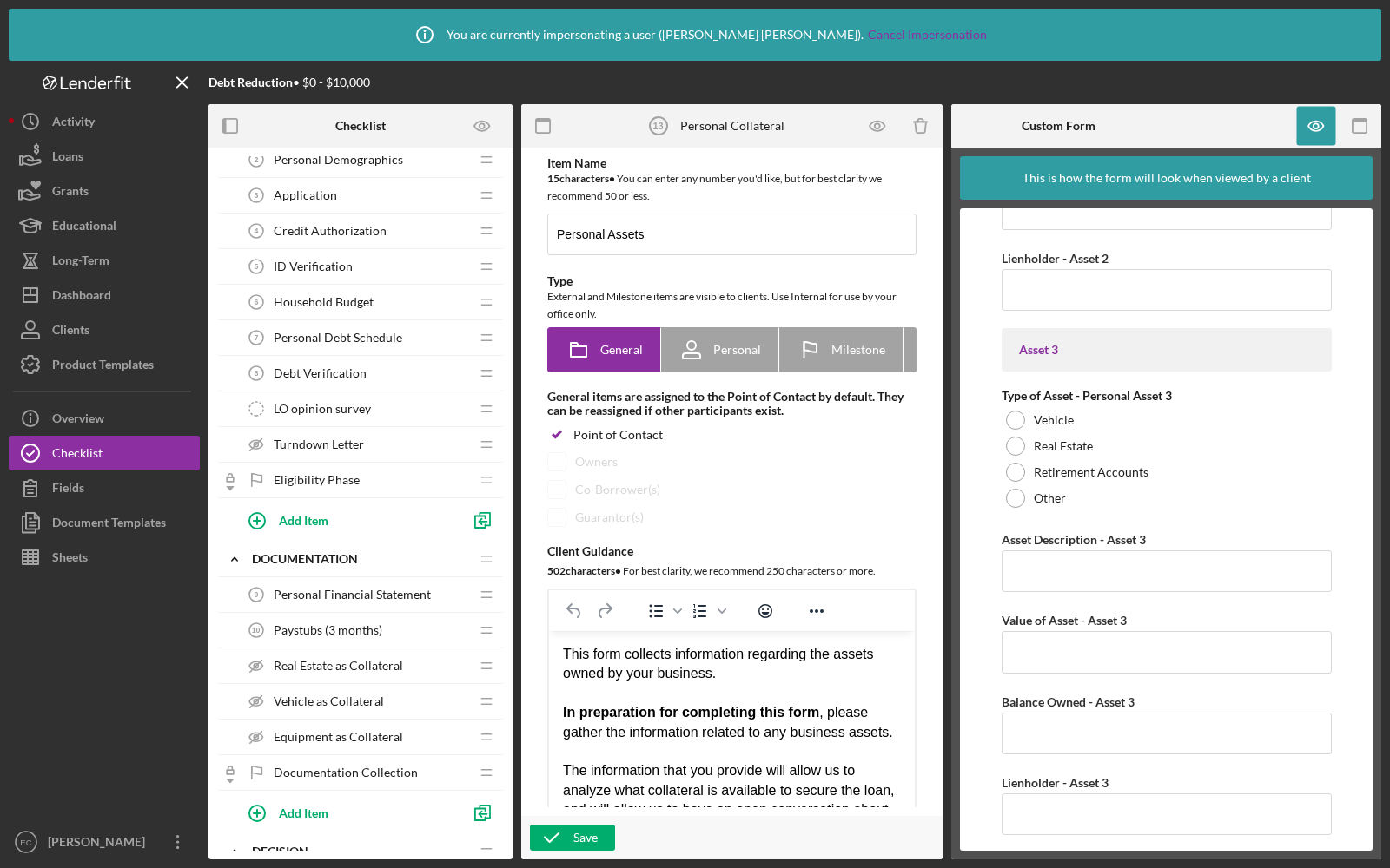
scroll to position [144, 0]
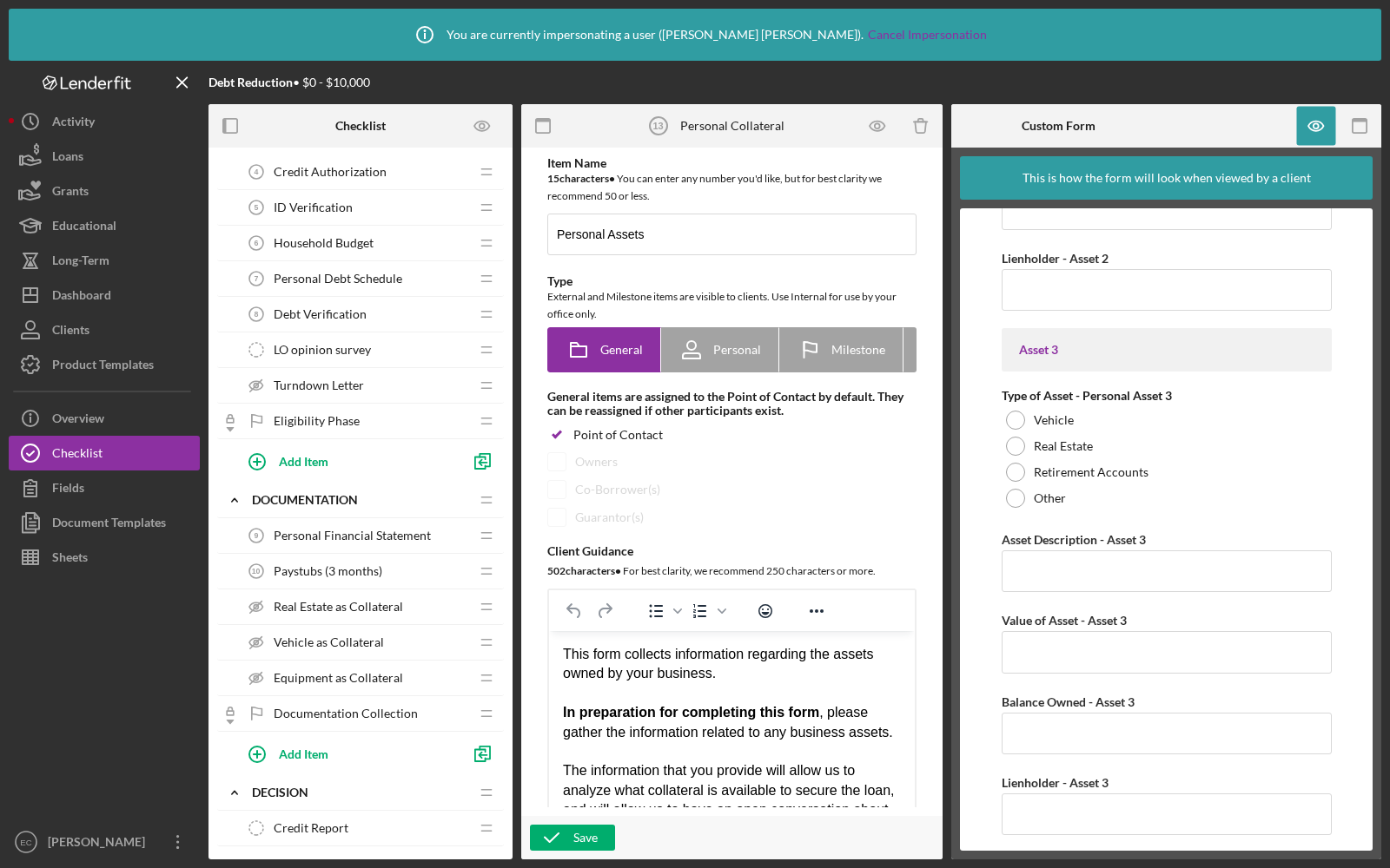
click at [362, 533] on span "Personal Financial Statement" at bounding box center [353, 536] width 158 height 14
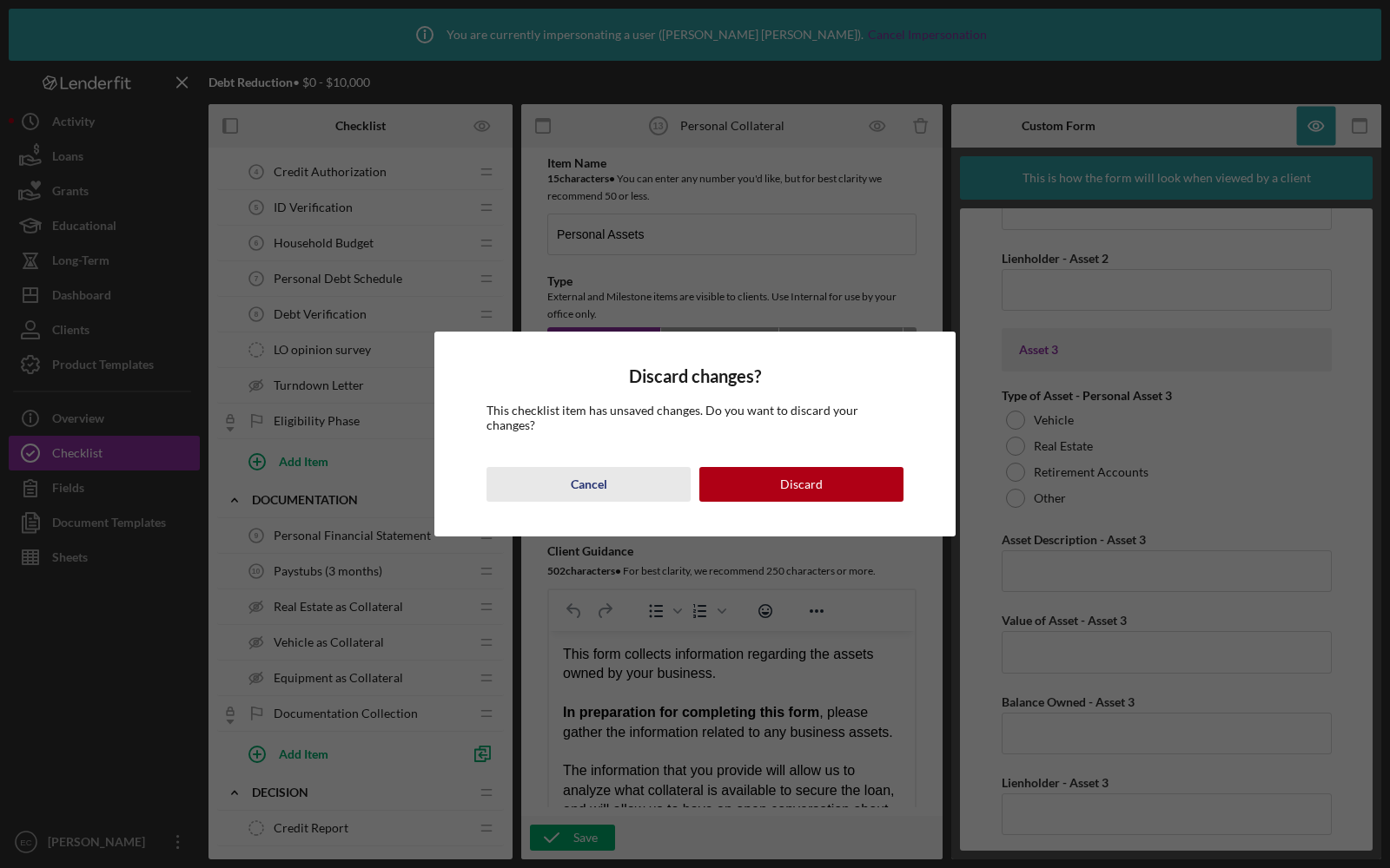
click at [574, 478] on div "Cancel" at bounding box center [589, 485] width 37 height 35
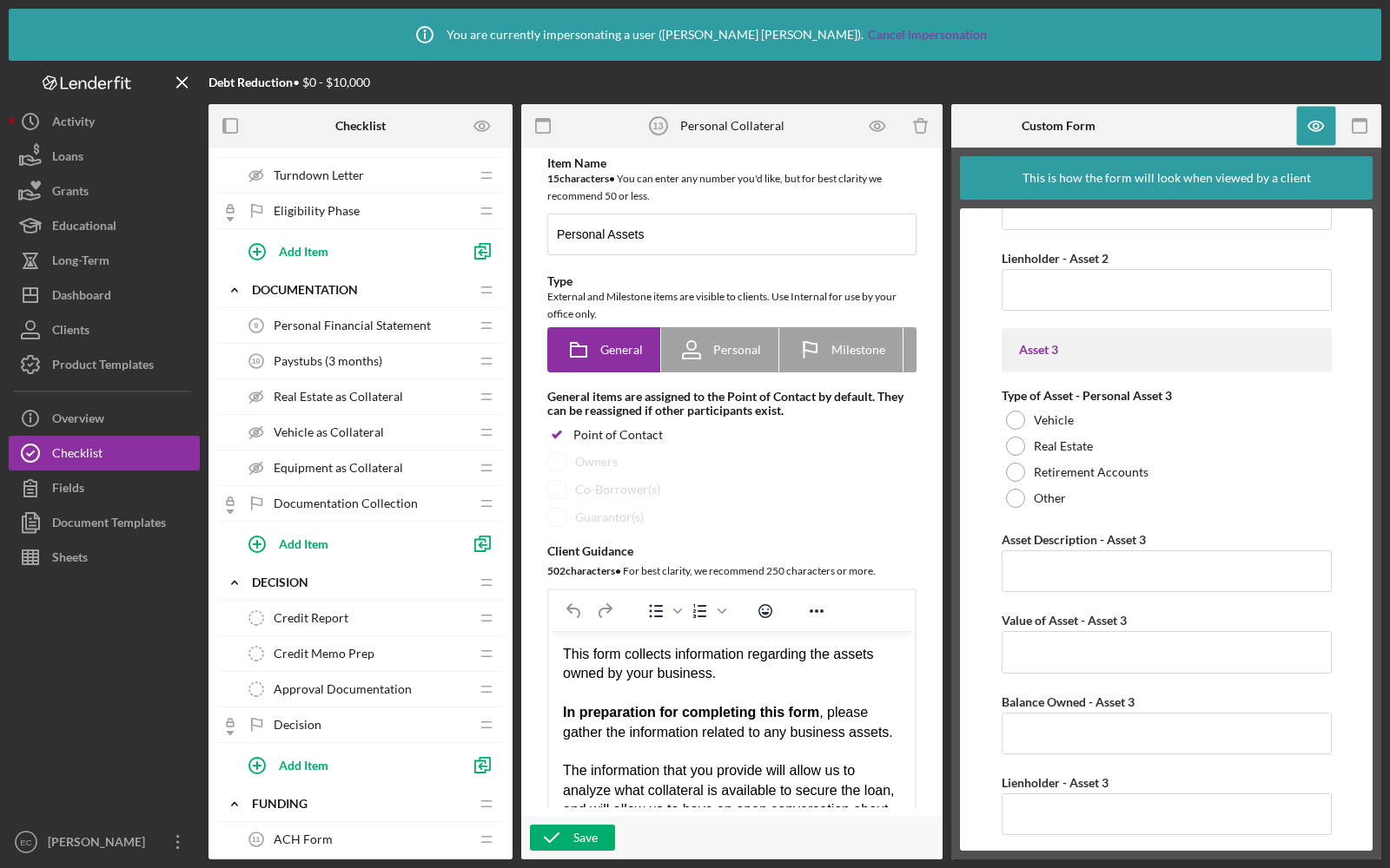
scroll to position [841, 0]
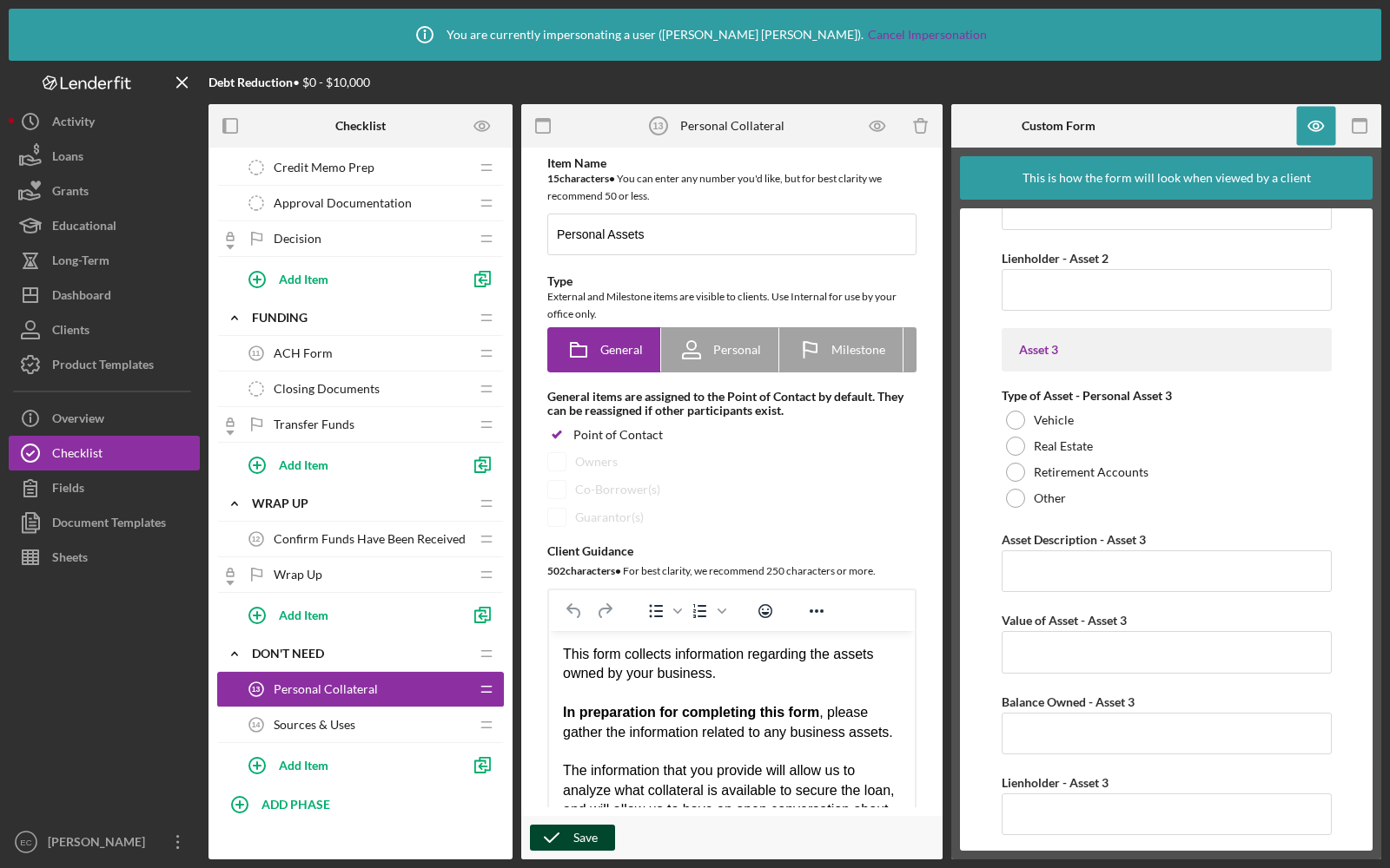
click at [565, 843] on icon "button" at bounding box center [551, 838] width 44 height 44
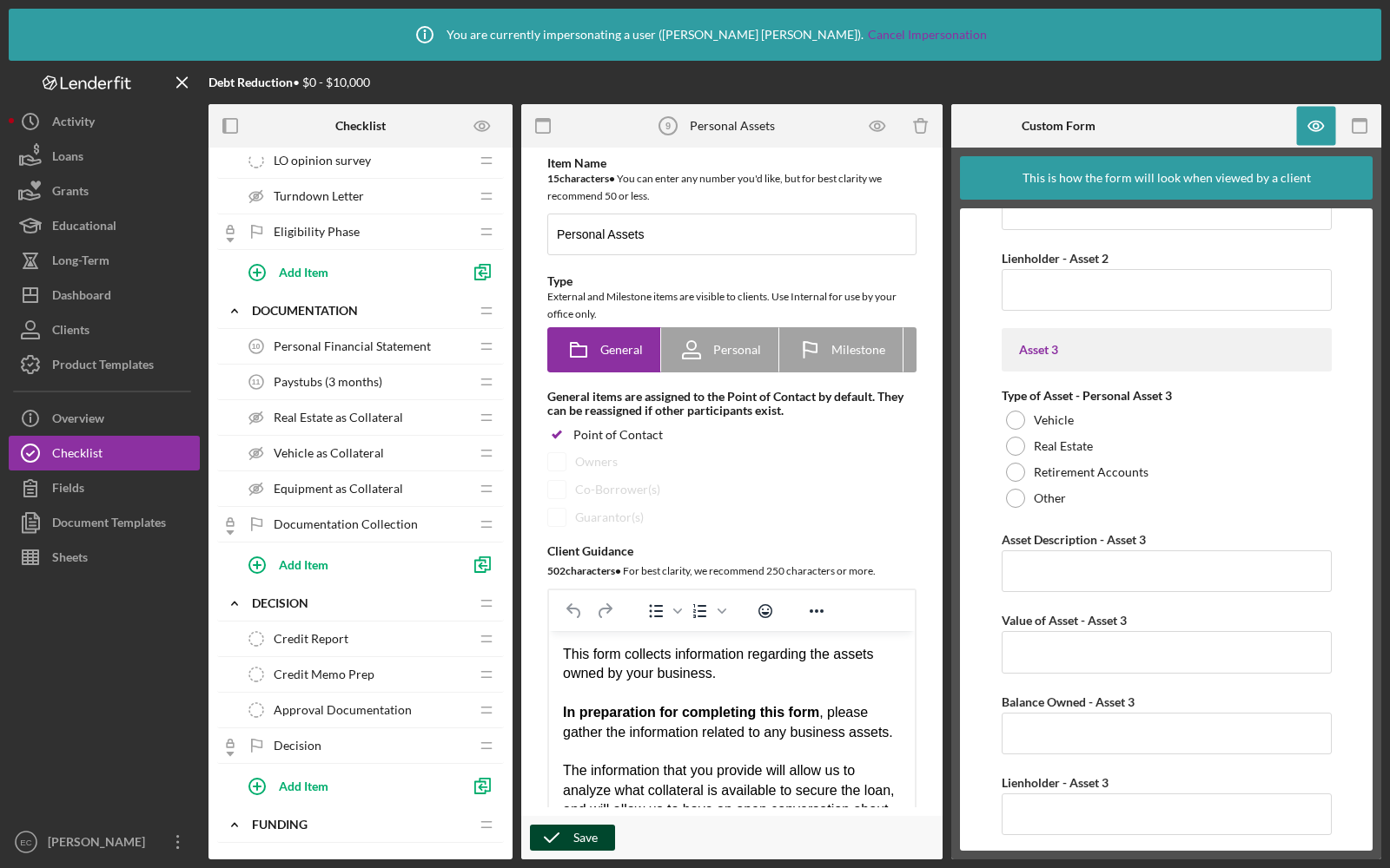
scroll to position [397, 0]
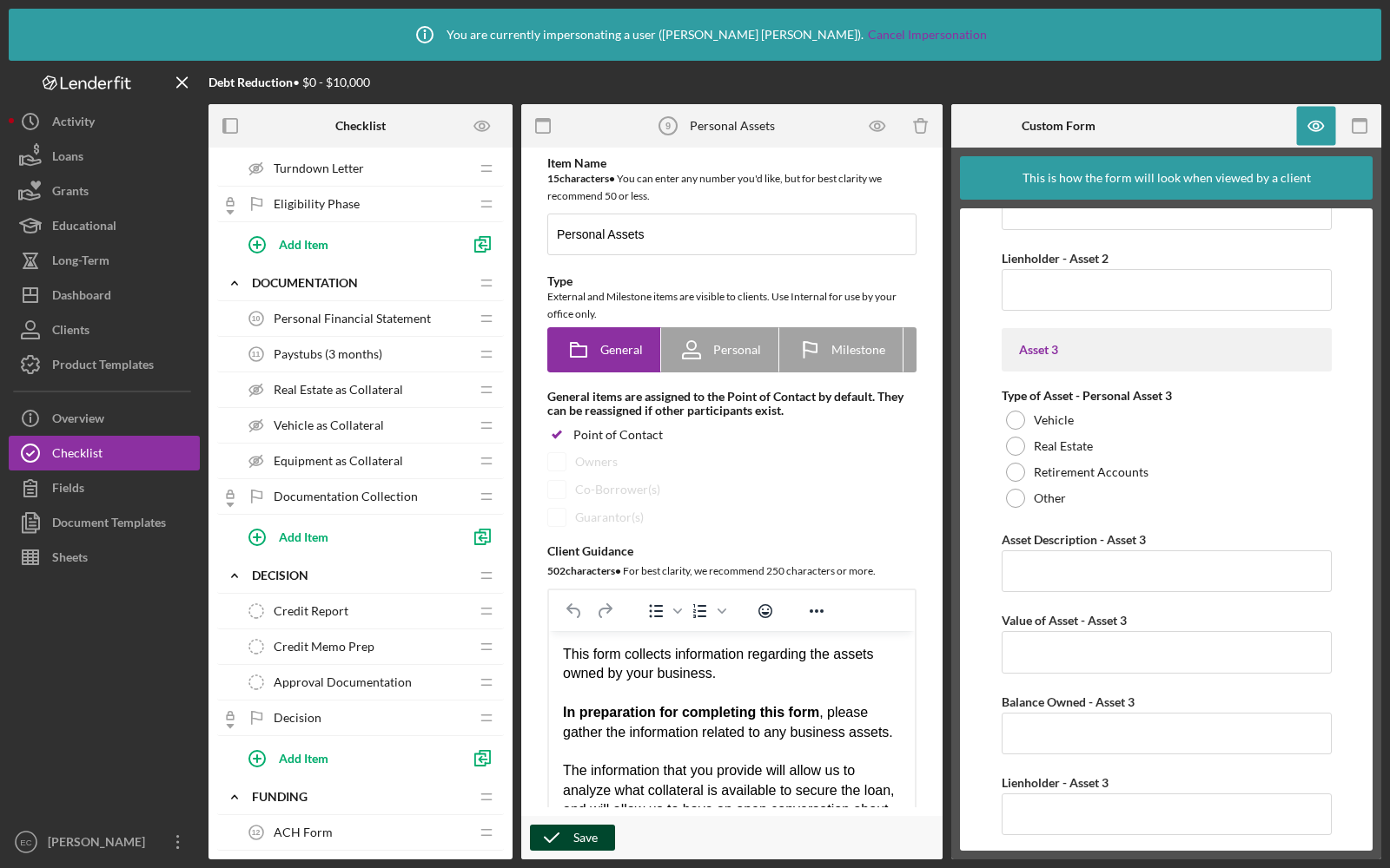
click at [426, 312] on span "Personal Financial Statement" at bounding box center [353, 318] width 158 height 14
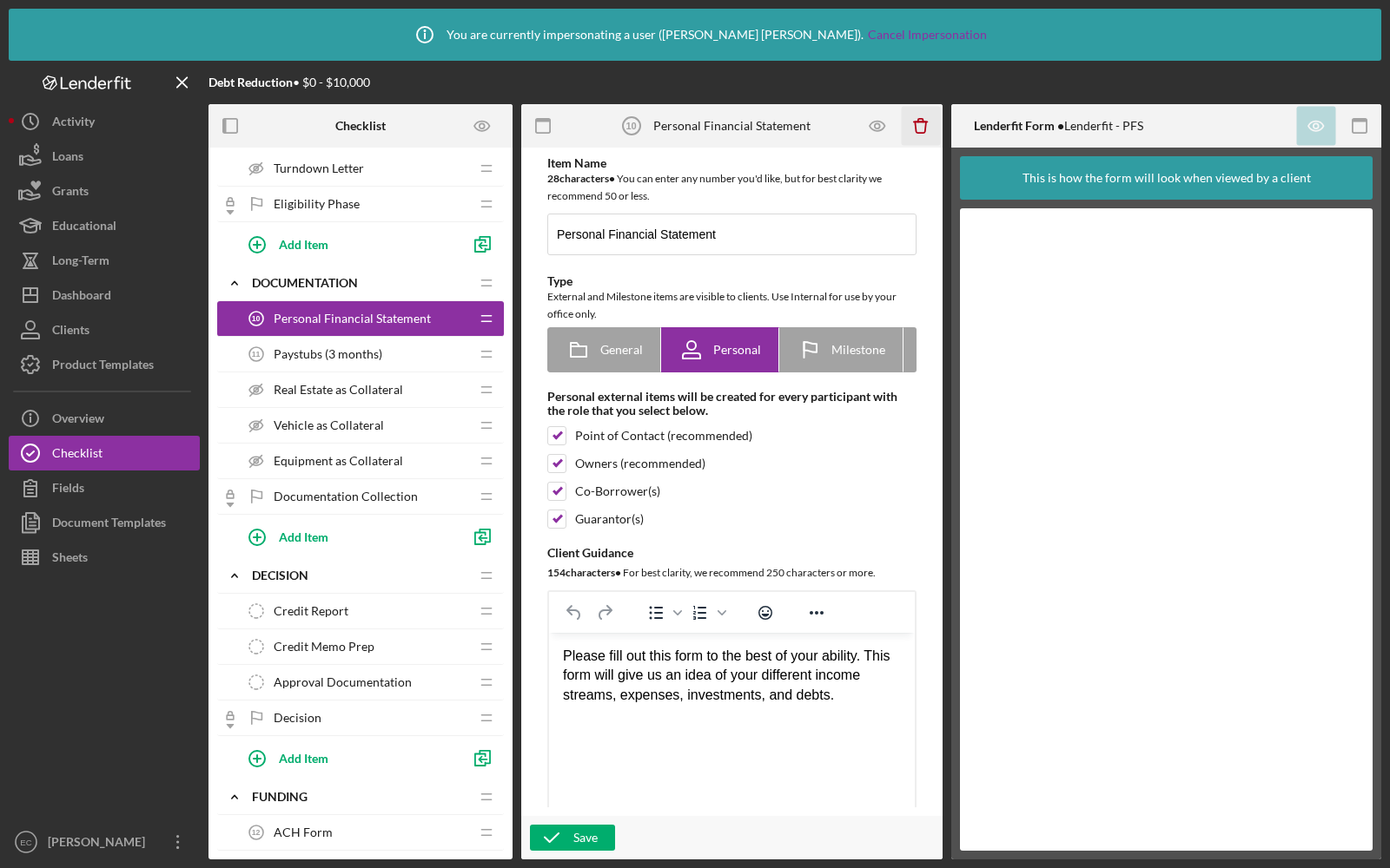
click at [925, 132] on icon "Icon/Delete" at bounding box center [921, 126] width 39 height 39
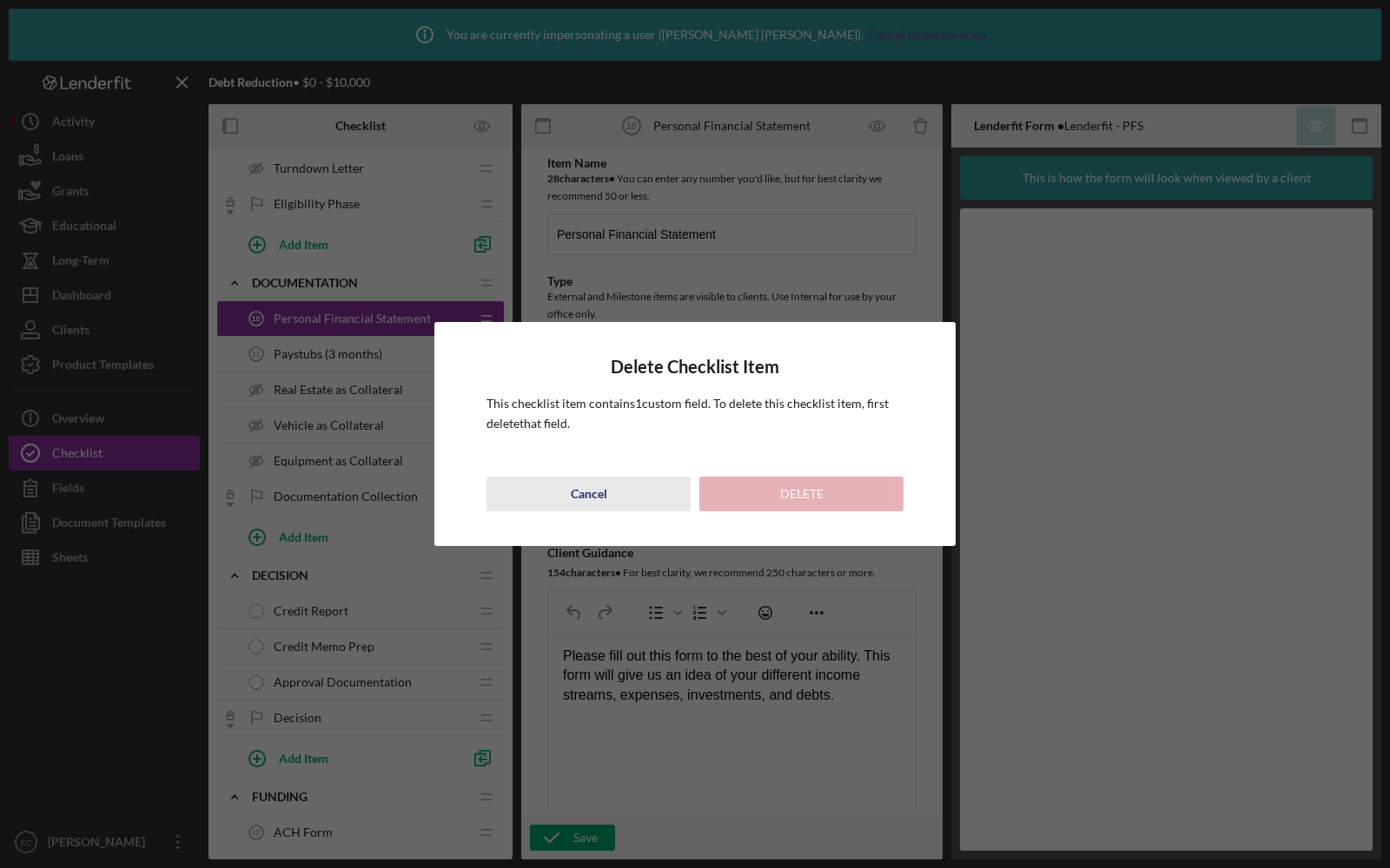
click at [593, 488] on div "Cancel" at bounding box center [589, 494] width 37 height 35
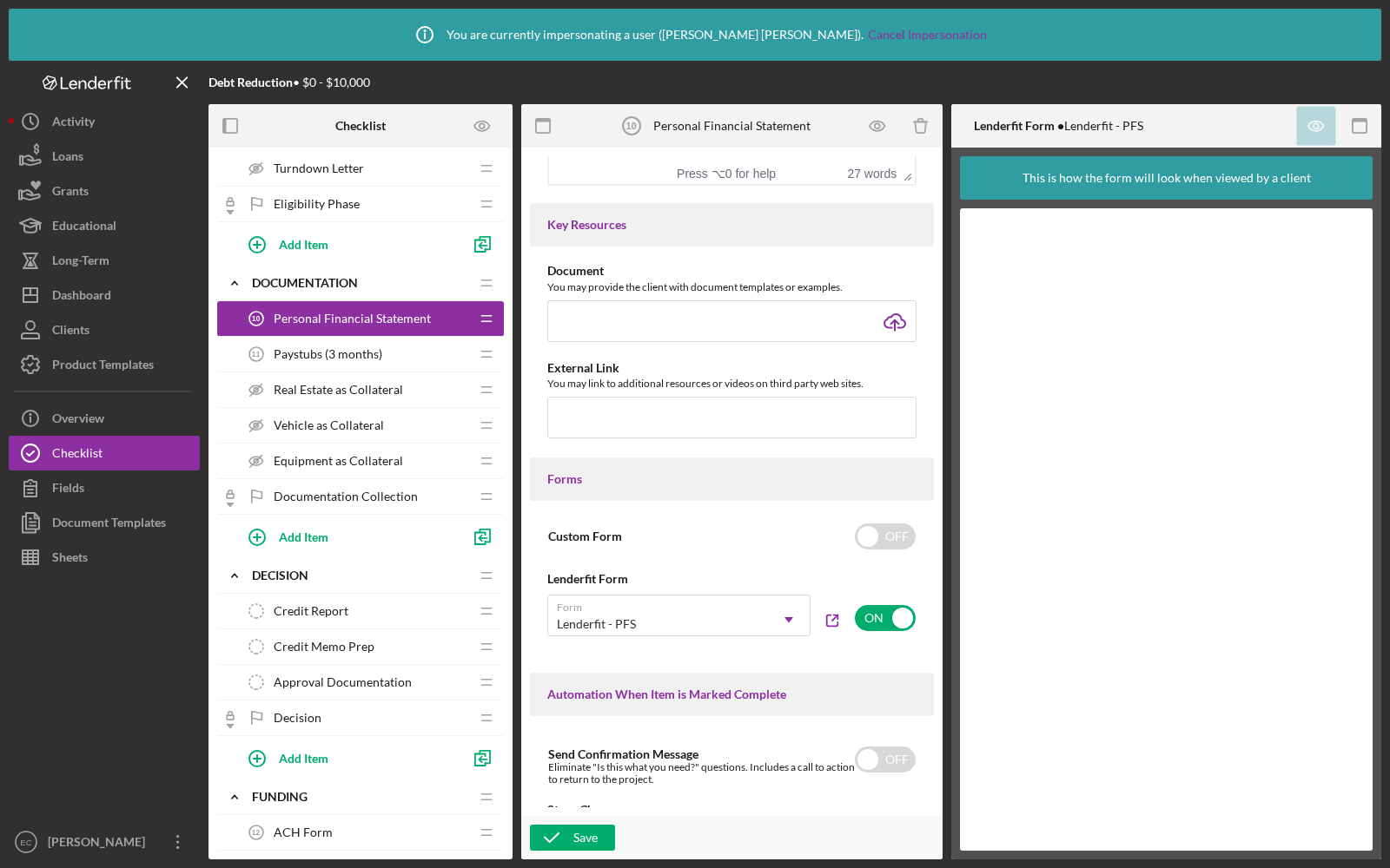
scroll to position [679, 0]
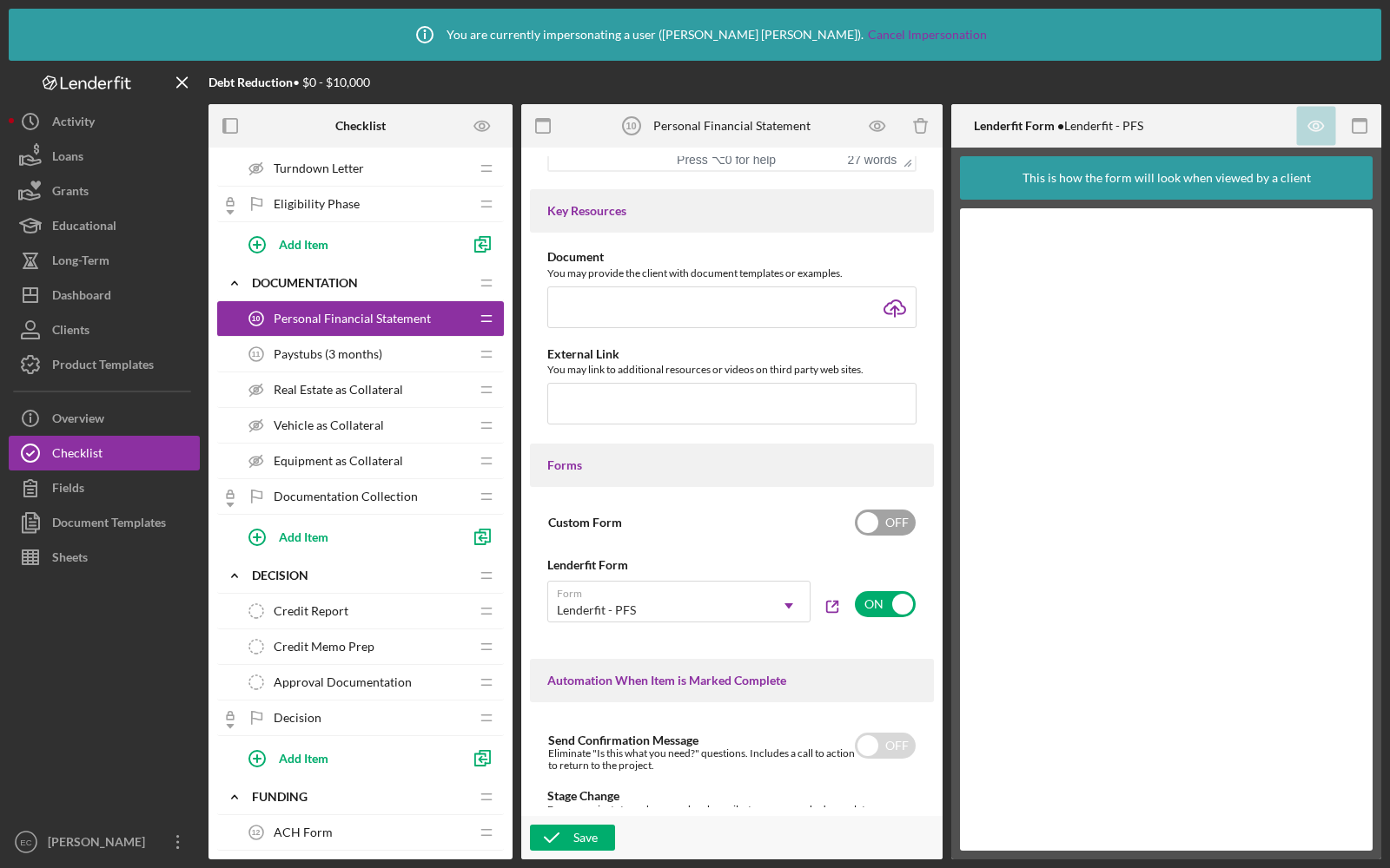
click at [871, 530] on input "checkbox" at bounding box center [884, 523] width 60 height 26
checkbox input "true"
checkbox input "false"
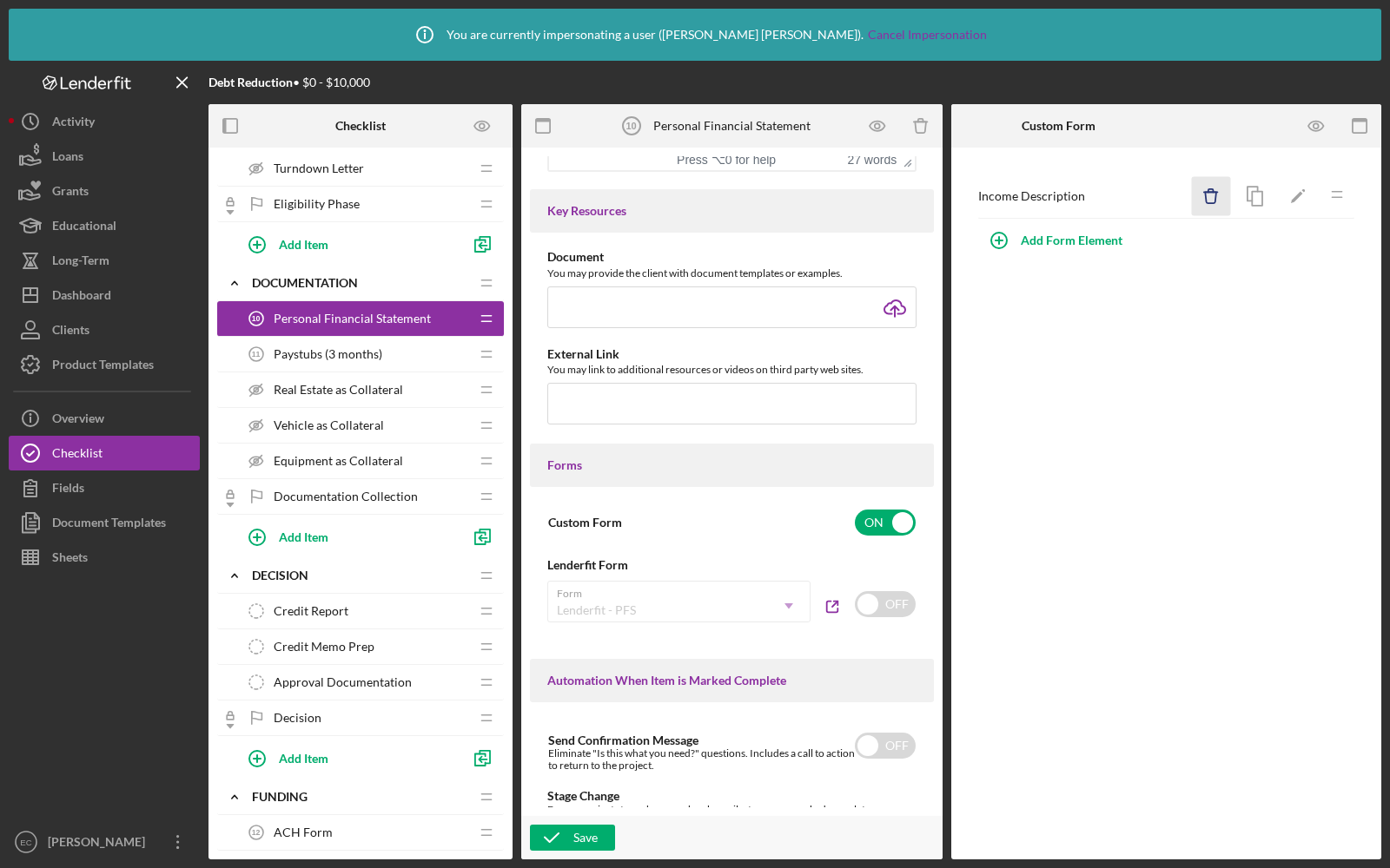
click at [1221, 196] on icon "Icon/Delete" at bounding box center [1211, 196] width 39 height 39
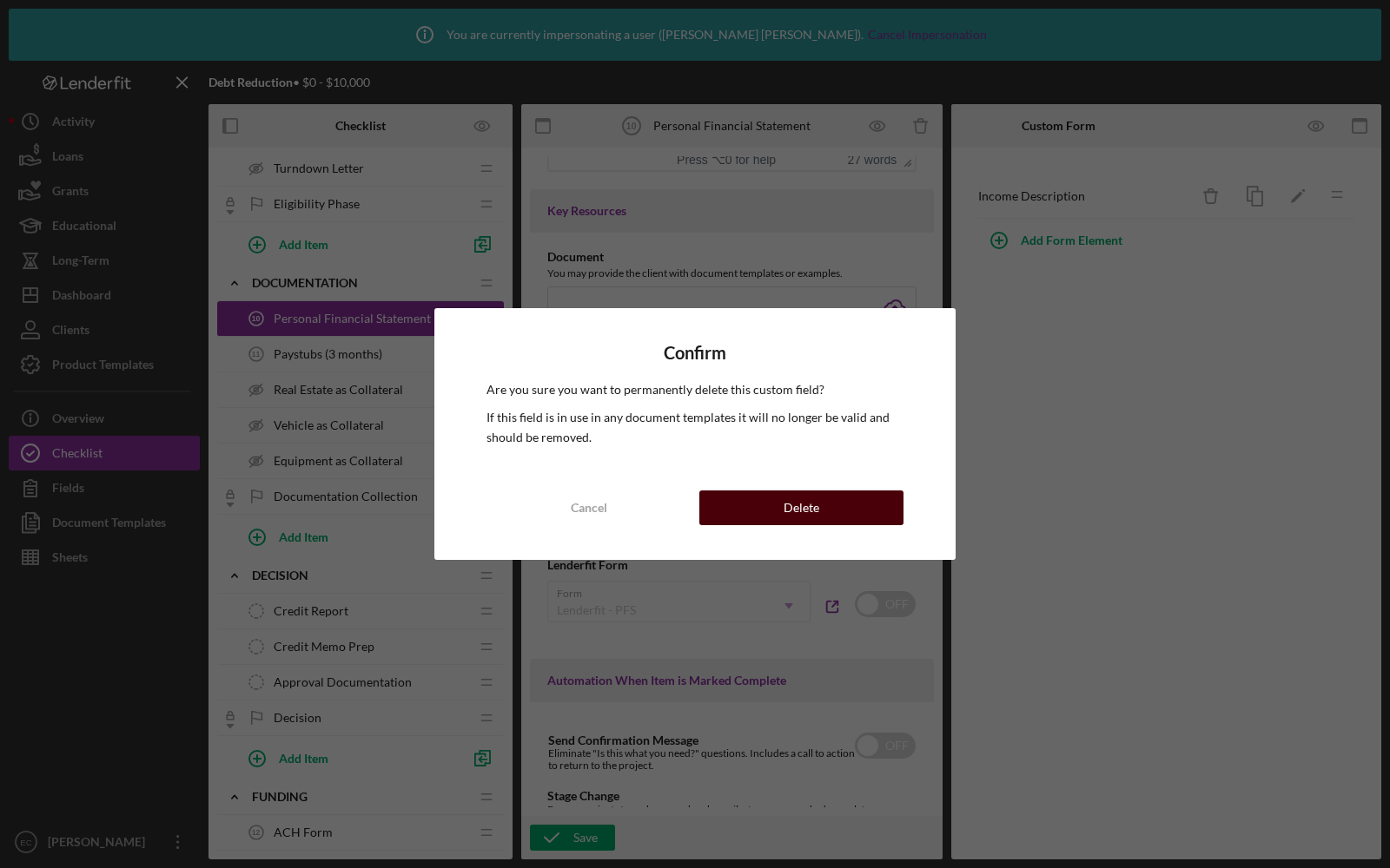
click at [787, 498] on div "Delete" at bounding box center [801, 508] width 36 height 35
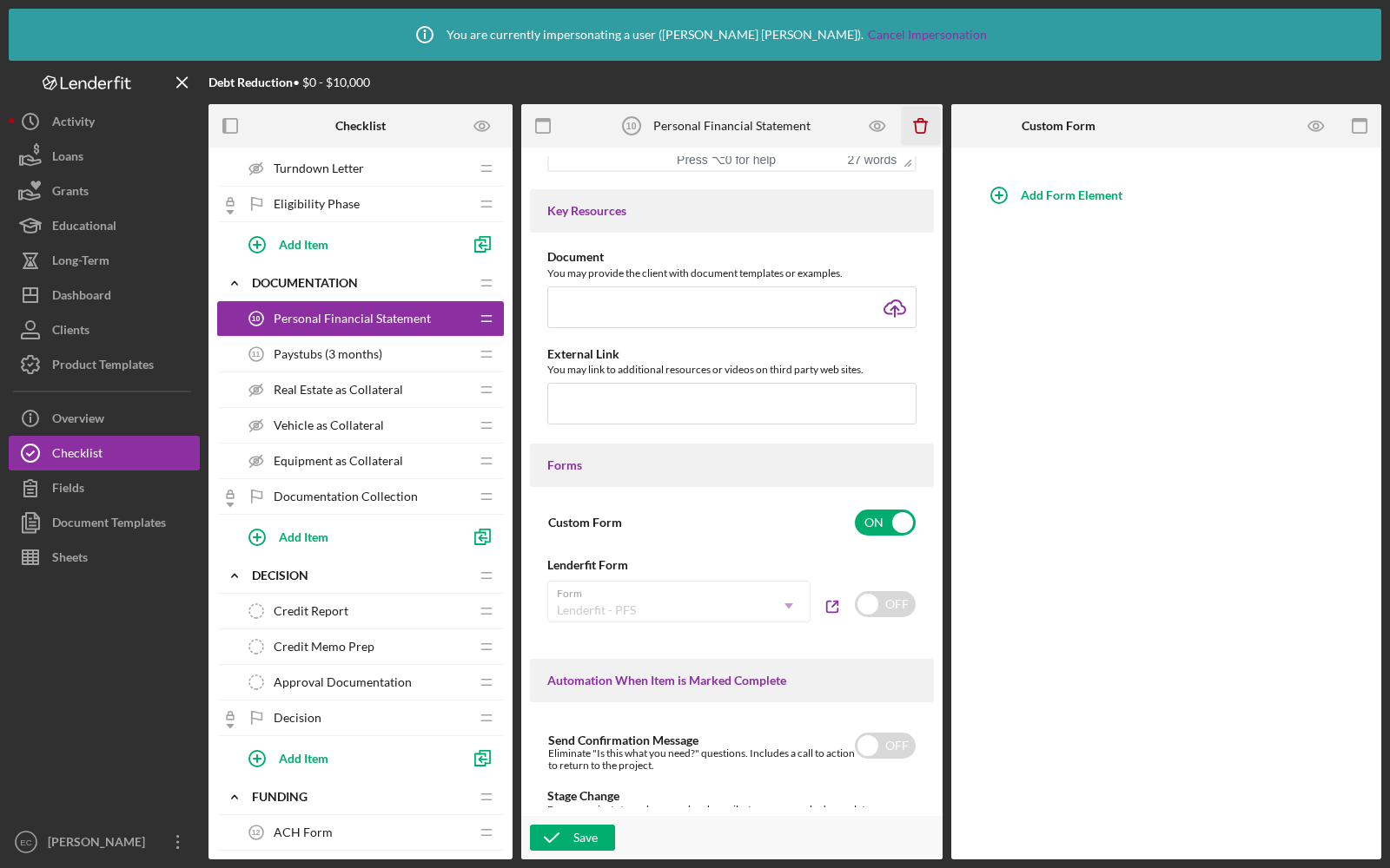
click at [917, 125] on icon "Icon/Delete" at bounding box center [921, 126] width 39 height 39
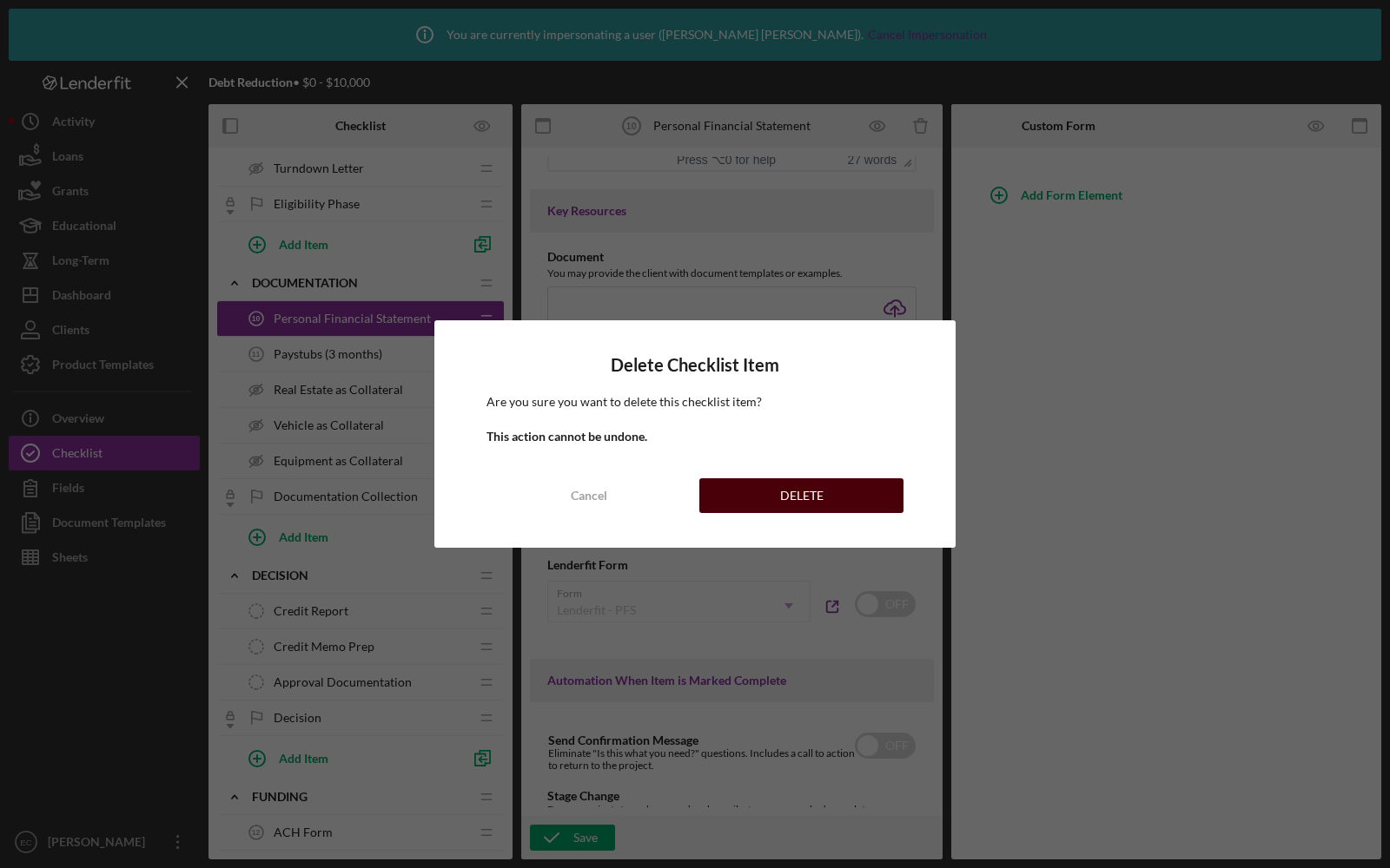
click at [748, 495] on button "DELETE" at bounding box center [801, 496] width 204 height 35
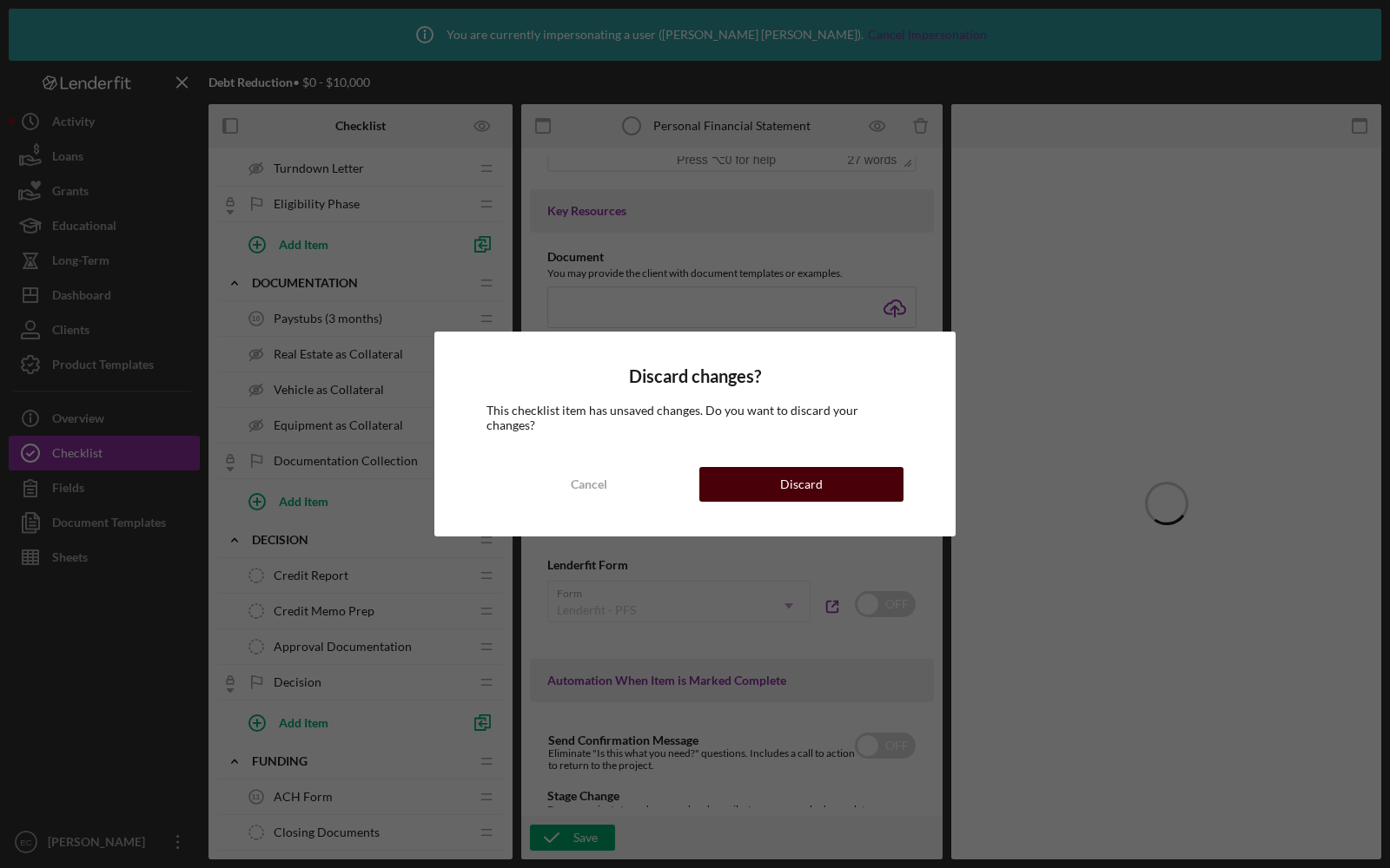
click at [774, 474] on button "Discard" at bounding box center [801, 485] width 204 height 35
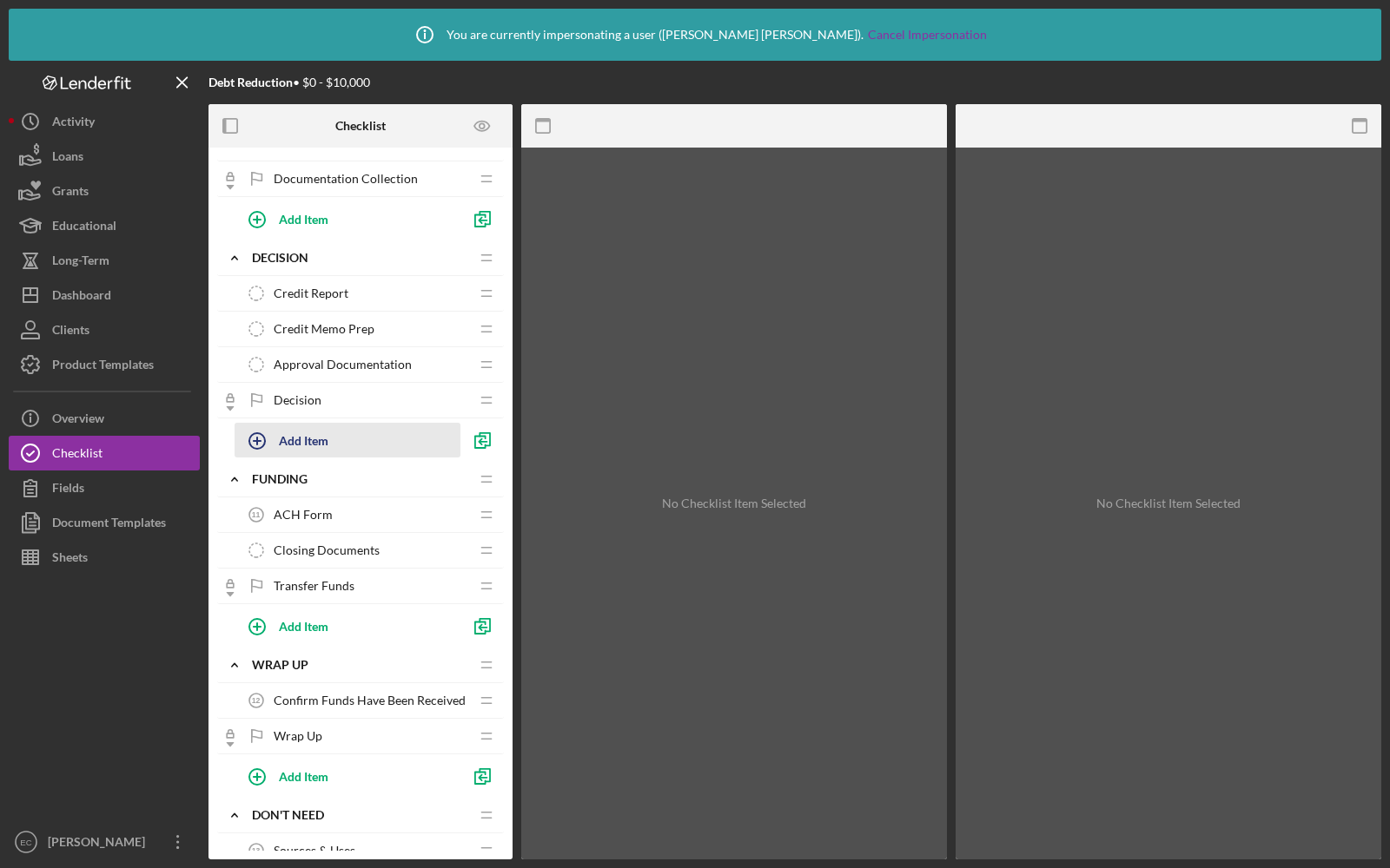
scroll to position [689, 0]
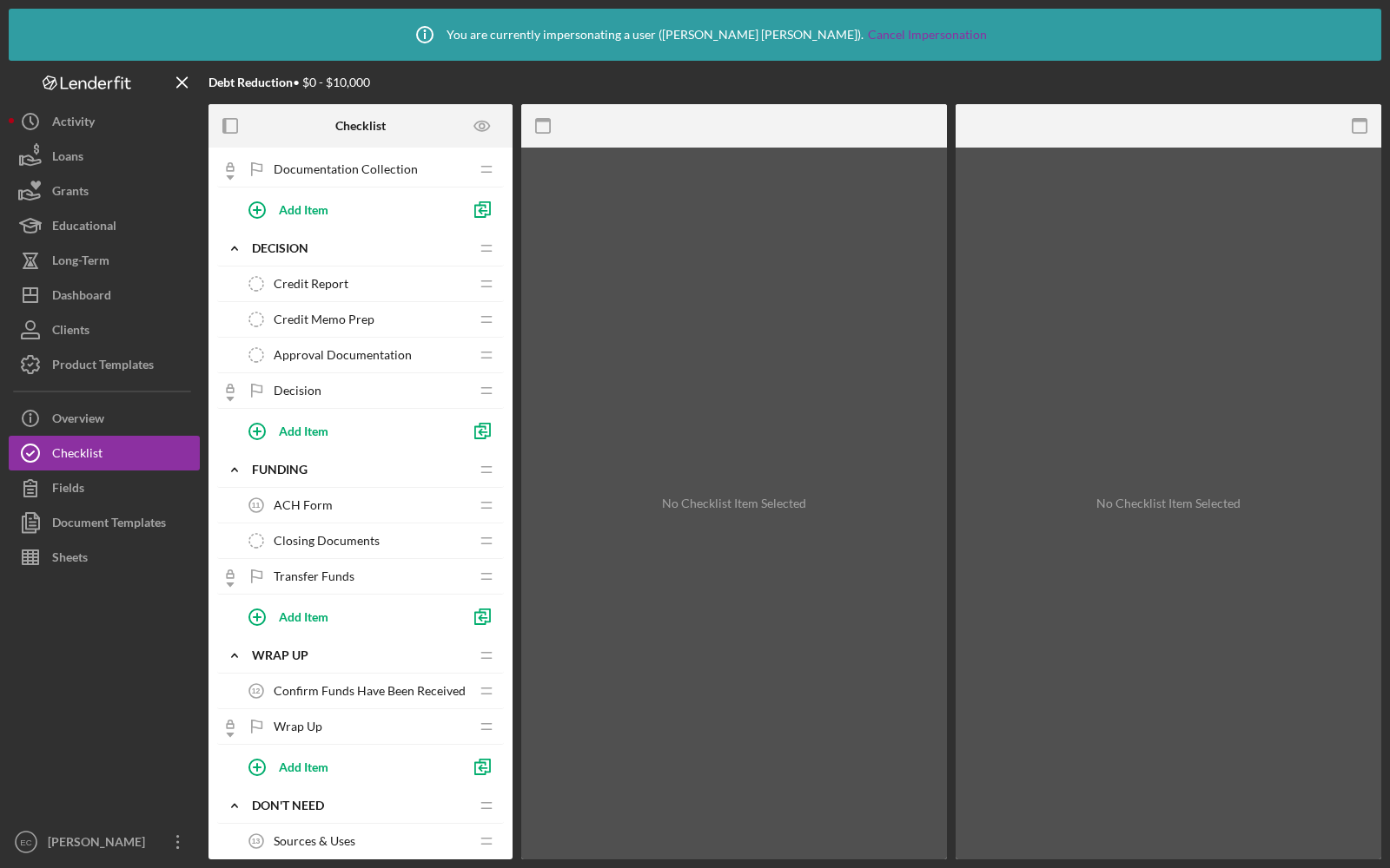
click at [325, 499] on span "ACH Form" at bounding box center [303, 506] width 59 height 14
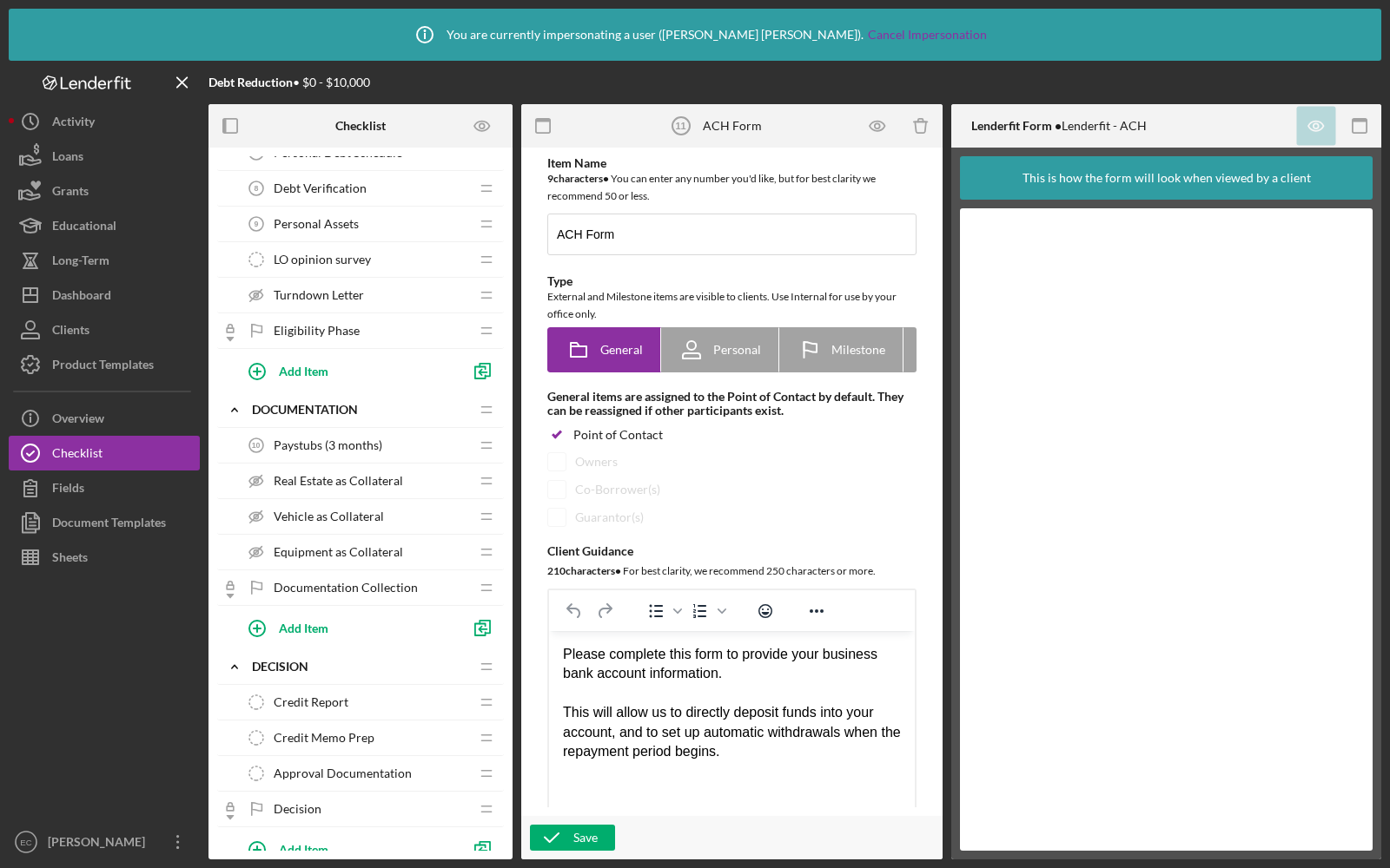
scroll to position [238, 0]
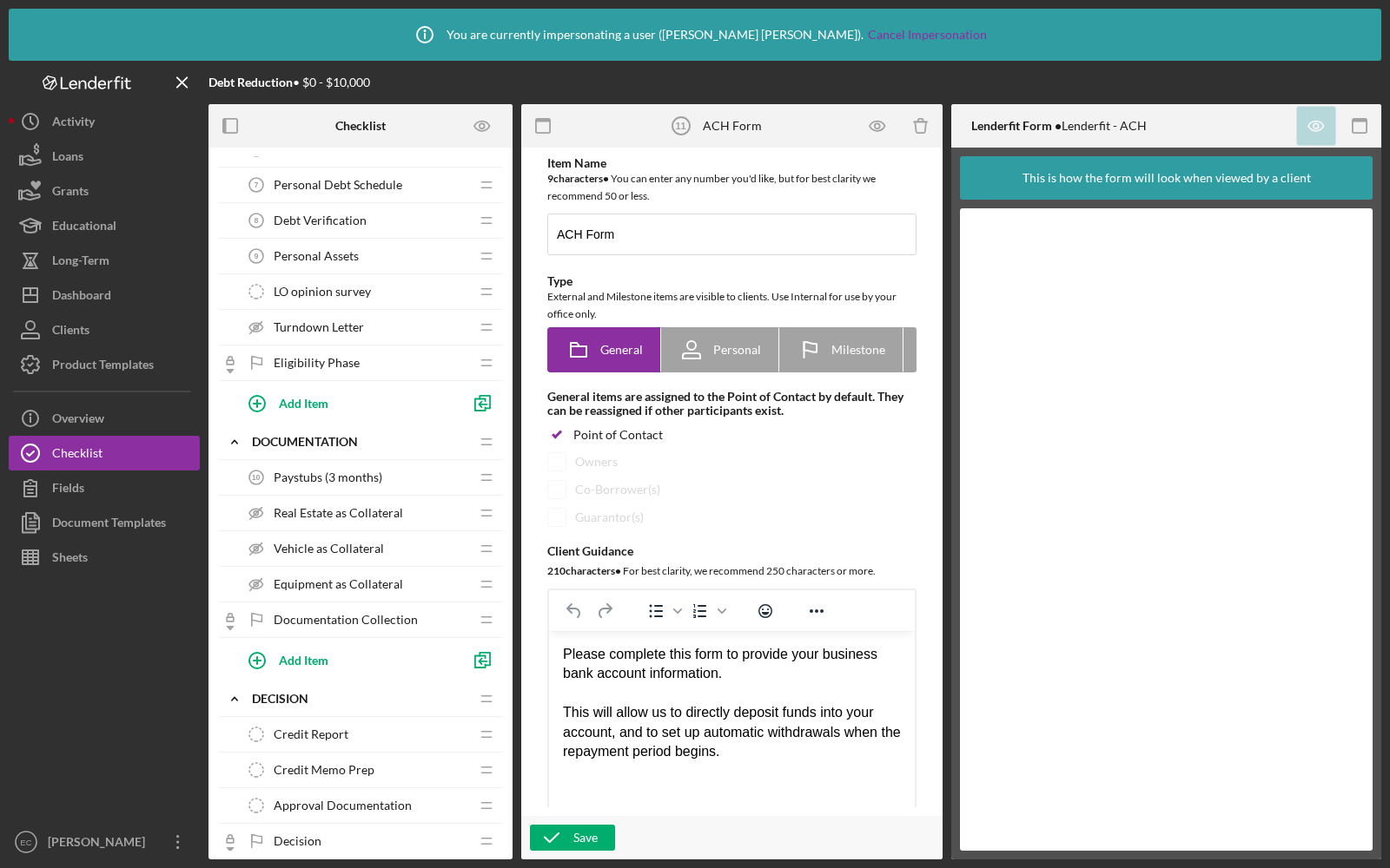
click at [398, 507] on span "Real Estate as Collateral" at bounding box center [339, 514] width 130 height 14
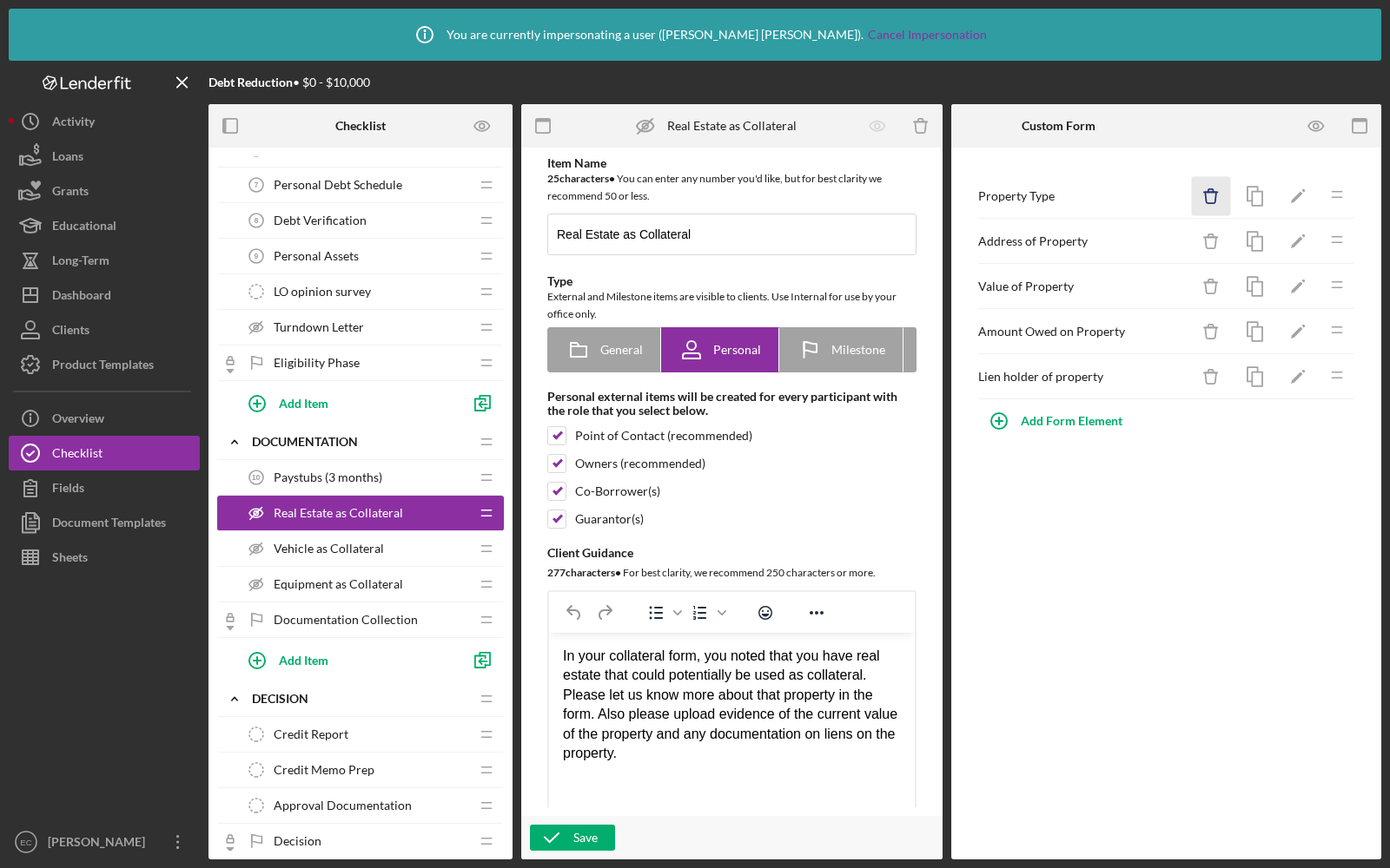
click at [1218, 208] on icon "Icon/Delete" at bounding box center [1211, 196] width 39 height 39
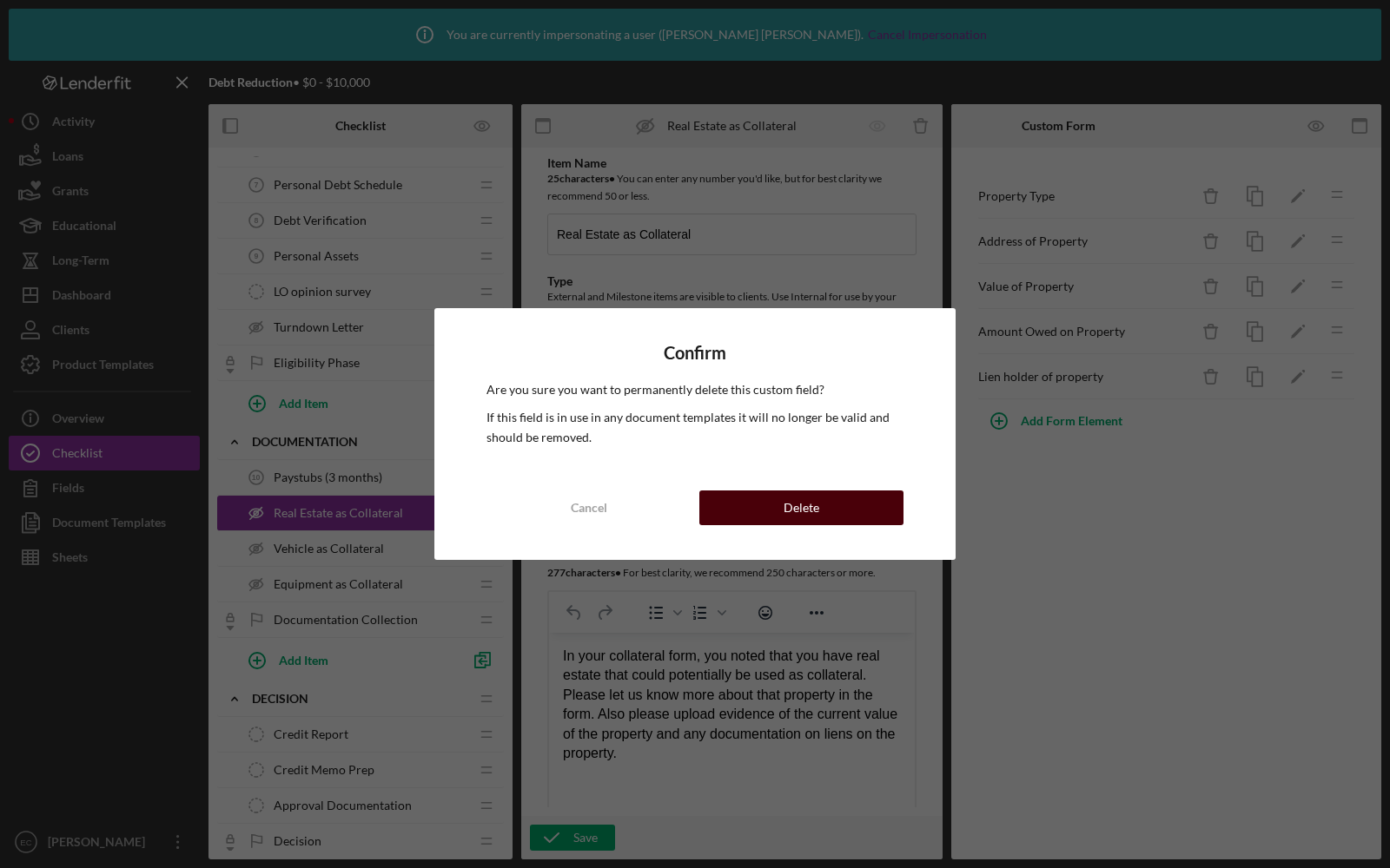
click at [839, 521] on button "Delete" at bounding box center [801, 508] width 204 height 35
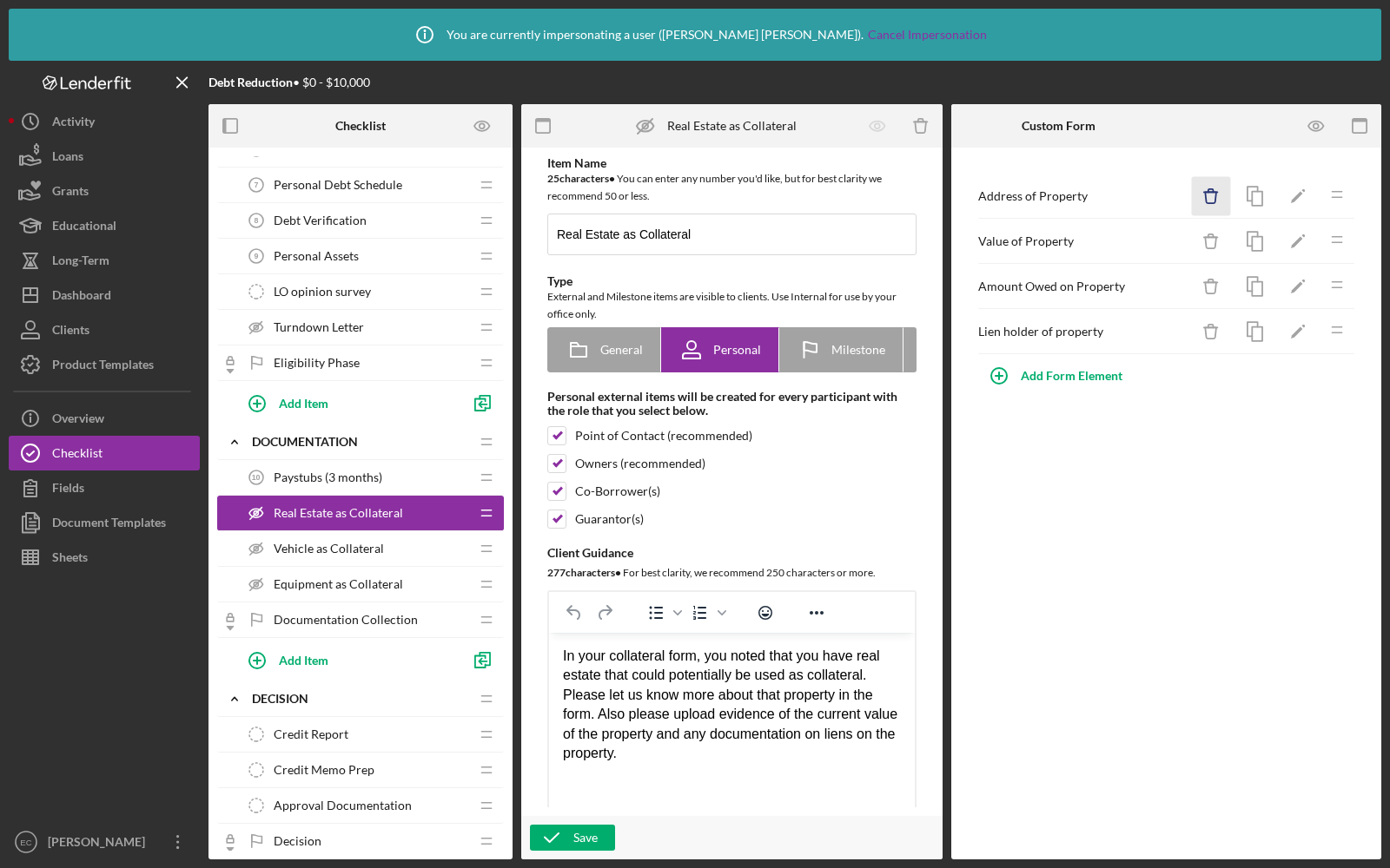
click at [1224, 193] on icon "Icon/Delete" at bounding box center [1211, 196] width 39 height 39
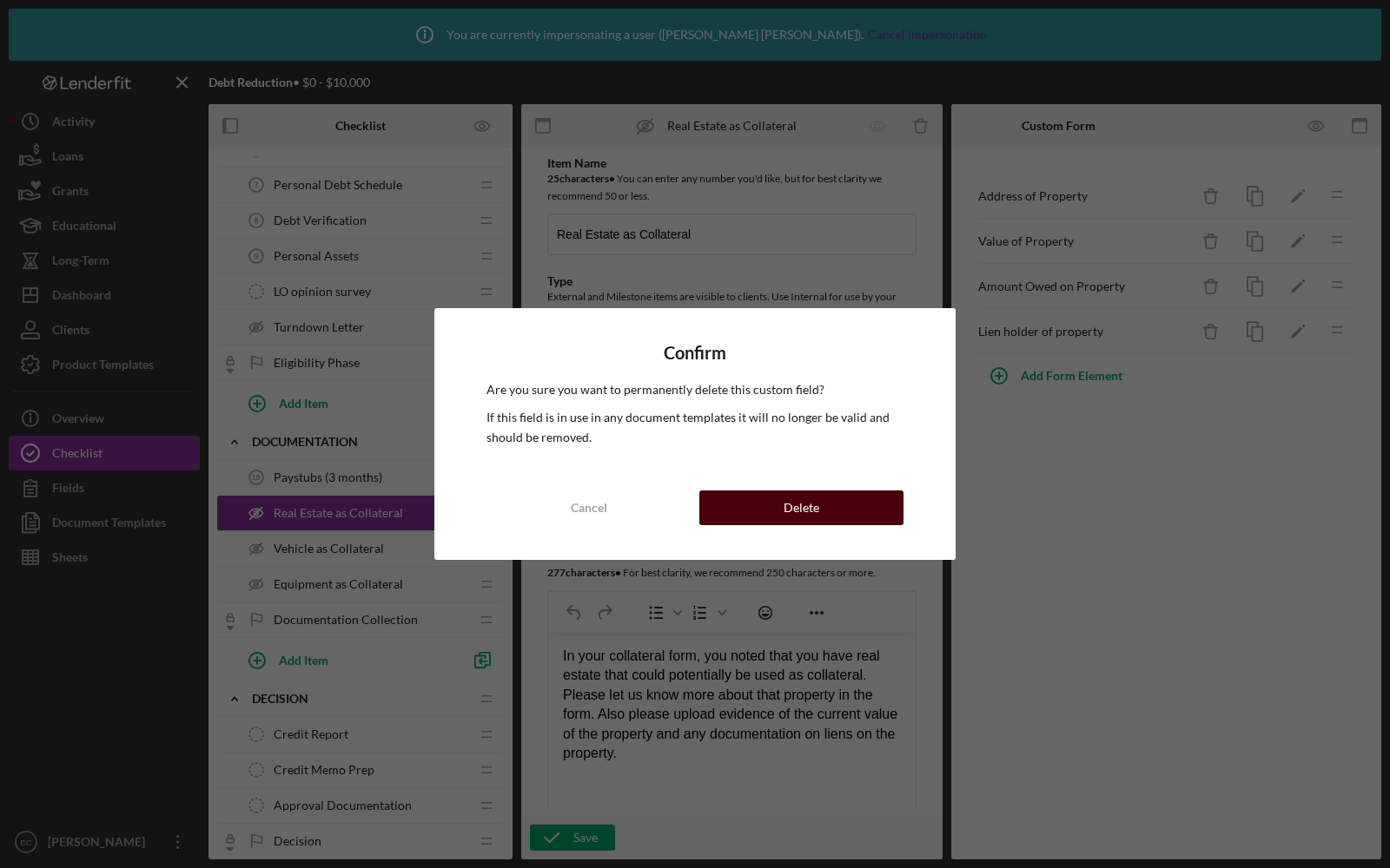
click at [775, 501] on button "Delete" at bounding box center [801, 508] width 204 height 35
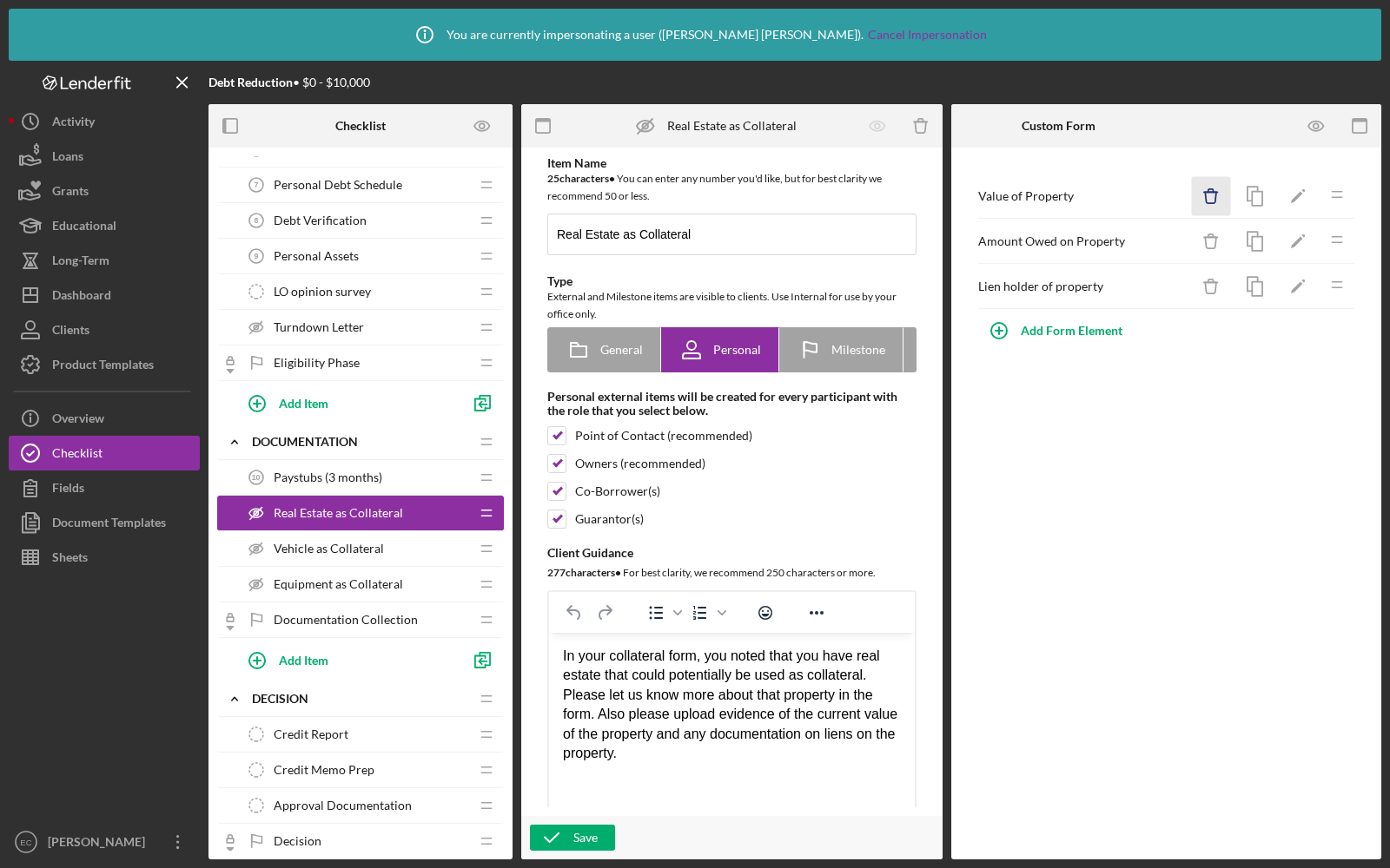
click at [1206, 198] on icon "button" at bounding box center [1210, 197] width 11 height 11
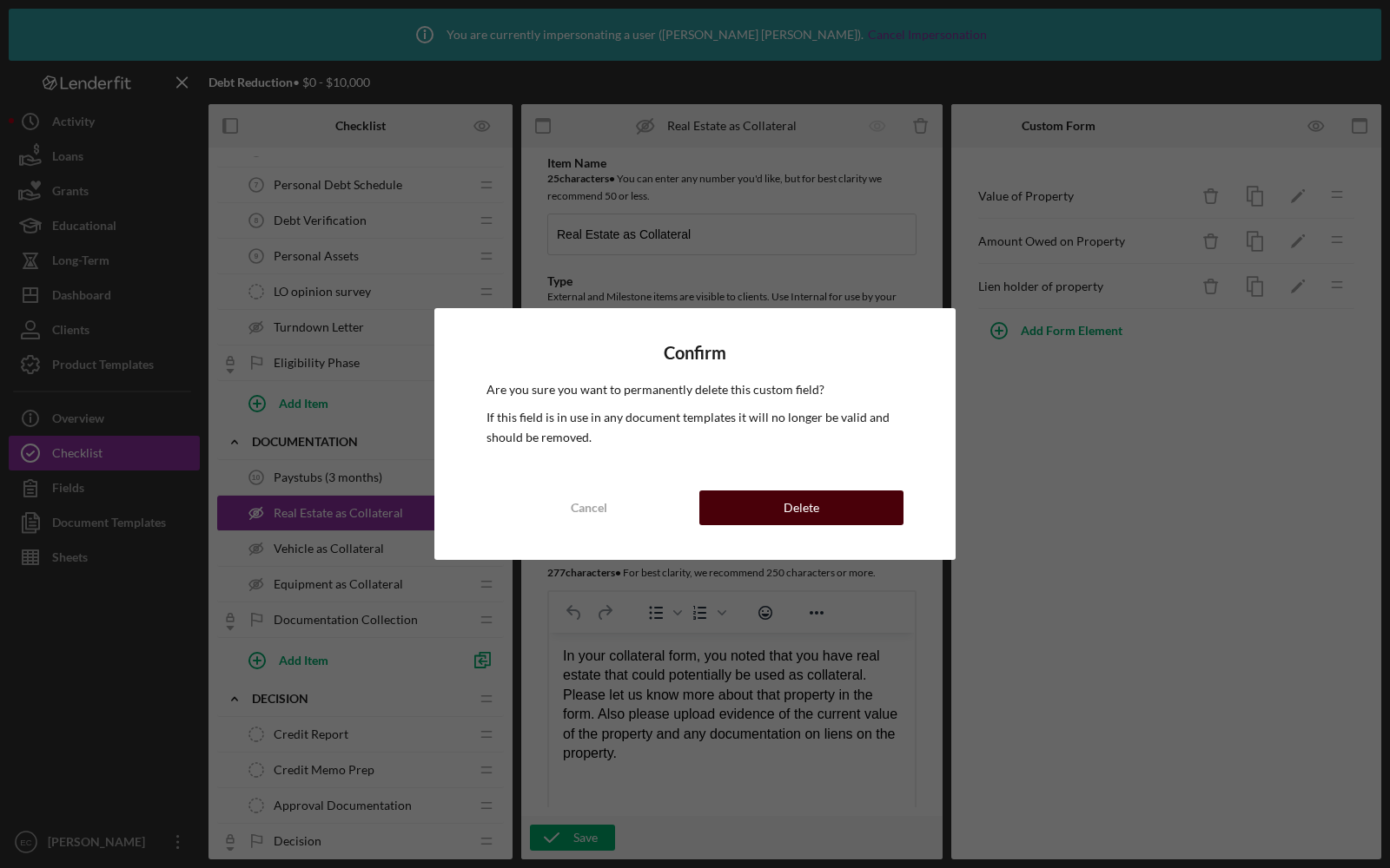
click at [816, 507] on div "Delete" at bounding box center [801, 508] width 36 height 35
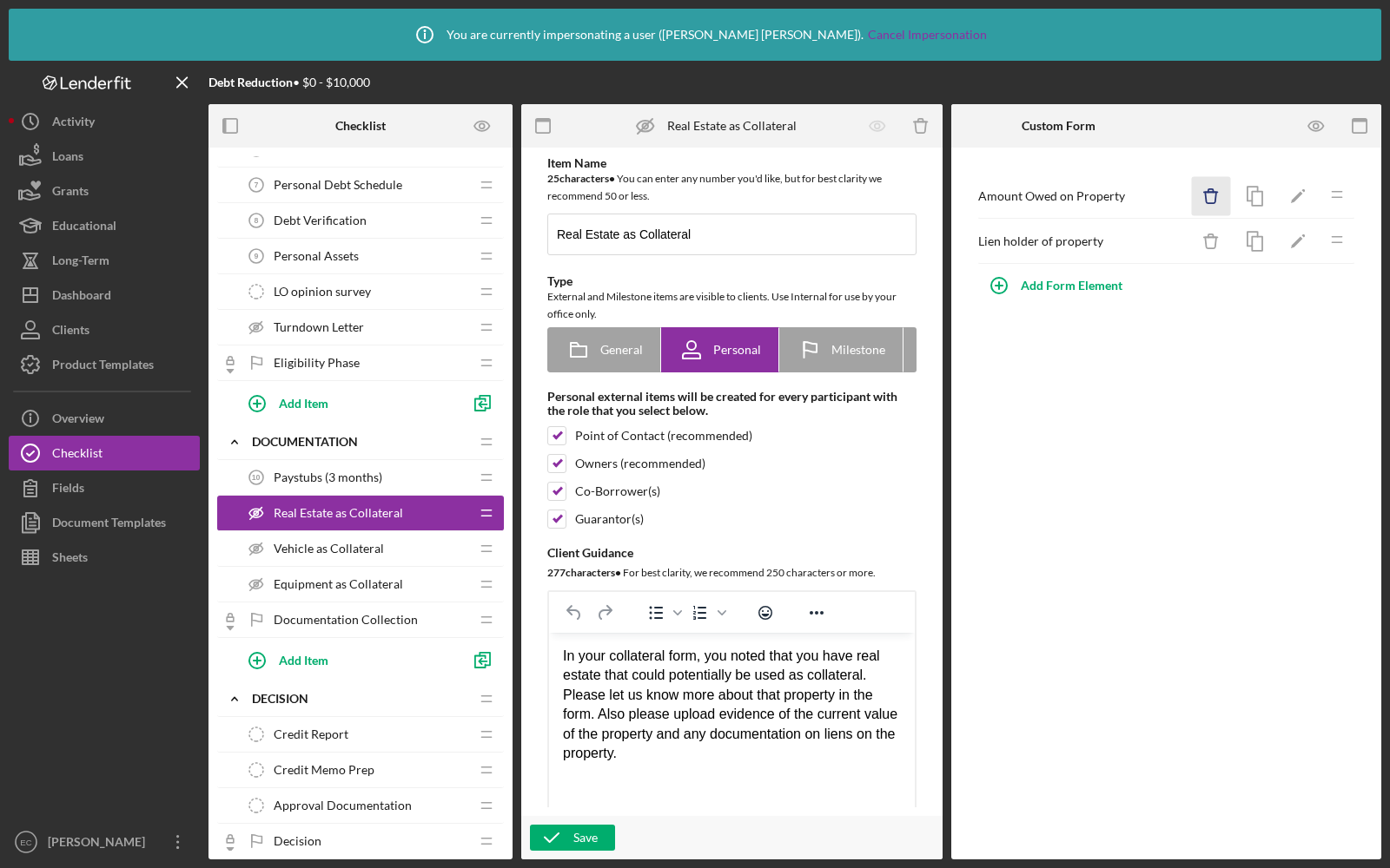
click at [1205, 203] on icon "Icon/Delete" at bounding box center [1211, 196] width 39 height 39
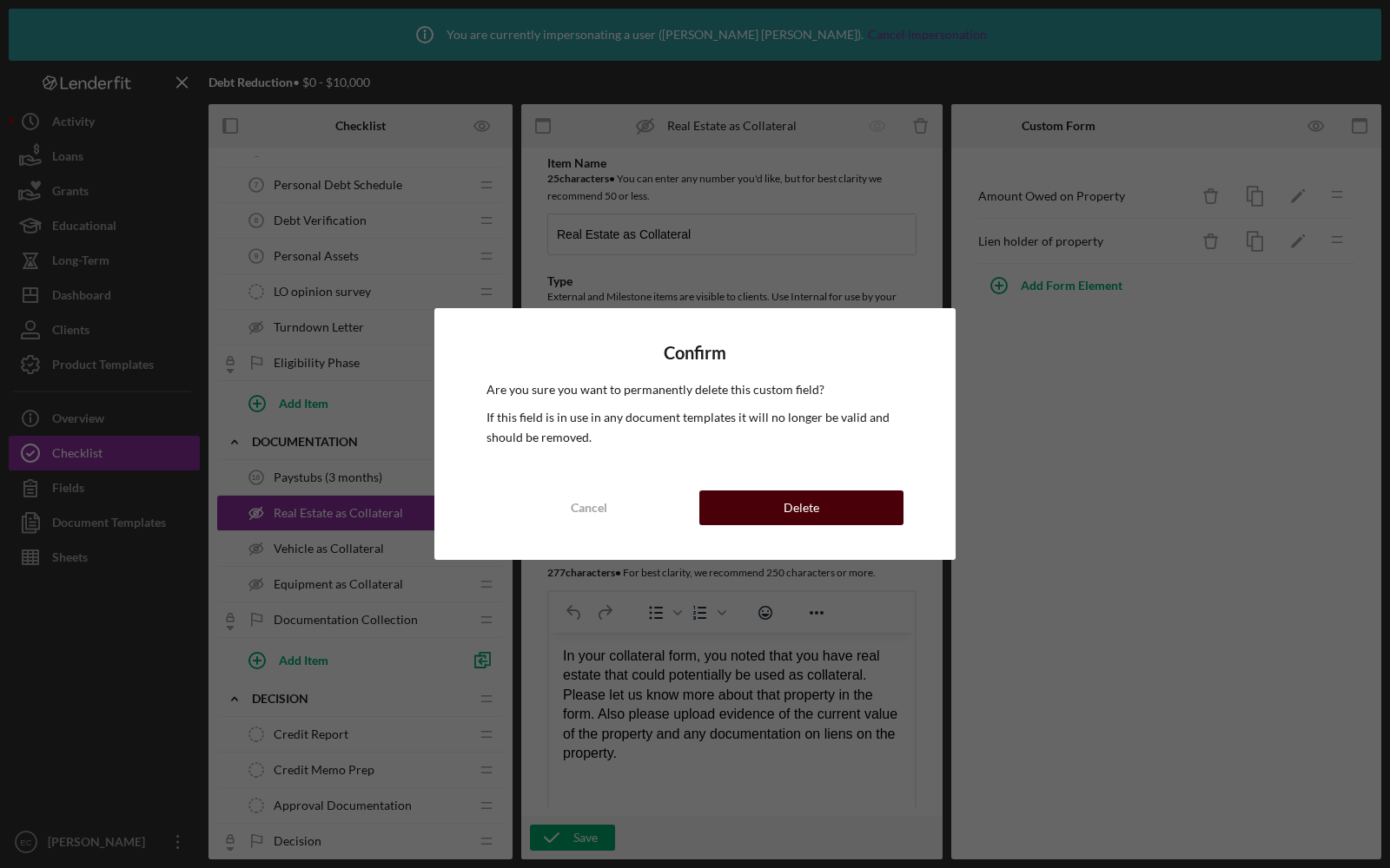
click at [787, 500] on div "Delete" at bounding box center [801, 508] width 36 height 35
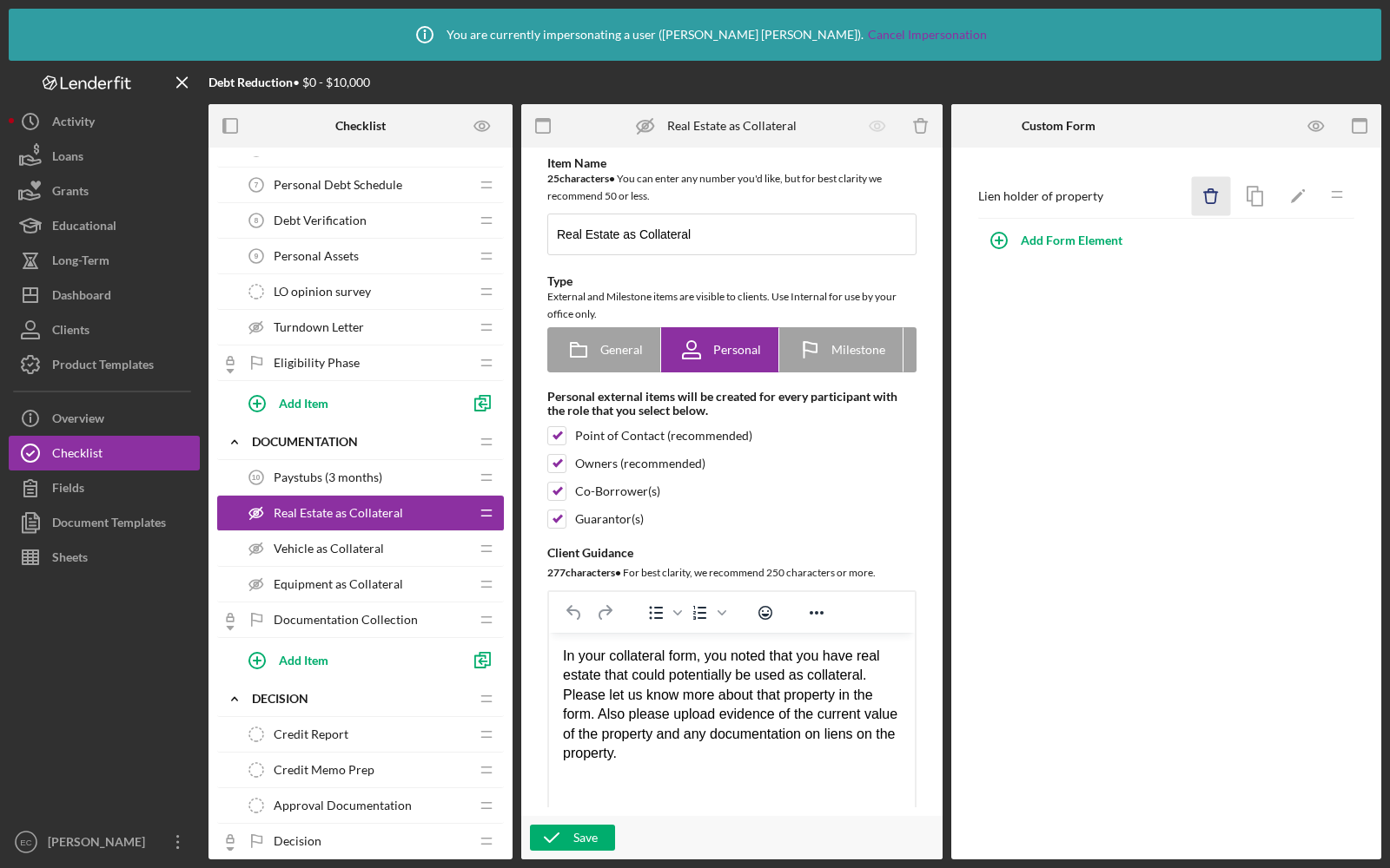
click at [1201, 201] on icon "Icon/Delete" at bounding box center [1211, 196] width 39 height 39
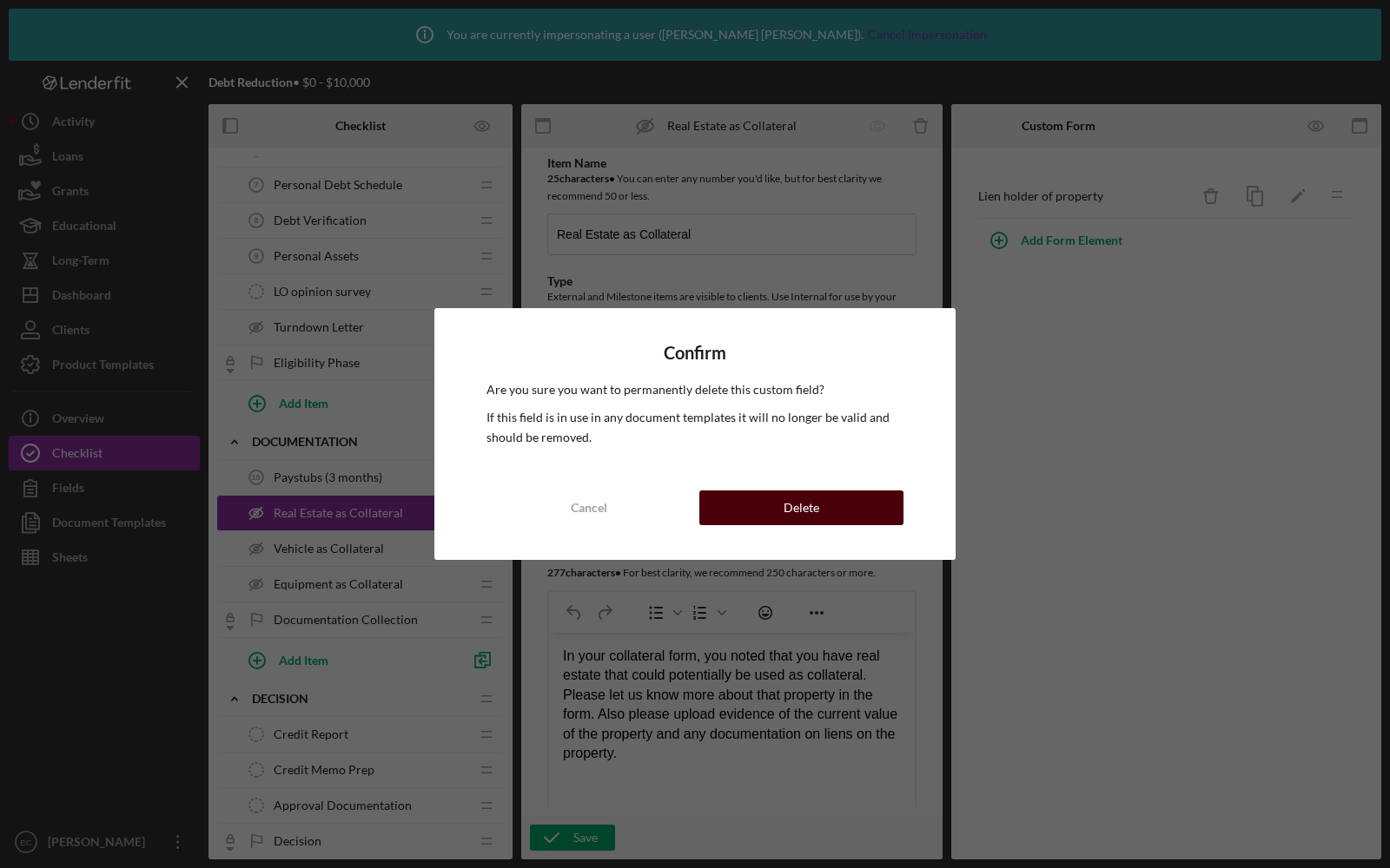
click at [810, 496] on div "Delete" at bounding box center [801, 508] width 36 height 35
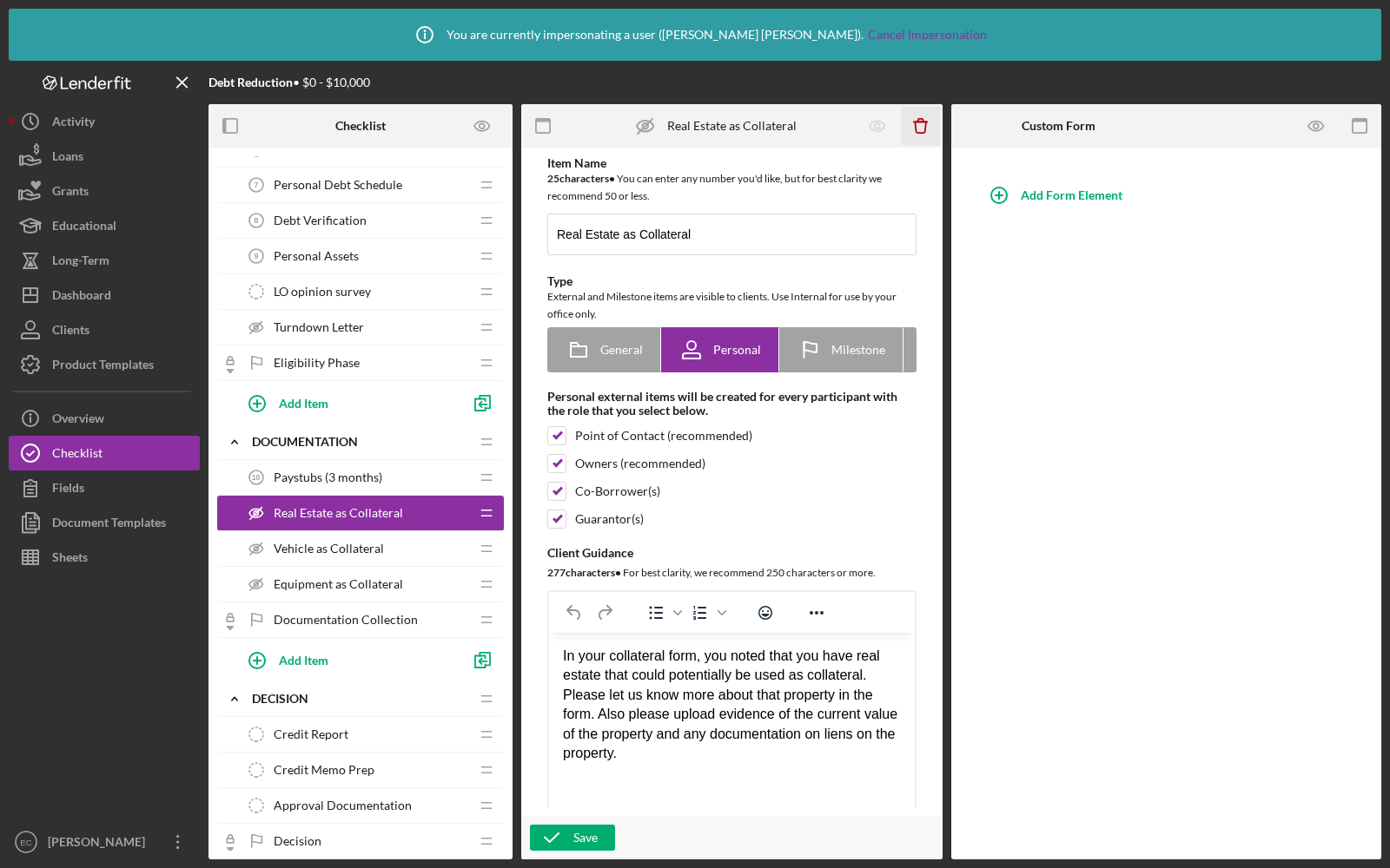
click at [925, 113] on icon "Icon/Delete" at bounding box center [921, 126] width 39 height 39
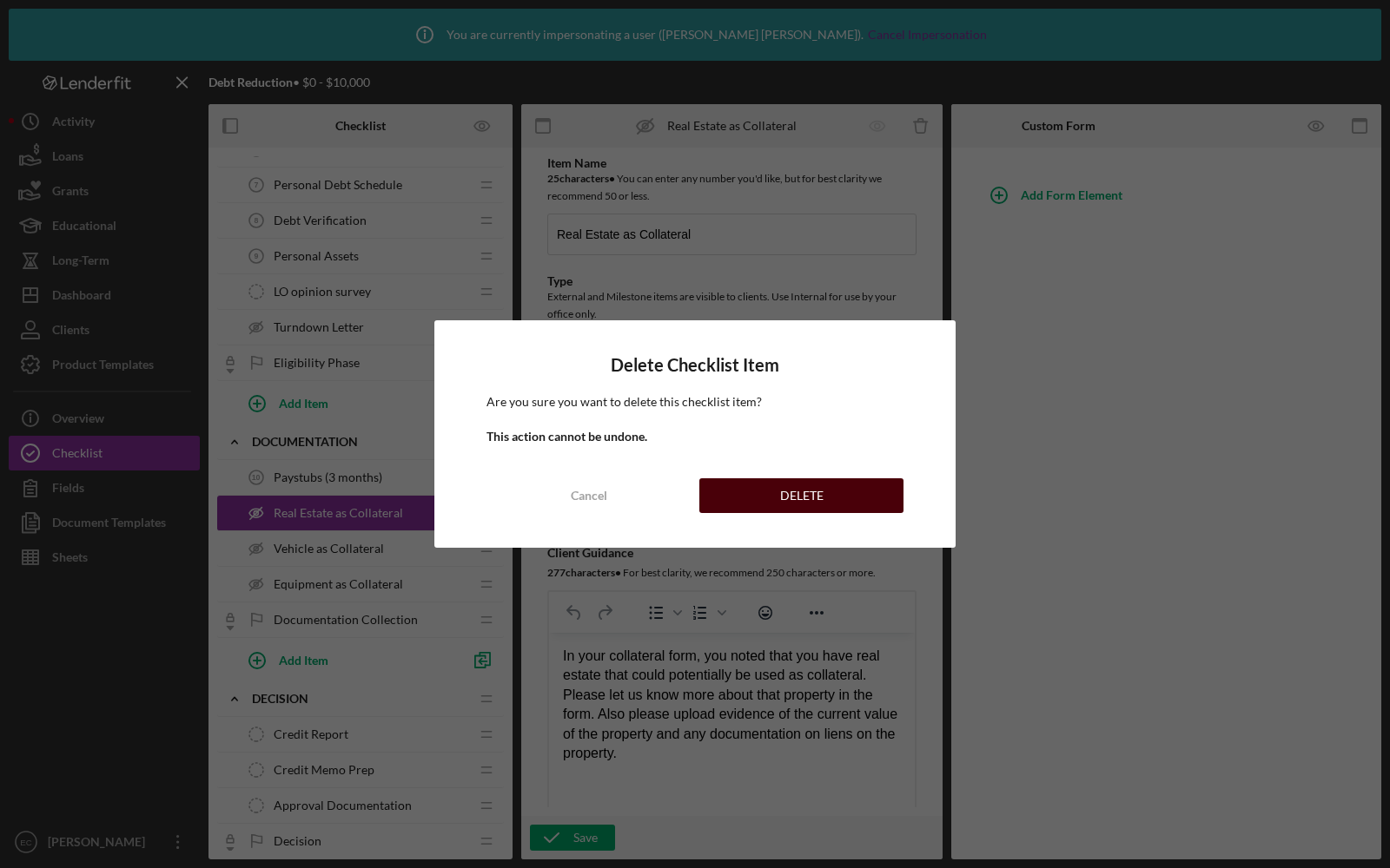
click at [729, 492] on button "DELETE" at bounding box center [801, 496] width 204 height 35
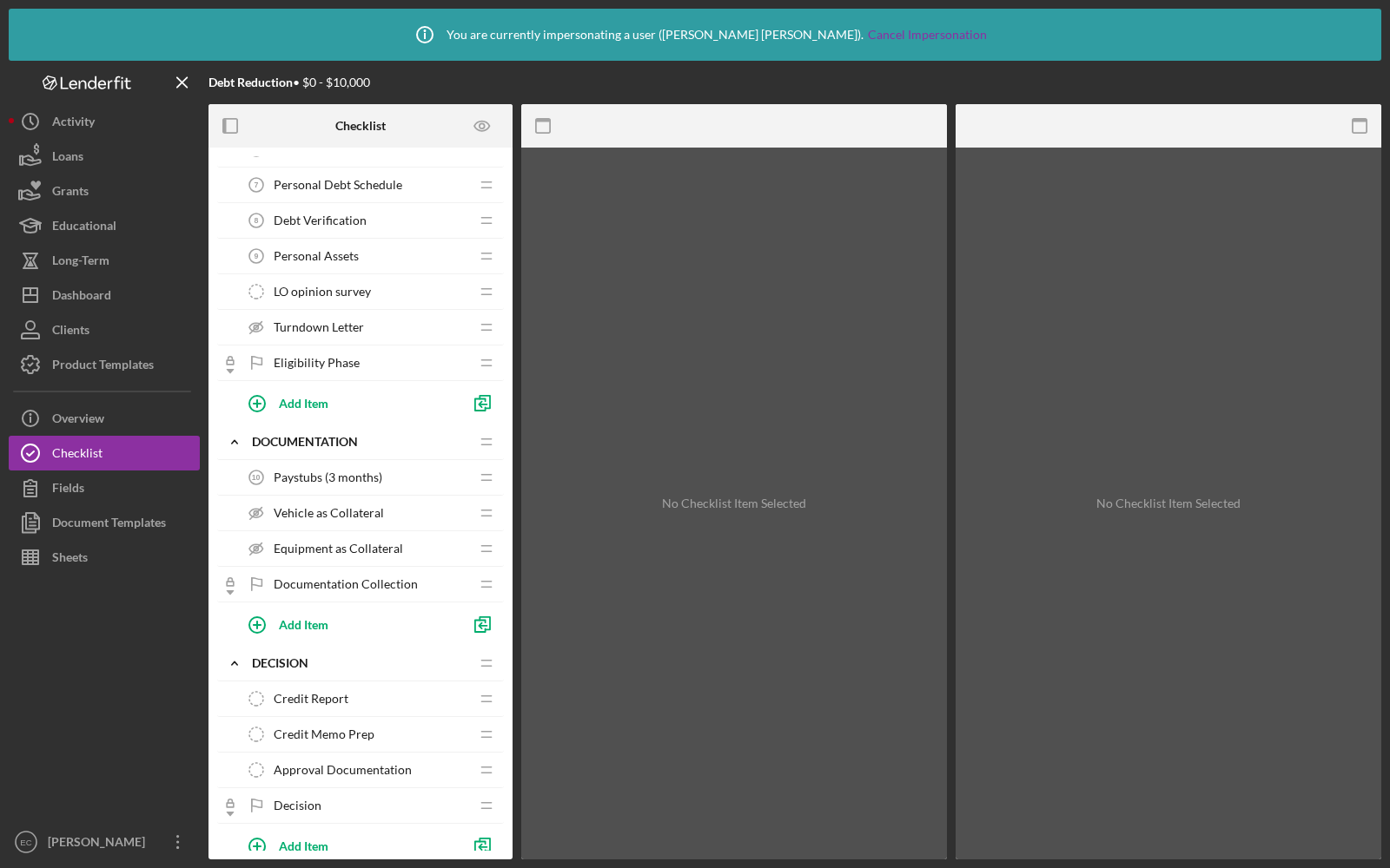
click at [309, 508] on span "Vehicle as Collateral" at bounding box center [329, 514] width 110 height 14
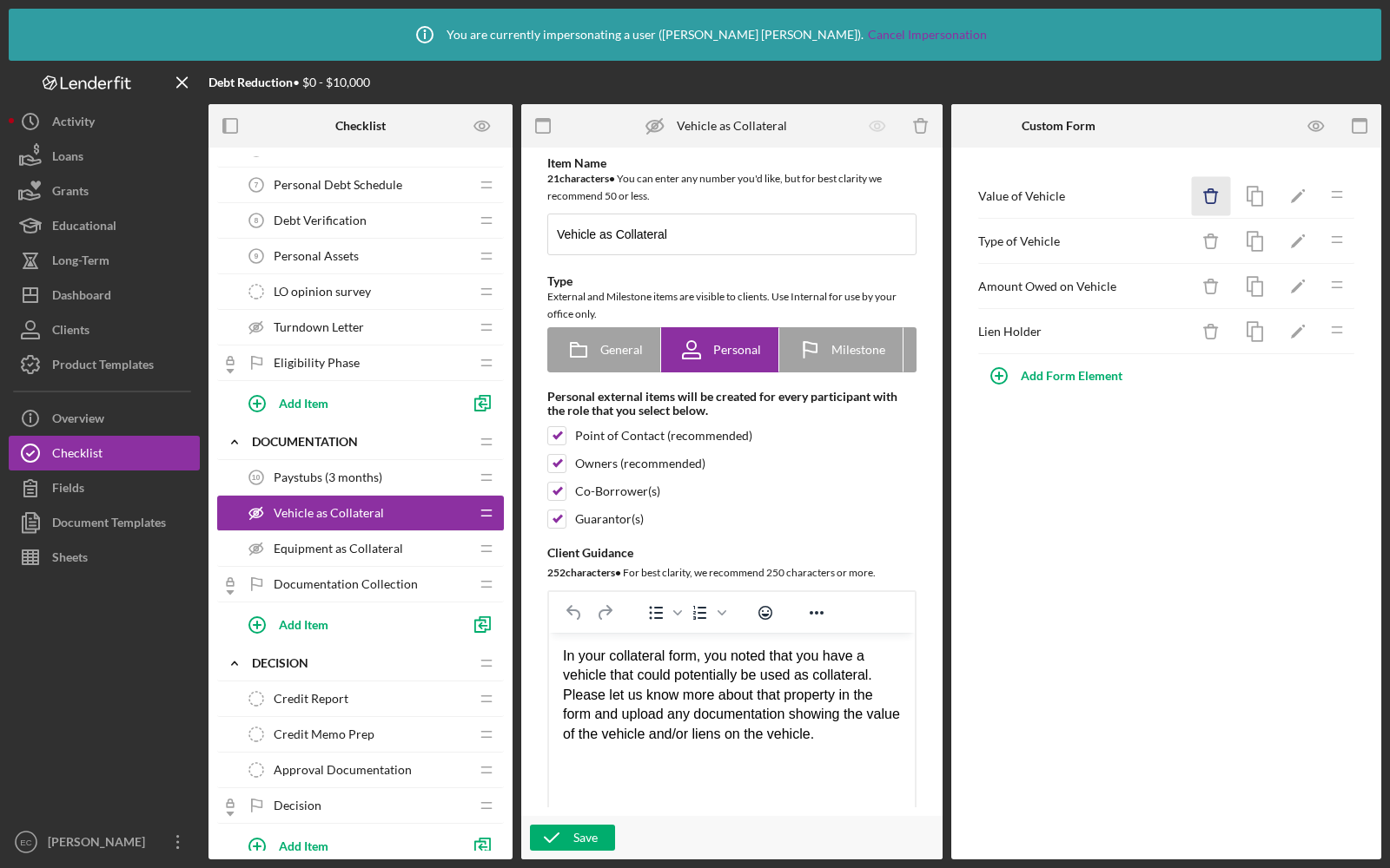
click at [1211, 196] on icon "Icon/Delete" at bounding box center [1211, 196] width 39 height 39
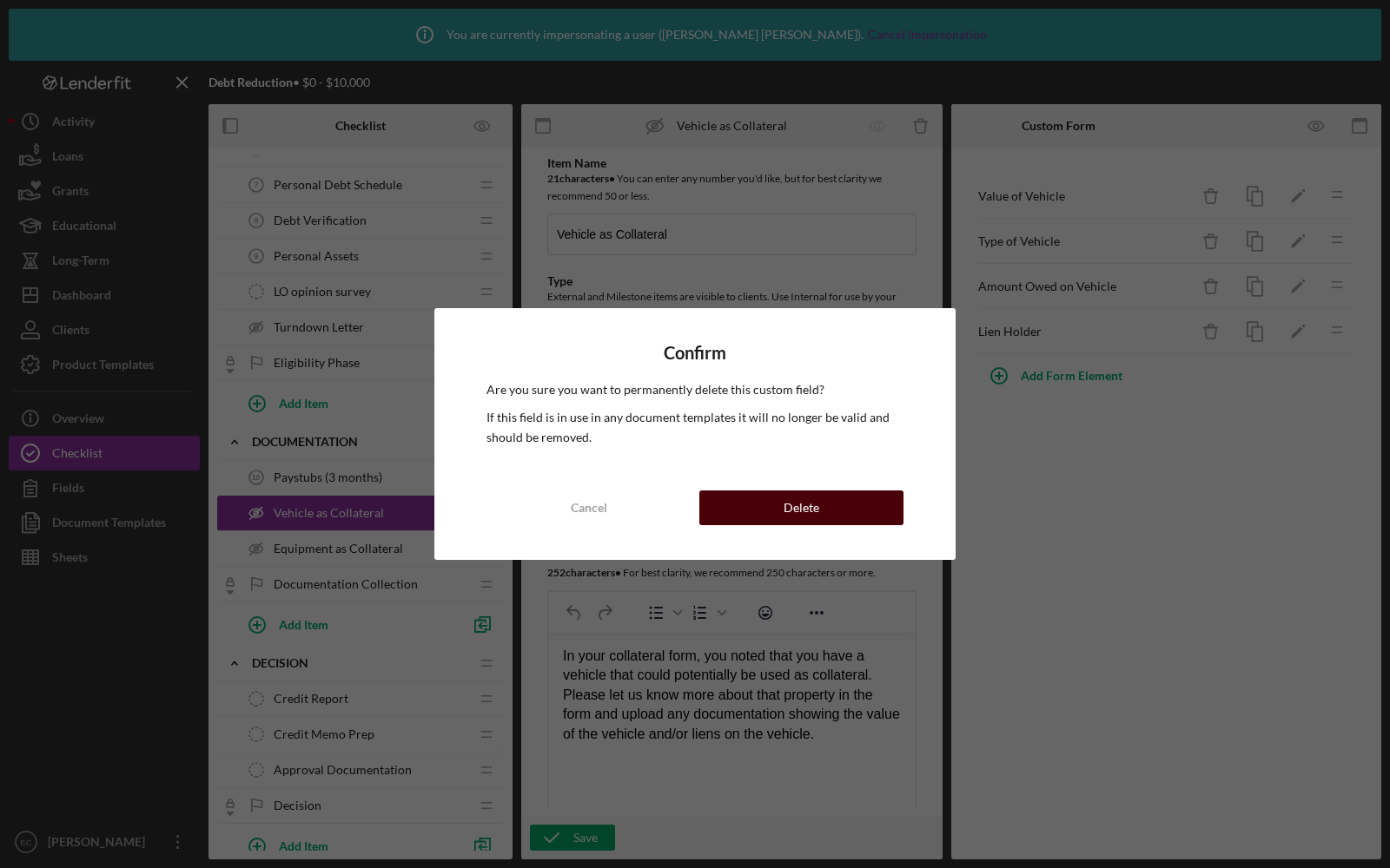
click at [769, 517] on button "Delete" at bounding box center [801, 508] width 204 height 35
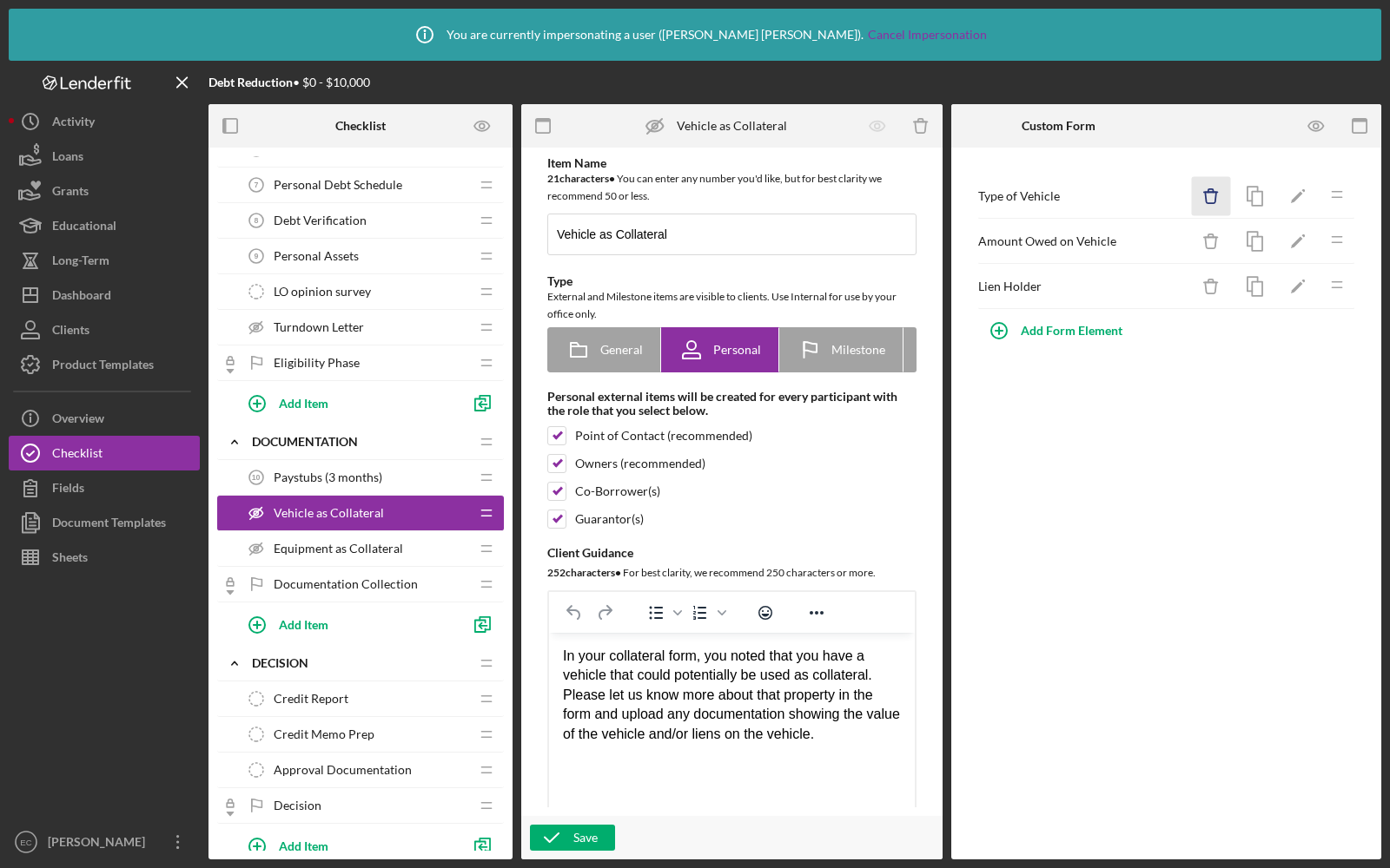
click at [1208, 199] on icon "Icon/Delete" at bounding box center [1211, 196] width 39 height 39
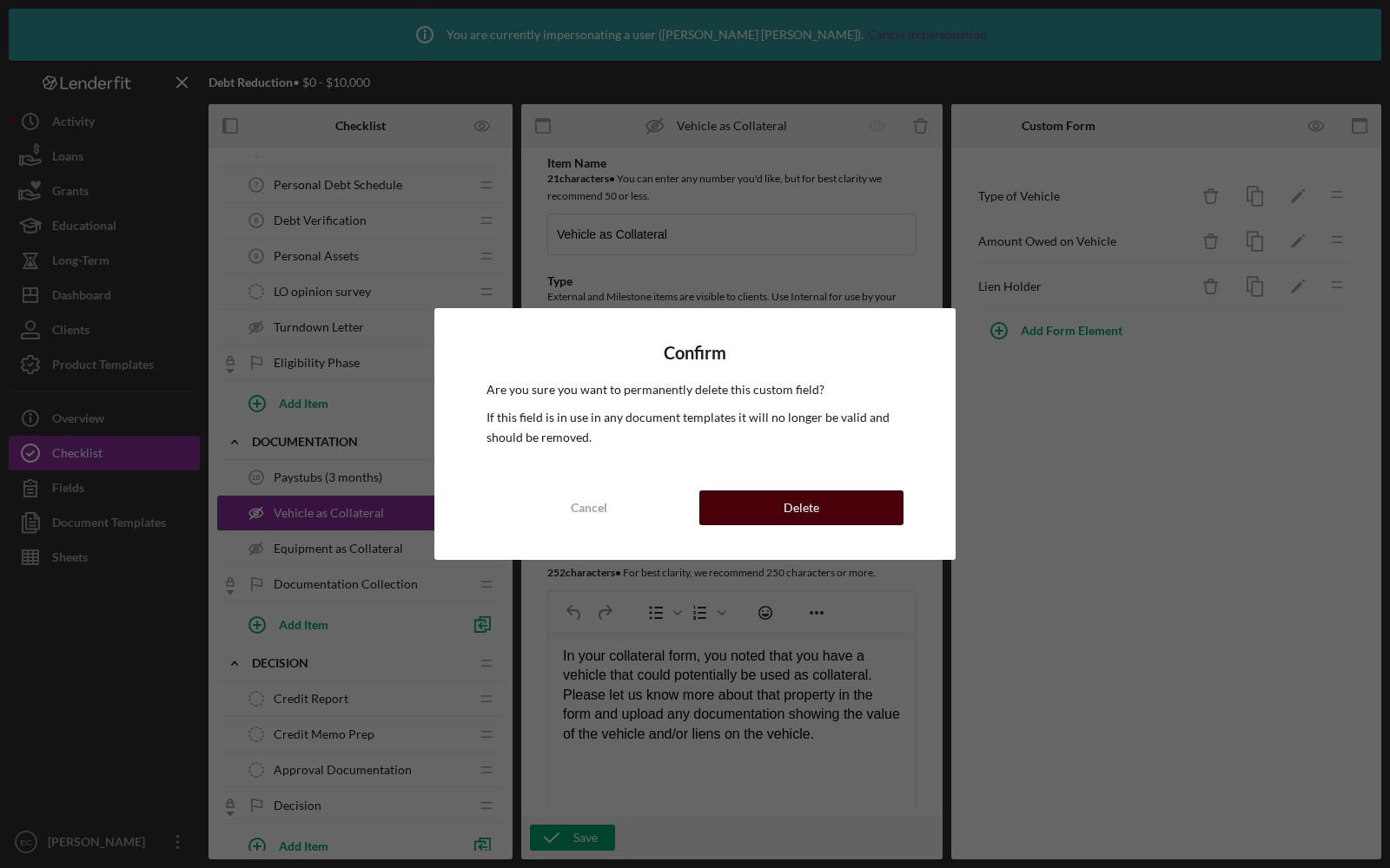
click at [720, 512] on button "Delete" at bounding box center [801, 508] width 204 height 35
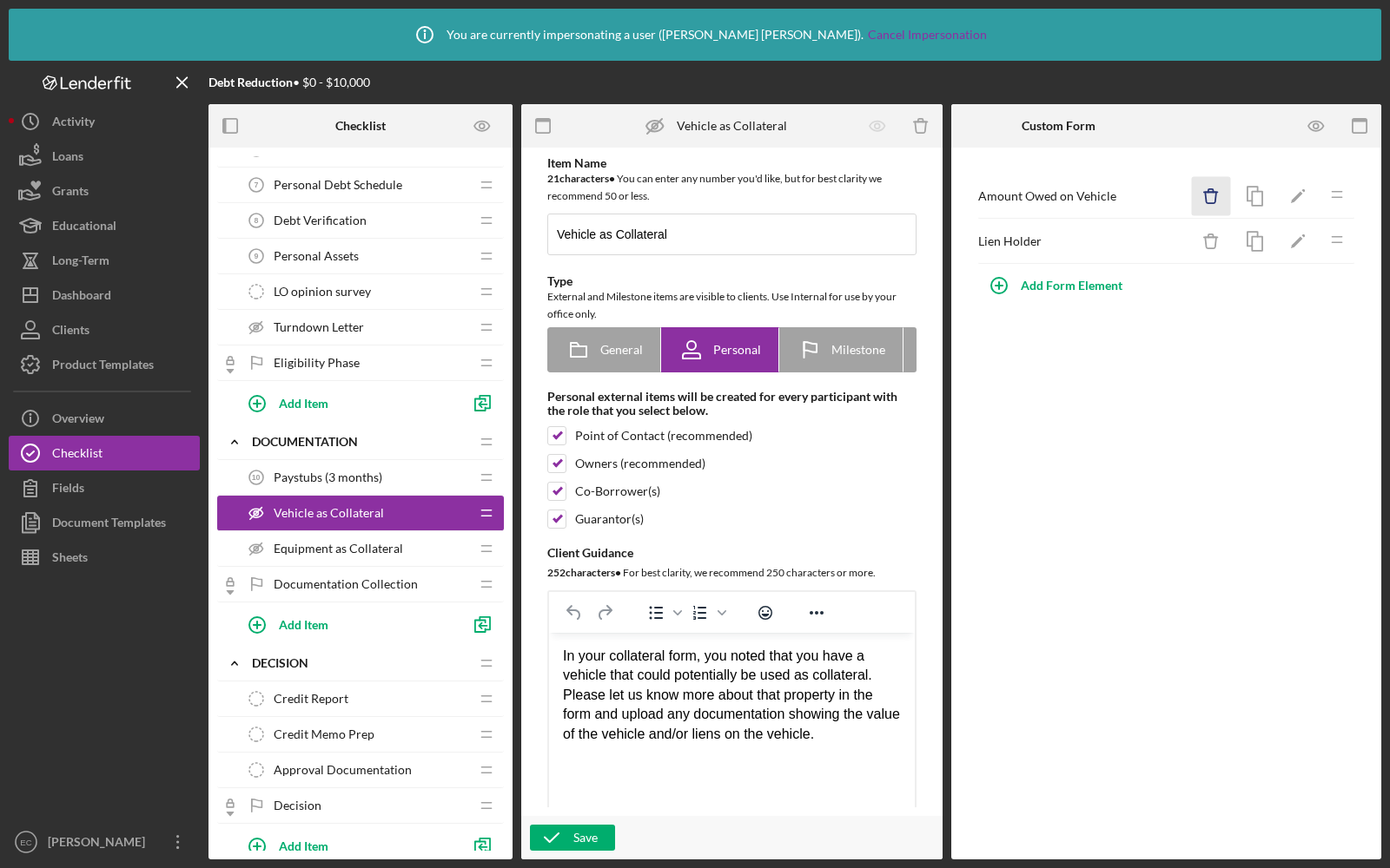
click at [1209, 186] on icon "Icon/Delete" at bounding box center [1211, 196] width 39 height 39
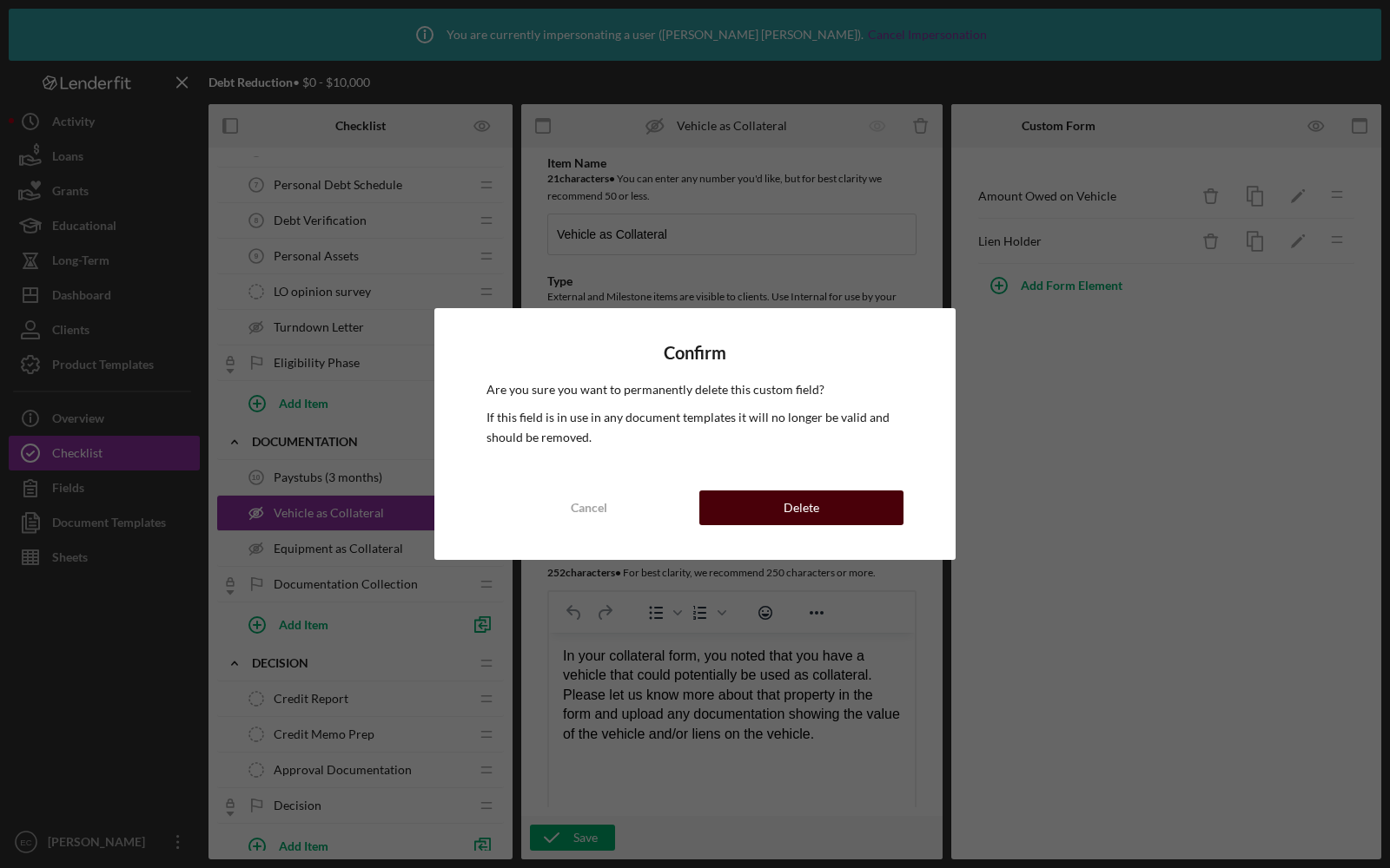
click at [764, 503] on button "Delete" at bounding box center [801, 508] width 204 height 35
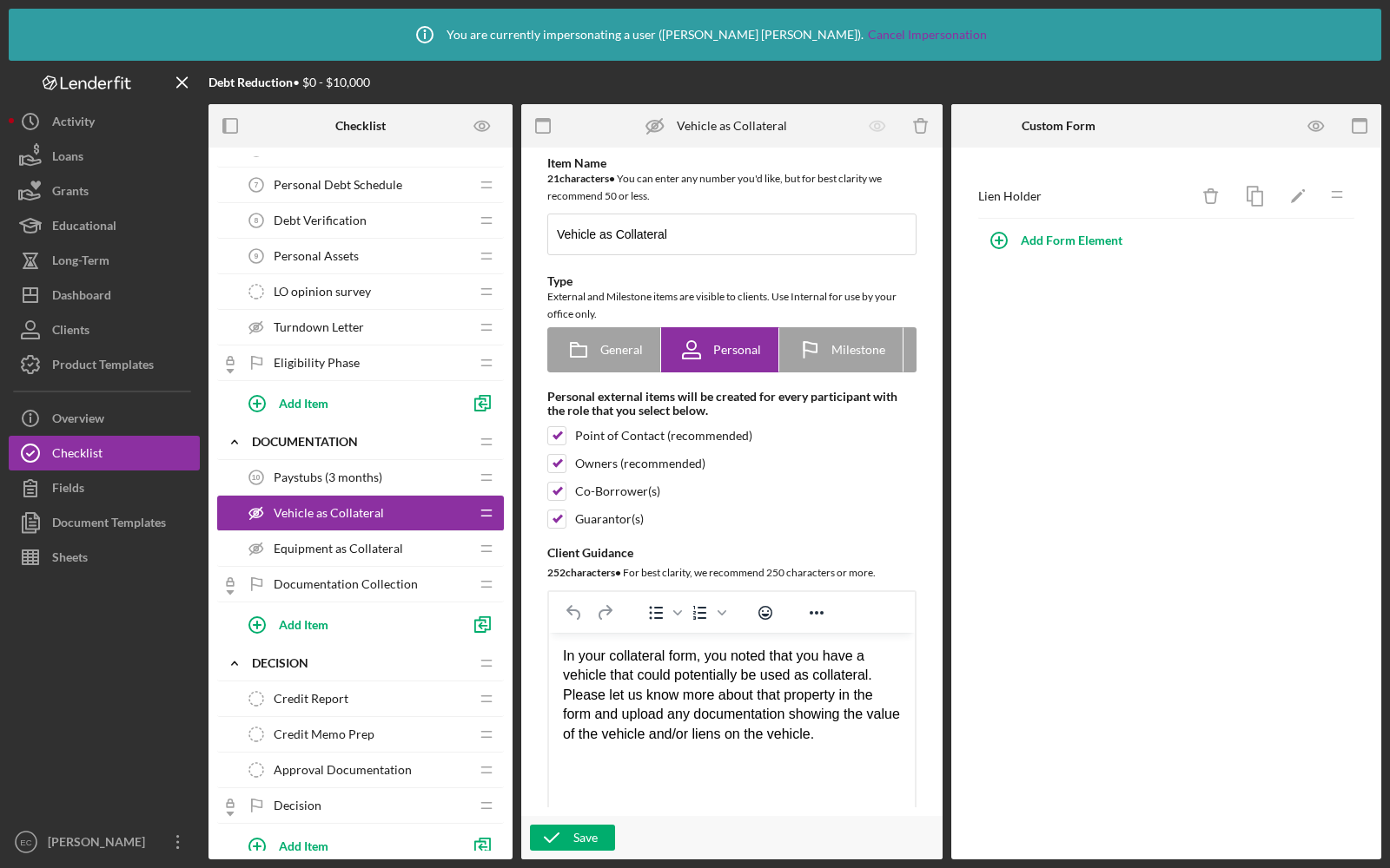
click at [1189, 198] on div "Lien Holder" at bounding box center [1083, 196] width 211 height 14
click at [1208, 190] on icon "button" at bounding box center [1211, 191] width 5 height 4
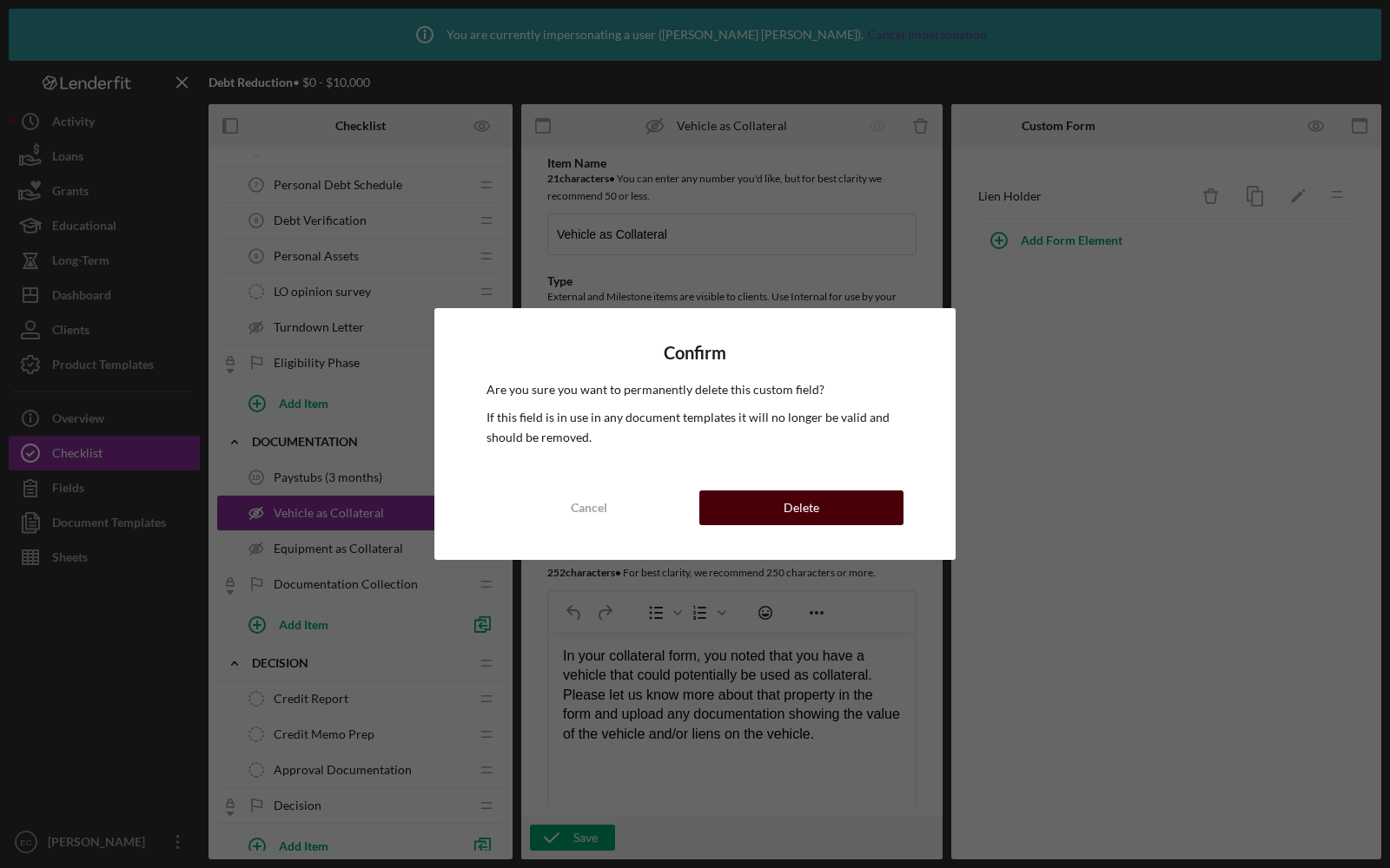
click at [775, 508] on button "Delete" at bounding box center [801, 508] width 204 height 35
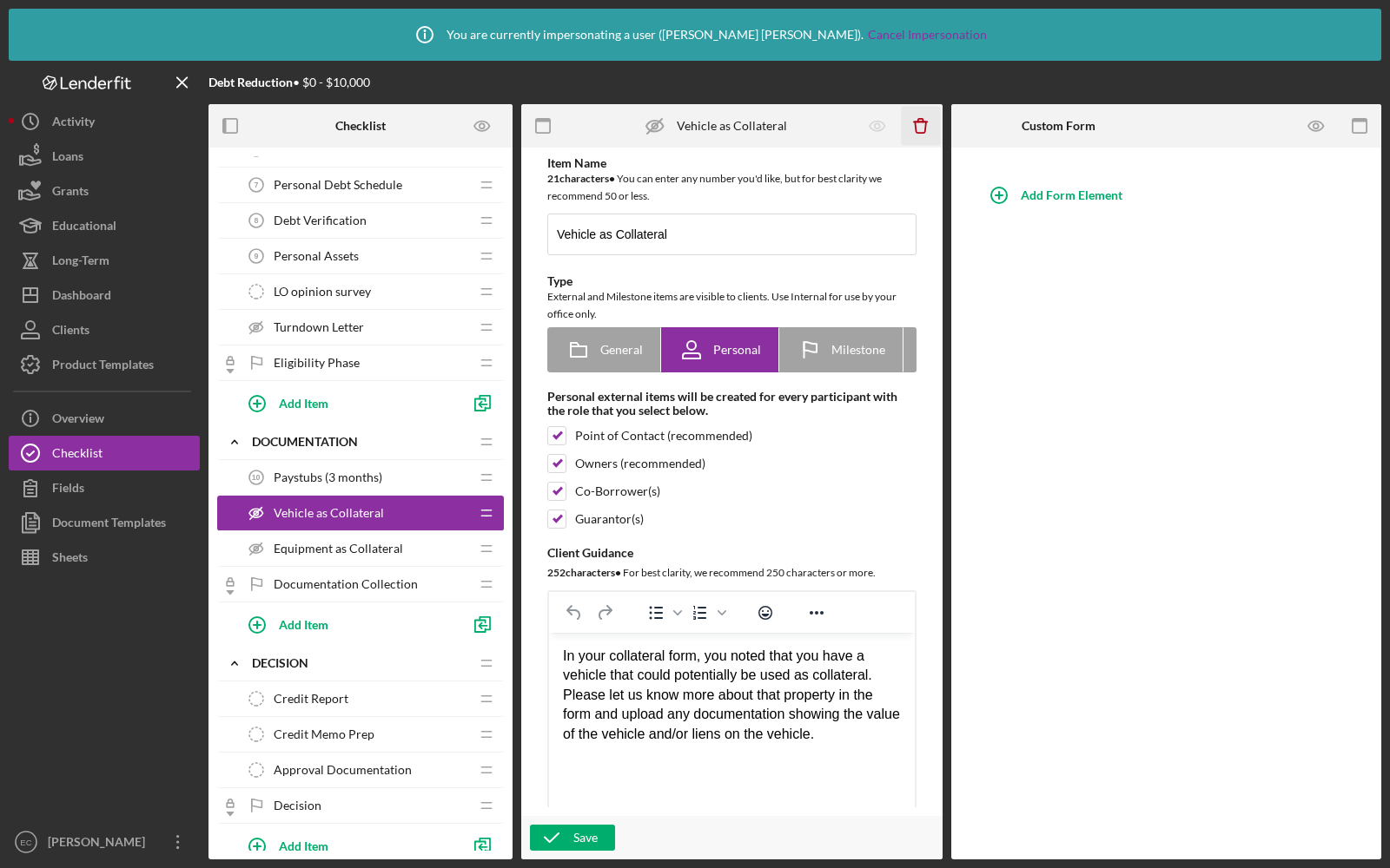
click at [930, 130] on icon "Icon/Delete" at bounding box center [921, 126] width 39 height 39
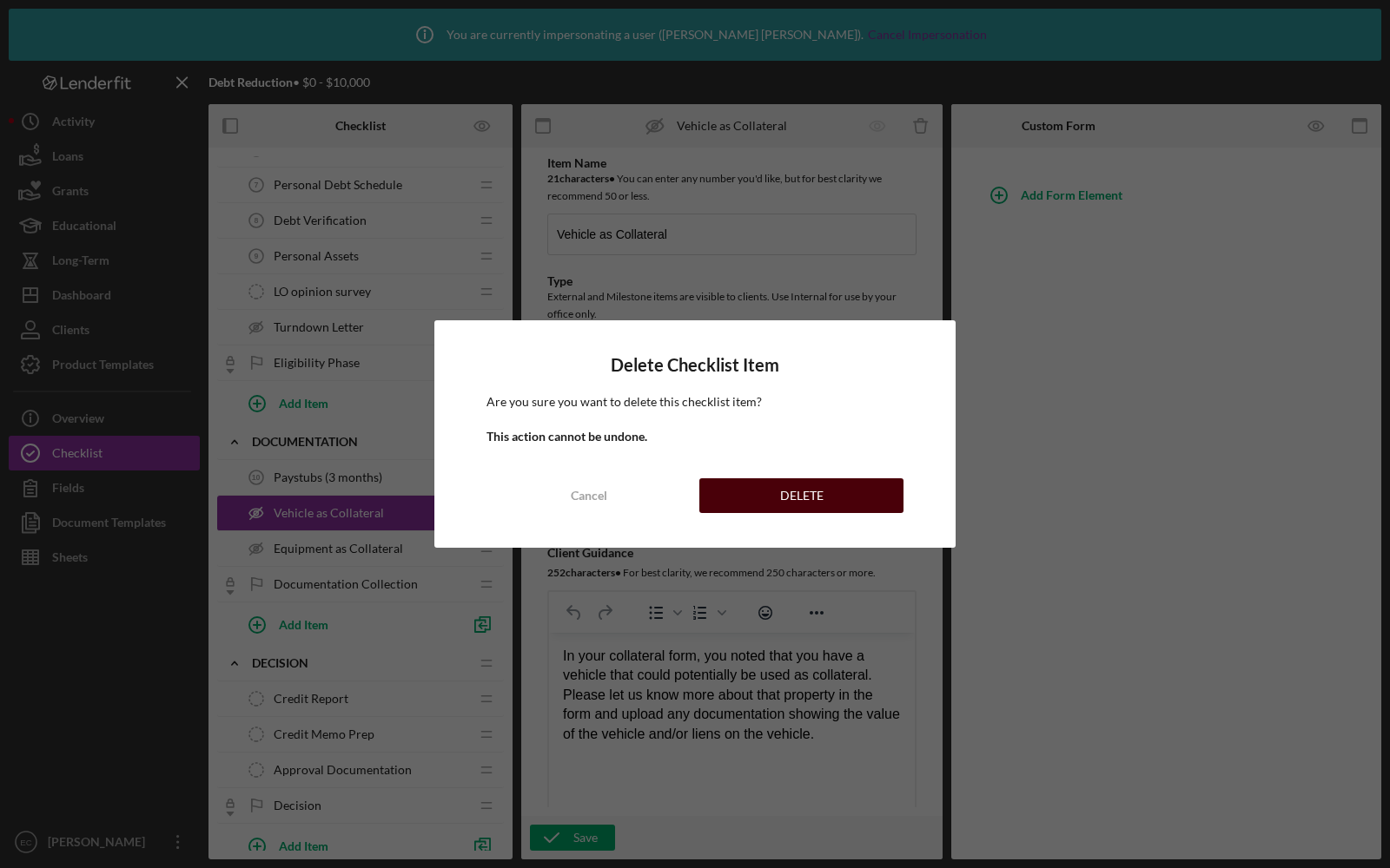
click at [772, 499] on button "DELETE" at bounding box center [801, 496] width 204 height 35
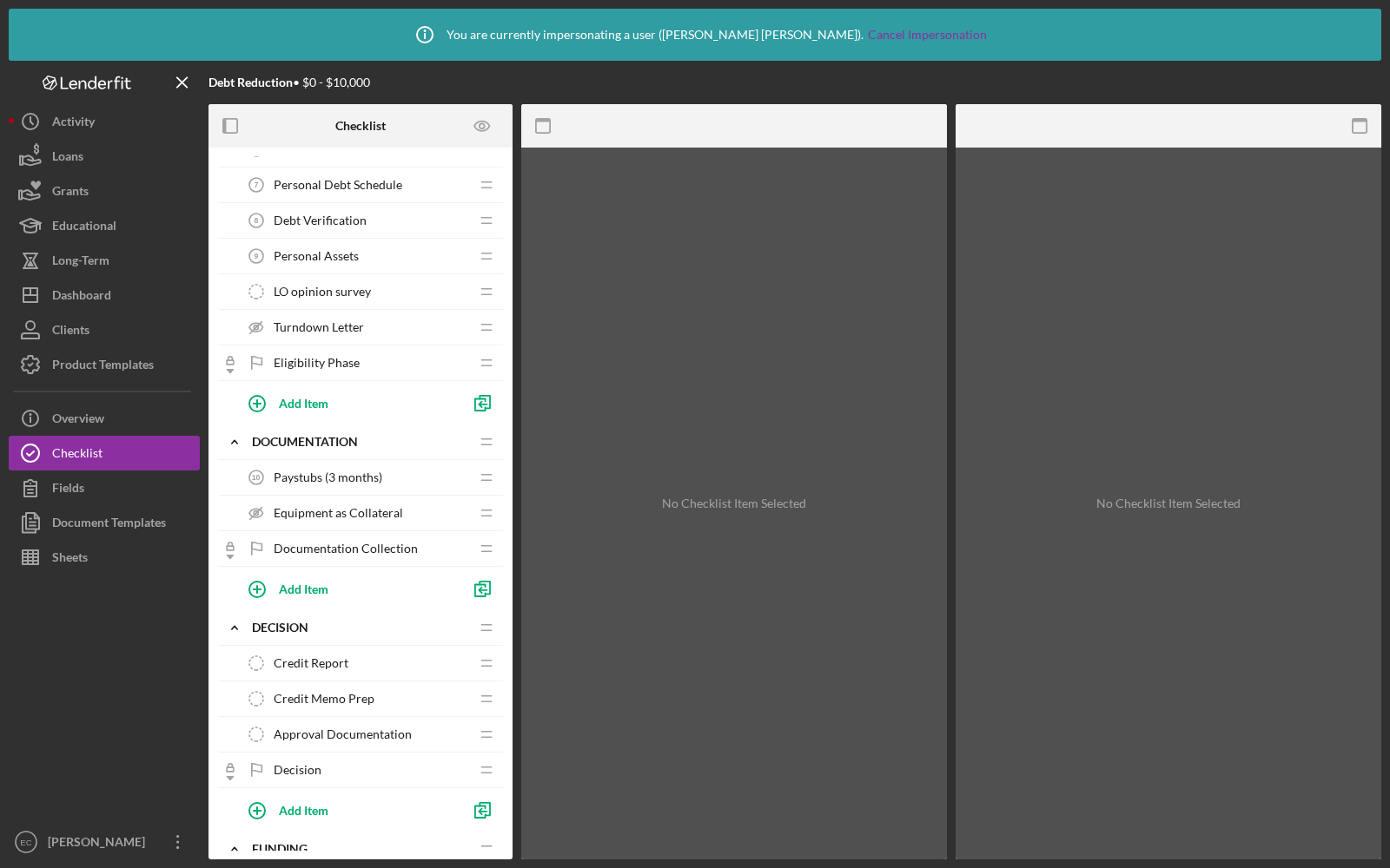
click at [340, 513] on span "Equipment as Collateral" at bounding box center [339, 514] width 130 height 14
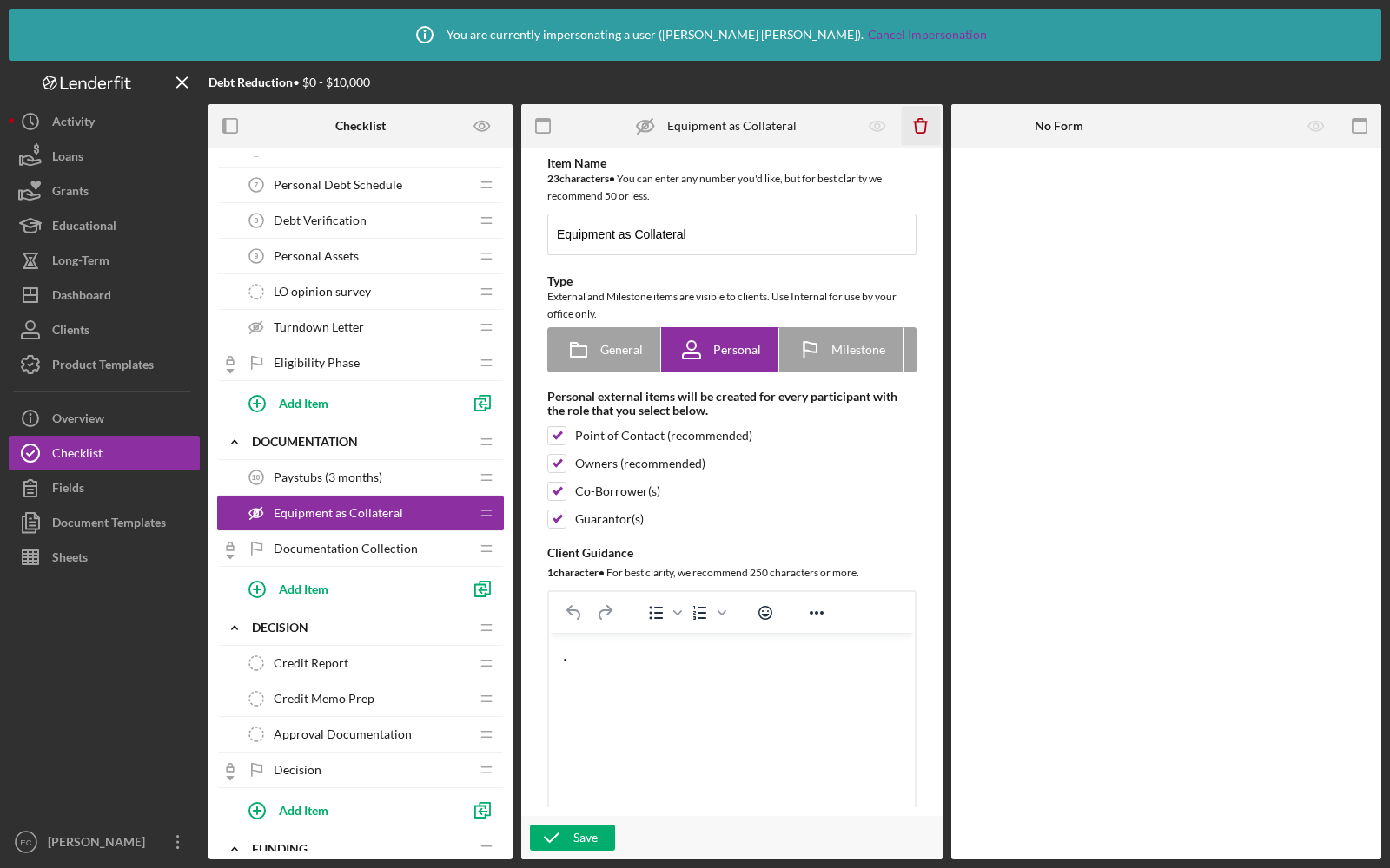
click at [930, 119] on icon "Icon/Delete" at bounding box center [921, 126] width 39 height 39
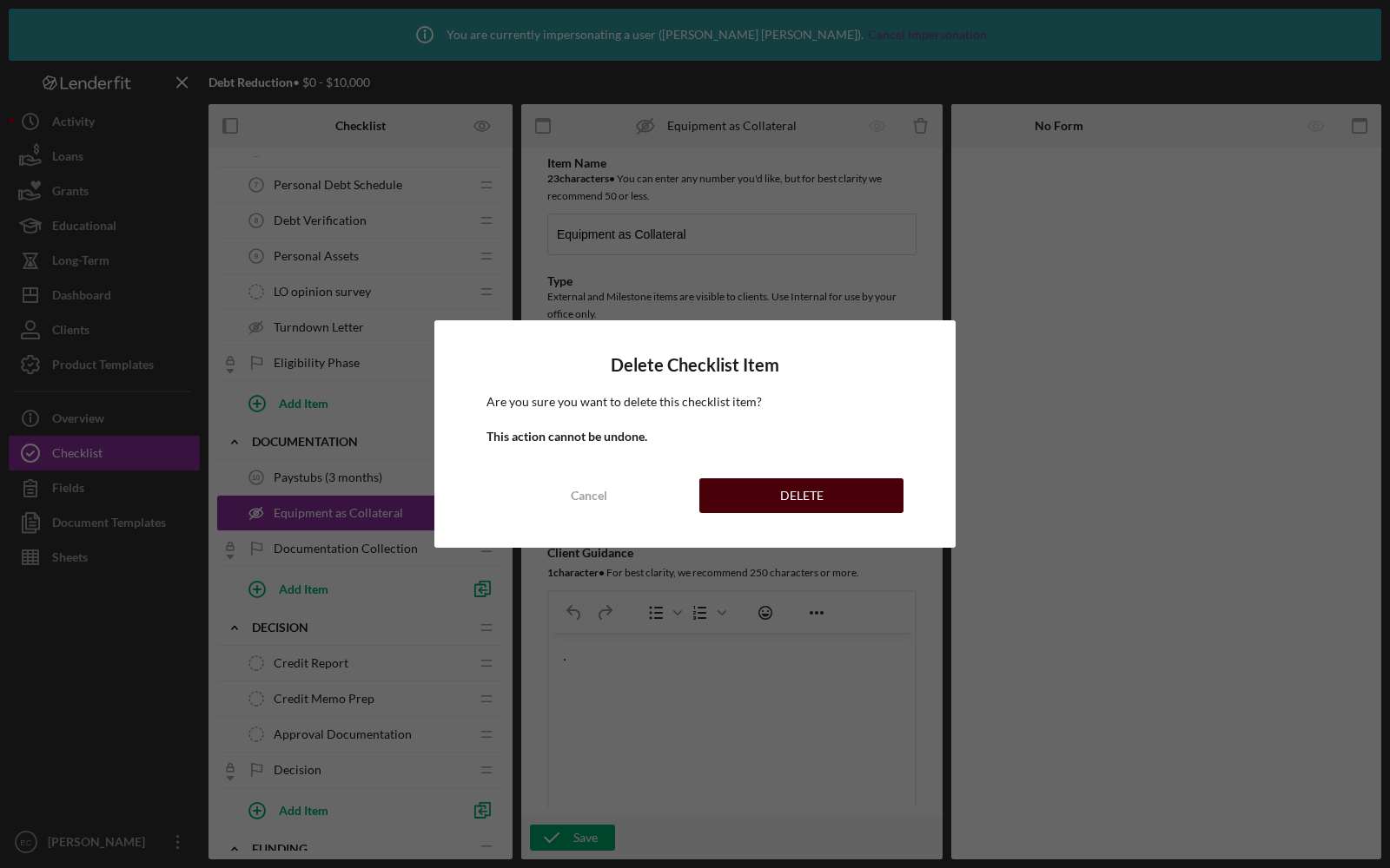
click at [806, 488] on div "DELETE" at bounding box center [802, 496] width 44 height 35
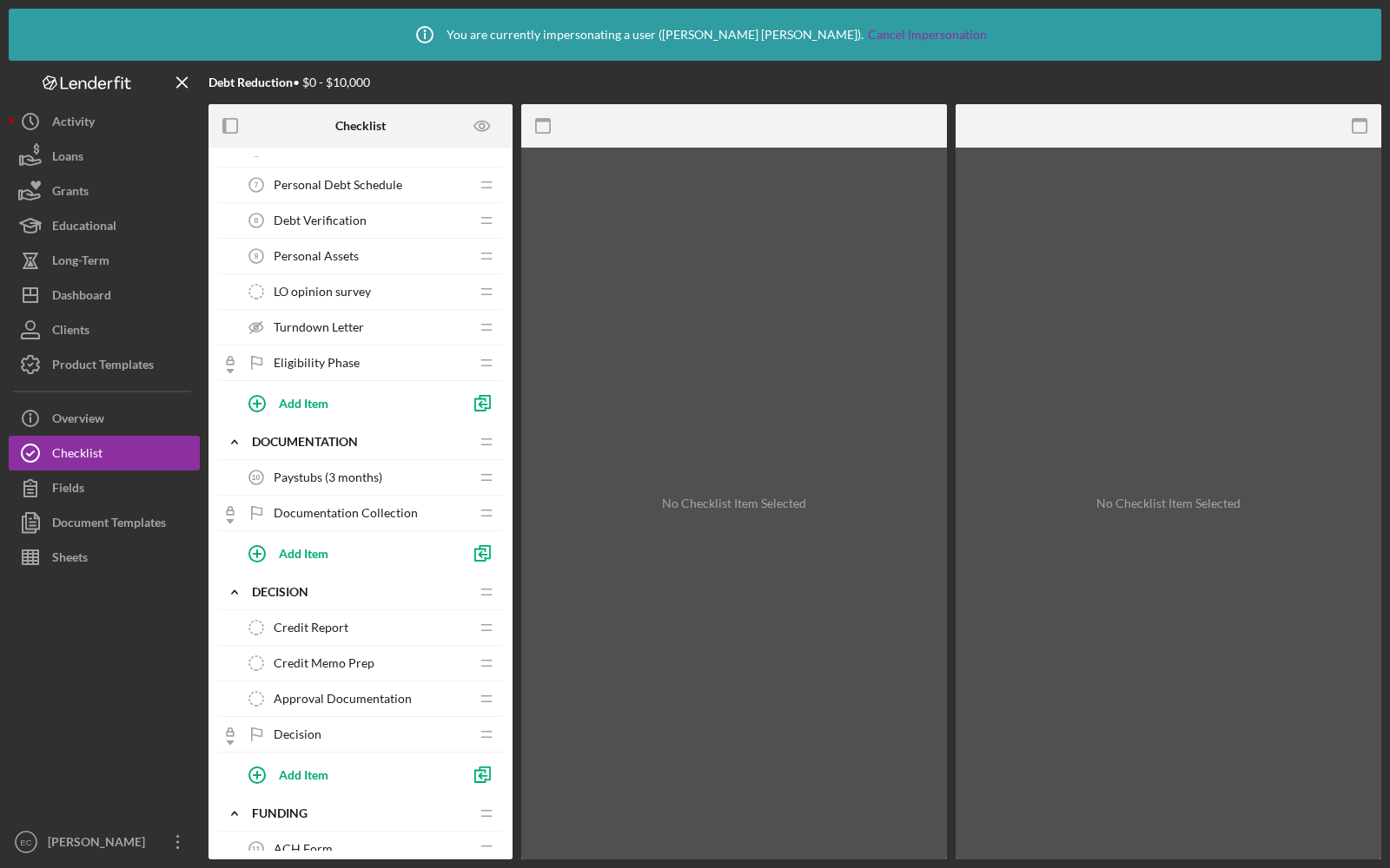
click at [381, 507] on span "Documentation Collection" at bounding box center [346, 514] width 144 height 14
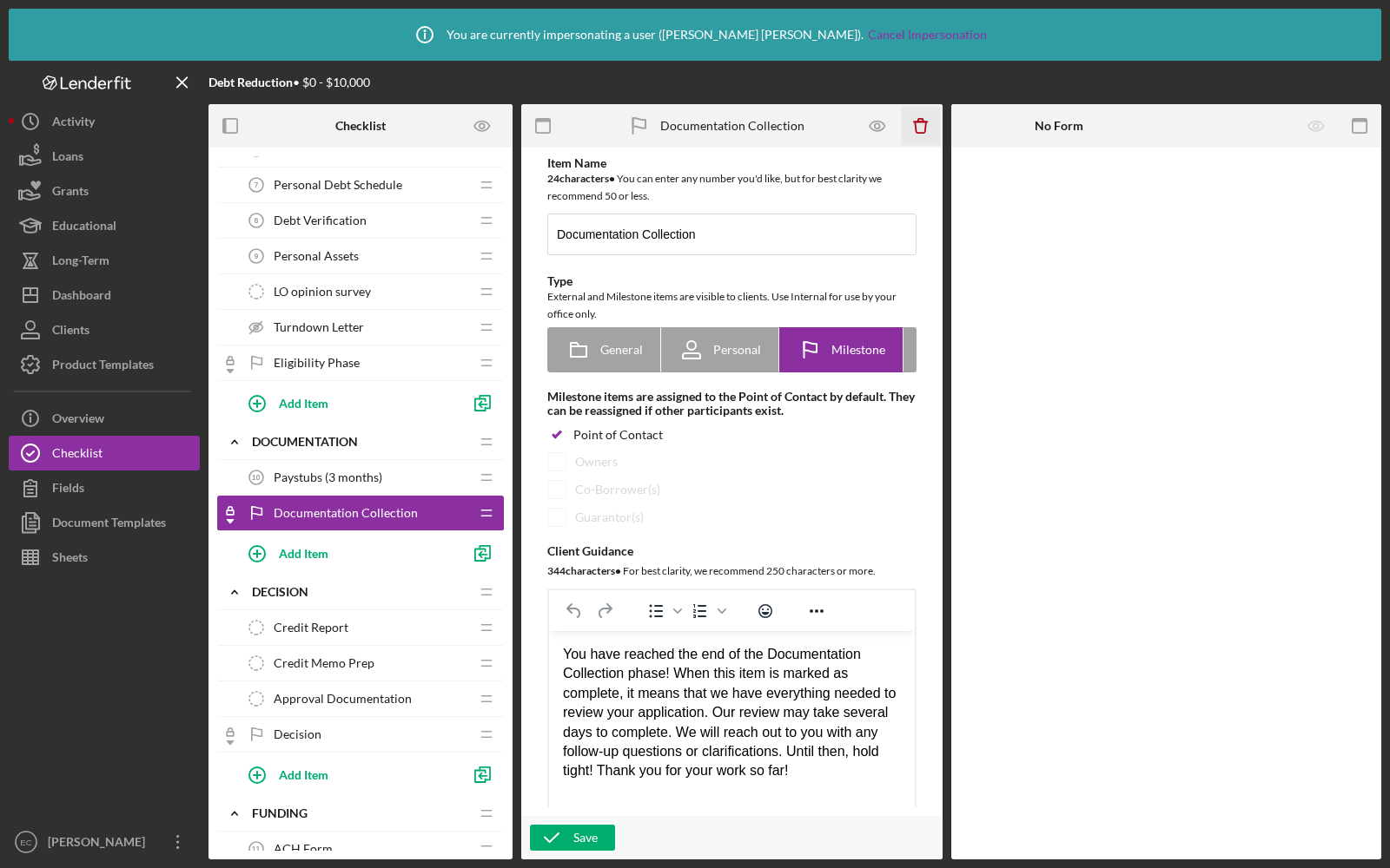
click at [911, 122] on icon "Icon/Delete" at bounding box center [921, 126] width 39 height 39
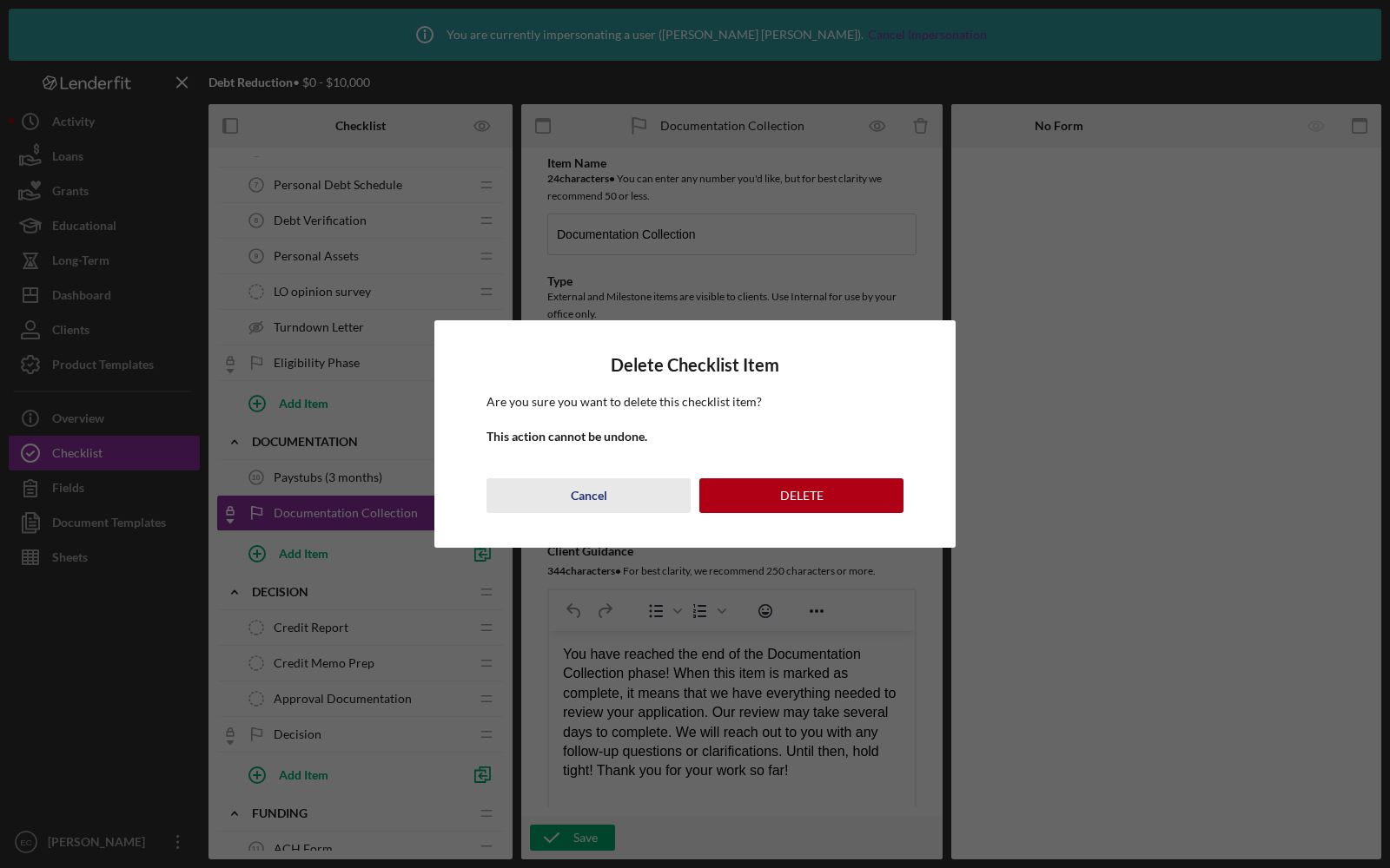
click at [612, 483] on button "Cancel" at bounding box center [588, 496] width 204 height 35
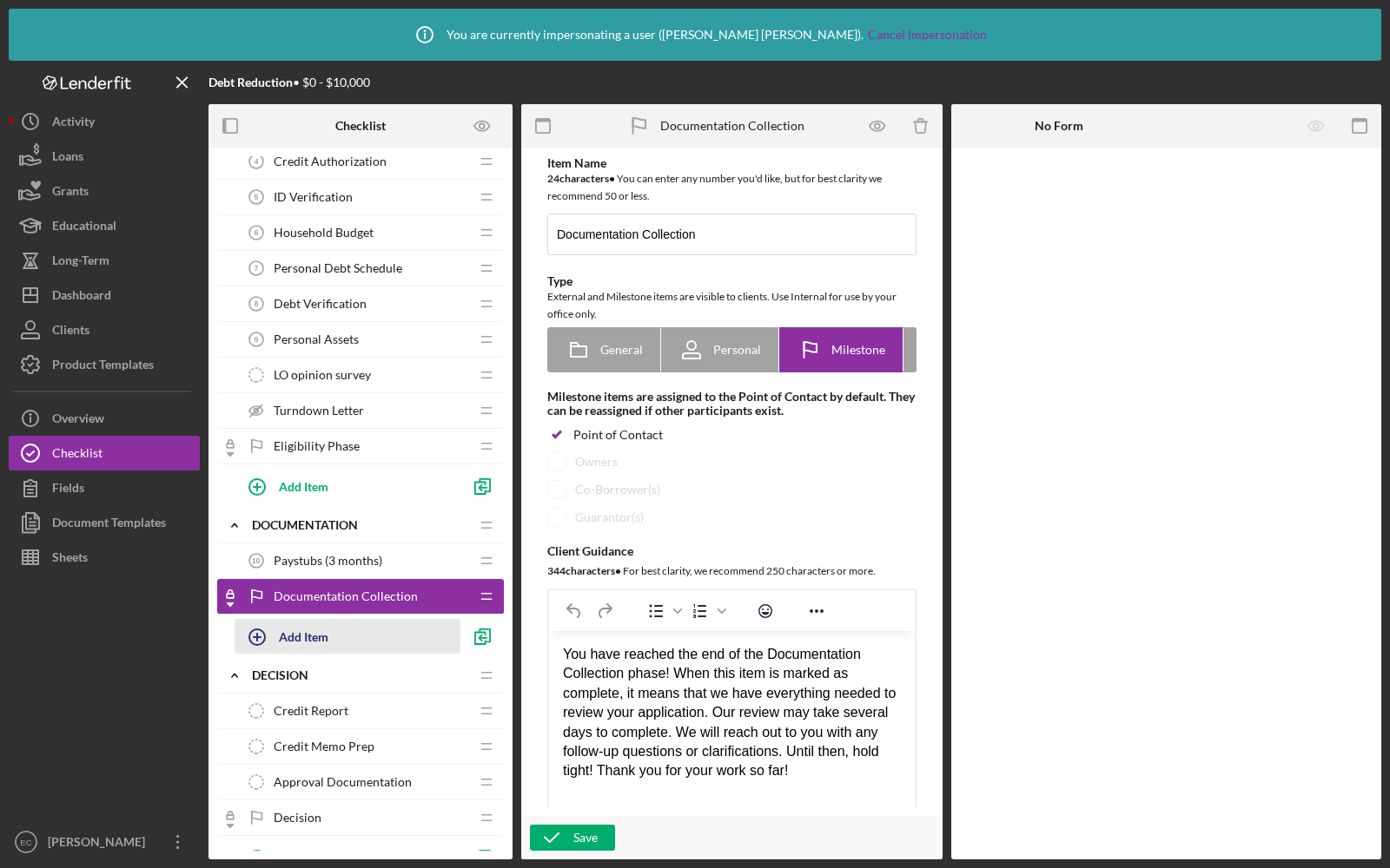
scroll to position [114, 0]
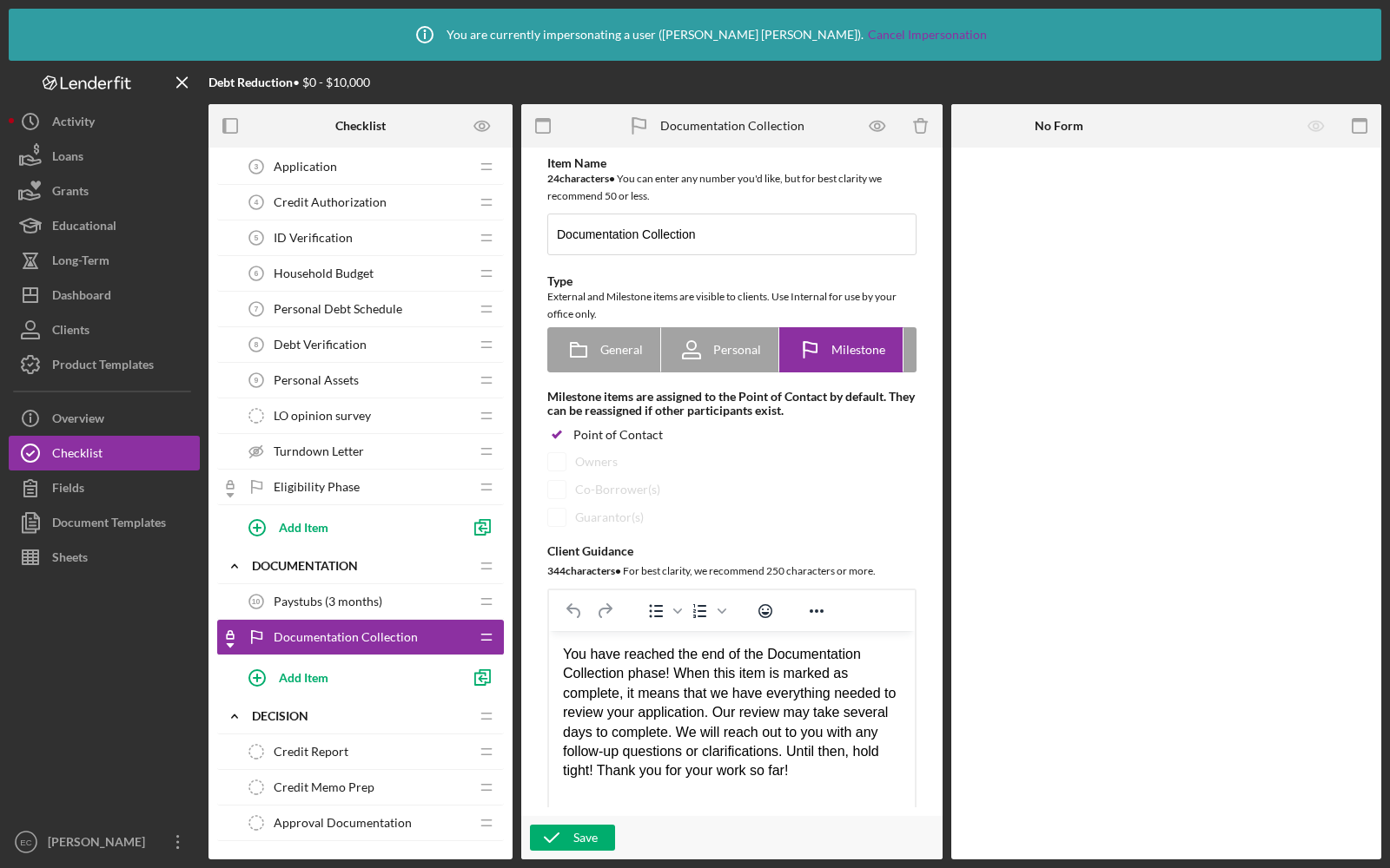
click at [335, 491] on div "Eligibility Phase Eligibility Phase" at bounding box center [354, 487] width 230 height 35
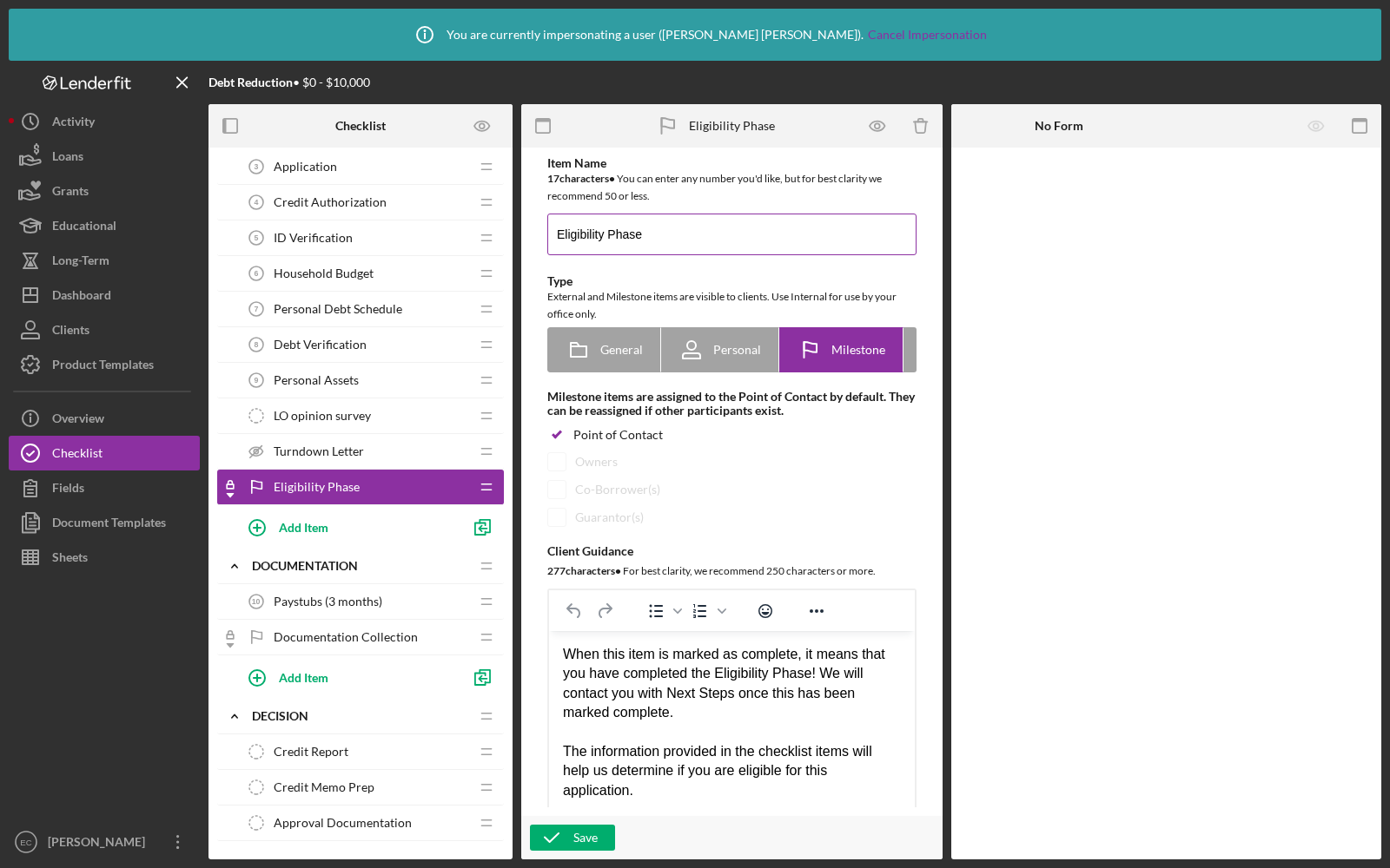
drag, startPoint x: 648, startPoint y: 233, endPoint x: 548, endPoint y: 219, distance: 101.0
click at [548, 219] on input "Eligibility Phase" at bounding box center [732, 234] width 369 height 42
type input "Application Phase"
click at [557, 832] on icon "button" at bounding box center [551, 838] width 44 height 44
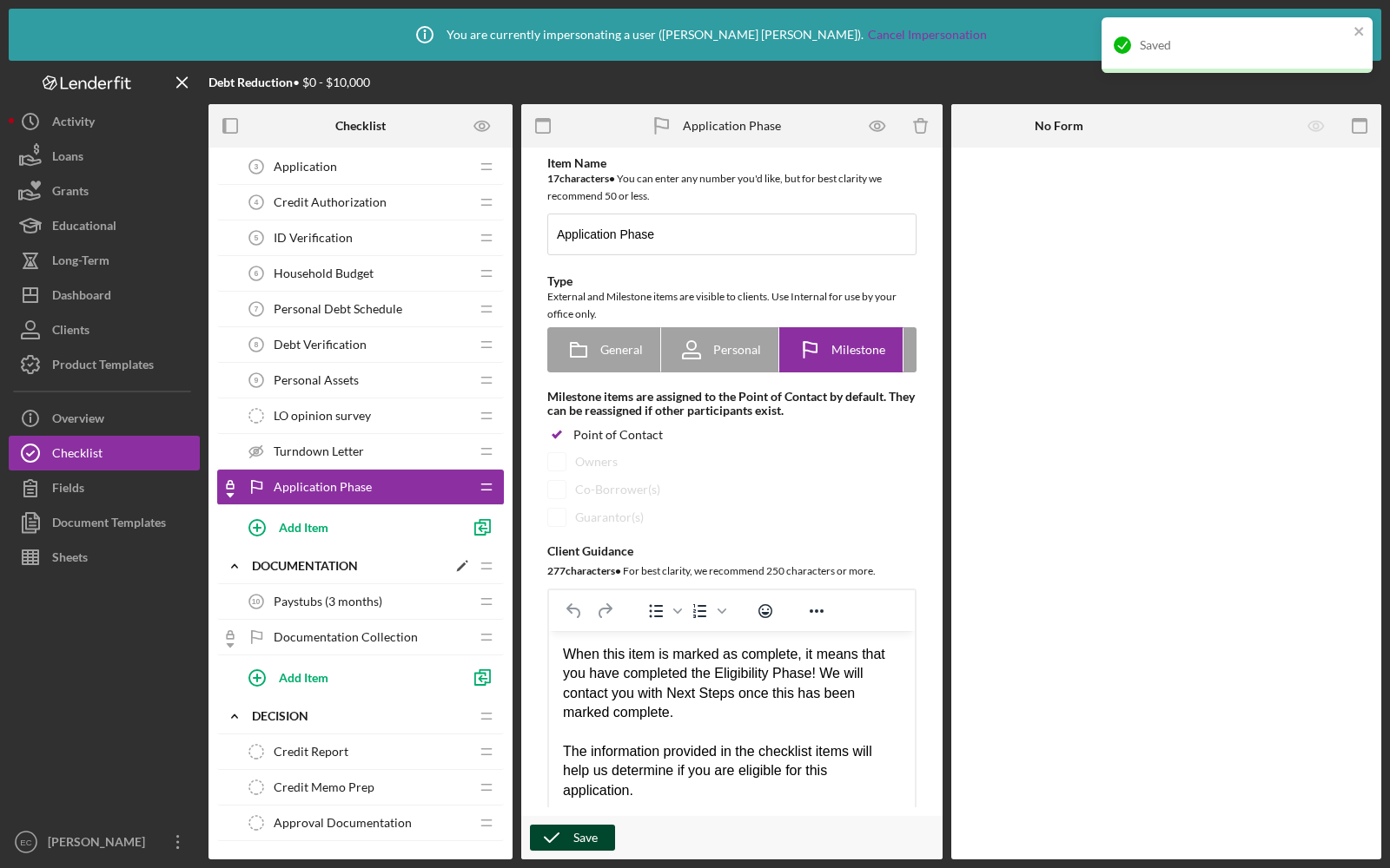
scroll to position [248, 0]
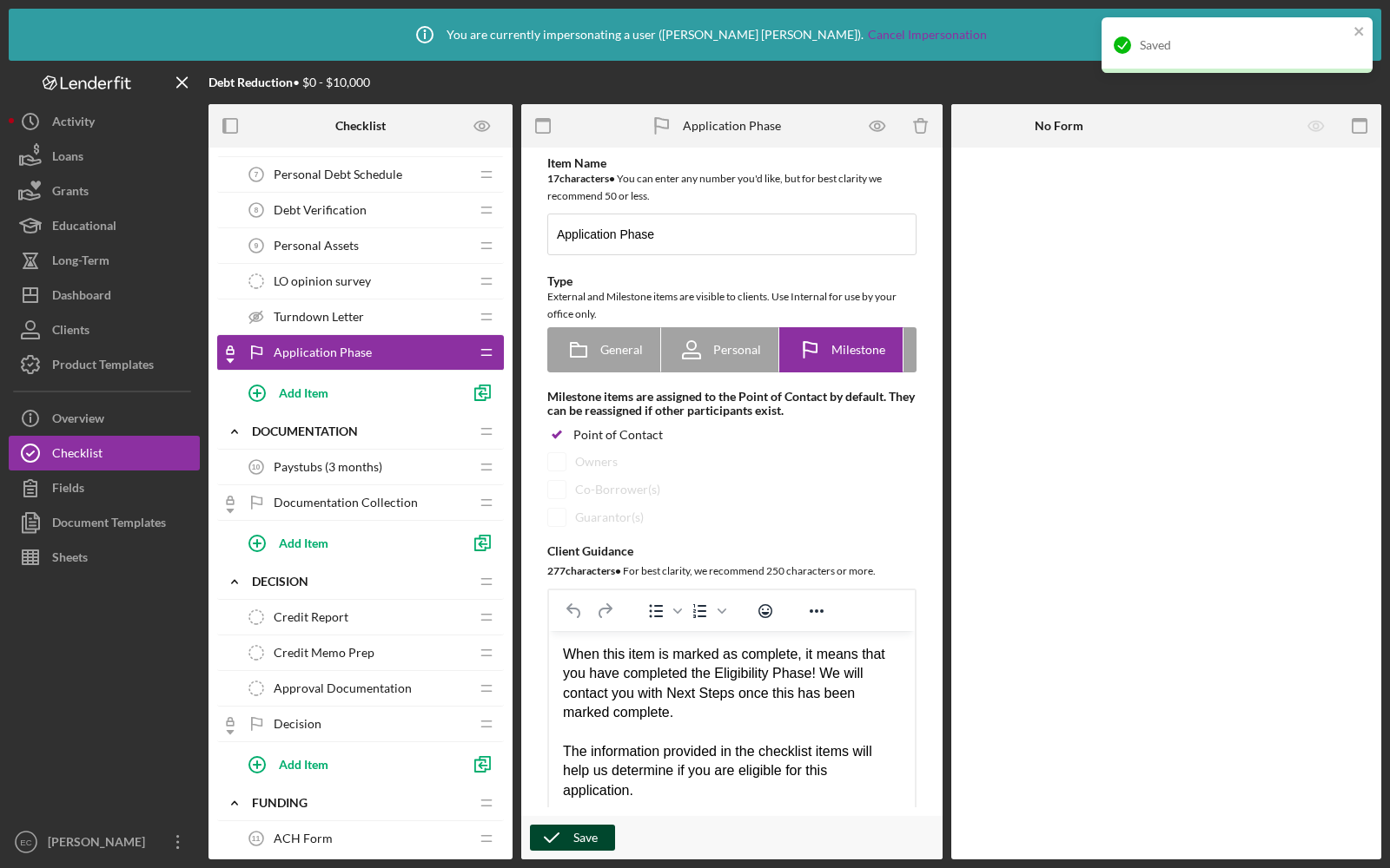
click at [332, 496] on span "Documentation Collection" at bounding box center [346, 503] width 144 height 14
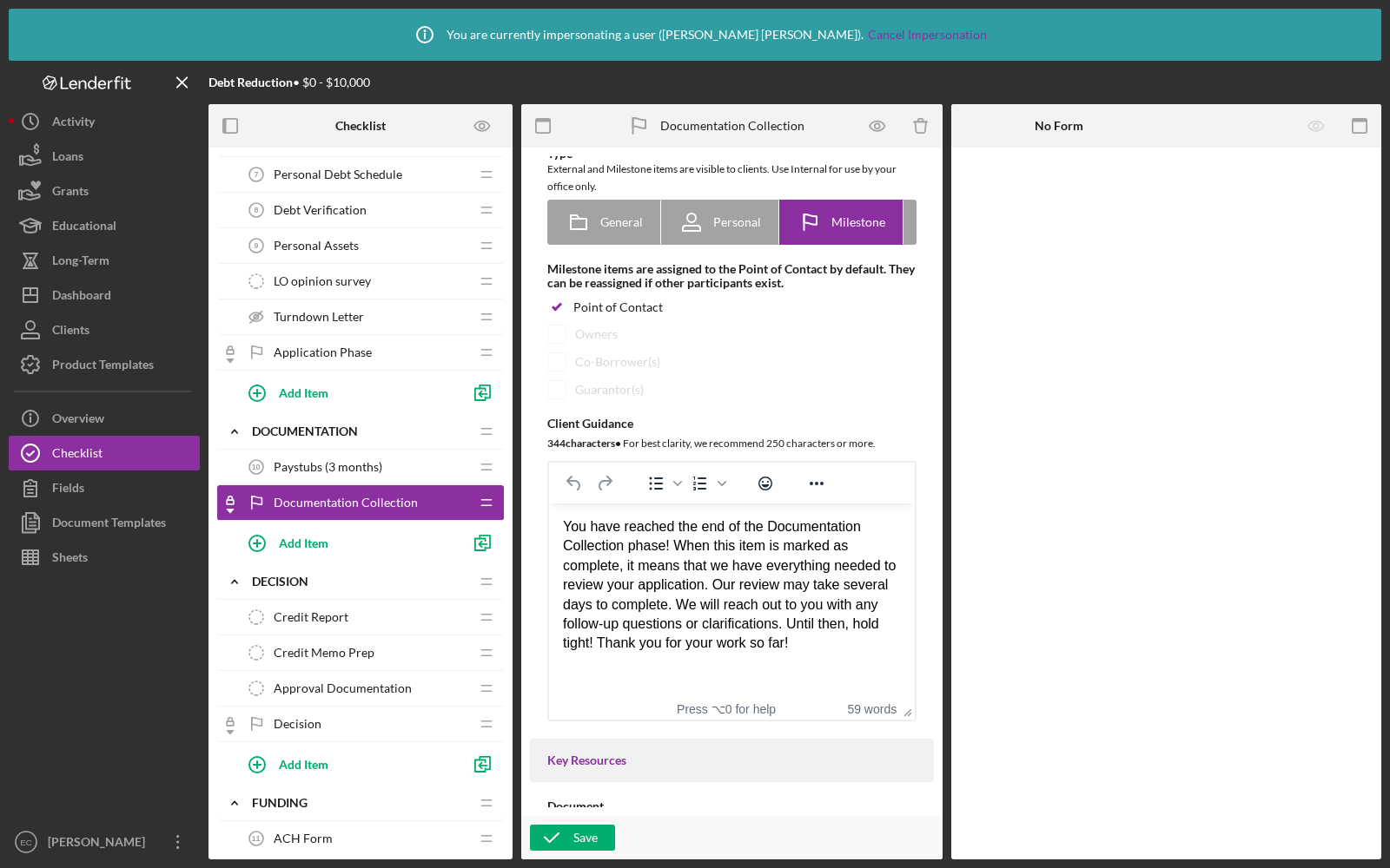
scroll to position [129, 0]
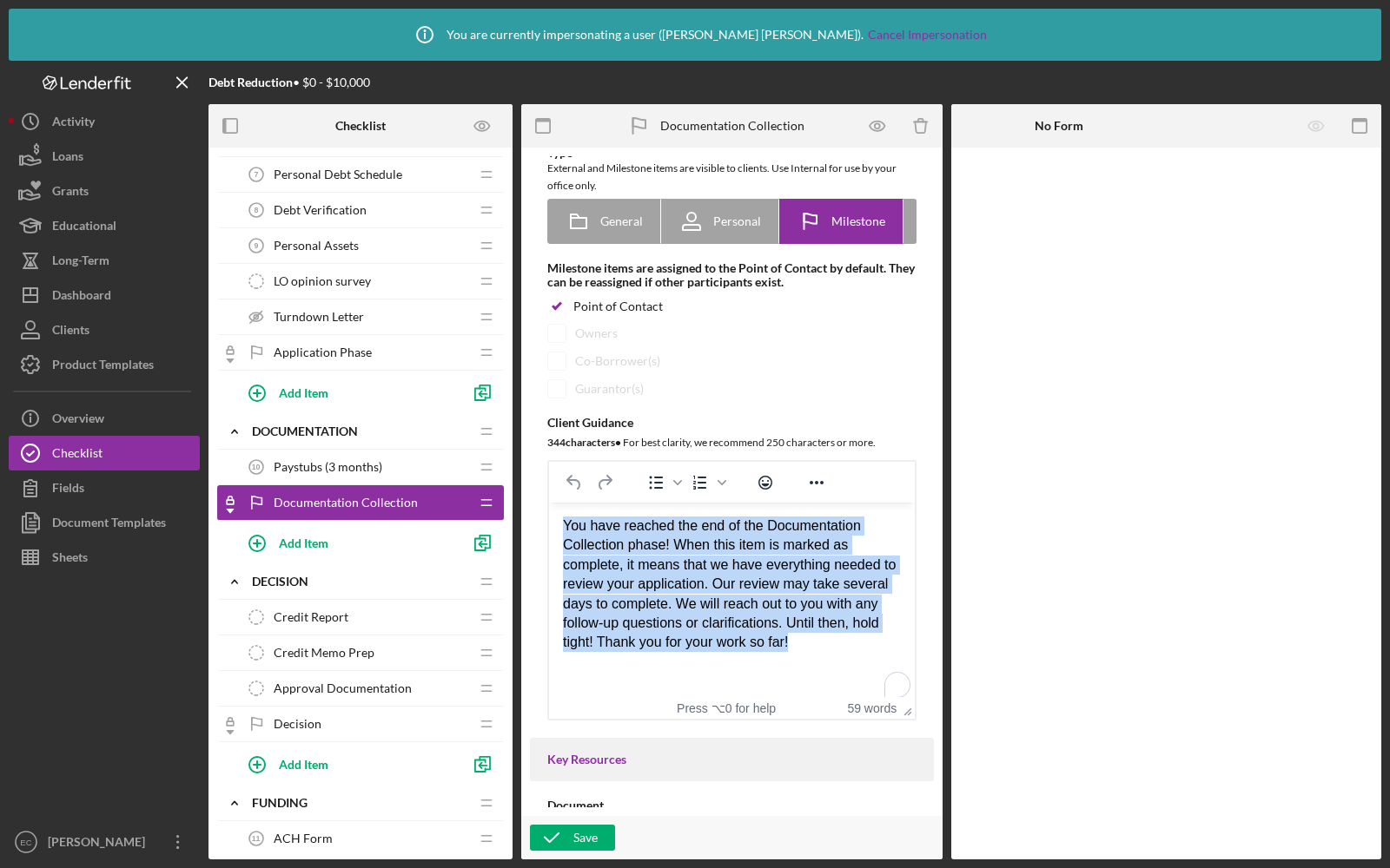
drag, startPoint x: 888, startPoint y: 641, endPoint x: 555, endPoint y: 504, distance: 360.1
click at [555, 504] on html "You have reached the end of the Documentation Collection phase! When this item …" at bounding box center [732, 585] width 366 height 164
copy div "You have reached the end of the Documentation Collection phase! When this item …"
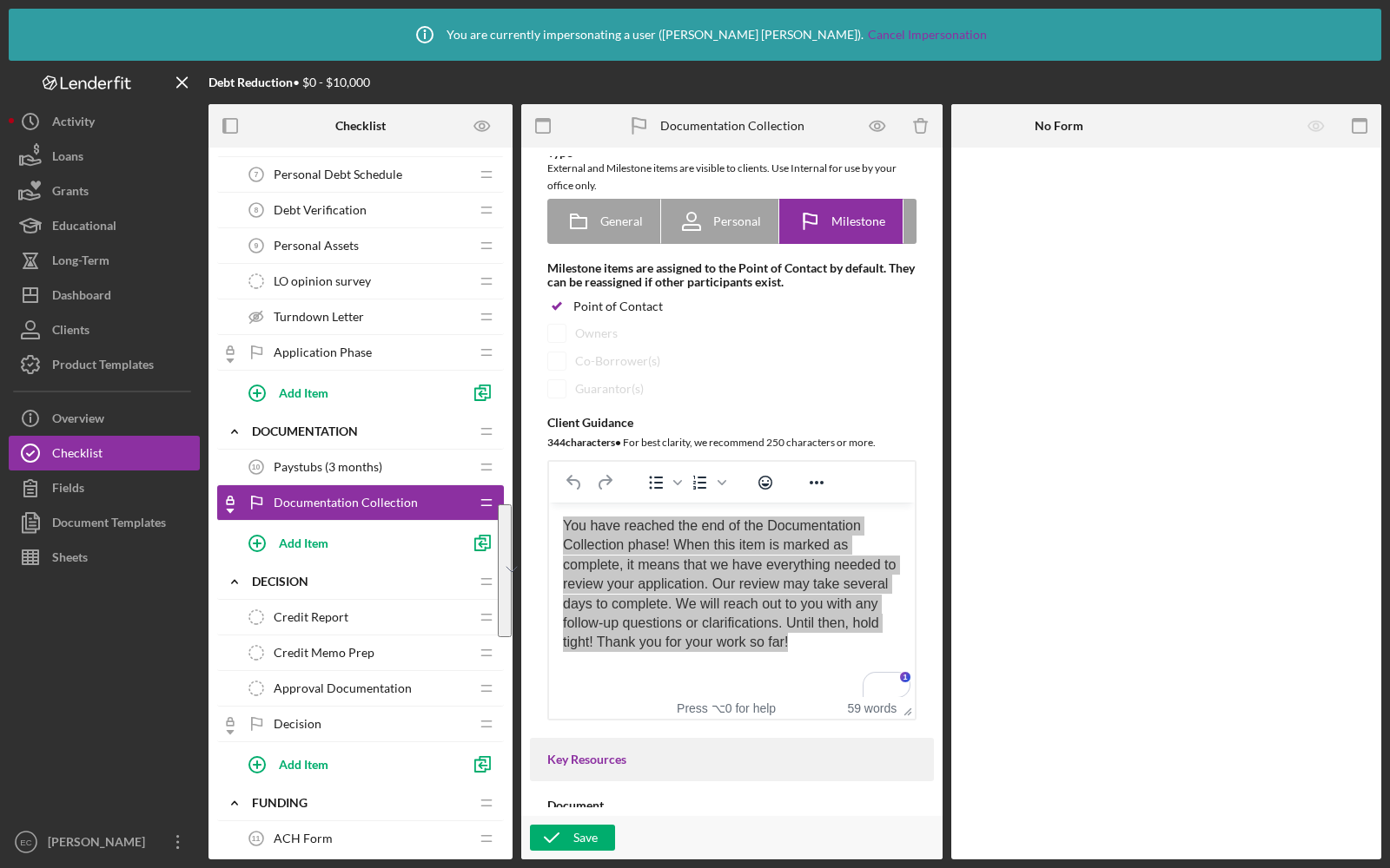
click at [324, 347] on span "Application Phase" at bounding box center [323, 353] width 98 height 14
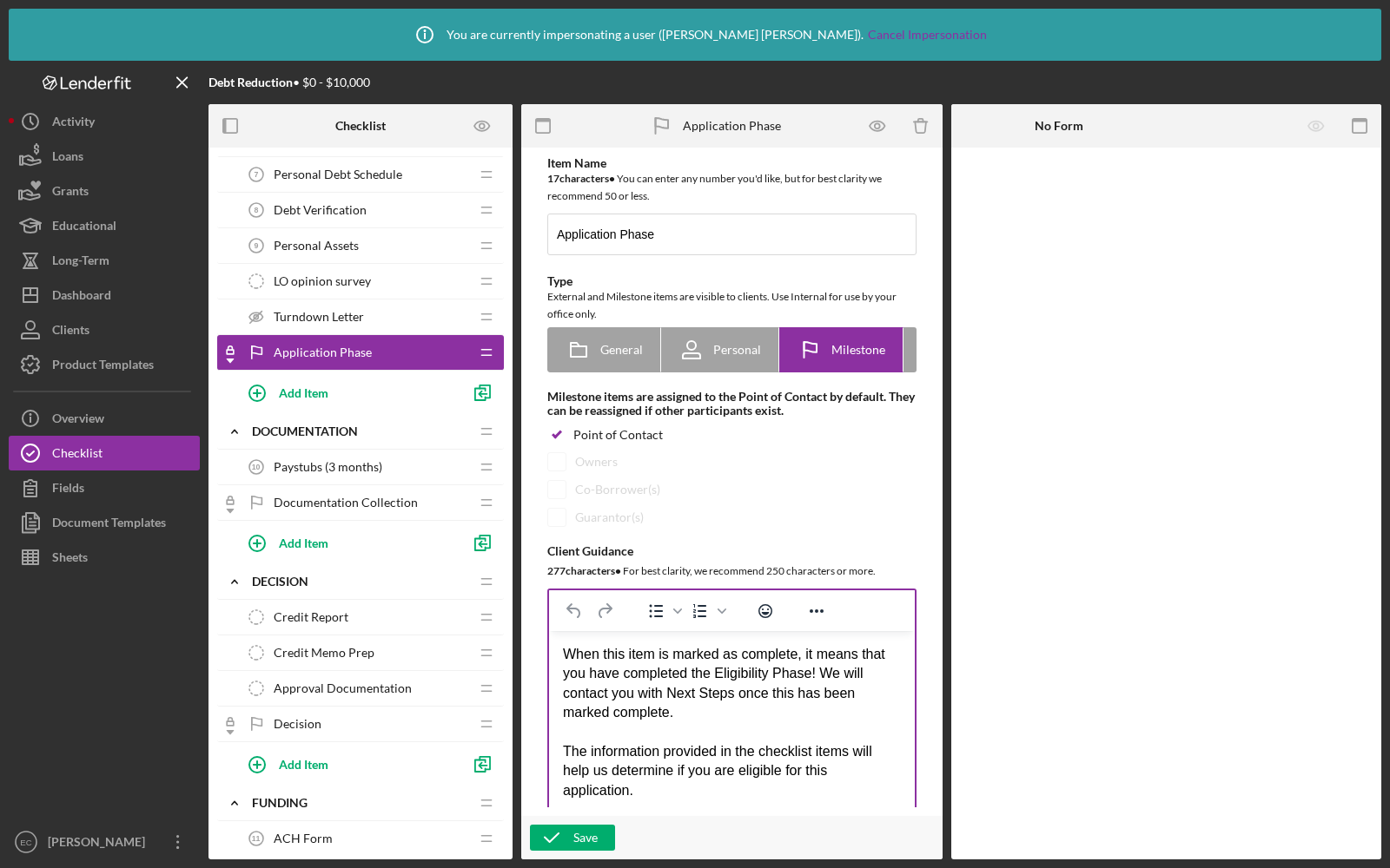
scroll to position [198, 0]
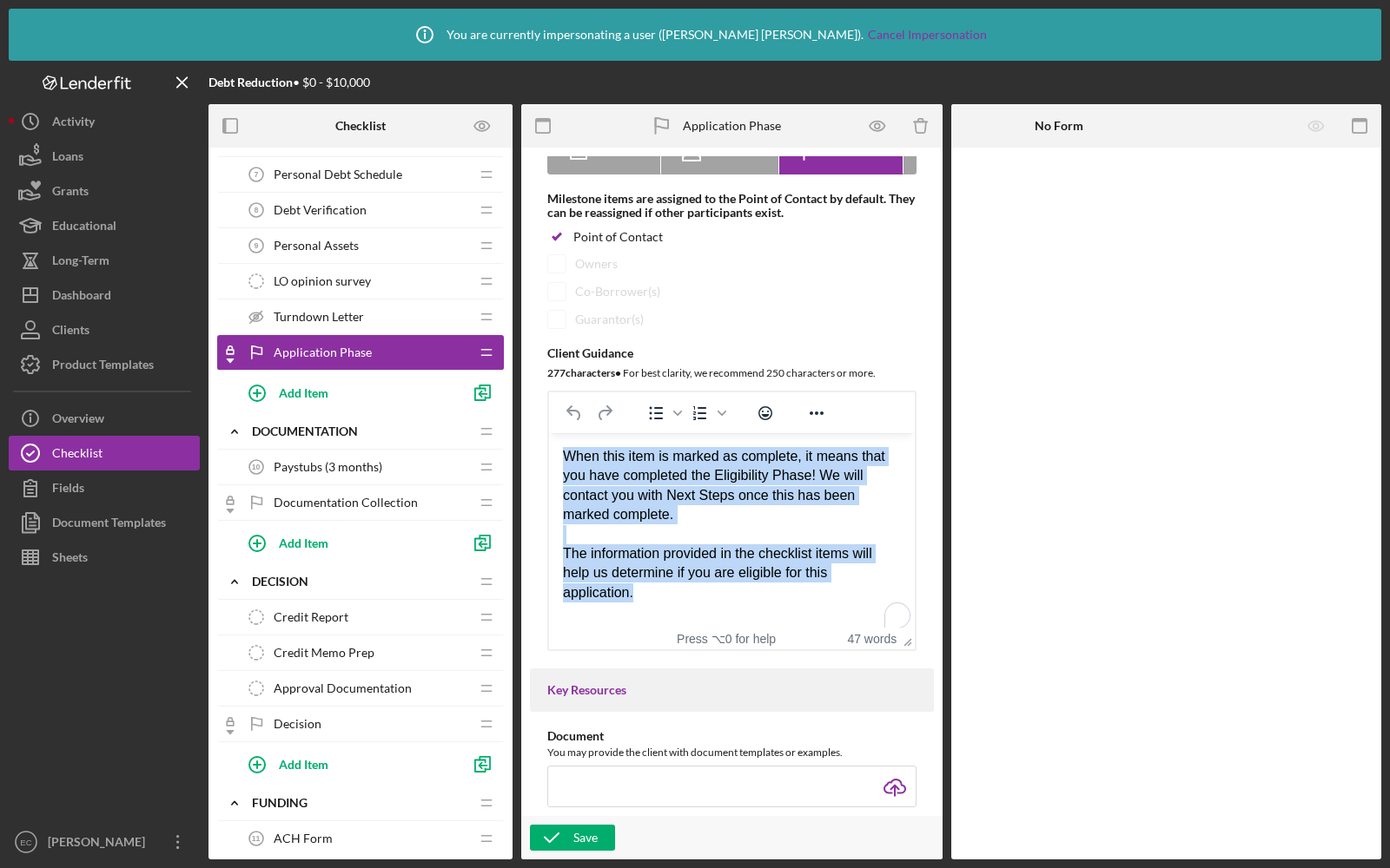
drag, startPoint x: 649, startPoint y: 589, endPoint x: 551, endPoint y: 428, distance: 188.5
click at [551, 433] on html "When this item is marked as complete, it means that you have completed the Elig…" at bounding box center [732, 524] width 366 height 183
paste body "To enrich screen reader interactions, please activate Accessibility in Grammarl…"
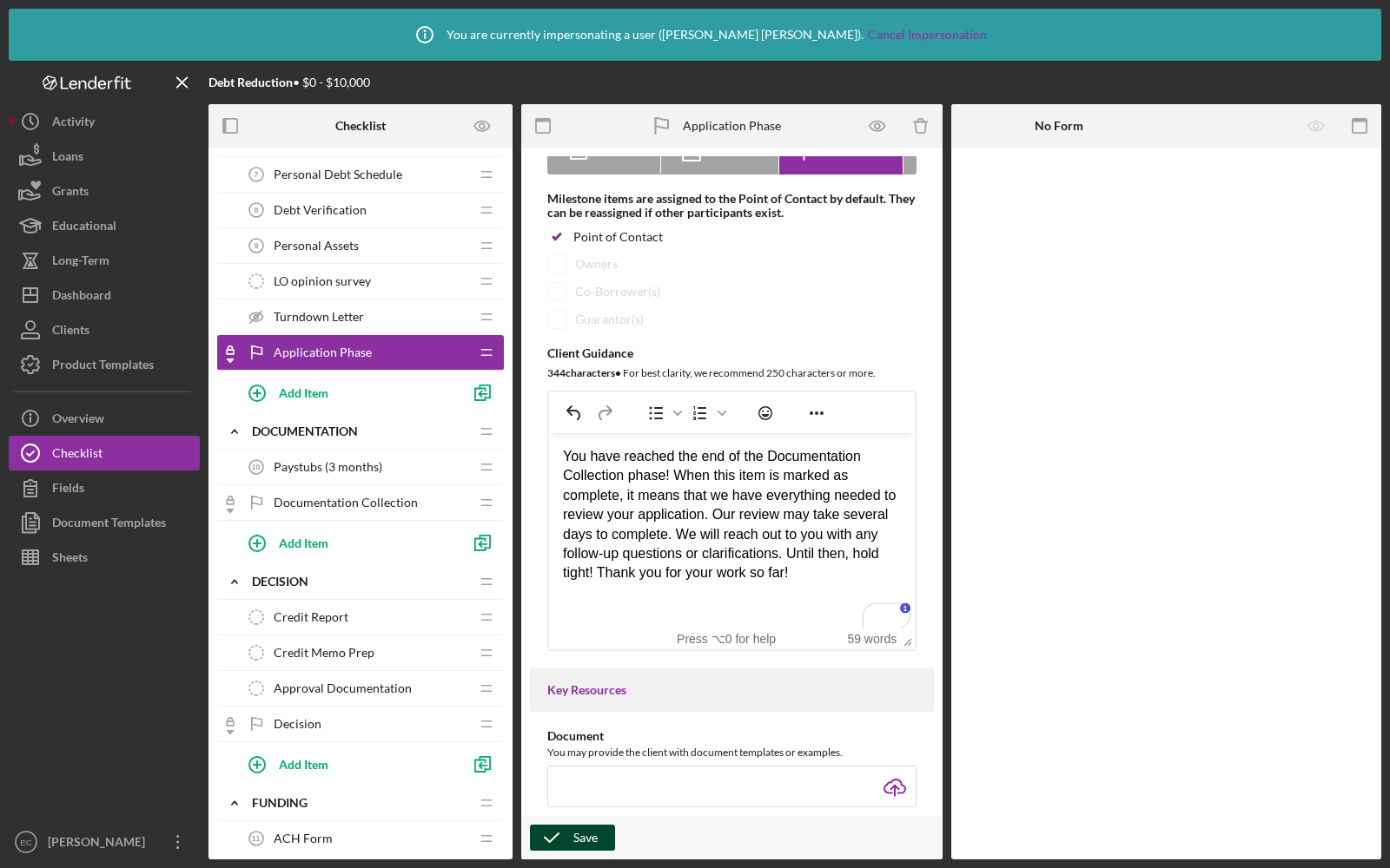
click at [552, 827] on icon "button" at bounding box center [551, 838] width 44 height 44
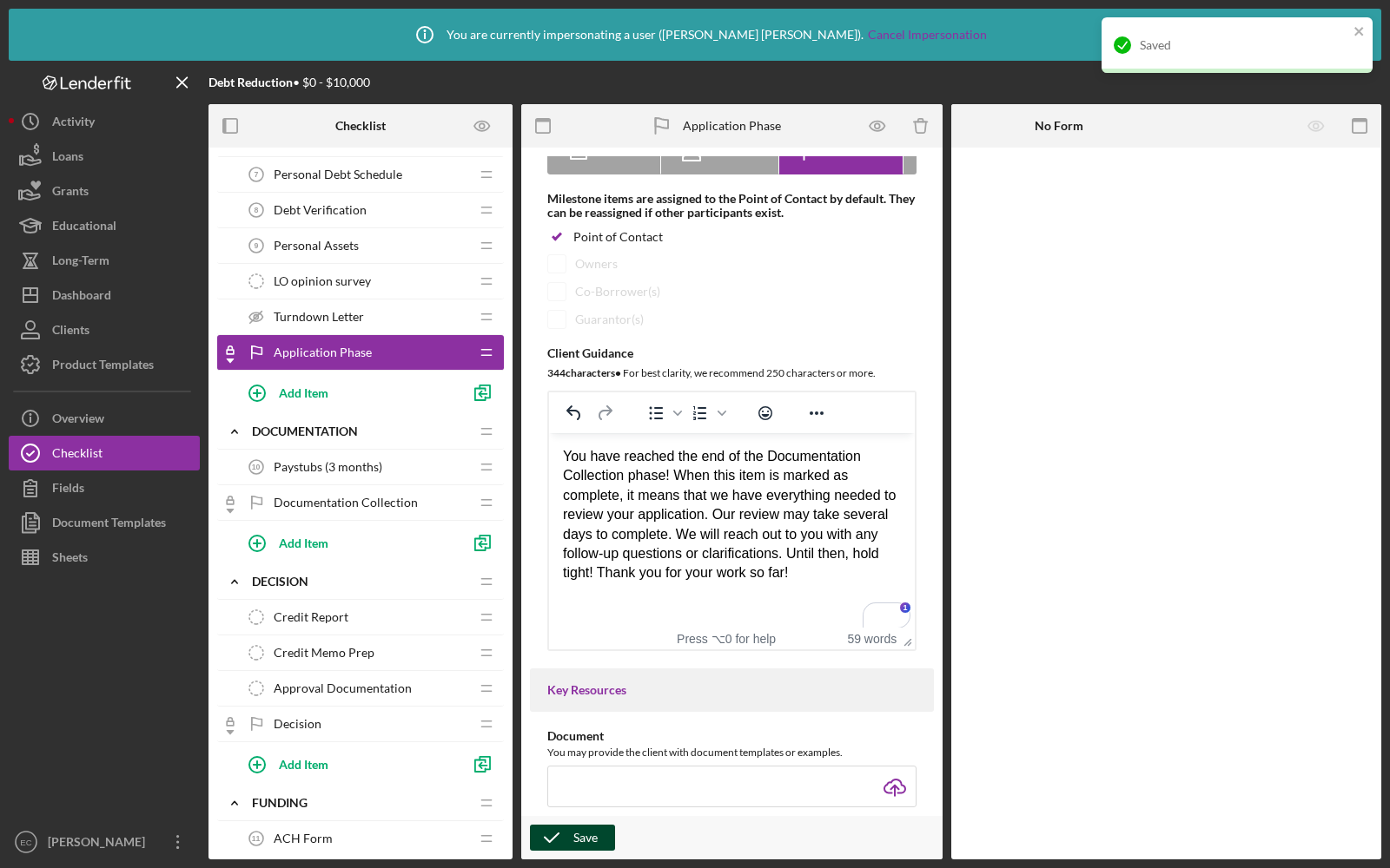
click at [626, 470] on div "You have reached the end of the Documentation Collection phase! When this item …" at bounding box center [732, 515] width 338 height 136
drag, startPoint x: 872, startPoint y: 452, endPoint x: 774, endPoint y: 446, distance: 98.2
click at [773, 447] on div "You have reached the end of the Documentation Collection phase! When this item …" at bounding box center [732, 515] width 338 height 136
drag, startPoint x: 628, startPoint y: 473, endPoint x: 553, endPoint y: 474, distance: 75.0
click at [553, 474] on html "You have reached the end of the Application Collection phase! When this item is…" at bounding box center [732, 515] width 366 height 164
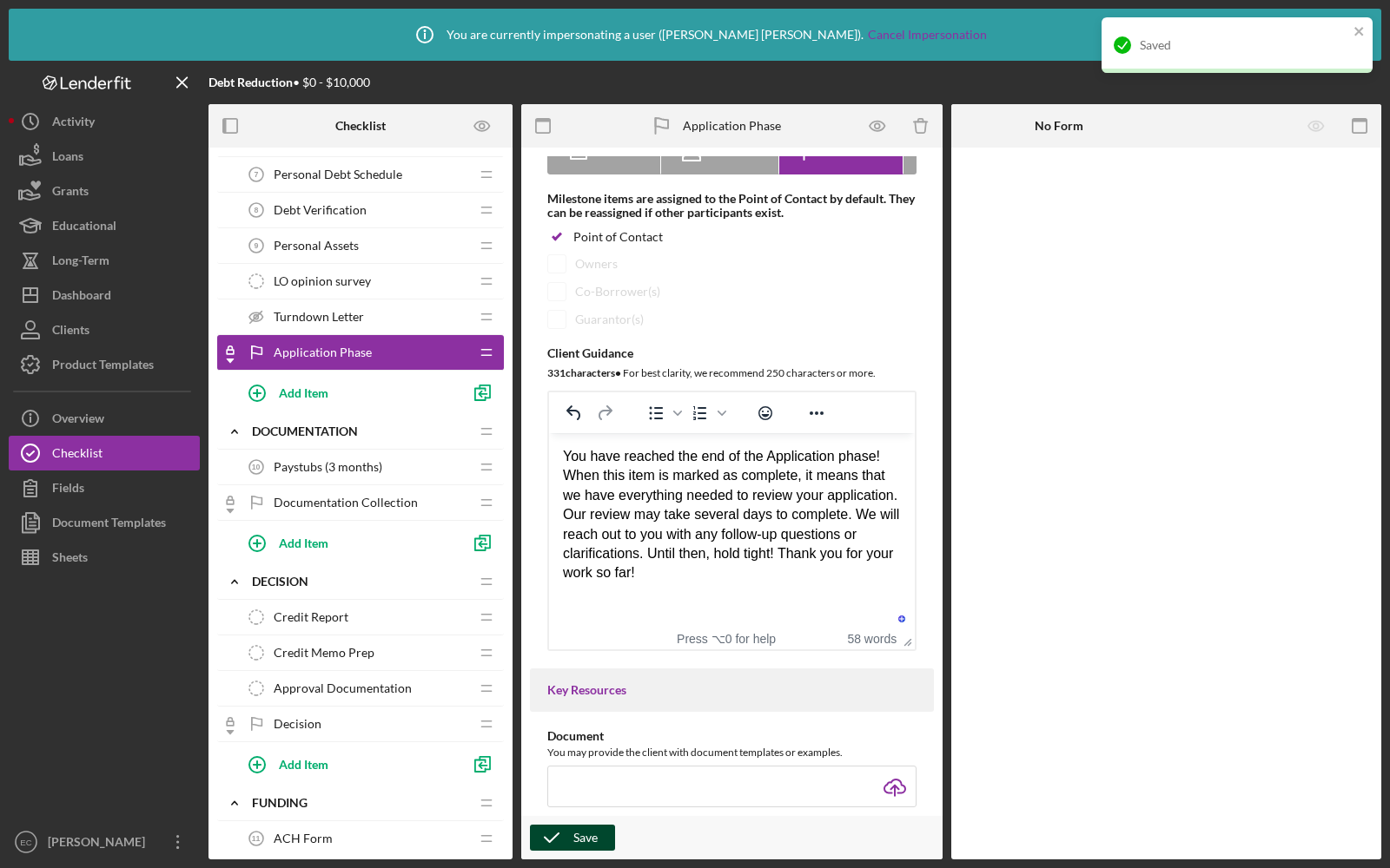
click at [571, 827] on icon "button" at bounding box center [551, 838] width 44 height 44
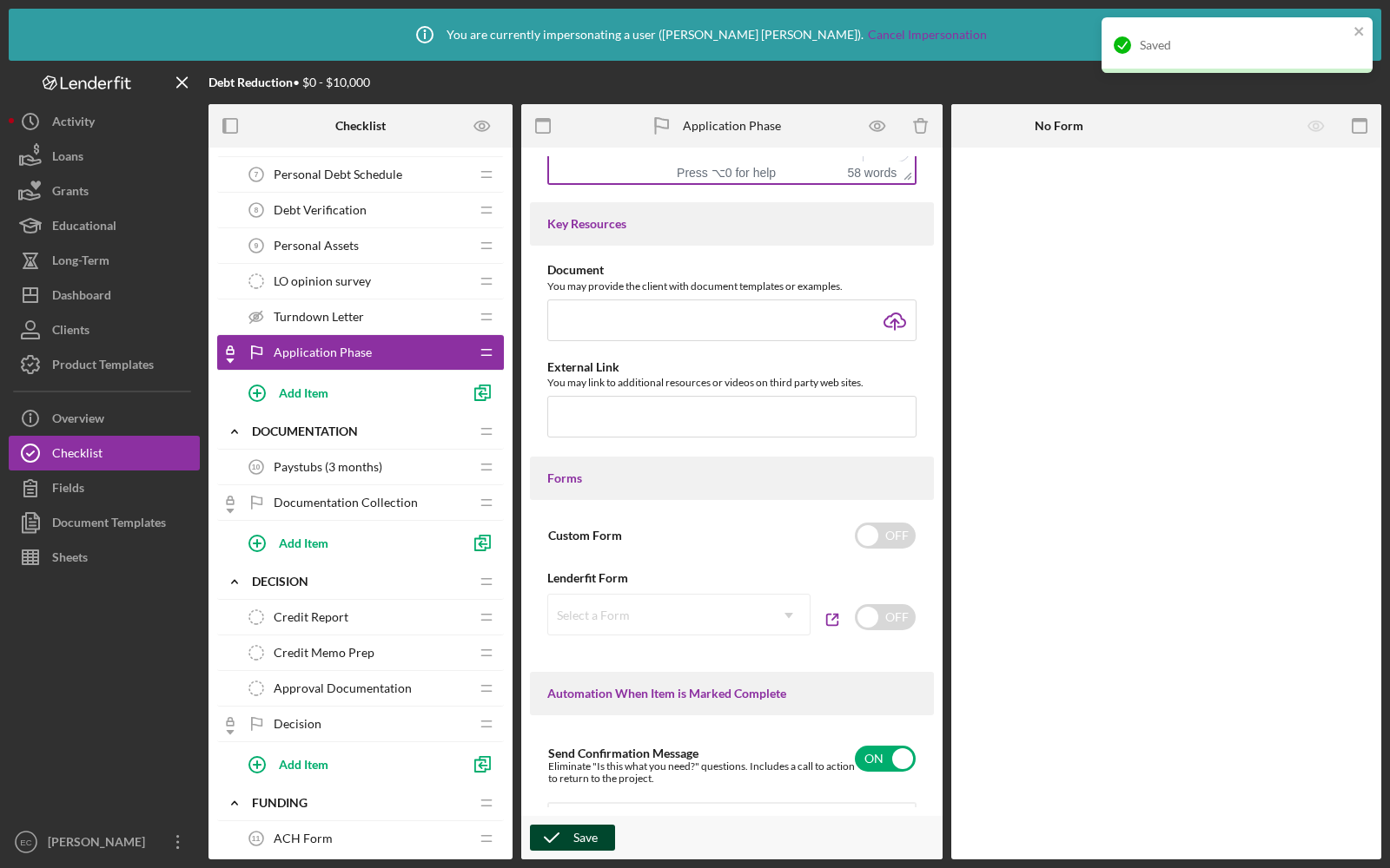
scroll to position [1265, 0]
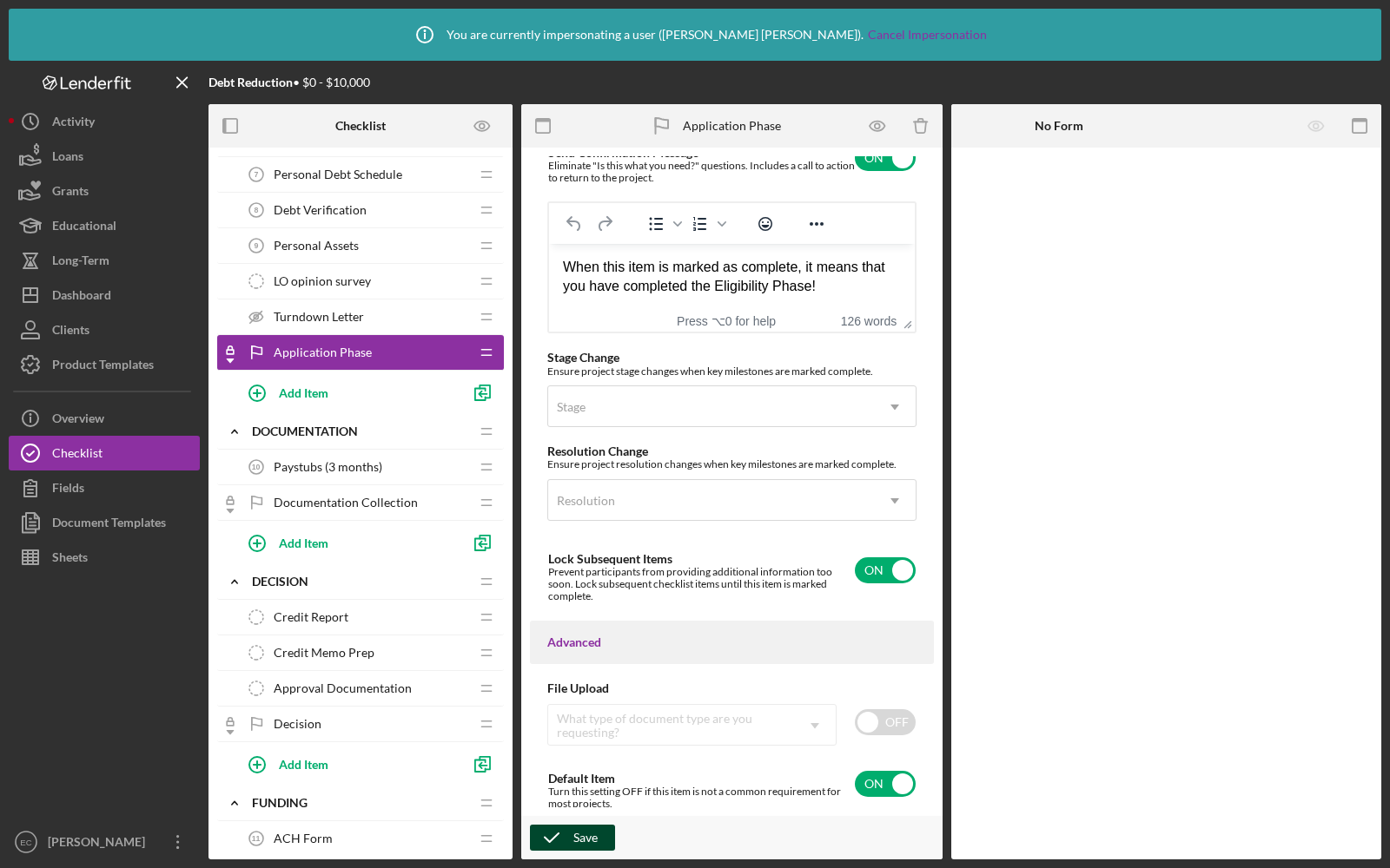
click at [373, 500] on span "Documentation Collection" at bounding box center [346, 503] width 144 height 14
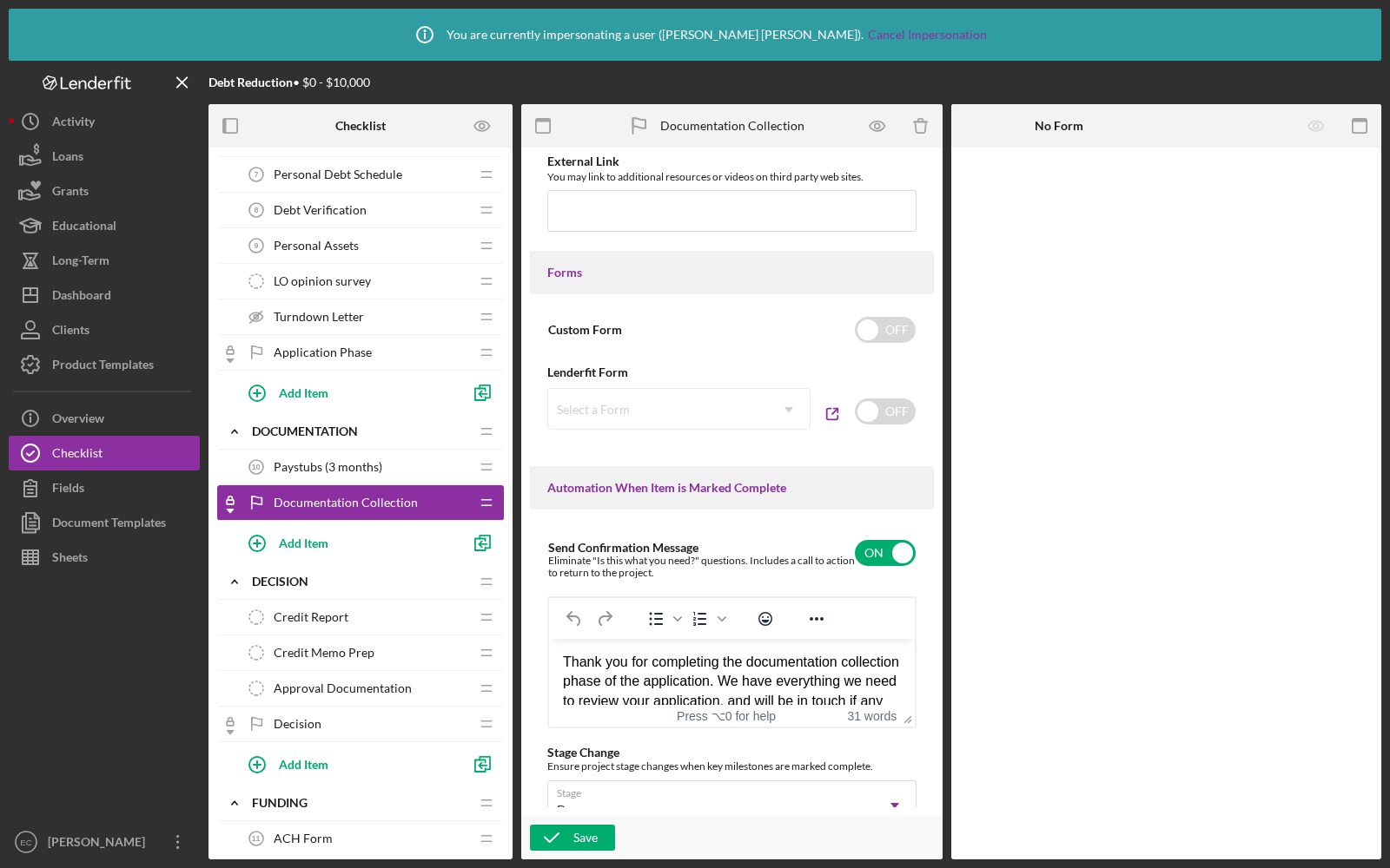
scroll to position [961, 0]
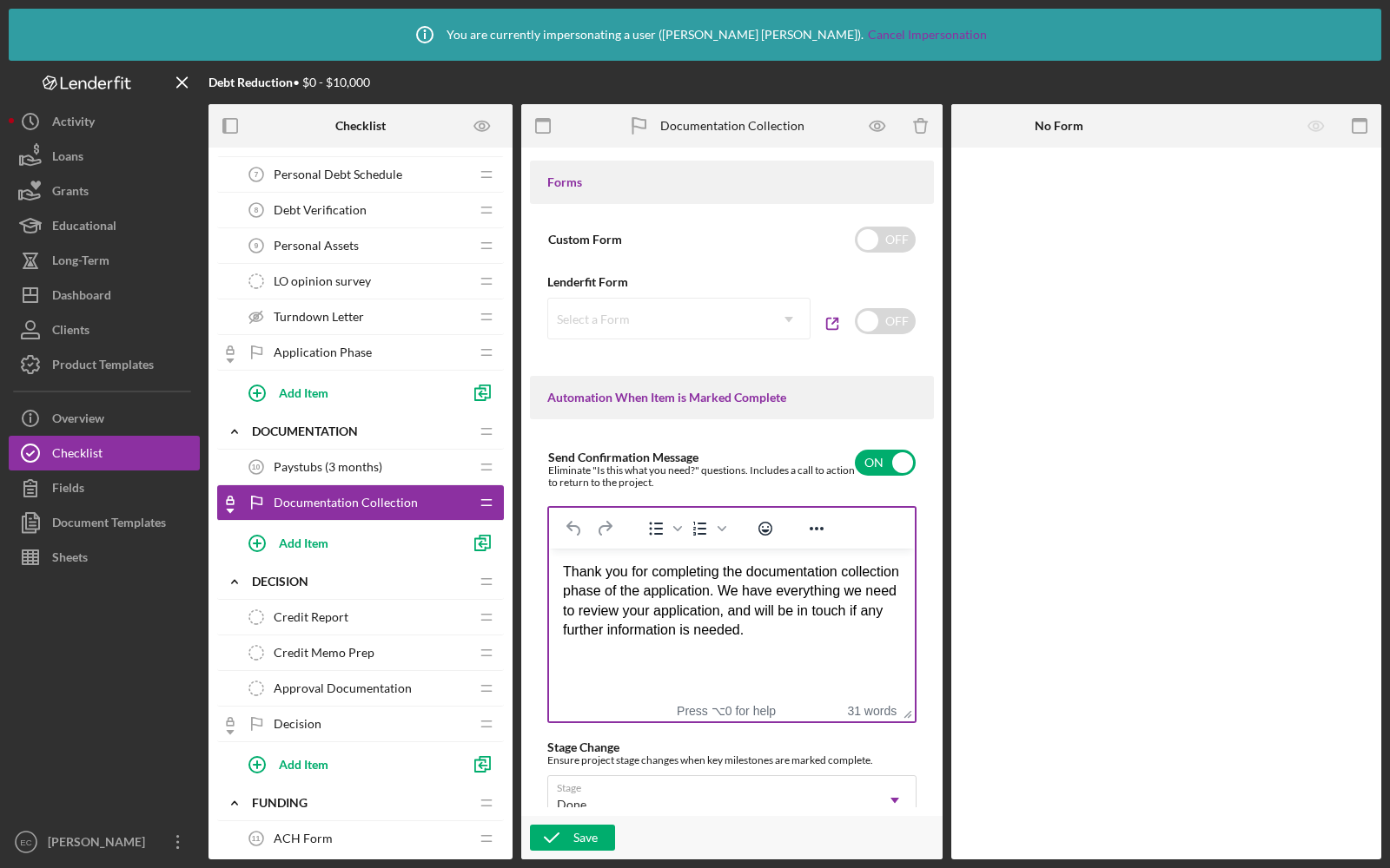
drag, startPoint x: 895, startPoint y: 626, endPoint x: 894, endPoint y: 711, distance: 85.0
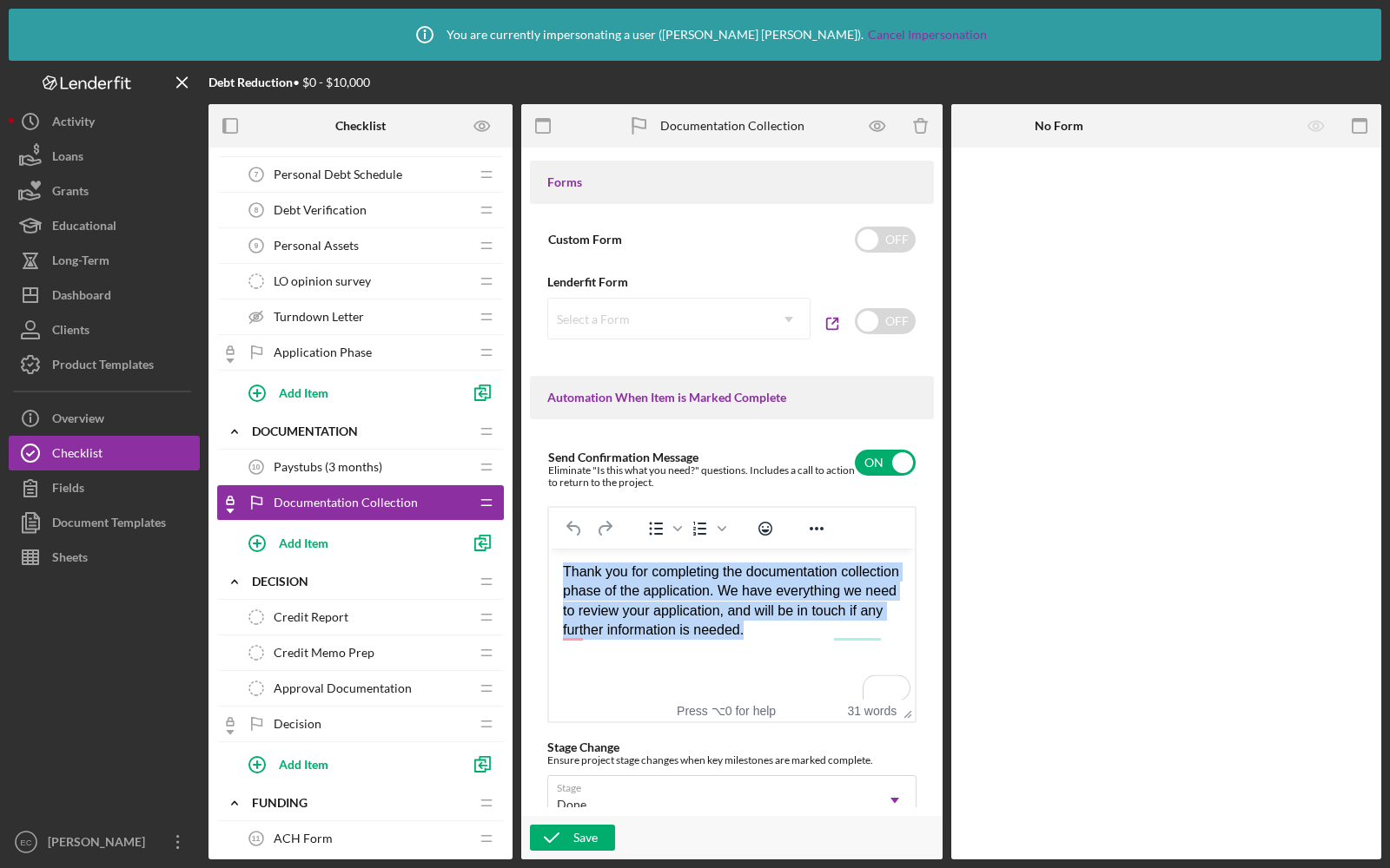
drag, startPoint x: 895, startPoint y: 625, endPoint x: 550, endPoint y: 535, distance: 356.5
click at [550, 549] on html "Thank you for completing the documentation collection phase of the application.…" at bounding box center [732, 601] width 366 height 106
copy div "Thank you for completing the documentation collection phase of the application.…"
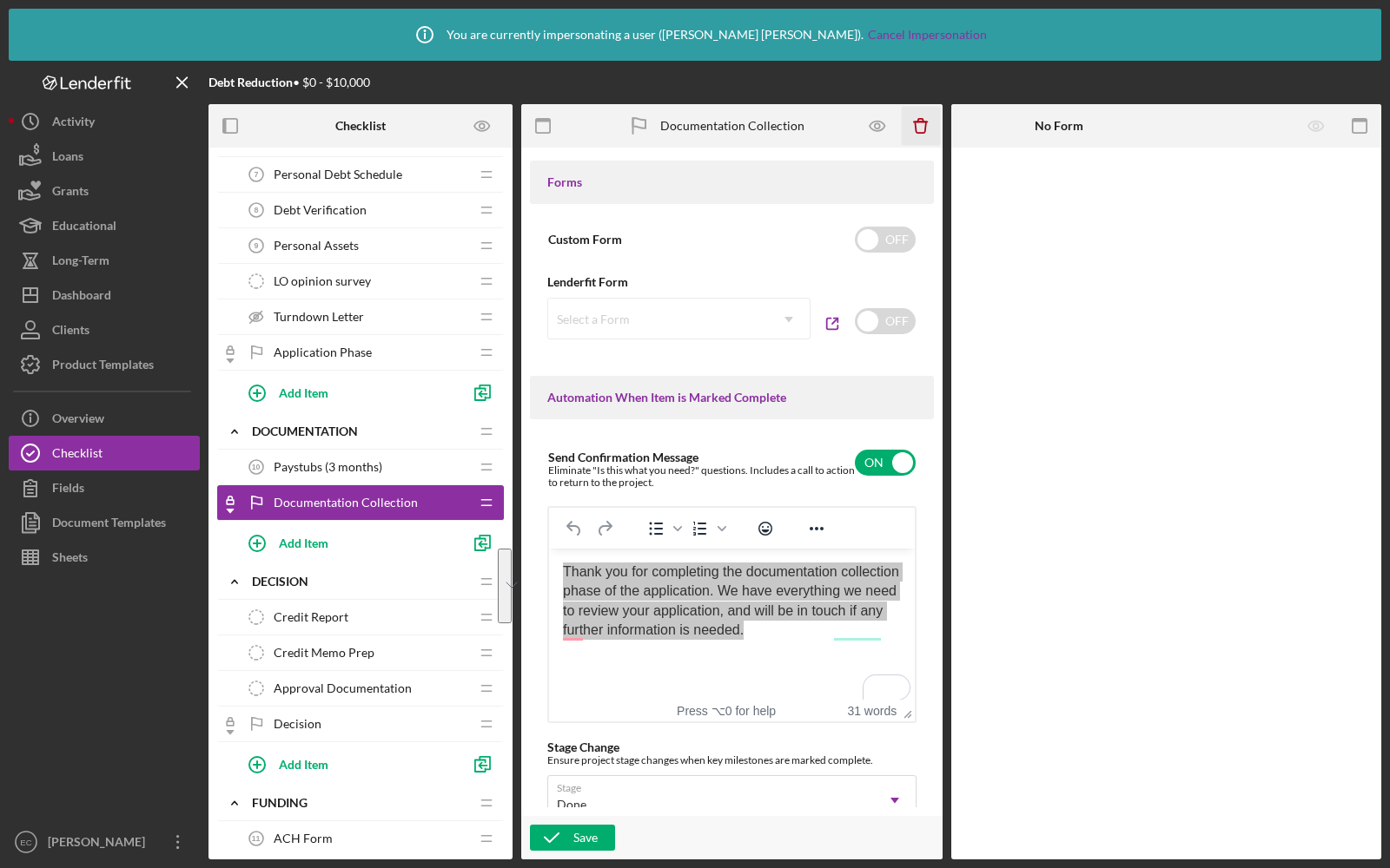
click at [932, 127] on icon "Icon/Delete" at bounding box center [921, 126] width 39 height 39
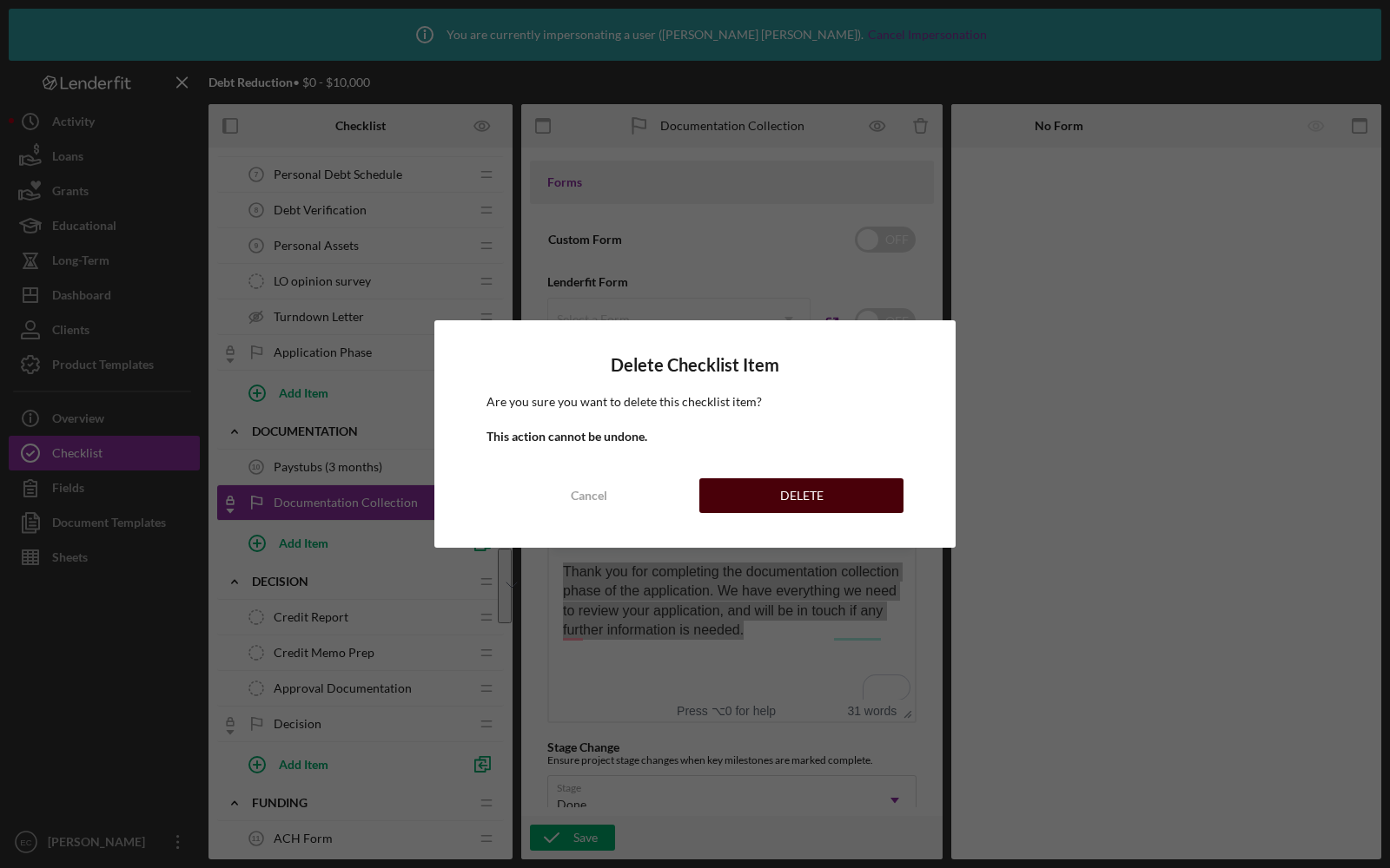
click at [812, 502] on div "DELETE" at bounding box center [802, 496] width 44 height 35
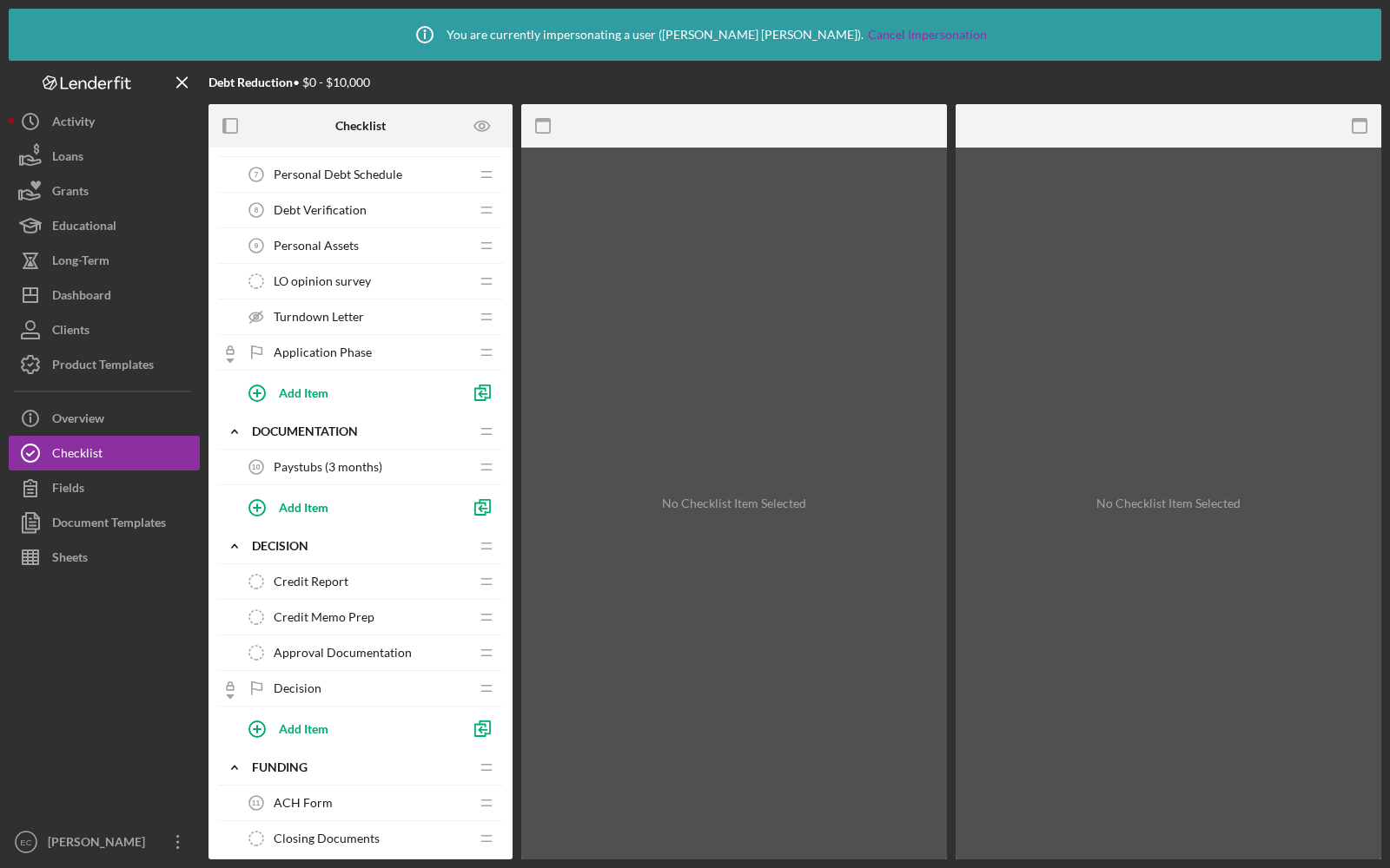
click at [346, 350] on span "Application Phase" at bounding box center [323, 353] width 98 height 14
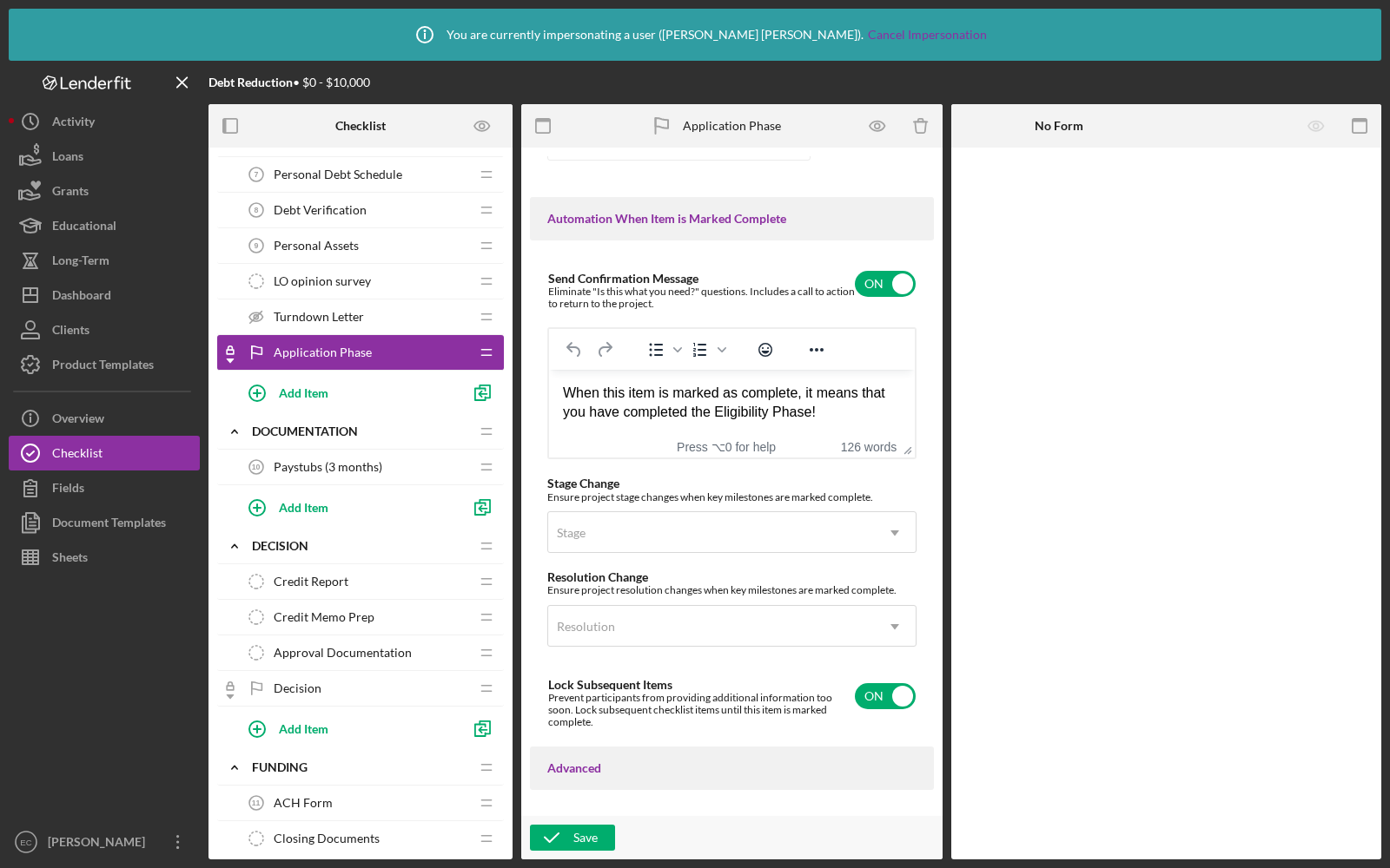
scroll to position [1265, 0]
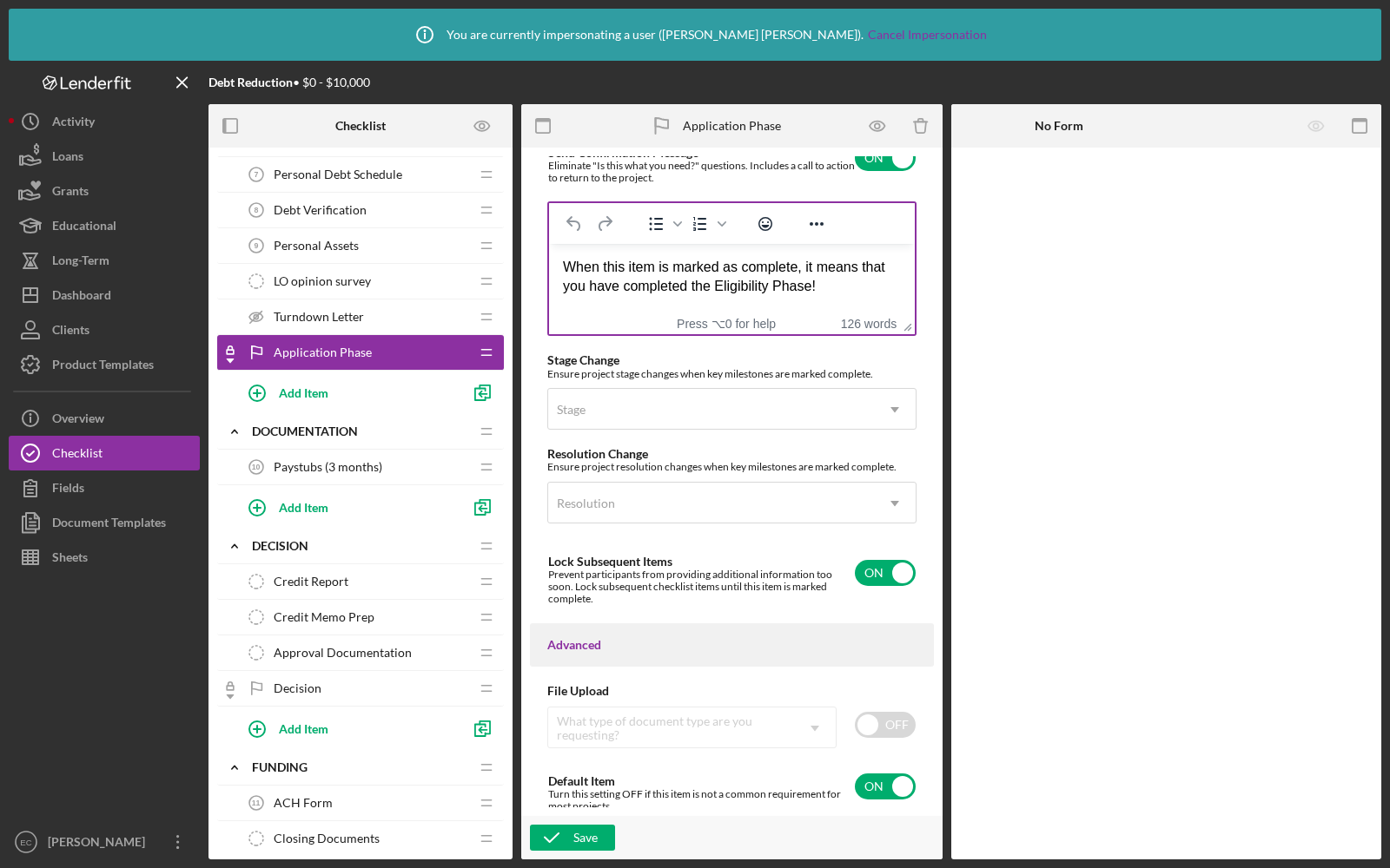
drag, startPoint x: 898, startPoint y: 321, endPoint x: 910, endPoint y: 445, distance: 124.6
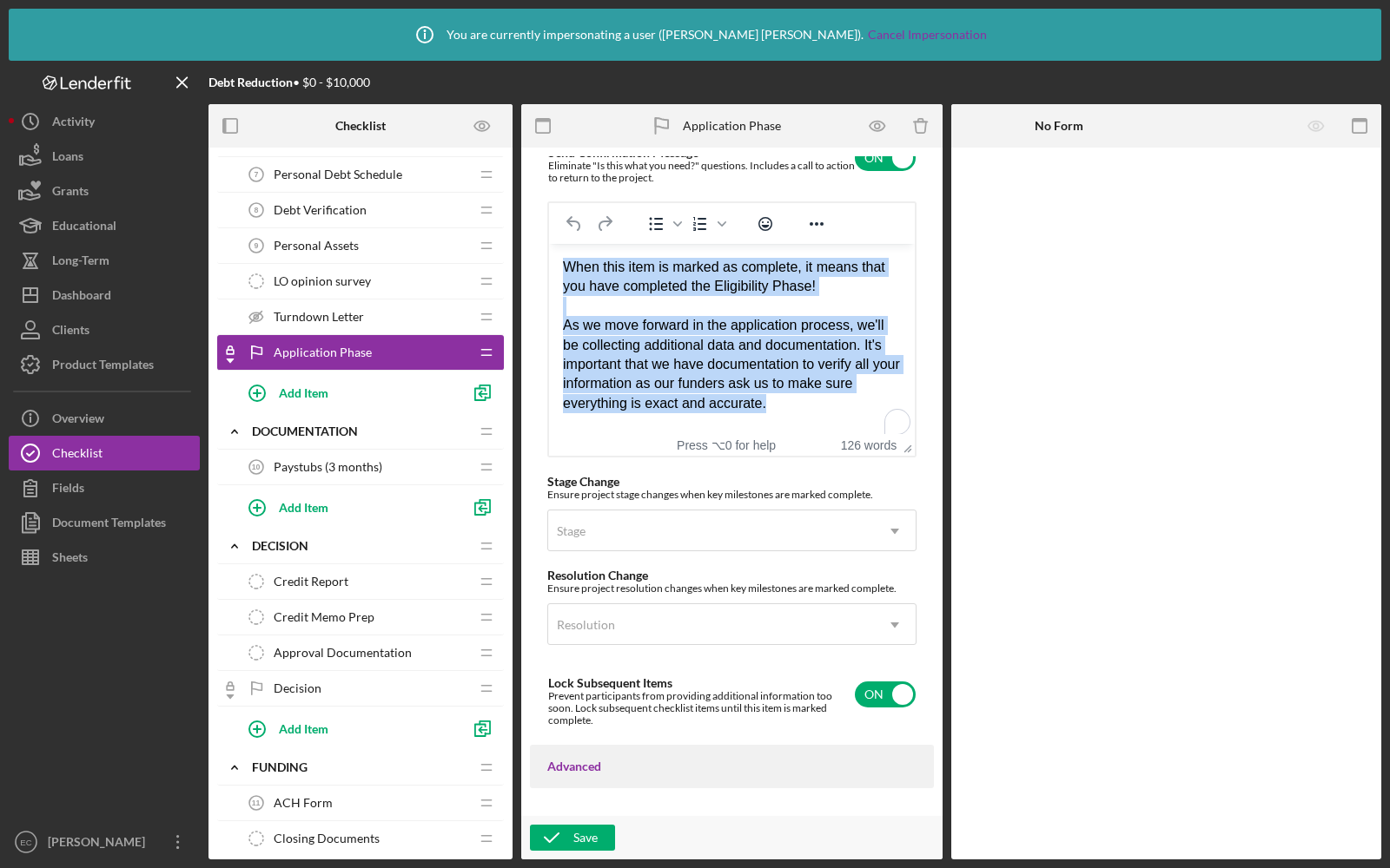
drag, startPoint x: 787, startPoint y: 406, endPoint x: 516, endPoint y: 242, distance: 316.8
click at [549, 244] on html "When this item is marked as complete, it means that you have completed the Elig…" at bounding box center [732, 433] width 366 height 378
paste body "To enrich screen reader interactions, please activate Accessibility in Grammarl…"
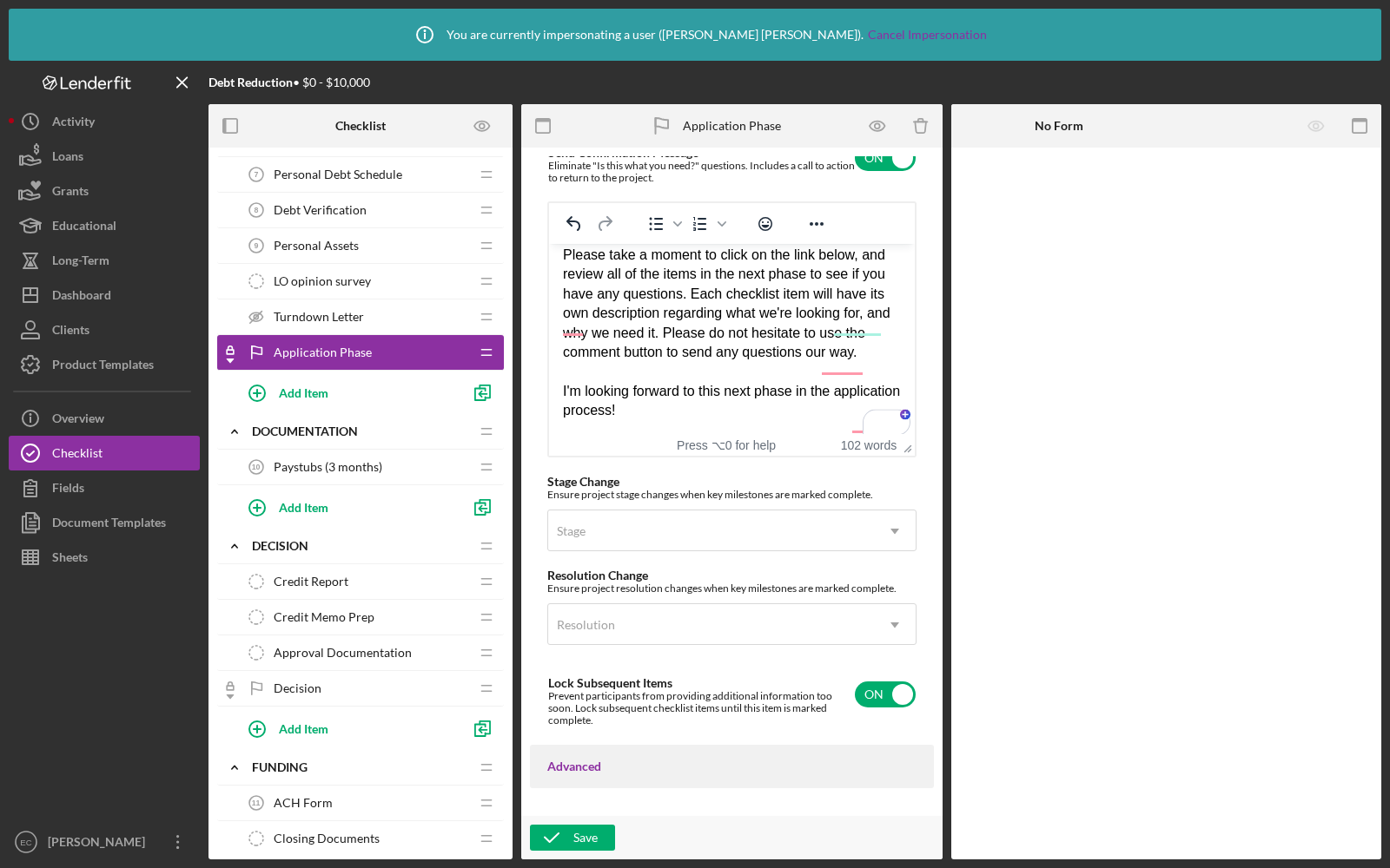
scroll to position [0, 0]
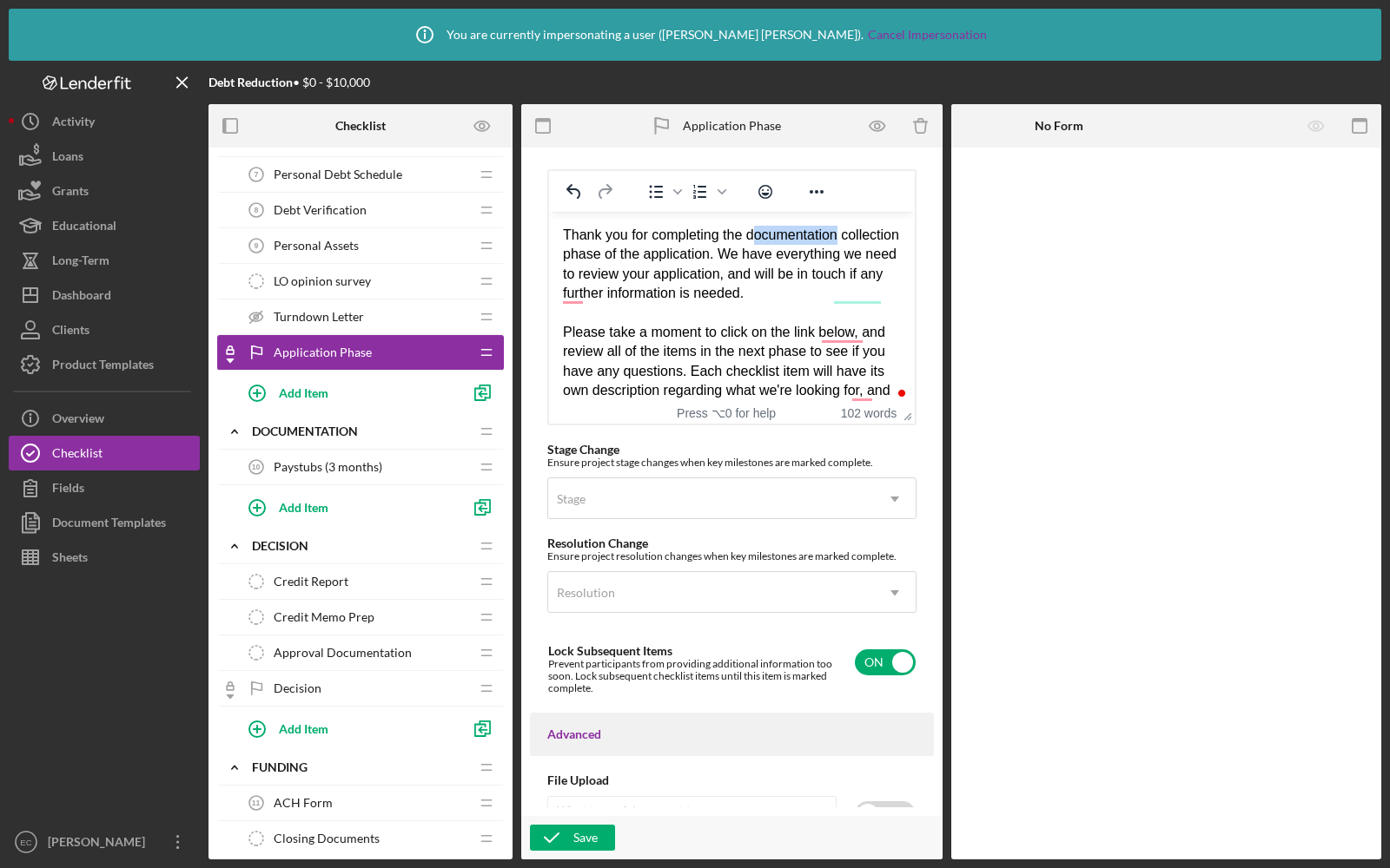
drag, startPoint x: 850, startPoint y: 235, endPoint x: 756, endPoint y: 234, distance: 94.0
click at [756, 234] on div "Thank you for completing the documentation collection phase of the application.…" at bounding box center [732, 264] width 338 height 78
drag, startPoint x: 892, startPoint y: 233, endPoint x: 831, endPoint y: 235, distance: 61.0
click at [831, 235] on div "Thank you for completing the Application collection phase of the application. W…" at bounding box center [732, 264] width 338 height 78
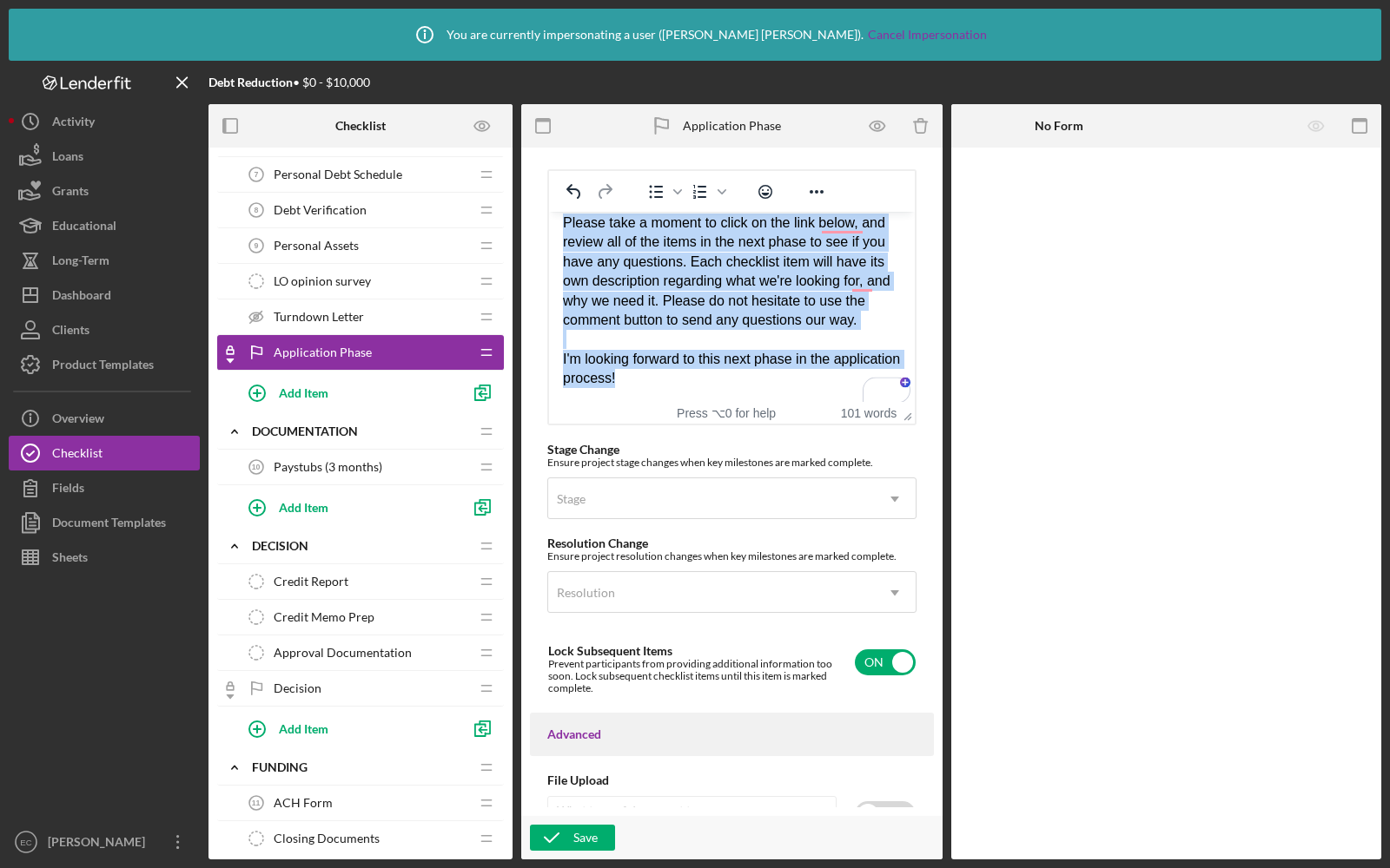
drag, startPoint x: 733, startPoint y: 384, endPoint x: 558, endPoint y: 230, distance: 233.1
click at [558, 230] on html "Thank you for completing the Application phase of the application. We have ever…" at bounding box center [732, 252] width 366 height 299
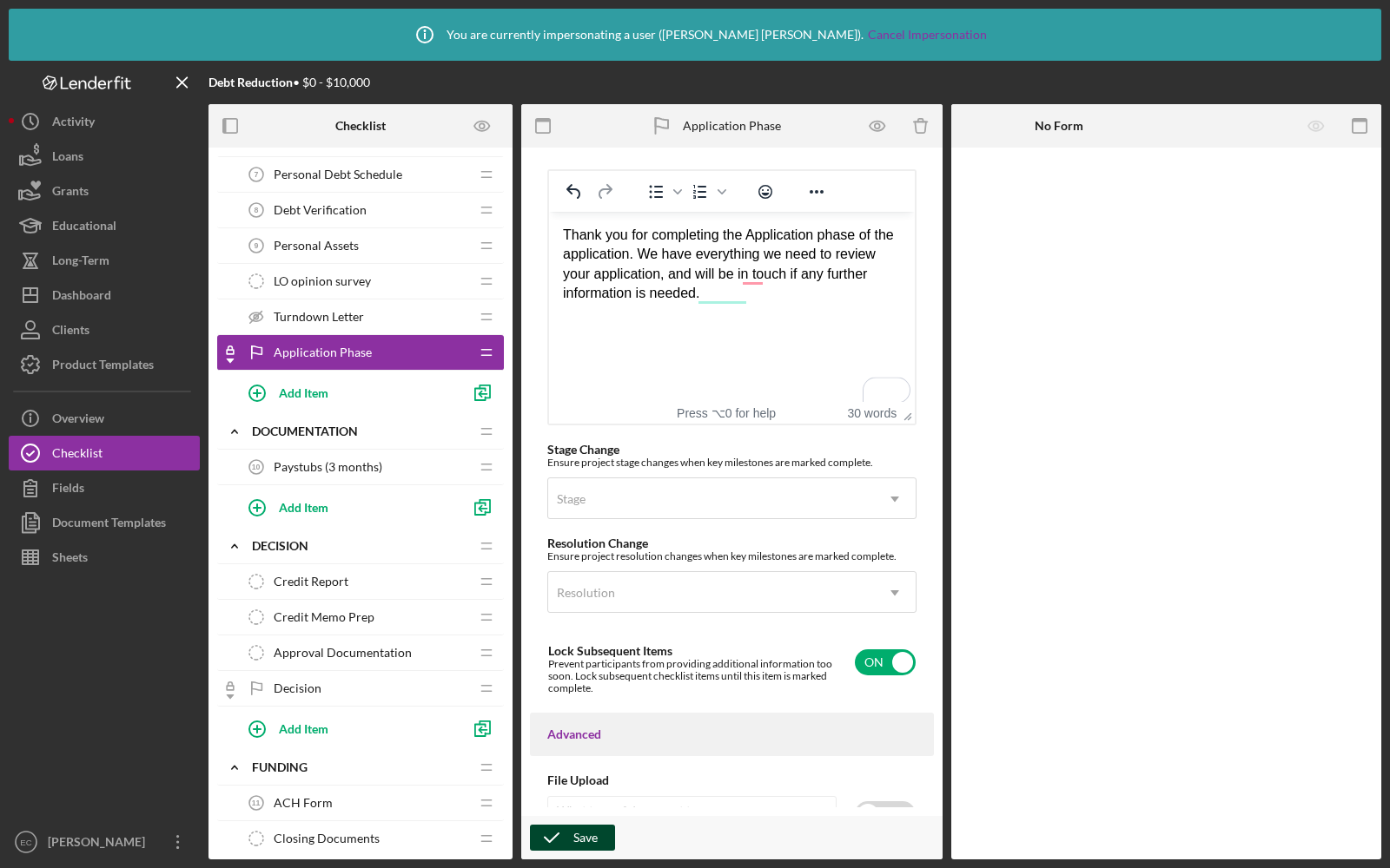
click at [554, 834] on icon "button" at bounding box center [551, 838] width 44 height 44
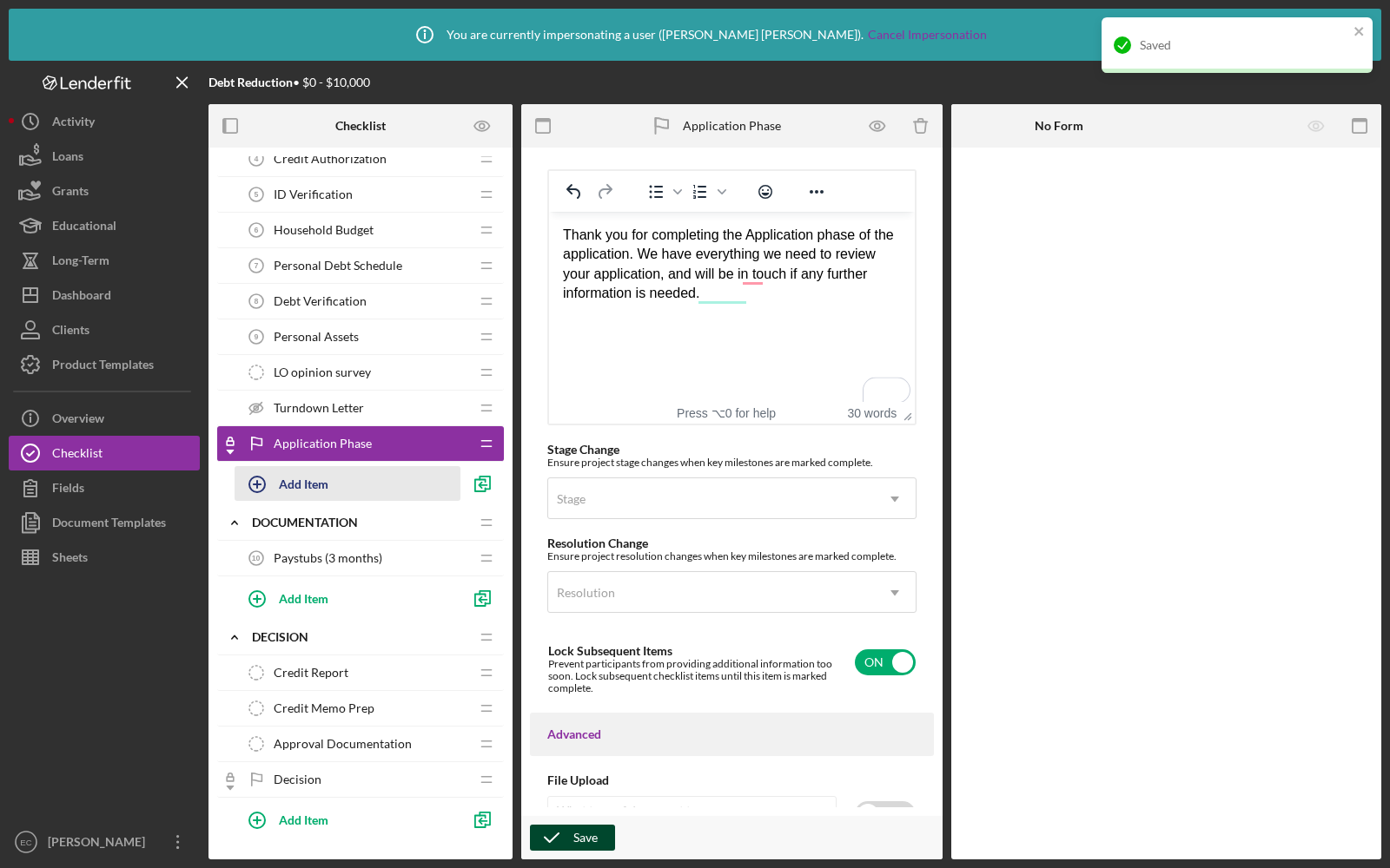
click at [259, 485] on icon "button" at bounding box center [257, 485] width 44 height 44
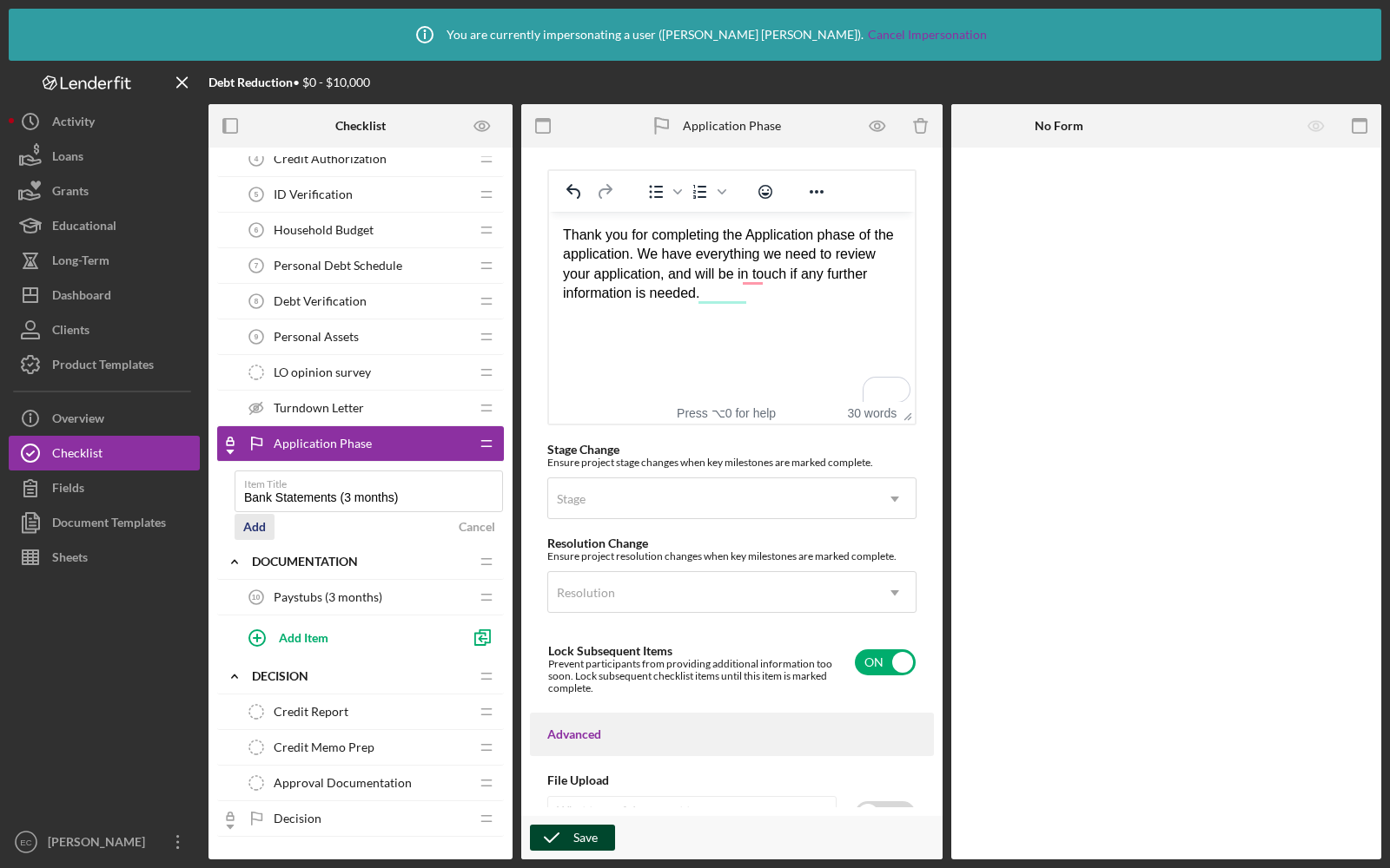
type input "Bank Statements (3 months)"
click at [252, 518] on div "Add" at bounding box center [255, 527] width 23 height 26
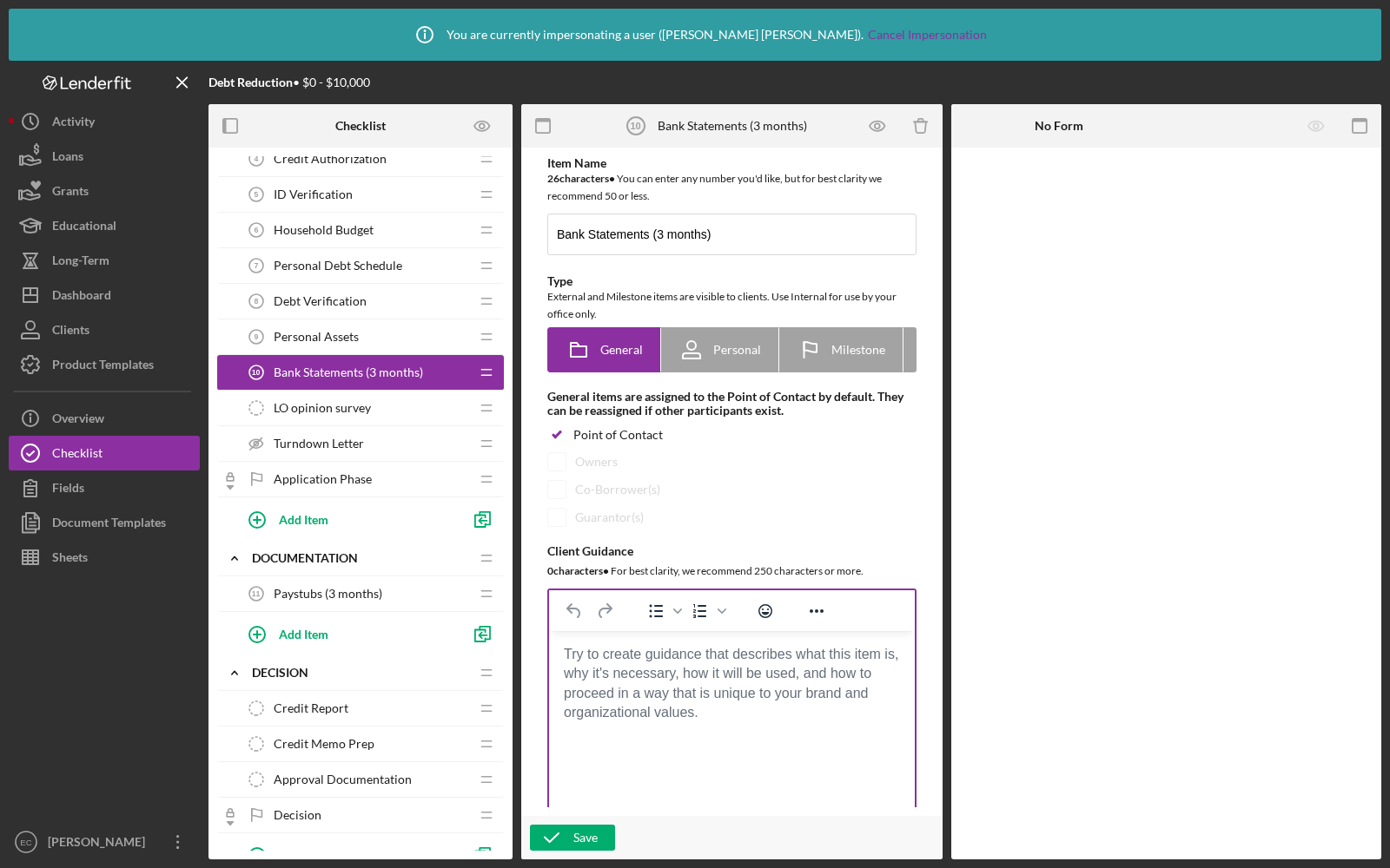
click at [670, 664] on body "Rich Text Area. Press ALT-0 for help." at bounding box center [732, 654] width 338 height 19
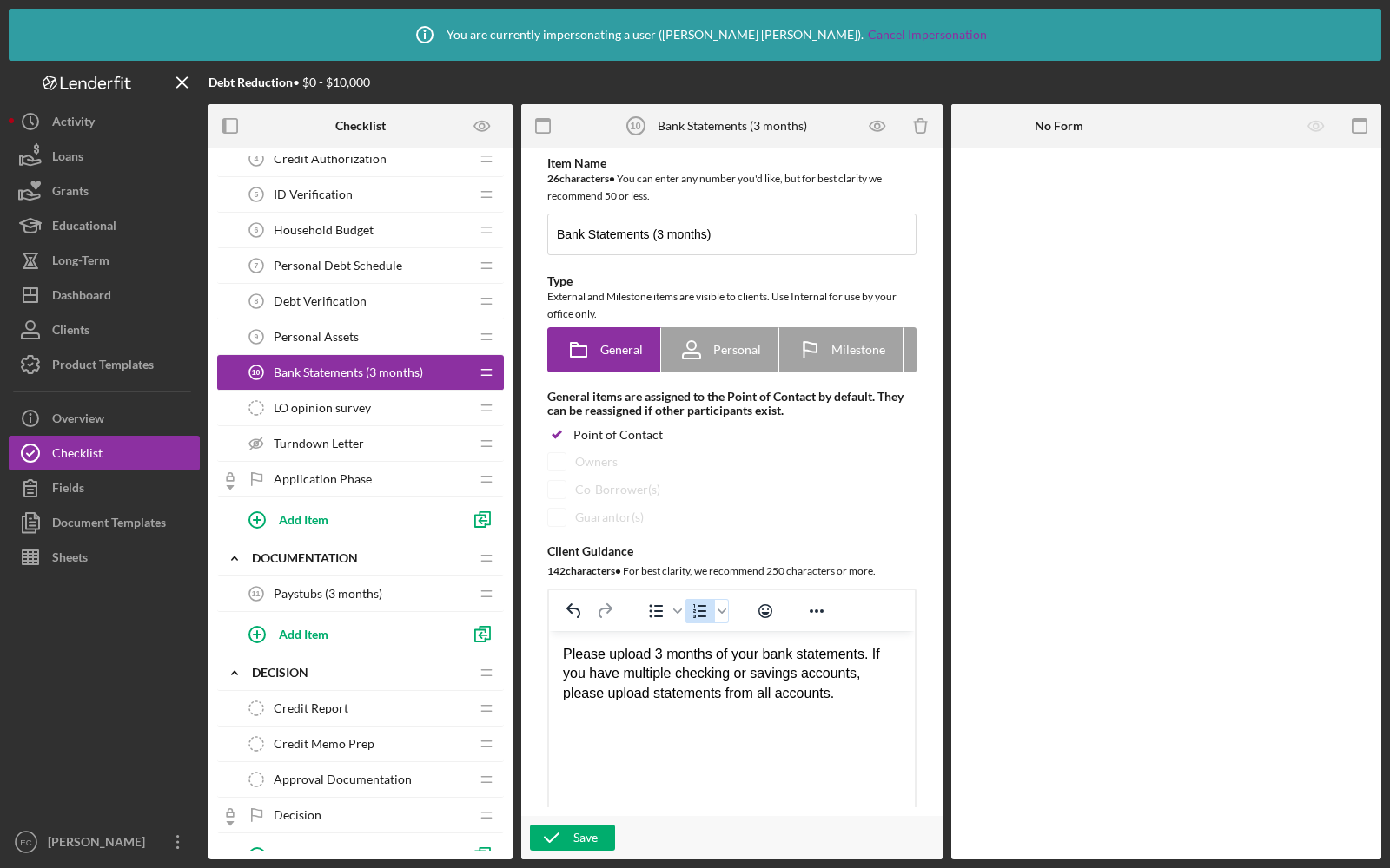
scroll to position [516, 0]
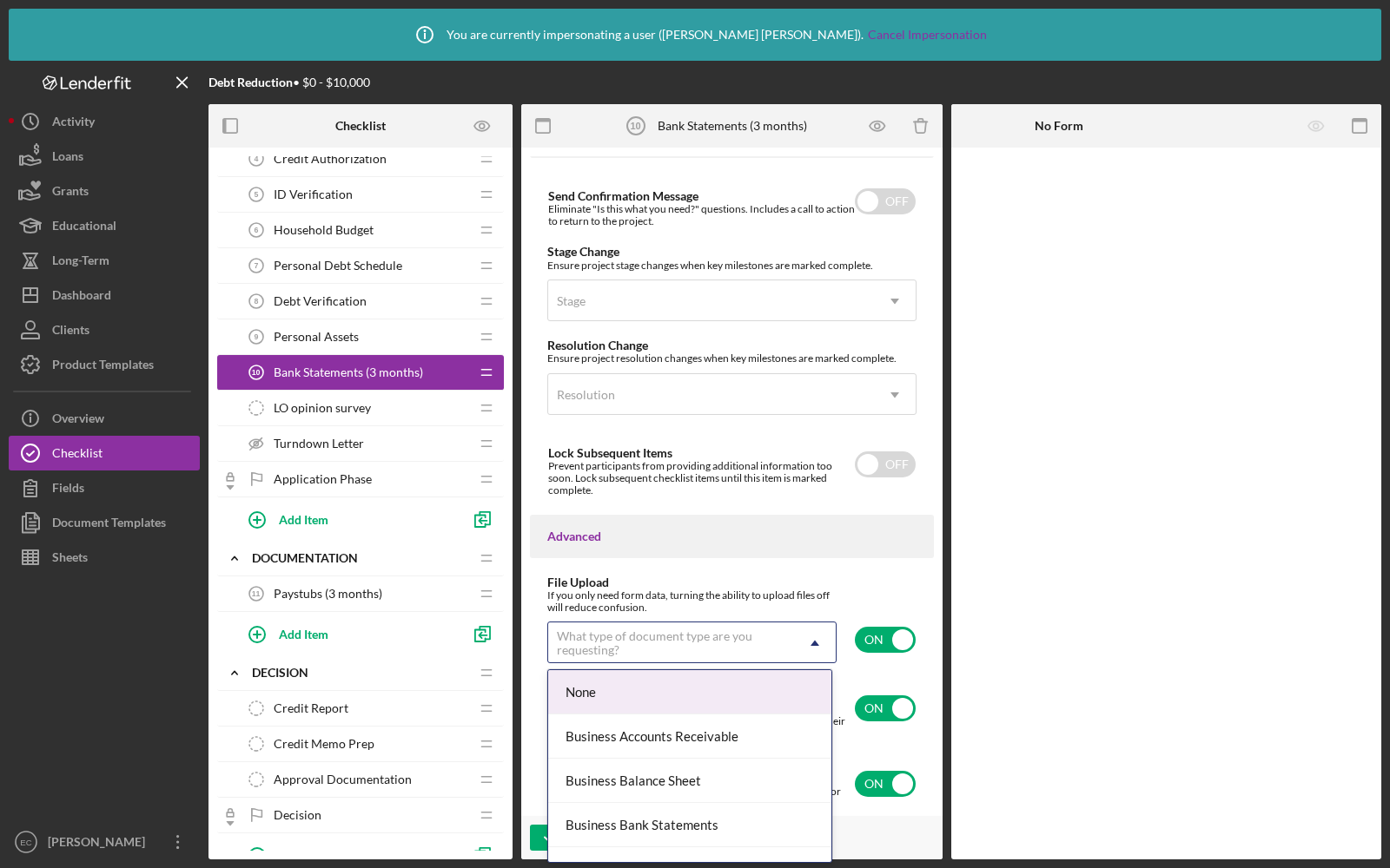
click at [683, 636] on div "What type of document type are you requesting?" at bounding box center [670, 643] width 228 height 28
type input "person"
click at [706, 682] on div "Personal Bank Statements" at bounding box center [690, 692] width 284 height 45
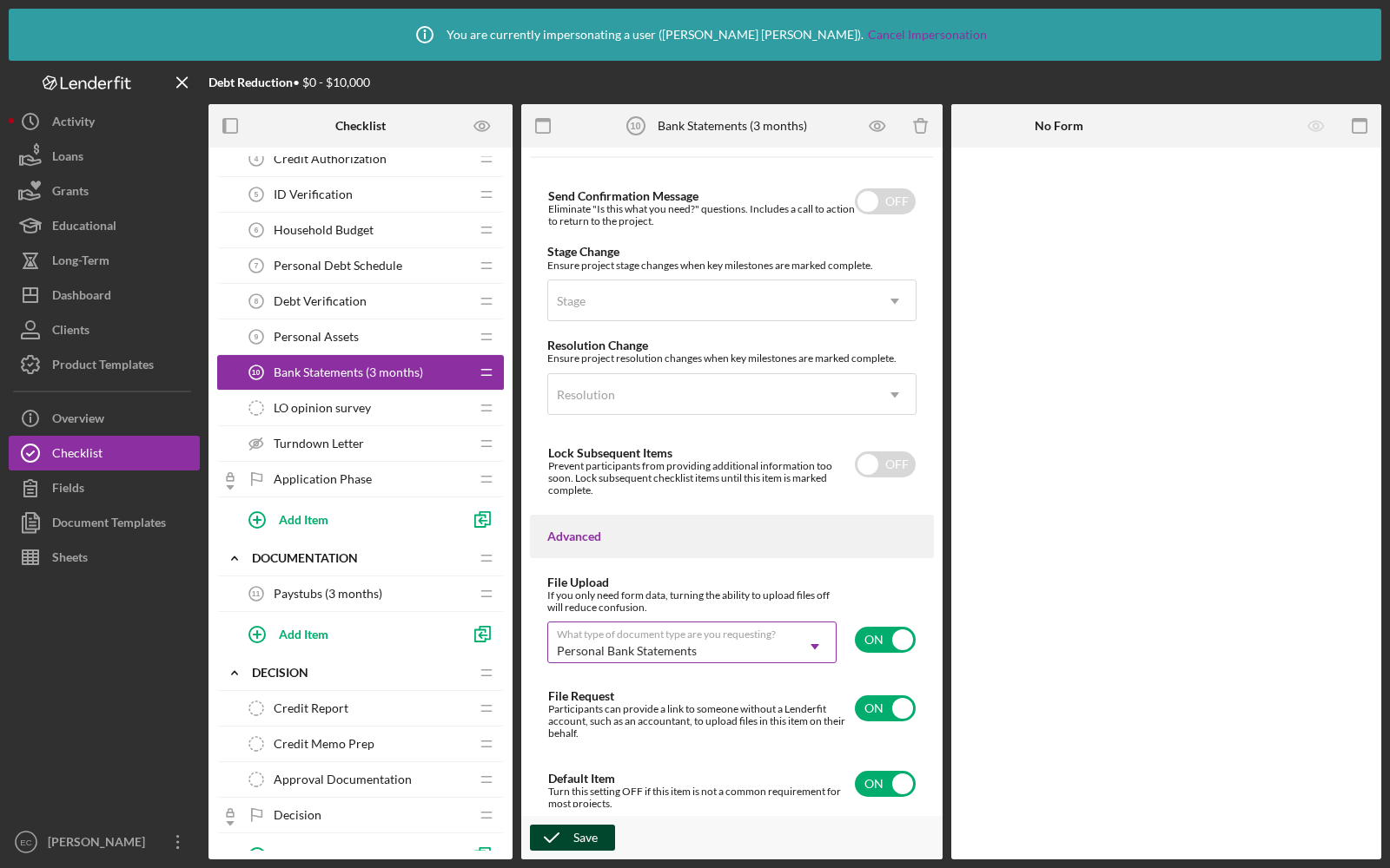
click at [587, 828] on div "Save" at bounding box center [586, 838] width 25 height 26
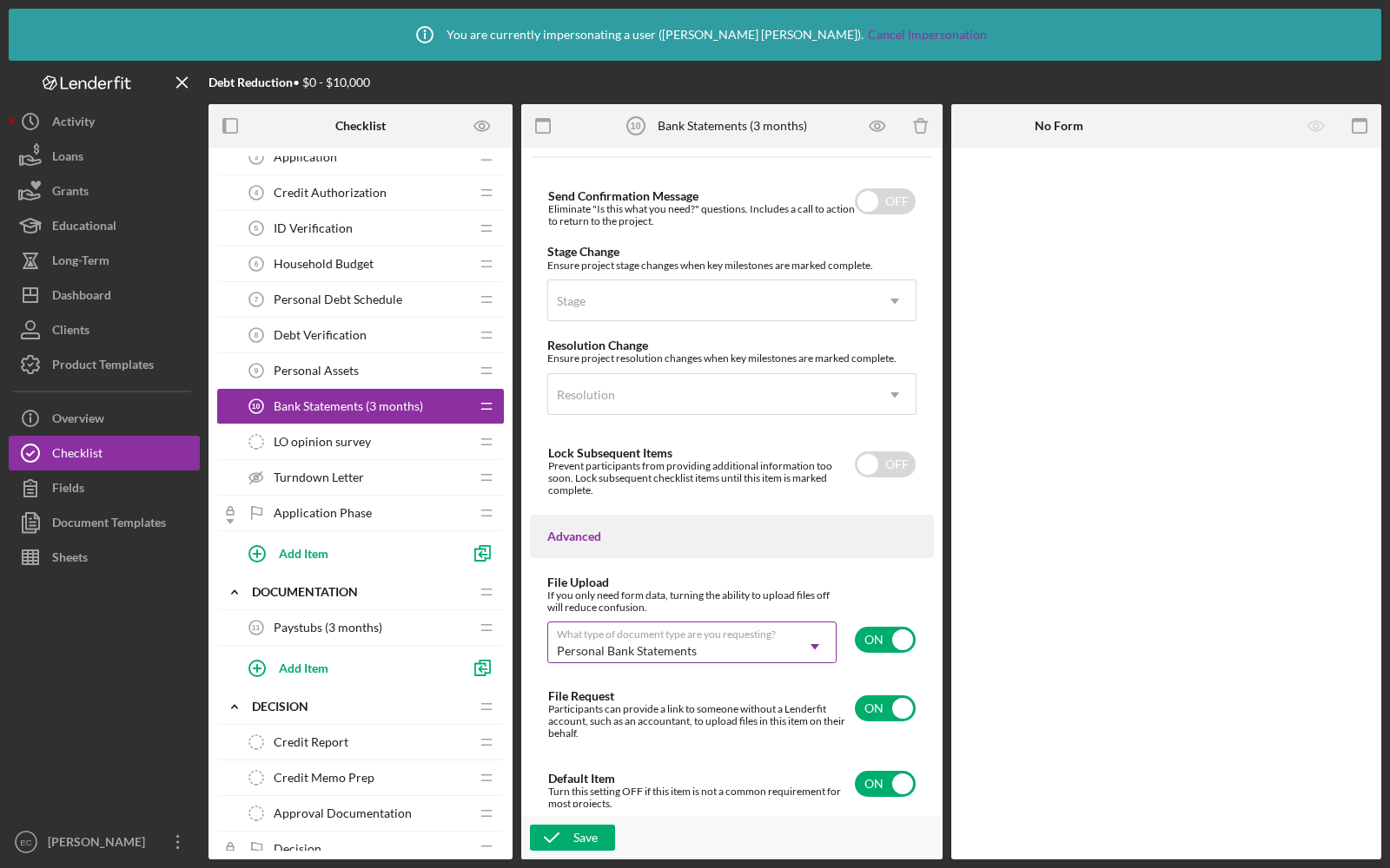
scroll to position [142, 0]
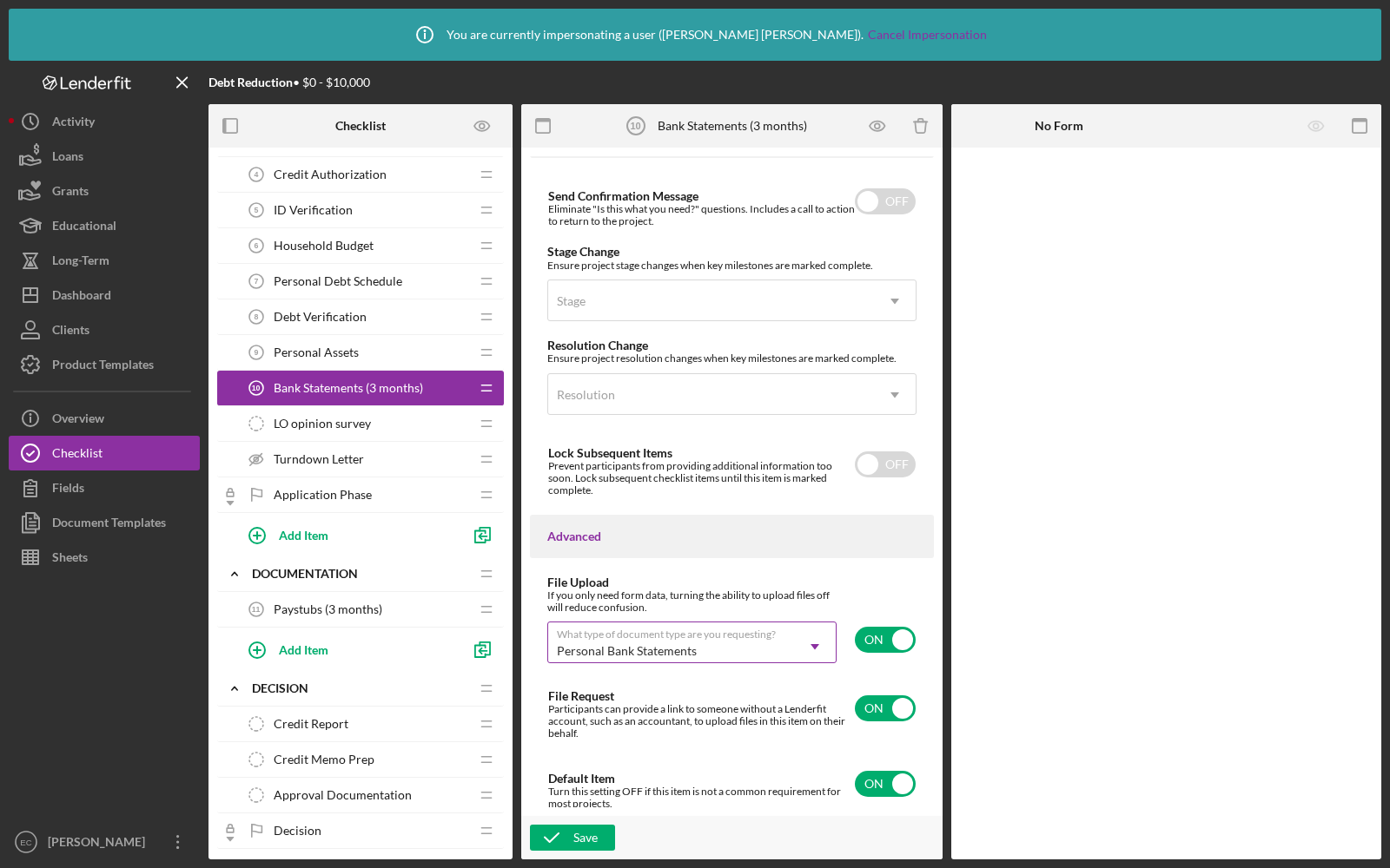
click at [356, 410] on div "LO opinion survey LO opinion survey" at bounding box center [354, 424] width 230 height 35
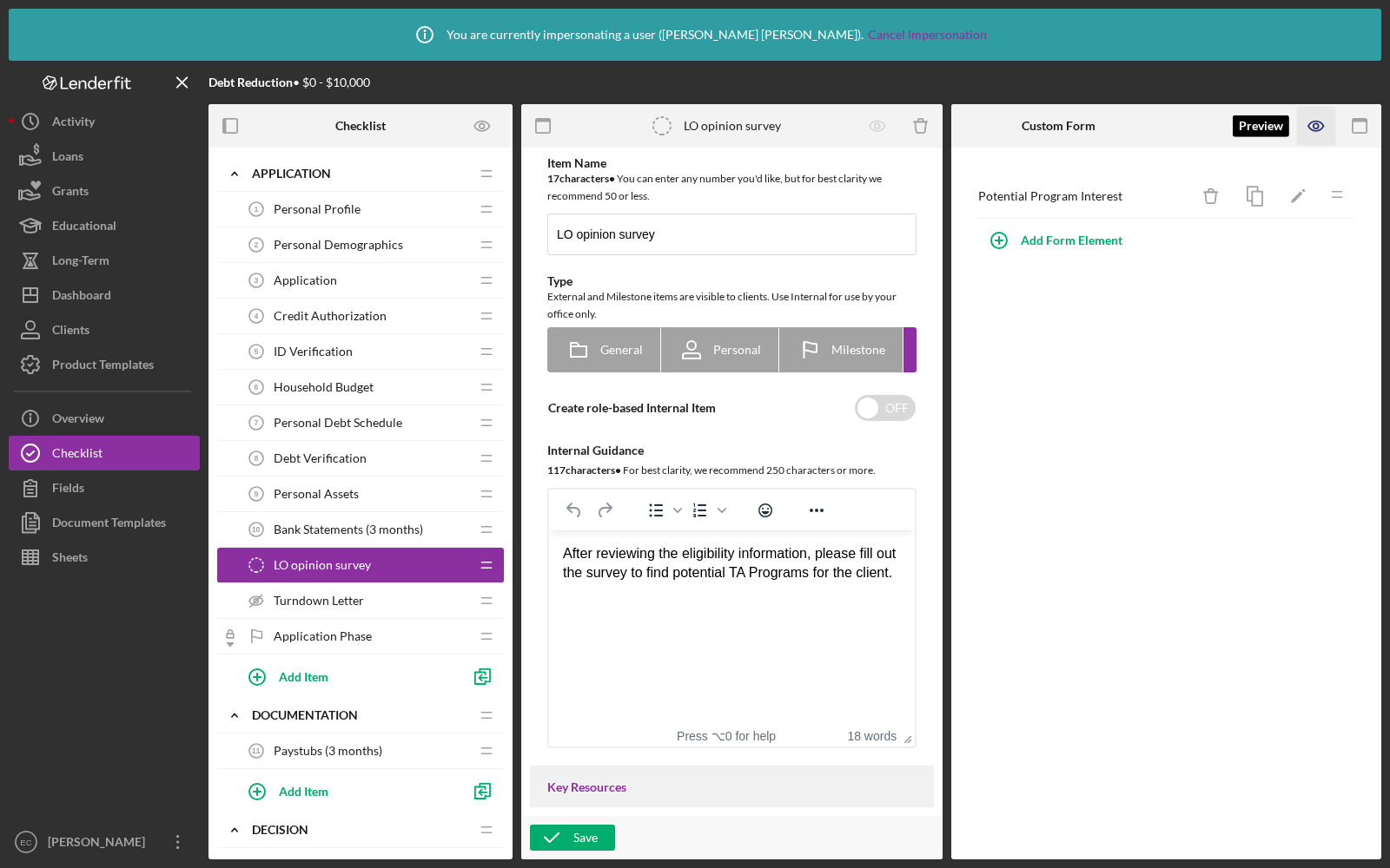
click at [1310, 128] on icon "button" at bounding box center [1316, 126] width 39 height 39
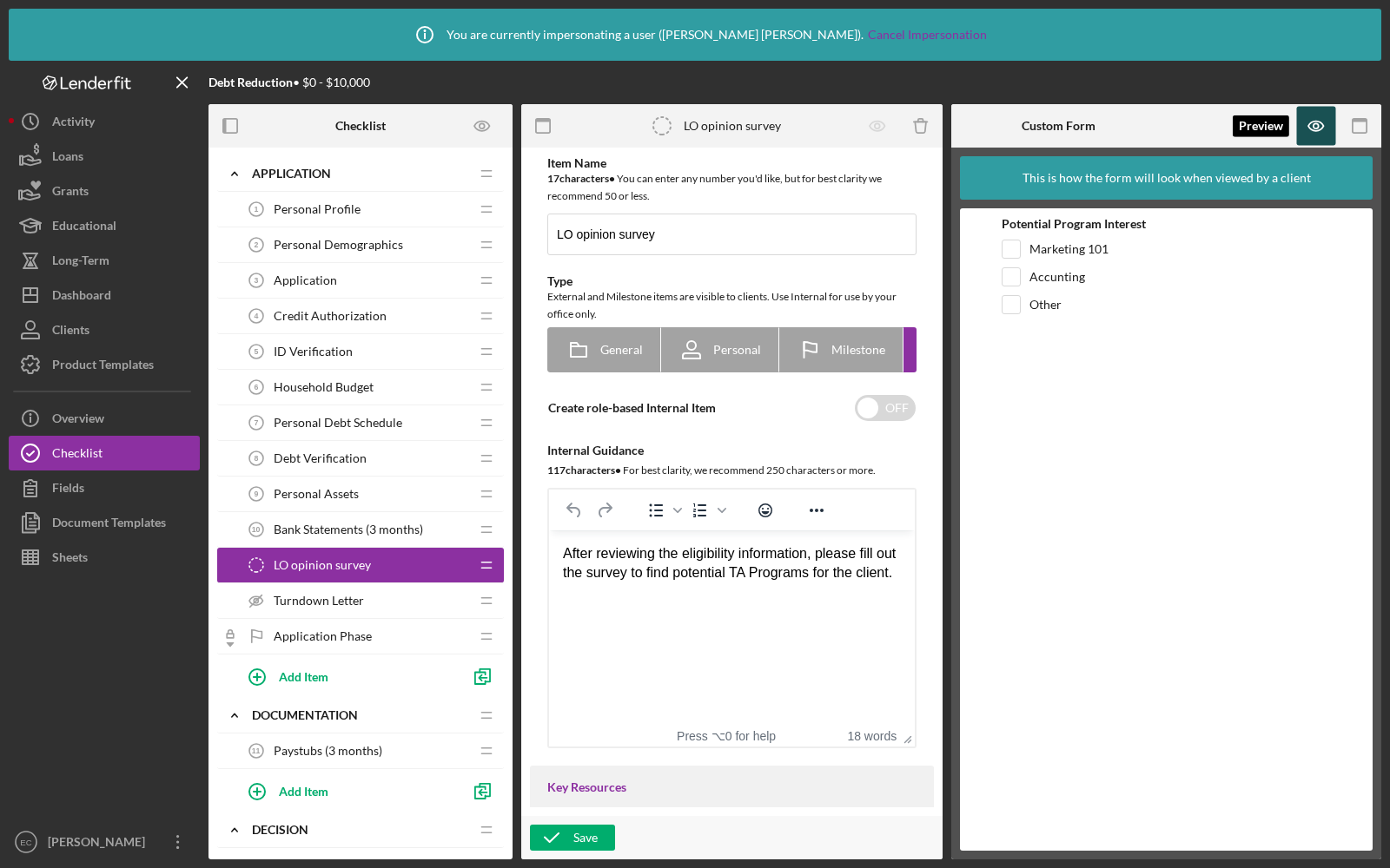
click at [1310, 130] on icon "button" at bounding box center [1316, 126] width 39 height 39
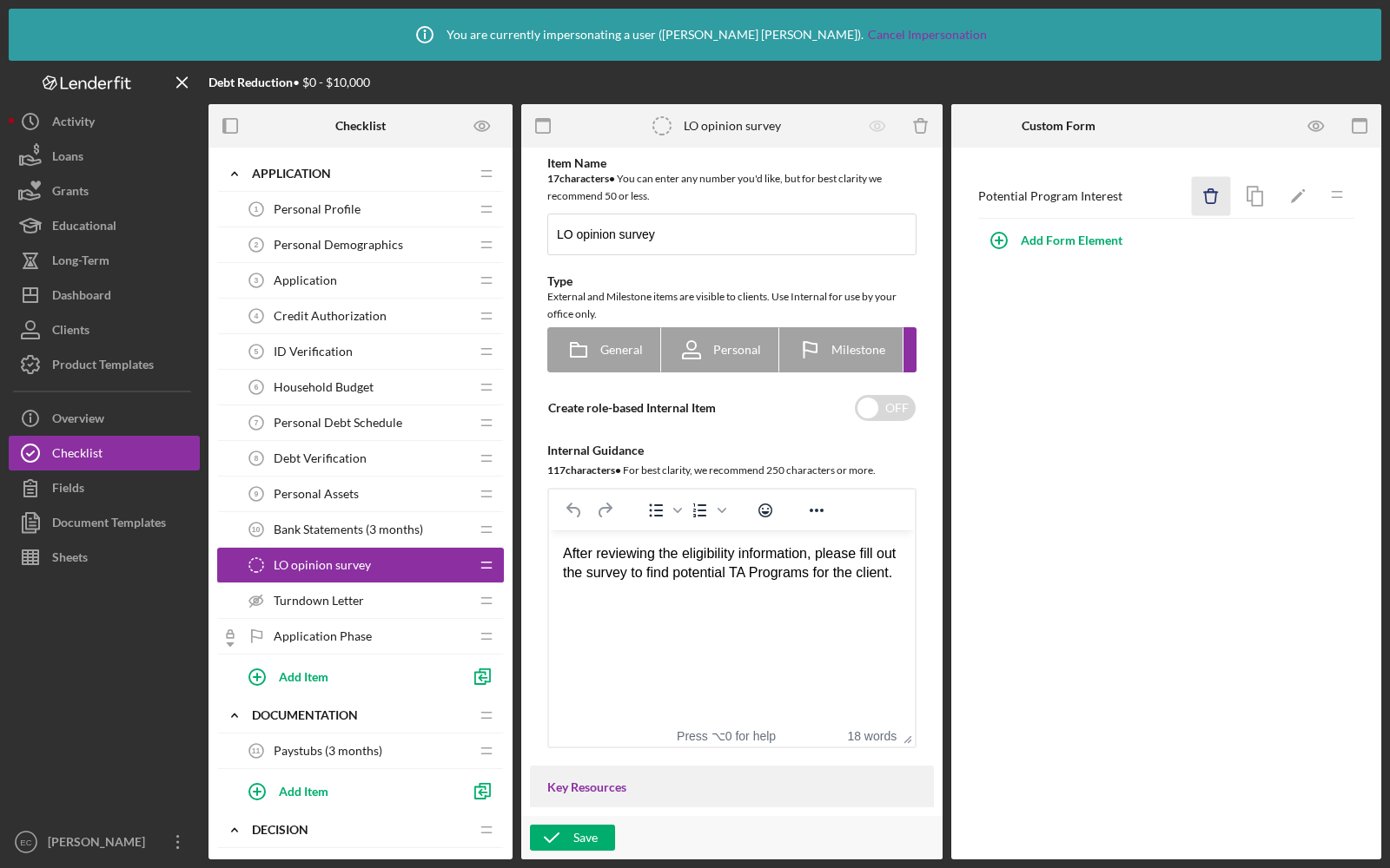
click at [1211, 205] on icon "Icon/Delete" at bounding box center [1211, 196] width 39 height 39
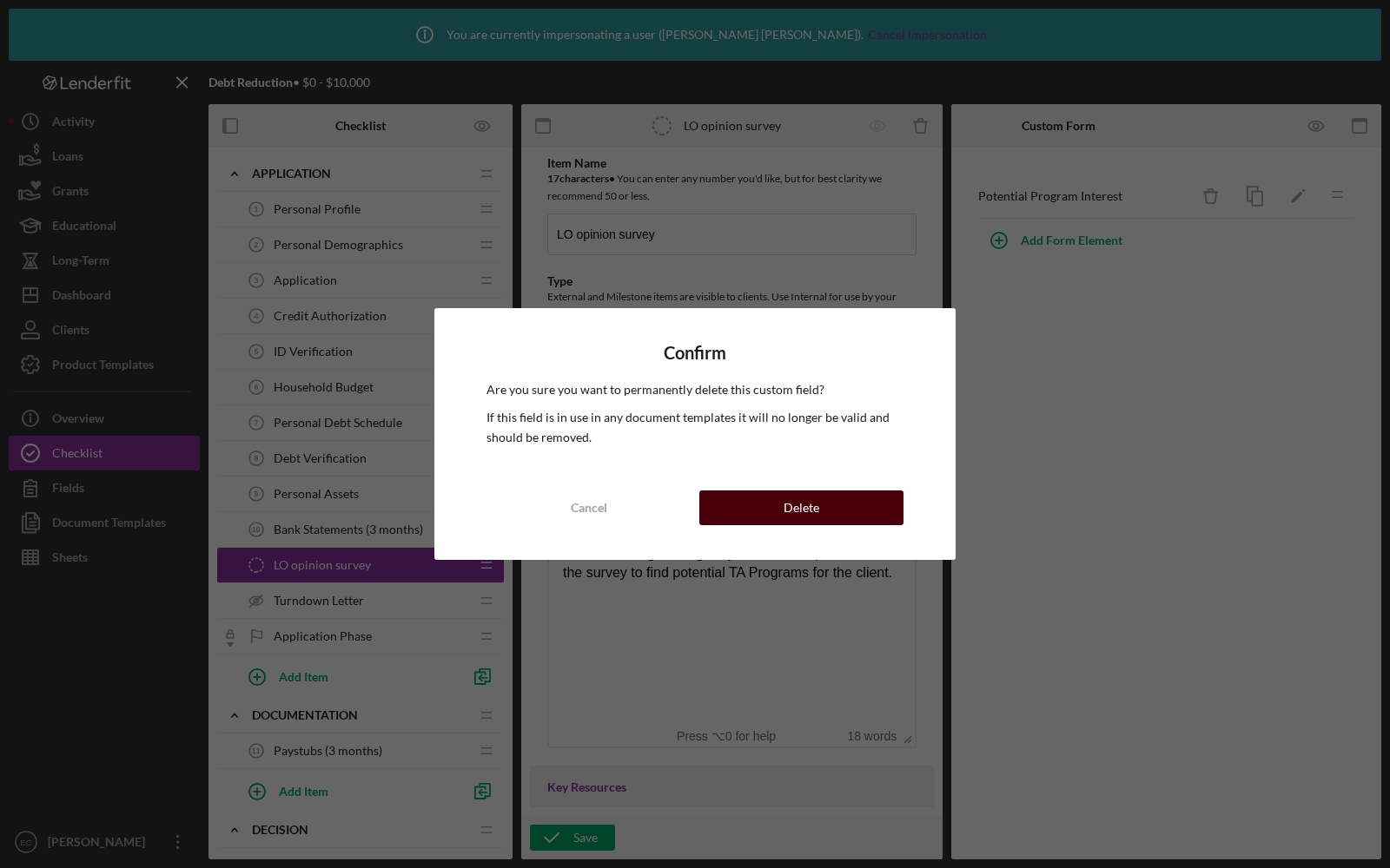
click at [835, 501] on button "Delete" at bounding box center [801, 508] width 204 height 35
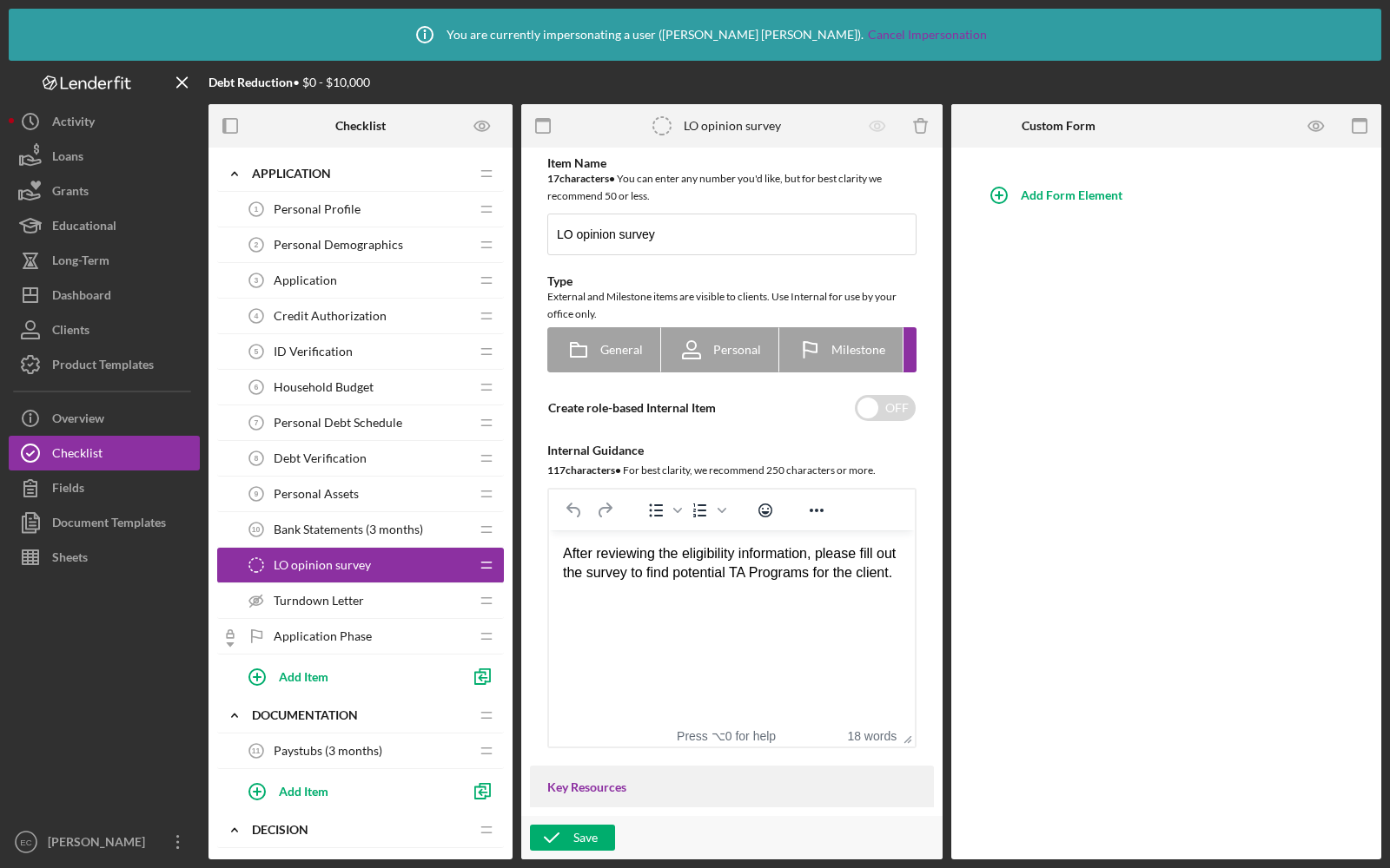
click at [923, 132] on icon "Icon/Delete" at bounding box center [921, 126] width 39 height 39
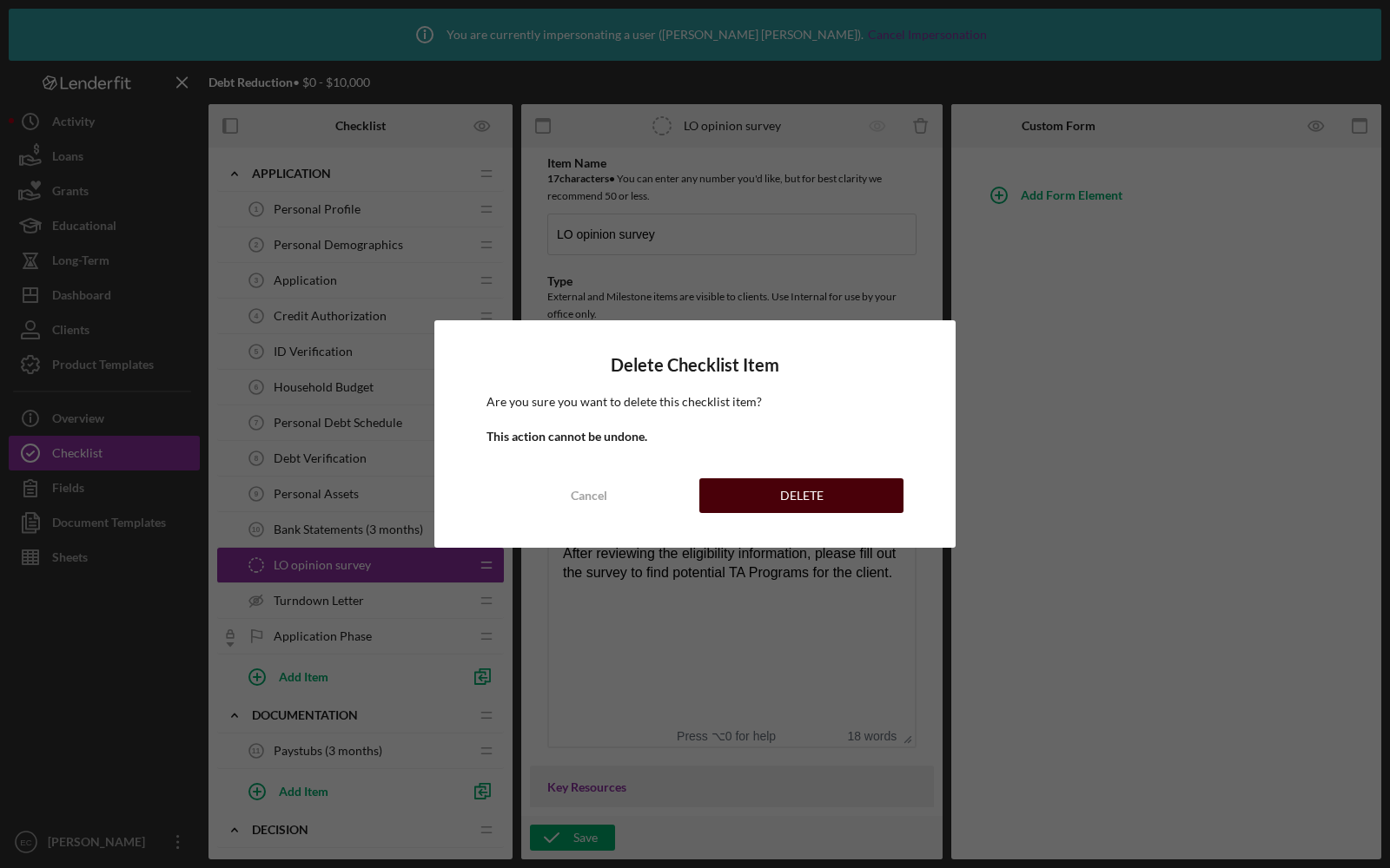
click at [759, 489] on button "DELETE" at bounding box center [801, 496] width 204 height 35
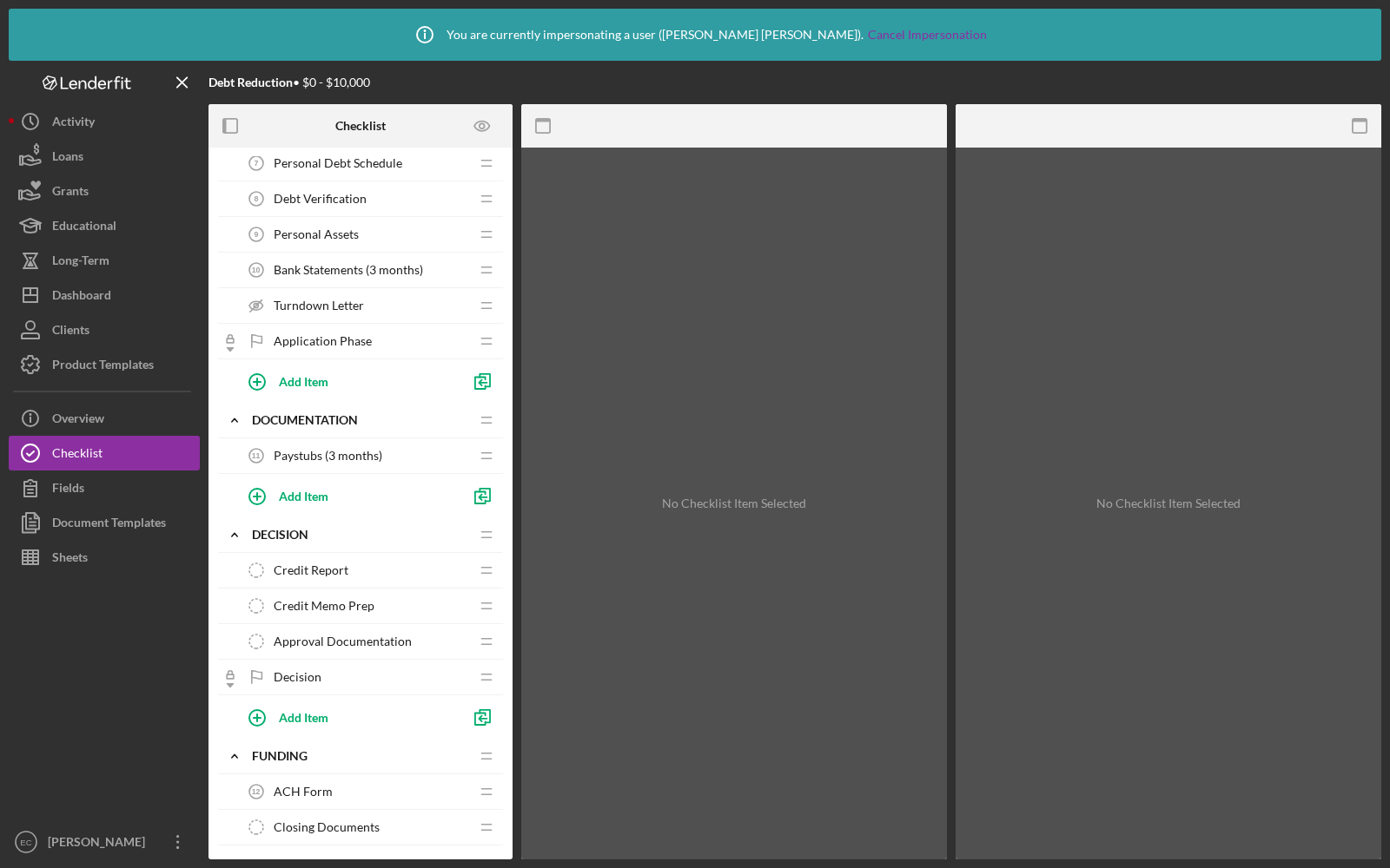
scroll to position [187, 0]
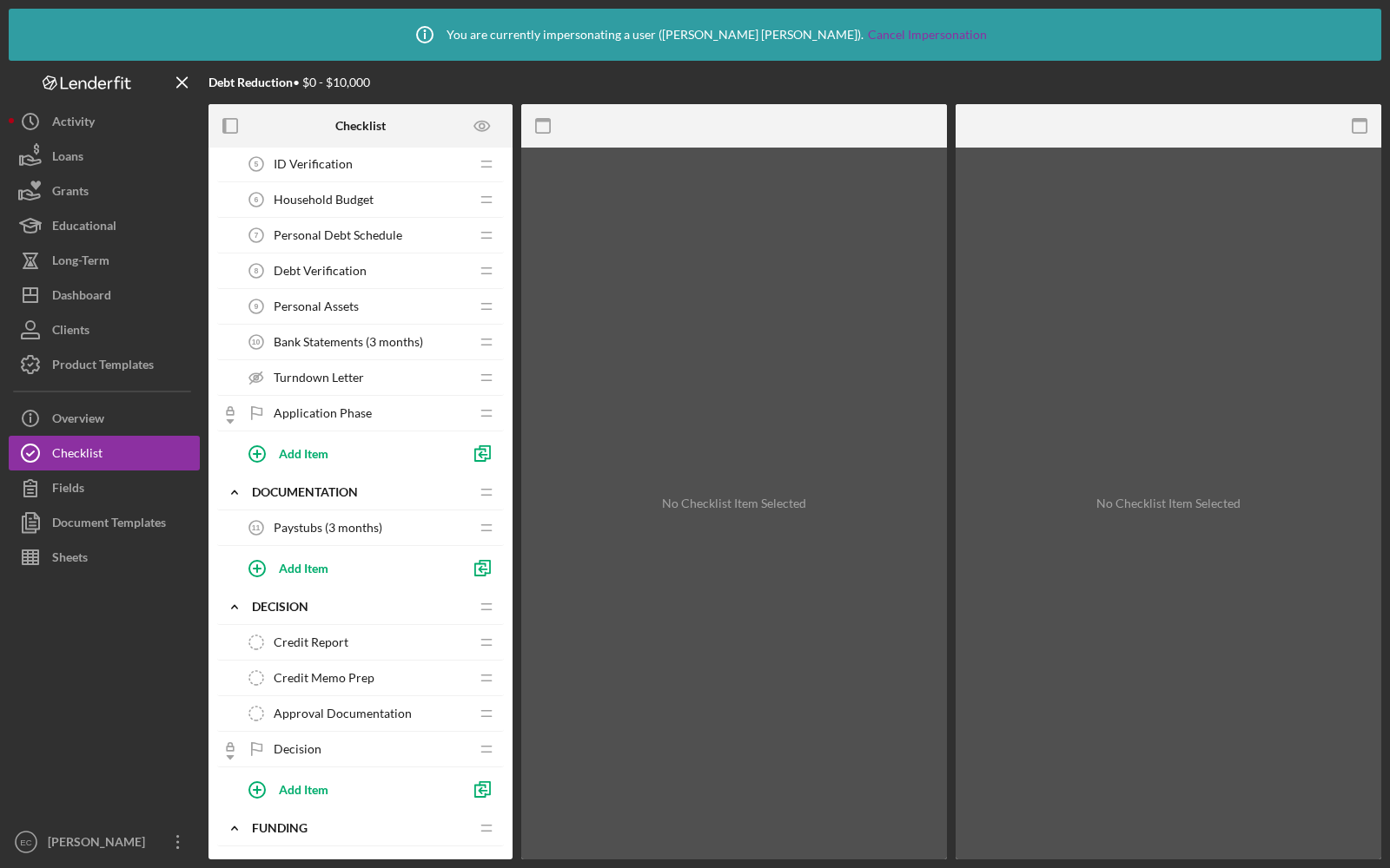
click at [331, 374] on span "Turndown Letter" at bounding box center [319, 378] width 90 height 14
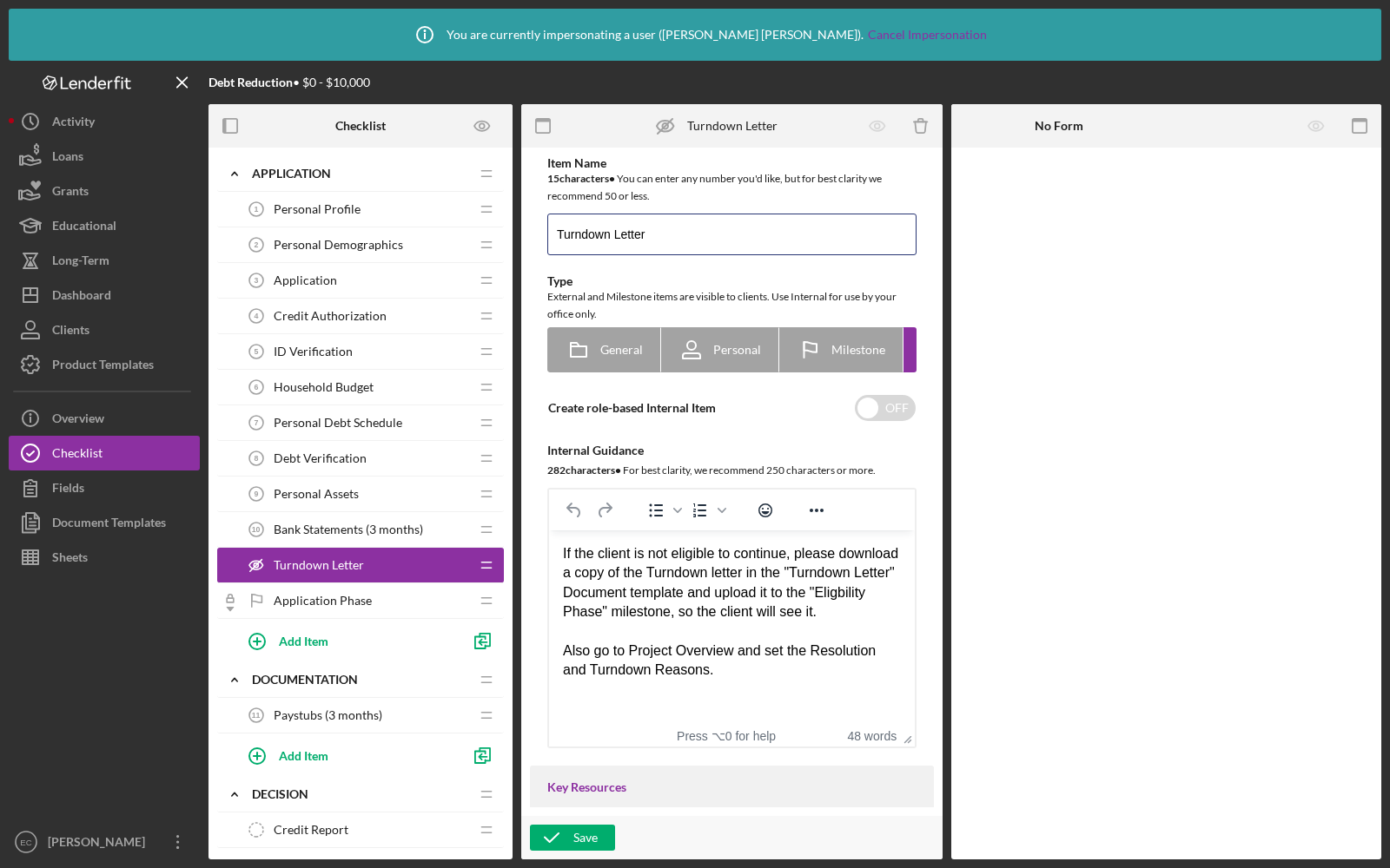
drag, startPoint x: 612, startPoint y: 237, endPoint x: 526, endPoint y: 236, distance: 86.0
click at [526, 237] on div "Item Name 15 character s • You can enter any number you'd like, but for best cl…" at bounding box center [731, 504] width 421 height 712
type input "Turndown Letter"
click at [543, 828] on icon "button" at bounding box center [551, 838] width 44 height 44
click at [349, 231] on div "Personal Demographics 2 Personal Demographics" at bounding box center [354, 245] width 230 height 35
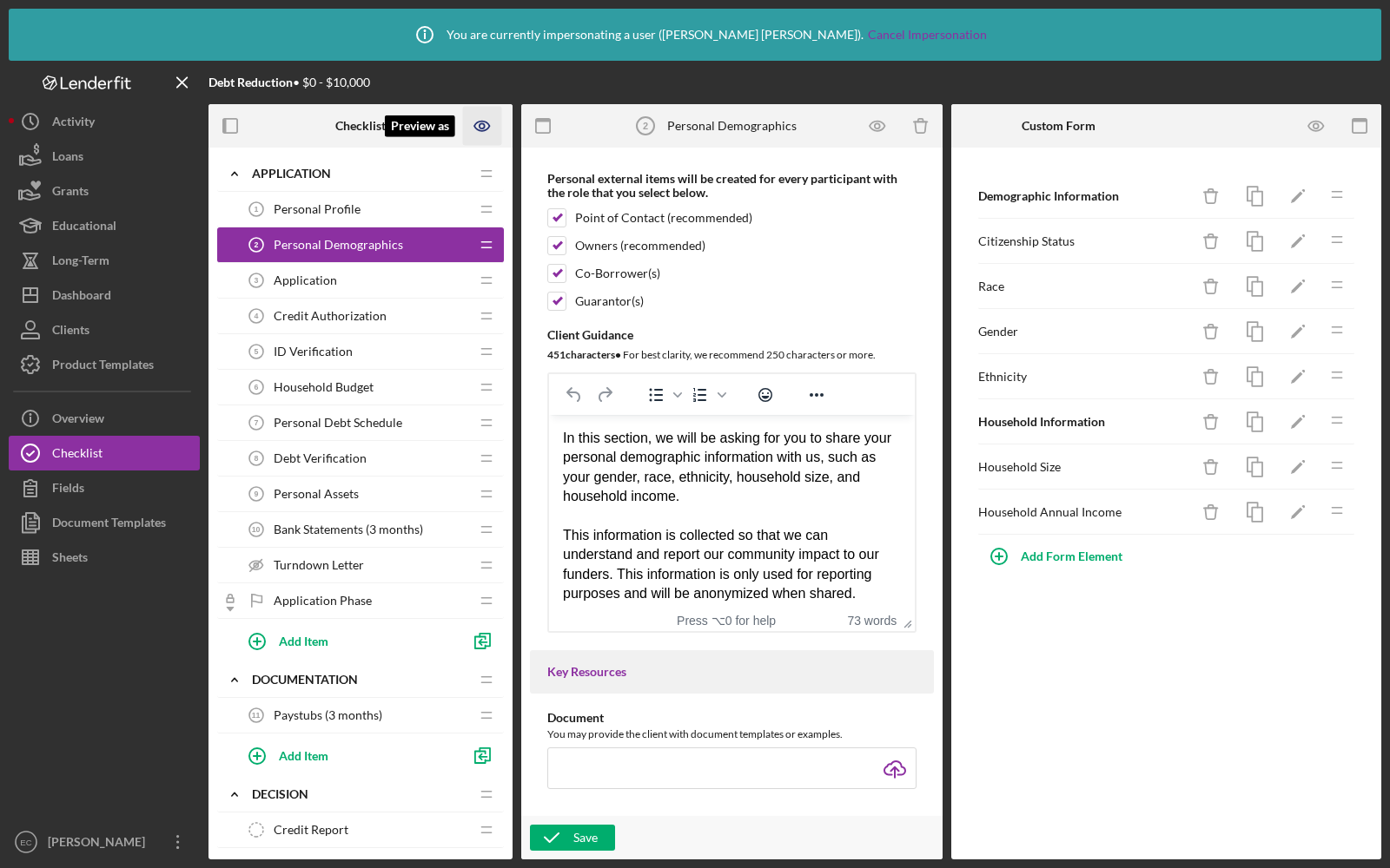
click at [485, 124] on icon "Preview as" at bounding box center [482, 126] width 39 height 39
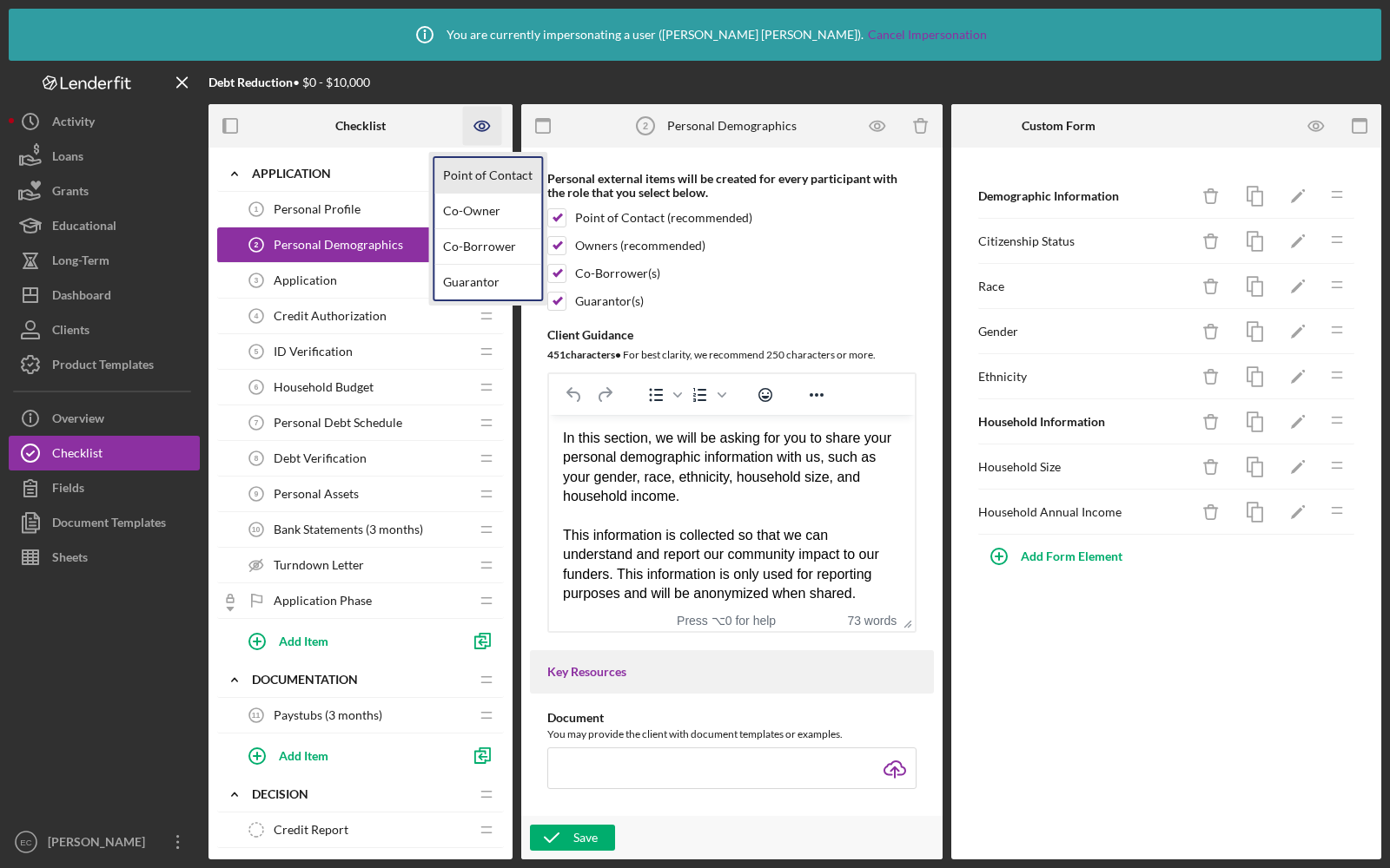
click at [470, 158] on link "Point of Contact" at bounding box center [488, 176] width 107 height 36
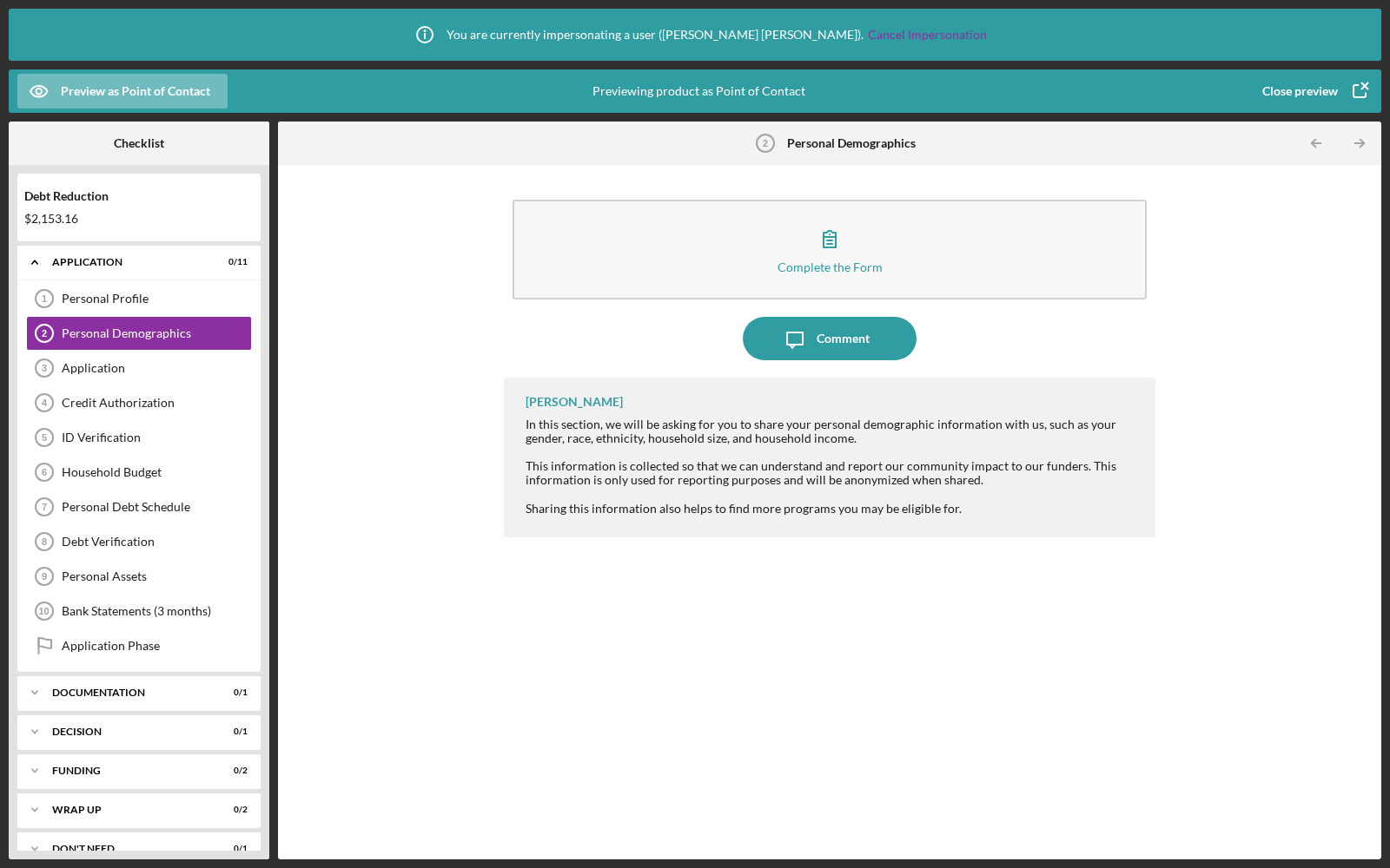
drag, startPoint x: 959, startPoint y: 509, endPoint x: 518, endPoint y: 400, distance: 454.3
click at [518, 400] on div "[PERSON_NAME] In this section, we will be asking for you to share your personal…" at bounding box center [830, 458] width 651 height 160
click at [790, 472] on div "This information is collected so that we can understand and report our communit…" at bounding box center [832, 473] width 613 height 28
drag, startPoint x: 956, startPoint y: 504, endPoint x: 511, endPoint y: 409, distance: 455.0
click at [511, 410] on div "[PERSON_NAME] In this section, we will be asking for you to share your personal…" at bounding box center [830, 458] width 651 height 160
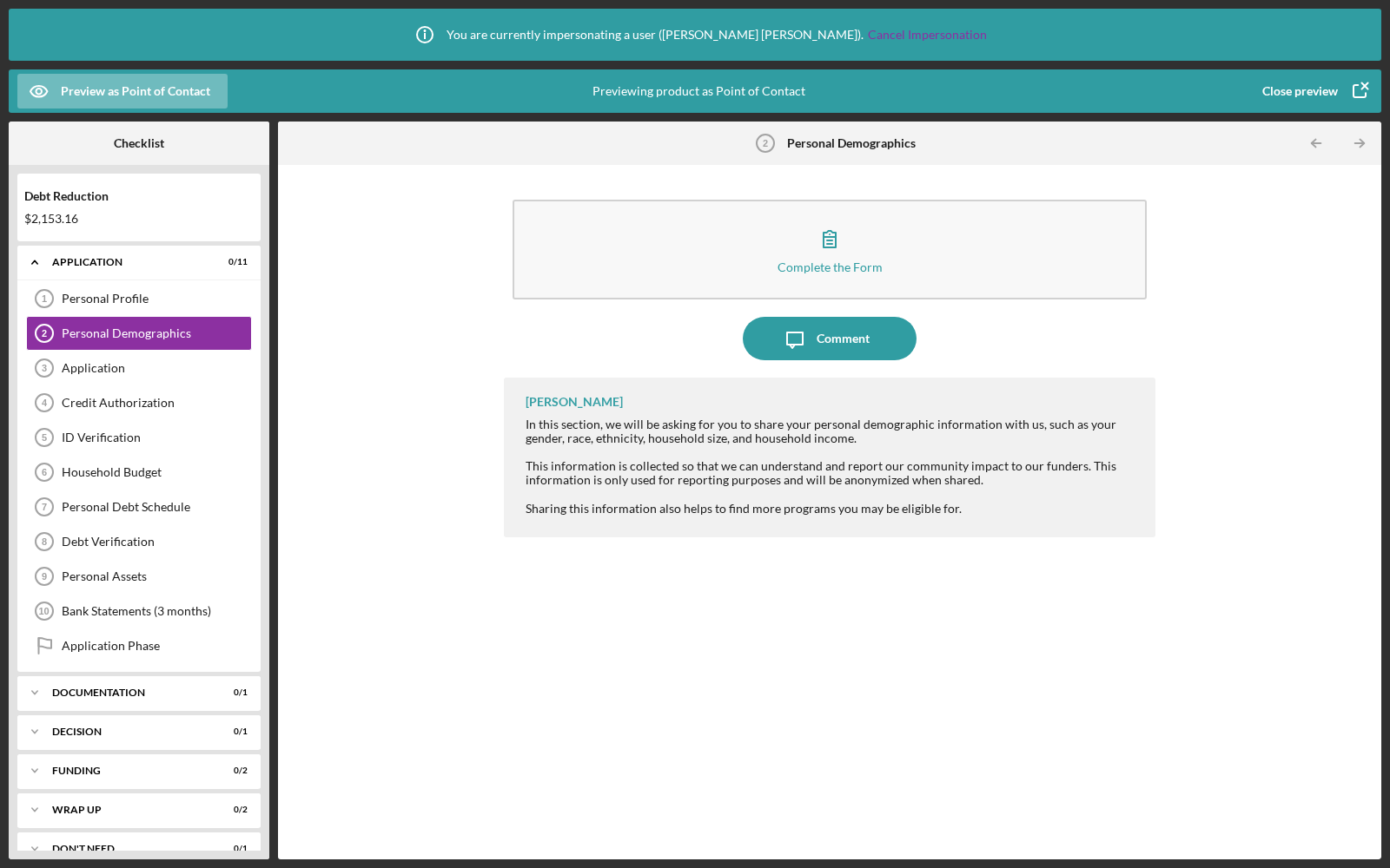
click at [720, 467] on div "This information is collected so that we can understand and report our communit…" at bounding box center [832, 473] width 613 height 28
click at [150, 296] on div "Personal Profile" at bounding box center [156, 298] width 189 height 14
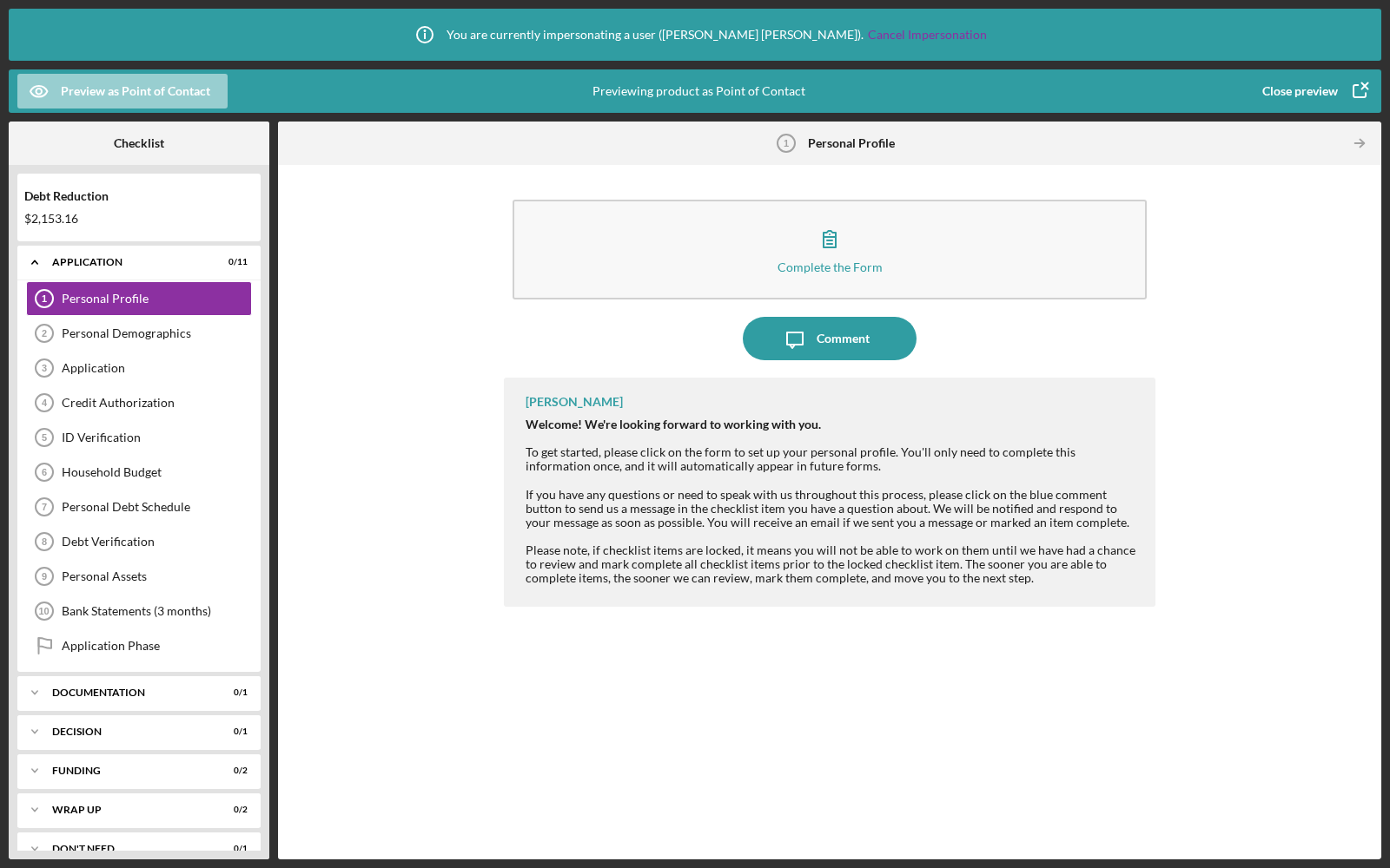
click at [165, 86] on div "Preview as Point of Contact" at bounding box center [135, 91] width 150 height 35
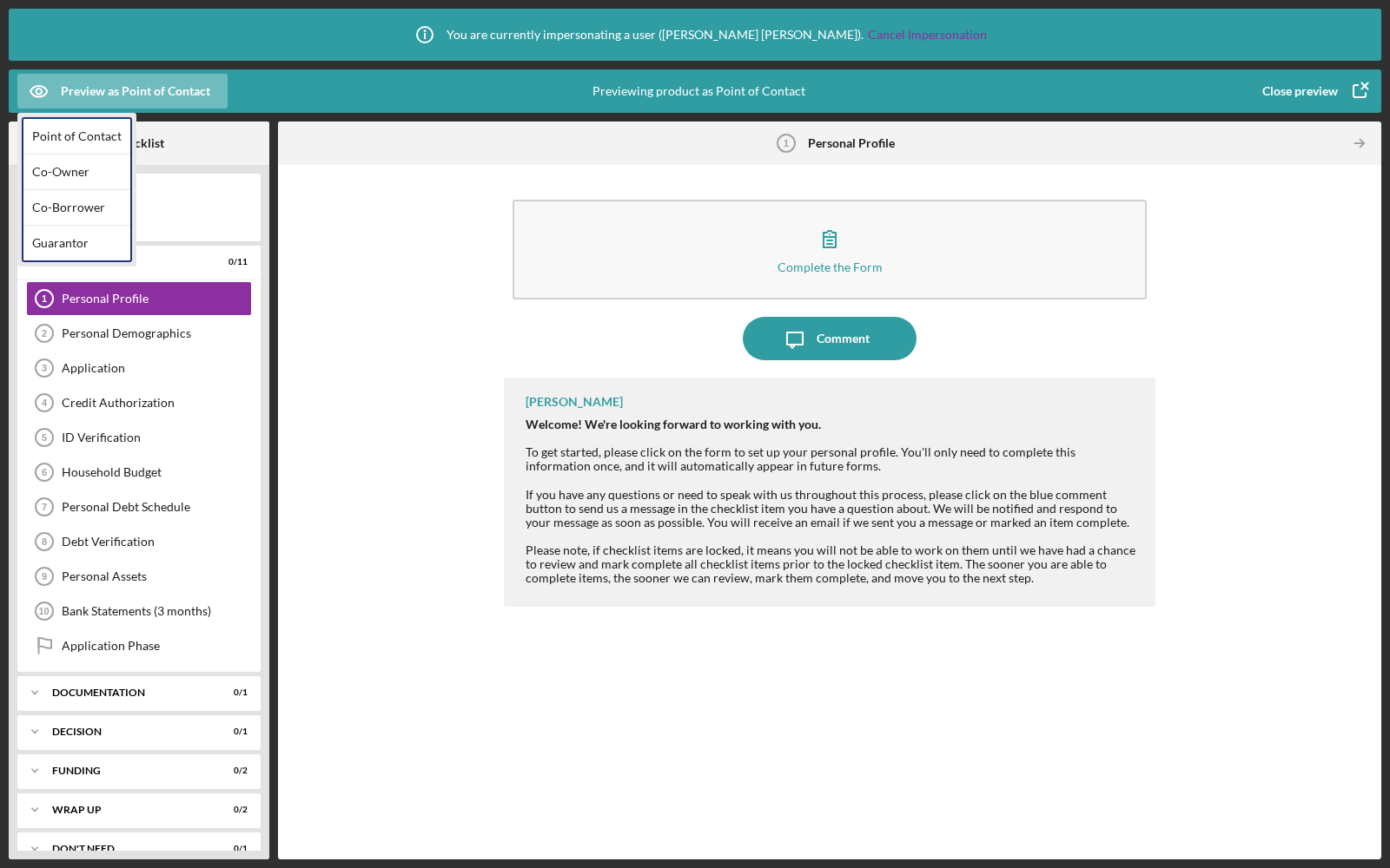
click at [1327, 98] on div "Close preview" at bounding box center [1300, 91] width 75 height 35
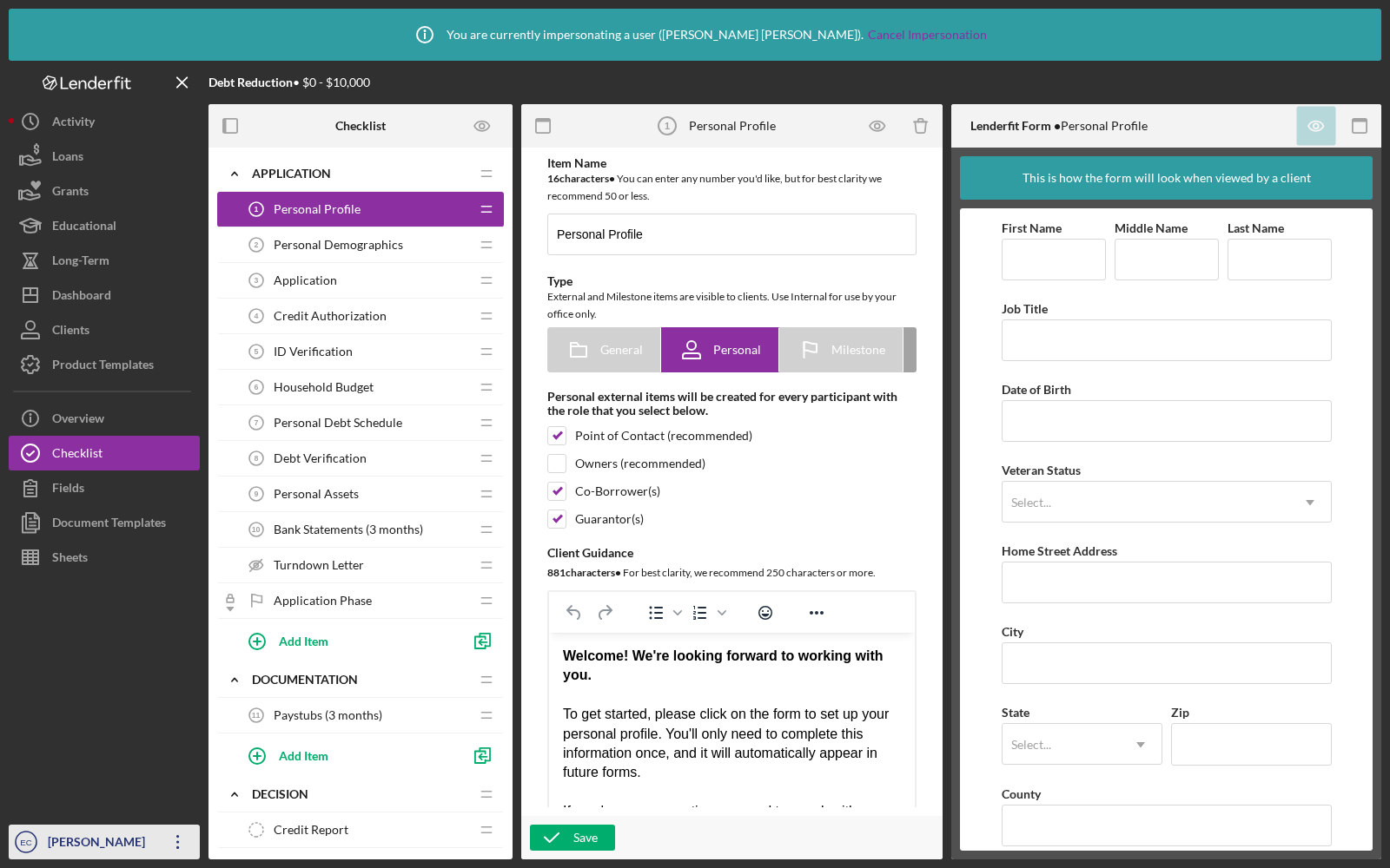
click at [80, 846] on div "[PERSON_NAME]" at bounding box center [100, 844] width 113 height 39
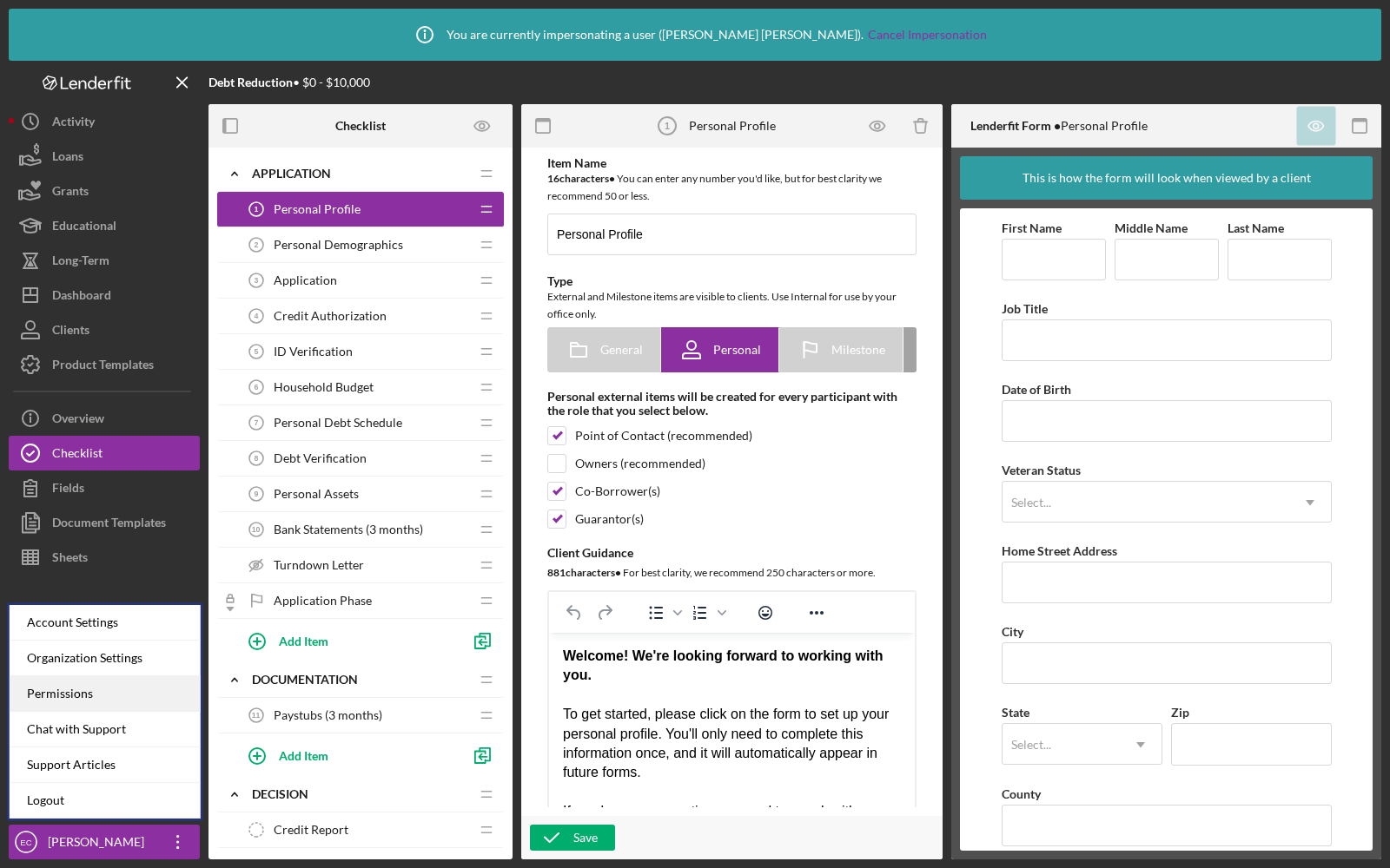
click at [88, 692] on div "Permissions" at bounding box center [105, 694] width 191 height 36
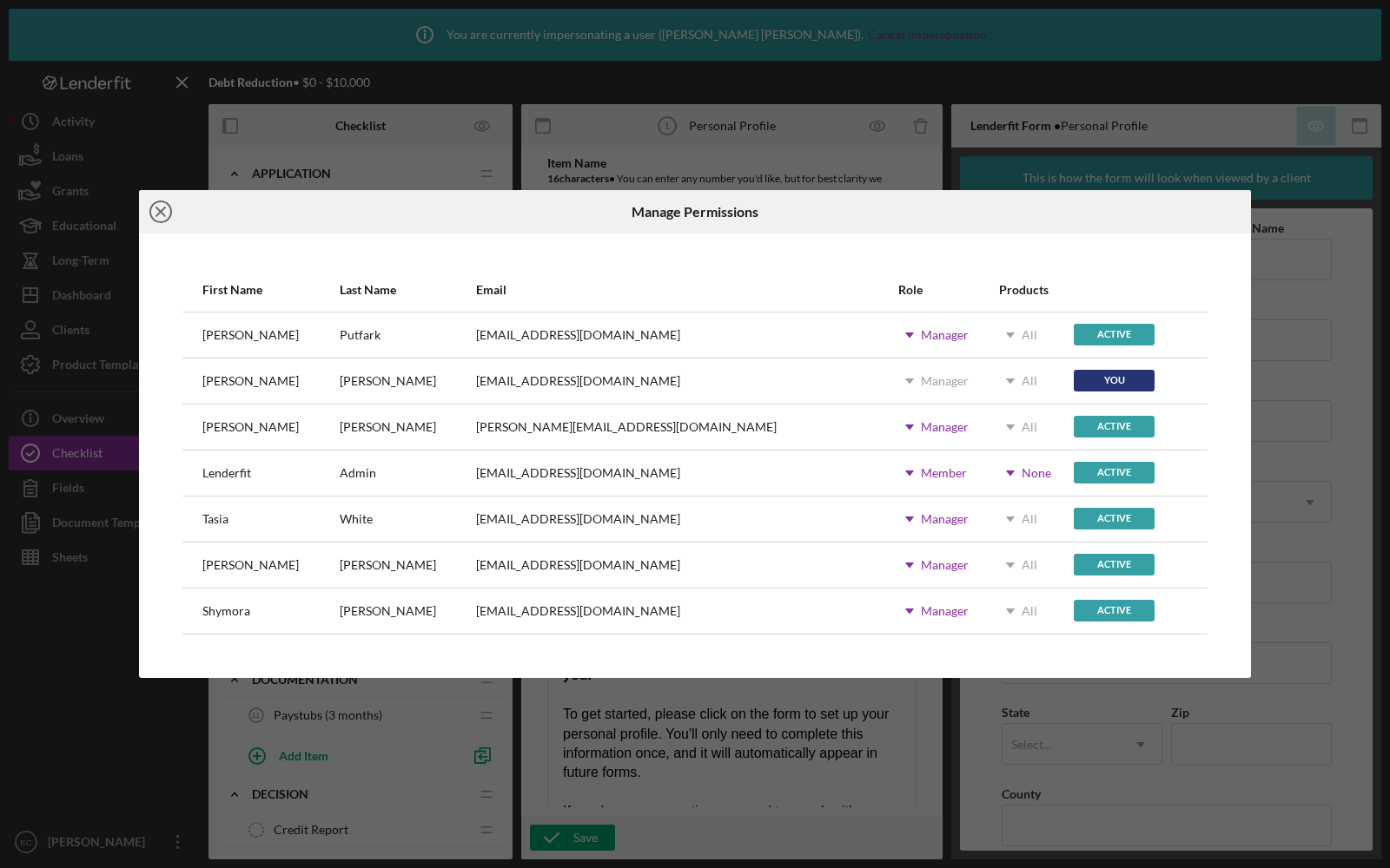
click at [158, 209] on line at bounding box center [161, 212] width 9 height 9
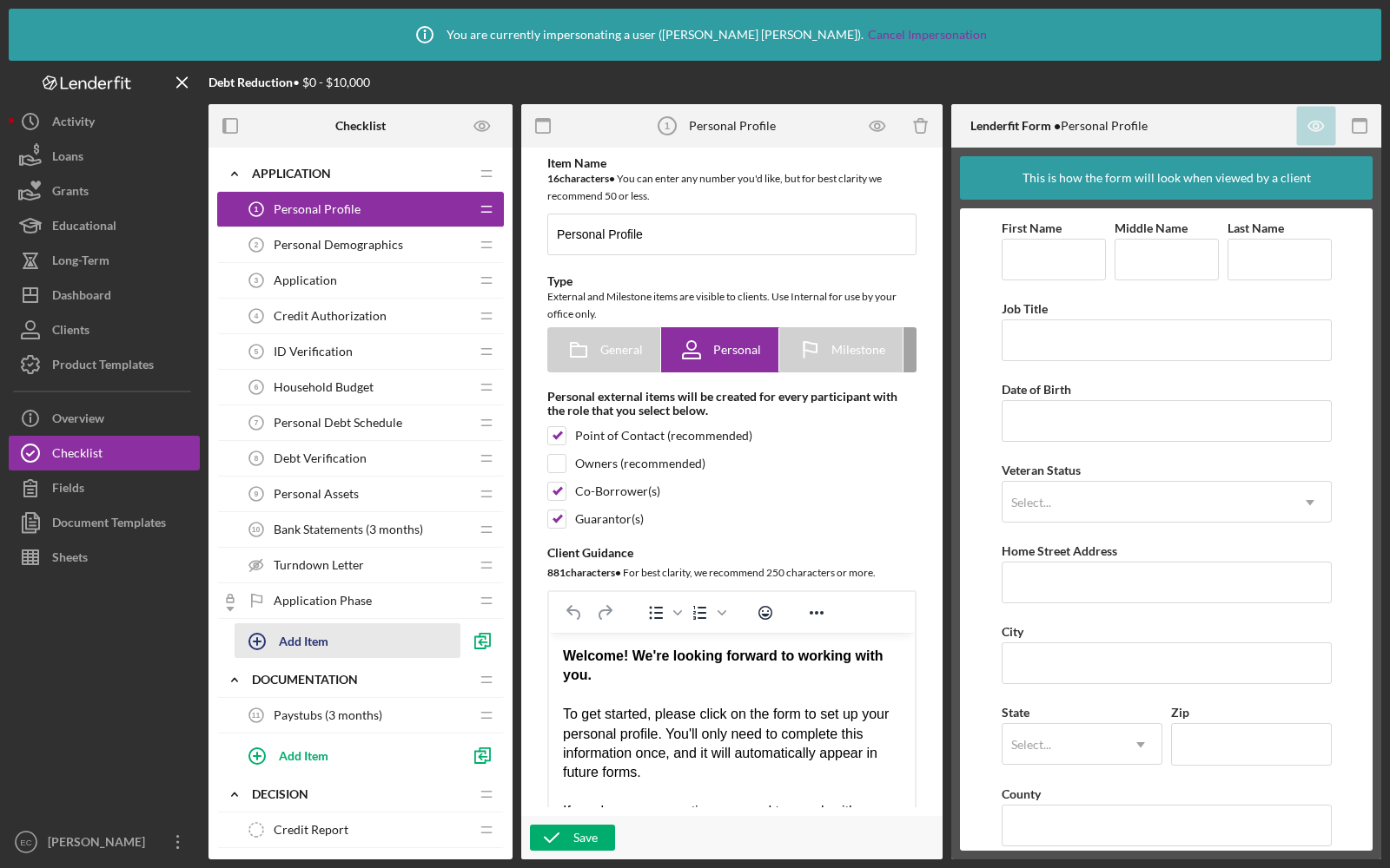
click at [299, 645] on div "Add Item" at bounding box center [304, 641] width 50 height 33
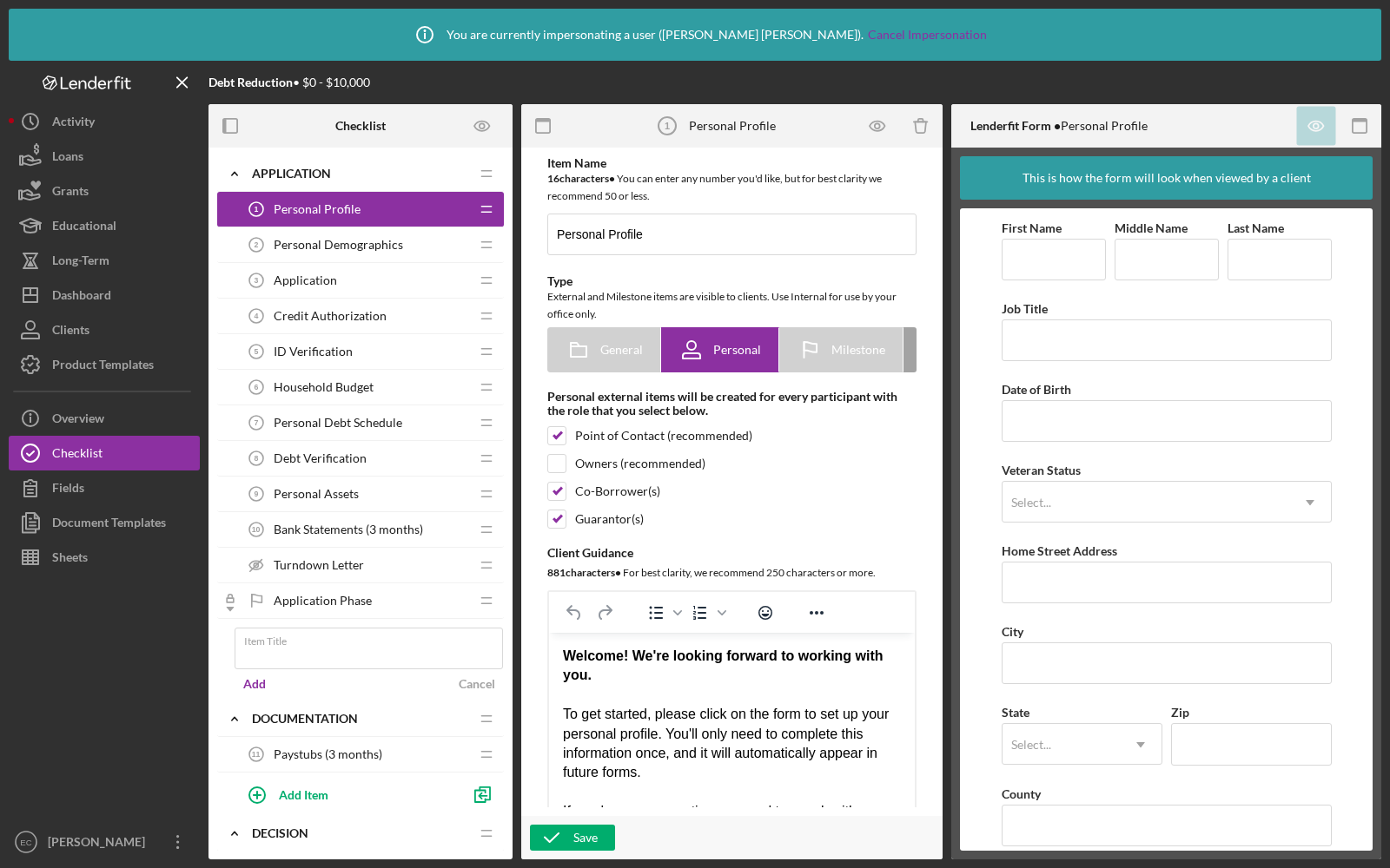
click at [346, 243] on span "Personal Demographics" at bounding box center [339, 245] width 130 height 14
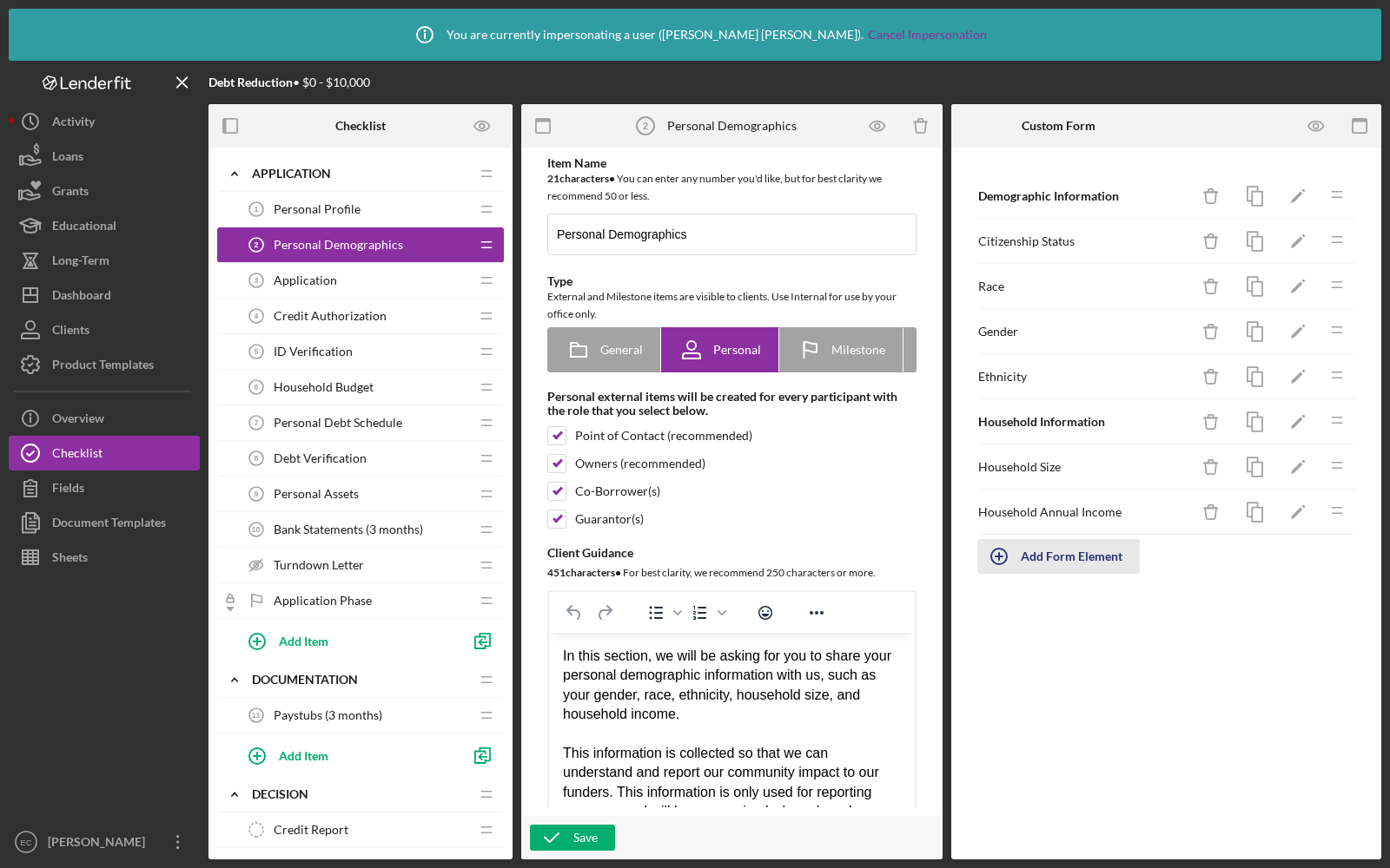
click at [1046, 556] on div "Add Form Element" at bounding box center [1071, 556] width 102 height 35
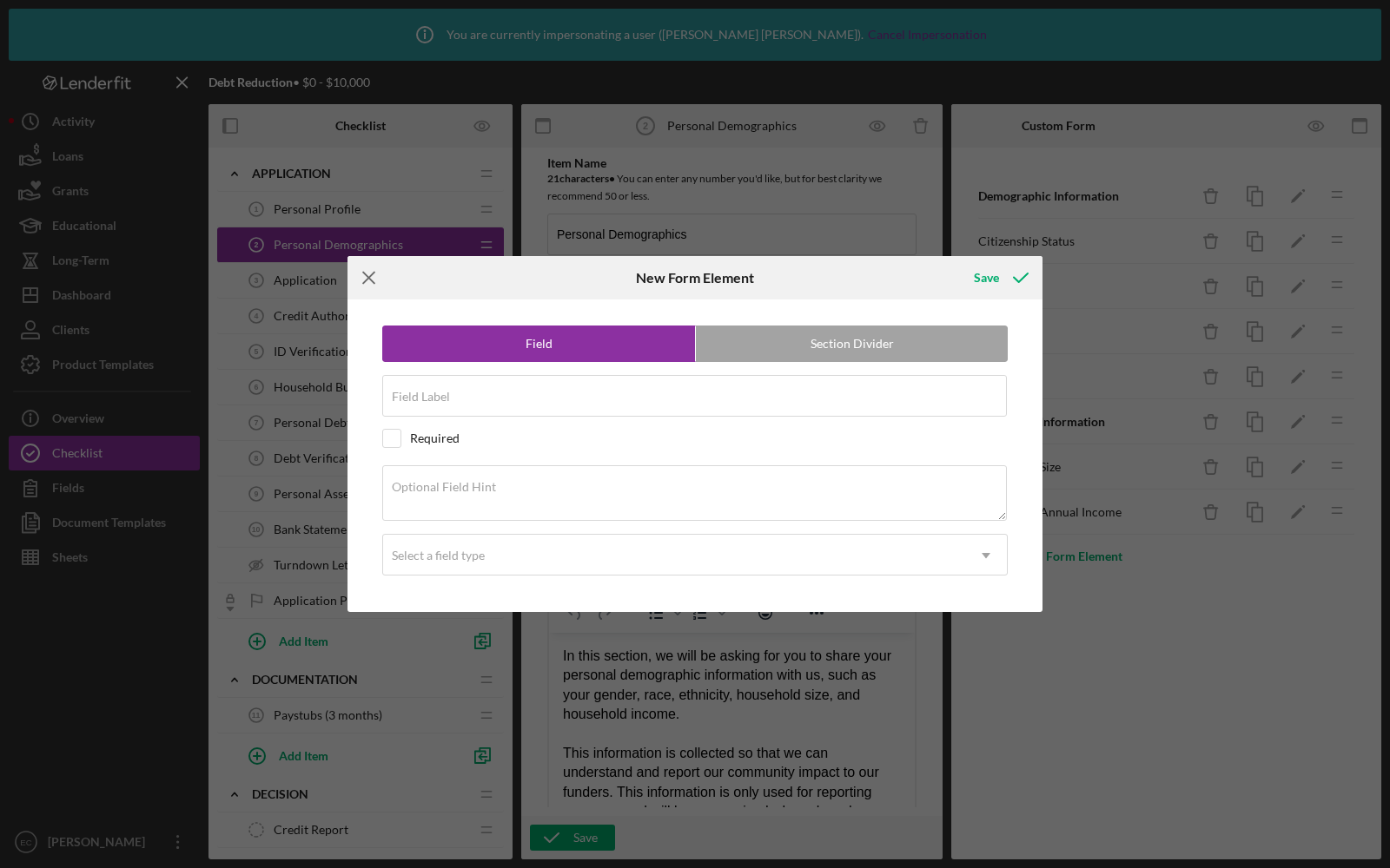
click at [376, 279] on icon "Icon/Menu Close" at bounding box center [369, 278] width 44 height 44
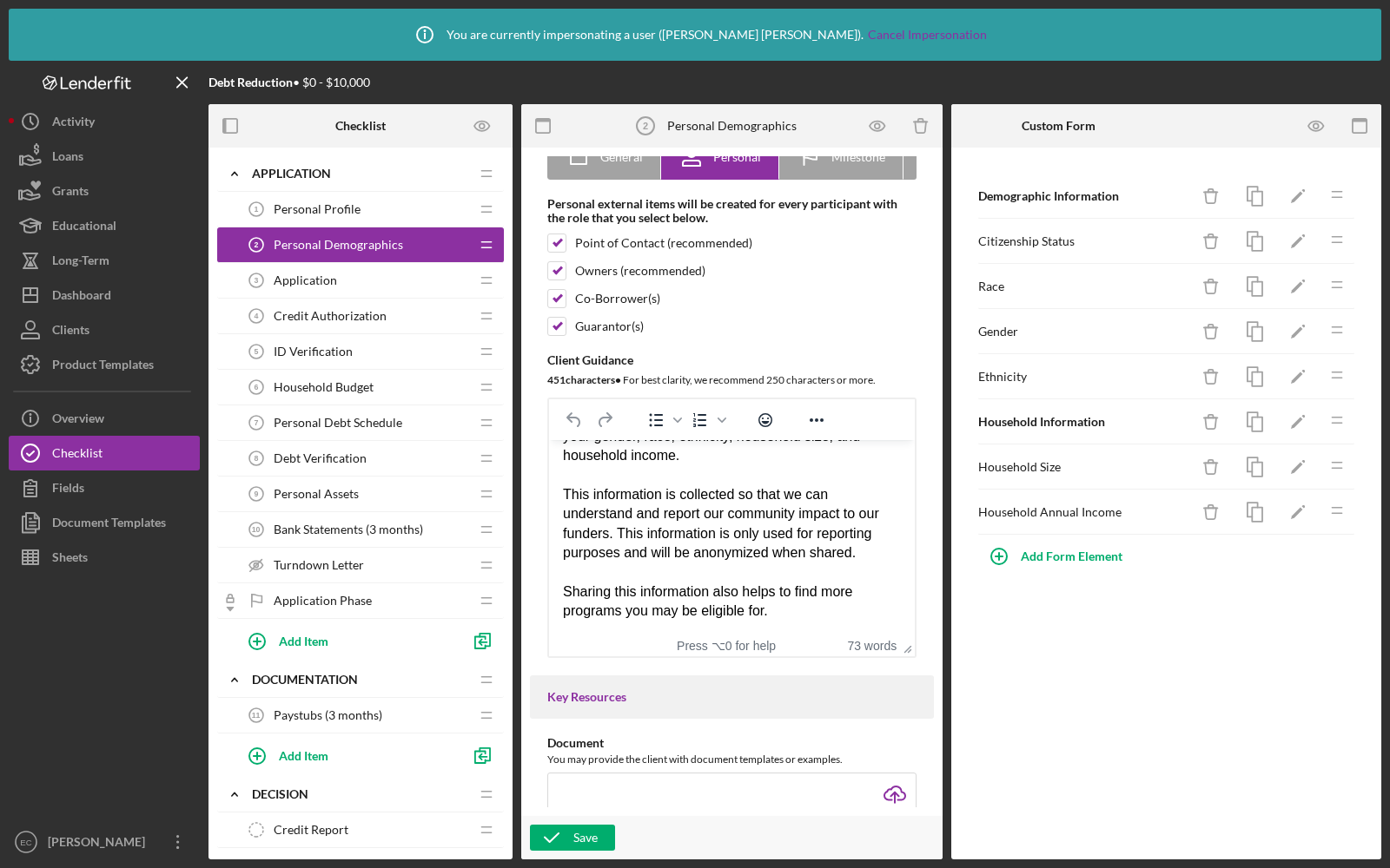
scroll to position [903, 0]
